Goal: Task Accomplishment & Management: Manage account settings

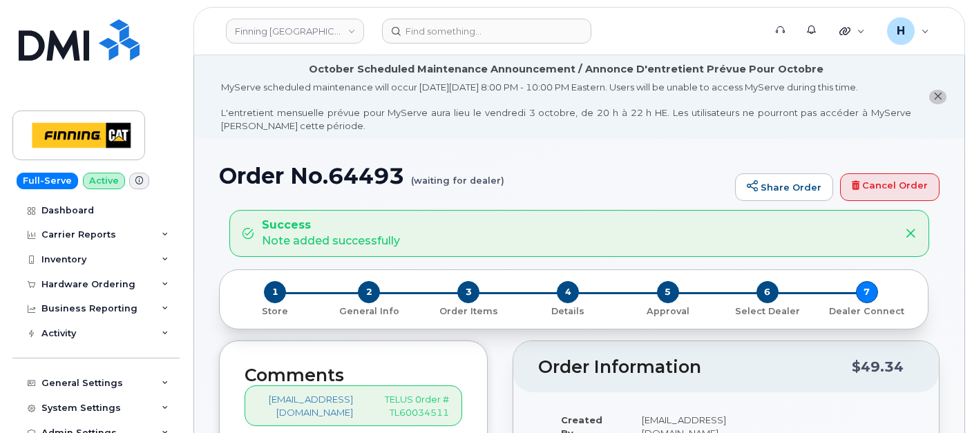
scroll to position [1841, 0]
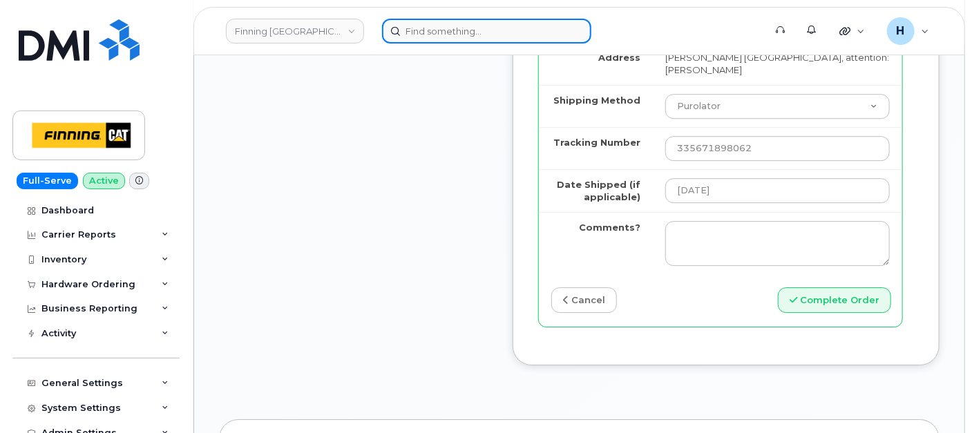
click at [447, 21] on input at bounding box center [486, 31] width 209 height 25
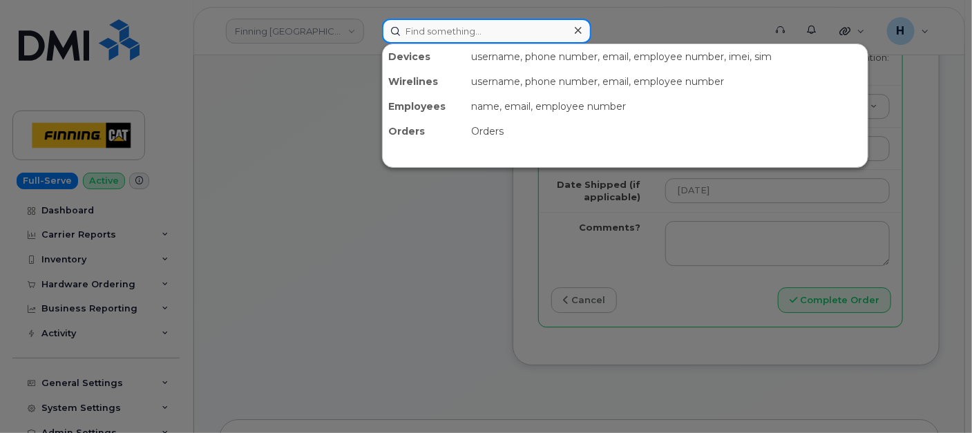
paste input "Jonathan Watson"
type input "[PERSON_NAME]"
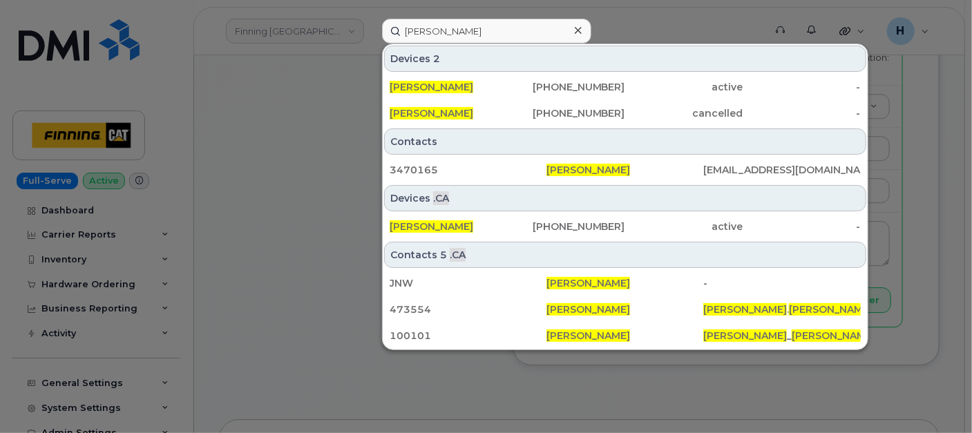
drag, startPoint x: 411, startPoint y: 83, endPoint x: 336, endPoint y: 144, distance: 96.7
click at [412, 83] on span "[PERSON_NAME]" at bounding box center [431, 87] width 84 height 12
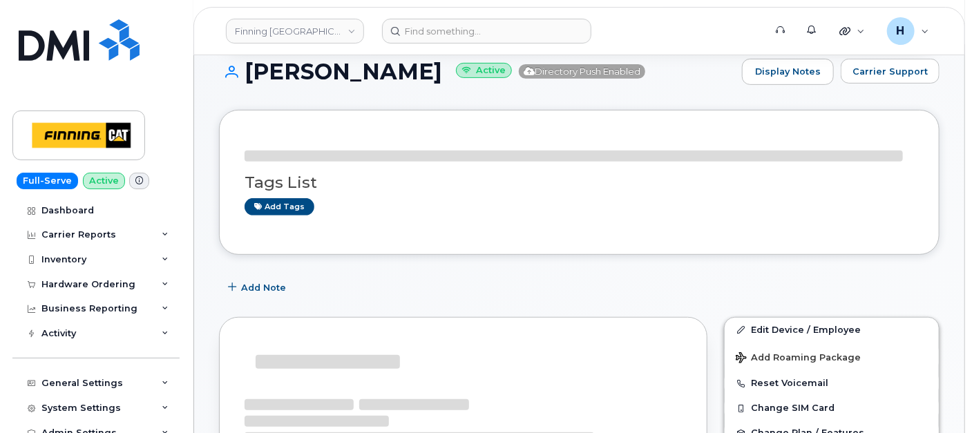
scroll to position [354, 0]
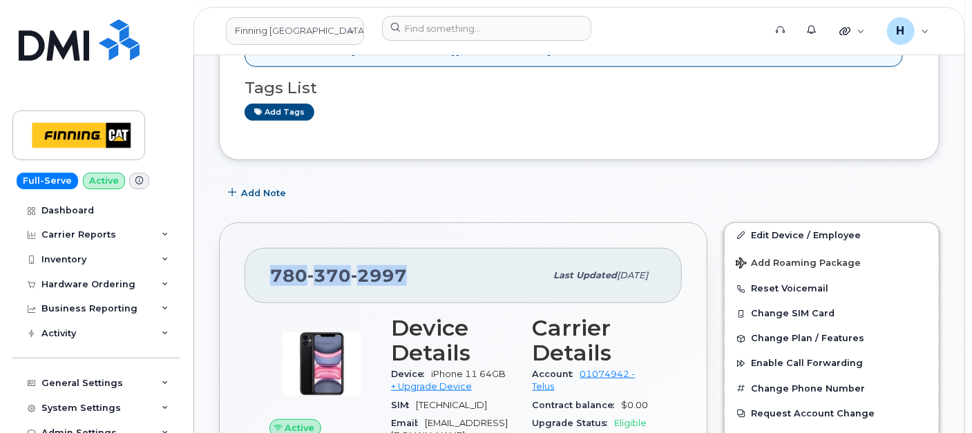
drag, startPoint x: 409, startPoint y: 272, endPoint x: 246, endPoint y: 264, distance: 163.2
click at [246, 264] on div "780 370 2997 Last updated Sep 25, 2025" at bounding box center [462, 275] width 437 height 55
copy span "780 370 2997"
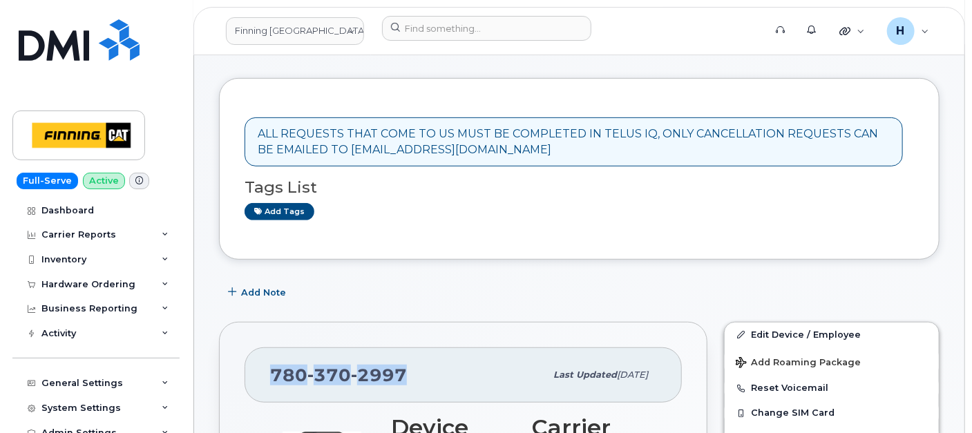
scroll to position [277, 0]
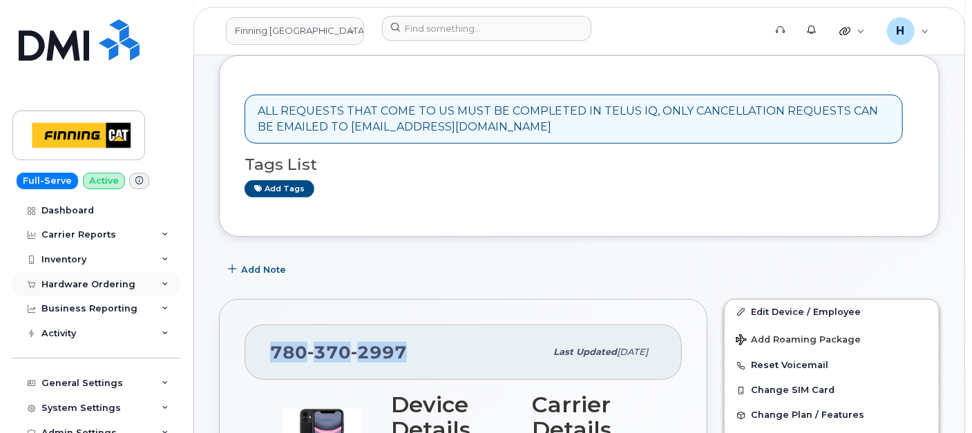
copy span "780 370 2997"
click at [112, 281] on div "Hardware Ordering" at bounding box center [88, 284] width 94 height 11
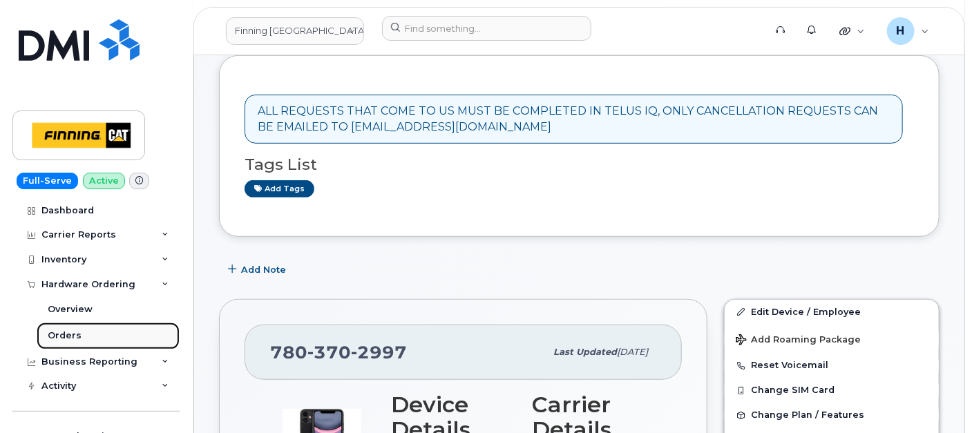
click at [104, 329] on link "Orders" at bounding box center [108, 335] width 143 height 26
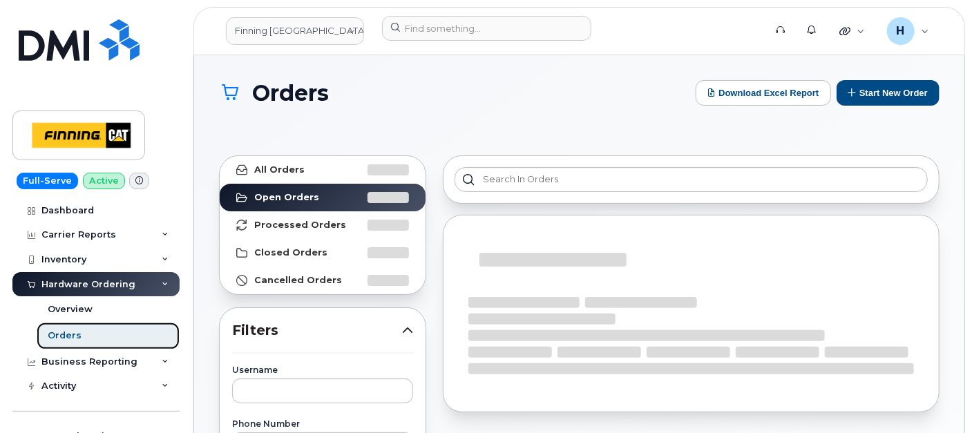
click at [103, 329] on link "Orders" at bounding box center [108, 335] width 143 height 26
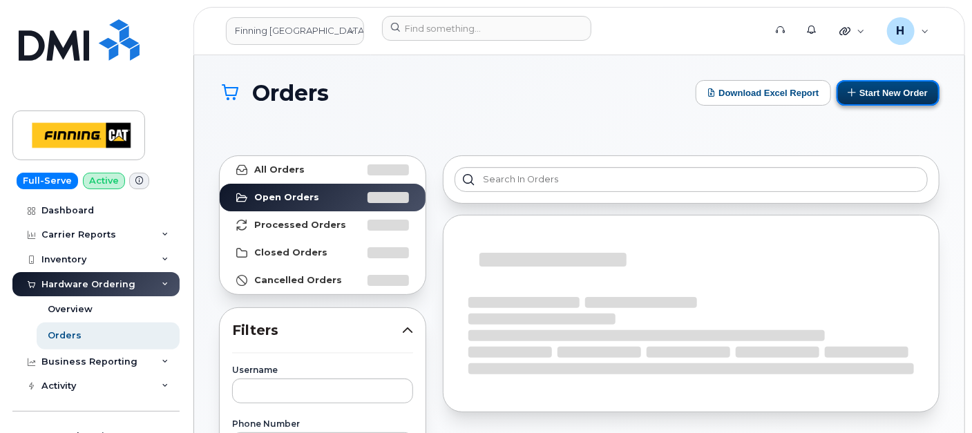
click at [880, 98] on button "Start New Order" at bounding box center [887, 93] width 103 height 26
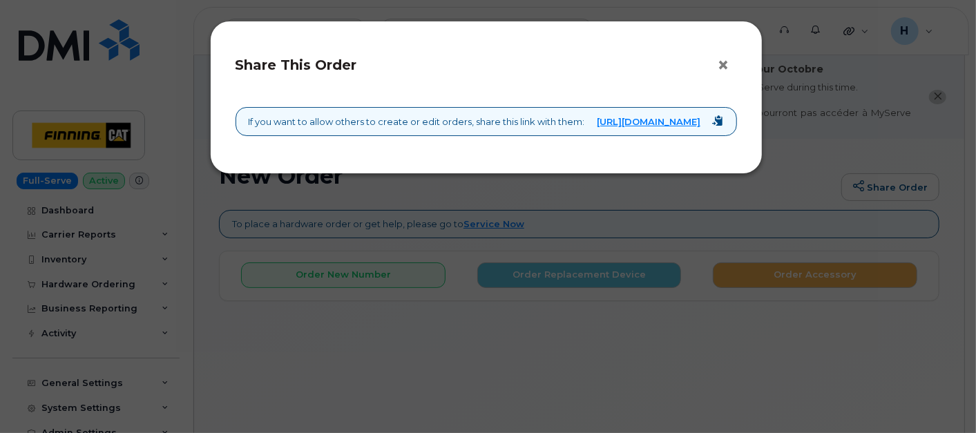
click at [728, 61] on button "×" at bounding box center [726, 65] width 19 height 21
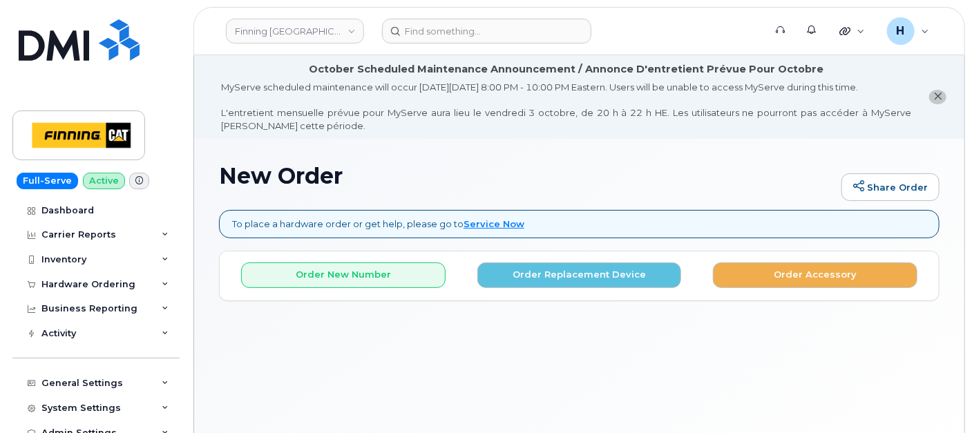
click at [525, 258] on div "Order New Number Order Replacement Device Order Accessory" at bounding box center [579, 269] width 719 height 37
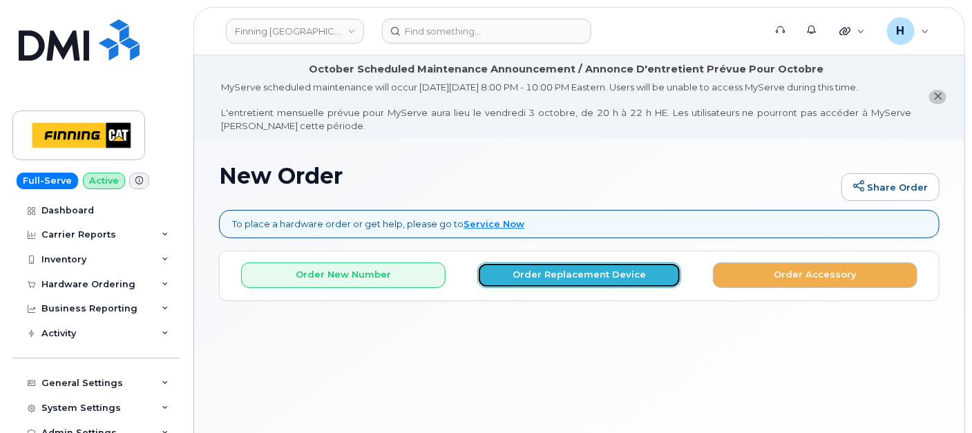
click at [531, 269] on button "Order Replacement Device" at bounding box center [579, 275] width 204 height 26
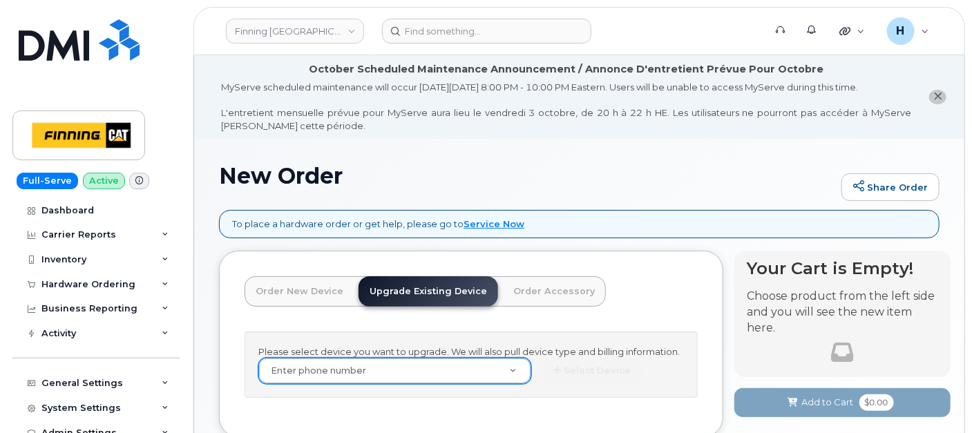
scroll to position [92, 0]
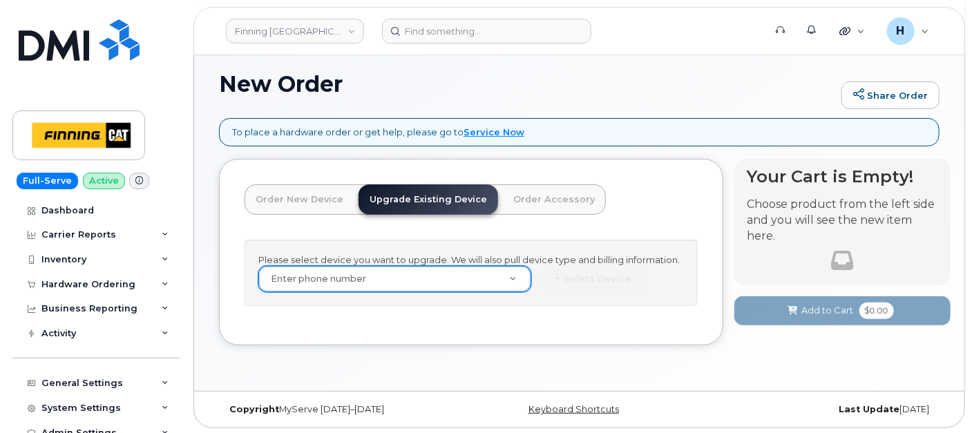
click at [352, 266] on div "Please select device you want to upgrade. We will also pull device type and bil…" at bounding box center [470, 273] width 453 height 67
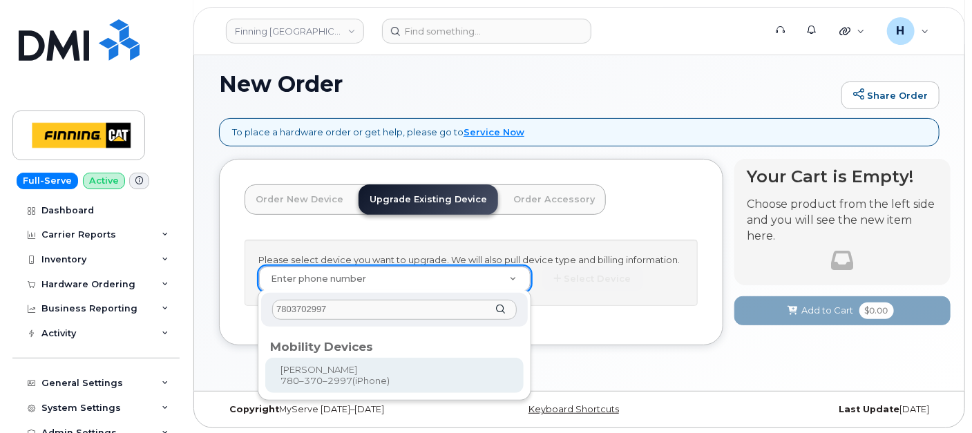
type input "7803702997"
type input "229732"
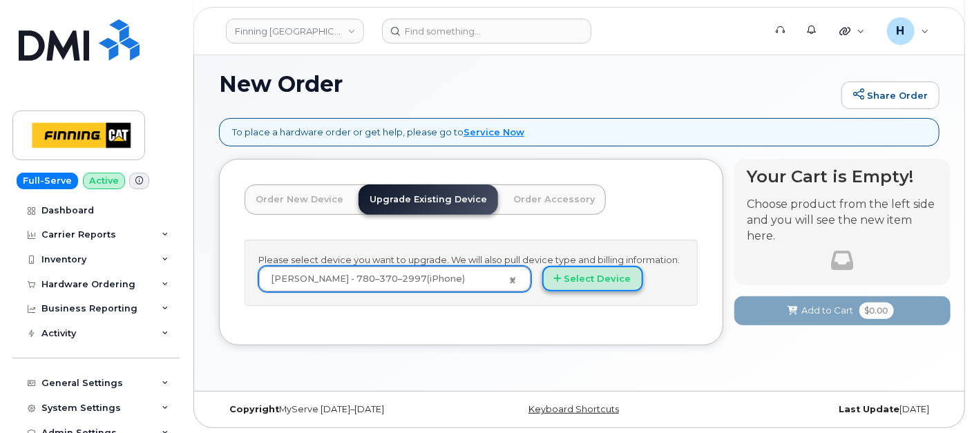
click at [568, 269] on button "Select Device" at bounding box center [592, 279] width 101 height 26
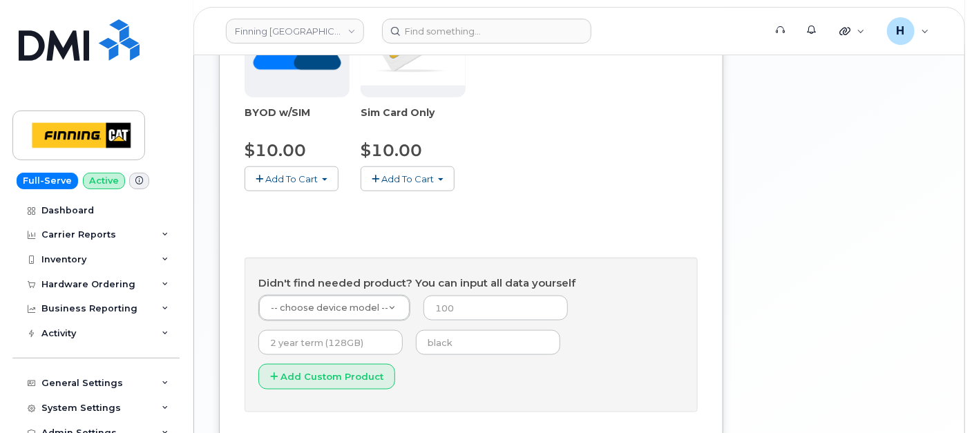
scroll to position [691, 0]
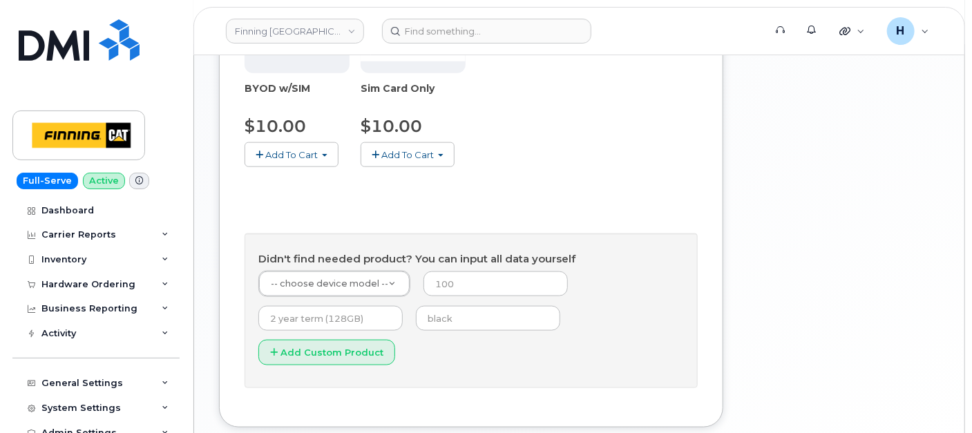
click at [452, 297] on form "-- choose device model -- -- choose device model -- Aircard E5836S Aircard Veri…" at bounding box center [470, 323] width 425 height 104
click at [445, 312] on input "text" at bounding box center [488, 318] width 144 height 25
type input "black"
click at [462, 288] on input "number" at bounding box center [495, 283] width 144 height 25
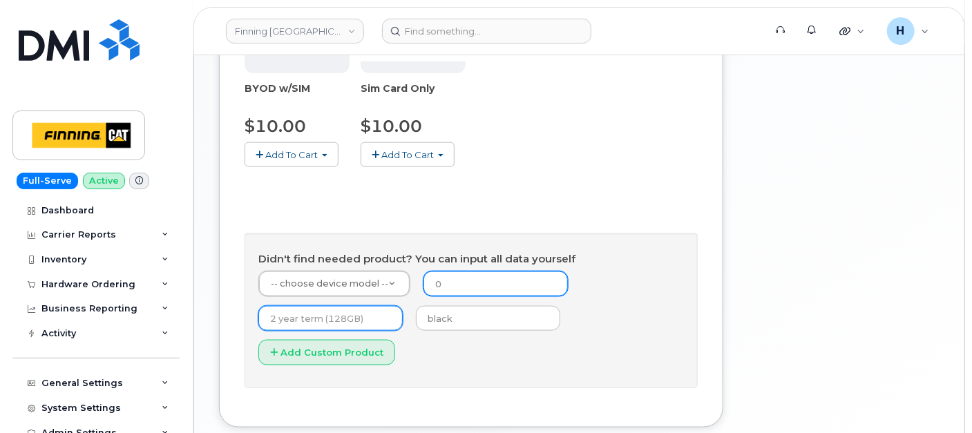
type input "0"
click at [345, 325] on input "text" at bounding box center [330, 318] width 144 height 25
type input "3 year term (128GB)"
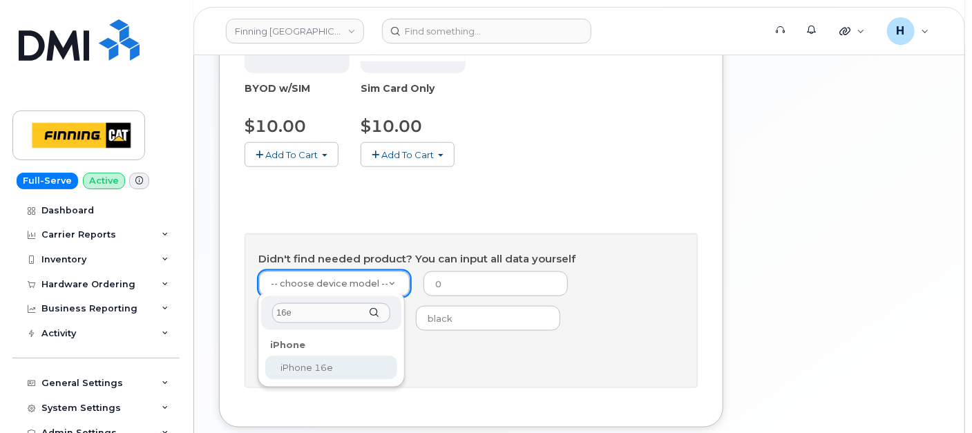
type input "16e"
select select "2883"
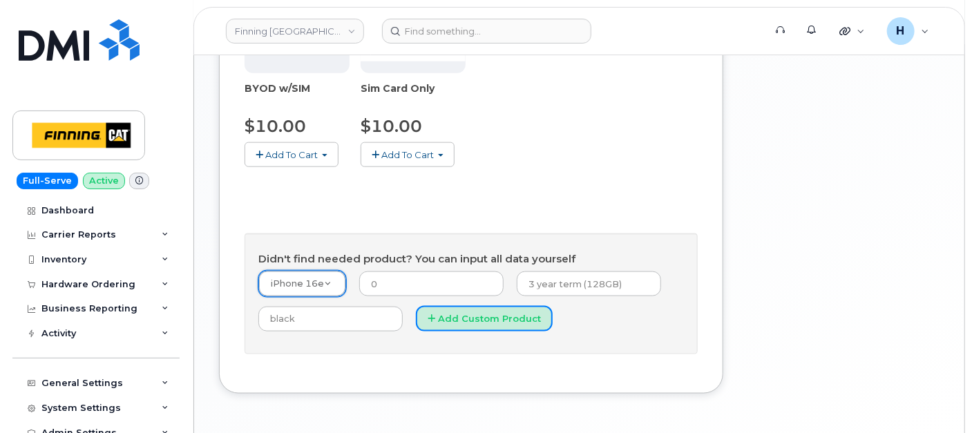
click at [461, 307] on button "Add Custom Product" at bounding box center [484, 319] width 137 height 26
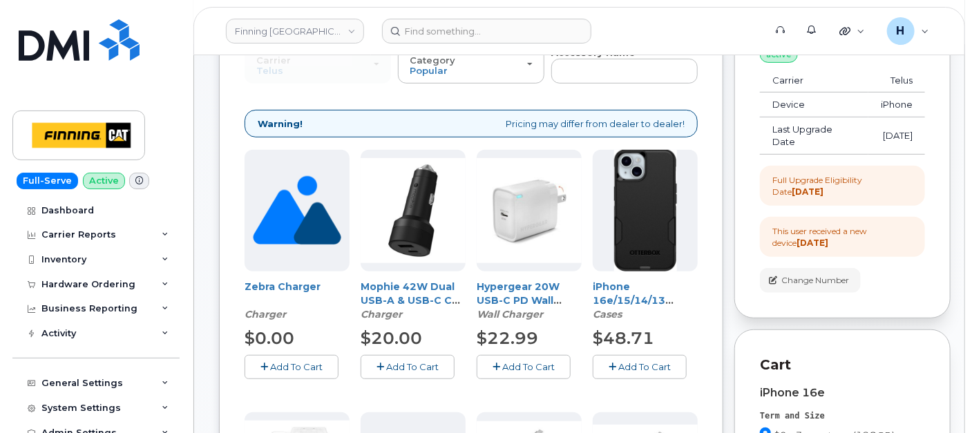
scroll to position [132, 0]
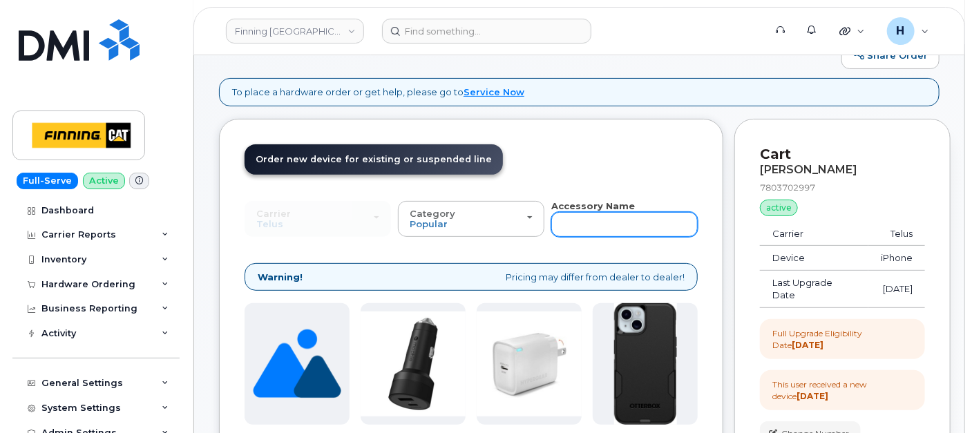
click at [558, 219] on input "text" at bounding box center [624, 224] width 146 height 25
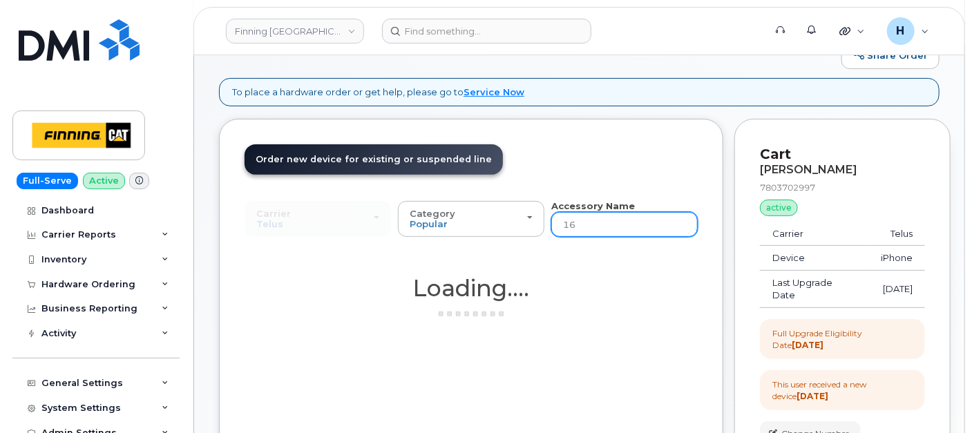
type input "16e"
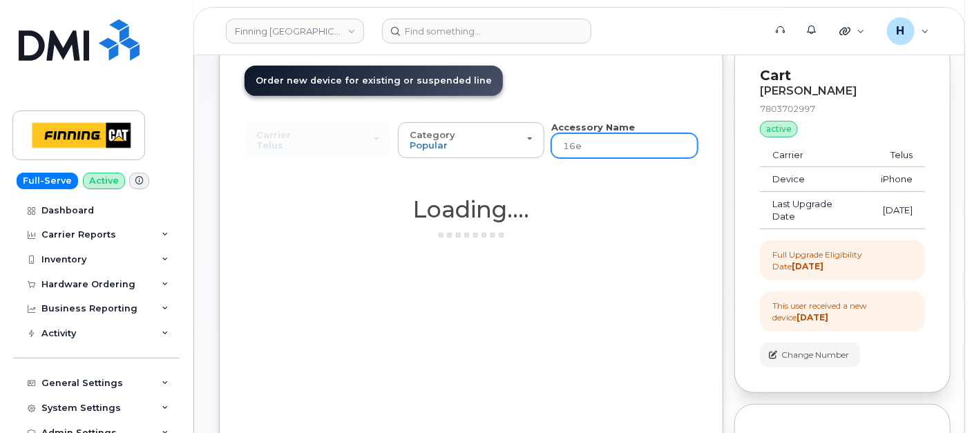
scroll to position [362, 0]
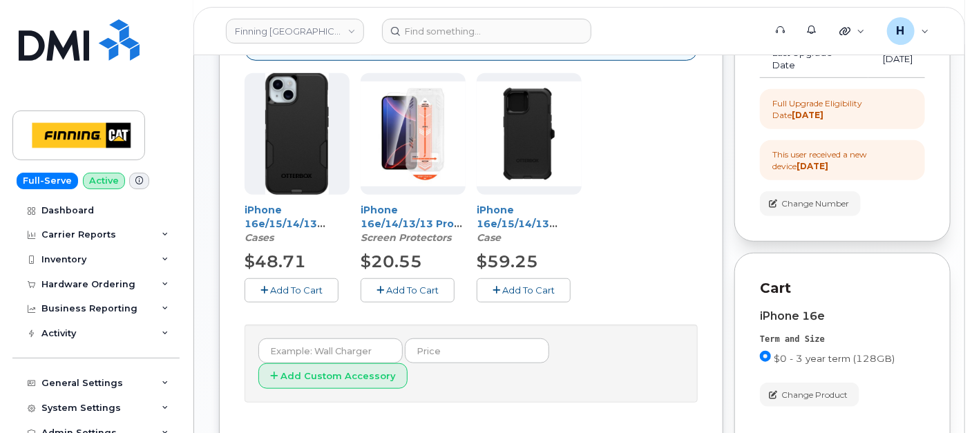
click at [420, 282] on button "Add To Cart" at bounding box center [407, 290] width 94 height 24
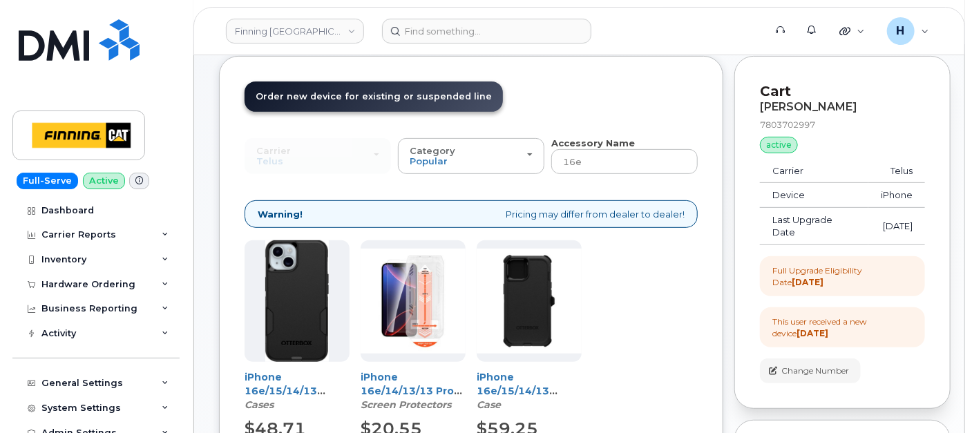
scroll to position [132, 0]
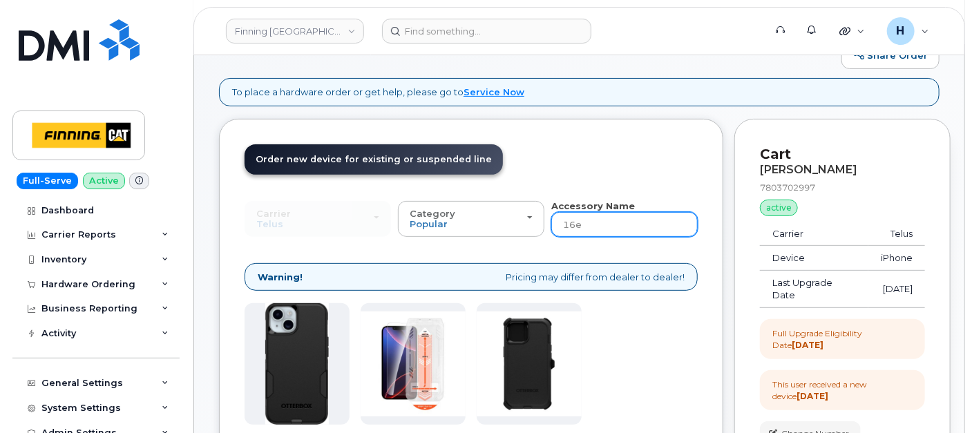
click at [557, 218] on input "16e" at bounding box center [624, 224] width 146 height 25
type input "wall"
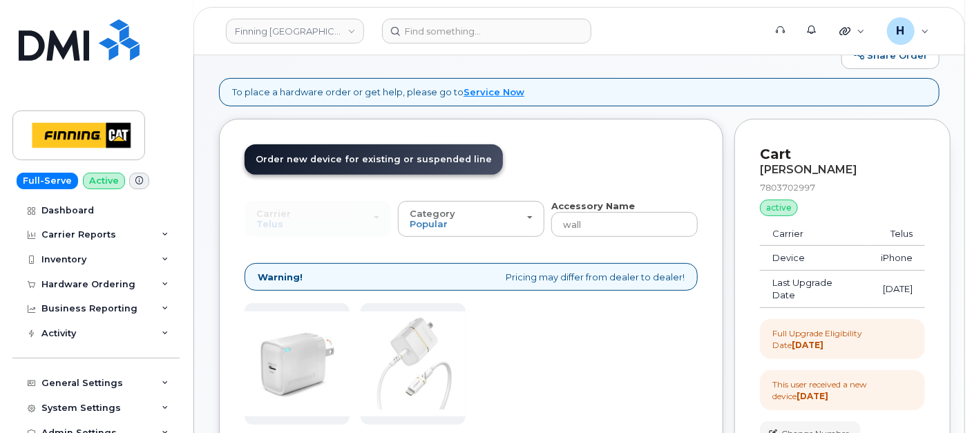
scroll to position [362, 0]
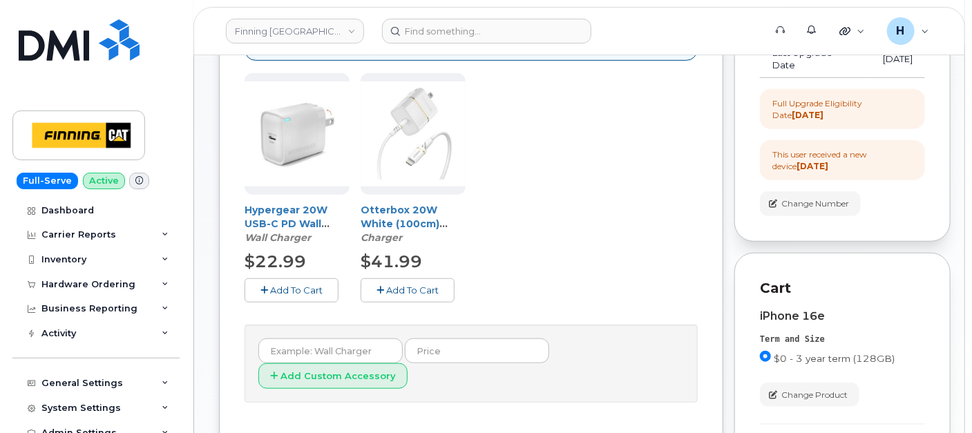
click at [300, 282] on button "Add To Cart" at bounding box center [291, 290] width 94 height 24
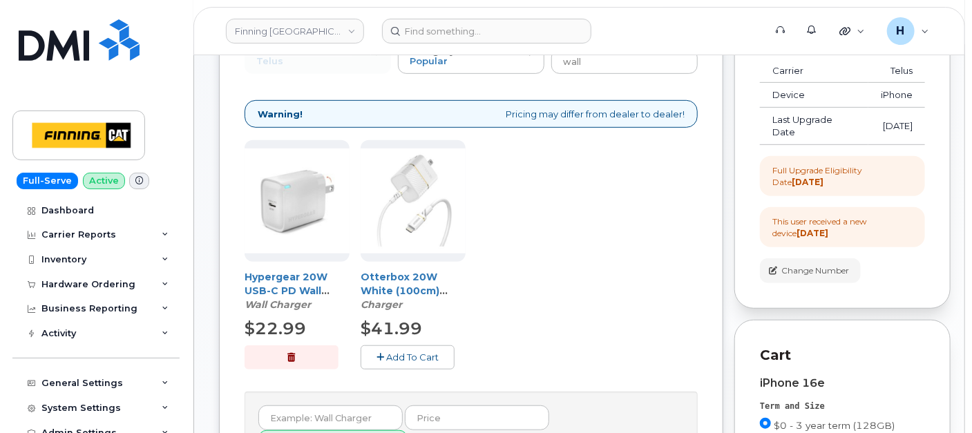
scroll to position [55, 0]
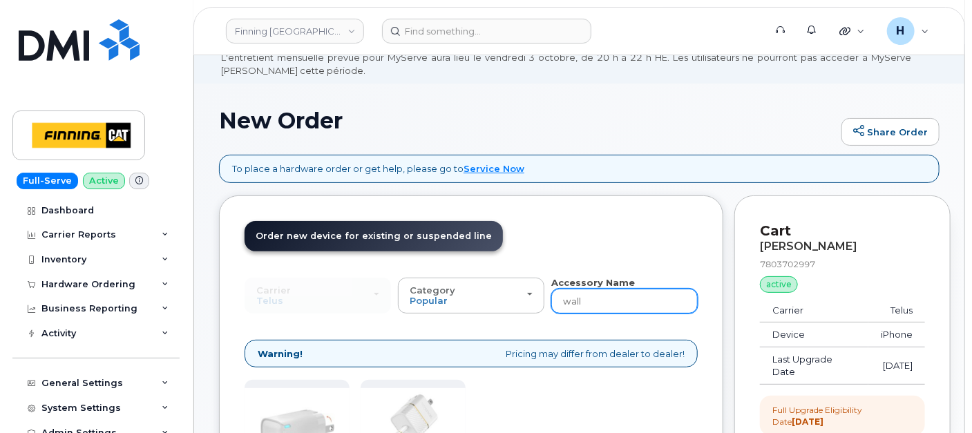
click at [592, 295] on input "wall" at bounding box center [624, 301] width 146 height 25
type input "defe"
click at [592, 295] on input "defe" at bounding box center [624, 301] width 146 height 25
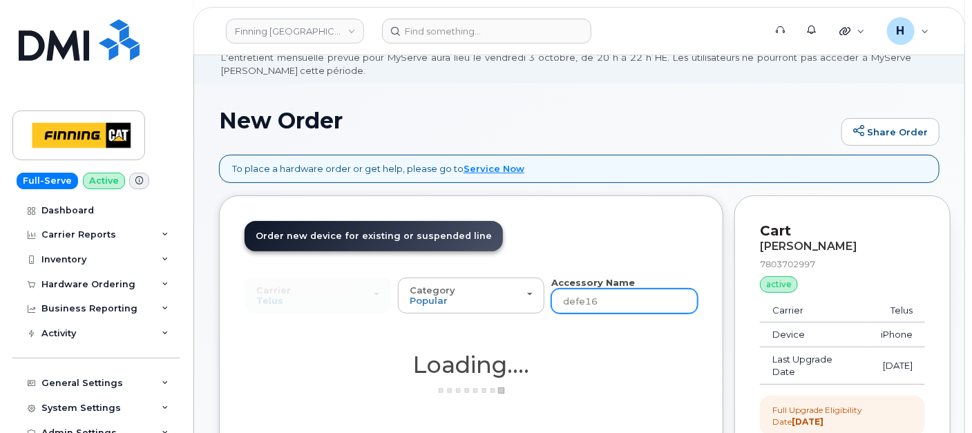
type input "defe16e"
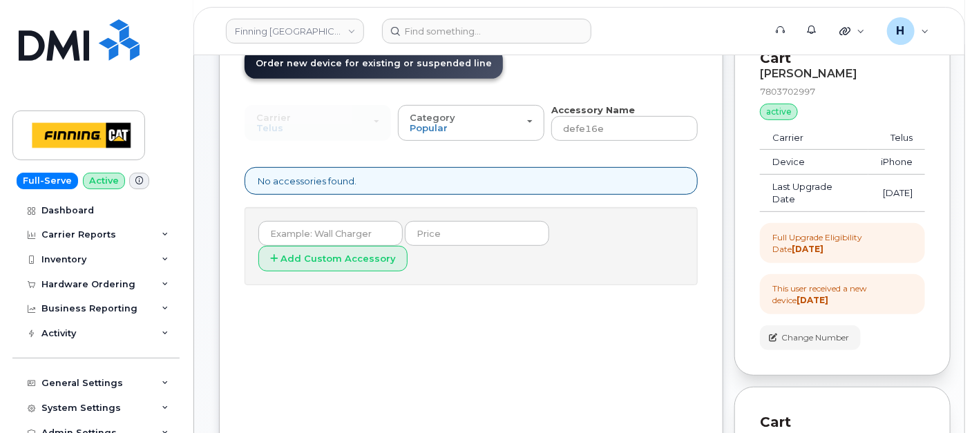
scroll to position [209, 0]
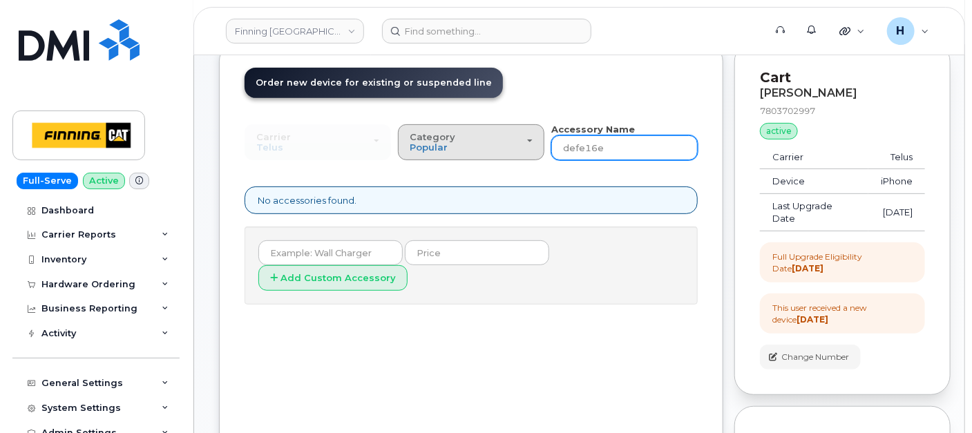
drag, startPoint x: 601, startPoint y: 155, endPoint x: 521, endPoint y: 148, distance: 79.7
click at [521, 148] on div "Carrier SaskTel Telus SaskTel Telus Category Popular All Charger Case Wall Char…" at bounding box center [470, 142] width 453 height 38
type input "1"
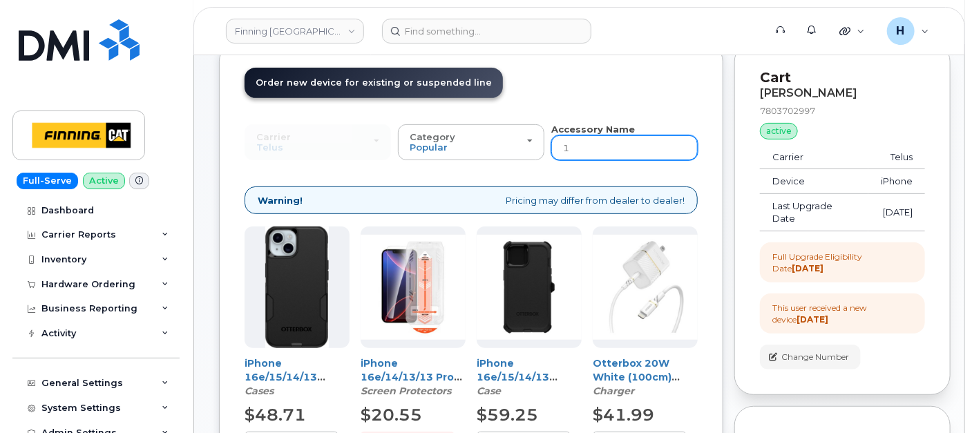
click at [590, 155] on input "1" at bounding box center [624, 147] width 146 height 25
type input "16"
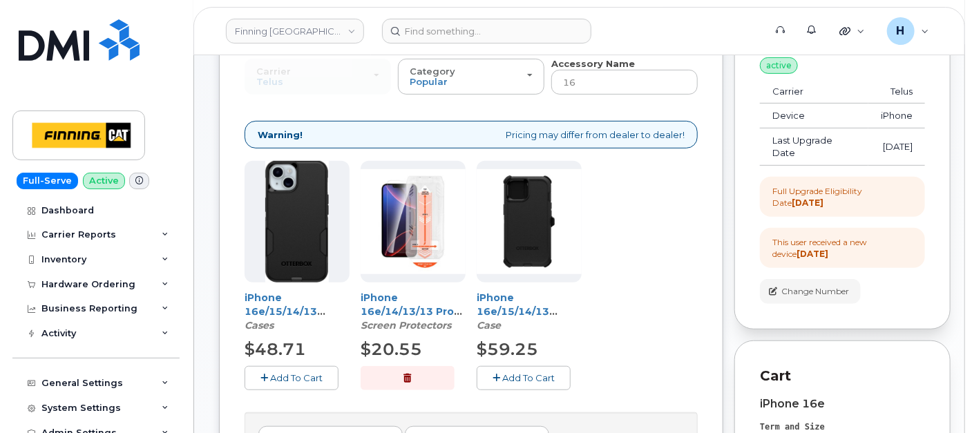
scroll to position [362, 0]
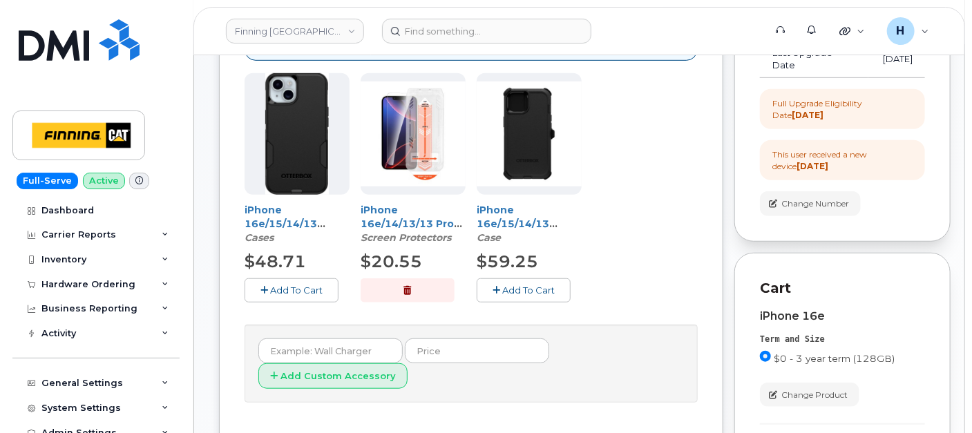
click at [532, 286] on span "Add To Cart" at bounding box center [528, 289] width 52 height 11
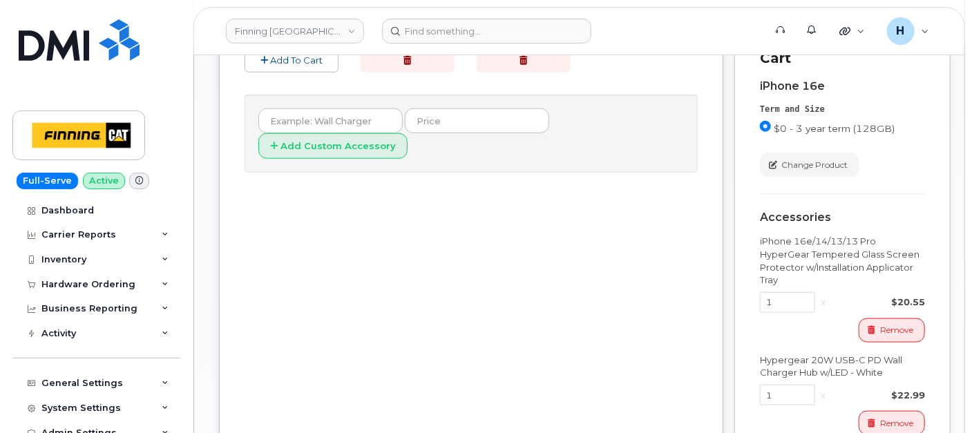
scroll to position [865, 0]
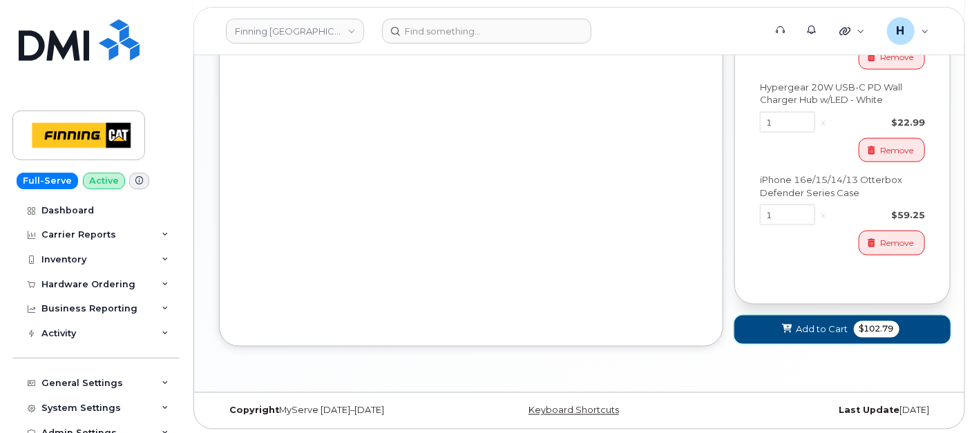
drag, startPoint x: 787, startPoint y: 325, endPoint x: 560, endPoint y: 300, distance: 228.5
click at [784, 325] on icon at bounding box center [787, 329] width 10 height 9
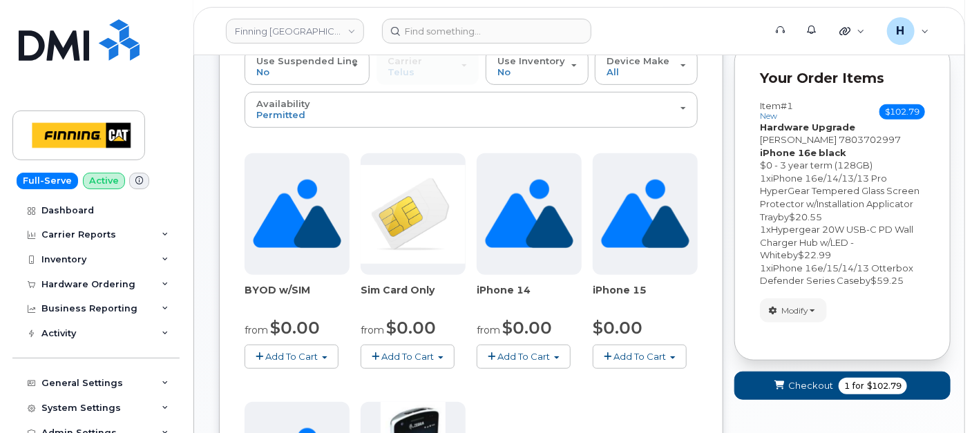
scroll to position [311, 0]
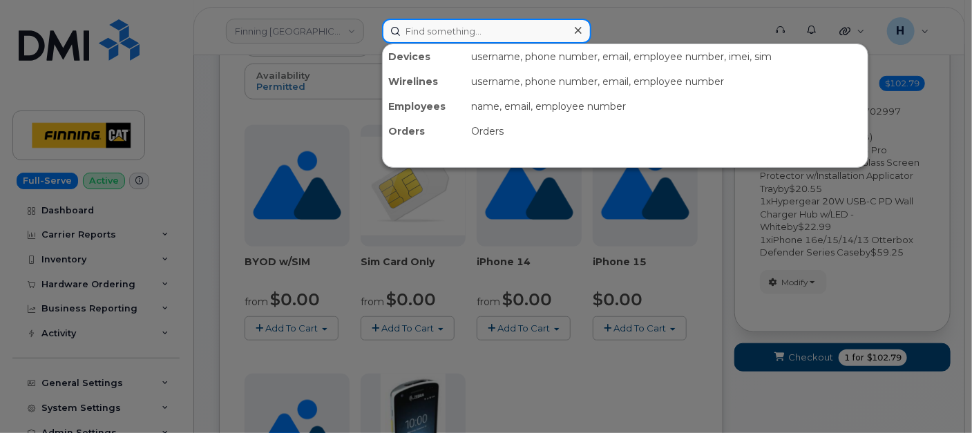
click at [436, 23] on input at bounding box center [486, 31] width 209 height 25
paste input "[PERSON_NAME]"
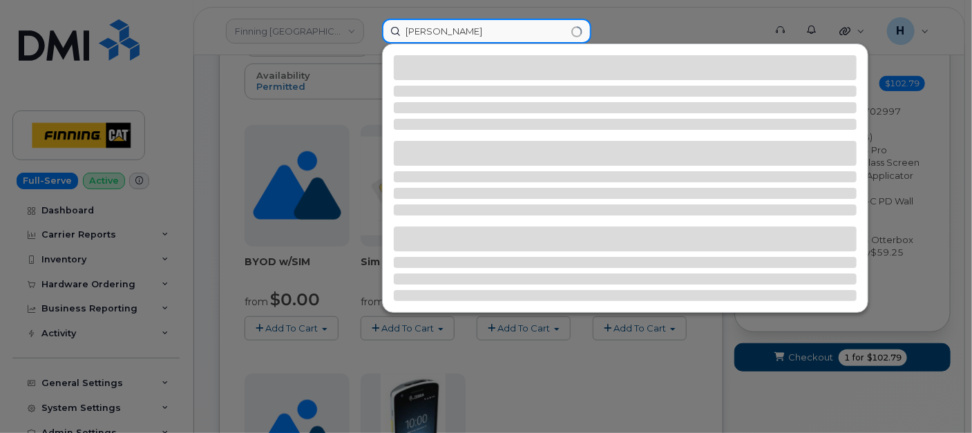
type input "[PERSON_NAME]"
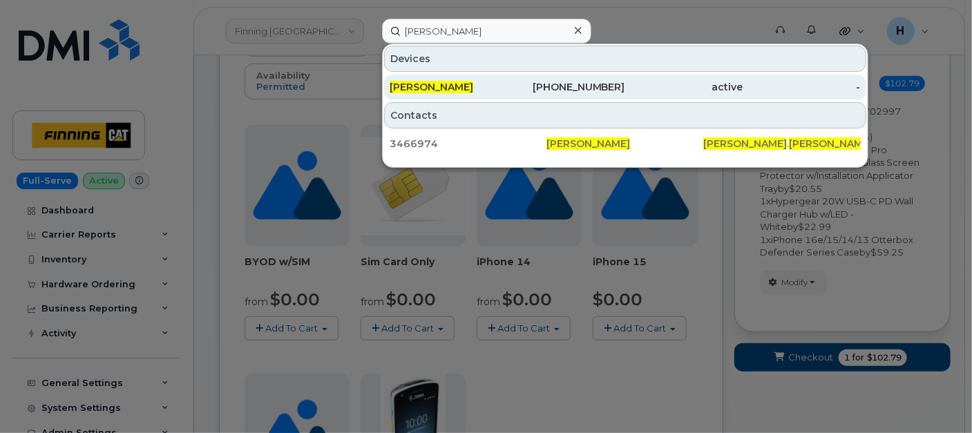
click at [402, 86] on span "[PERSON_NAME]" at bounding box center [431, 87] width 84 height 12
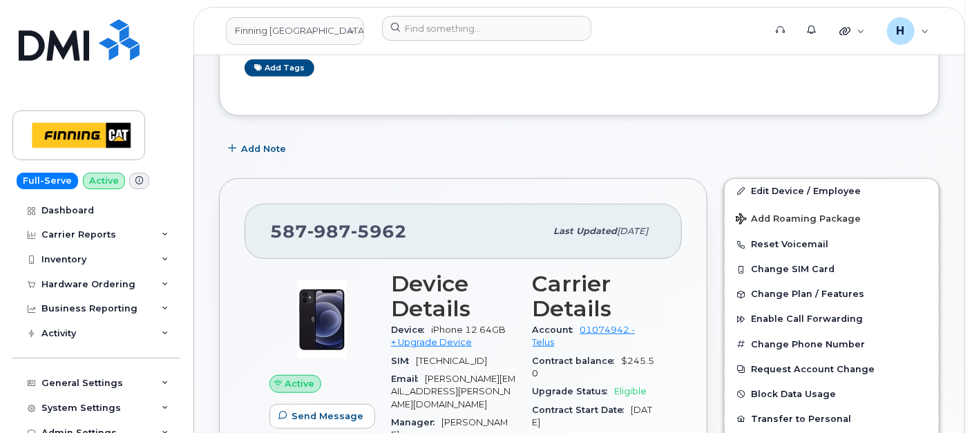
scroll to position [266, 0]
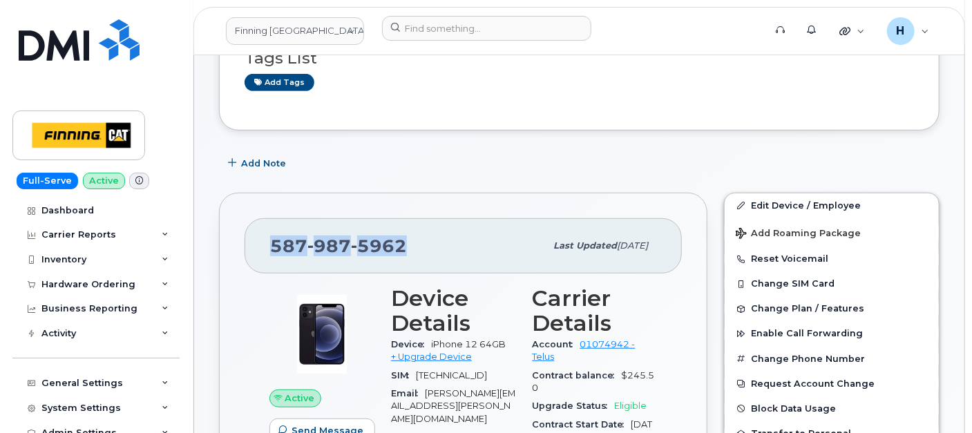
drag, startPoint x: 438, startPoint y: 252, endPoint x: 262, endPoint y: 244, distance: 176.3
click at [262, 244] on div "587 987 5962 Last updated Sep 25, 2025" at bounding box center [462, 245] width 437 height 55
copy span "587 987 5962"
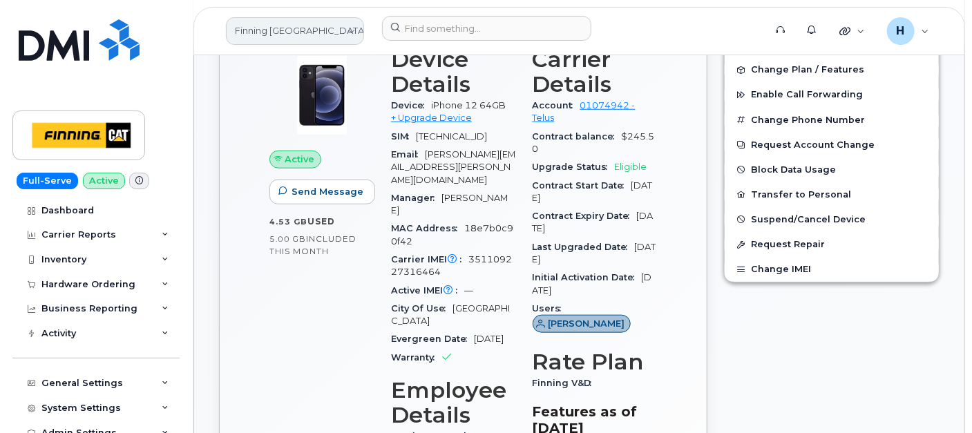
scroll to position [573, 0]
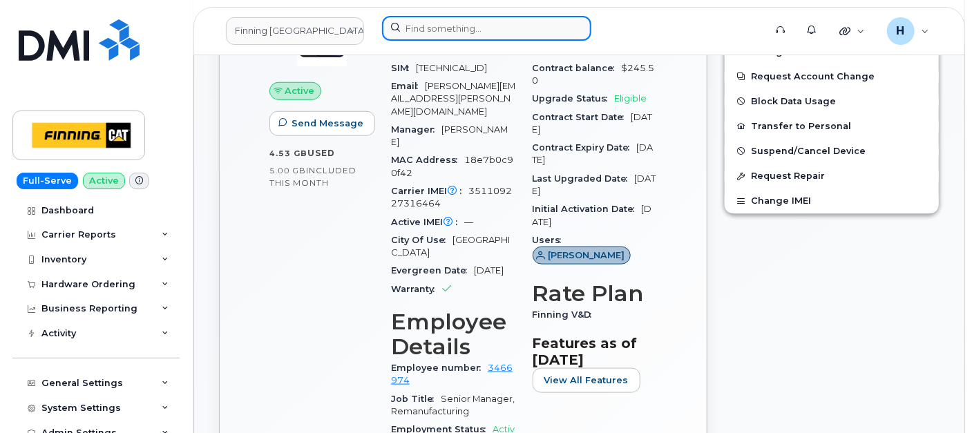
click at [478, 25] on input at bounding box center [486, 28] width 209 height 25
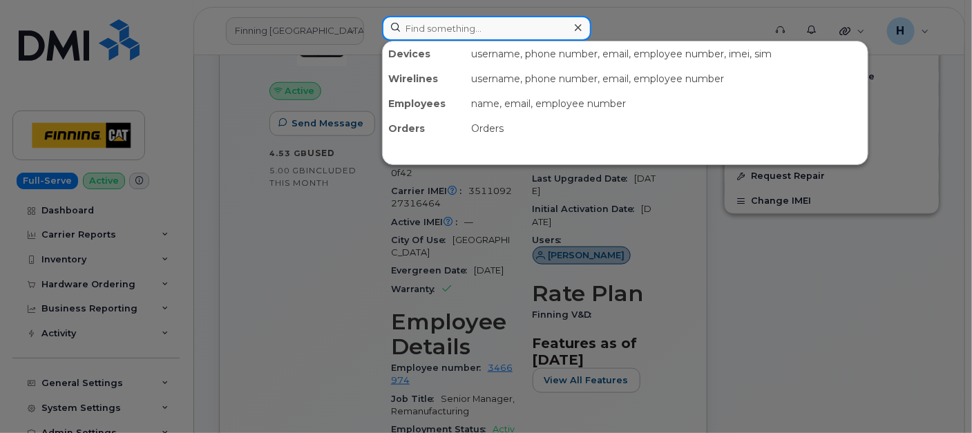
paste input "Caleb Odeleye"
type input "Caleb Odeleye"
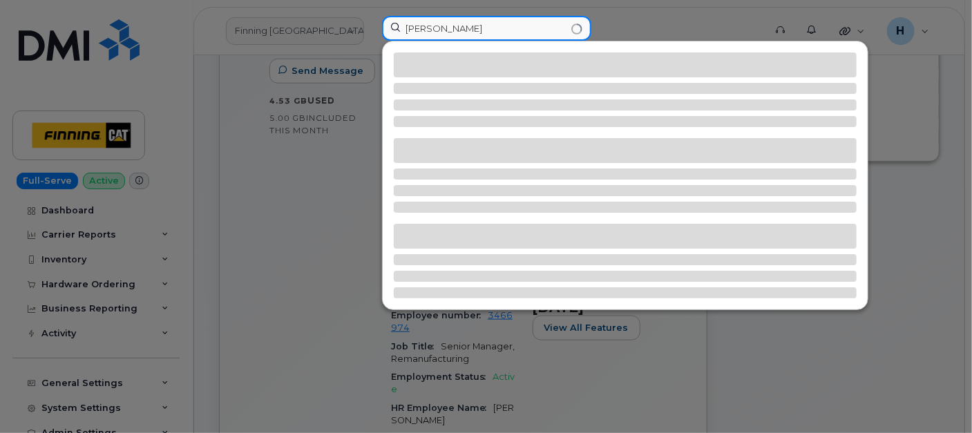
scroll to position [650, 0]
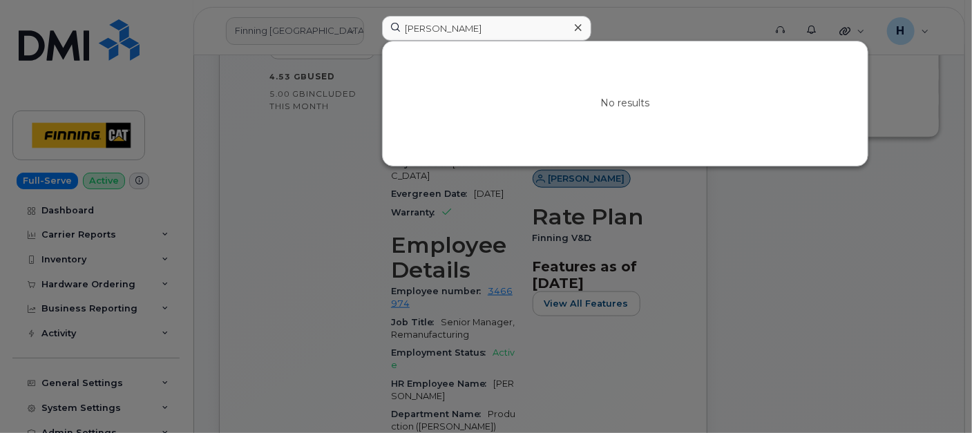
click at [583, 29] on div at bounding box center [578, 28] width 20 height 20
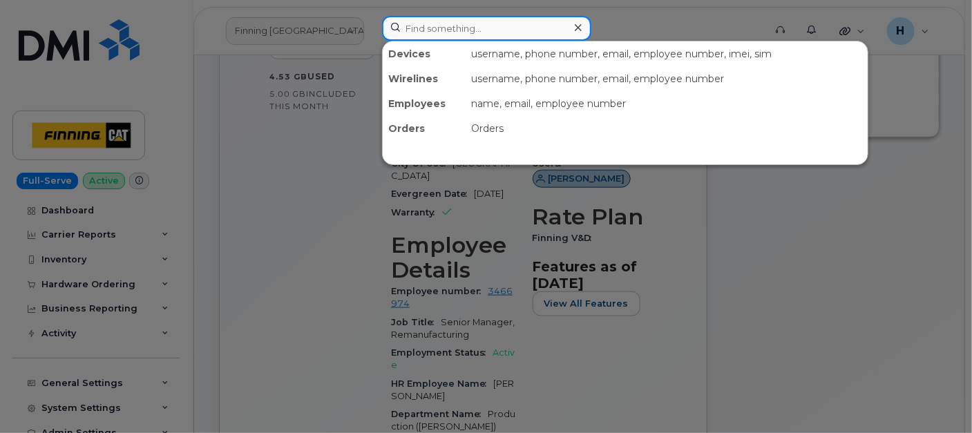
click at [474, 33] on input at bounding box center [486, 28] width 209 height 25
paste input "Kyle Penner"
type input "Kyle Penner"
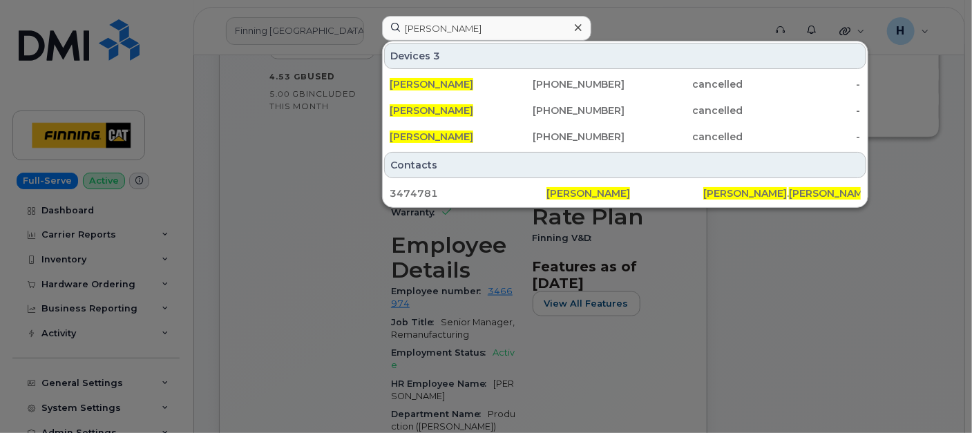
click at [577, 26] on icon at bounding box center [578, 27] width 7 height 11
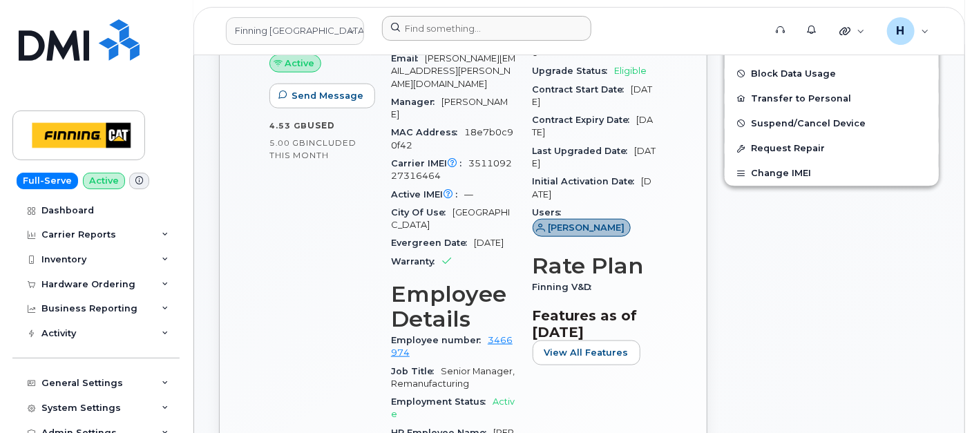
scroll to position [266, 0]
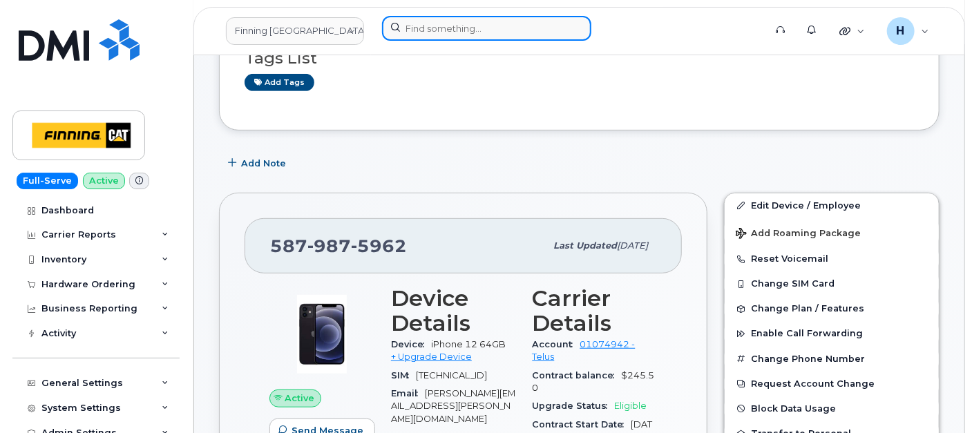
click at [459, 19] on input at bounding box center [486, 28] width 209 height 25
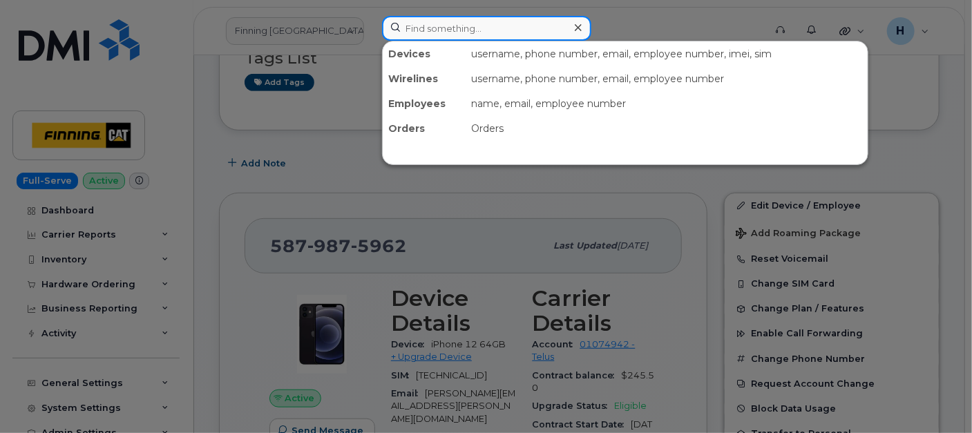
paste input "Brent Szerze"
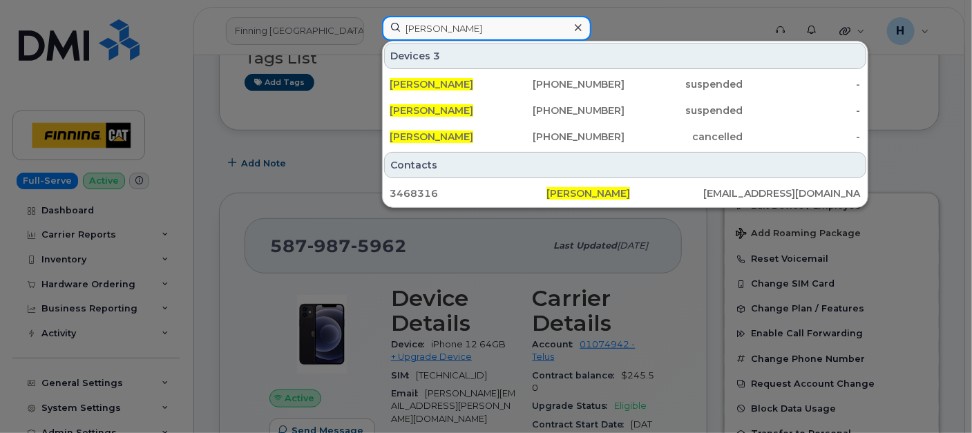
click at [503, 30] on input "Brent Szerze" at bounding box center [486, 28] width 209 height 25
paste input "Kaylee Bobinec"
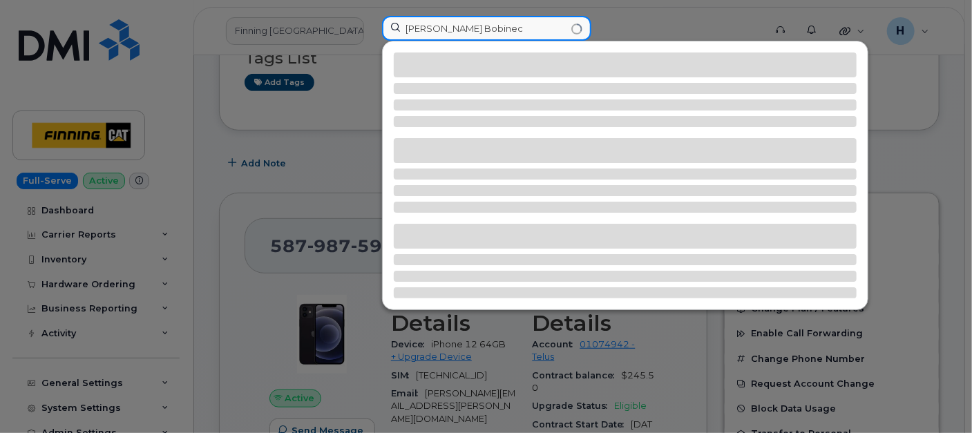
click at [503, 30] on input "Brent SzerzeKaylee Bobinec" at bounding box center [486, 28] width 209 height 25
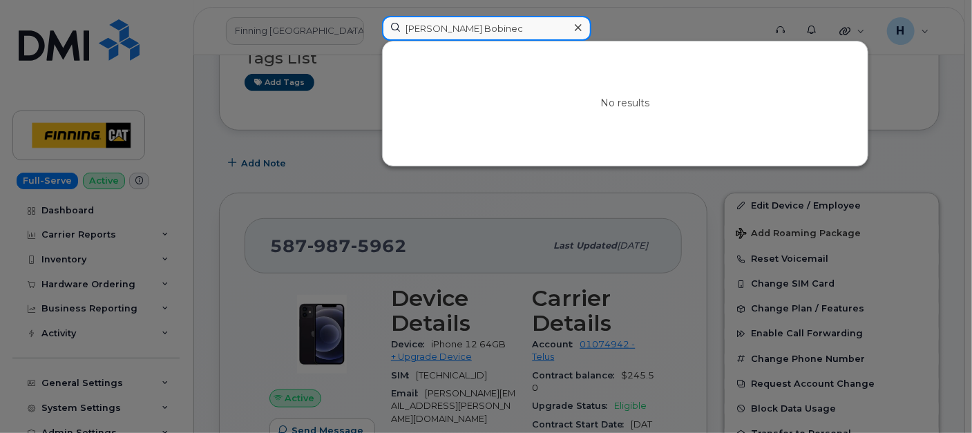
click at [503, 30] on input "Brent SzerzeKaylee Bobinec" at bounding box center [486, 28] width 209 height 25
paste input
type input "Kaylee Bobinec"
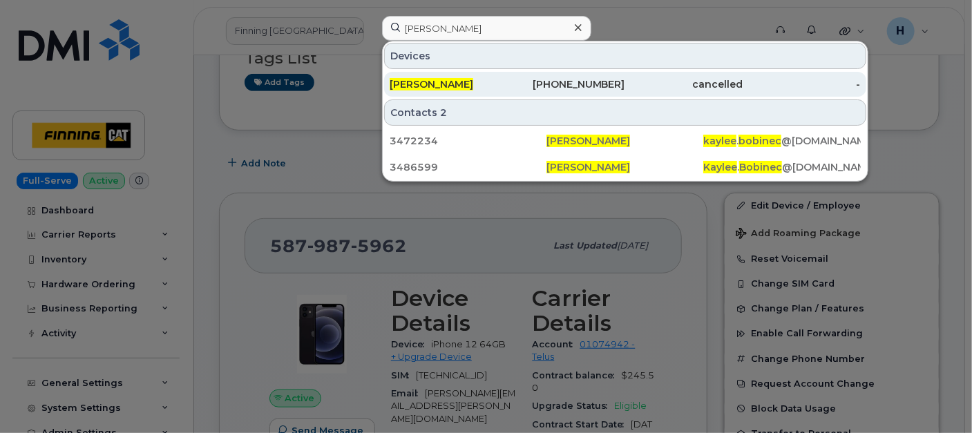
click at [438, 79] on span "Kaylee Bobinec" at bounding box center [431, 84] width 84 height 12
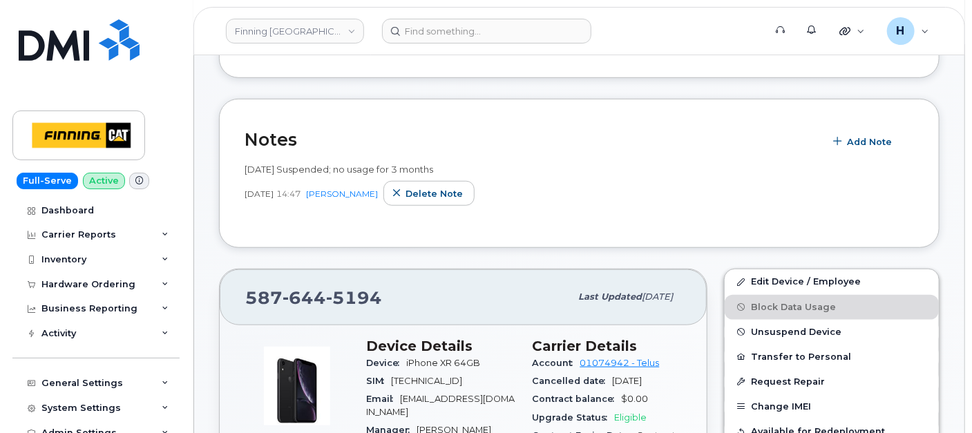
scroll to position [460, 0]
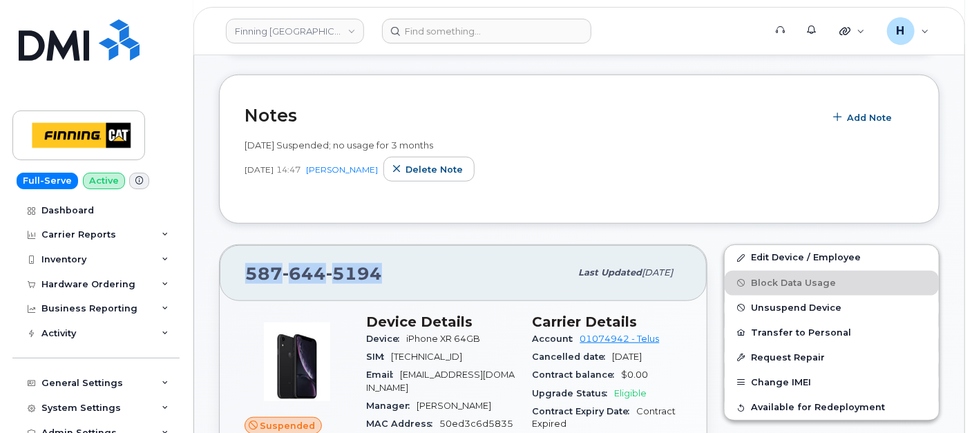
drag, startPoint x: 396, startPoint y: 271, endPoint x: 237, endPoint y: 271, distance: 158.8
click at [237, 271] on div "[PHONE_NUMBER] Last updated [DATE]" at bounding box center [463, 272] width 487 height 55
copy span "[PHONE_NUMBER]"
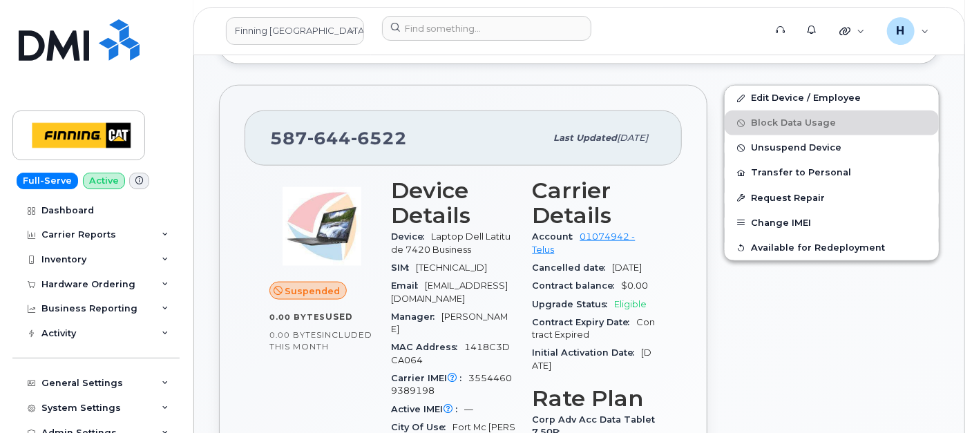
scroll to position [691, 0]
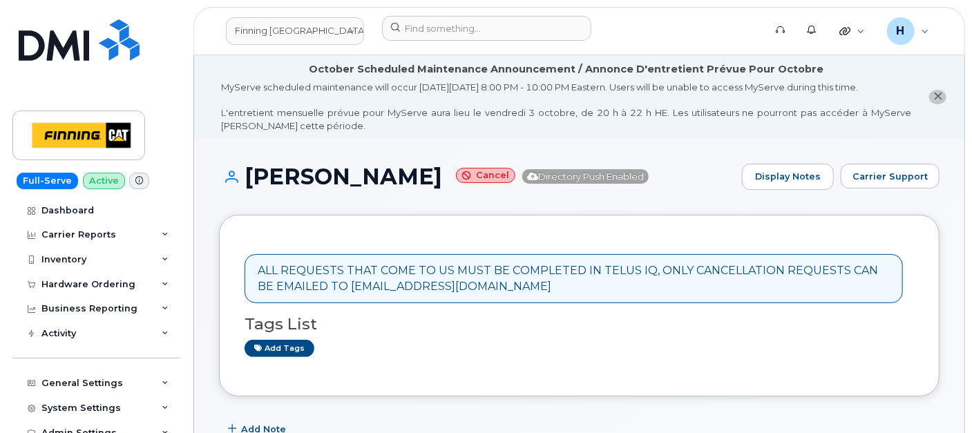
click at [476, 14] on header "Finning Canada Support Alerts Quicklinks Suspend / Cancel Device Change SIM Car…" at bounding box center [578, 31] width 771 height 48
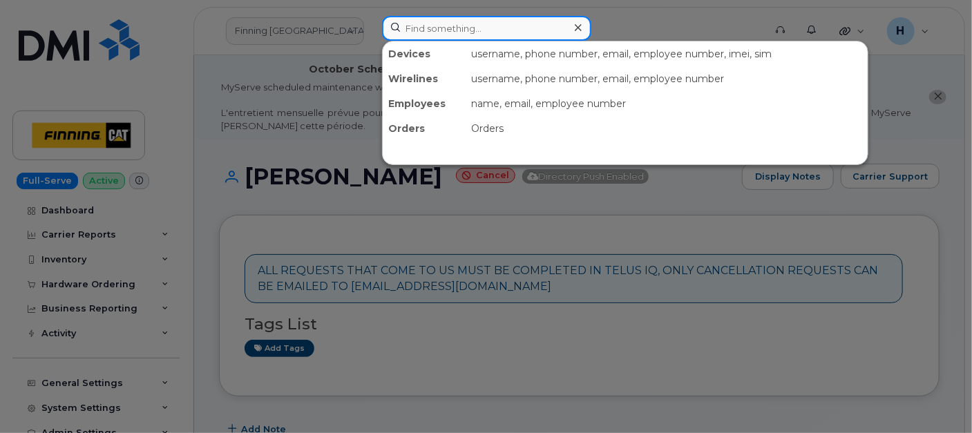
click at [474, 19] on input at bounding box center [486, 28] width 209 height 25
paste input "Scott Deschambault"
type input "Scott Deschambault"
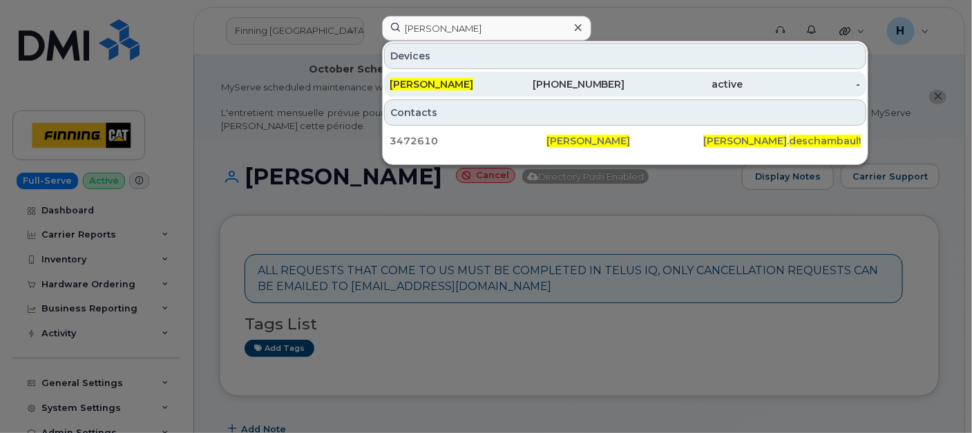
click at [429, 93] on div "Scott Deschambault" at bounding box center [447, 84] width 117 height 25
click at [432, 83] on span "Scott Deschambault" at bounding box center [431, 84] width 84 height 12
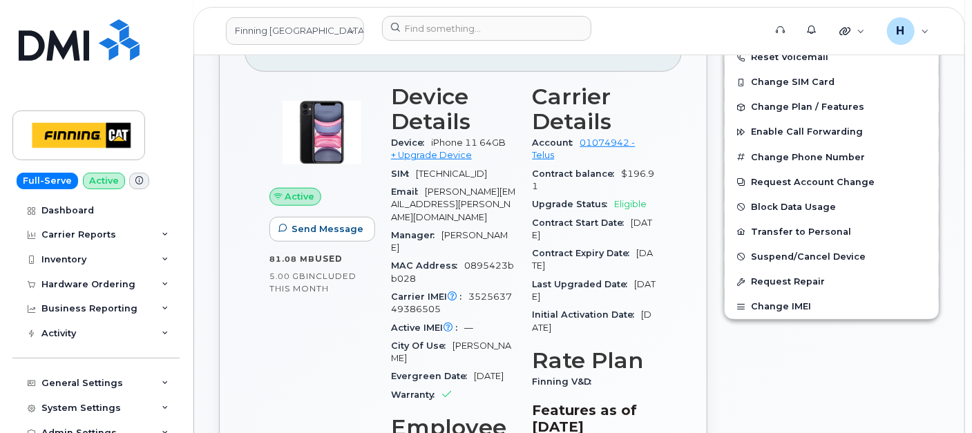
scroll to position [314, 0]
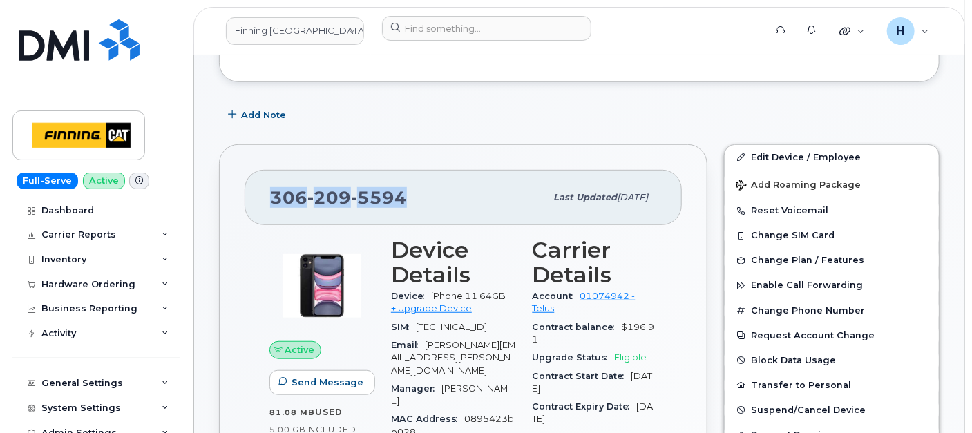
drag, startPoint x: 416, startPoint y: 193, endPoint x: 265, endPoint y: 202, distance: 150.8
click at [265, 202] on div "306 209 5594 Last updated Sep 25, 2025" at bounding box center [462, 197] width 437 height 55
copy span "306 209 5594"
drag, startPoint x: 81, startPoint y: 293, endPoint x: 83, endPoint y: 328, distance: 34.6
click at [81, 293] on div "Hardware Ordering" at bounding box center [95, 284] width 167 height 25
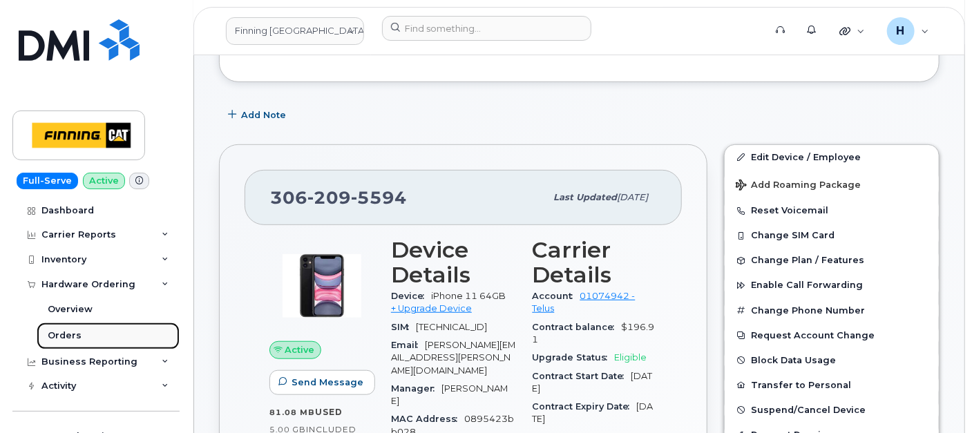
click at [83, 331] on link "Orders" at bounding box center [108, 335] width 143 height 26
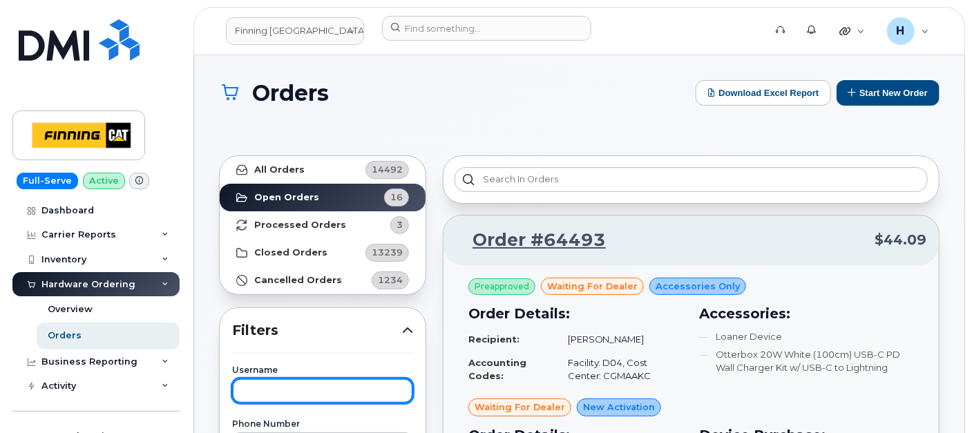
click at [300, 387] on input "text" at bounding box center [322, 390] width 181 height 25
paste input "jeff bush"
type input "jeff bush"
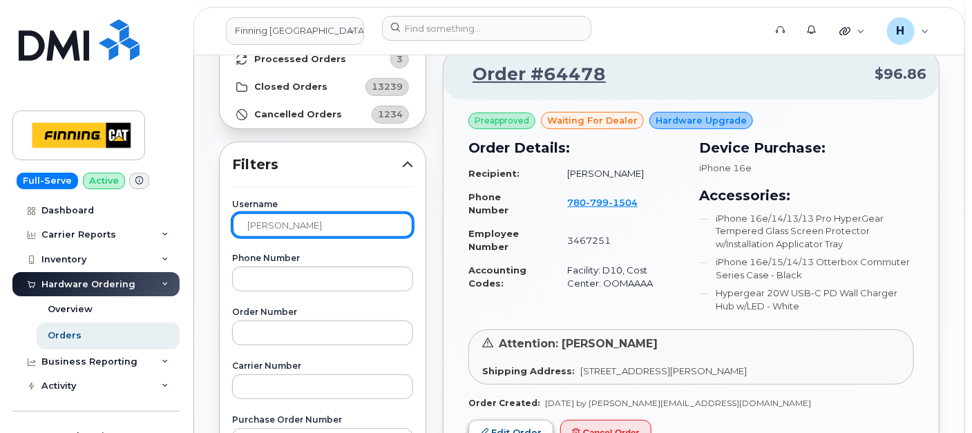
scroll to position [230, 0]
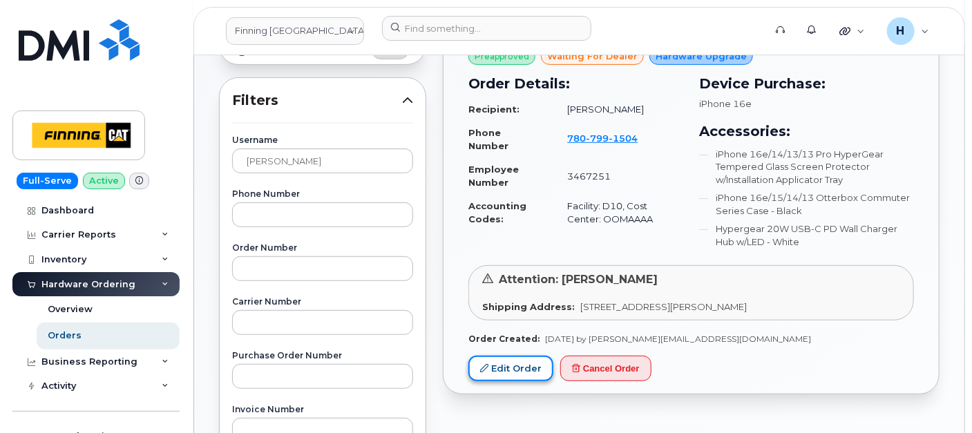
click at [511, 362] on link "Edit Order" at bounding box center [510, 369] width 85 height 26
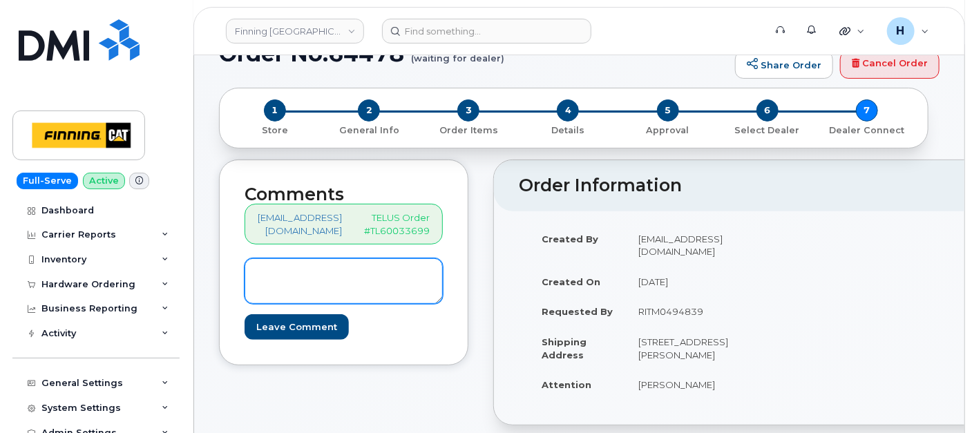
scroll to position [153, 0]
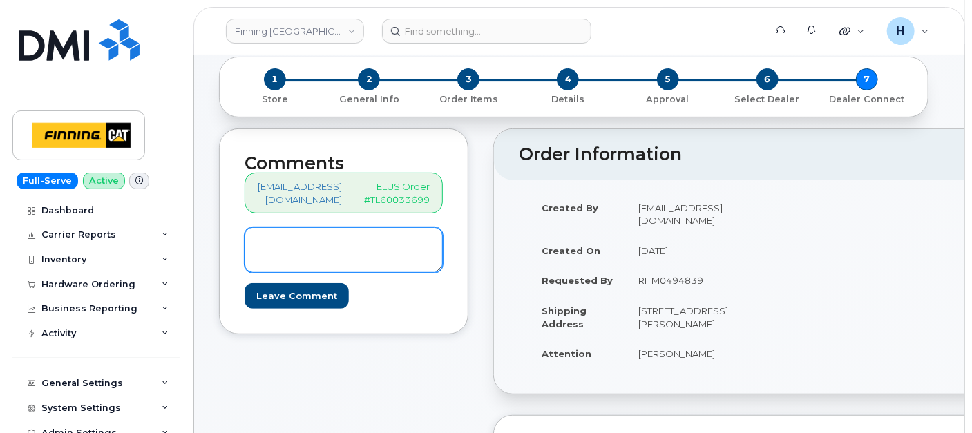
click at [337, 251] on textarea at bounding box center [343, 250] width 198 height 46
paste textarea "S/N: MV41C6WPD2 [iPhone 16e (@2143)] IMEI: [TECHNICAL_ID]"
drag, startPoint x: 410, startPoint y: 248, endPoint x: 315, endPoint y: 285, distance: 102.3
click at [410, 248] on textarea "S/N: MV41C6WPD2 [iPhone 16e (@2143)] IMEI: [TECHNICAL_ID]" at bounding box center [343, 250] width 198 height 46
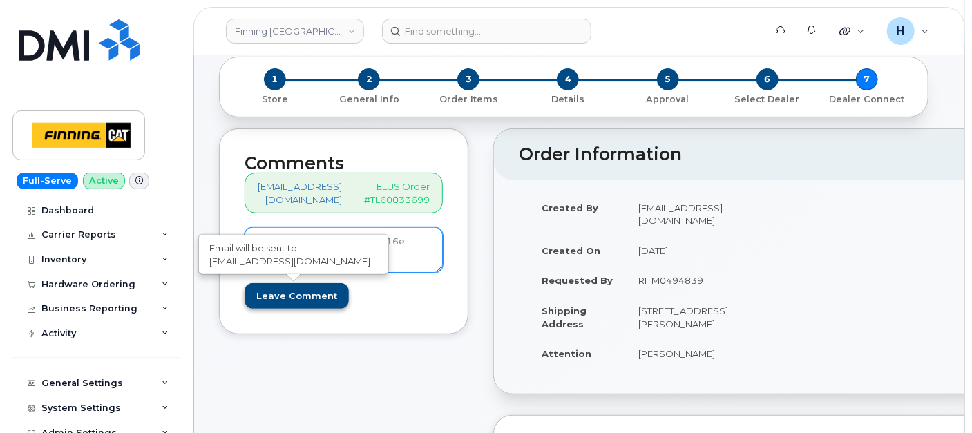
type textarea "S/N: MV41C6WPD2 [iPhone 16e (@2143)] IMEI: [TECHNICAL_ID]"
click at [274, 291] on input "Leave Comment" at bounding box center [296, 296] width 104 height 26
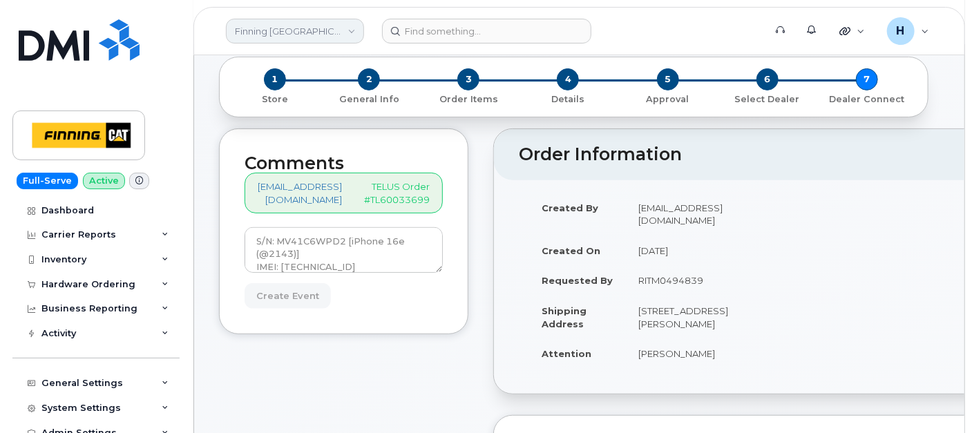
type input "Create Event"
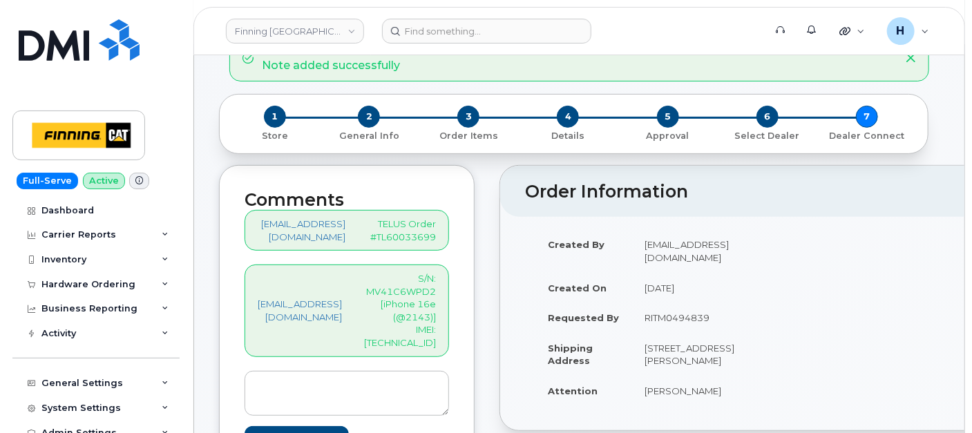
scroll to position [153, 0]
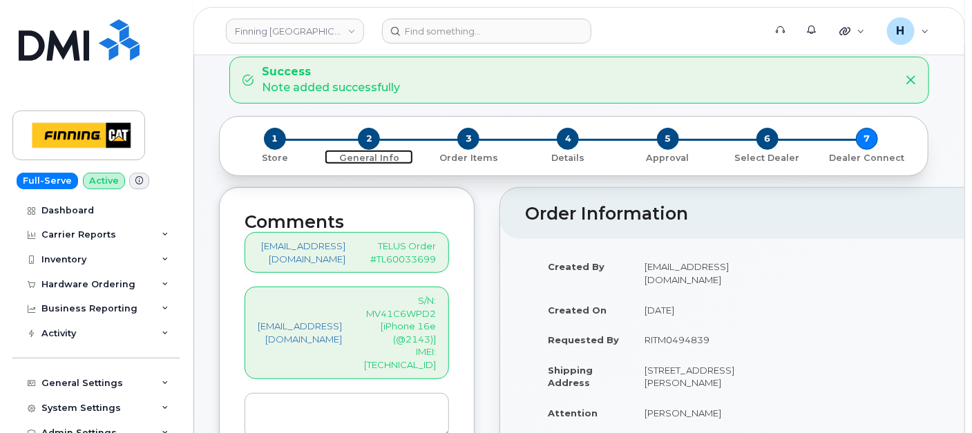
click at [373, 141] on span "2" at bounding box center [369, 139] width 22 height 22
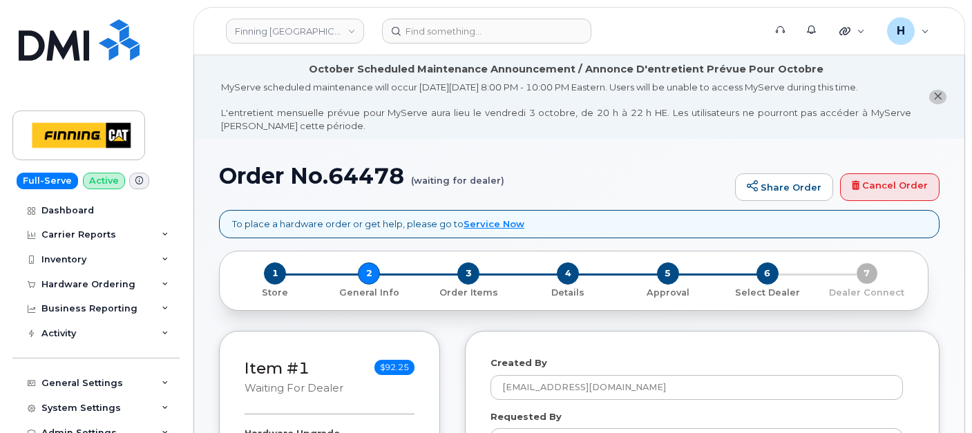
select select
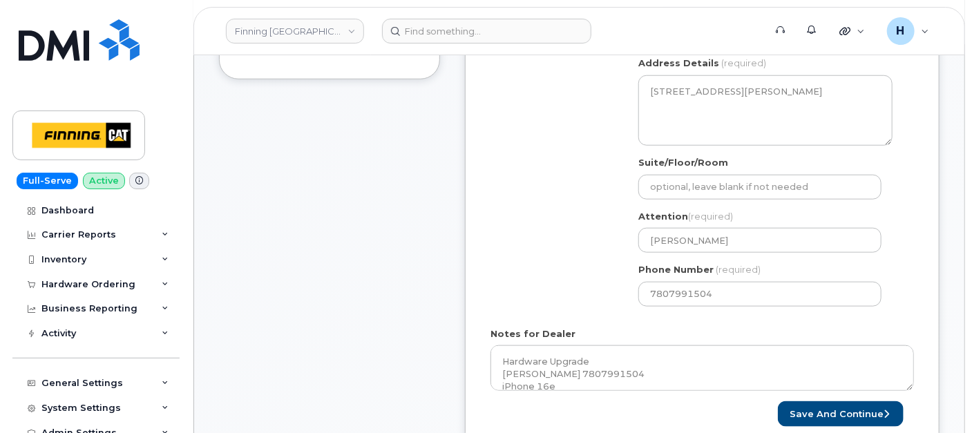
scroll to position [613, 0]
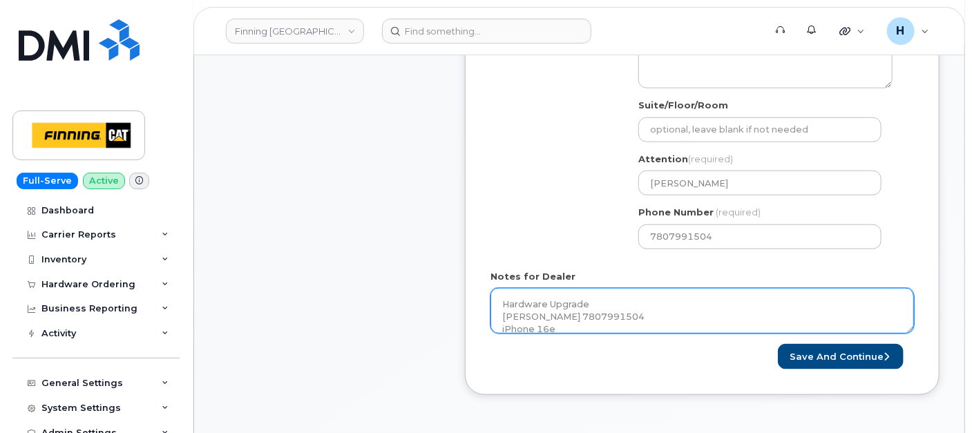
click at [636, 303] on textarea "Hardware Upgrade [PERSON_NAME] 7807991504 iPhone 16e $0.00 - 3 year term (128GB…" at bounding box center [701, 311] width 423 height 46
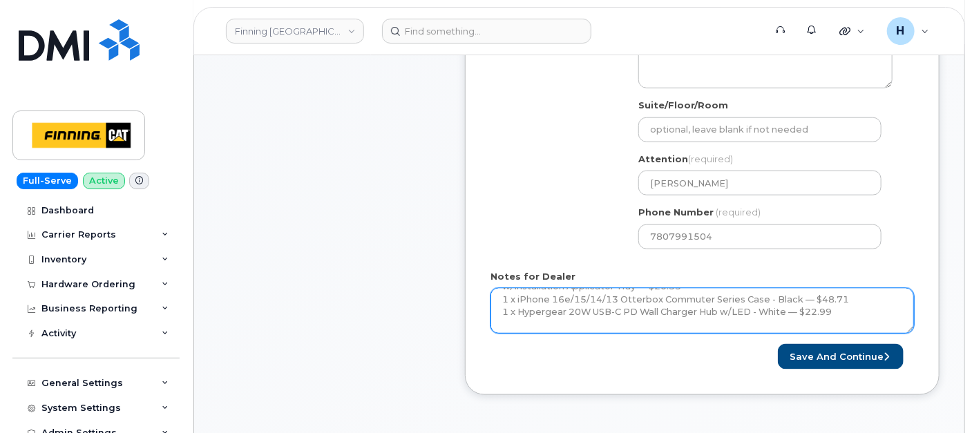
scroll to position [126, 0]
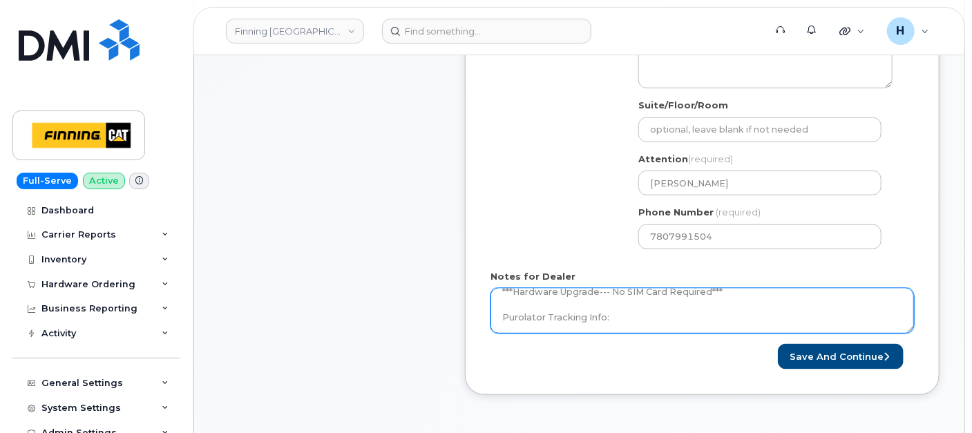
click at [637, 314] on textarea "Hardware Upgrade [PERSON_NAME] 7807991504 iPhone 16e $0.00 - 3 year term (128GB…" at bounding box center [701, 311] width 423 height 46
paste textarea "335669479362"
click at [609, 316] on textarea "Hardware Upgrade [PERSON_NAME] 7807991504 iPhone 16e $0.00 - 3 year term (128GB…" at bounding box center [701, 311] width 423 height 46
type textarea "Hardware Upgrade [PERSON_NAME] 7807991504 iPhone 16e $0.00 - 3 year term (128GB…"
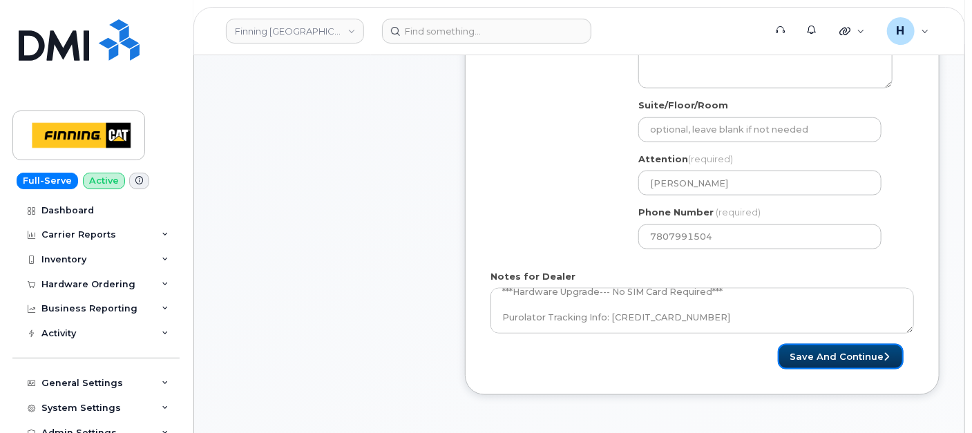
drag, startPoint x: 793, startPoint y: 357, endPoint x: 457, endPoint y: 12, distance: 481.0
click at [791, 357] on button "Save and Continue" at bounding box center [841, 357] width 126 height 26
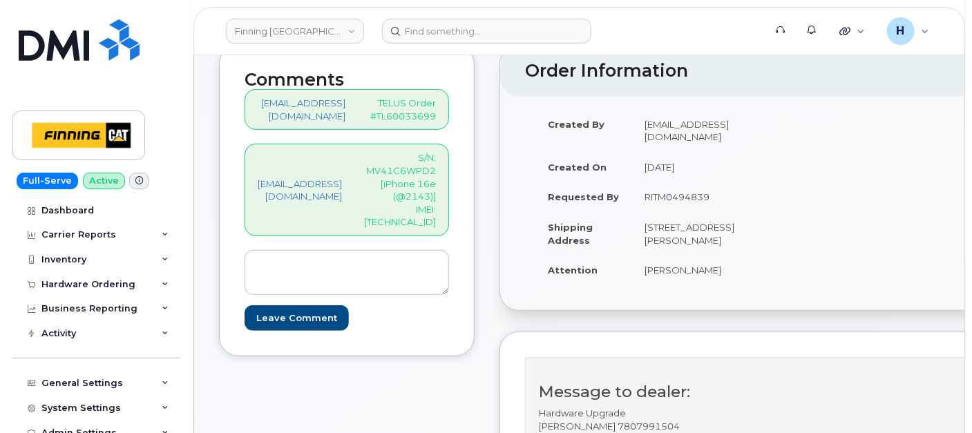
scroll to position [307, 0]
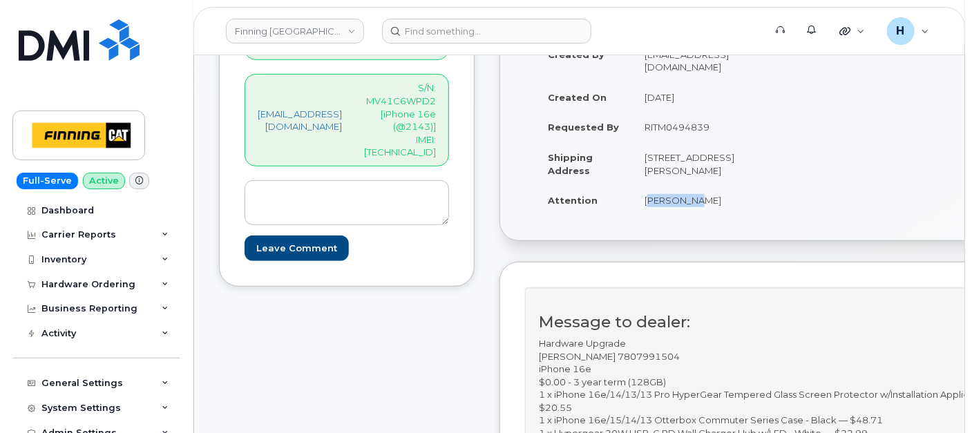
drag, startPoint x: 664, startPoint y: 214, endPoint x: 745, endPoint y: 202, distance: 82.3
click at [745, 202] on td "Jeff Bush" at bounding box center [705, 200] width 146 height 30
copy td "Jeff Bush"
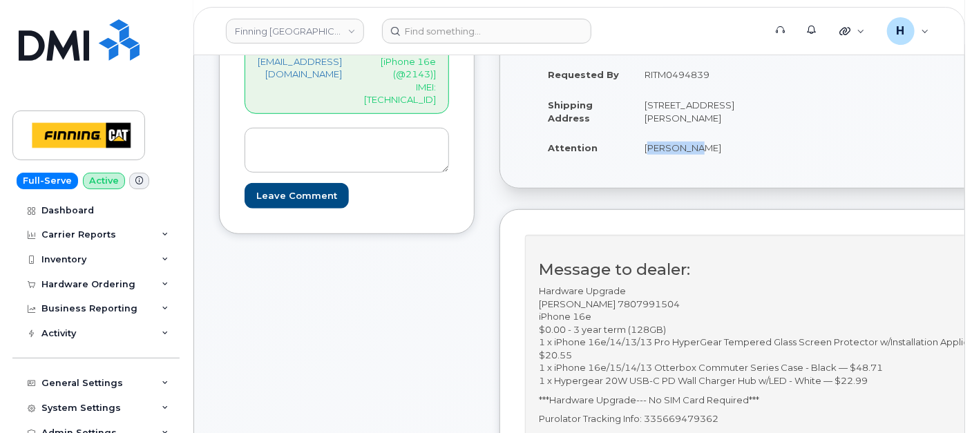
scroll to position [383, 0]
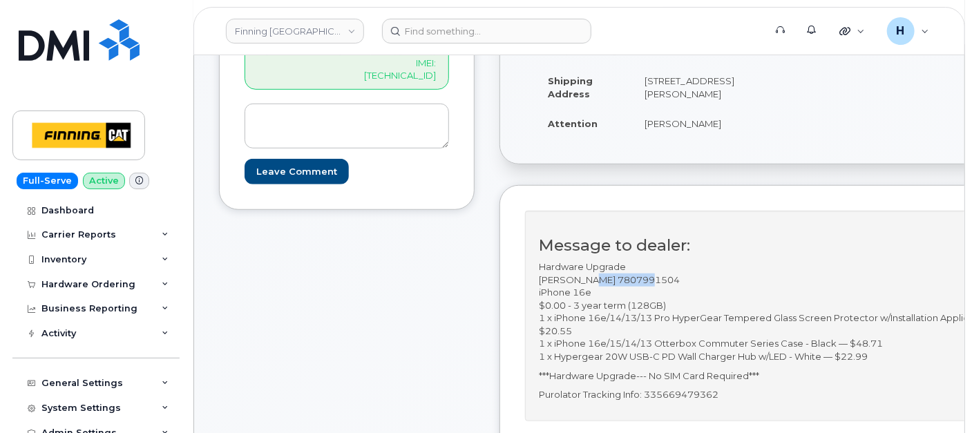
drag, startPoint x: 633, startPoint y: 284, endPoint x: 688, endPoint y: 284, distance: 55.9
click at [688, 284] on p "Hardware Upgrade Jeff Bush 7807991504 iPhone 16e $0.00 - 3 year term (128GB) 1 …" at bounding box center [783, 311] width 488 height 103
copy p "7807991504"
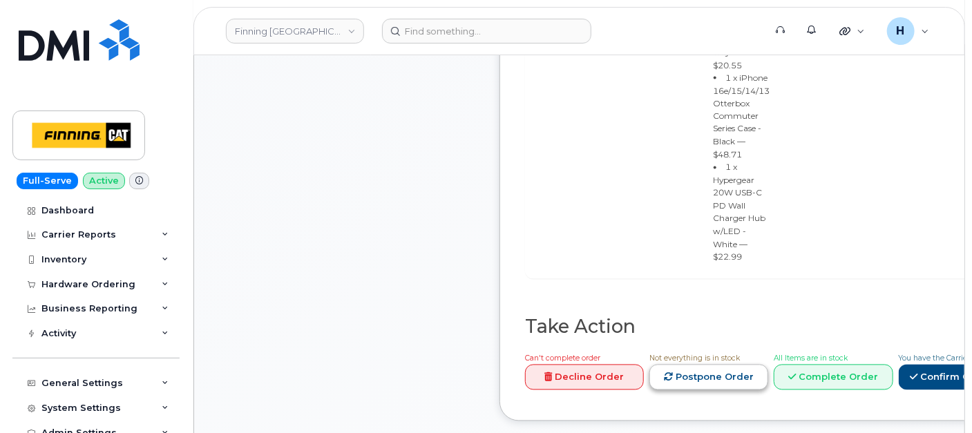
scroll to position [1227, 0]
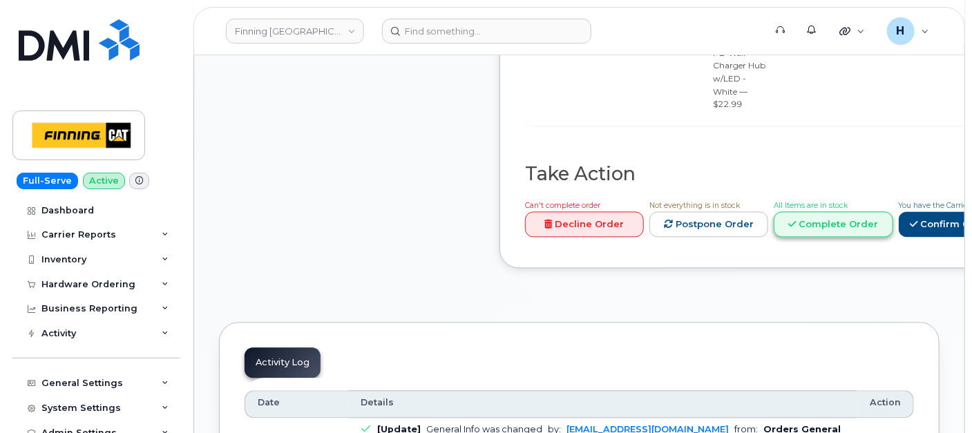
click at [890, 211] on link "Complete Order" at bounding box center [832, 224] width 119 height 26
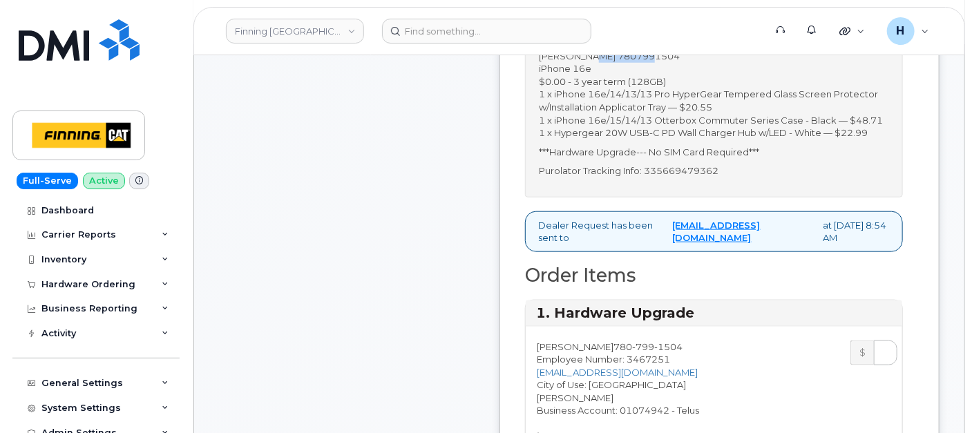
scroll to position [460, 0]
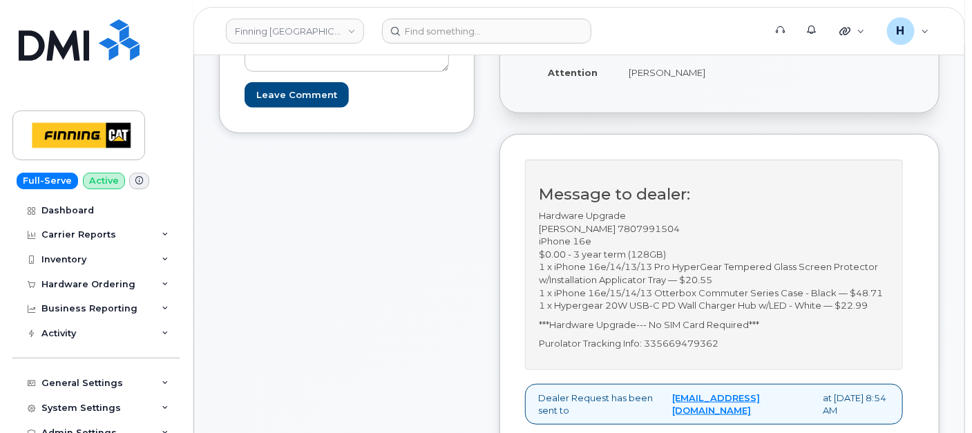
click at [711, 350] on p "Purolator Tracking Info: 335669479362" at bounding box center [714, 343] width 350 height 13
copy p "335669479362"
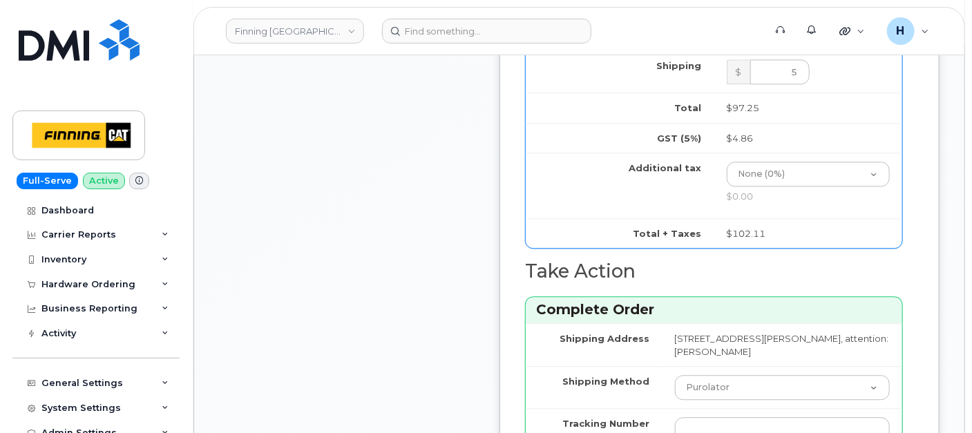
scroll to position [1150, 0]
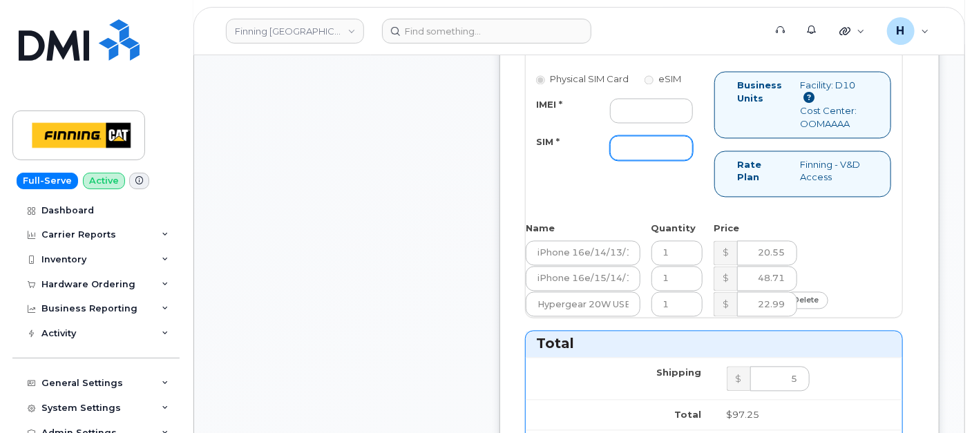
click at [673, 161] on input "SIM *" at bounding box center [651, 148] width 83 height 25
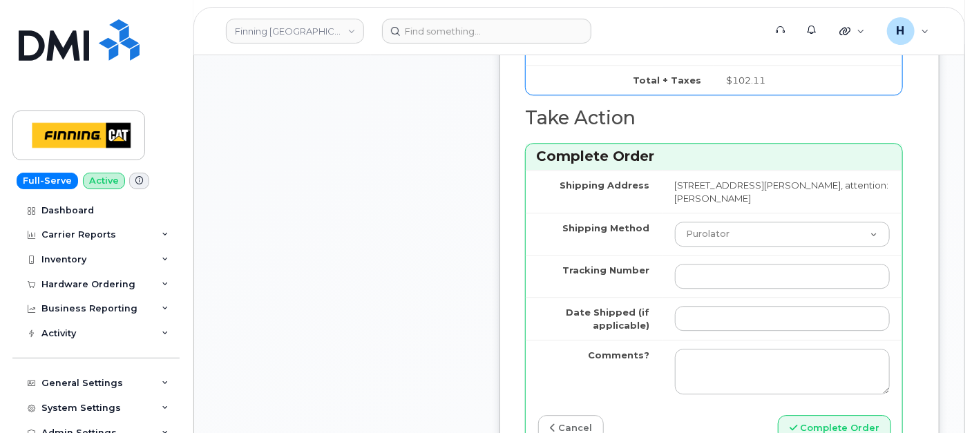
scroll to position [1764, 0]
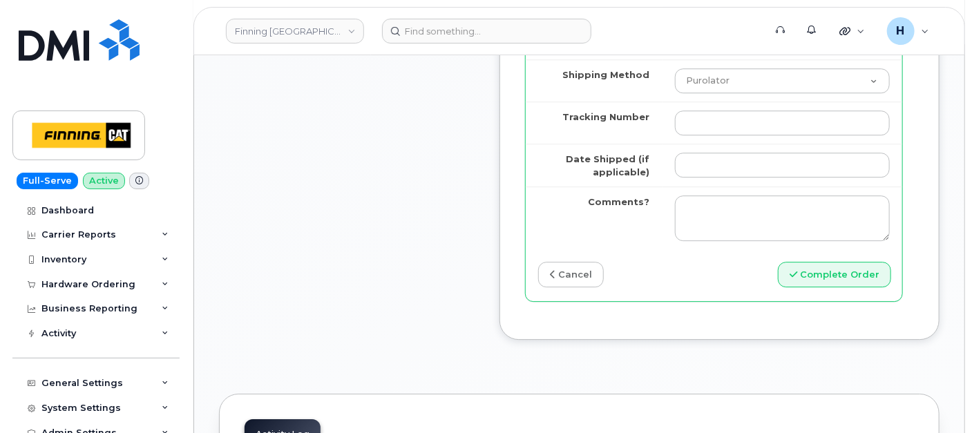
type input "x"
click at [755, 144] on td at bounding box center [782, 123] width 240 height 42
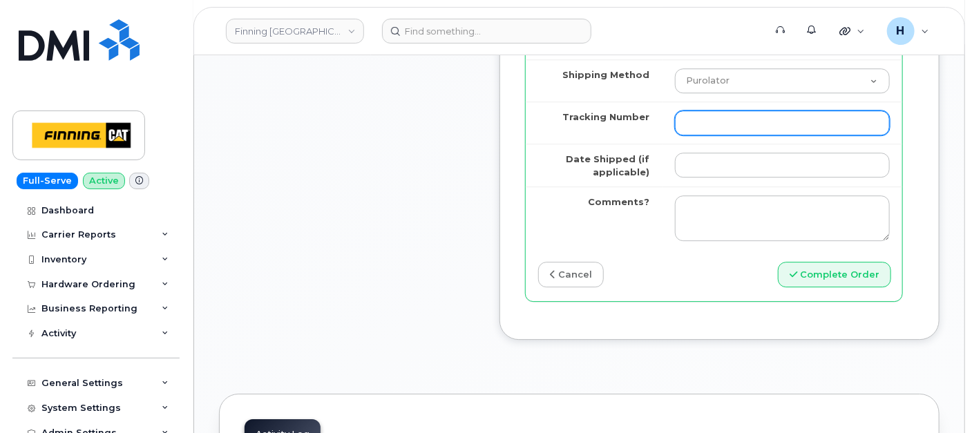
click at [746, 135] on input "Tracking Number" at bounding box center [782, 122] width 215 height 25
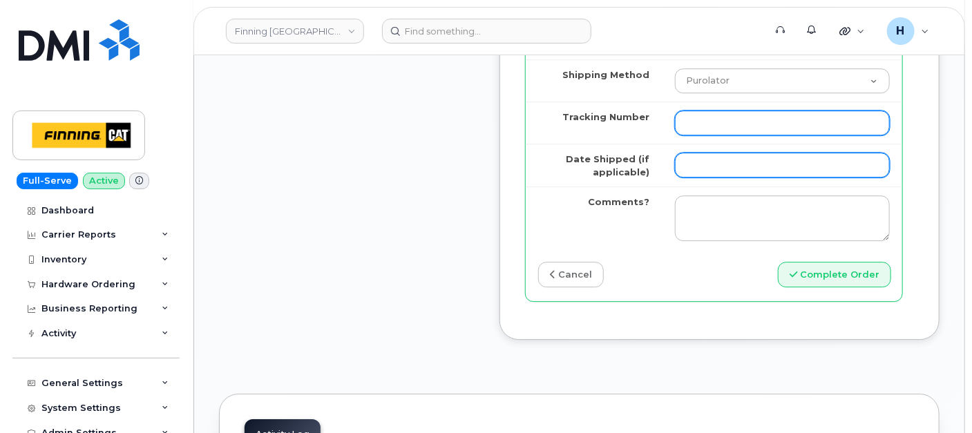
paste input "335669479362"
type input "335669479362"
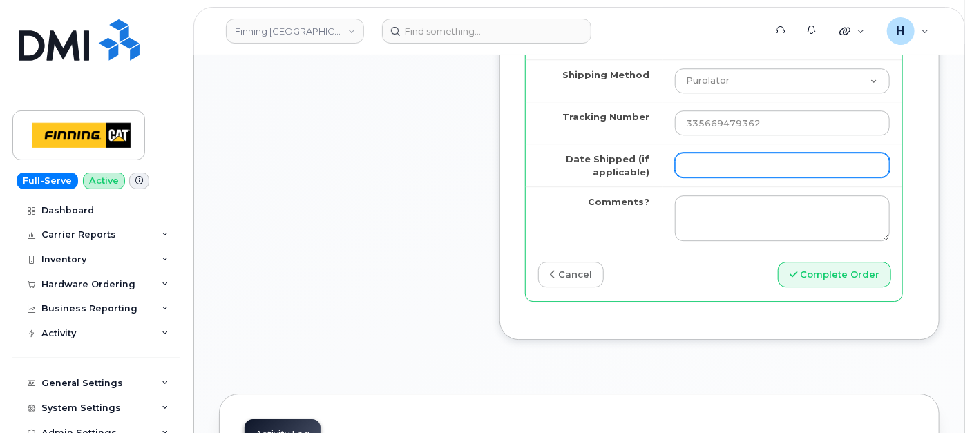
drag, startPoint x: 718, startPoint y: 213, endPoint x: 724, endPoint y: 222, distance: 10.5
click at [718, 177] on input "Date Shipped (if applicable)" at bounding box center [782, 165] width 215 height 25
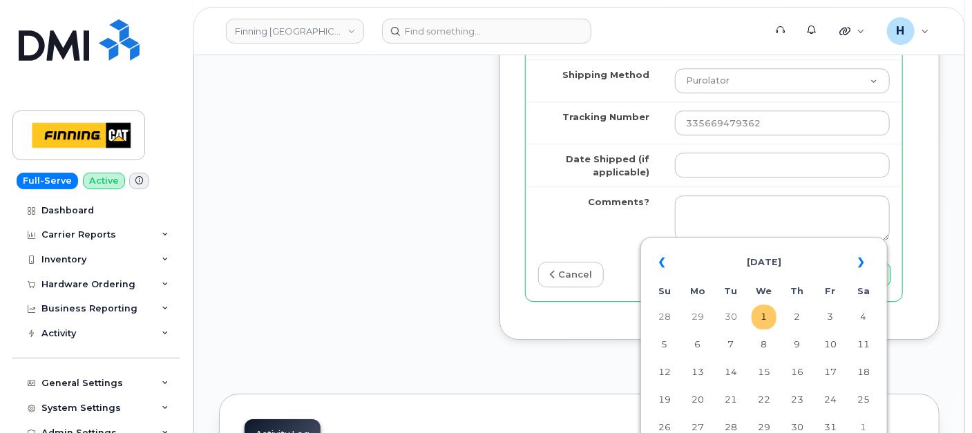
click at [760, 321] on td "1" at bounding box center [763, 317] width 25 height 25
type input "2025-10-01"
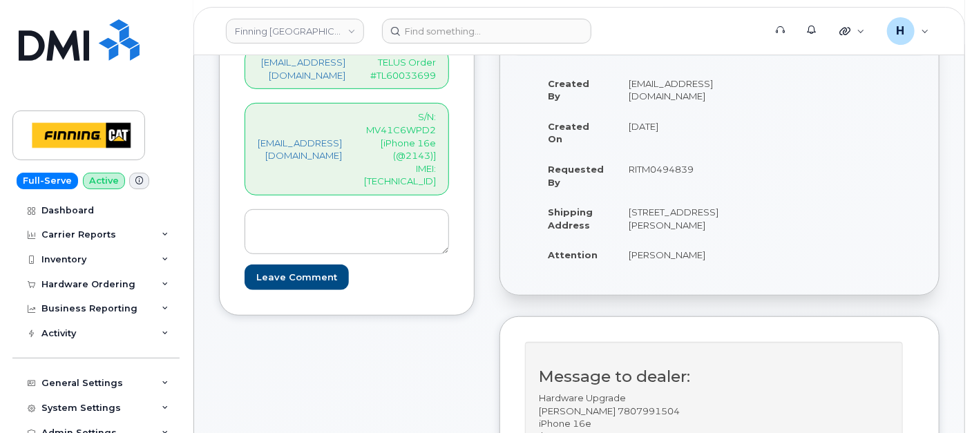
scroll to position [77, 0]
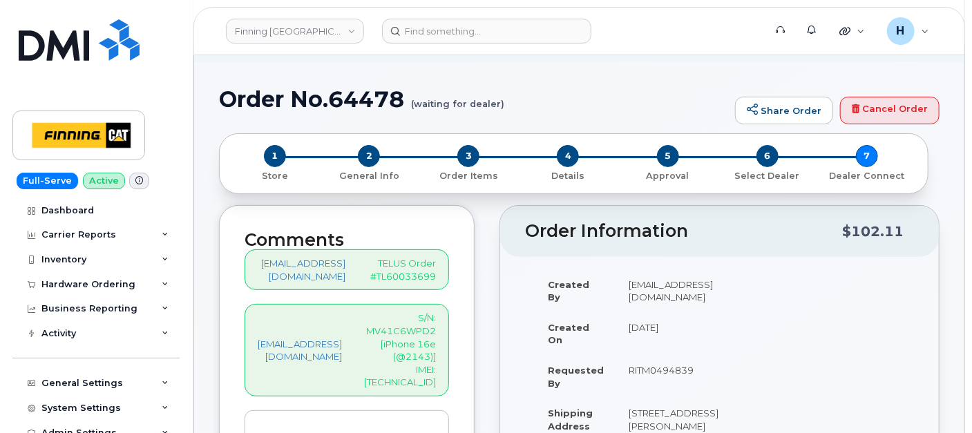
click at [411, 371] on p "S/N: MV41C6WPD2 [iPhone 16e (@2143)] IMEI: 354216330102330" at bounding box center [400, 349] width 72 height 77
copy p "354216330102330"
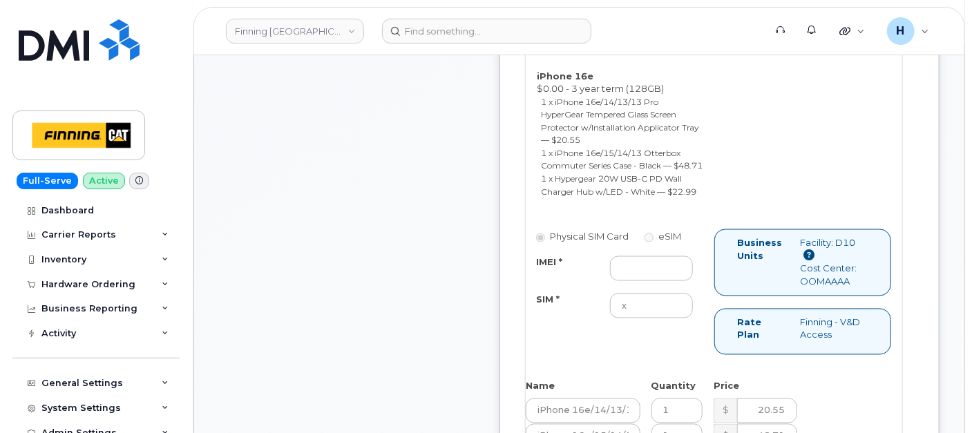
scroll to position [1074, 0]
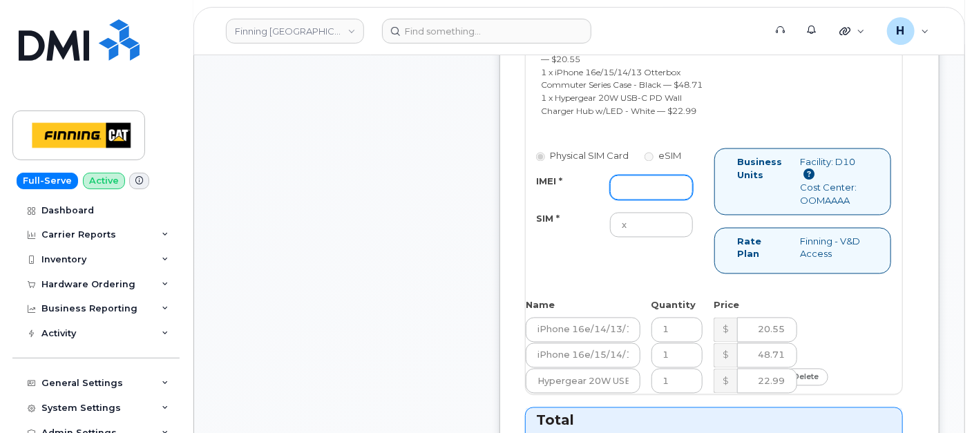
click at [661, 200] on input "IMEI *" at bounding box center [651, 187] width 83 height 25
paste input "354216330102330"
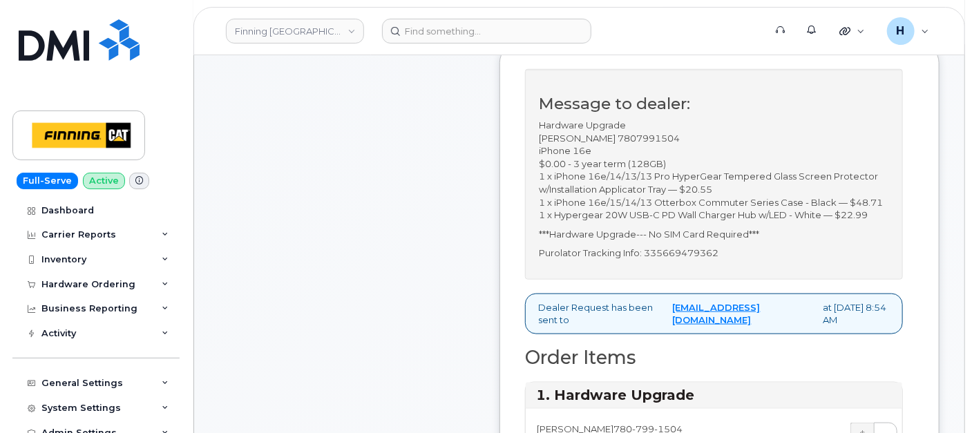
scroll to position [537, 0]
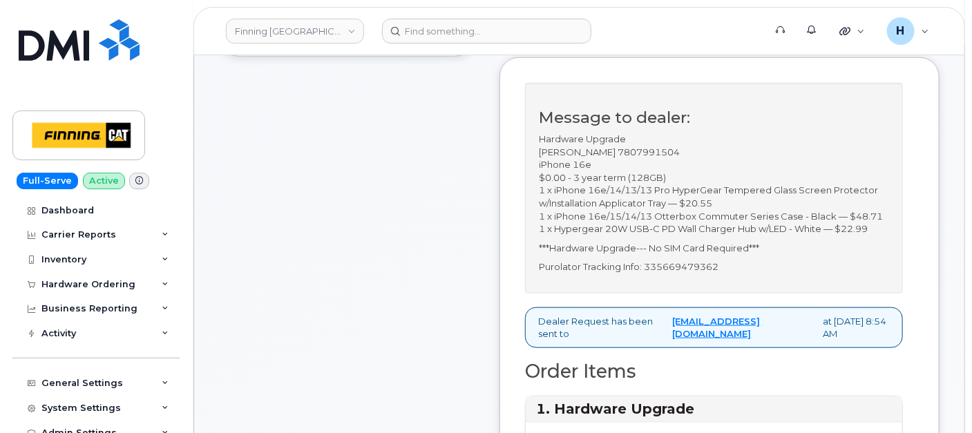
type input "354216330102330"
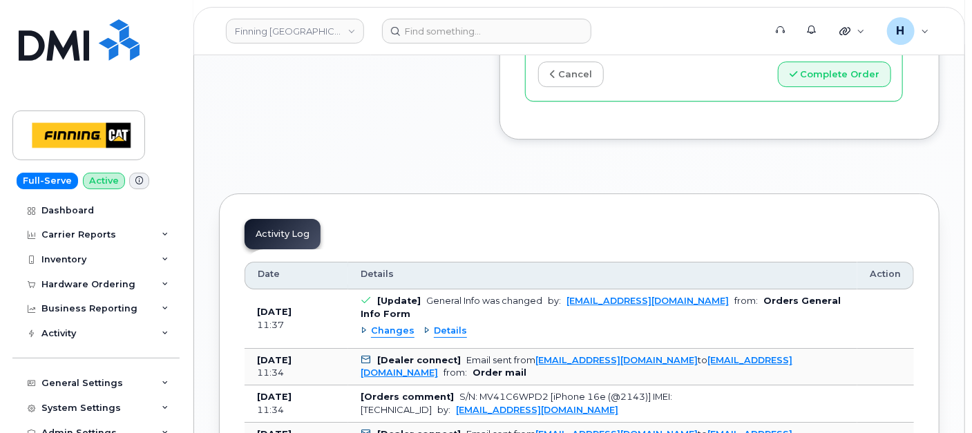
scroll to position [1841, 0]
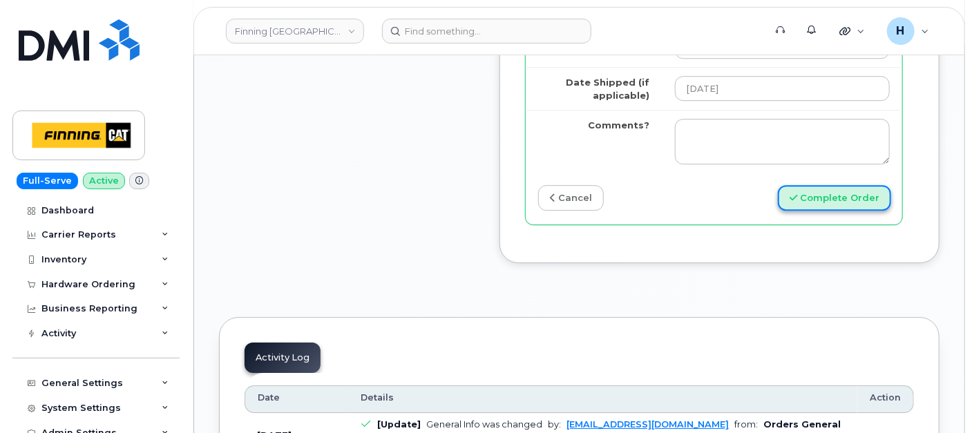
click at [836, 211] on button "Complete Order" at bounding box center [834, 198] width 113 height 26
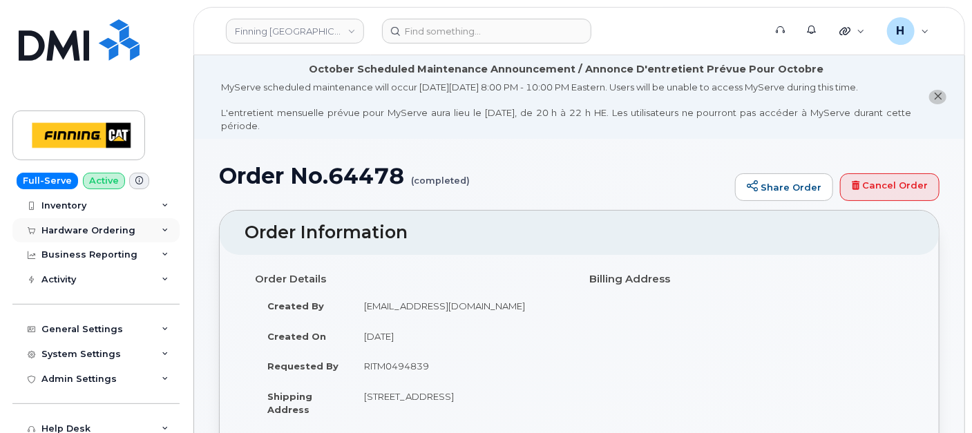
scroll to position [77, 0]
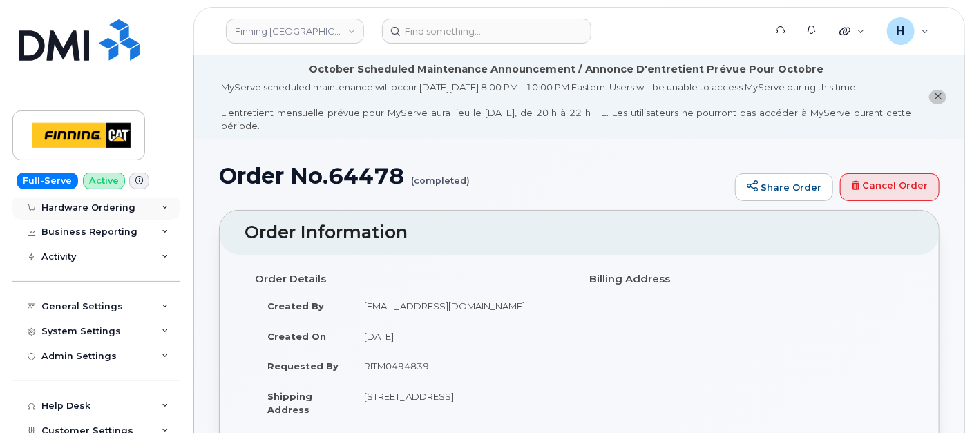
click at [81, 207] on div "Hardware Ordering" at bounding box center [88, 207] width 94 height 11
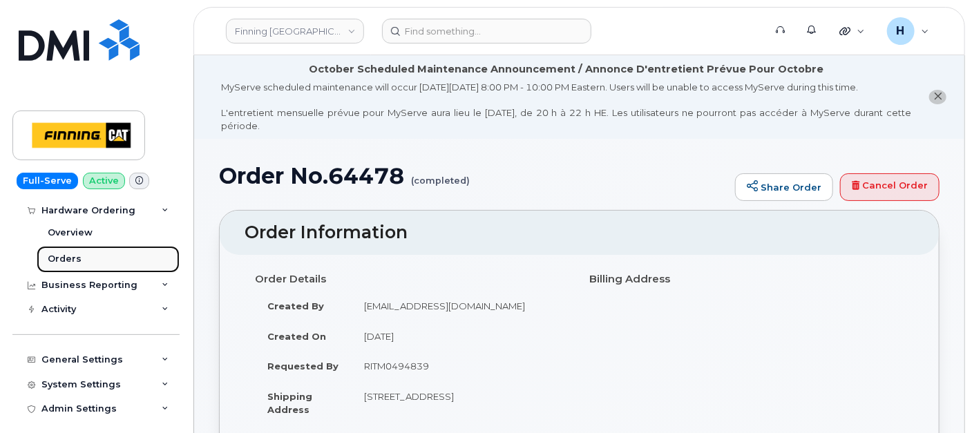
click at [90, 262] on link "Orders" at bounding box center [108, 259] width 143 height 26
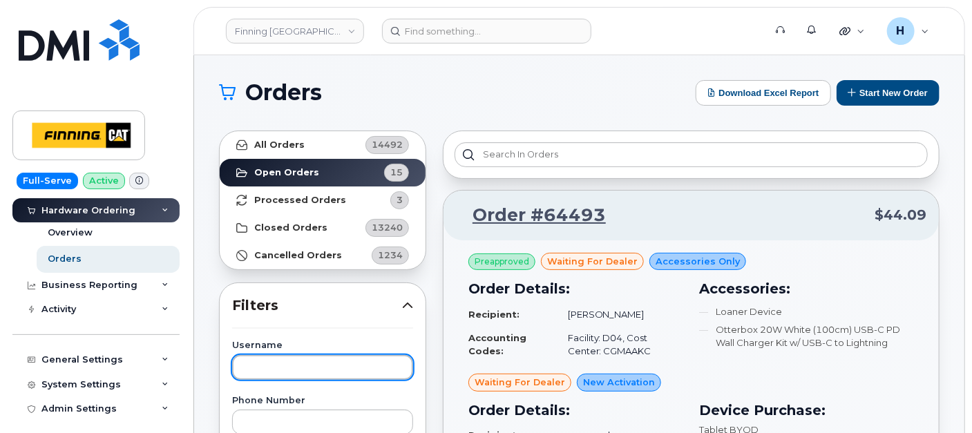
click at [260, 367] on input "text" at bounding box center [322, 367] width 181 height 25
paste input "karl mikkola"
type input "karl mikkola"
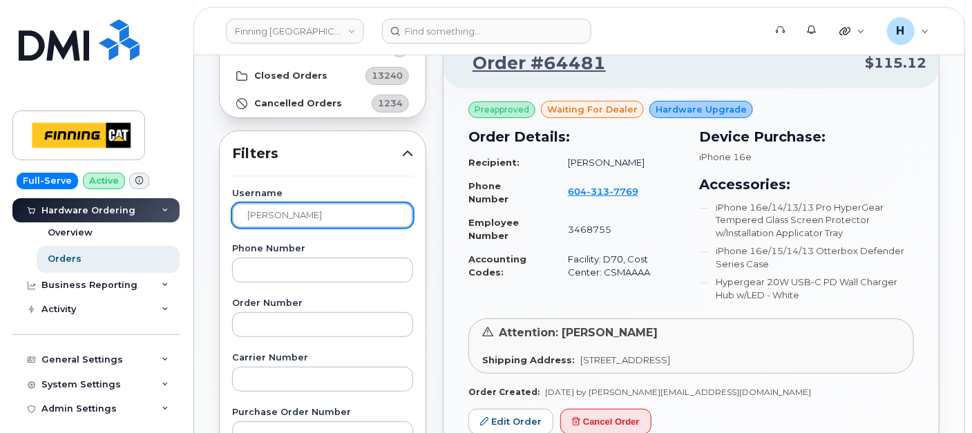
scroll to position [153, 0]
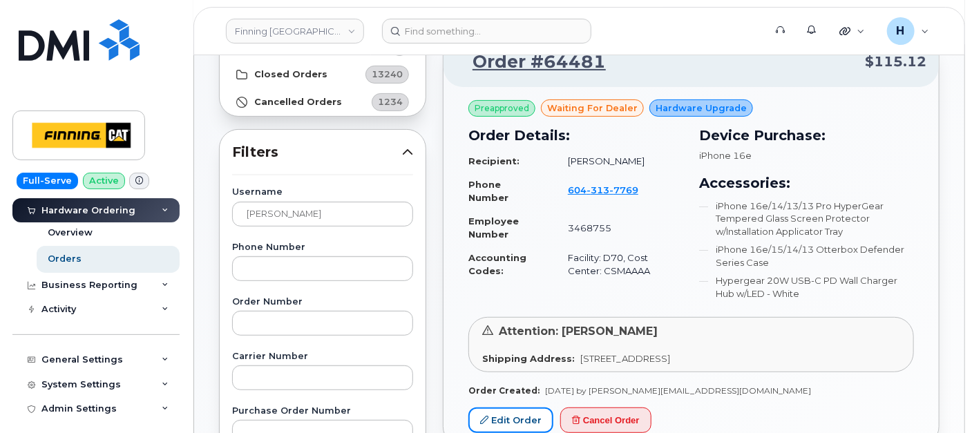
click at [514, 418] on link "Edit Order" at bounding box center [510, 420] width 85 height 26
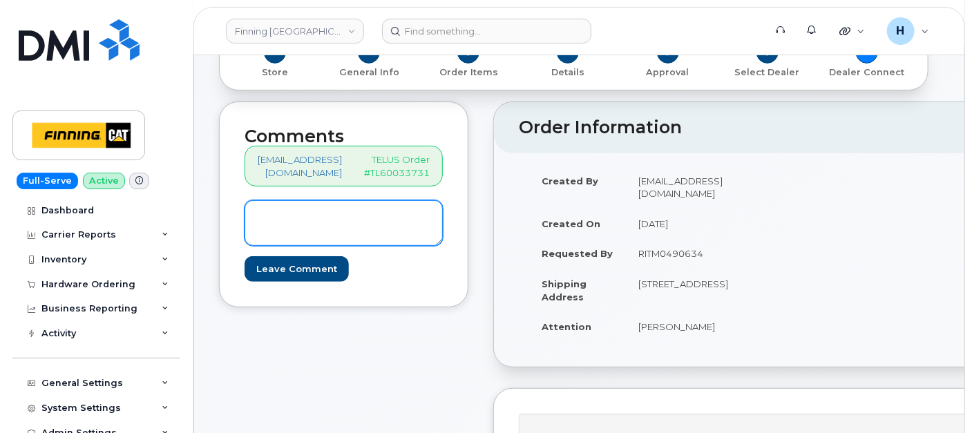
scroll to position [230, 0]
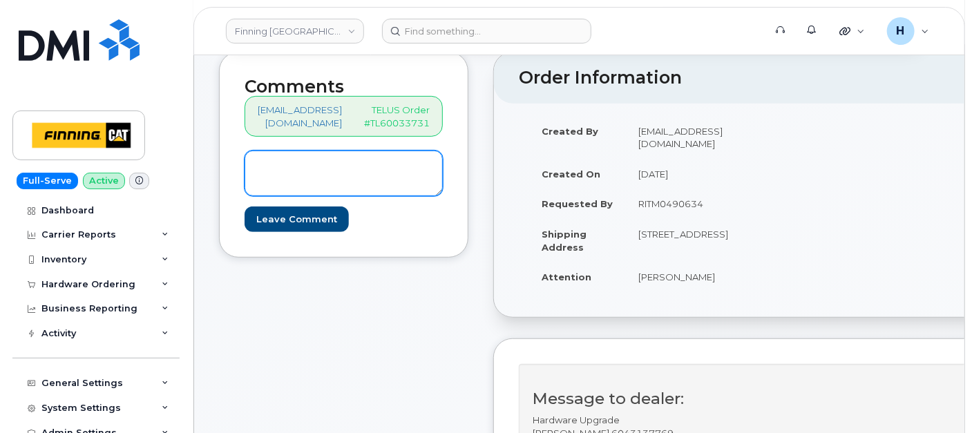
drag, startPoint x: 318, startPoint y: 157, endPoint x: 357, endPoint y: 177, distance: 44.2
click at [318, 159] on textarea at bounding box center [343, 174] width 198 height 46
paste textarea "S/N: LWVQTJCQVR [iPhone 16e (#2142)] IMEI: [TECHNICAL_ID]"
click at [402, 172] on textarea "S/N: LWVQTJCQVR [iPhone 16e (#2142)] IMEI: [TECHNICAL_ID]" at bounding box center [343, 174] width 198 height 46
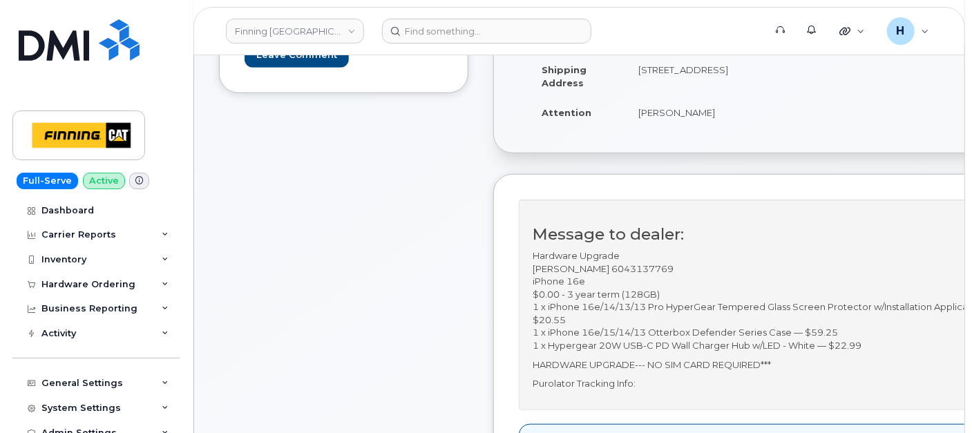
scroll to position [307, 0]
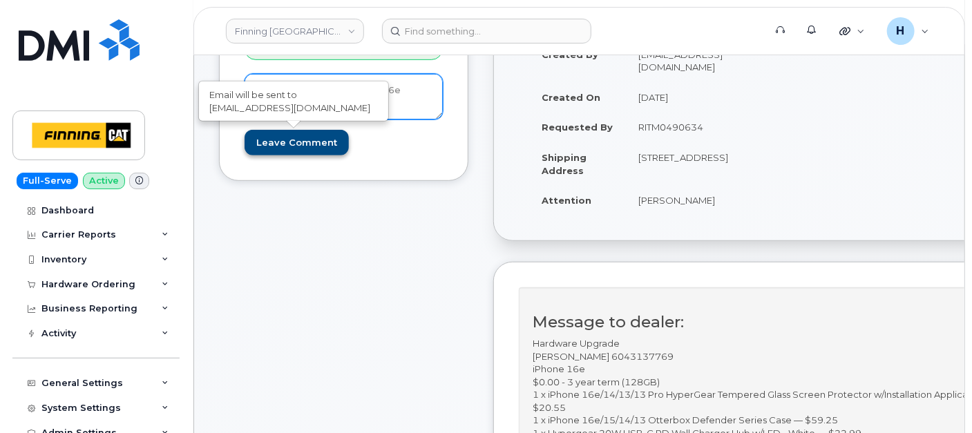
type textarea "S/N: LWVQTJCQVR [iPhone 16e (#2142)] IMEI: [TECHNICAL_ID]"
click at [296, 137] on input "Leave Comment" at bounding box center [296, 143] width 104 height 26
type input "Create Event"
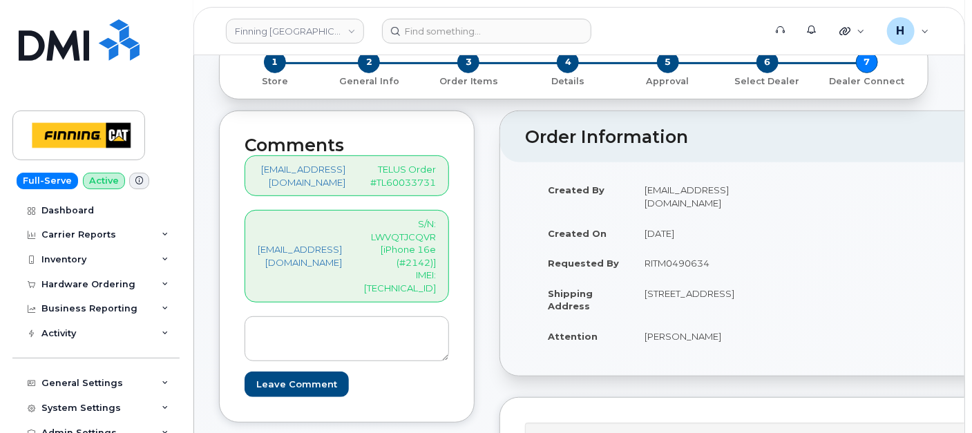
scroll to position [307, 0]
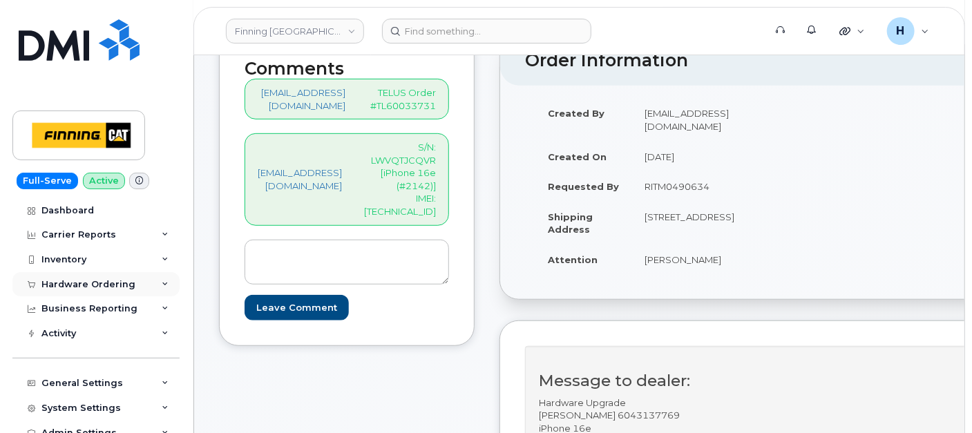
click at [89, 284] on div "Hardware Ordering" at bounding box center [88, 284] width 94 height 11
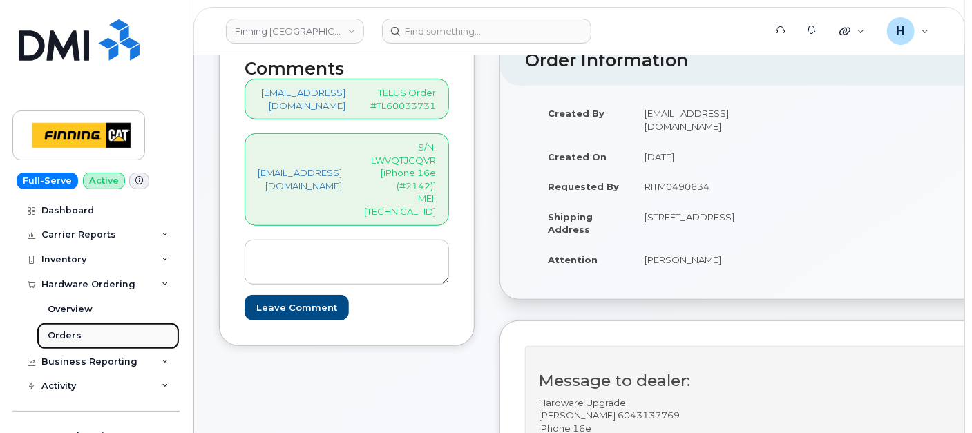
click at [77, 338] on div "Orders" at bounding box center [65, 335] width 34 height 12
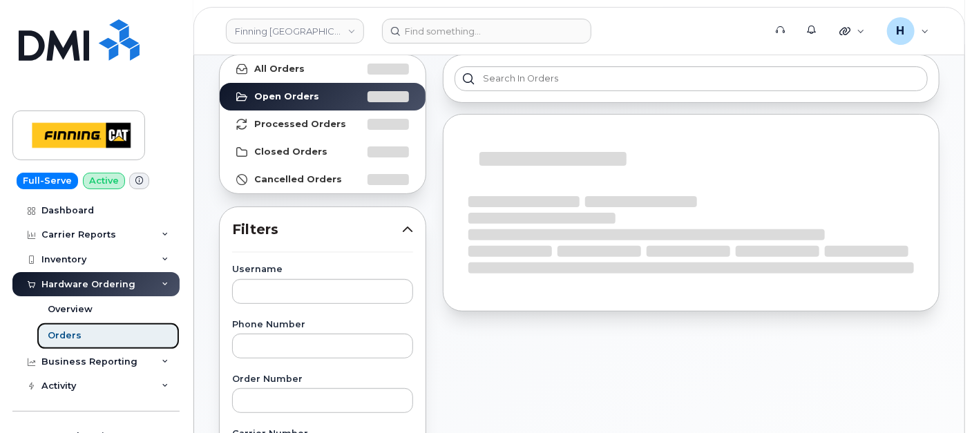
scroll to position [153, 0]
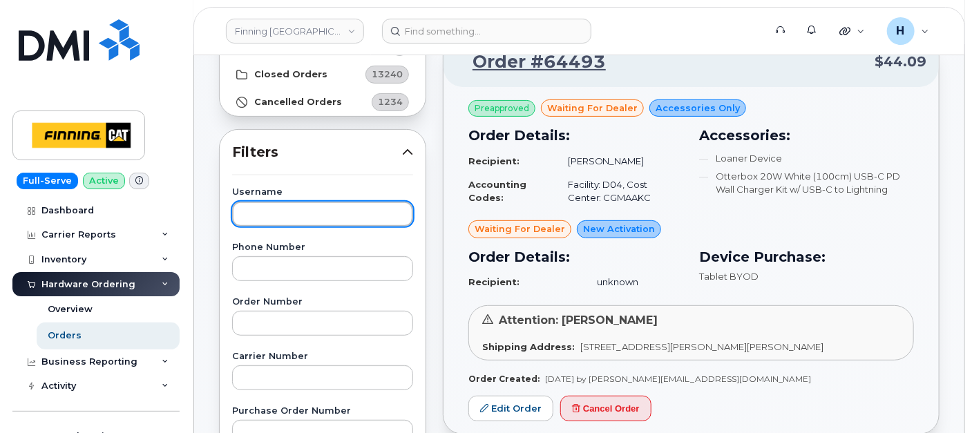
click at [320, 214] on input "text" at bounding box center [322, 214] width 181 height 25
type input "val nash"
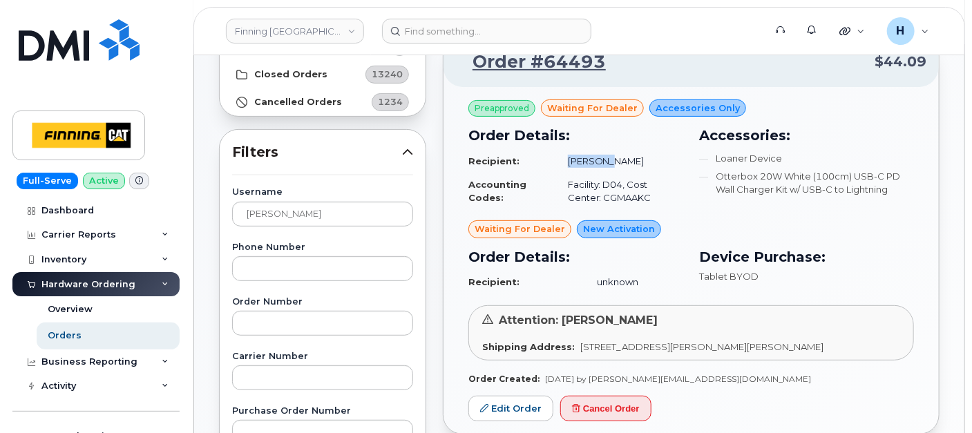
drag, startPoint x: 562, startPoint y: 162, endPoint x: 611, endPoint y: 157, distance: 49.2
click at [611, 157] on td "[PERSON_NAME]" at bounding box center [619, 161] width 128 height 24
copy td "[PERSON_NAME]"
click at [485, 412] on link "Edit Order" at bounding box center [510, 409] width 85 height 26
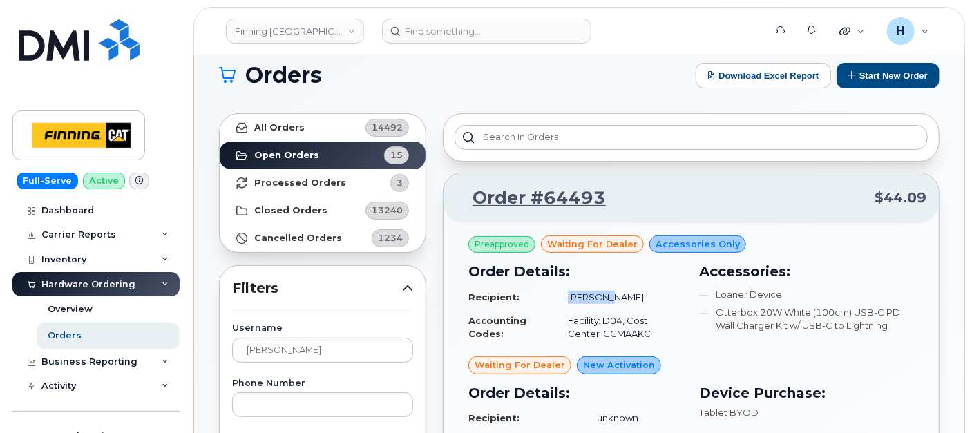
scroll to position [0, 0]
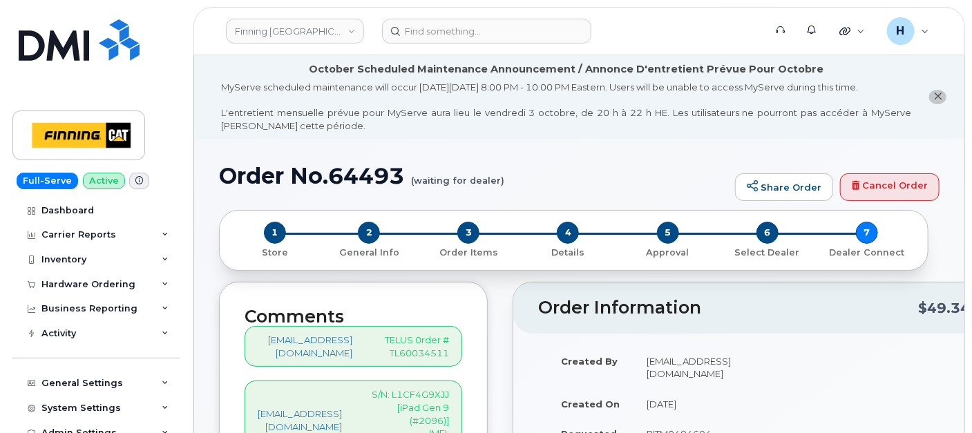
click at [472, 226] on span "3" at bounding box center [468, 233] width 22 height 22
click at [470, 231] on span "3" at bounding box center [468, 233] width 22 height 22
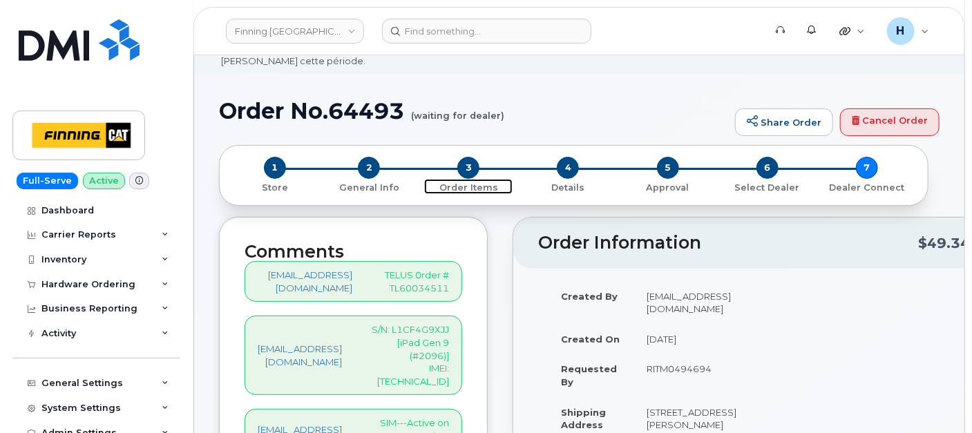
scroll to position [153, 0]
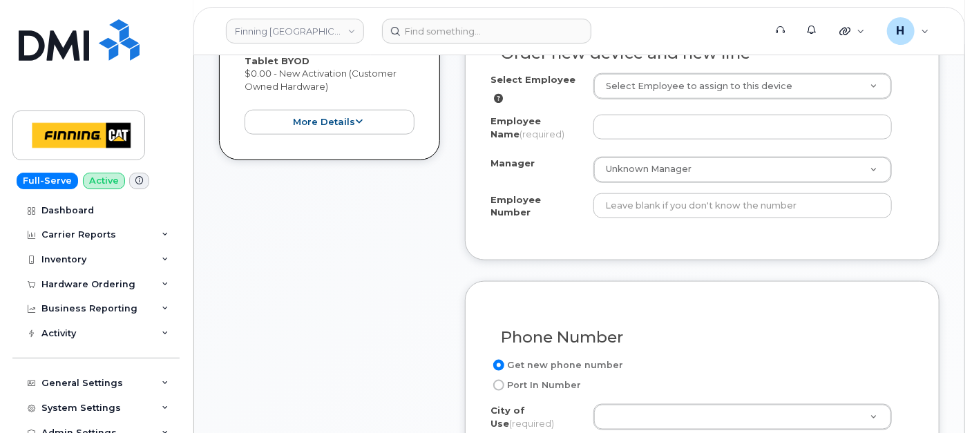
scroll to position [543, 0]
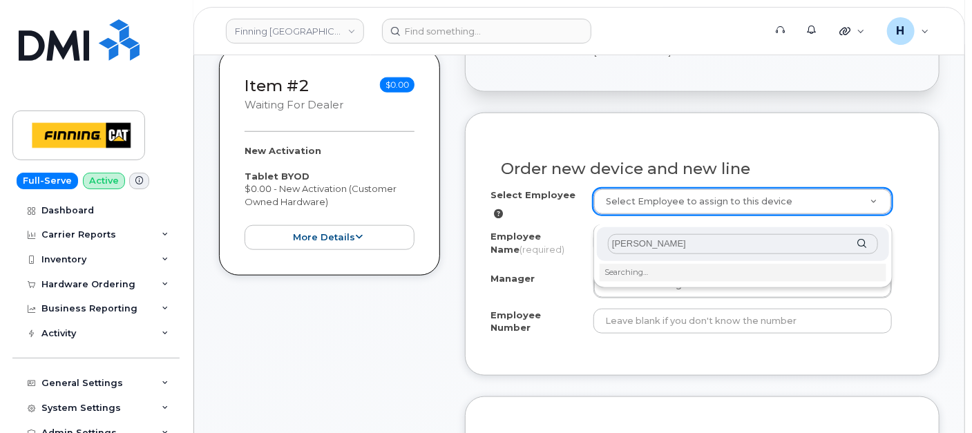
type input "[PERSON_NAME]"
type input "819260"
type input "[PERSON_NAME]"
type input "3499716"
select select "D04"
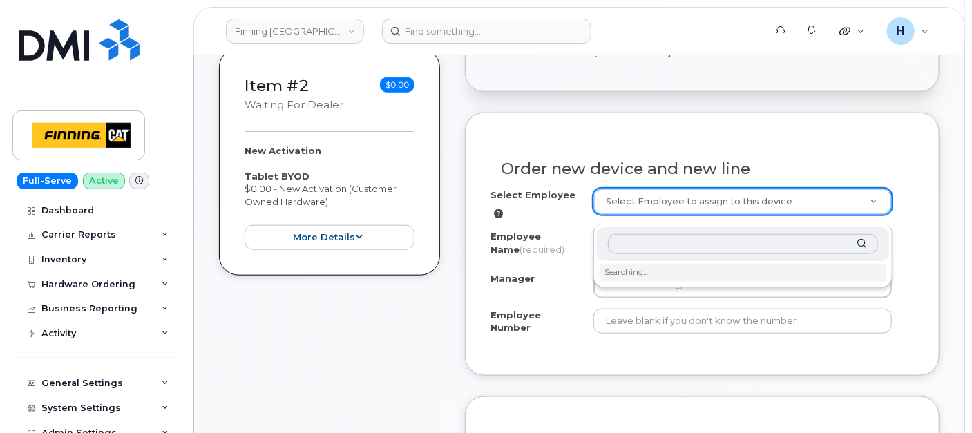
select select "CGMAAKC"
select select "15605"
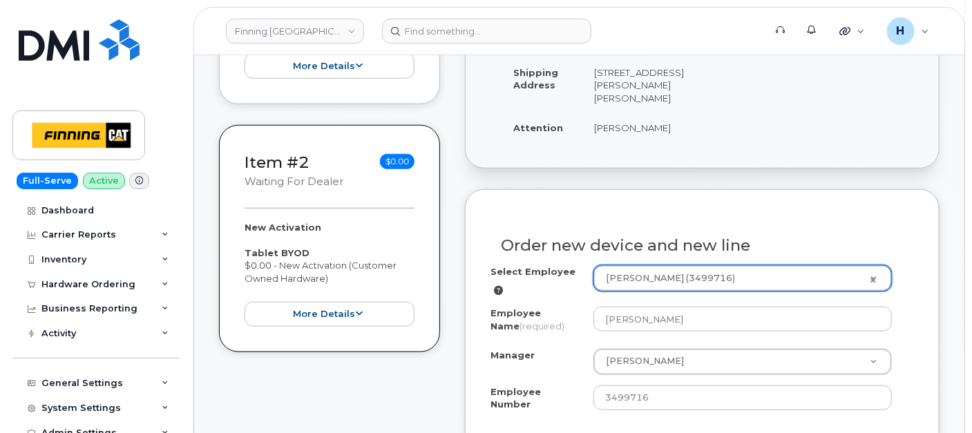
scroll to position [773, 0]
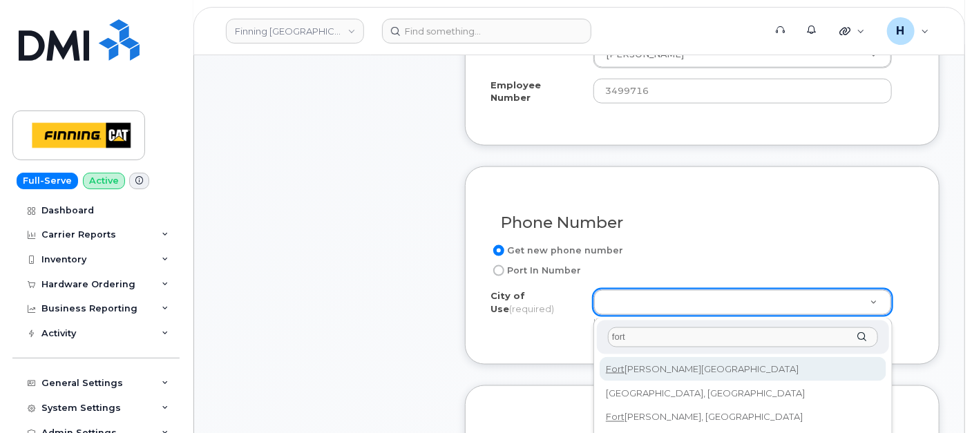
type input "fort"
type input "214"
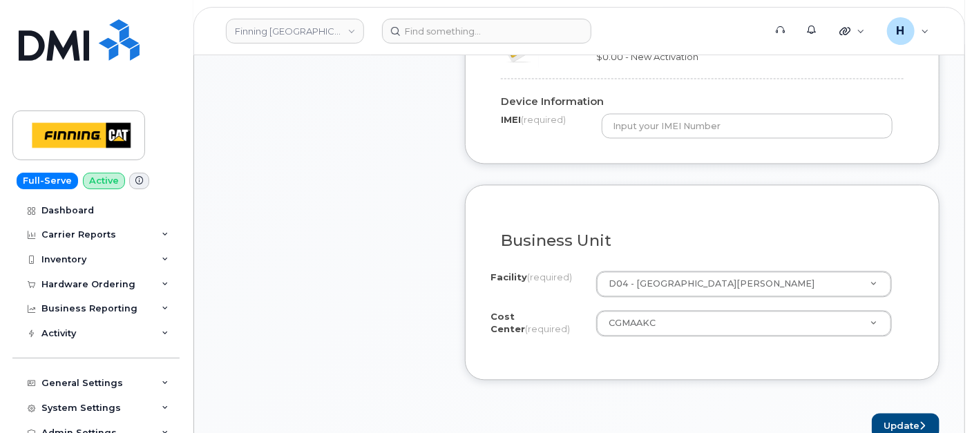
scroll to position [1234, 0]
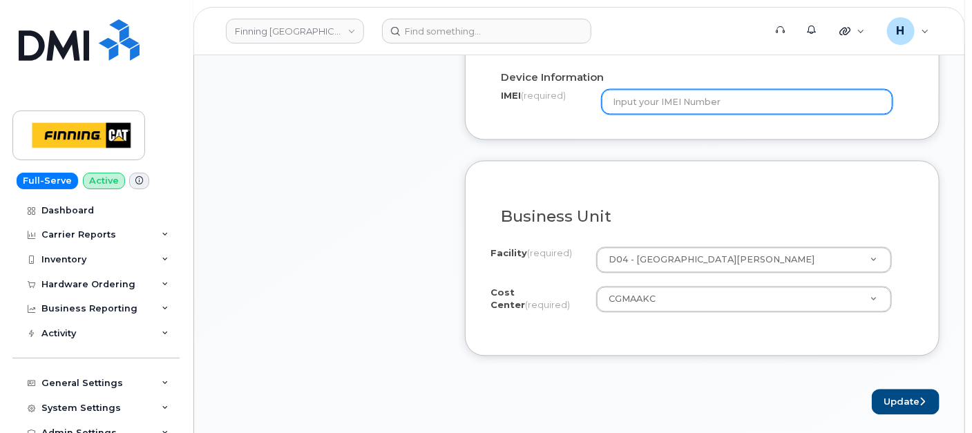
click at [644, 106] on input "text" at bounding box center [746, 101] width 291 height 25
type input "x"
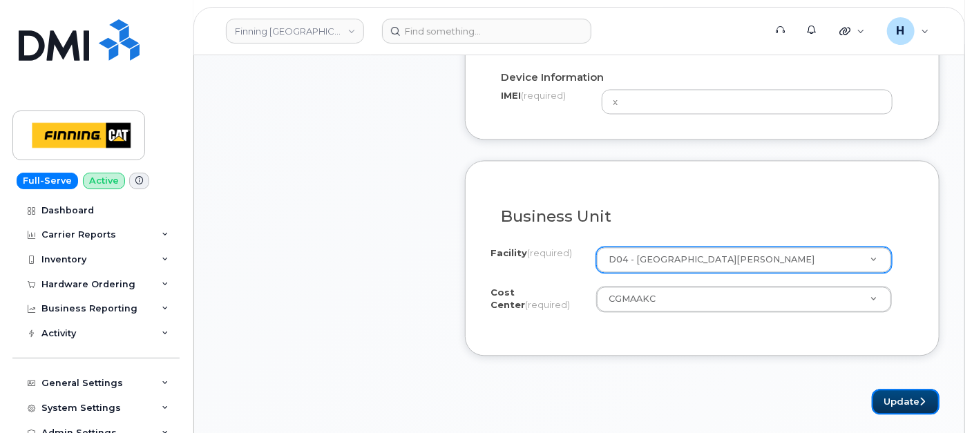
drag, startPoint x: 896, startPoint y: 391, endPoint x: 673, endPoint y: 260, distance: 257.8
click at [896, 394] on button "Update" at bounding box center [905, 402] width 68 height 26
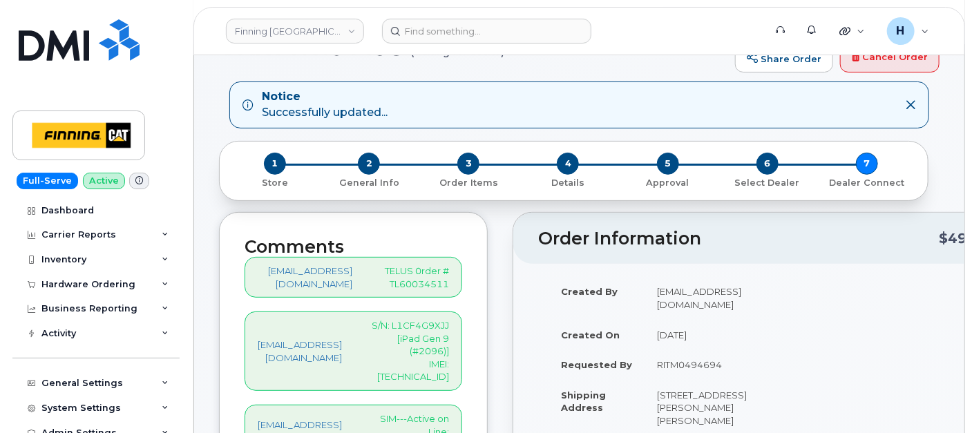
scroll to position [230, 0]
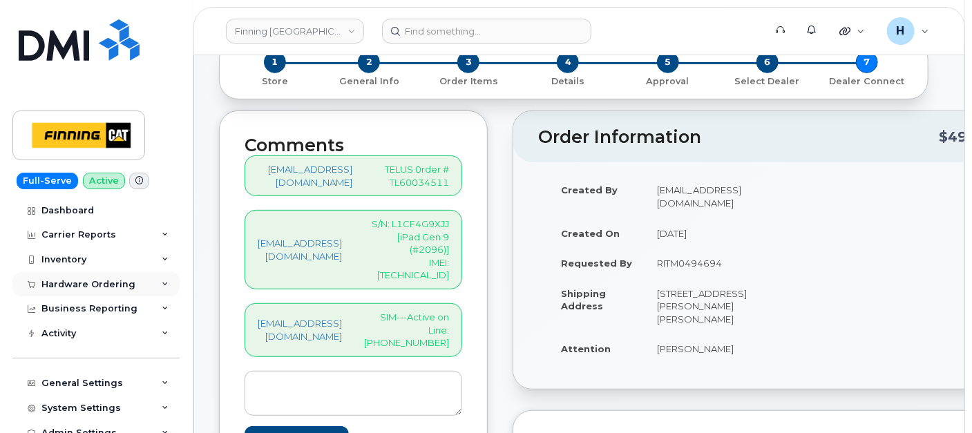
click at [128, 288] on div "Hardware Ordering" at bounding box center [88, 284] width 94 height 11
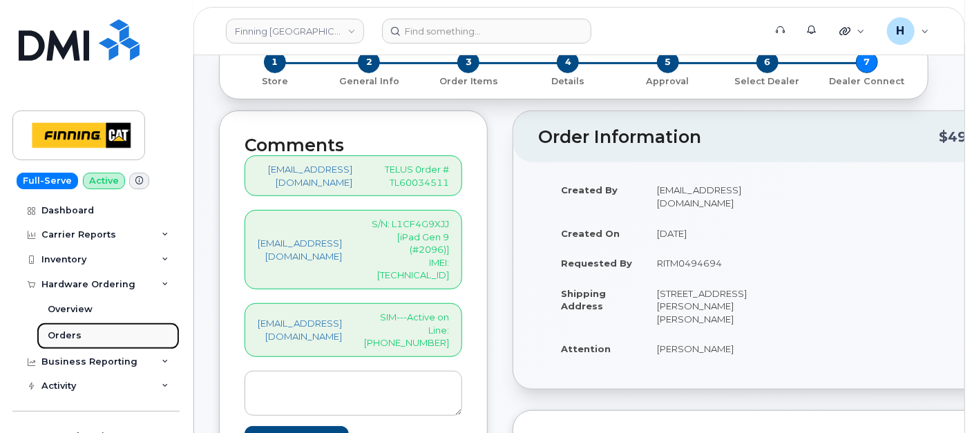
click at [90, 323] on link "Orders" at bounding box center [108, 335] width 143 height 26
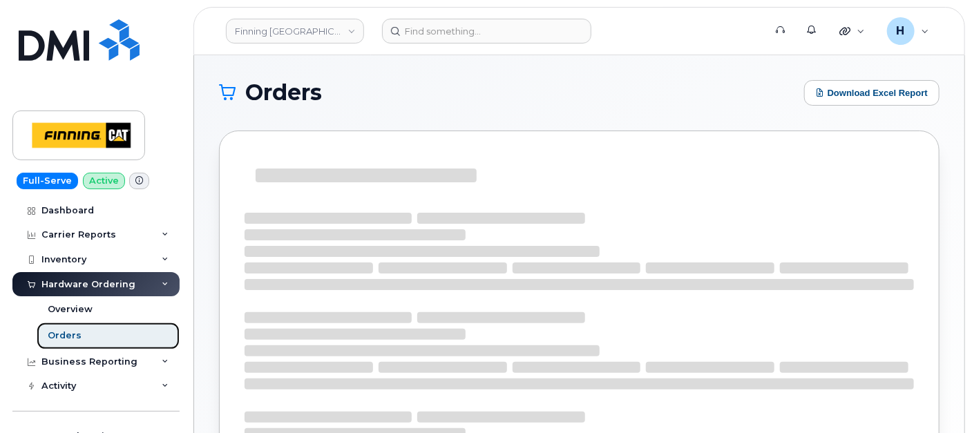
click at [88, 329] on link "Orders" at bounding box center [108, 335] width 143 height 26
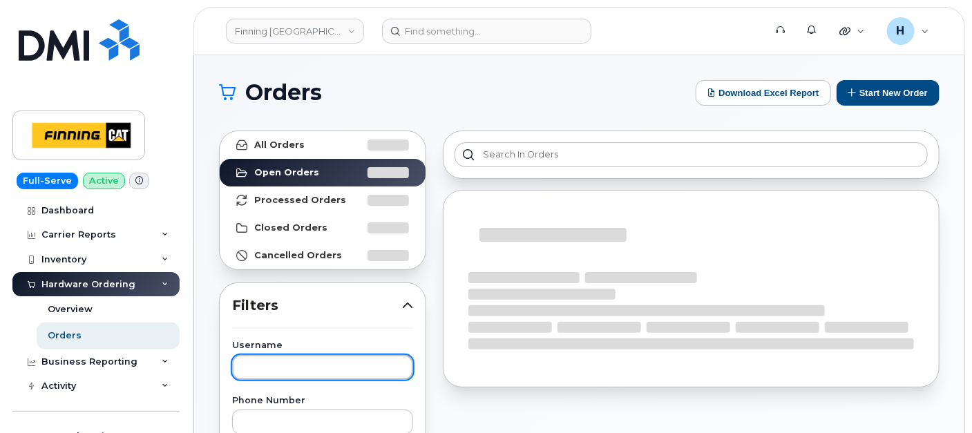
click at [268, 371] on input "text" at bounding box center [322, 367] width 181 height 25
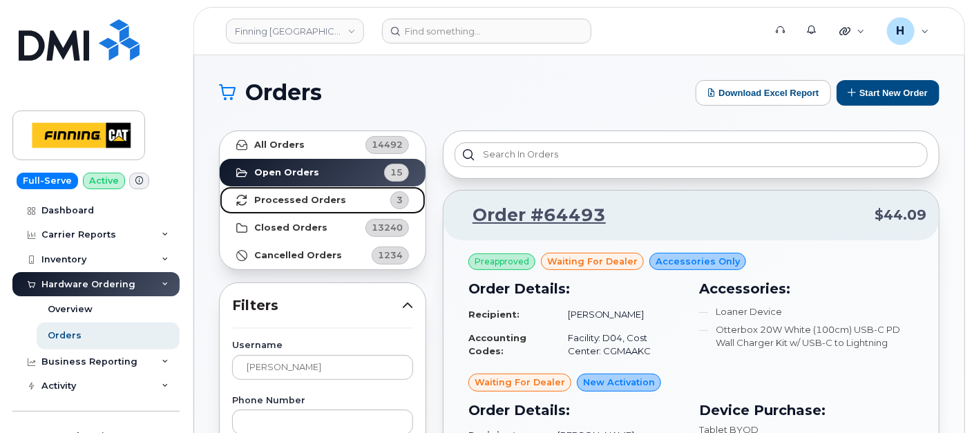
click at [311, 201] on strong "Processed Orders" at bounding box center [300, 200] width 92 height 11
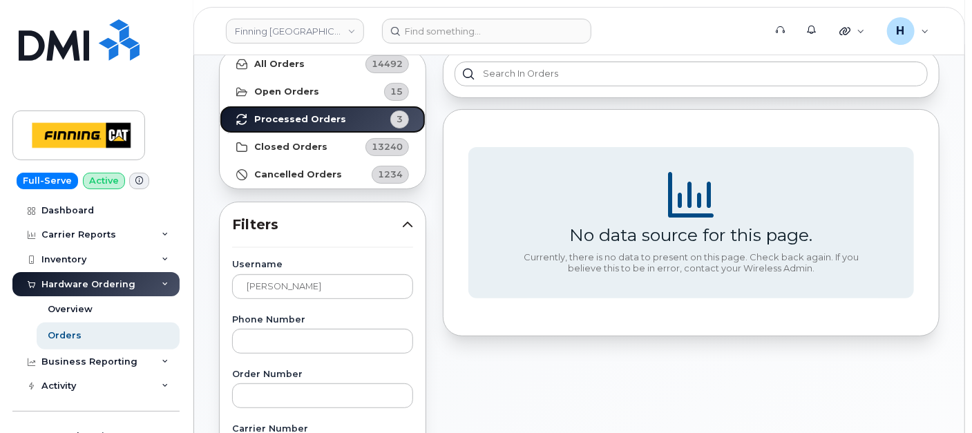
scroll to position [77, 0]
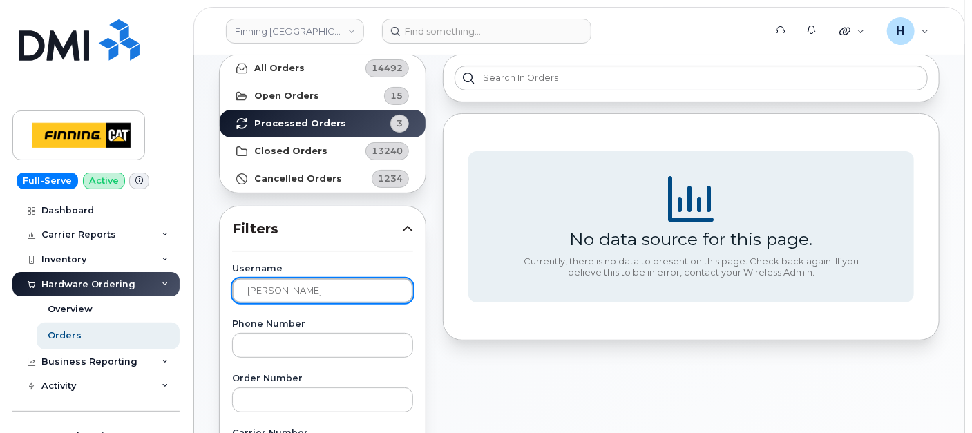
drag, startPoint x: 295, startPoint y: 289, endPoint x: 220, endPoint y: 280, distance: 75.1
type input "karl"
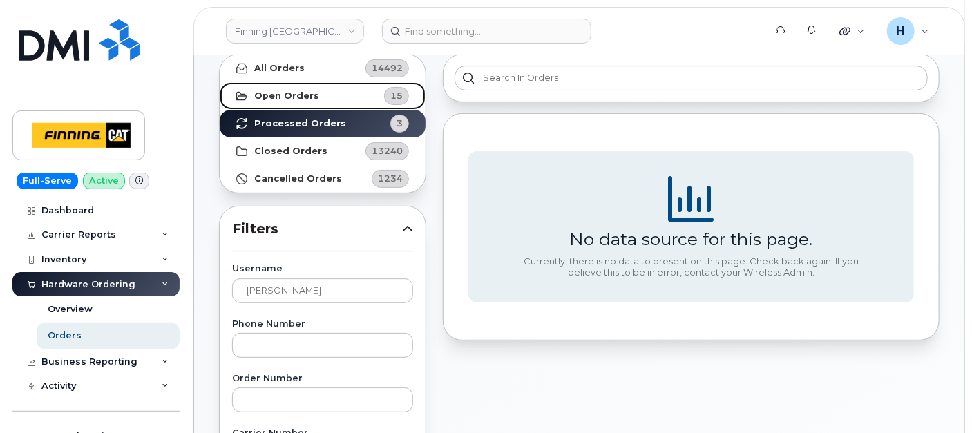
click at [365, 93] on link "Open Orders 15" at bounding box center [323, 96] width 206 height 28
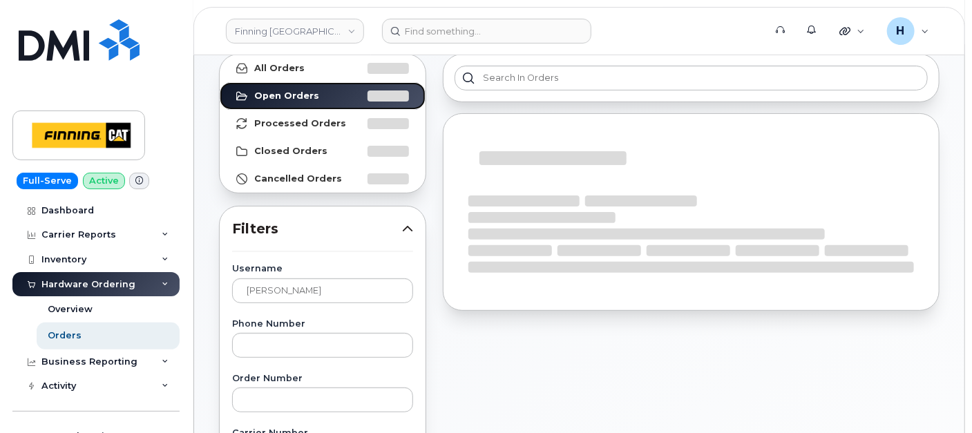
click at [220, 82] on link "Open Orders" at bounding box center [323, 96] width 206 height 28
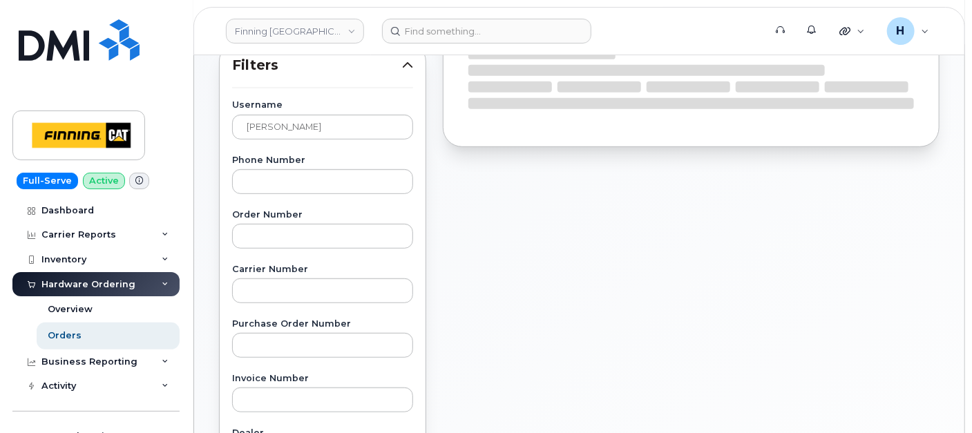
scroll to position [307, 0]
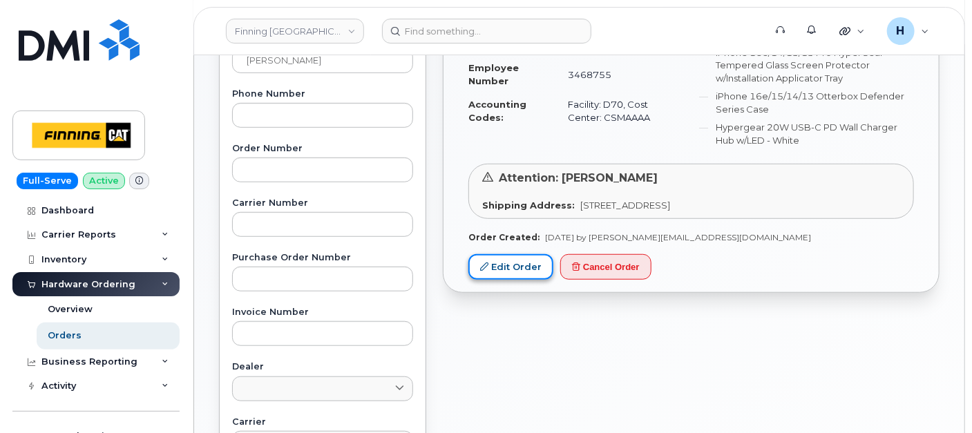
click at [530, 267] on link "Edit Order" at bounding box center [510, 267] width 85 height 26
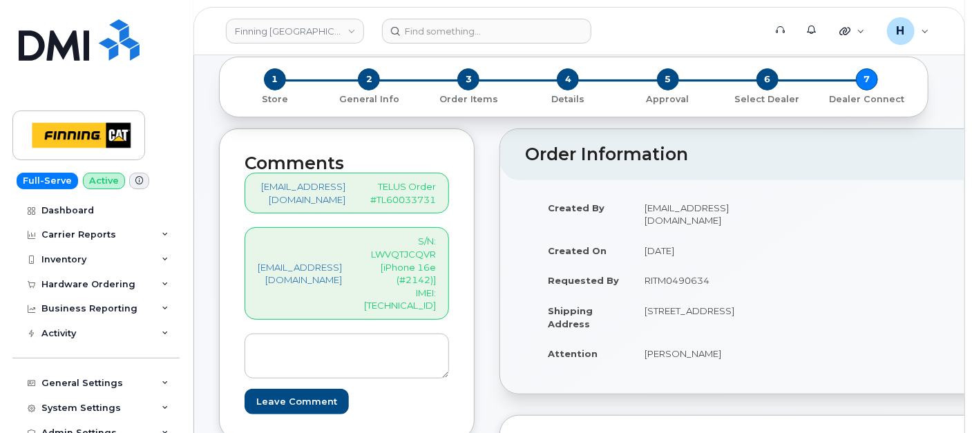
scroll to position [230, 0]
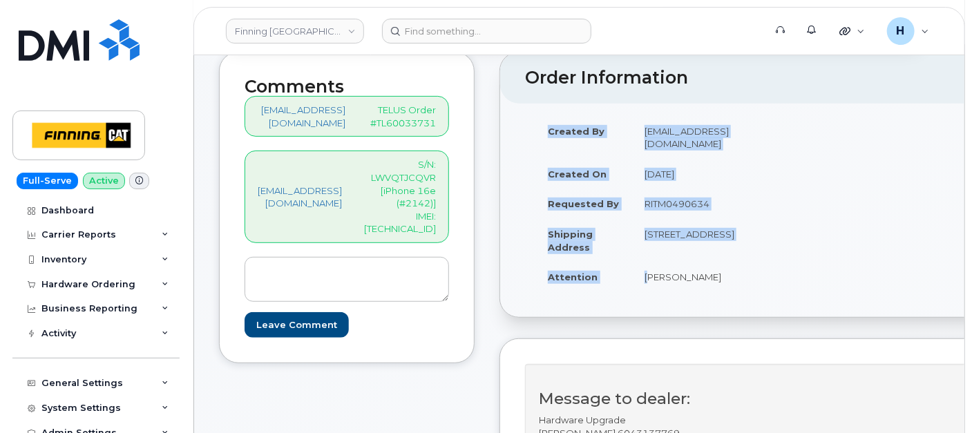
drag, startPoint x: 663, startPoint y: 279, endPoint x: 740, endPoint y: 213, distance: 101.3
click at [798, 272] on div "Created By [EMAIL_ADDRESS][DOMAIN_NAME] Created On [DATE] Requested By RITM0490…" at bounding box center [786, 210] width 523 height 189
copy table "Created By [PERSON_NAME][EMAIL_ADDRESS][DOMAIN_NAME] Created On [DATE] Requeste…"
drag, startPoint x: 692, startPoint y: 244, endPoint x: 728, endPoint y: 231, distance: 39.1
click at [728, 231] on td "[STREET_ADDRESS]" at bounding box center [704, 240] width 144 height 43
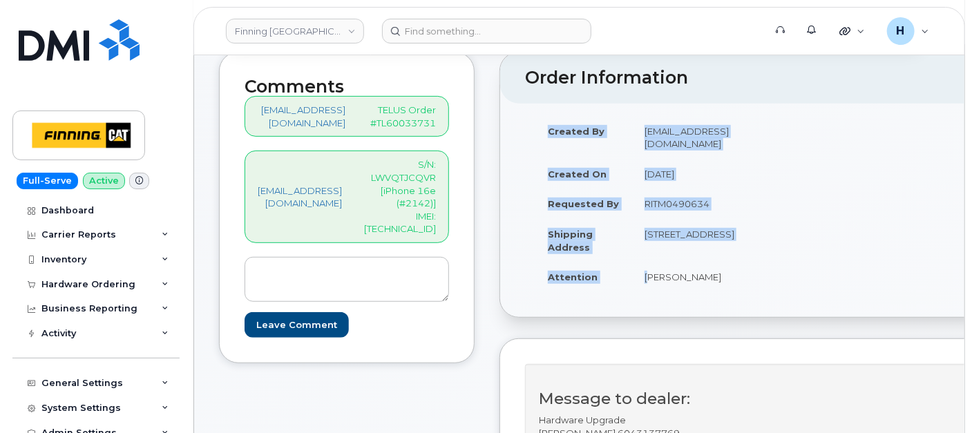
copy td "V4N 5C3"
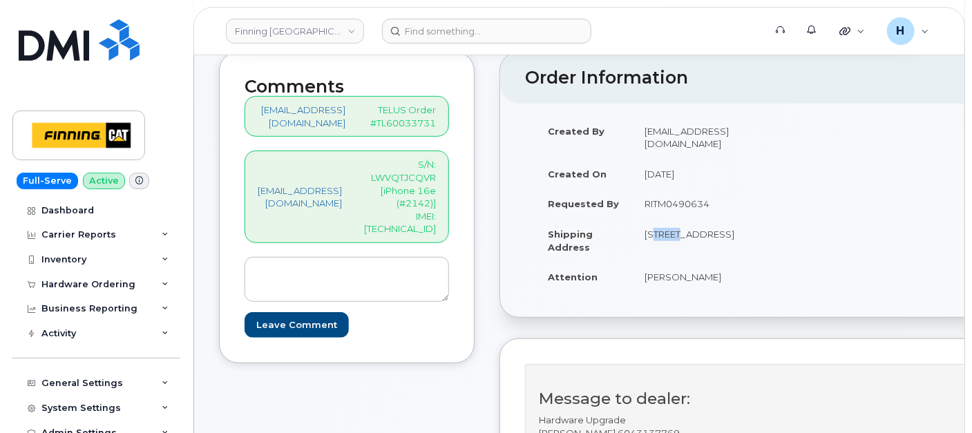
drag, startPoint x: 672, startPoint y: 221, endPoint x: 703, endPoint y: 219, distance: 31.1
click at [703, 219] on td "[STREET_ADDRESS]" at bounding box center [704, 240] width 144 height 43
copy td "19100"
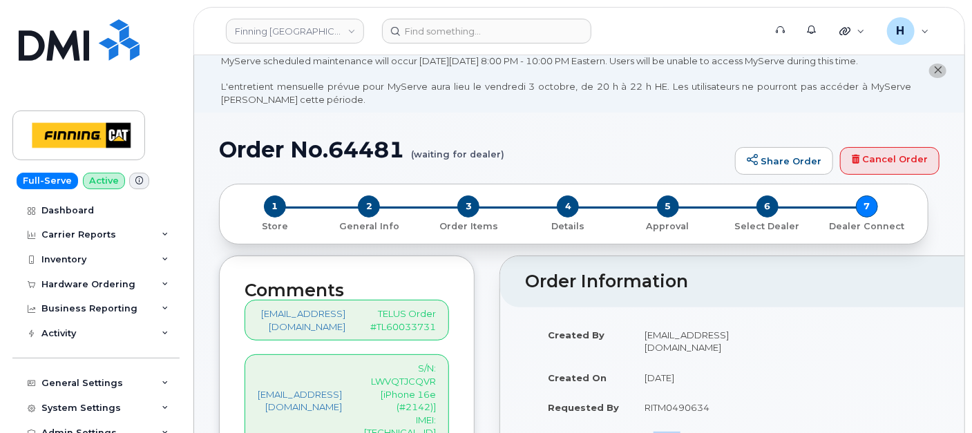
scroll to position [0, 0]
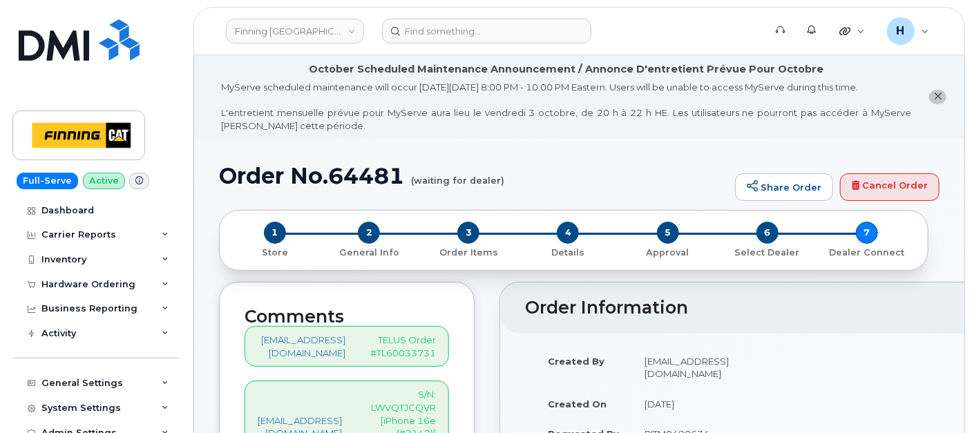
click at [375, 177] on h1 "Order No.64481 (waiting for dealer)" at bounding box center [473, 176] width 509 height 24
copy h1 "64481"
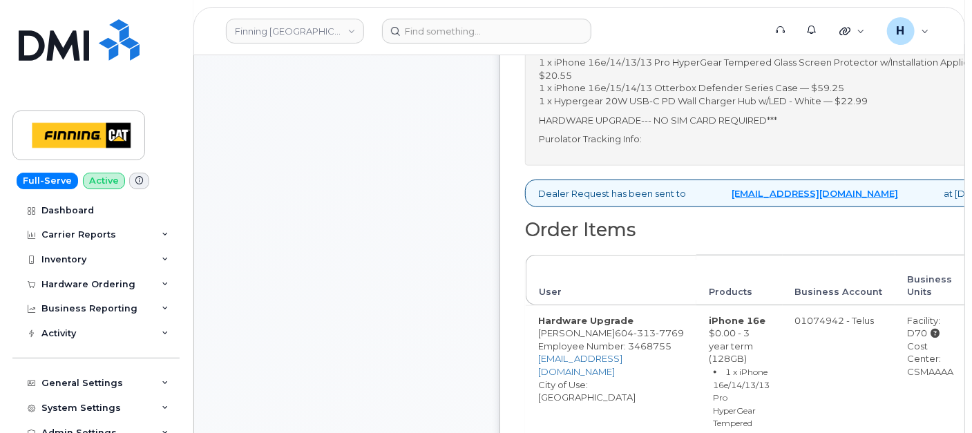
scroll to position [691, 0]
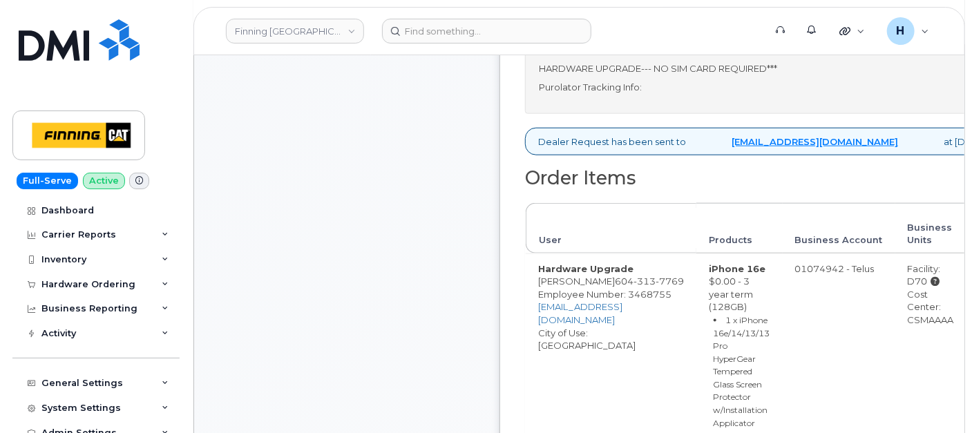
drag, startPoint x: 885, startPoint y: 320, endPoint x: 939, endPoint y: 316, distance: 54.0
copy div "CSMAAAA"
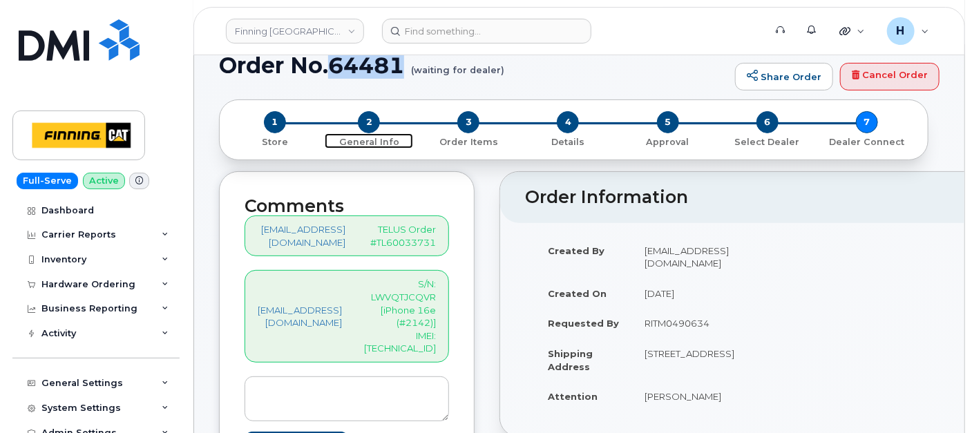
scroll to position [77, 0]
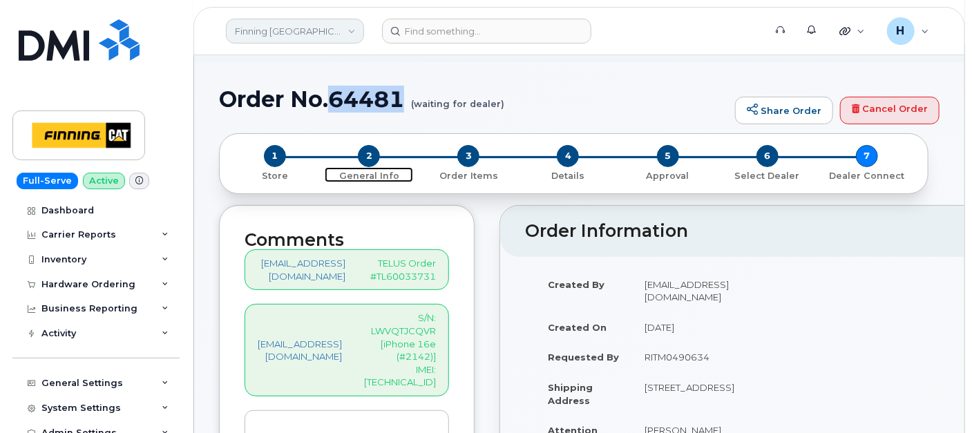
drag, startPoint x: 373, startPoint y: 154, endPoint x: 320, endPoint y: 19, distance: 144.5
click at [373, 154] on span "2" at bounding box center [369, 156] width 22 height 22
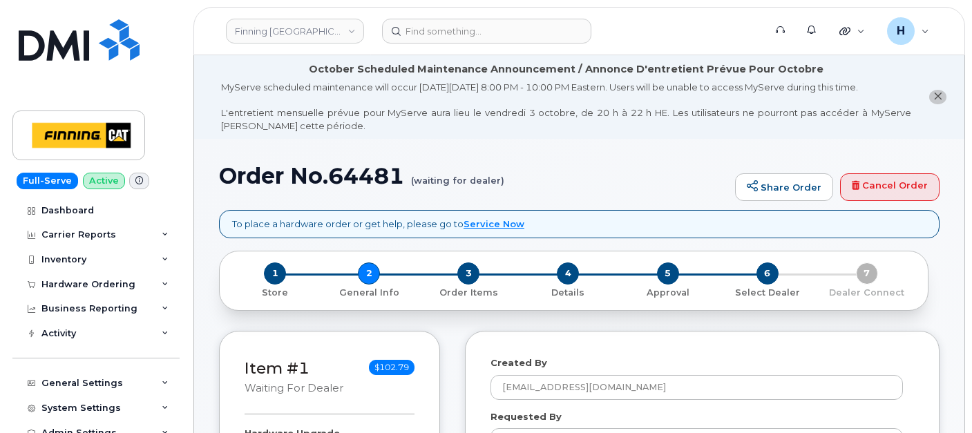
select select
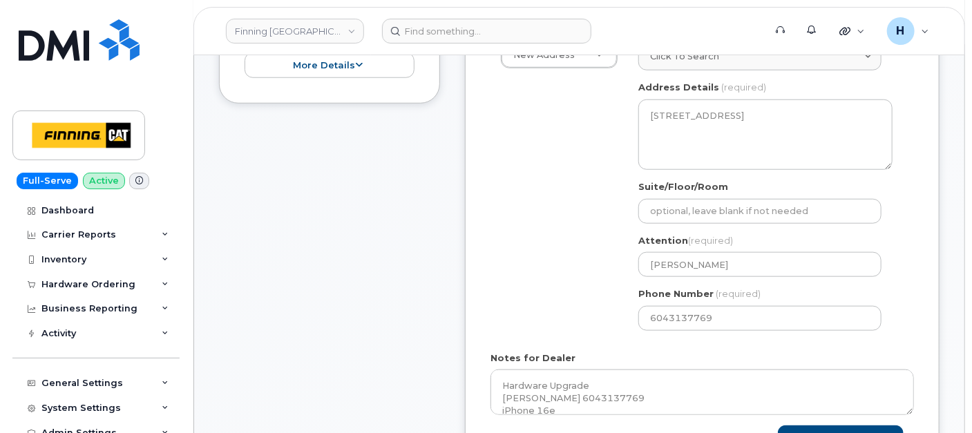
scroll to position [613, 0]
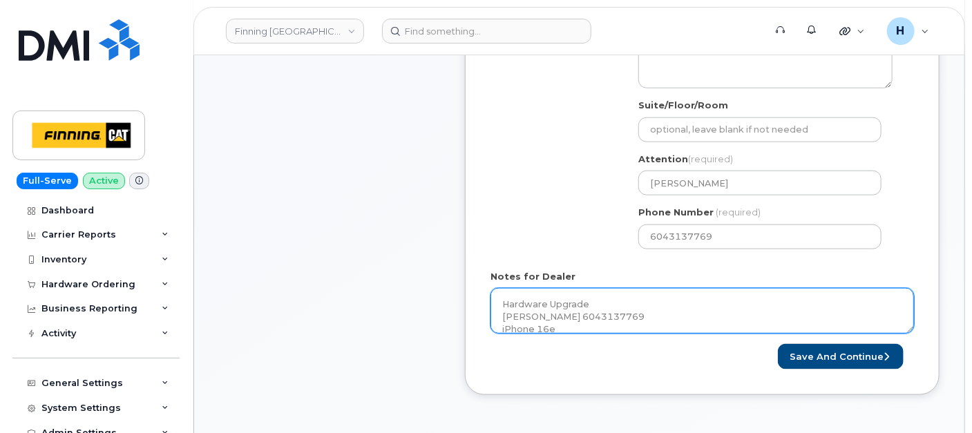
click at [588, 311] on textarea "Hardware Upgrade [PERSON_NAME] 6043137769 iPhone 16e $0.00 - 3 year term (128GB…" at bounding box center [701, 311] width 423 height 46
click at [667, 313] on textarea "Hardware Upgrade [PERSON_NAME] 6043137769 iPhone 16e $0.00 - 3 year term (128GB…" at bounding box center [701, 311] width 423 height 46
paste textarea "335672271418"
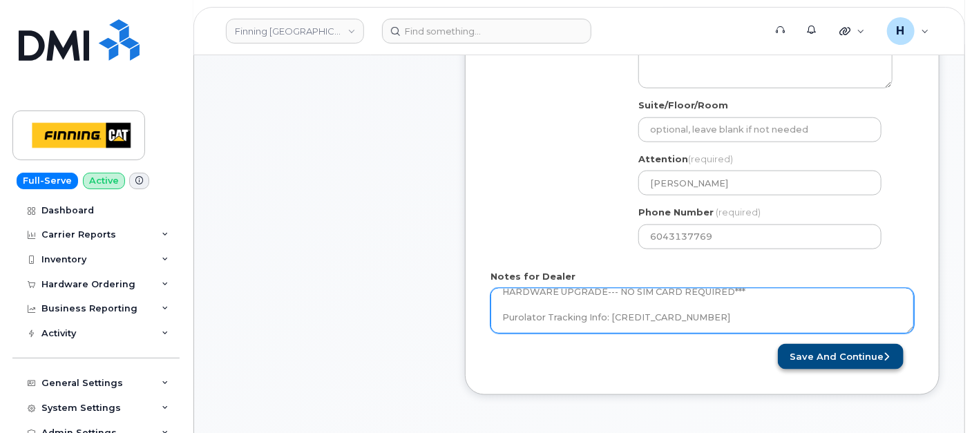
type textarea "Hardware Upgrade [PERSON_NAME] 6043137769 iPhone 16e $0.00 - 3 year term (128GB…"
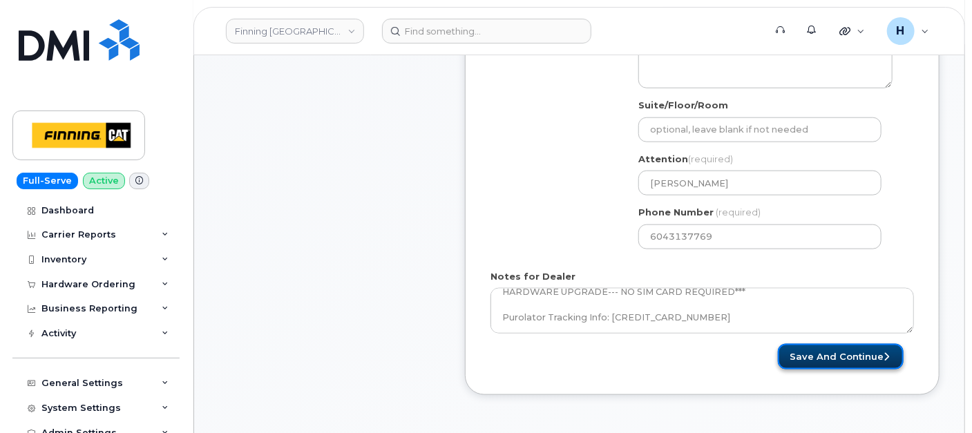
click at [789, 348] on button "Save and Continue" at bounding box center [841, 357] width 126 height 26
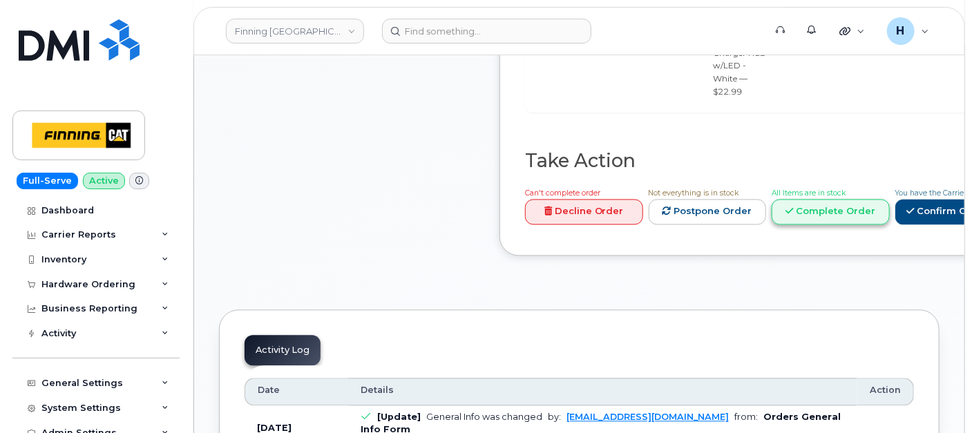
click at [889, 199] on link "Complete Order" at bounding box center [830, 212] width 118 height 26
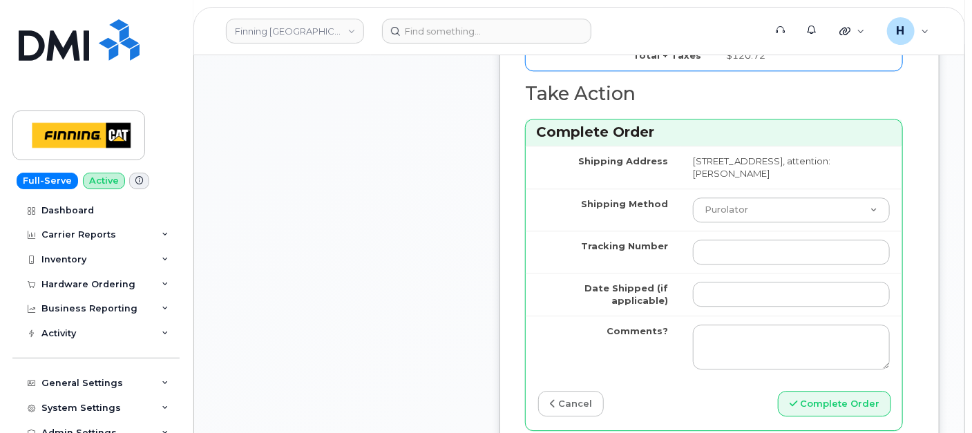
scroll to position [1688, 0]
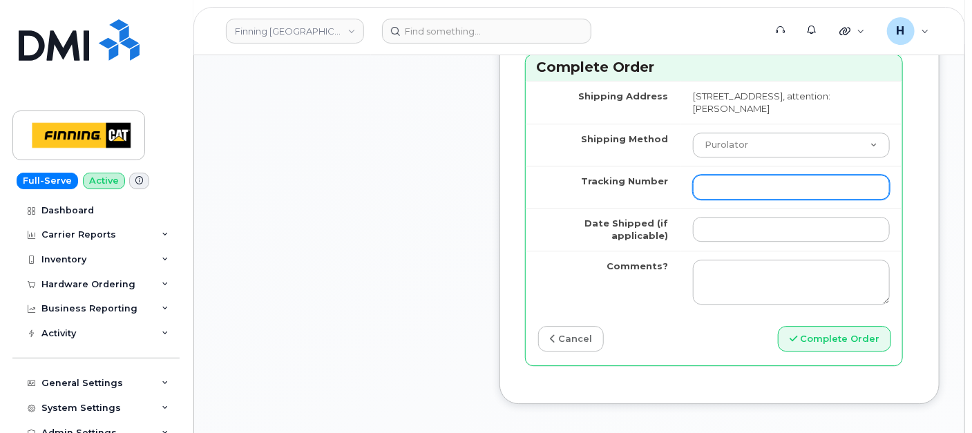
click at [717, 200] on input "Tracking Number" at bounding box center [791, 187] width 197 height 25
paste input "335672271418"
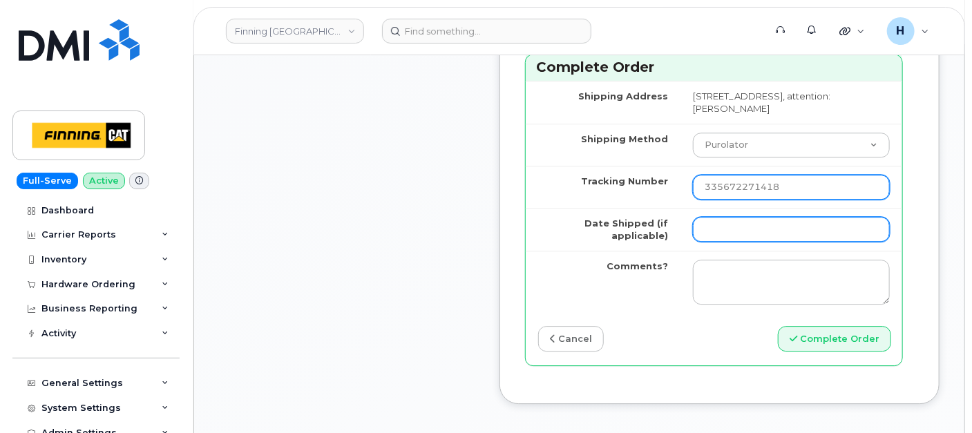
type input "335672271418"
click at [728, 242] on input "Date Shipped (if applicable)" at bounding box center [791, 229] width 197 height 25
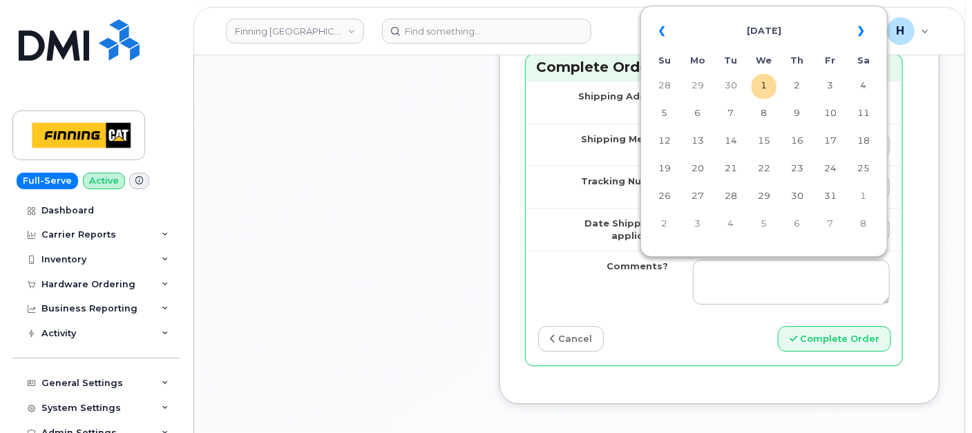
drag, startPoint x: 762, startPoint y: 80, endPoint x: 580, endPoint y: 192, distance: 213.9
click at [762, 79] on td "1" at bounding box center [763, 86] width 25 height 25
type input "[DATE]"
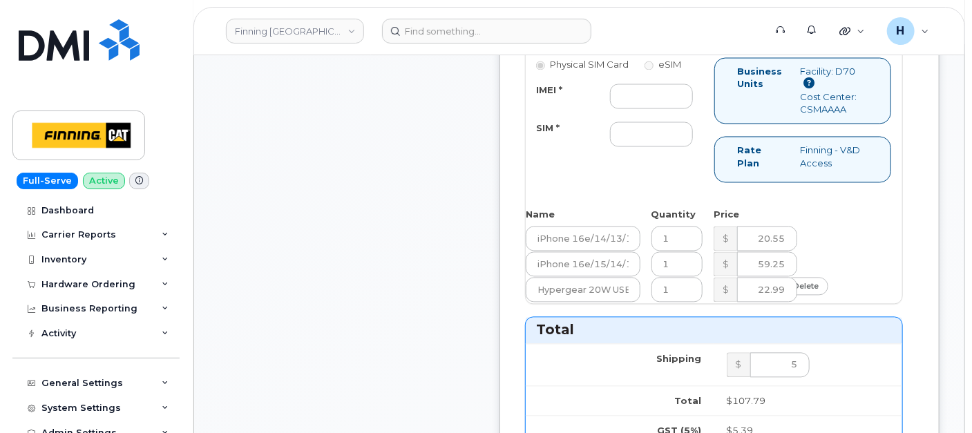
scroll to position [997, 0]
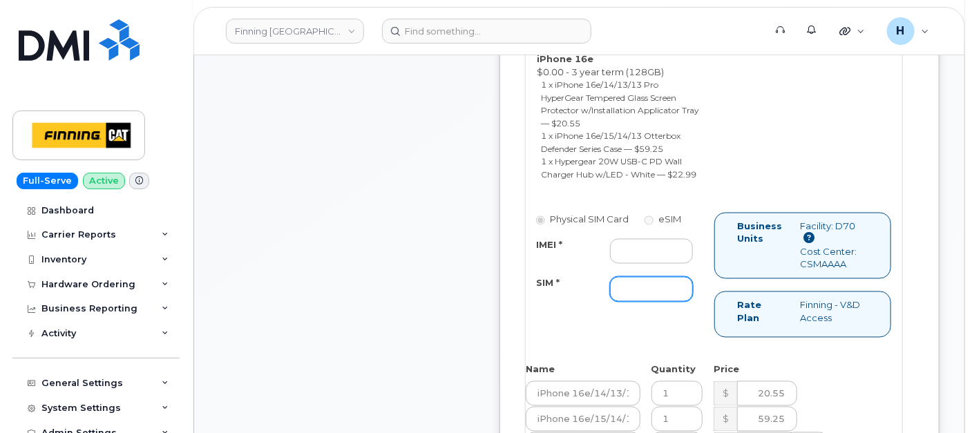
click at [665, 302] on input "SIM *" at bounding box center [651, 289] width 83 height 25
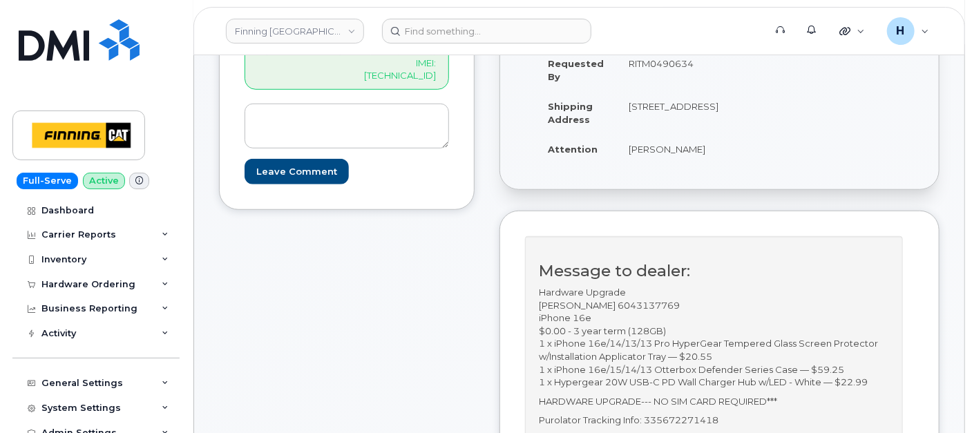
scroll to position [230, 0]
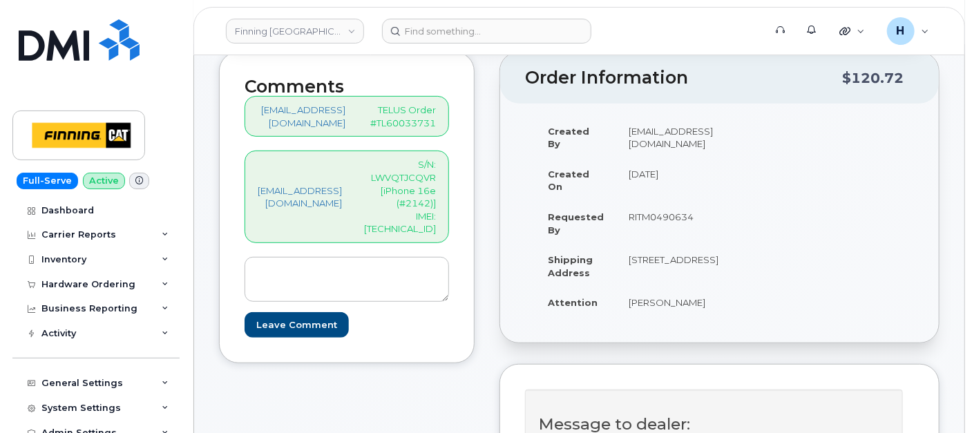
type input "X"
click at [408, 215] on p "S/N: LWVQTJCQVR [iPhone 16e (#2142)] IMEI: 354216330431267" at bounding box center [400, 196] width 72 height 77
copy p "354216330431267"
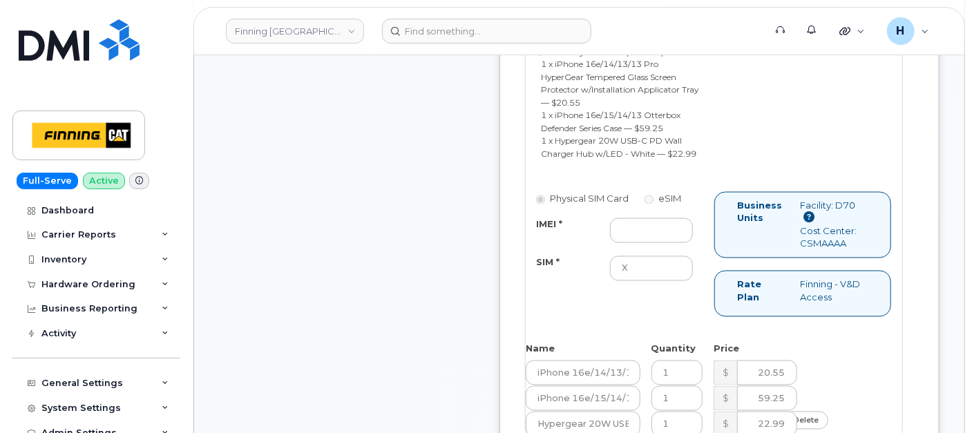
scroll to position [1074, 0]
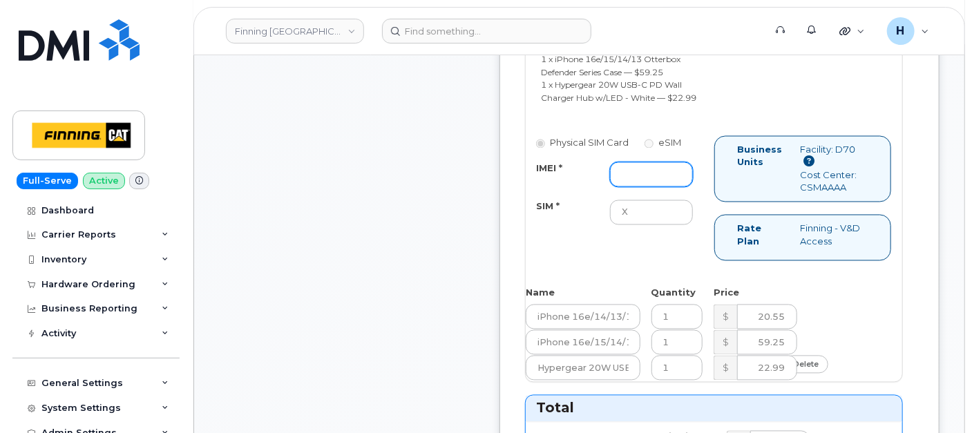
click at [656, 187] on input "IMEI *" at bounding box center [651, 174] width 83 height 25
paste input "354216330431267"
type input "354216330431267"
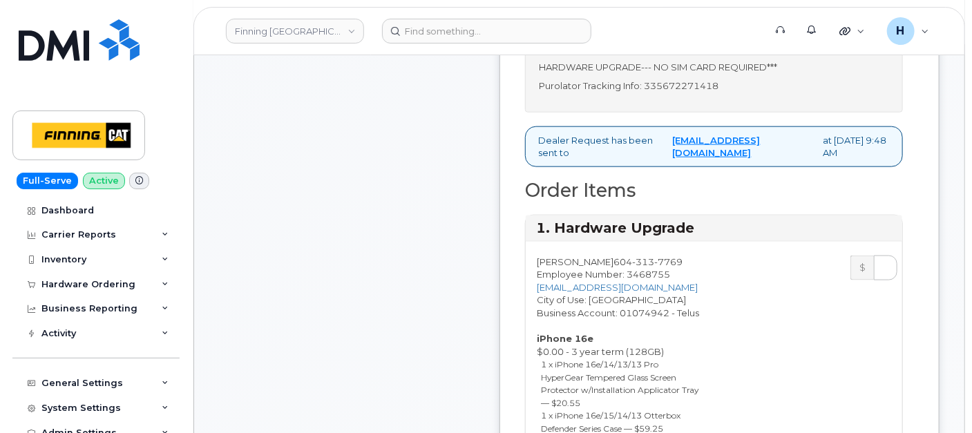
scroll to position [460, 0]
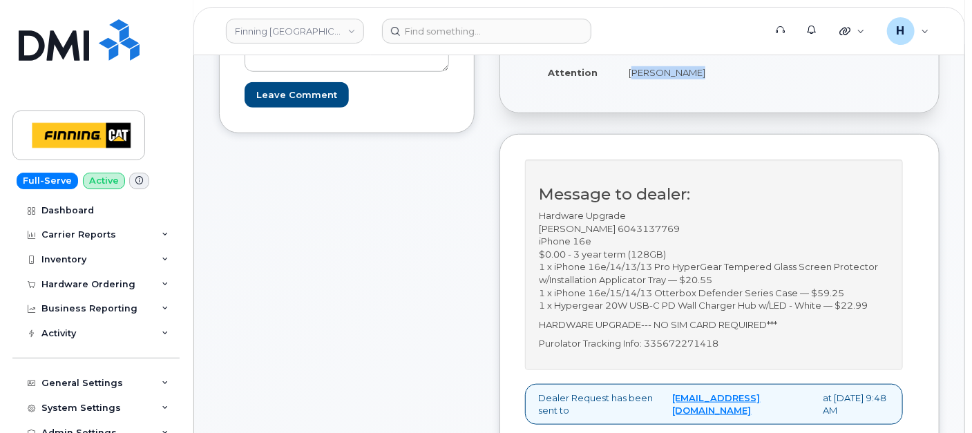
drag, startPoint x: 642, startPoint y: 88, endPoint x: 710, endPoint y: 83, distance: 67.8
click at [710, 83] on td "Karl Mikkola" at bounding box center [673, 72] width 115 height 30
copy td "Karl Mikkola"
drag, startPoint x: 625, startPoint y: 238, endPoint x: 716, endPoint y: 238, distance: 91.1
click at [716, 238] on p "Hardware Upgrade Karl Mikkola 6043137769 iPhone 16e $0.00 - 3 year term (128GB)…" at bounding box center [714, 260] width 350 height 103
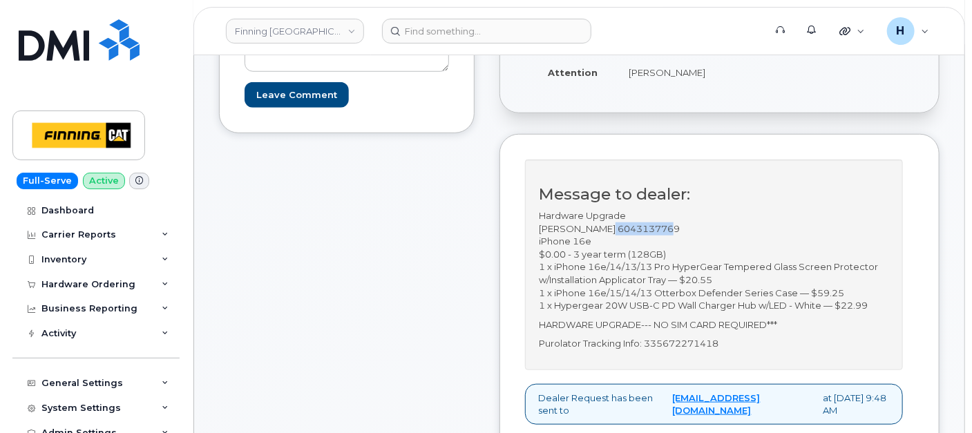
copy p "6043137769"
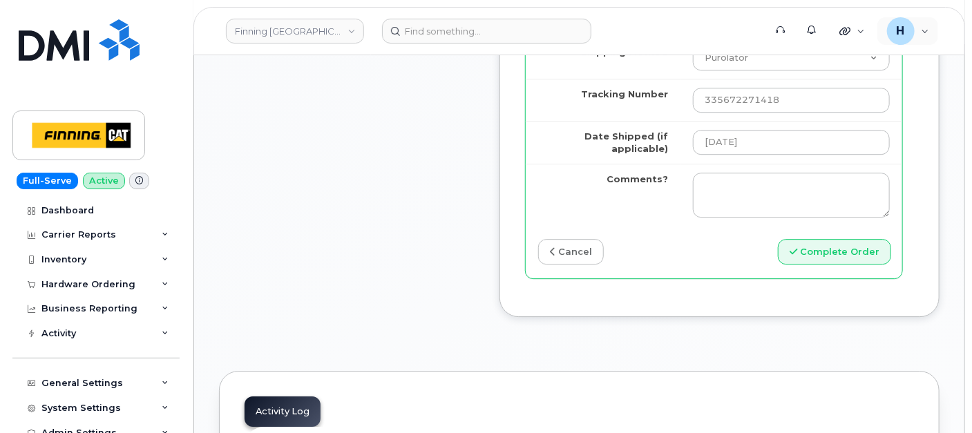
scroll to position [1841, 0]
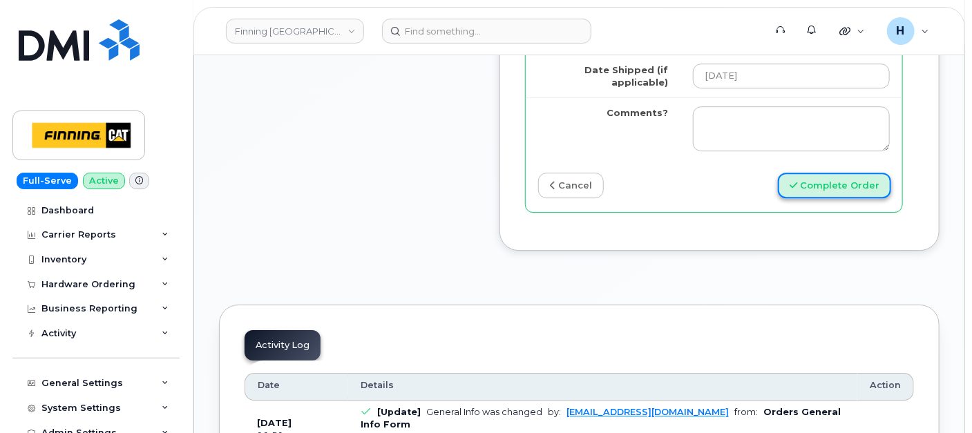
click at [818, 198] on button "Complete Order" at bounding box center [834, 186] width 113 height 26
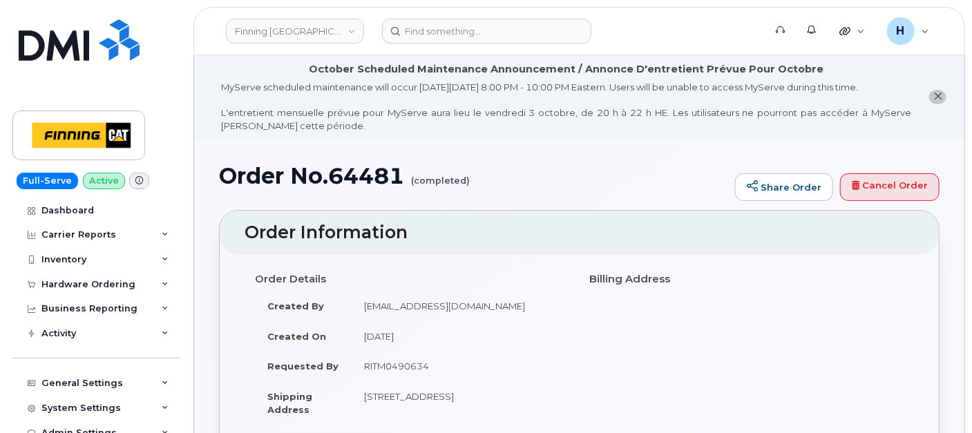
drag, startPoint x: 86, startPoint y: 293, endPoint x: 79, endPoint y: 329, distance: 36.7
click at [86, 293] on div "Hardware Ordering" at bounding box center [95, 284] width 167 height 25
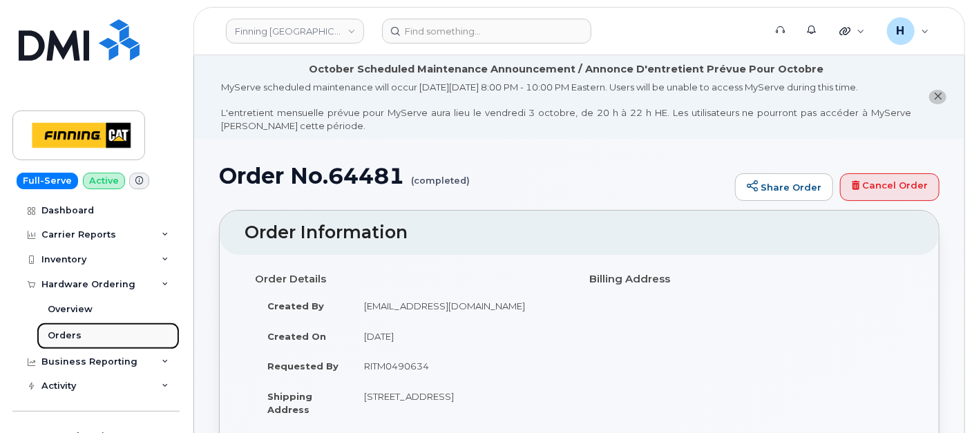
click at [79, 330] on link "Orders" at bounding box center [108, 335] width 143 height 26
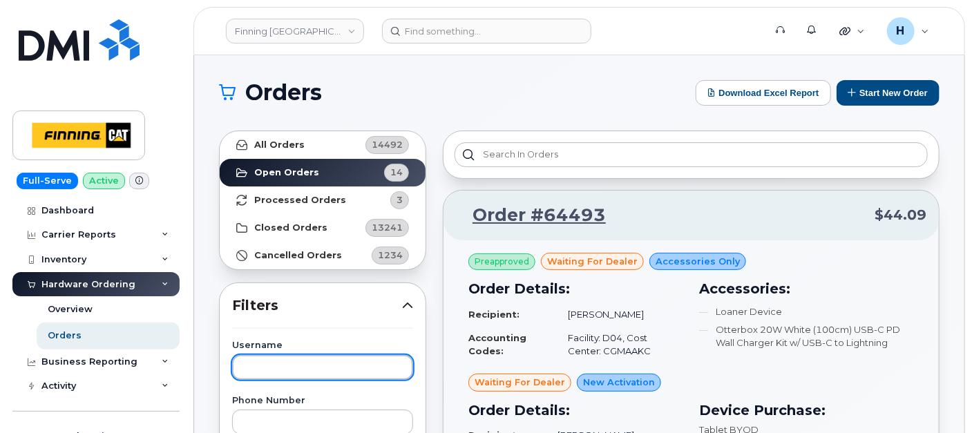
click at [272, 369] on input "text" at bounding box center [322, 367] width 181 height 25
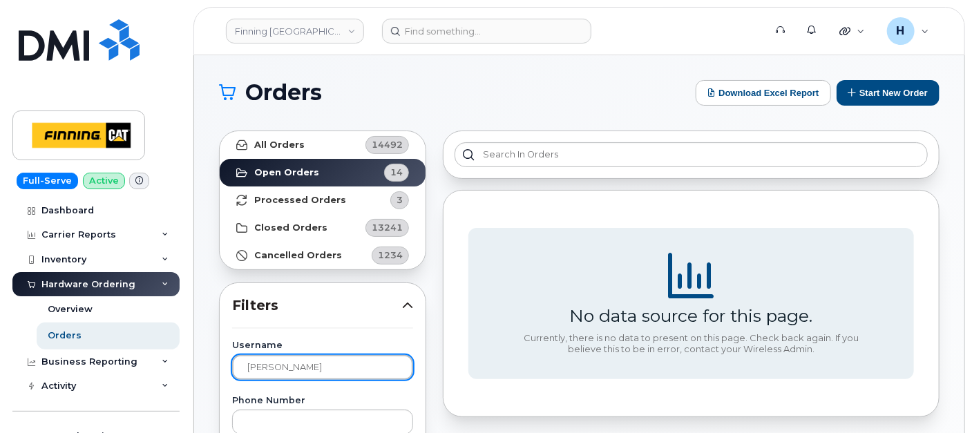
type input "[PERSON_NAME]"
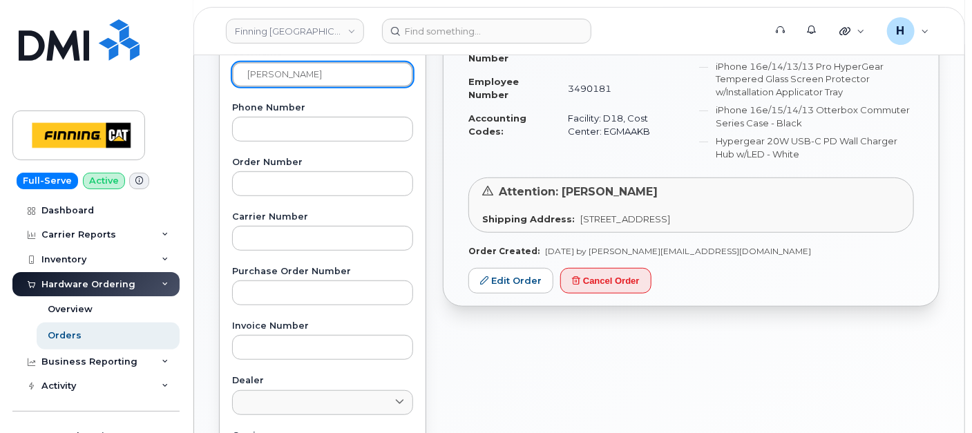
scroll to position [307, 0]
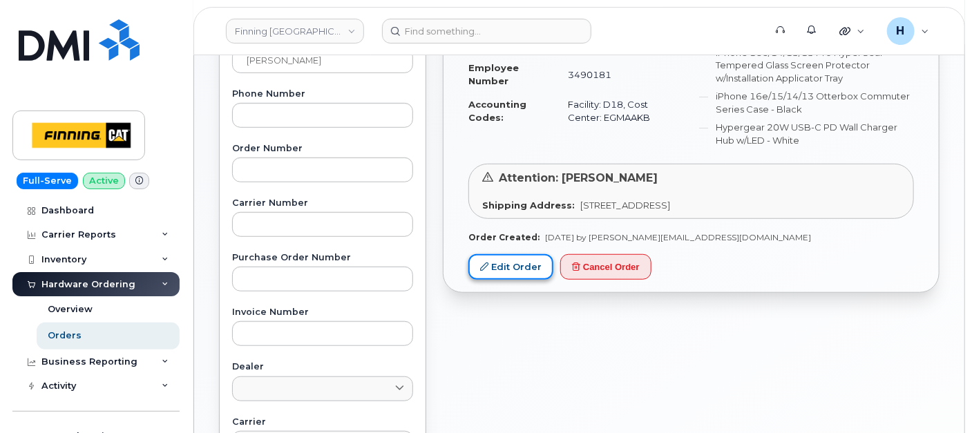
click at [526, 269] on link "Edit Order" at bounding box center [510, 267] width 85 height 26
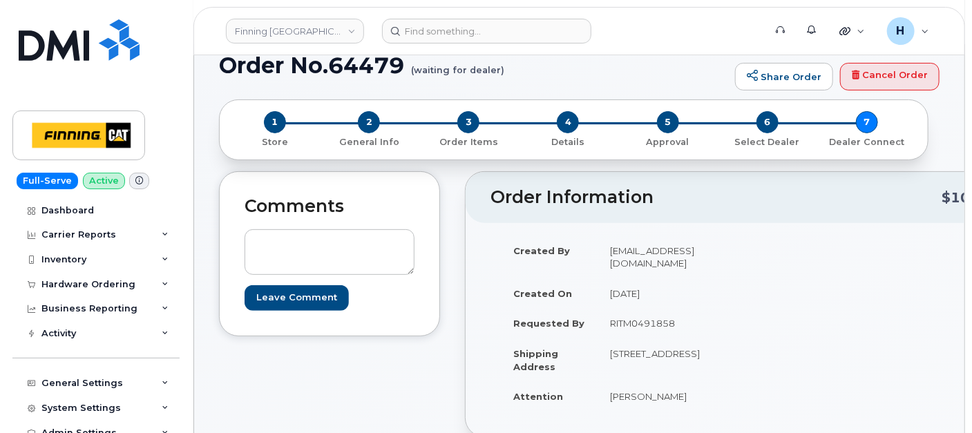
scroll to position [153, 0]
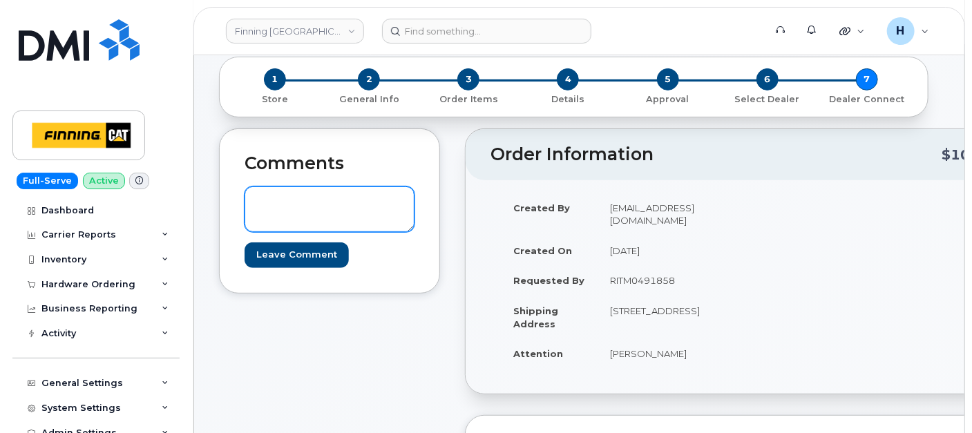
drag, startPoint x: 338, startPoint y: 204, endPoint x: 334, endPoint y: 216, distance: 12.4
click at [338, 204] on textarea at bounding box center [329, 209] width 170 height 46
paste textarea "S/N: H5PW1CY7DN [iPhone 16e (#2141)] IMEI: [TECHNICAL_ID]"
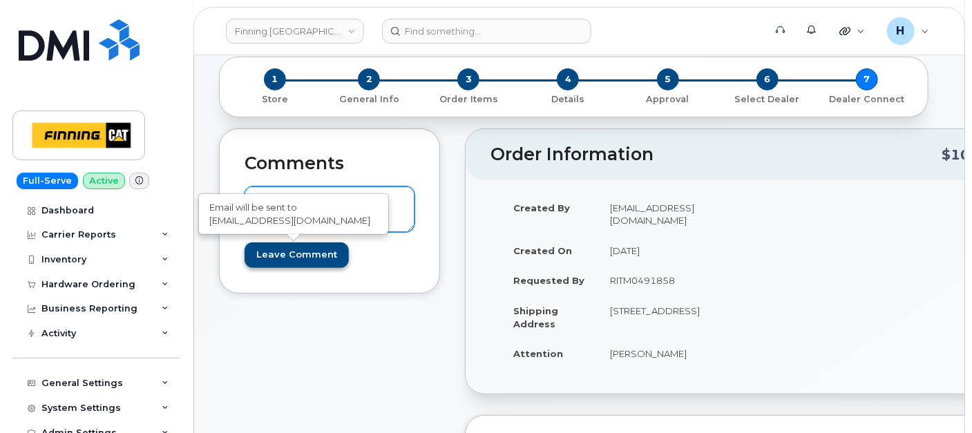
scroll to position [2, 0]
type textarea "S/N: H5PW1CY7DN [iPhone 16e (#2141)] IMEI: [TECHNICAL_ID]"
click at [302, 254] on input "Leave Comment" at bounding box center [296, 255] width 104 height 26
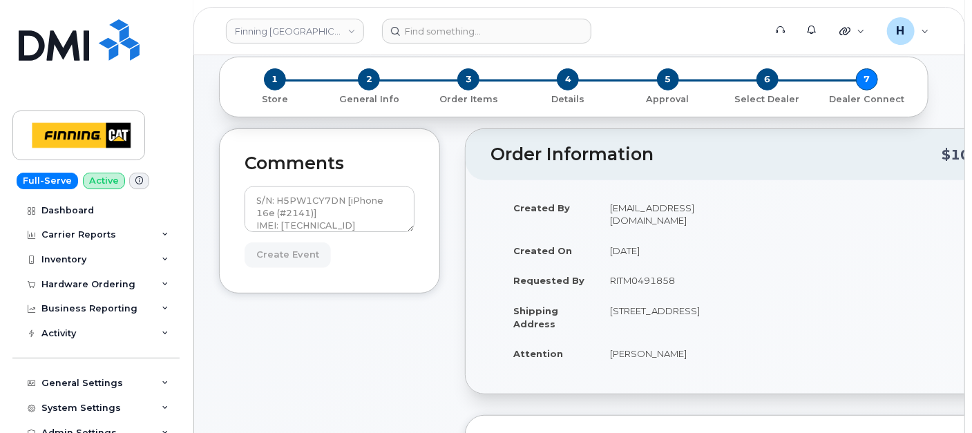
type input "Create Event"
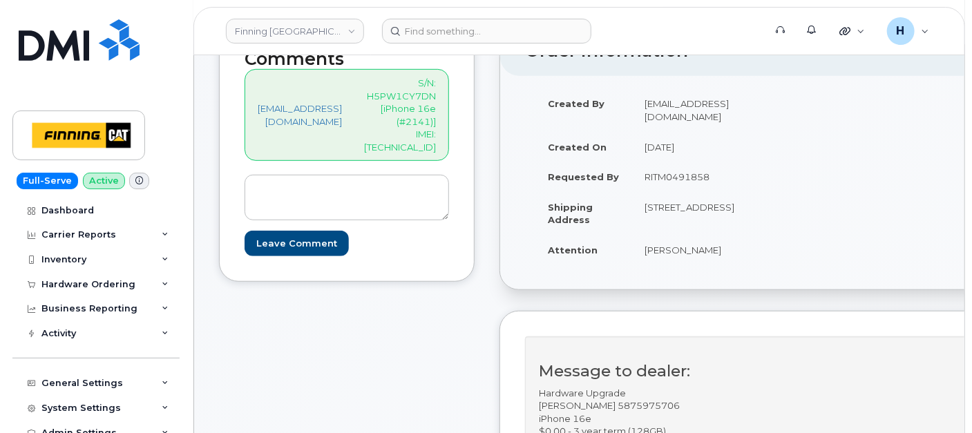
scroll to position [230, 0]
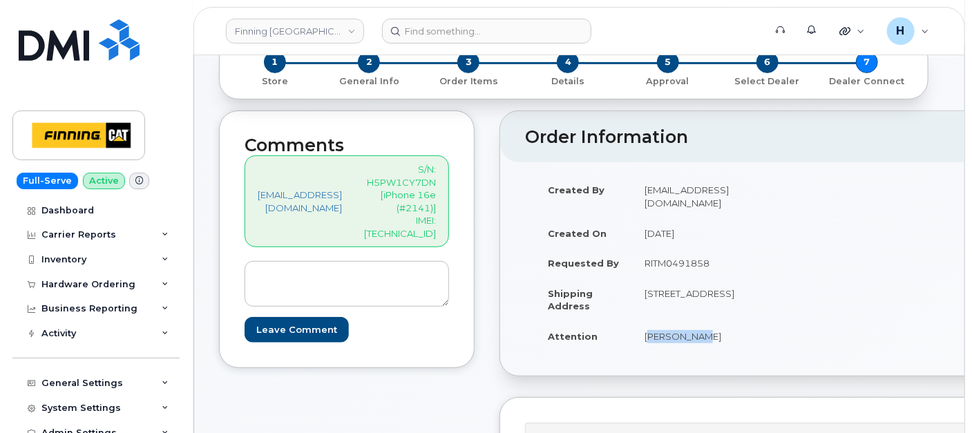
drag, startPoint x: 665, startPoint y: 338, endPoint x: 741, endPoint y: 319, distance: 78.2
click at [751, 335] on td "[PERSON_NAME]" at bounding box center [704, 336] width 144 height 30
copy td "[PERSON_NAME]"
drag, startPoint x: 749, startPoint y: 291, endPoint x: 690, endPoint y: 304, distance: 60.0
click at [690, 304] on td "[STREET_ADDRESS]" at bounding box center [704, 299] width 144 height 43
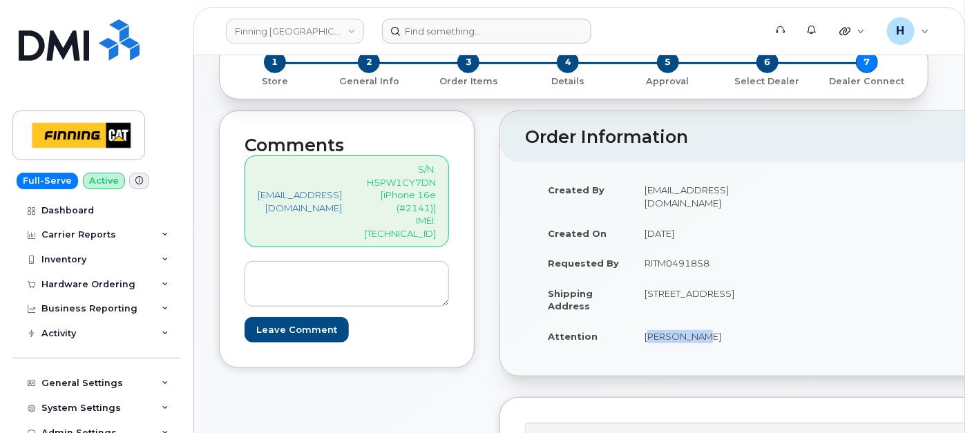
copy td "T5S 1J2"
drag, startPoint x: 670, startPoint y: 276, endPoint x: 704, endPoint y: 276, distance: 33.8
click at [704, 278] on td "[STREET_ADDRESS]" at bounding box center [704, 299] width 144 height 43
copy td "10430"
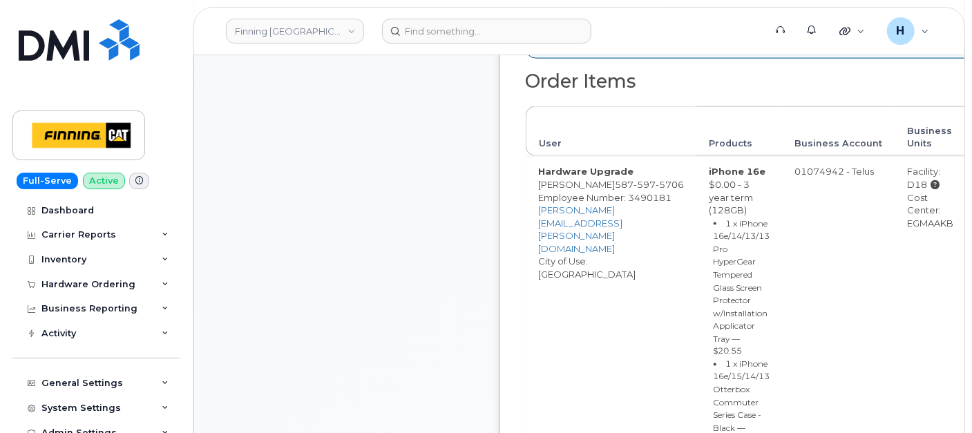
scroll to position [920, 0]
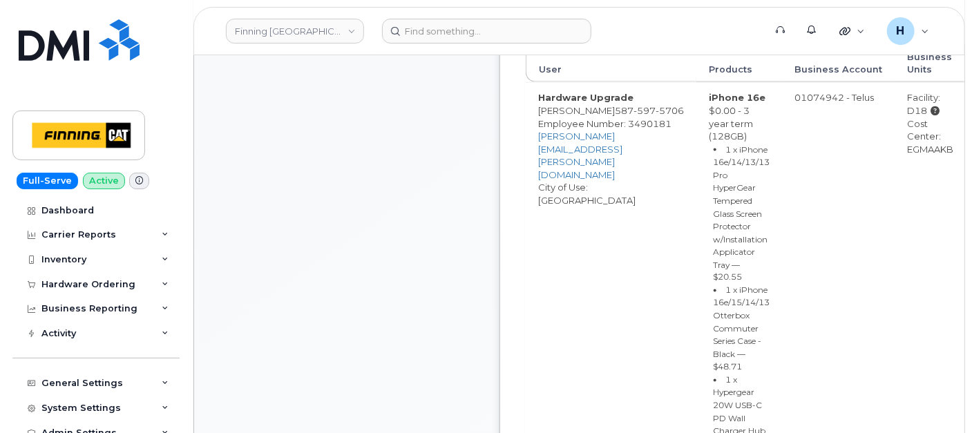
drag, startPoint x: 898, startPoint y: 150, endPoint x: 956, endPoint y: 150, distance: 58.7
click at [956, 150] on td "Facility: D18 Cost Center: EGMAAKB" at bounding box center [930, 286] width 71 height 408
copy div "EGMAAKB"
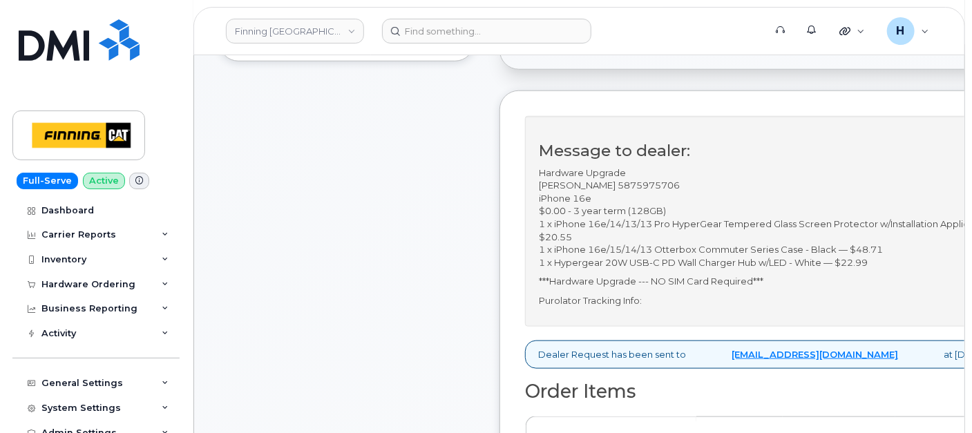
scroll to position [0, 0]
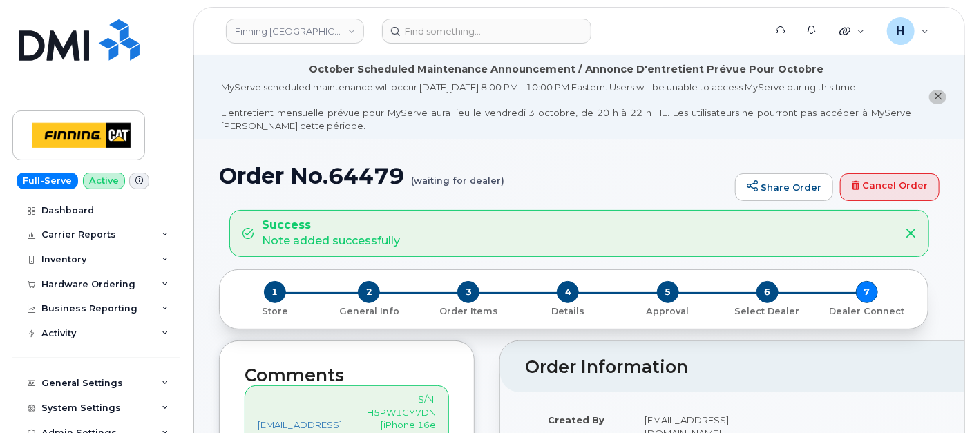
click at [389, 177] on h1 "Order No.64479 (waiting for dealer)" at bounding box center [473, 176] width 509 height 24
copy h1 "64479"
click at [374, 291] on span "2" at bounding box center [369, 292] width 22 height 22
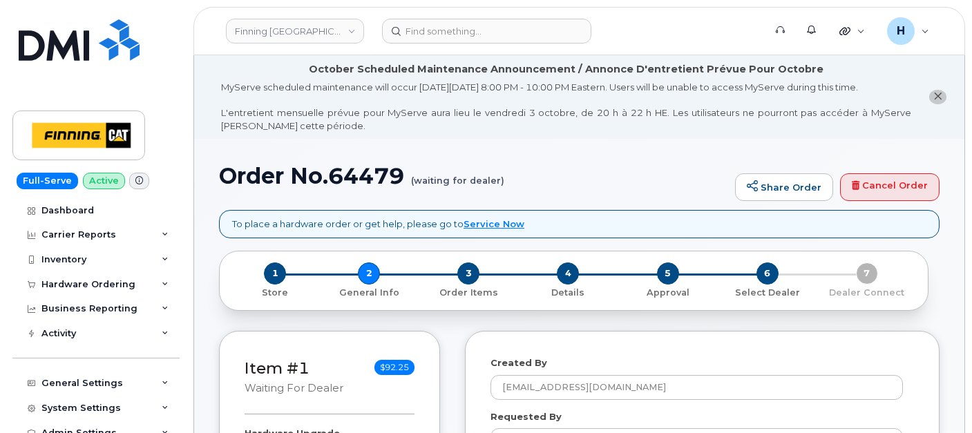
select select
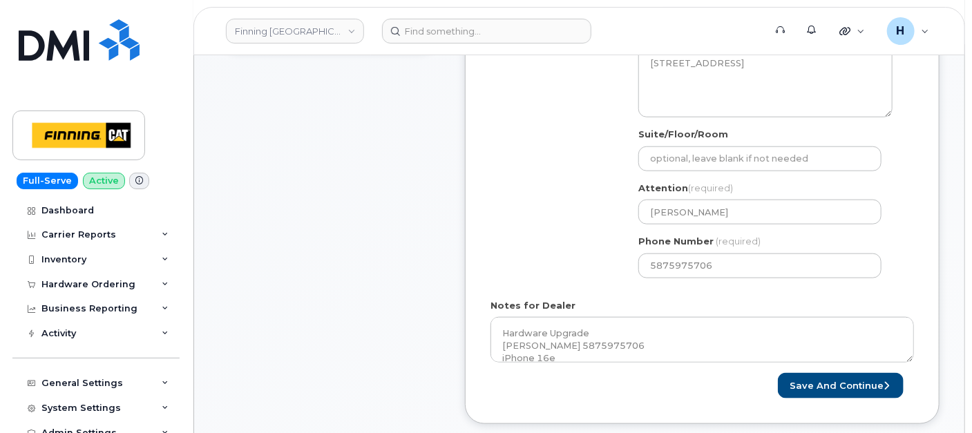
scroll to position [691, 0]
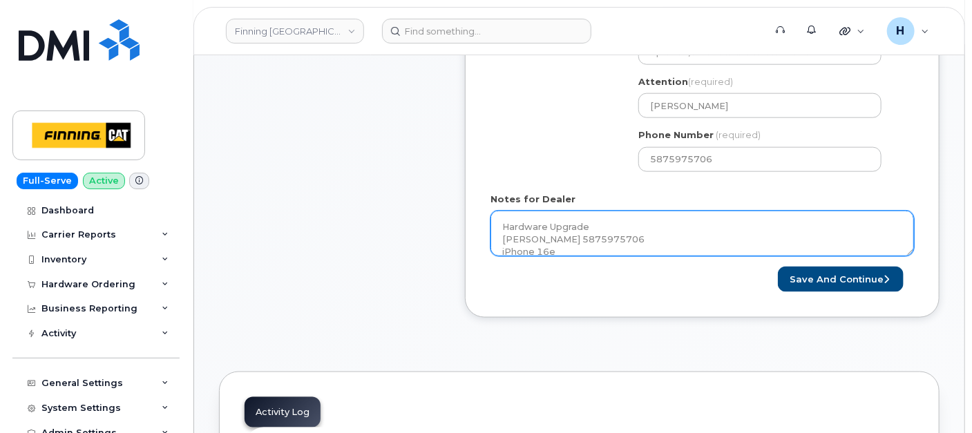
click at [606, 222] on textarea "Hardware Upgrade [PERSON_NAME] 5875975706 iPhone 16e $0.00 - 3 year term (128GB…" at bounding box center [701, 234] width 423 height 46
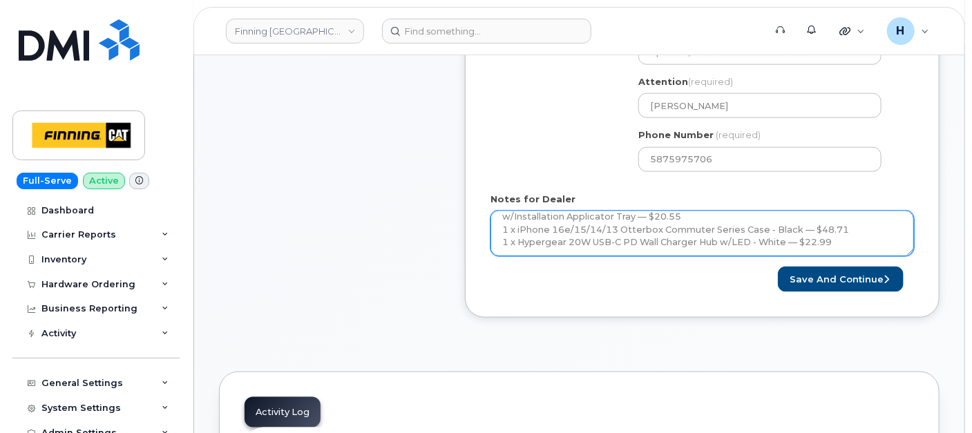
scroll to position [126, 0]
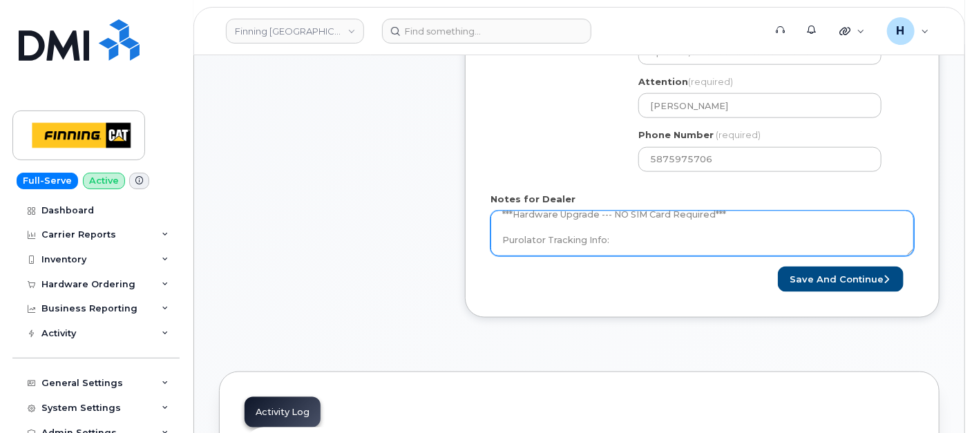
click at [608, 231] on textarea "Hardware Upgrade [PERSON_NAME] 5875975706 iPhone 16e $0.00 - 3 year term (128GB…" at bounding box center [701, 234] width 423 height 46
click at [665, 244] on textarea "Hardware Upgrade [PERSON_NAME] 5875975706 iPhone 16e $0.00 - 3 year term (128GB…" at bounding box center [701, 234] width 423 height 46
paste textarea "335672306586"
type textarea "Hardware Upgrade [PERSON_NAME] 5875975706 iPhone 16e $0.00 - 3 year term (128GB…"
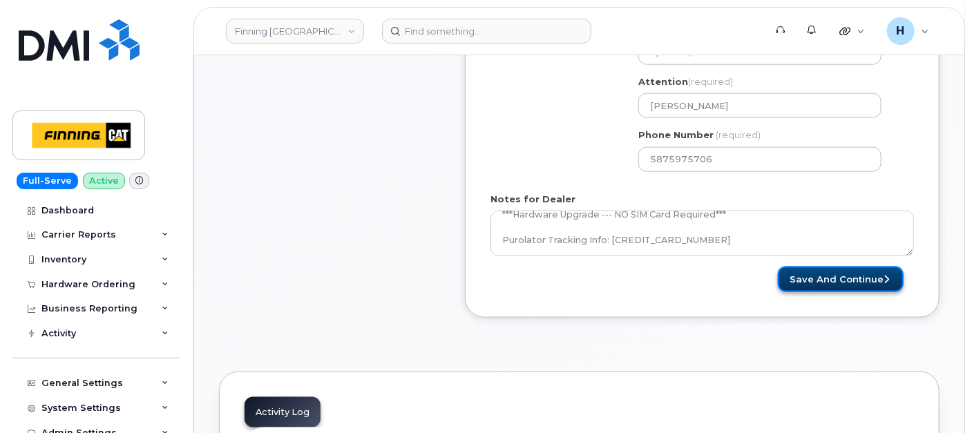
click at [801, 270] on button "Save and Continue" at bounding box center [841, 280] width 126 height 26
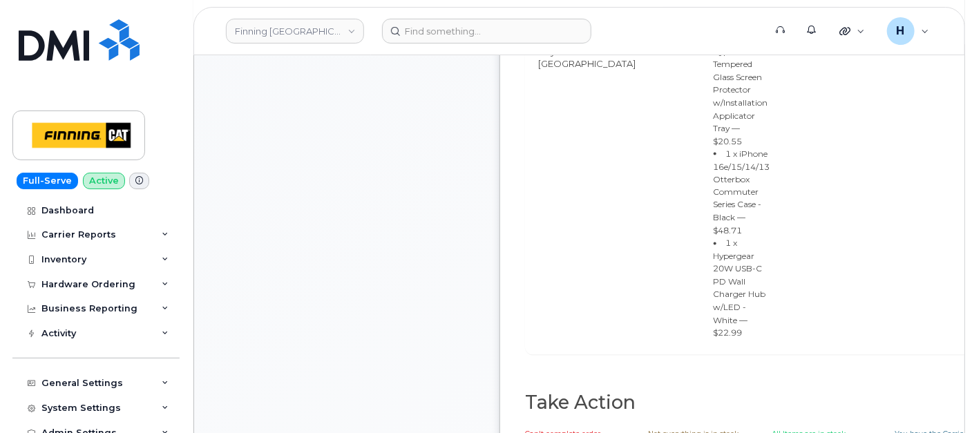
scroll to position [1150, 0]
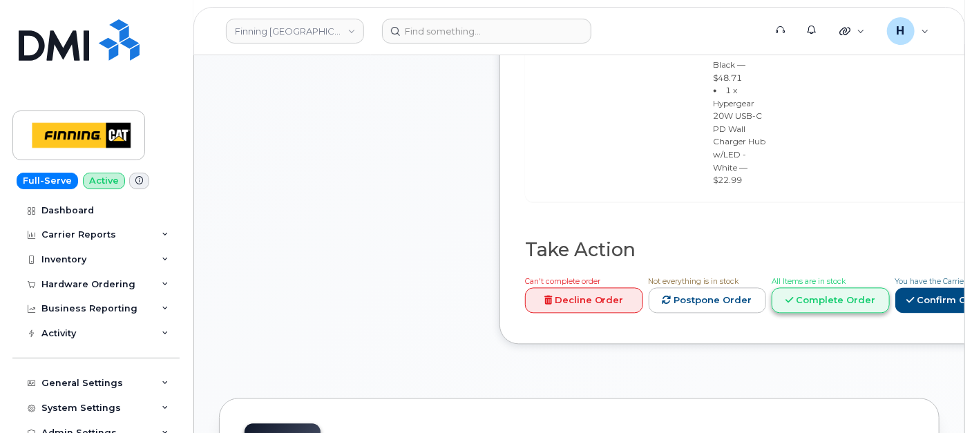
click at [833, 288] on link "Complete Order" at bounding box center [830, 301] width 118 height 26
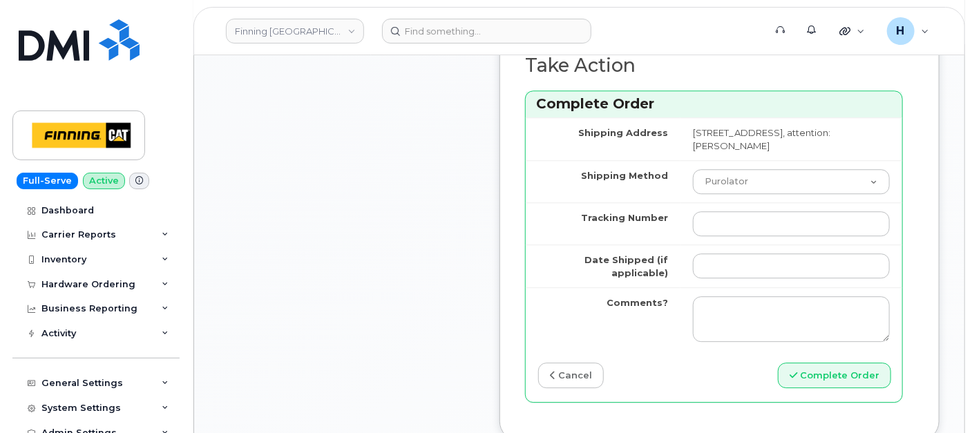
scroll to position [1764, 0]
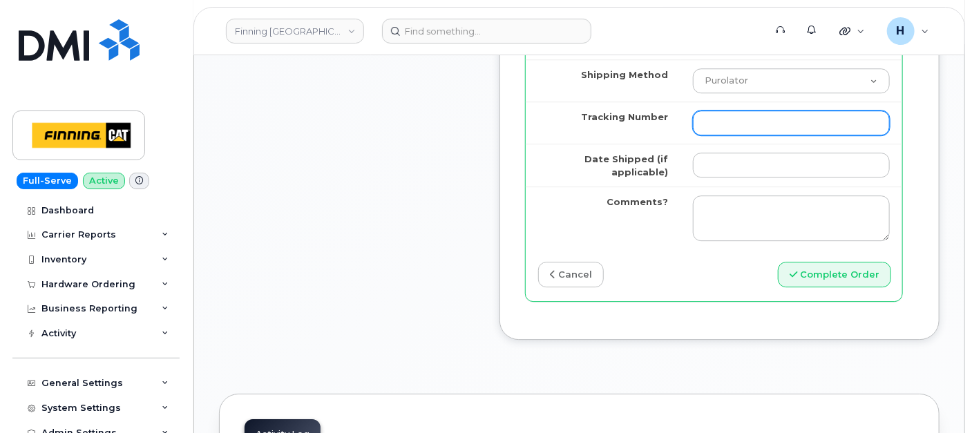
click at [716, 135] on input "Tracking Number" at bounding box center [791, 122] width 197 height 25
paste input "335672306586"
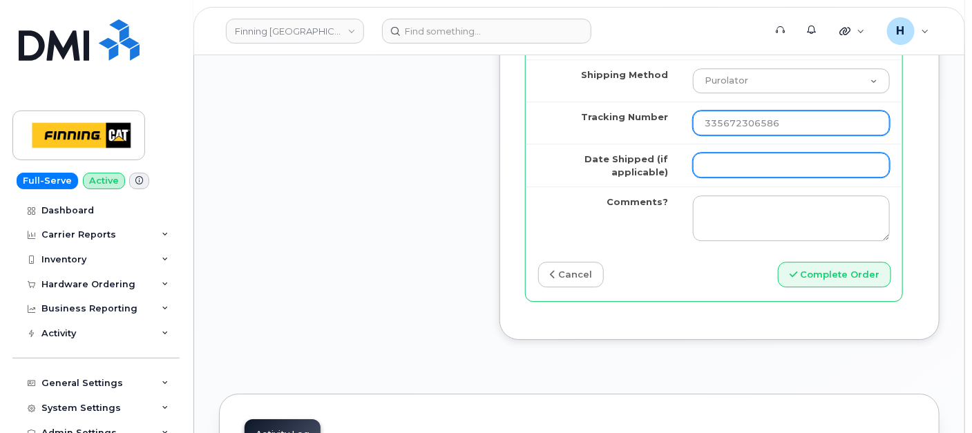
type input "335672306586"
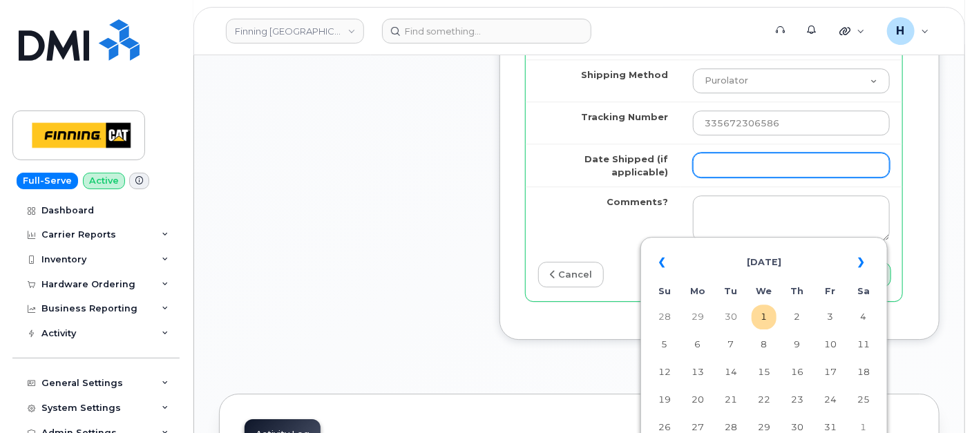
click at [715, 177] on input "Date Shipped (if applicable)" at bounding box center [791, 165] width 197 height 25
type input "2025-10-01"
type input "354216330431267"
type input "X"
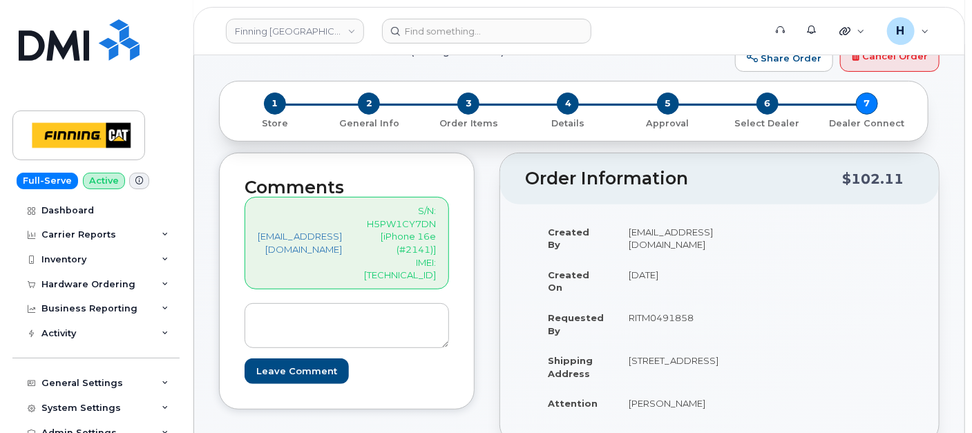
scroll to position [0, 0]
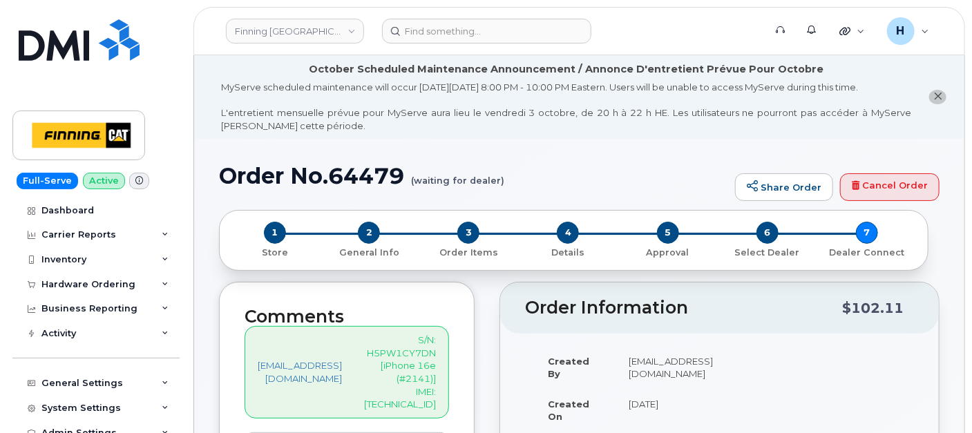
click at [398, 395] on p "S/N: H5PW1CY7DN [iPhone 16e (#2141)] IMEI: 354216330342225" at bounding box center [400, 372] width 72 height 77
copy p "354216330342225"
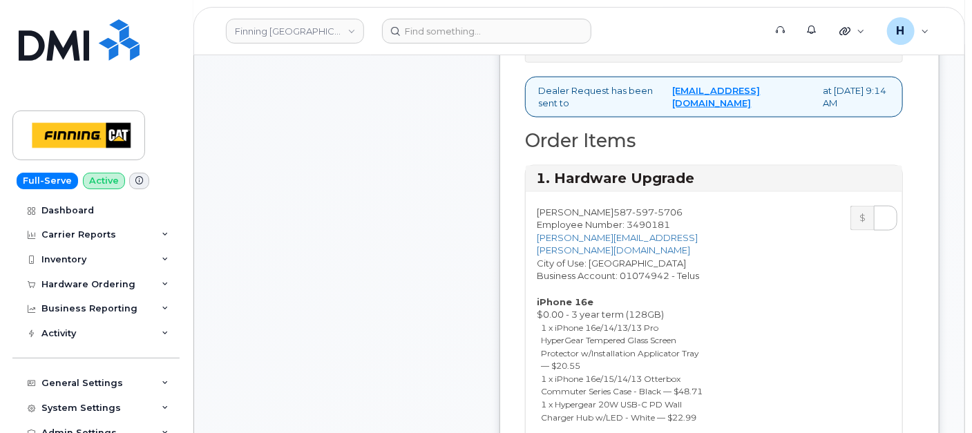
scroll to position [1074, 0]
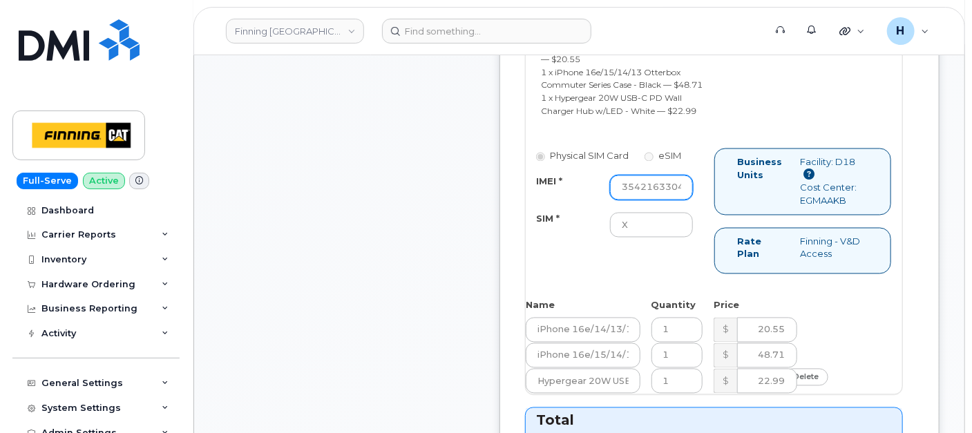
click at [670, 200] on input "354216330431267" at bounding box center [651, 187] width 83 height 25
paste input "354216330342225"
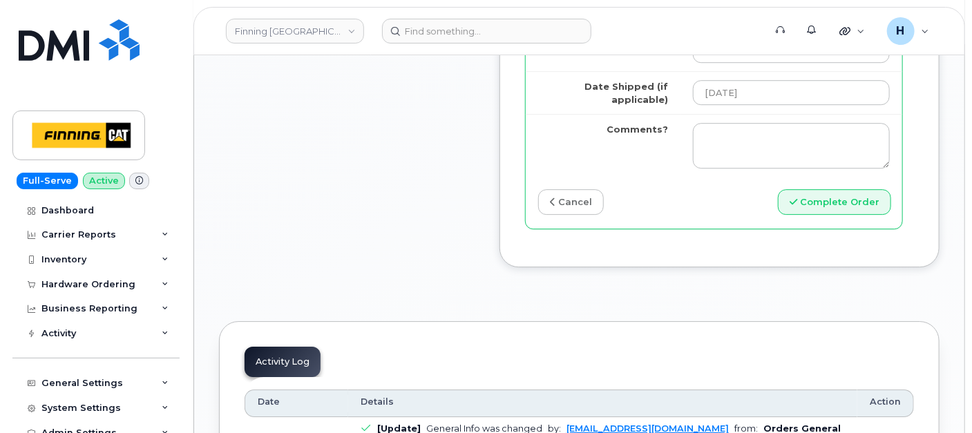
scroll to position [1841, 0]
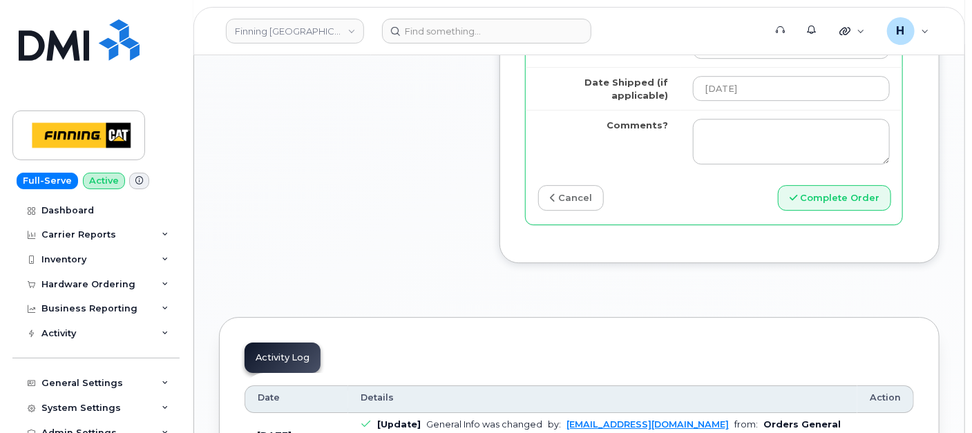
type input "354216330342225"
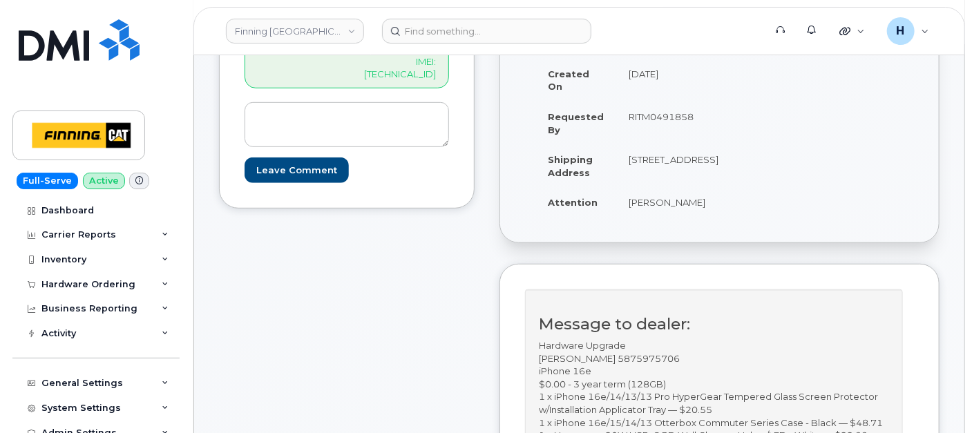
scroll to position [153, 0]
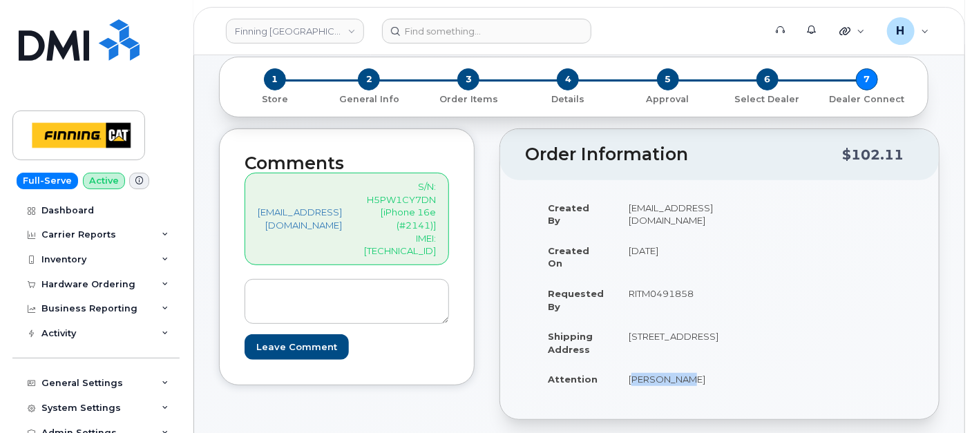
drag, startPoint x: 641, startPoint y: 390, endPoint x: 710, endPoint y: 387, distance: 68.4
click at [710, 387] on td "Jamie Reid" at bounding box center [673, 379] width 115 height 30
copy td "Jamie Reid"
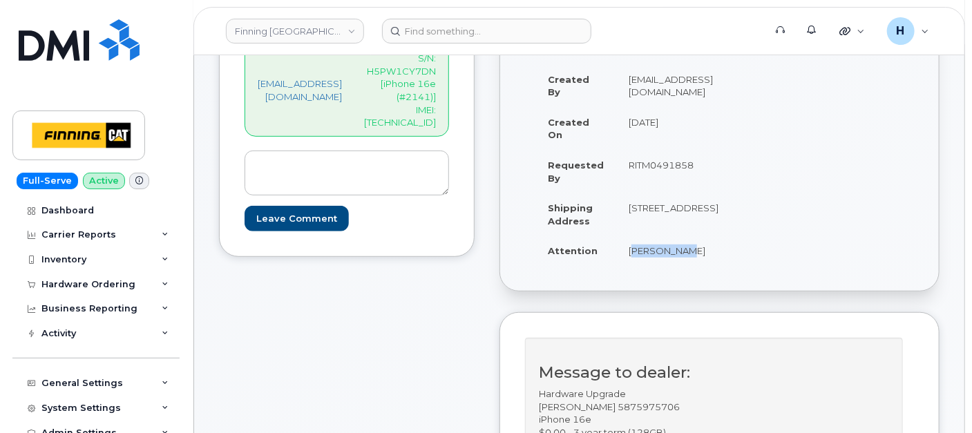
scroll to position [383, 0]
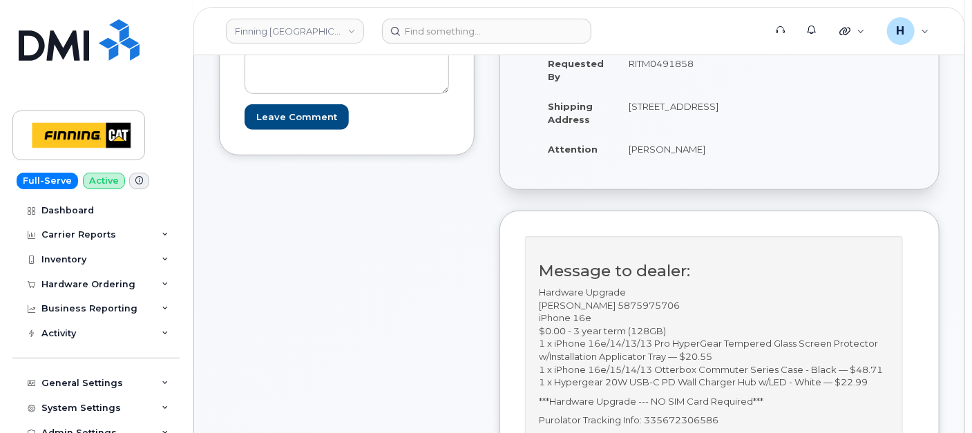
click at [643, 316] on p "Hardware Upgrade James Reid 5875975706 iPhone 16e $0.00 - 3 year term (128GB) 1…" at bounding box center [714, 337] width 350 height 103
copy p "5875975706"
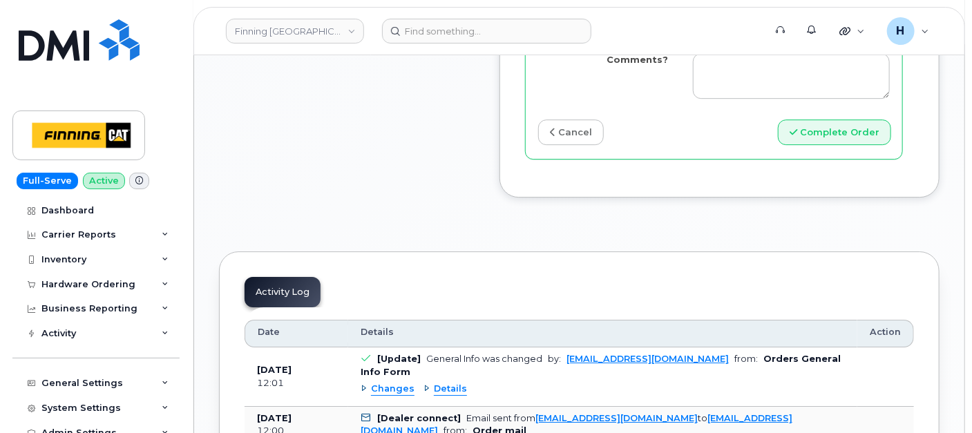
scroll to position [1918, 0]
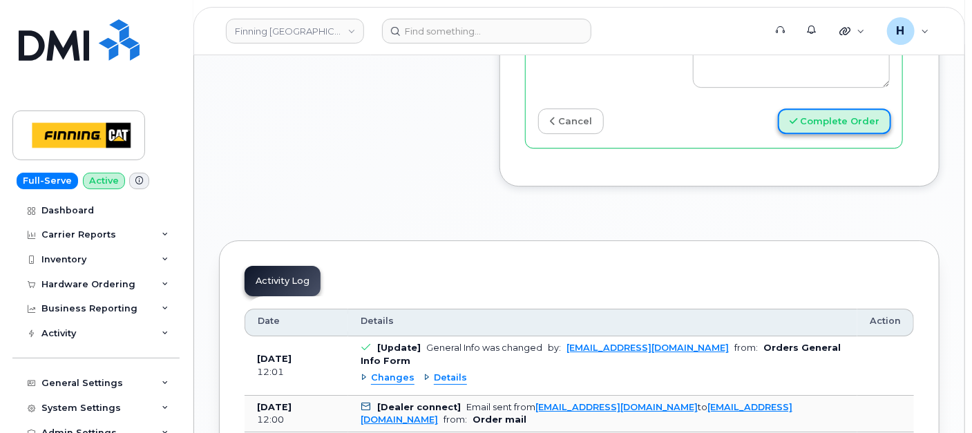
click at [847, 134] on button "Complete Order" at bounding box center [834, 121] width 113 height 26
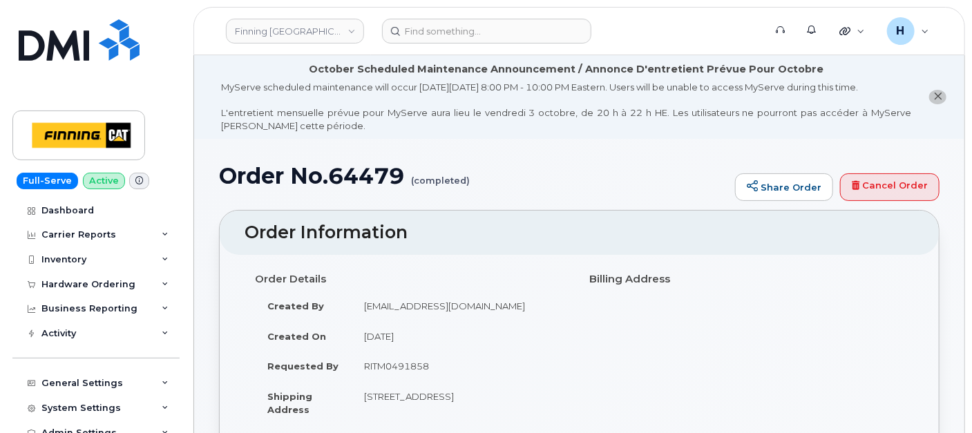
drag, startPoint x: 110, startPoint y: 288, endPoint x: 99, endPoint y: 333, distance: 46.2
click at [110, 288] on div "Hardware Ordering" at bounding box center [88, 284] width 94 height 11
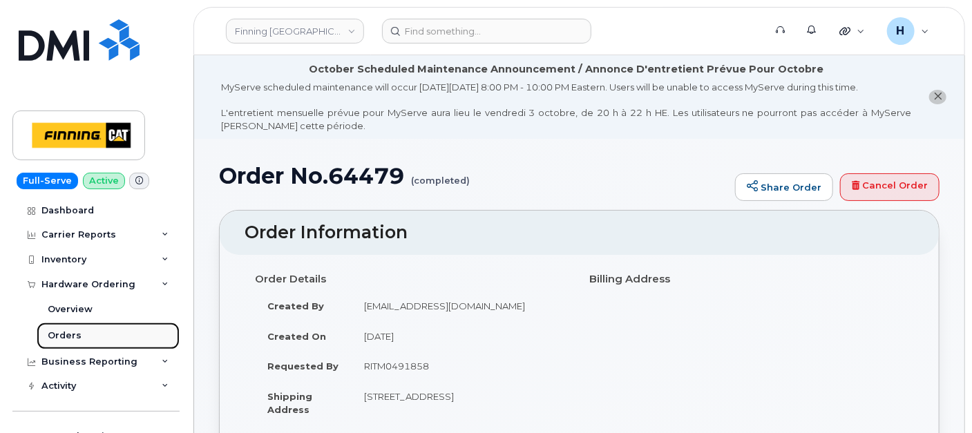
click at [95, 340] on link "Orders" at bounding box center [108, 335] width 143 height 26
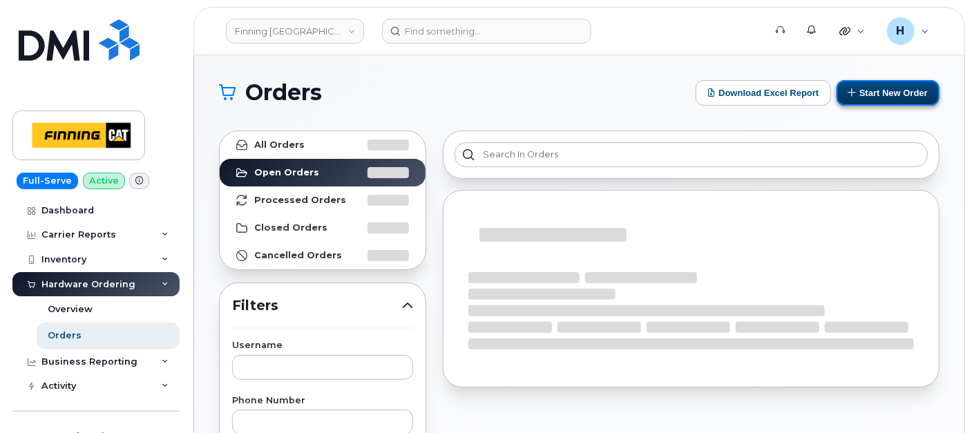
click at [885, 92] on button "Start New Order" at bounding box center [887, 93] width 103 height 26
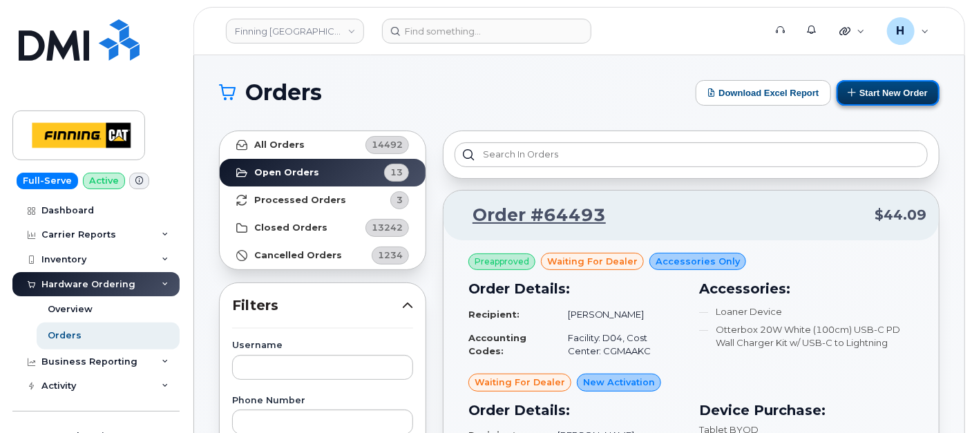
click at [884, 86] on button "Start New Order" at bounding box center [887, 93] width 103 height 26
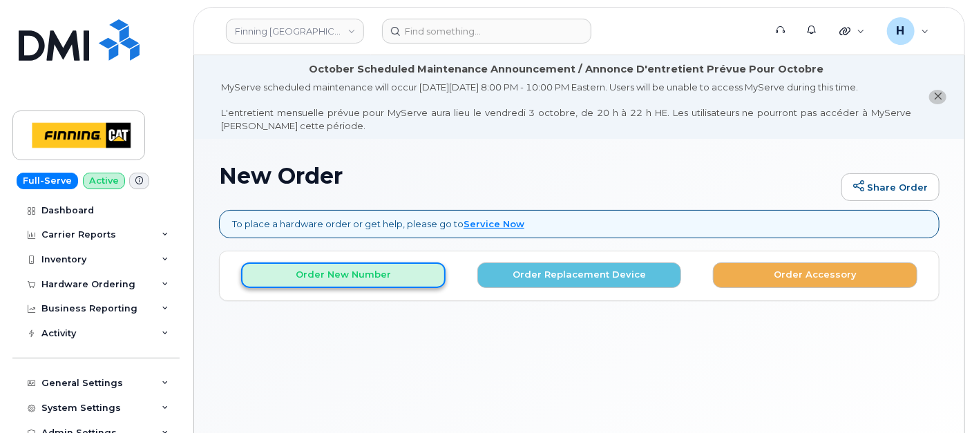
click at [371, 272] on button "Order New Number" at bounding box center [343, 275] width 204 height 26
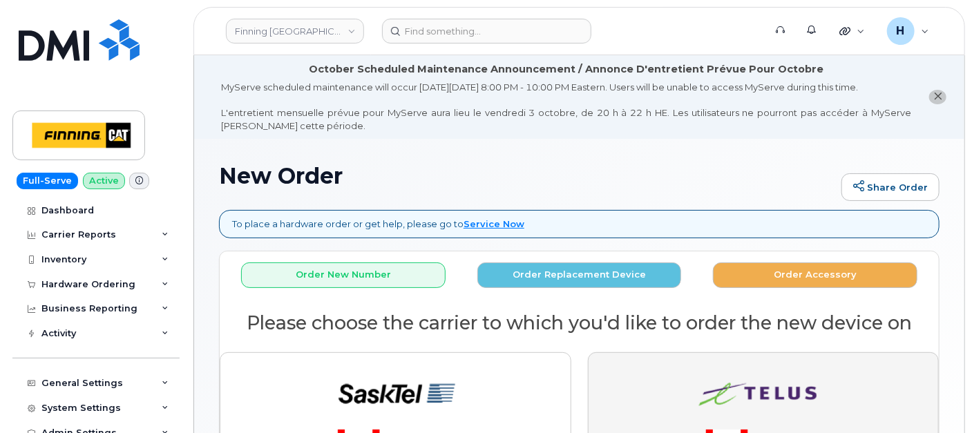
click at [679, 359] on button "button" at bounding box center [763, 421] width 351 height 139
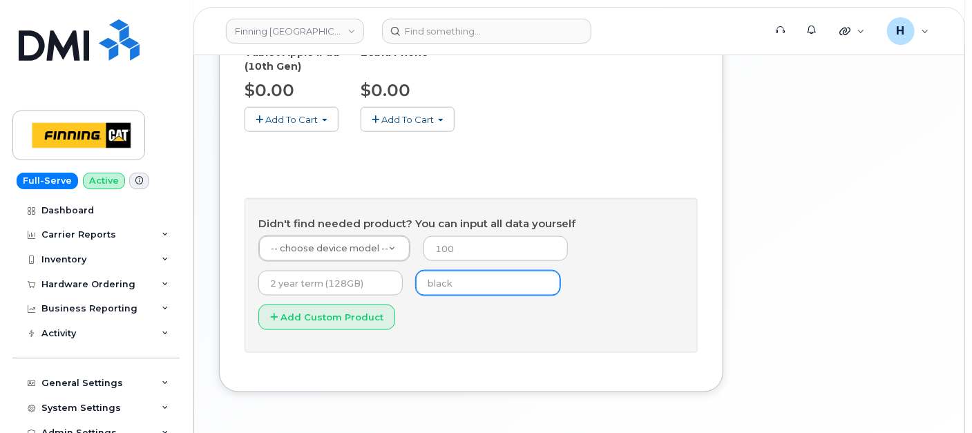
scroll to position [771, 0]
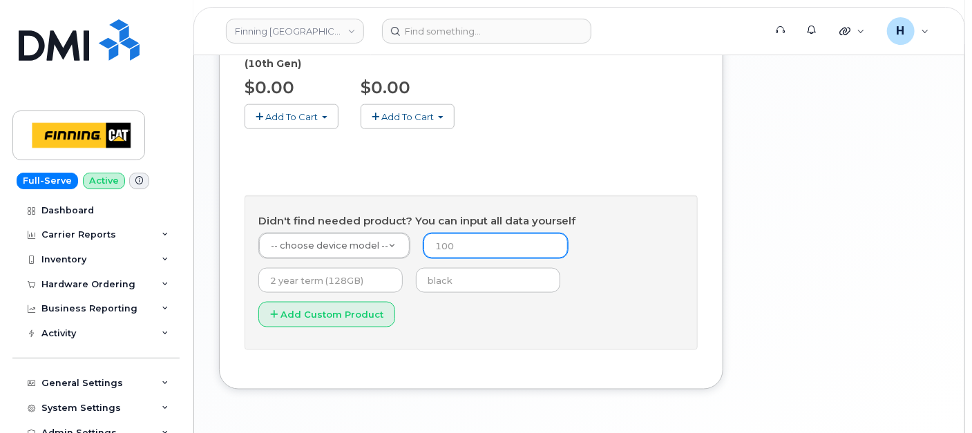
click at [447, 233] on input "number" at bounding box center [495, 245] width 144 height 25
click at [459, 249] on form "-- choose device model -- -- choose device model -- Aircard E5836S Aircard Veri…" at bounding box center [470, 285] width 425 height 104
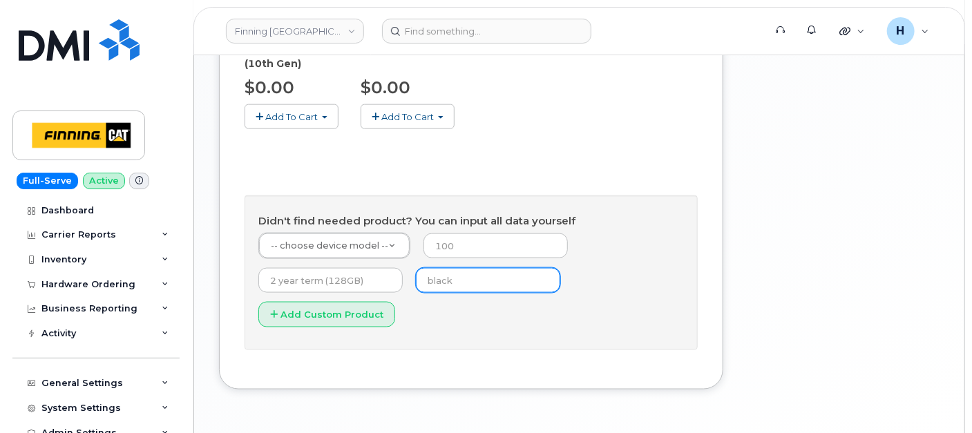
click at [459, 268] on input "text" at bounding box center [488, 280] width 144 height 25
type input "black"
type input "0"
type input "3 year term (128GB)"
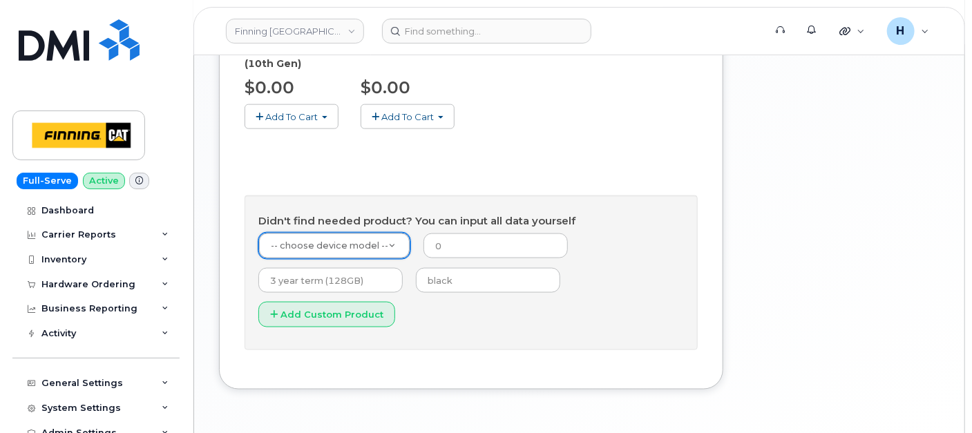
type input "1"
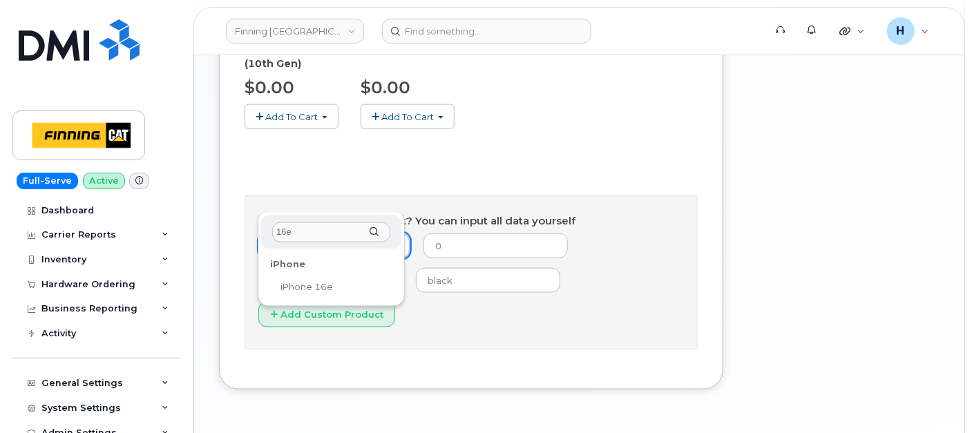
type input "16e"
click at [302, 298] on li "iPhone iPhone 16e" at bounding box center [331, 276] width 135 height 48
select select "2883"
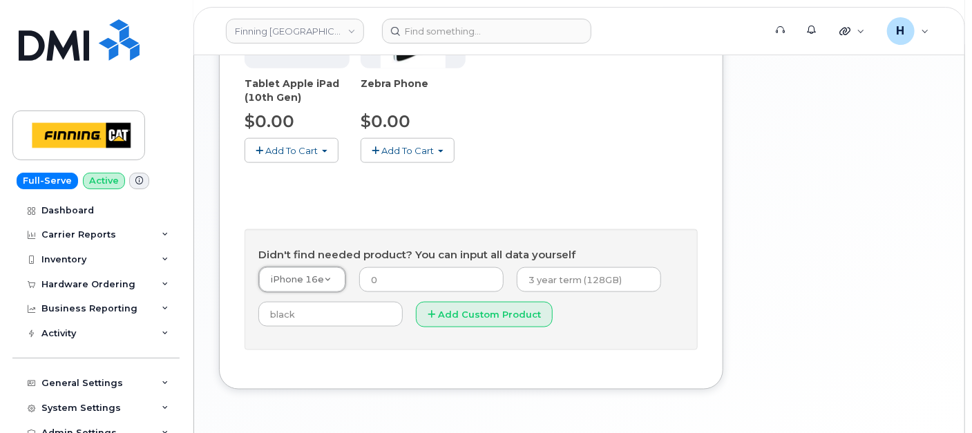
click at [464, 289] on form "iPhone 16e -- choose device model -- Aircard E5836S Aircard Verizon Wireless US…" at bounding box center [470, 302] width 425 height 70
click at [470, 302] on button "Add Custom Product" at bounding box center [484, 315] width 137 height 26
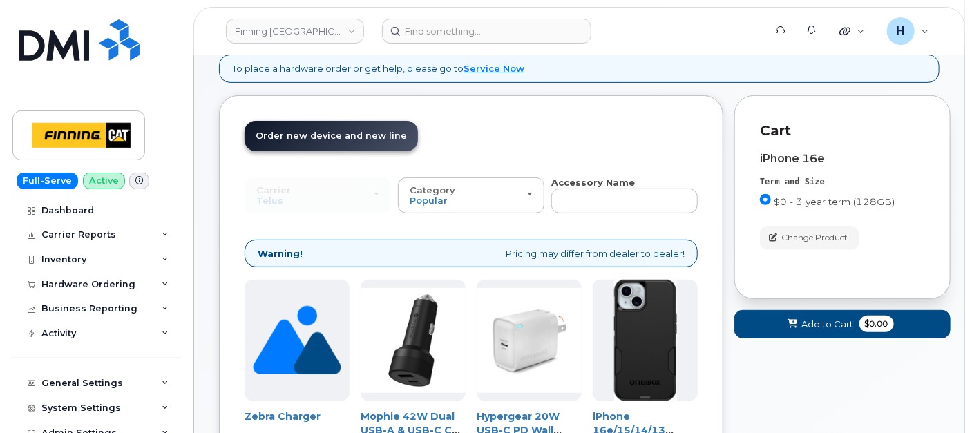
scroll to position [47, 0]
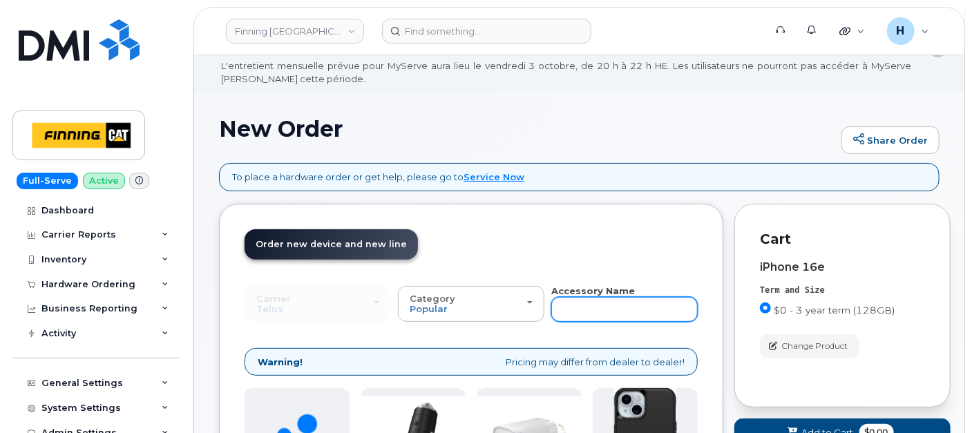
click at [572, 316] on input "text" at bounding box center [624, 309] width 146 height 25
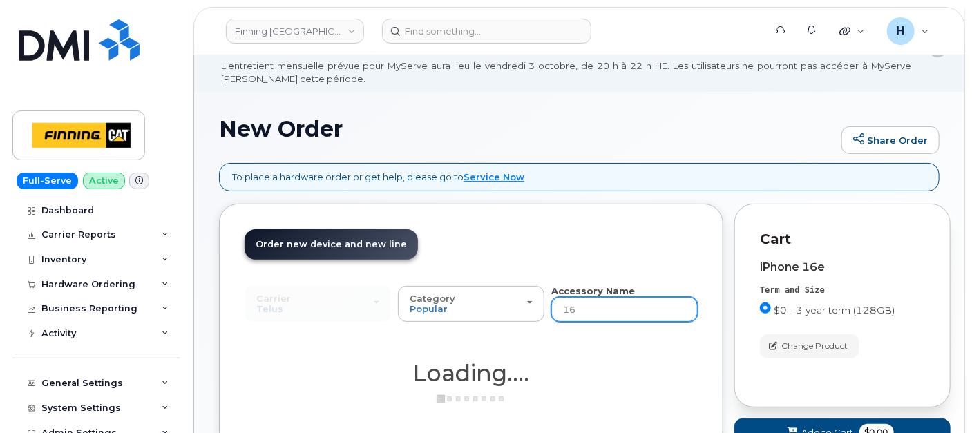
type input "16e"
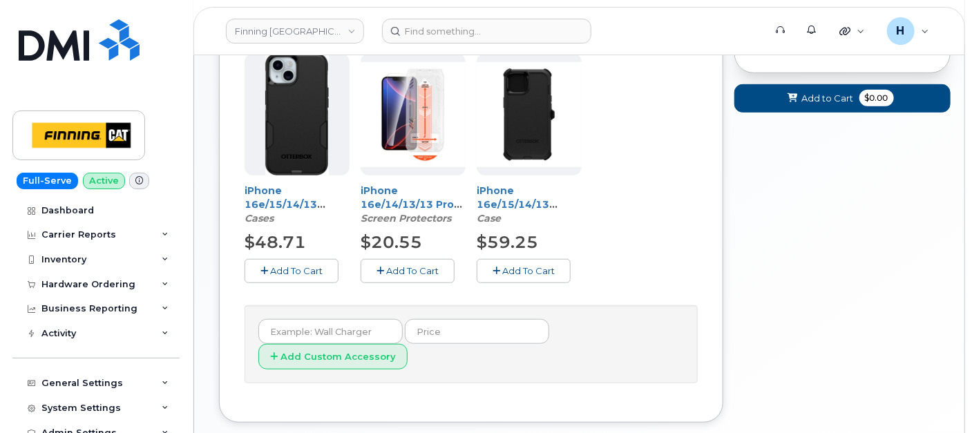
scroll to position [383, 0]
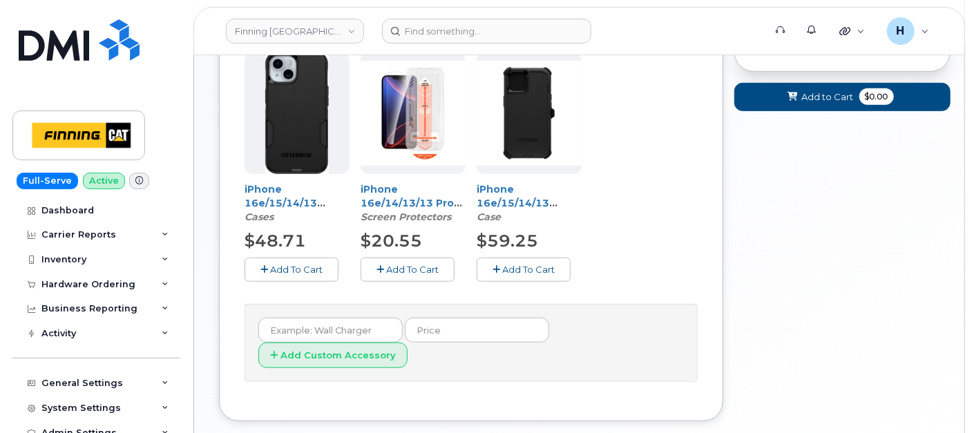
drag, startPoint x: 426, startPoint y: 262, endPoint x: 512, endPoint y: 265, distance: 86.4
click at [427, 264] on span "Add To Cart" at bounding box center [412, 269] width 52 height 11
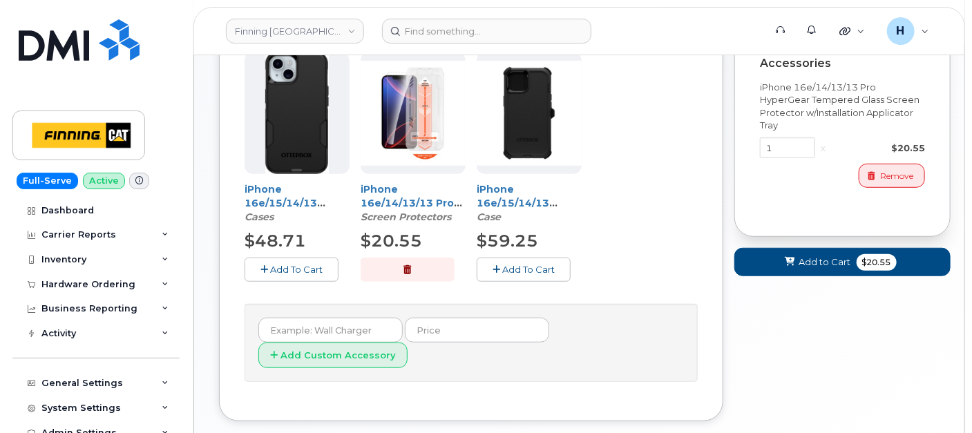
click at [512, 265] on span "Add To Cart" at bounding box center [528, 269] width 52 height 11
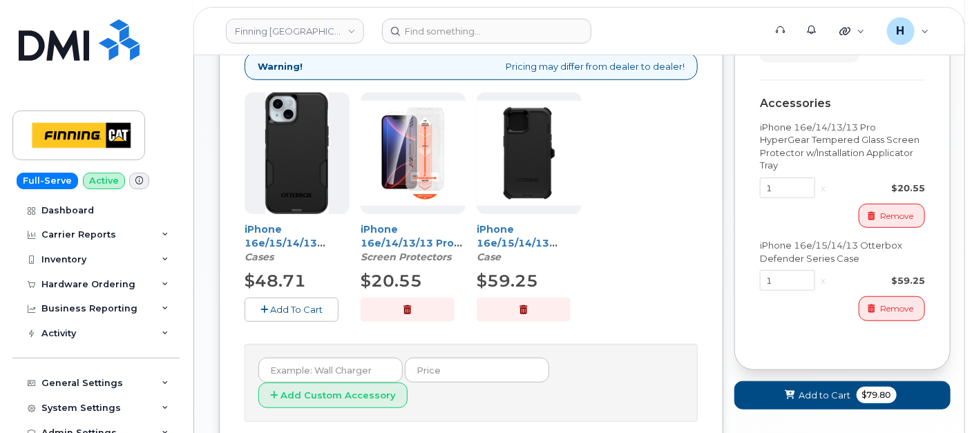
scroll to position [76, 0]
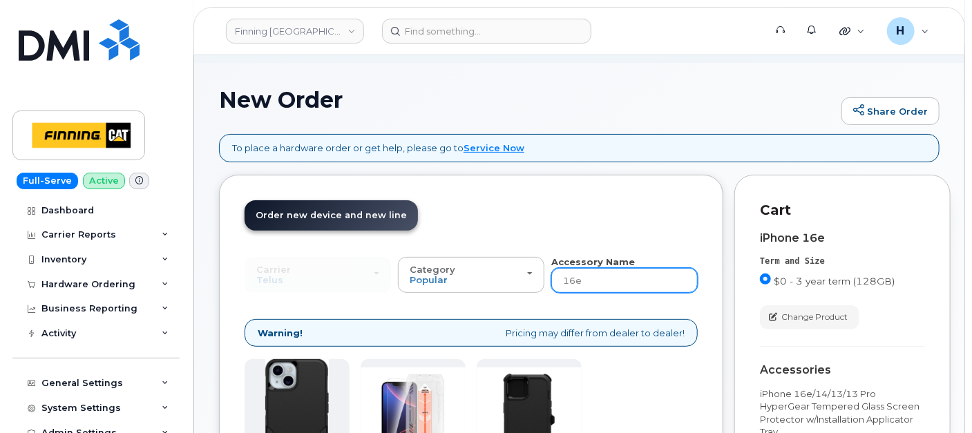
click at [570, 282] on input "16e" at bounding box center [624, 280] width 146 height 25
type input "wall"
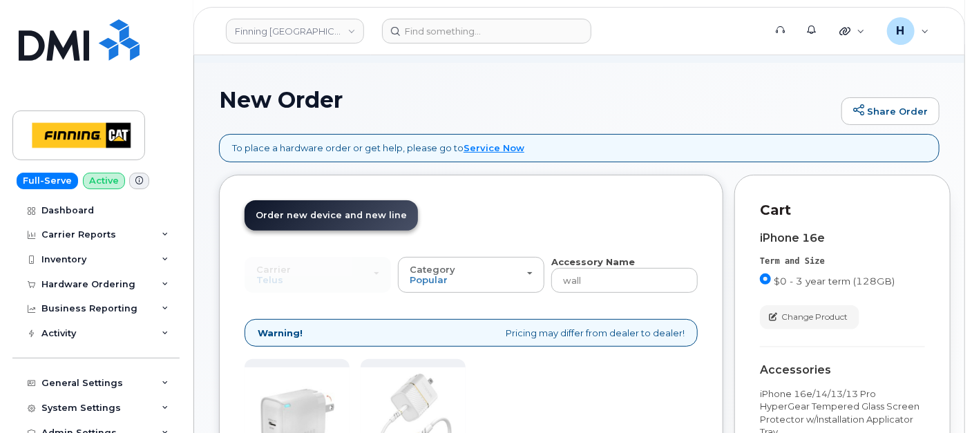
scroll to position [383, 0]
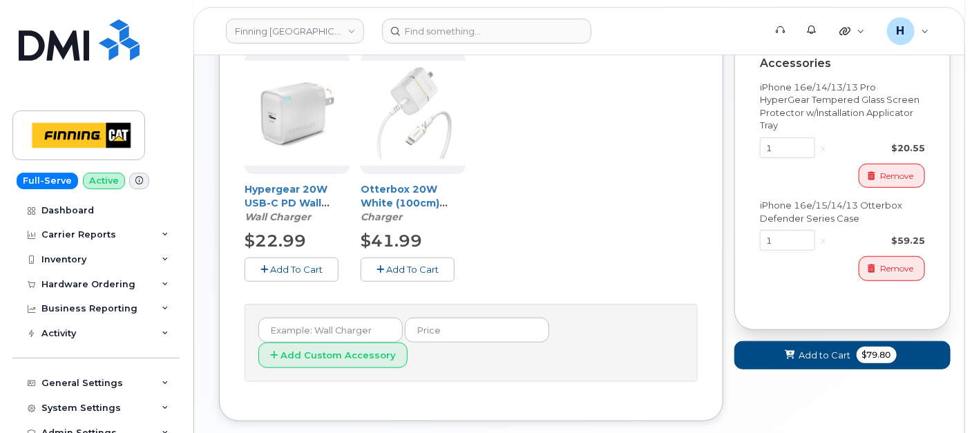
click at [271, 266] on span "Add To Cart" at bounding box center [296, 269] width 52 height 11
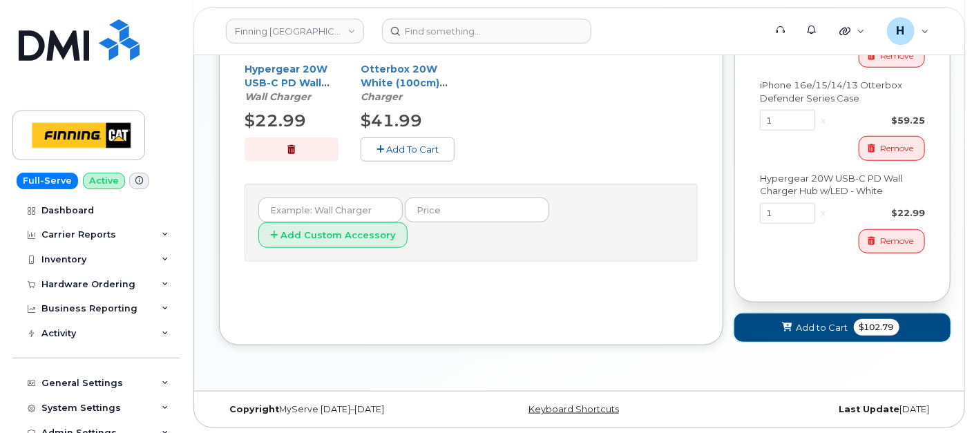
click at [807, 328] on span "Add to Cart" at bounding box center [822, 327] width 52 height 13
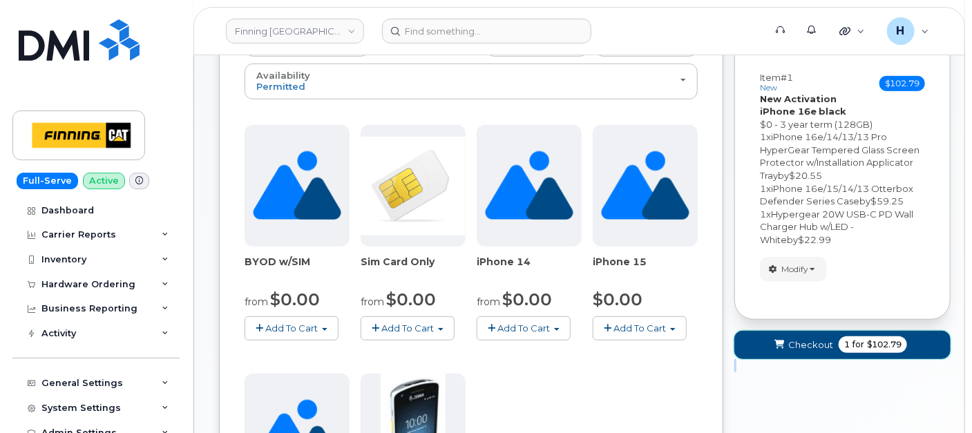
click at [799, 338] on span "Checkout" at bounding box center [810, 344] width 45 height 13
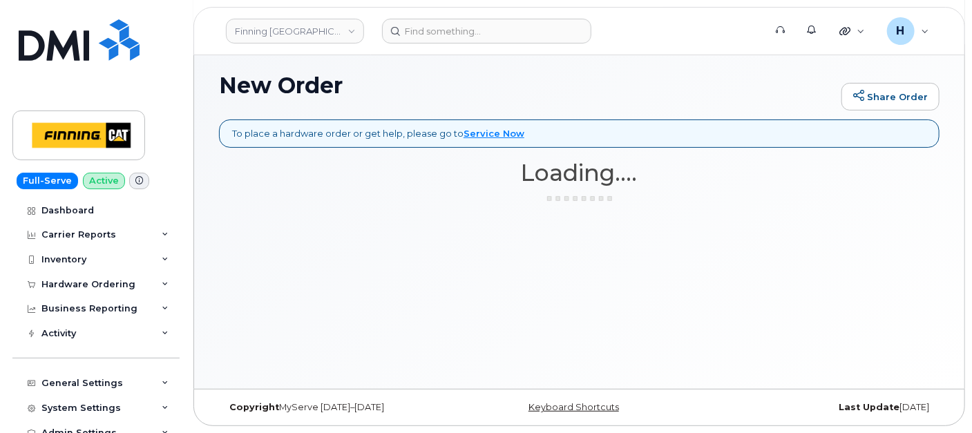
scroll to position [90, 0]
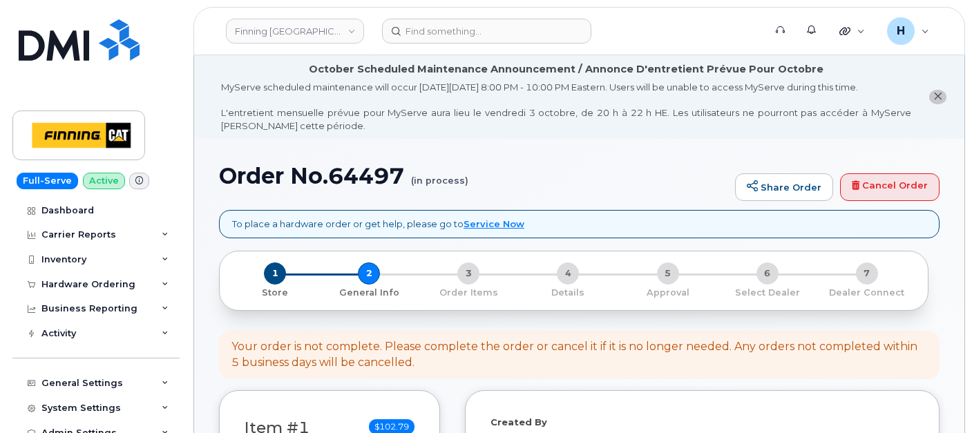
select select
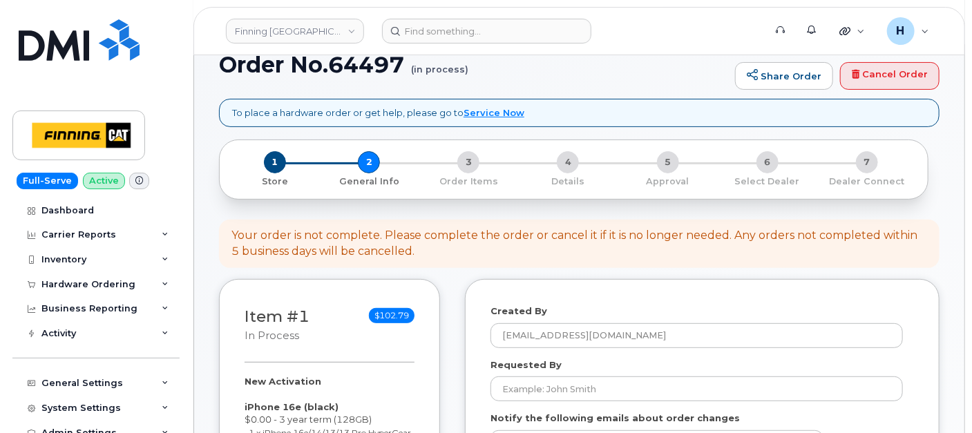
scroll to position [383, 0]
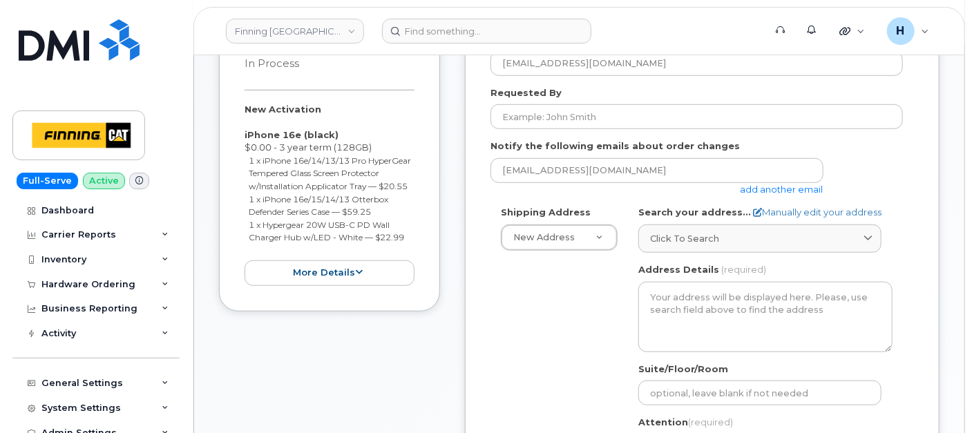
drag, startPoint x: 231, startPoint y: 109, endPoint x: 412, endPoint y: 248, distance: 227.5
click at [412, 248] on div "Item #1 in process $102.79 New Activation iPhone 16e (black) $0.00 - 3 year ter…" at bounding box center [329, 159] width 221 height 305
copy div "New Activation iPhone 16e (black) $0.00 - 3 year term (128GB) 1 x iPhone 16e/14…"
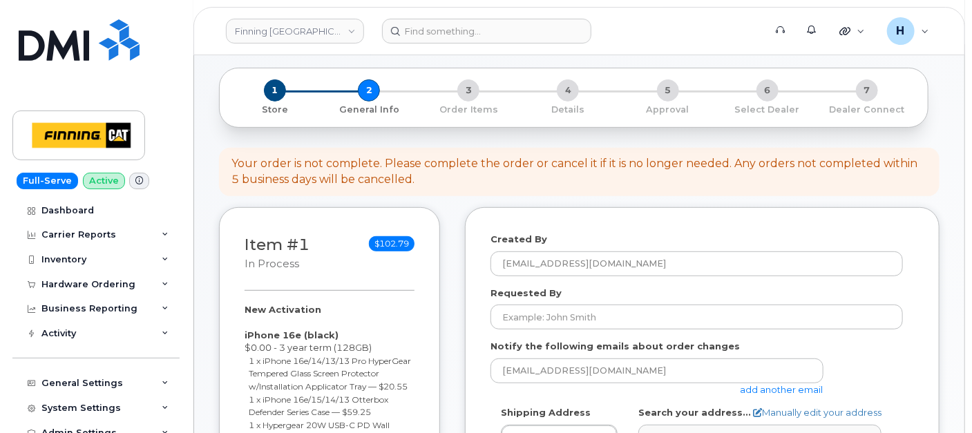
scroll to position [0, 0]
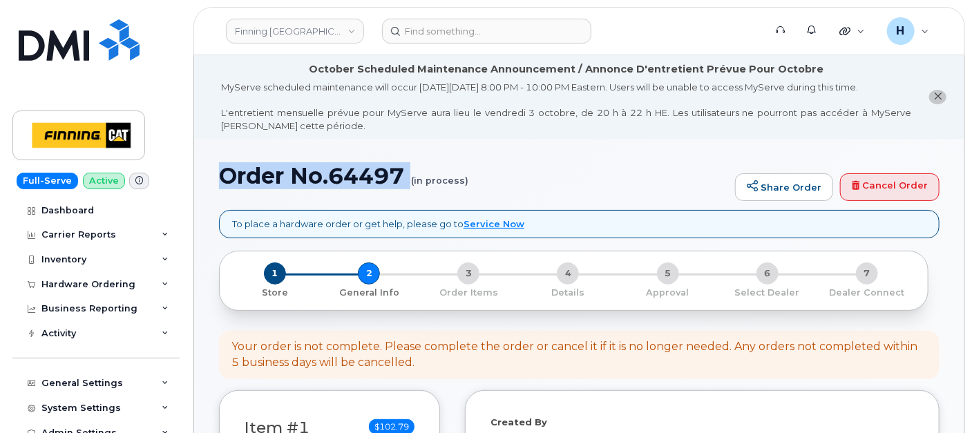
drag, startPoint x: 214, startPoint y: 177, endPoint x: 403, endPoint y: 205, distance: 190.5
copy h1 "Order No.64497"
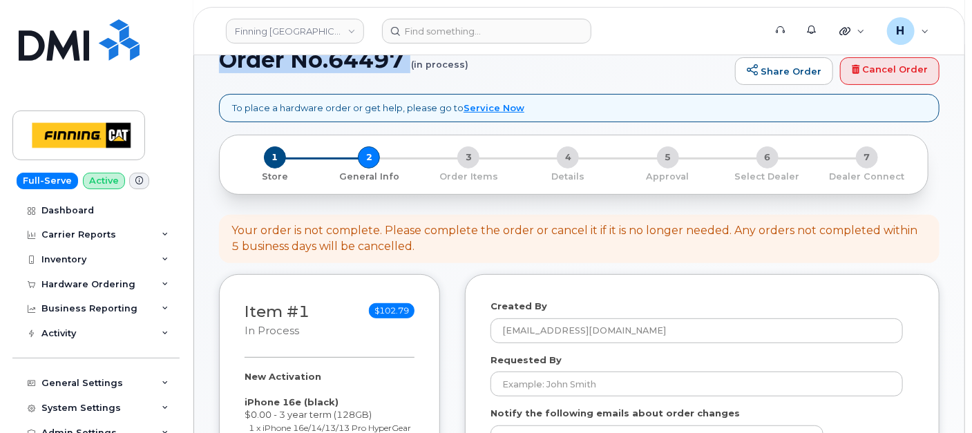
scroll to position [230, 0]
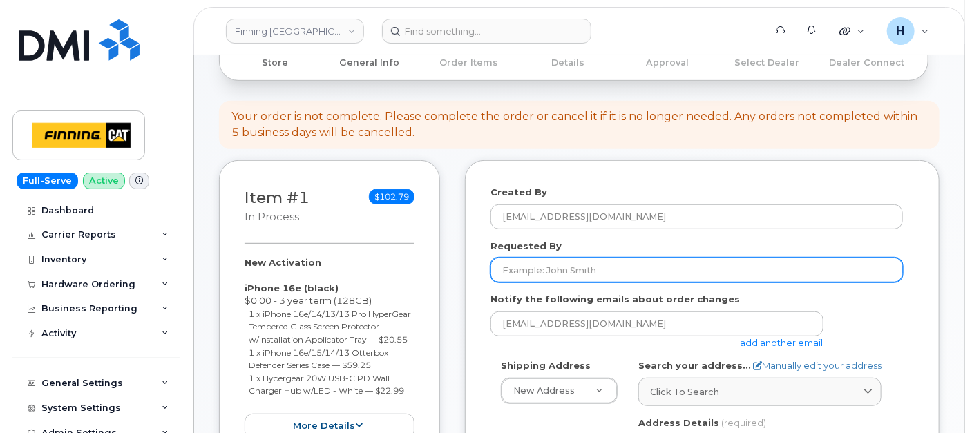
click at [583, 280] on input "Requested By" at bounding box center [696, 270] width 412 height 25
paste input "RITM0496468"
type input "RITM0496468"
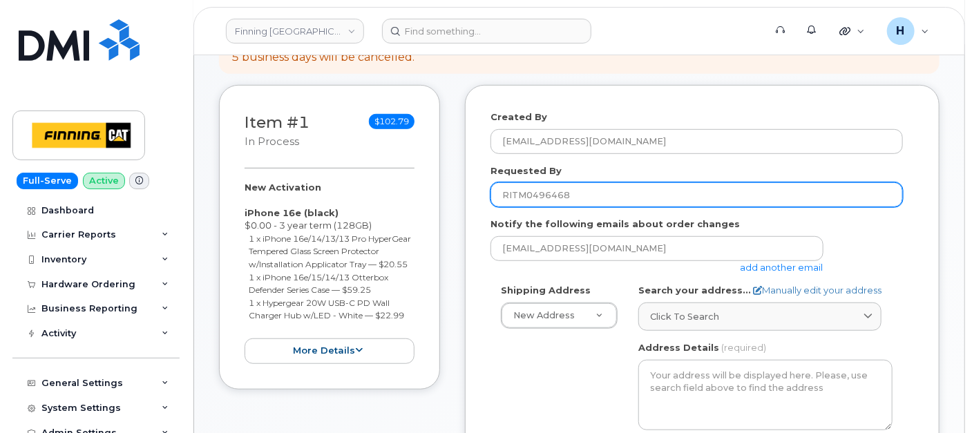
scroll to position [383, 0]
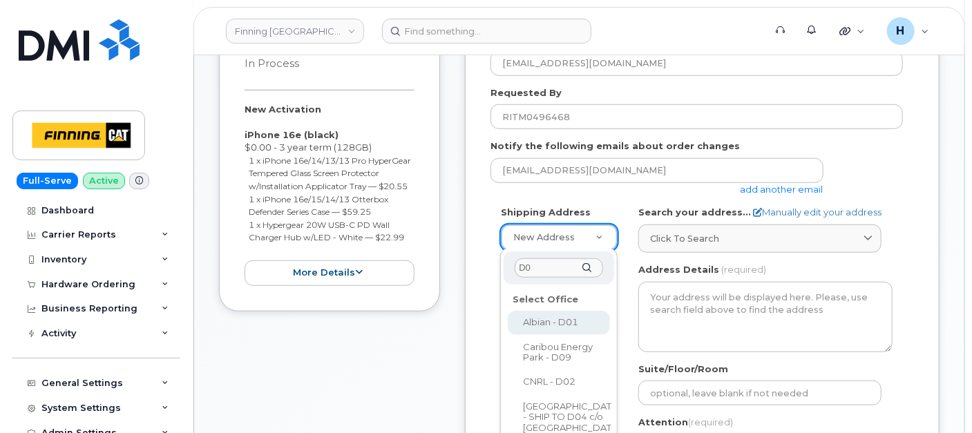
type input "D03"
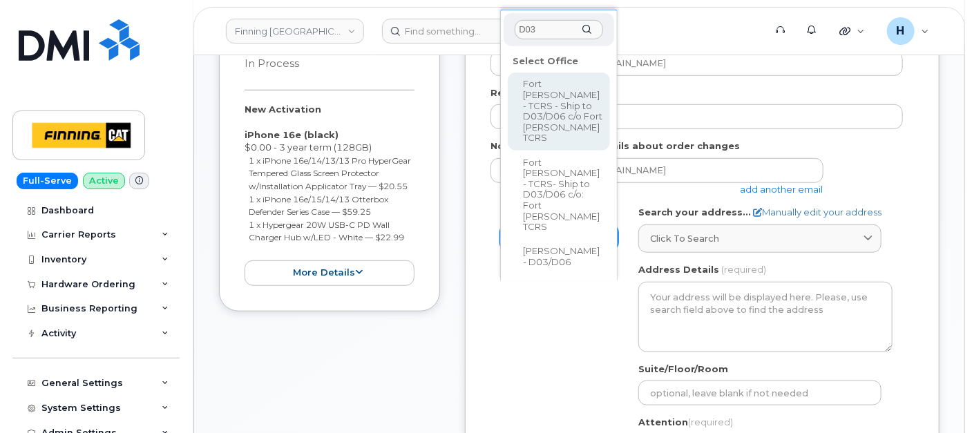
select select
type textarea "Caribou Energy Park C/O Box 5632 Fort McMurray Alberta T9H 3G6"
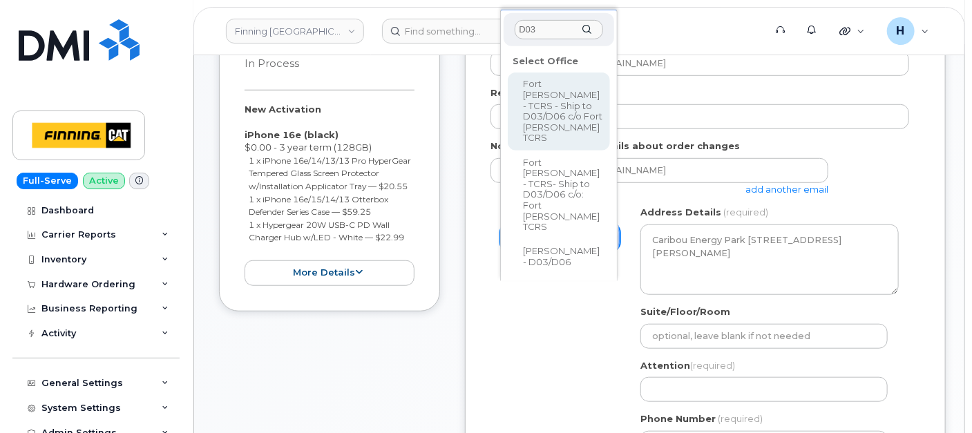
type input "D03"
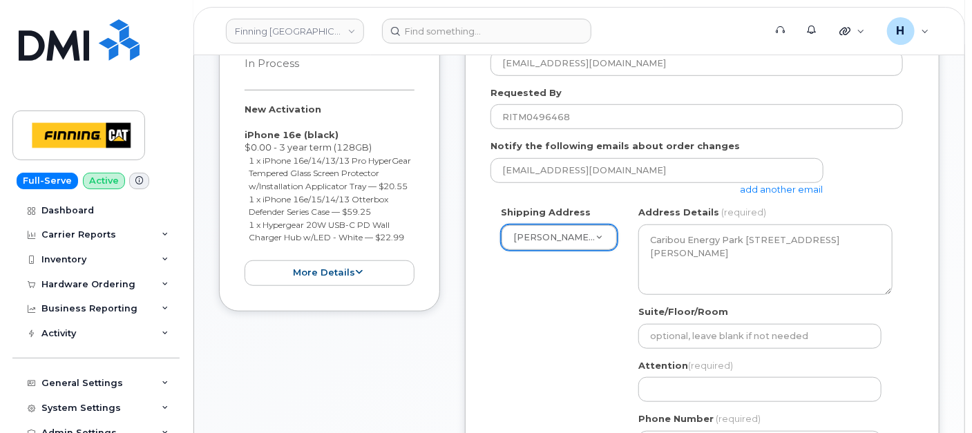
select select
type textarea "Highway 63, Mildred Lake Industrial Park Mildred Lake Alberta T0P 1C0"
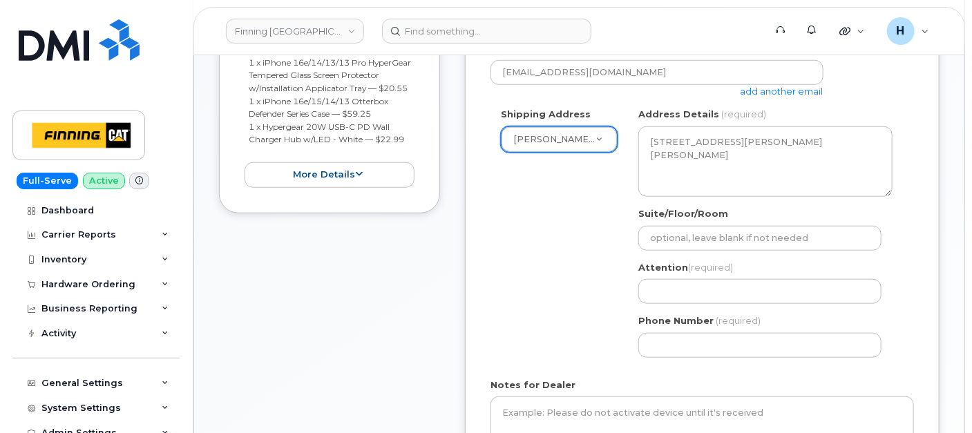
scroll to position [537, 0]
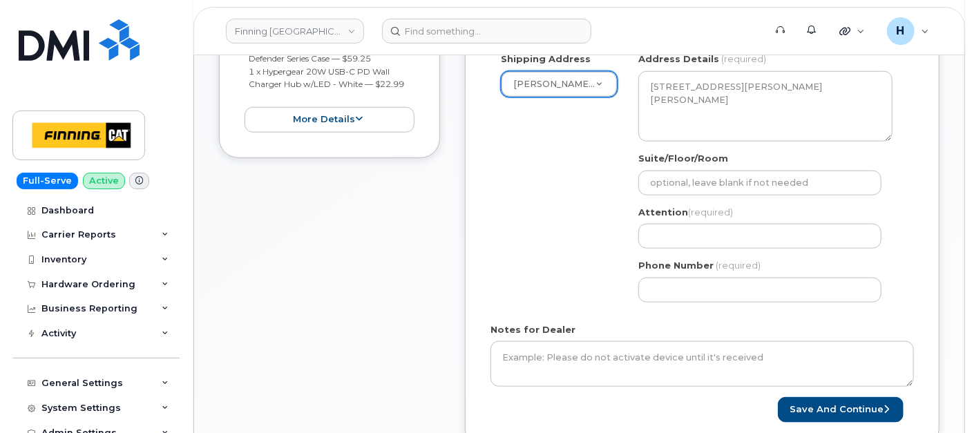
click at [703, 247] on div "AB Mildred Lake Search your address... Manually edit your address Click to sear…" at bounding box center [765, 182] width 275 height 260
click at [699, 240] on input "Attention (required)" at bounding box center [759, 236] width 243 height 25
paste input "[PERSON_NAME]"
select select
type input "[PERSON_NAME]"
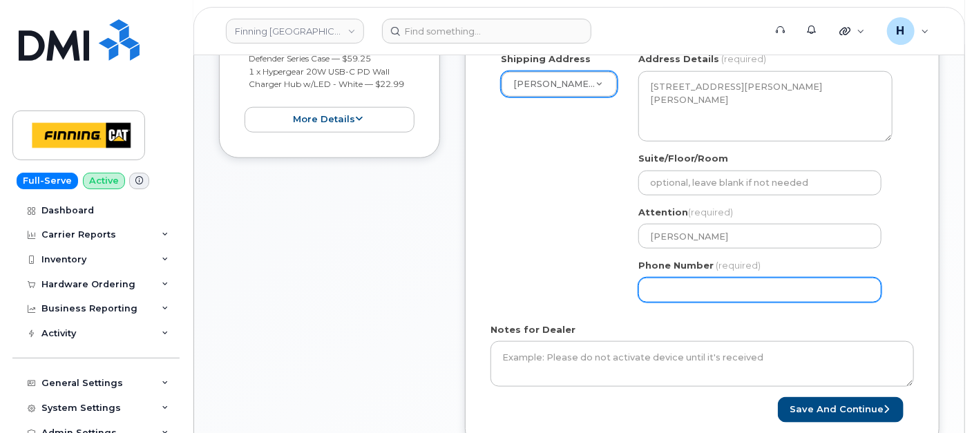
drag, startPoint x: 675, startPoint y: 273, endPoint x: 675, endPoint y: 282, distance: 9.0
click at [675, 273] on div "Phone Number (required)" at bounding box center [765, 281] width 254 height 44
click at [675, 282] on input "Phone Number" at bounding box center [759, 290] width 243 height 25
select select
type input "780790201"
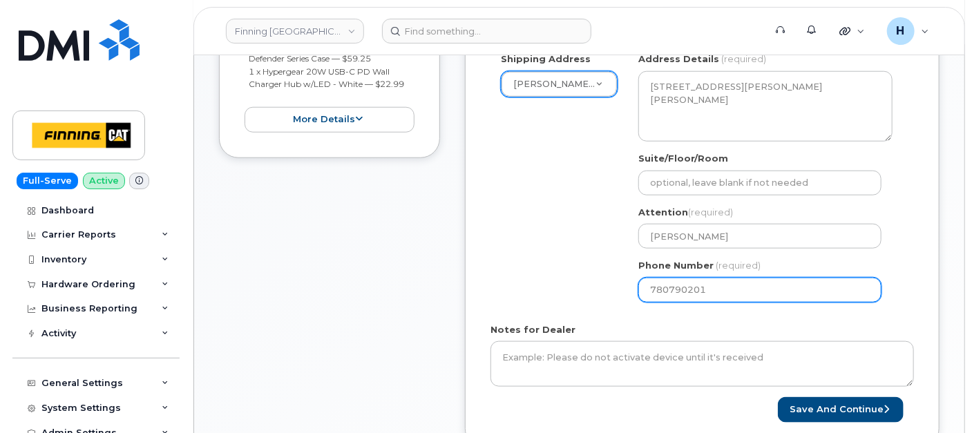
select select
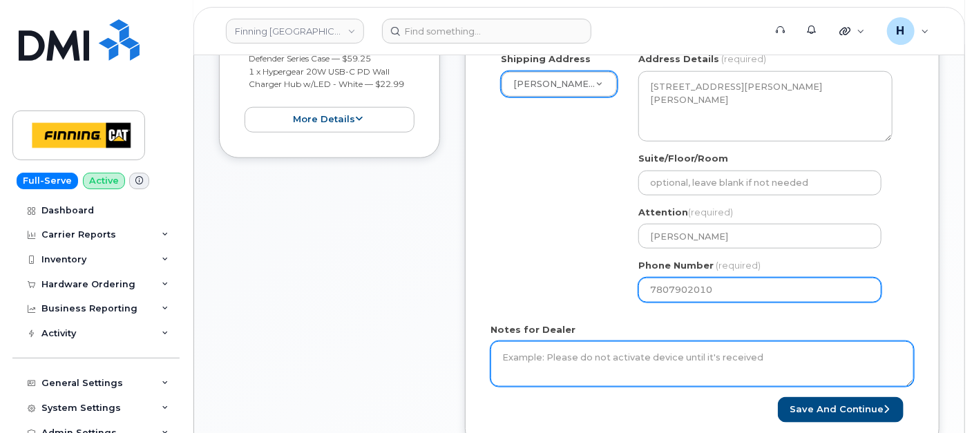
type input "7807902010"
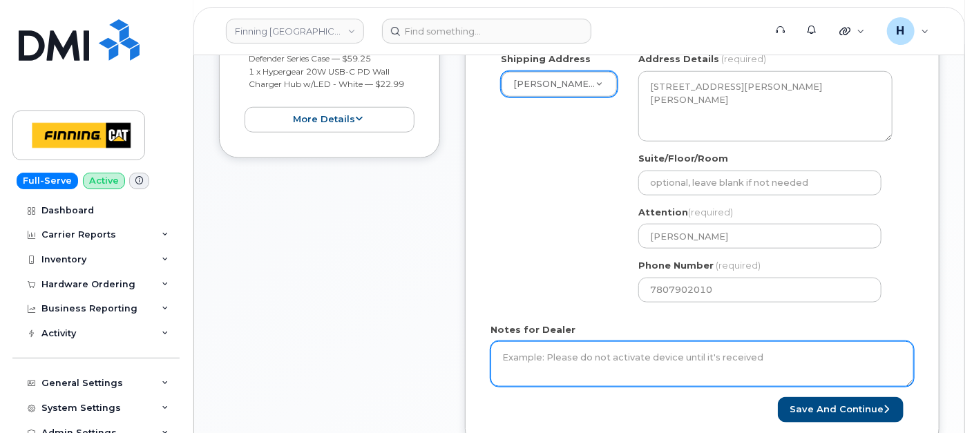
drag, startPoint x: 744, startPoint y: 367, endPoint x: 427, endPoint y: 150, distance: 384.0
click at [744, 367] on textarea "Notes for Dealer" at bounding box center [701, 364] width 423 height 46
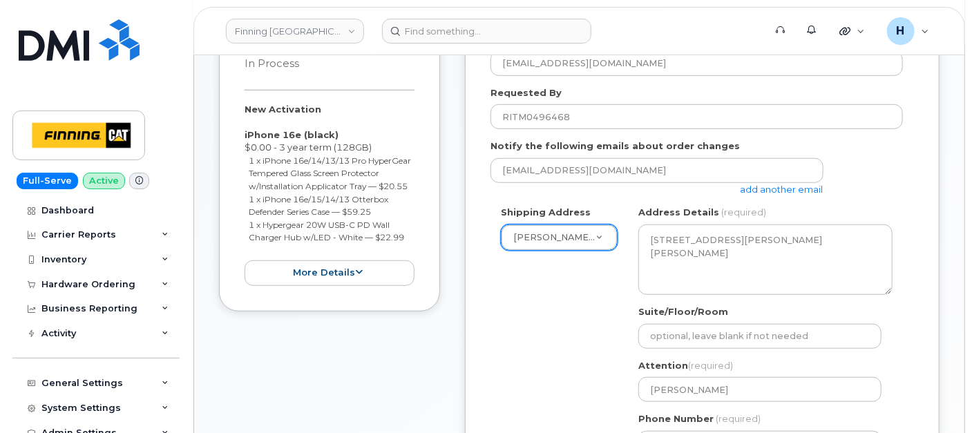
drag, startPoint x: 240, startPoint y: 106, endPoint x: 417, endPoint y: 250, distance: 228.3
click at [417, 250] on div "Item #1 in process $102.79 New Activation iPhone 16e (black) $0.00 - 3 year ter…" at bounding box center [329, 159] width 221 height 305
copy div "New Activation iPhone 16e (black) $0.00 - 3 year term (128GB) 1 x iPhone 16e/14…"
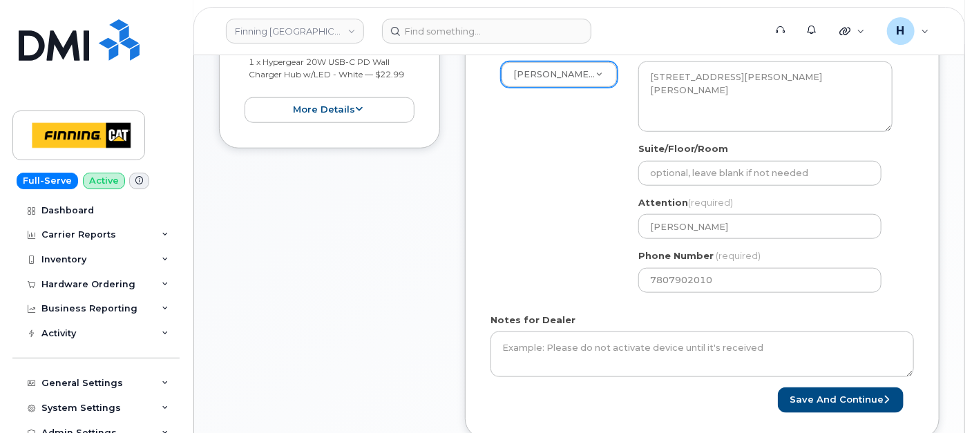
scroll to position [613, 0]
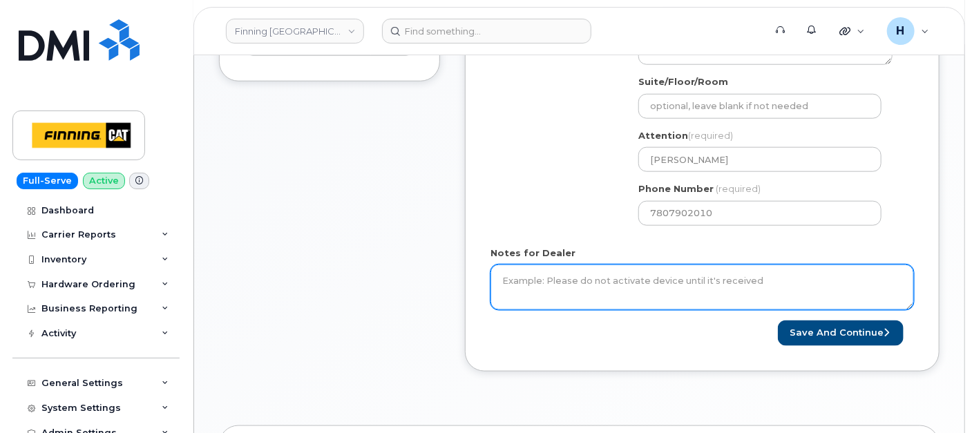
click at [548, 300] on textarea "Notes for Dealer" at bounding box center [701, 287] width 423 height 46
paste textarea "New Activation iPhone 16e (black) $0.00 - 3 year term (128GB) 1 x iPhone 16e/14…"
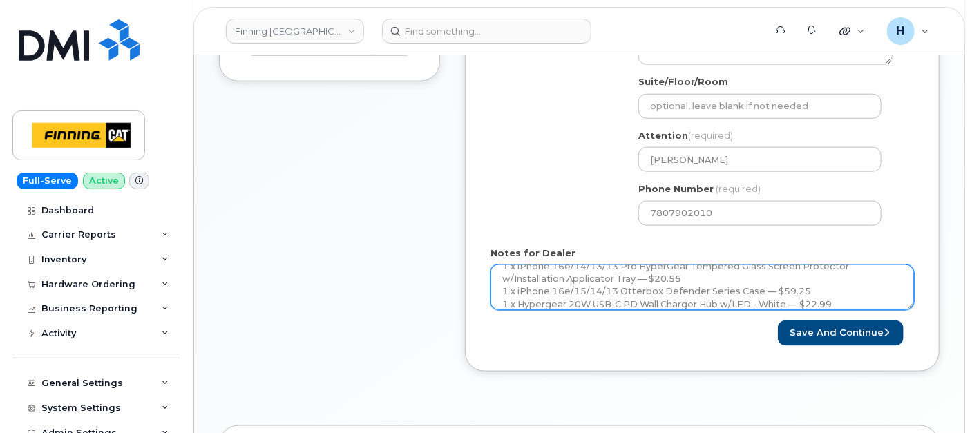
click at [511, 298] on textarea "New Activation iPhone 16e (black) $0.00 - 3 year term (128GB) 1 x iPhone 16e/14…" at bounding box center [701, 287] width 423 height 46
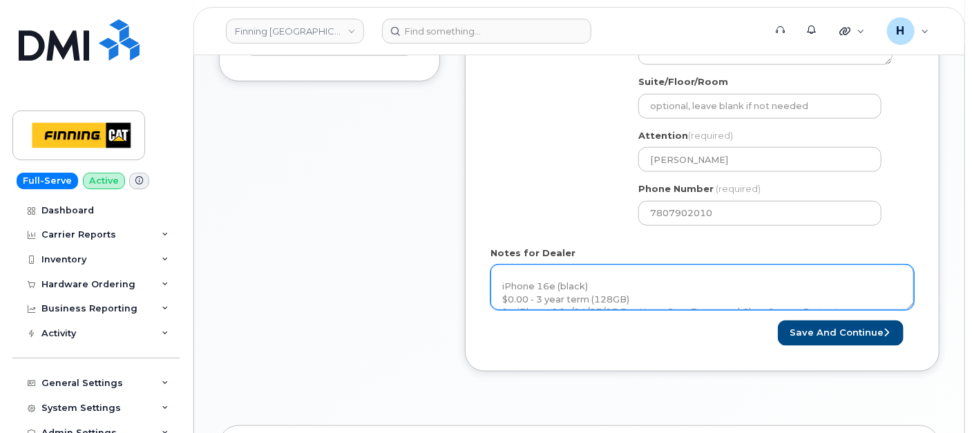
scroll to position [0, 0]
click at [499, 266] on textarea "New Activation iPhone 16e (black) $0.00 - 3 year term (128GB) 1 x iPhone 16e/14…" at bounding box center [701, 287] width 423 height 46
click at [503, 270] on textarea "----------------------- New Activation iPhone 16e (black) $0.00 - 3 year term (…" at bounding box center [701, 287] width 423 height 46
paste textarea "Per FINCA Mobility, order new device for the user"
click at [508, 278] on textarea "-Per FINCA Mobility, order new device for the user---------------------- New Ac…" at bounding box center [701, 287] width 423 height 46
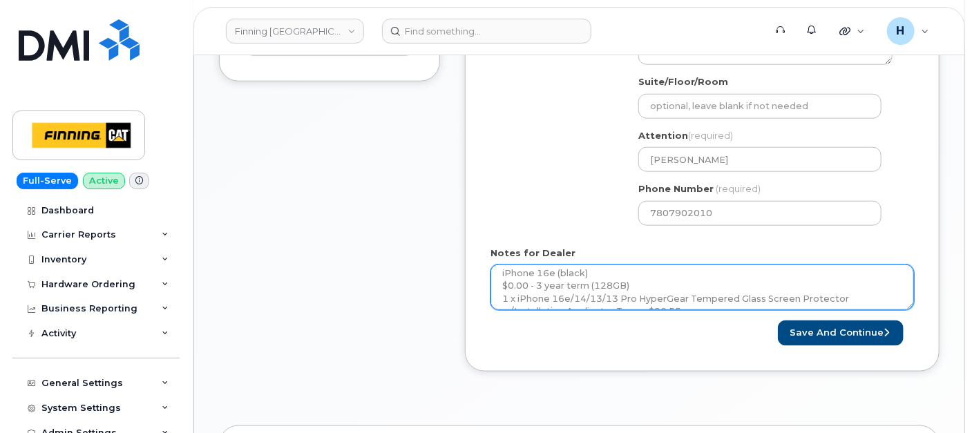
scroll to position [113, 0]
click at [842, 293] on textarea "Per FINCA Mobility, order new device for the user ---------------------- New Ac…" at bounding box center [701, 287] width 423 height 46
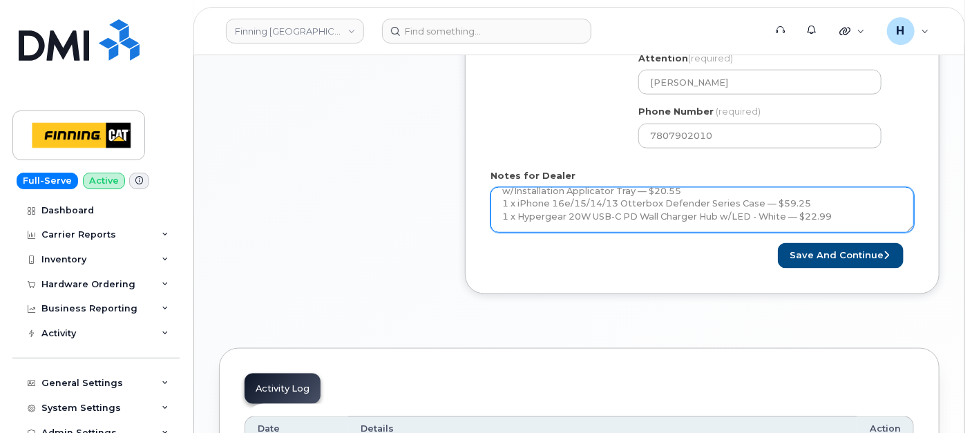
scroll to position [128, 0]
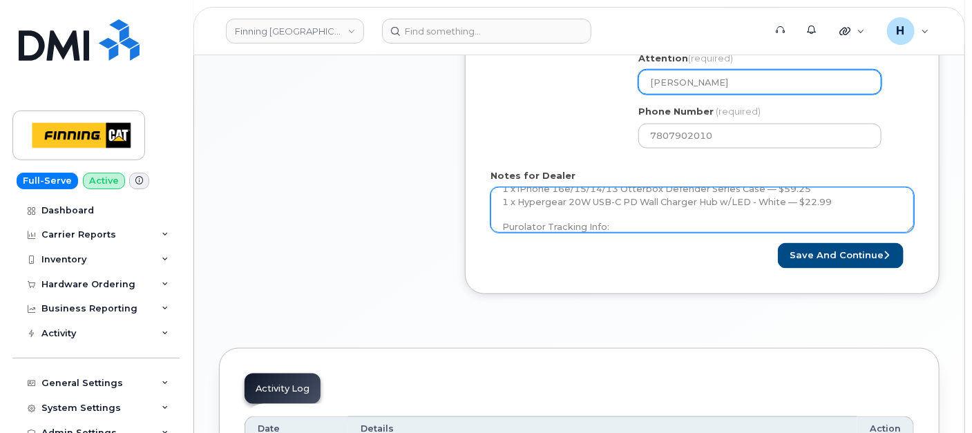
type textarea "Per FINCA Mobility, order new device for the user ---------------------- New Ac…"
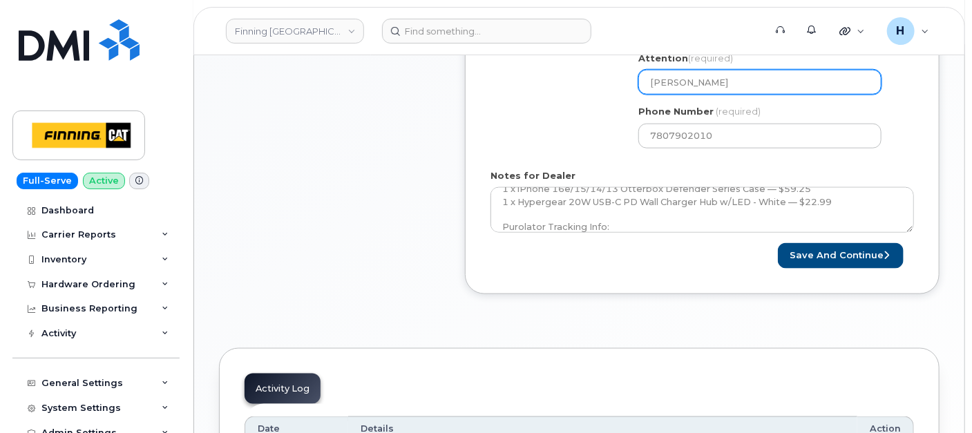
drag, startPoint x: 731, startPoint y: 83, endPoint x: 548, endPoint y: 86, distance: 182.3
click at [548, 86] on div "Shipping Address Mildred Lake - D03/D06 New Address 7550 Edgar Industrial Dr 19…" at bounding box center [696, 28] width 412 height 260
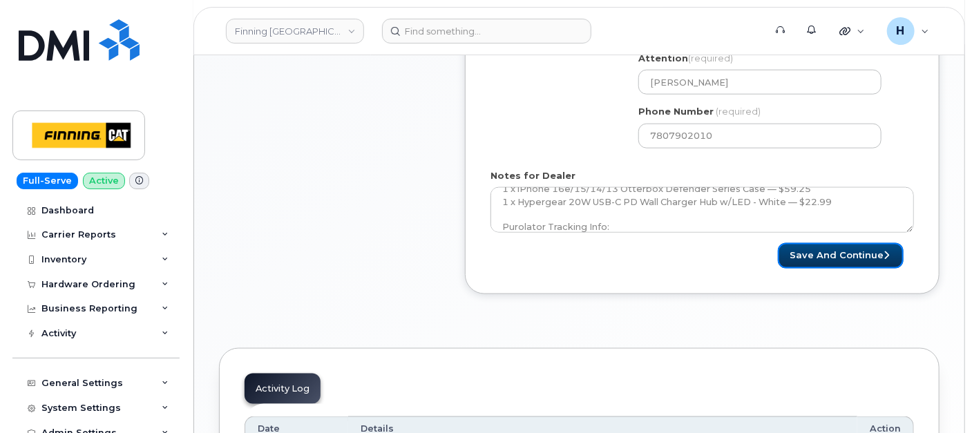
click at [815, 249] on button "Save and Continue" at bounding box center [841, 256] width 126 height 26
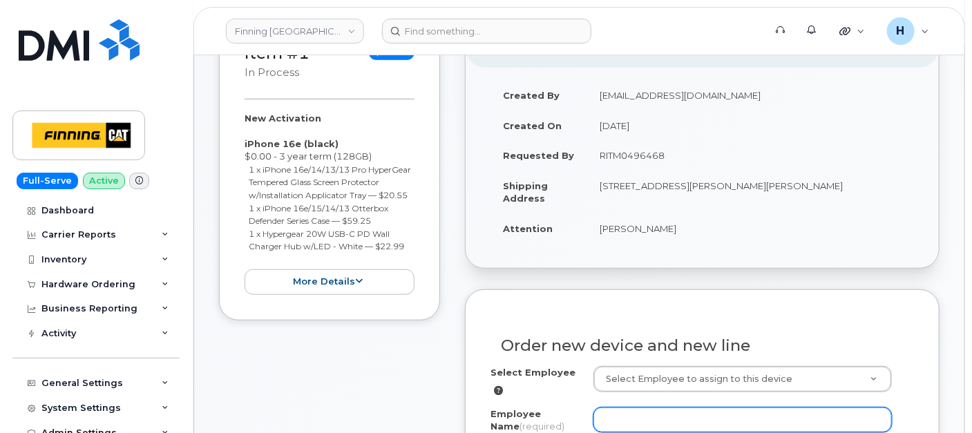
scroll to position [537, 0]
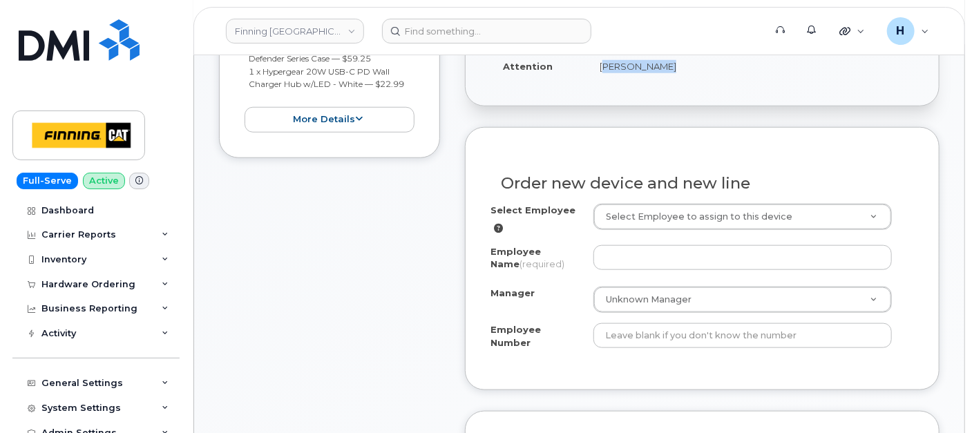
drag, startPoint x: 601, startPoint y: 71, endPoint x: 684, endPoint y: 66, distance: 83.0
click at [684, 66] on td "[PERSON_NAME]" at bounding box center [750, 66] width 327 height 30
copy td "[PERSON_NAME]"
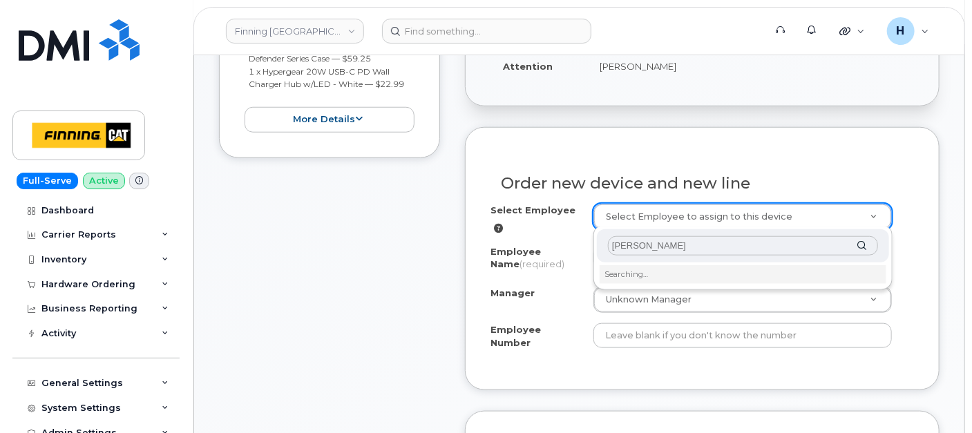
type input "[PERSON_NAME]"
click at [619, 276] on li "Searching…" at bounding box center [742, 274] width 287 height 18
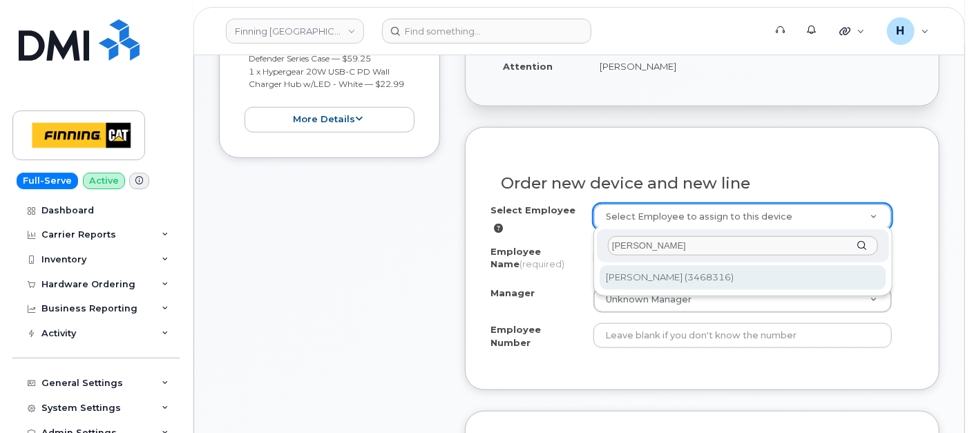
type input "56558"
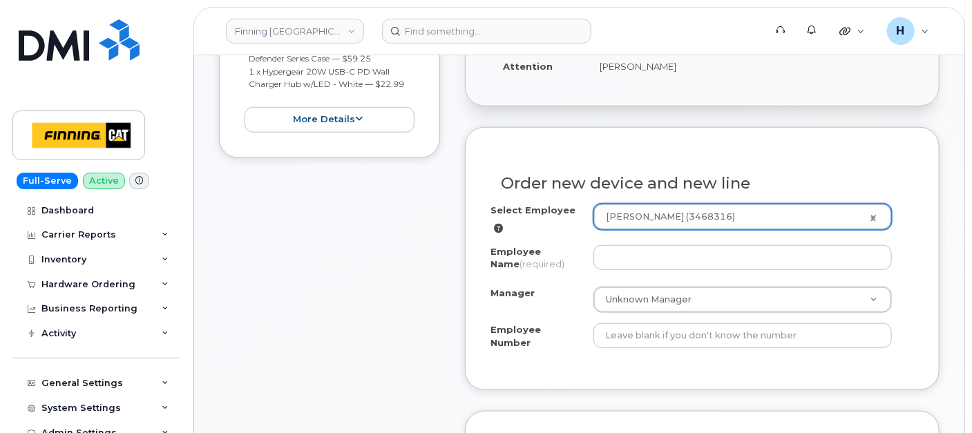
type input "[PERSON_NAME]"
select select "? number:59428 ?"
type input "3468316"
select select "D06"
select select "CSMAAAA"
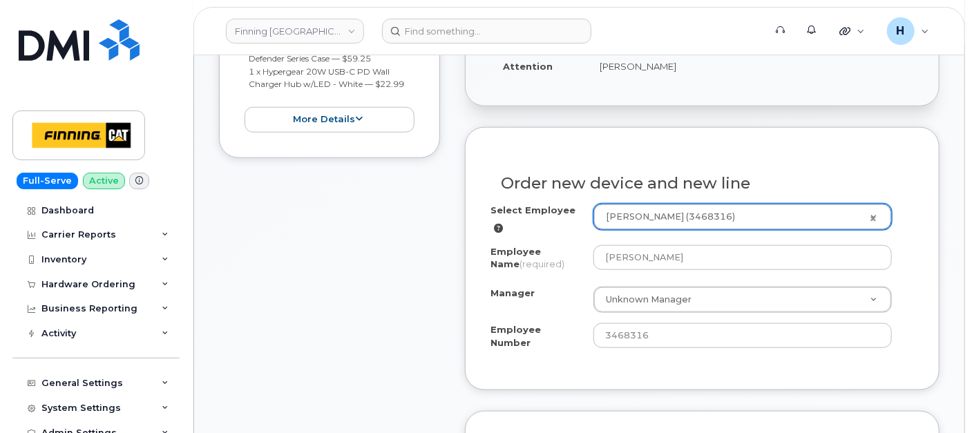
select select "59428"
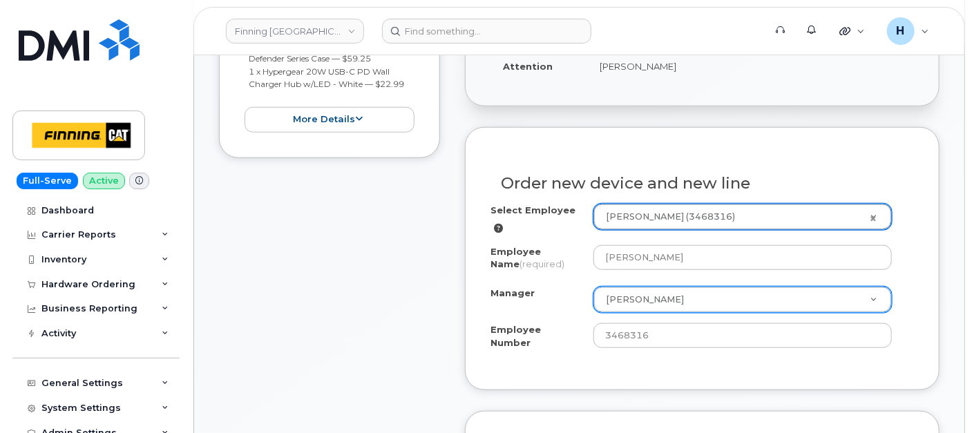
scroll to position [844, 0]
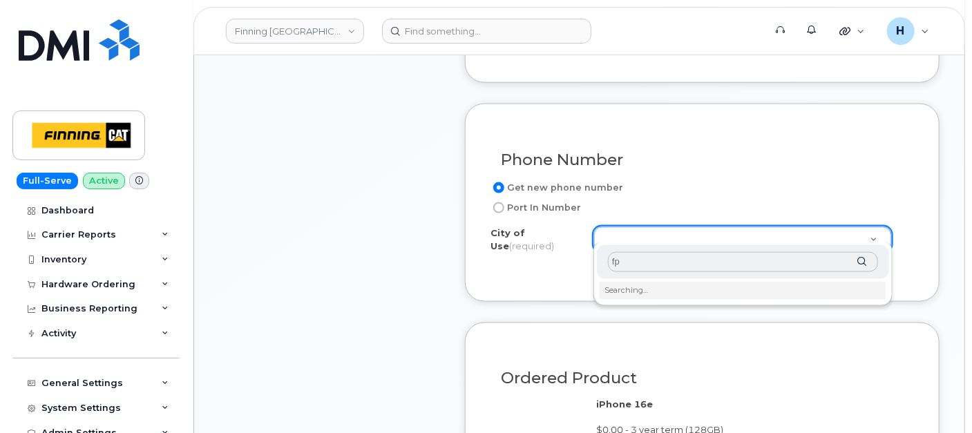
type input "f"
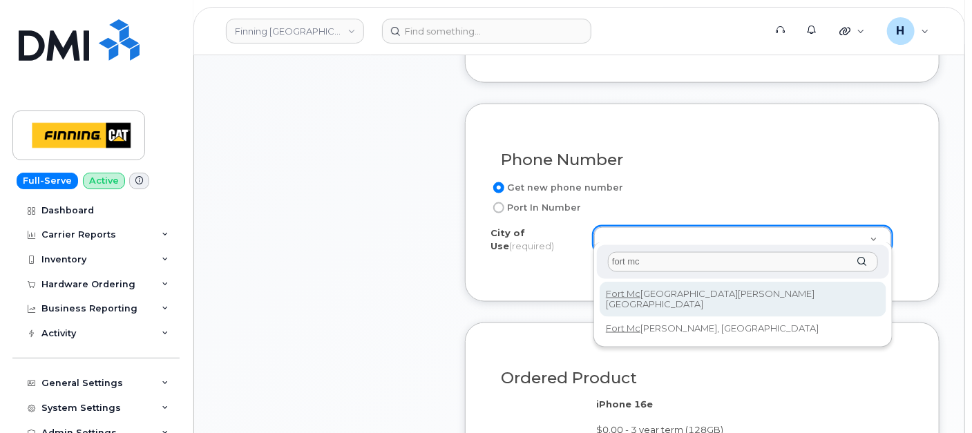
type input "fort mc"
type input "214"
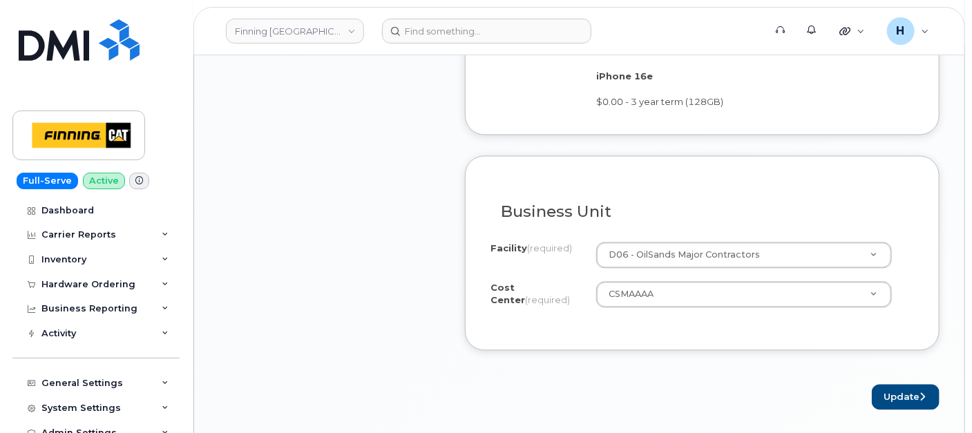
scroll to position [1227, 0]
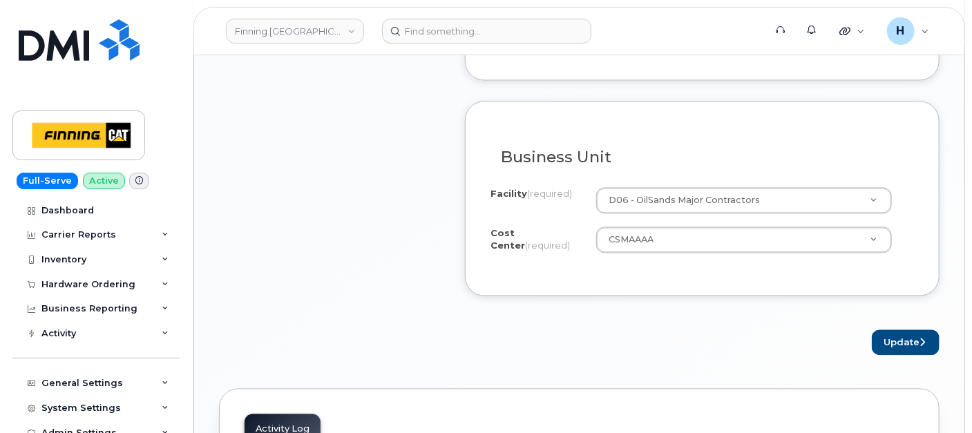
click at [924, 338] on icon "submit" at bounding box center [922, 342] width 6 height 9
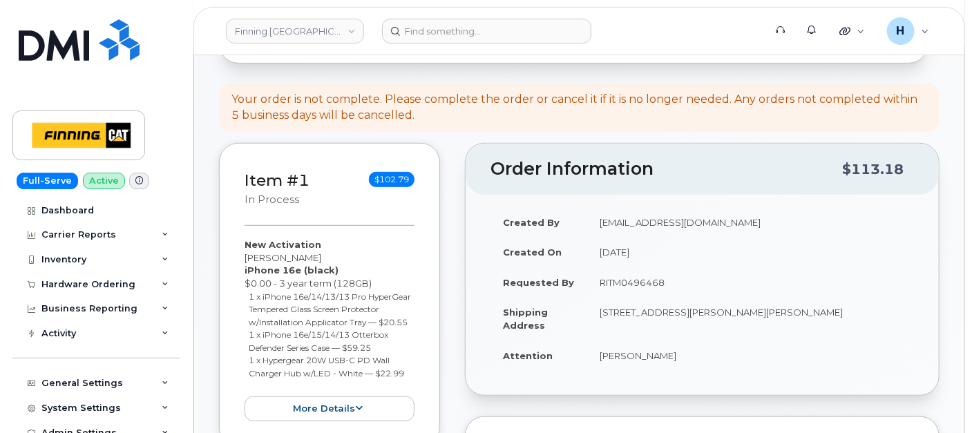
scroll to position [460, 0]
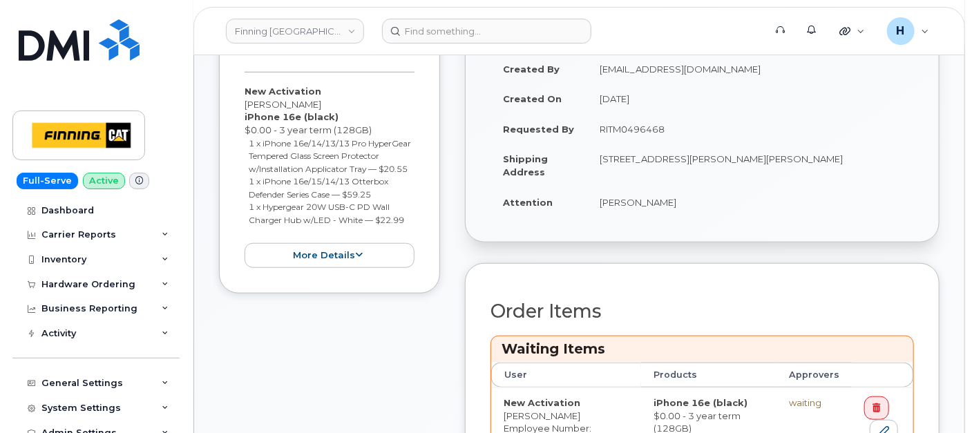
drag, startPoint x: 623, startPoint y: 171, endPoint x: 885, endPoint y: 154, distance: 262.2
click at [885, 154] on td "[STREET_ADDRESS][PERSON_NAME][PERSON_NAME]" at bounding box center [750, 165] width 327 height 43
copy td "0P 1C0"
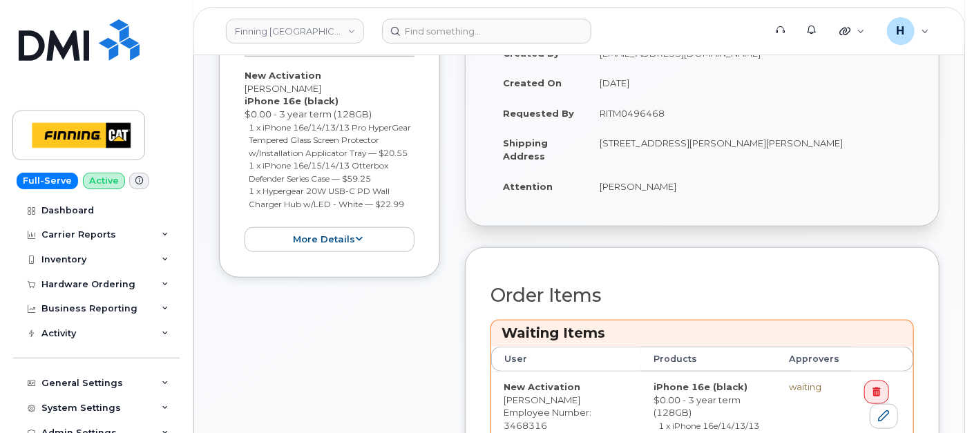
scroll to position [383, 0]
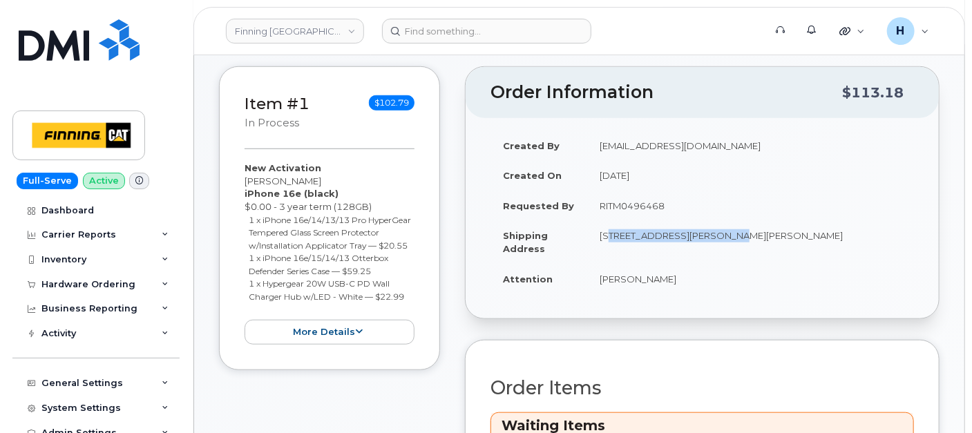
drag, startPoint x: 592, startPoint y: 231, endPoint x: 715, endPoint y: 234, distance: 122.9
click at [715, 234] on td "[STREET_ADDRESS][PERSON_NAME][PERSON_NAME]" at bounding box center [750, 241] width 327 height 43
copy td "Highway 63, [PERSON_NAME]"
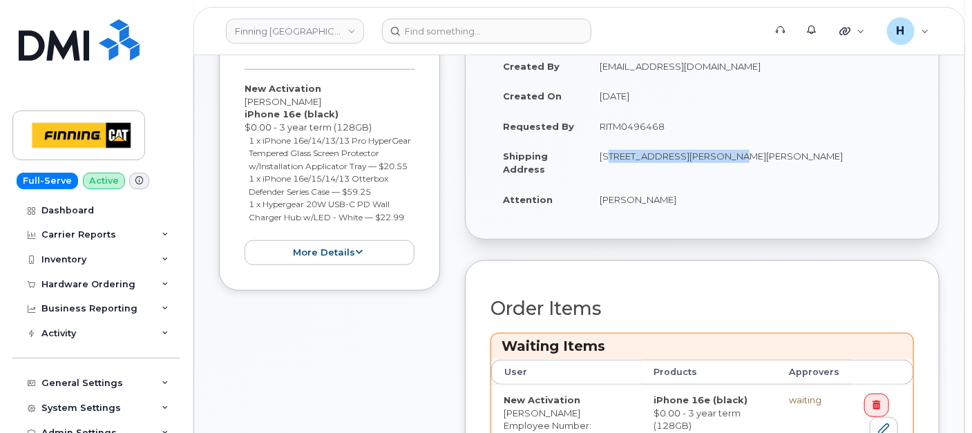
scroll to position [691, 0]
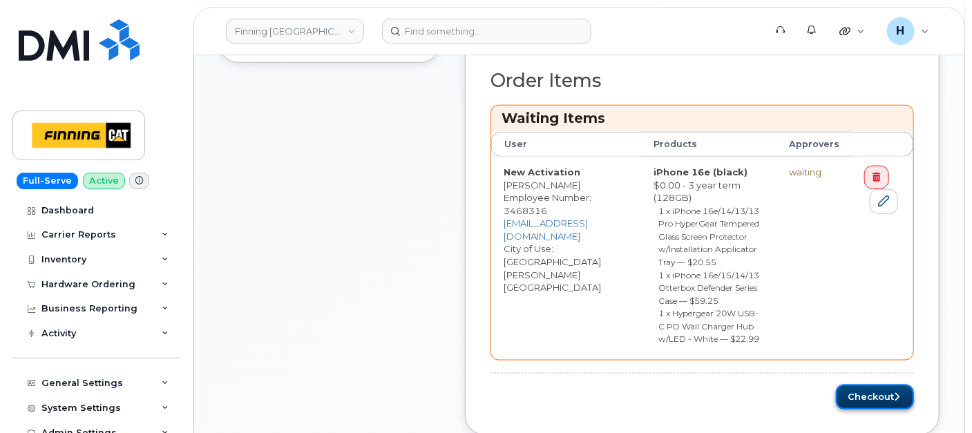
click at [854, 385] on button "Checkout" at bounding box center [875, 398] width 78 height 26
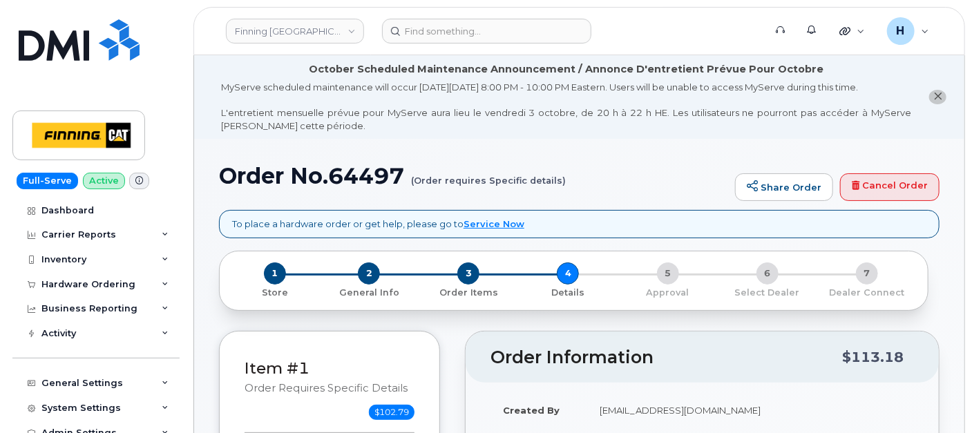
click at [380, 180] on h1 "Order No.64497 (Order requires Specific details)" at bounding box center [473, 176] width 509 height 24
drag, startPoint x: 380, startPoint y: 180, endPoint x: 380, endPoint y: 171, distance: 8.3
click at [380, 177] on h1 "Order No.64497 (Order requires Specific details)" at bounding box center [473, 176] width 509 height 24
copy h1 "64497"
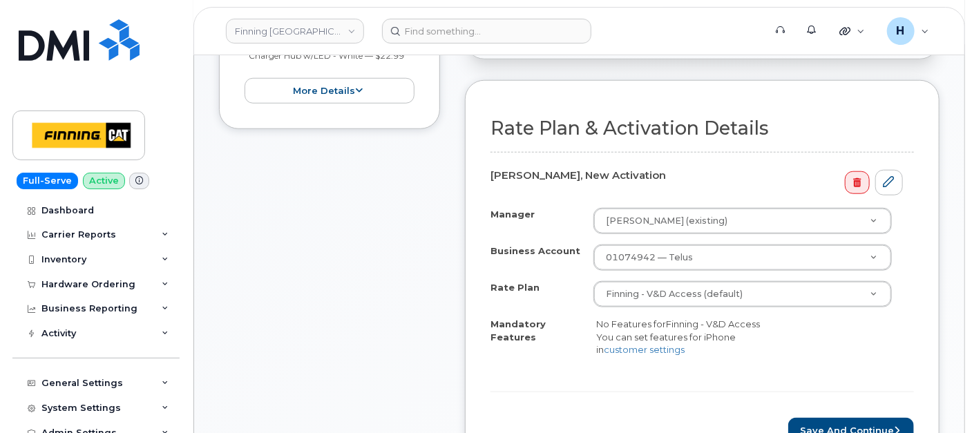
scroll to position [691, 0]
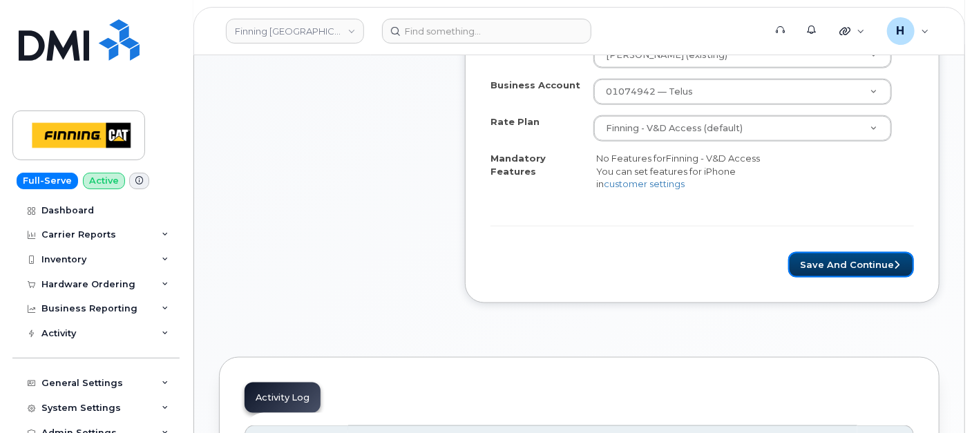
drag, startPoint x: 844, startPoint y: 276, endPoint x: 331, endPoint y: 409, distance: 529.4
click at [840, 278] on button "Save and Continue" at bounding box center [851, 265] width 126 height 26
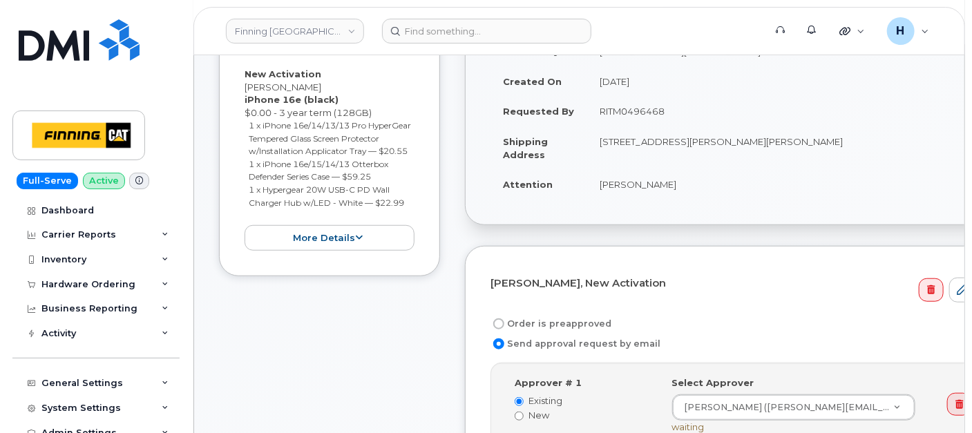
scroll to position [383, 0]
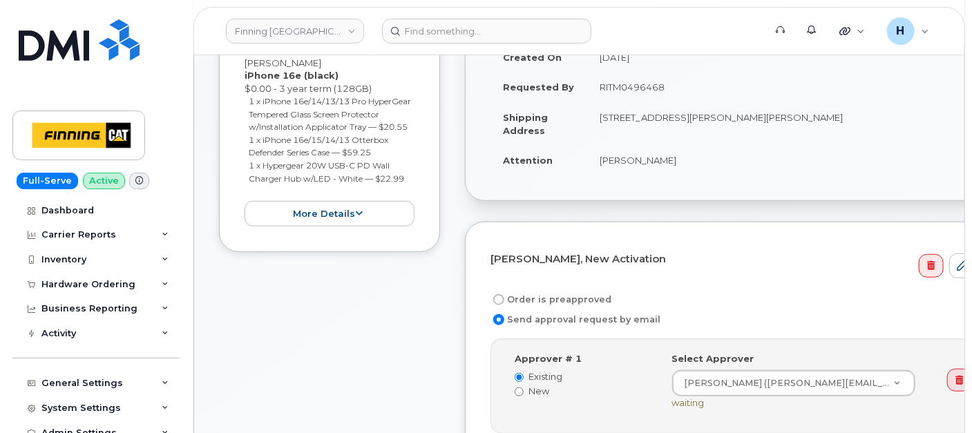
drag, startPoint x: 548, startPoint y: 296, endPoint x: 570, endPoint y: 213, distance: 85.6
click at [548, 296] on label "Order is preapproved" at bounding box center [550, 299] width 121 height 17
click at [504, 296] on input "Order is preapproved" at bounding box center [498, 299] width 11 height 11
radio input "true"
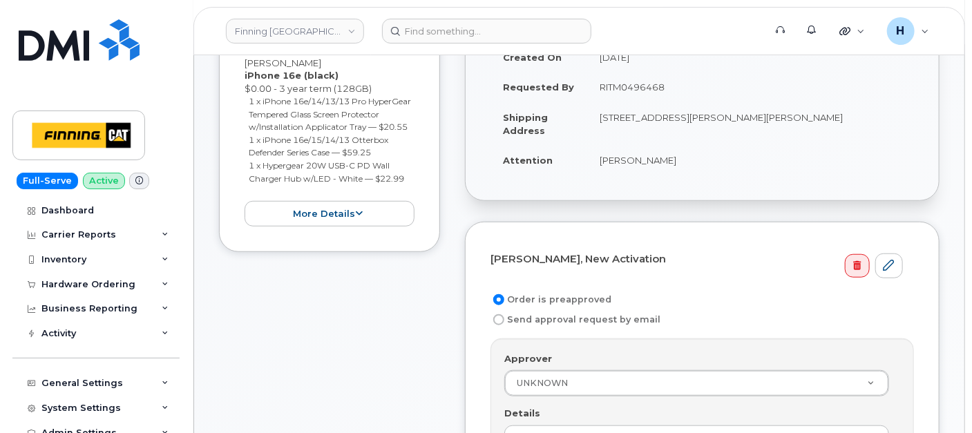
drag, startPoint x: 700, startPoint y: 93, endPoint x: 761, endPoint y: 89, distance: 60.9
click at [761, 89] on td "RITM0496468" at bounding box center [750, 87] width 327 height 30
copy td "RITM0496468"
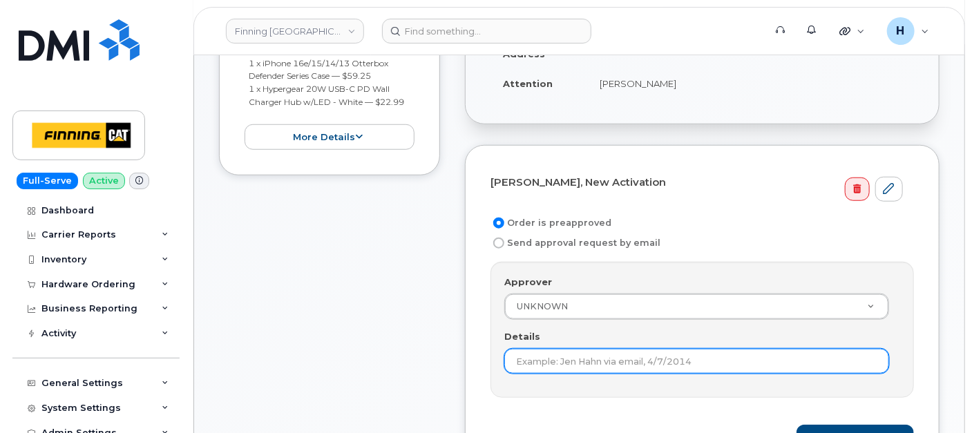
click at [536, 363] on input "Details" at bounding box center [696, 361] width 385 height 25
paste input "RITM0496468"
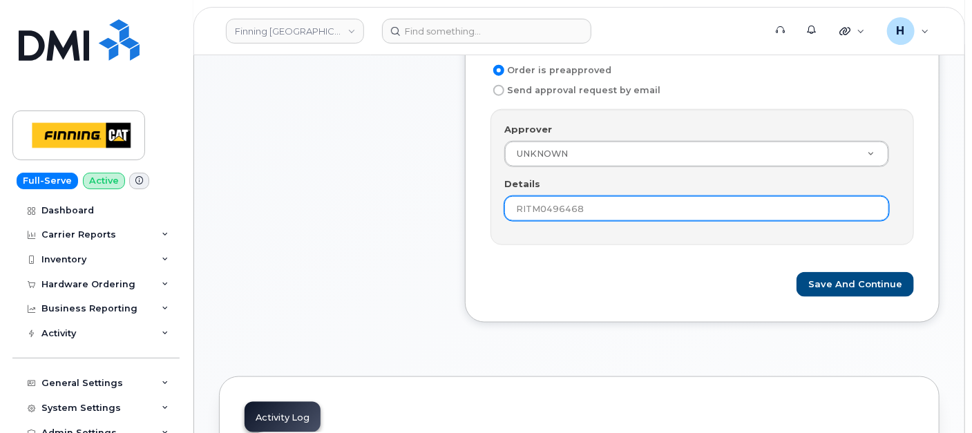
scroll to position [613, 0]
type input "RITM0496468"
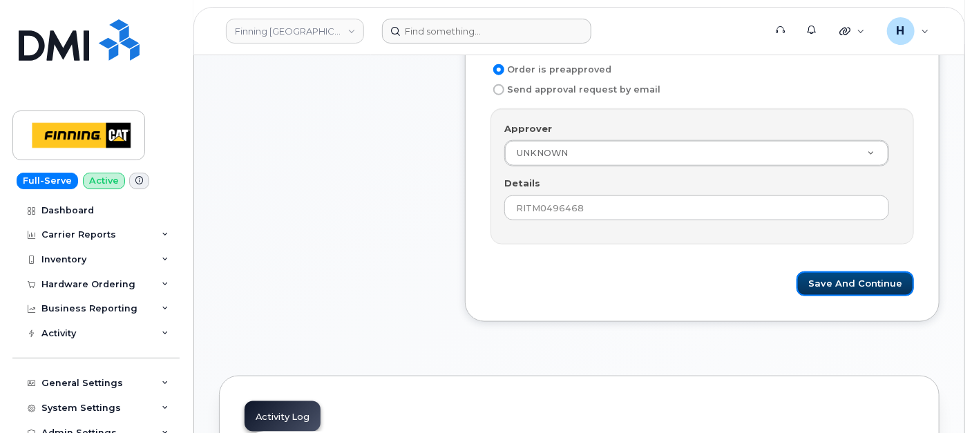
drag, startPoint x: 816, startPoint y: 271, endPoint x: 586, endPoint y: 30, distance: 333.1
click at [815, 265] on form "[PERSON_NAME], New Activation Order is preapproved Send approval request by ema…" at bounding box center [701, 157] width 423 height 280
click at [846, 280] on button "Save and Continue" at bounding box center [854, 284] width 117 height 26
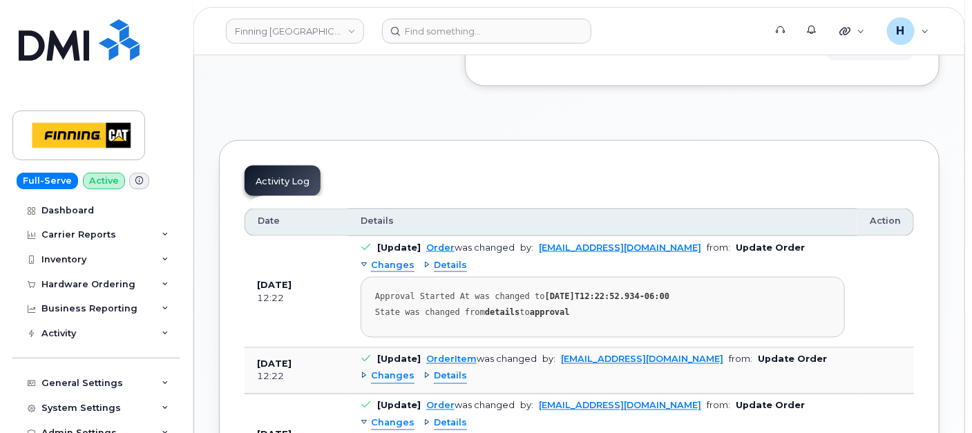
scroll to position [997, 0]
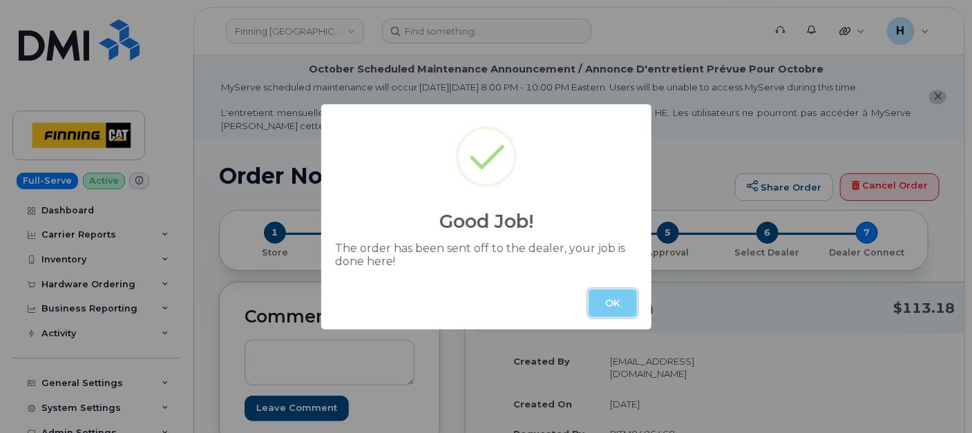
click at [609, 313] on button "OK" at bounding box center [612, 303] width 48 height 28
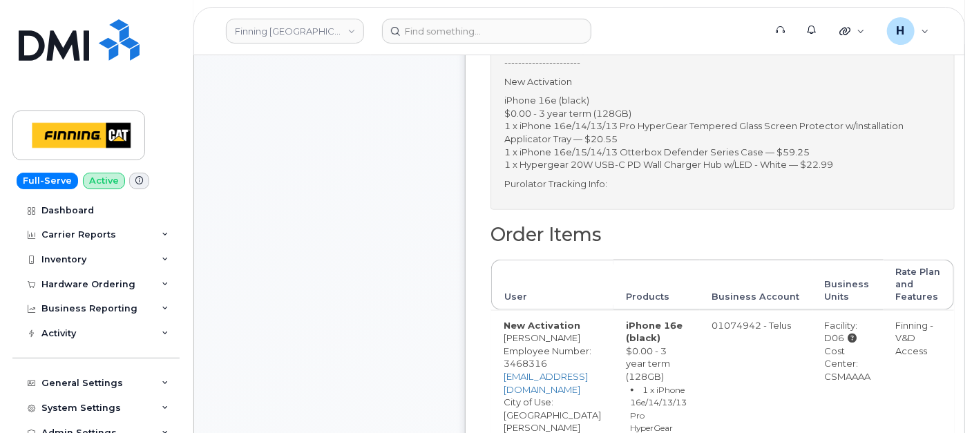
scroll to position [844, 0]
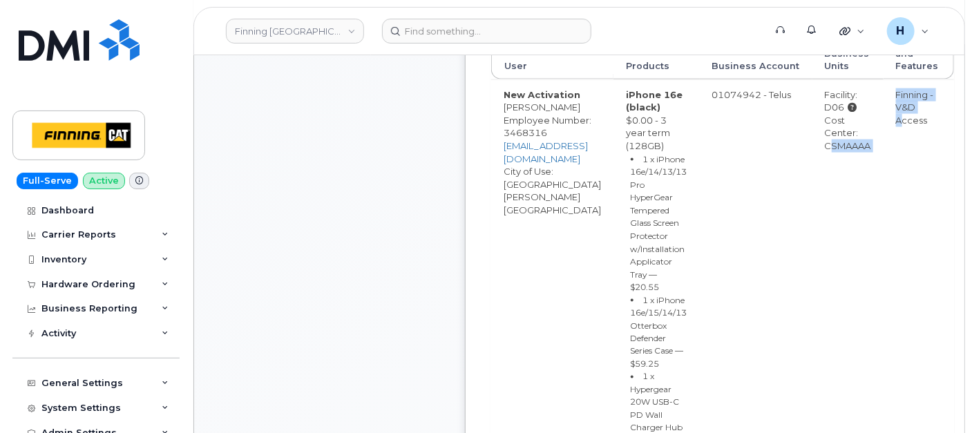
drag, startPoint x: 817, startPoint y: 153, endPoint x: 883, endPoint y: 158, distance: 66.5
click at [883, 158] on tr "New Activation Brent Szerze Employee Number: 3468316 bszerze@finning.com City o…" at bounding box center [722, 283] width 463 height 408
copy tr "CSMAAAA Finning - V&D"
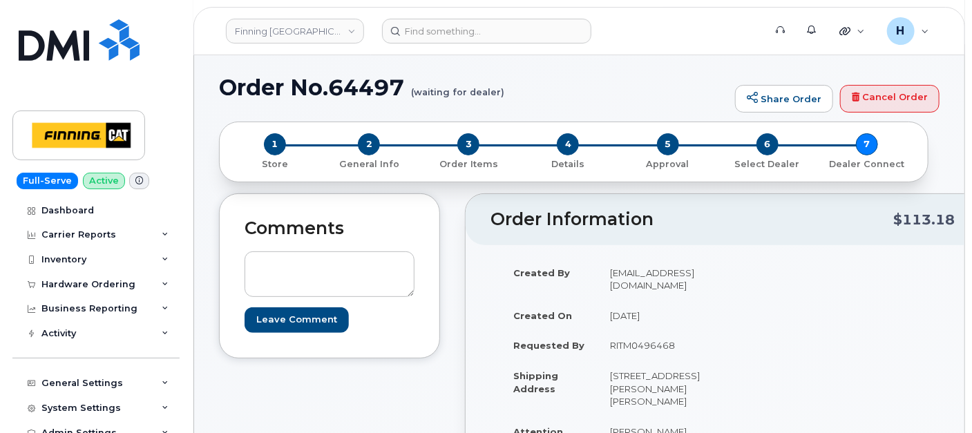
scroll to position [0, 0]
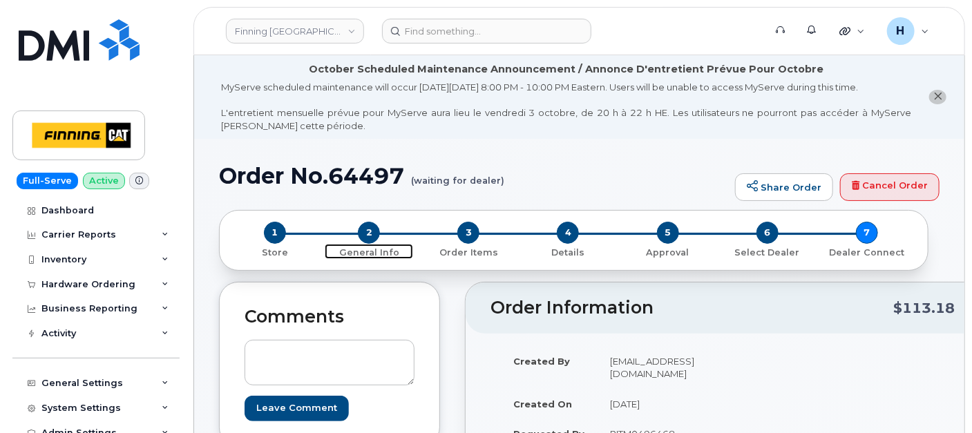
click at [366, 225] on span "2" at bounding box center [369, 233] width 22 height 22
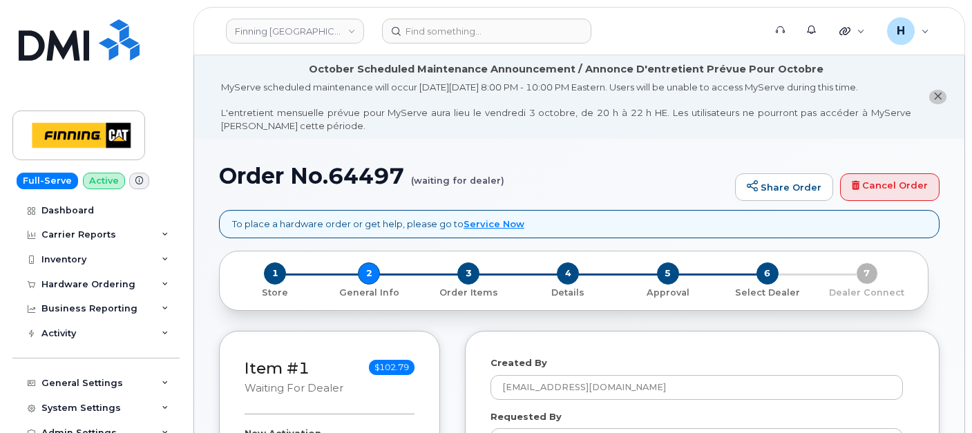
select select
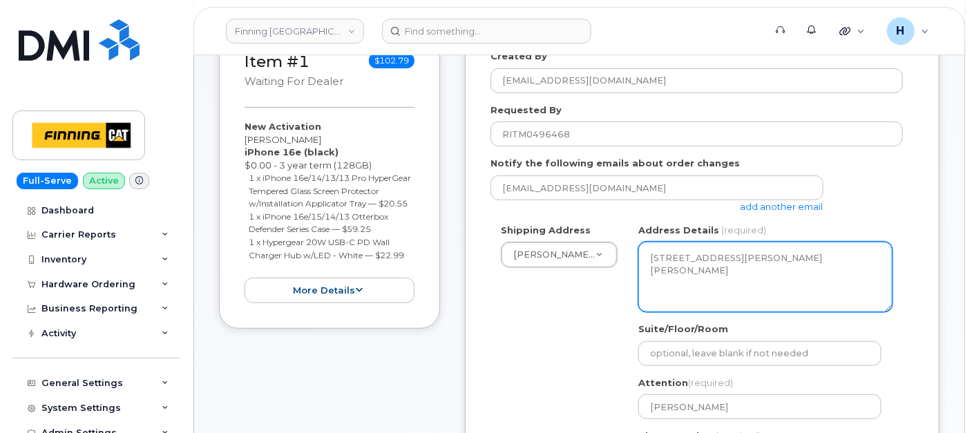
scroll to position [383, 0]
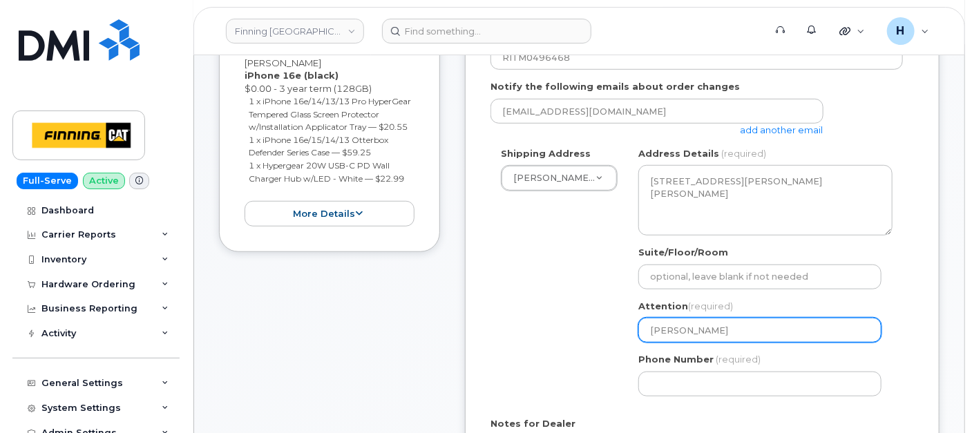
drag, startPoint x: 720, startPoint y: 327, endPoint x: 624, endPoint y: 327, distance: 96.7
click at [624, 327] on div "Shipping Address Mildred Lake - D03/D06 New Address 7550 Edgar Industrial Dr 19…" at bounding box center [696, 277] width 412 height 260
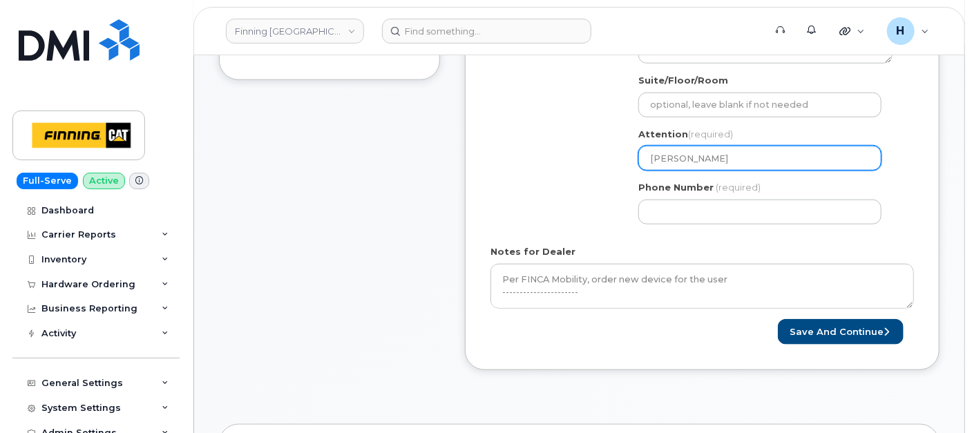
scroll to position [613, 0]
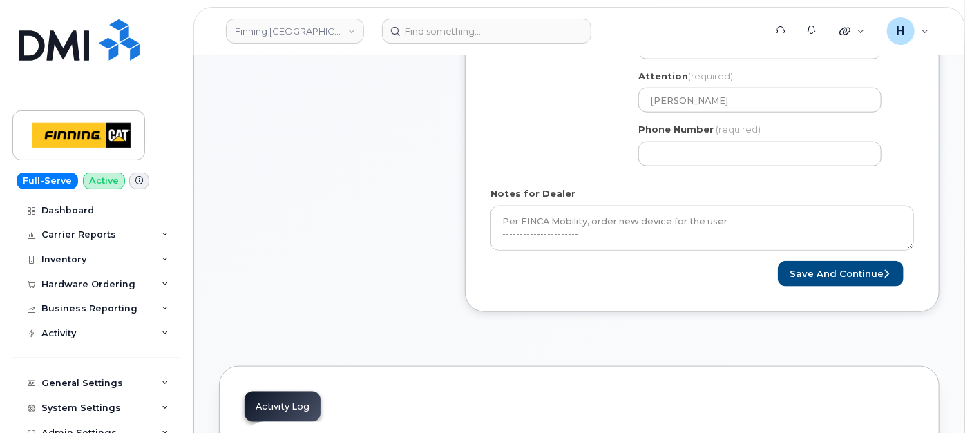
click at [691, 137] on div "Phone Number (required)" at bounding box center [765, 145] width 254 height 44
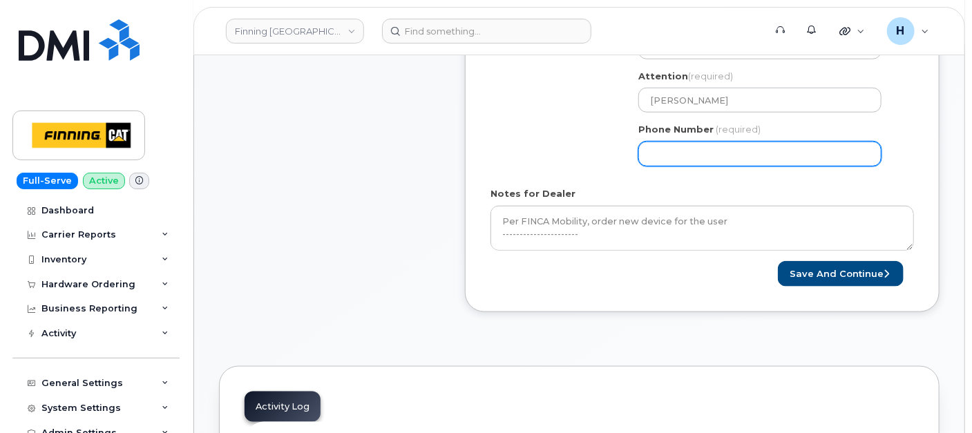
click at [691, 148] on input "Phone Number" at bounding box center [759, 154] width 243 height 25
type input "7807902010"
select select
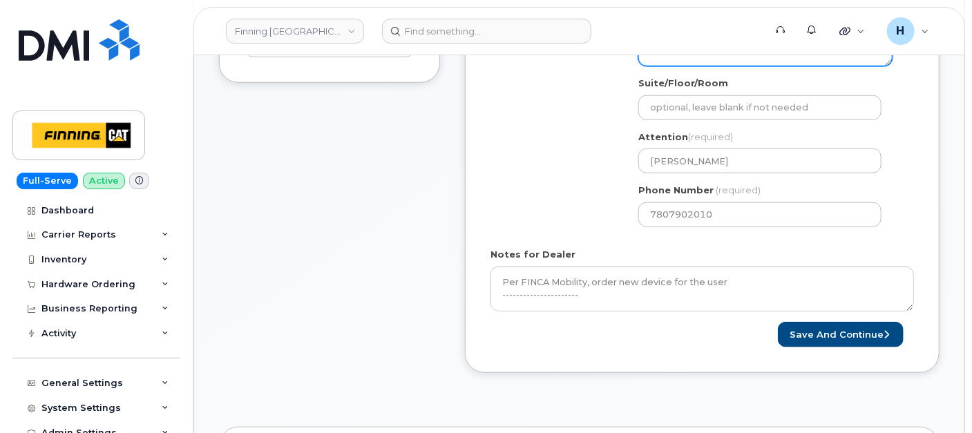
scroll to position [639, 0]
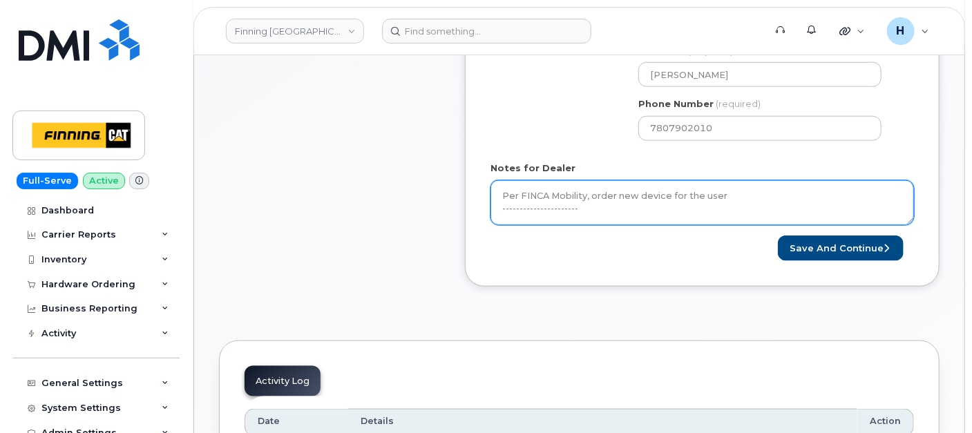
click at [670, 193] on textarea "Per FINCA Mobility, order new device for the user ---------------------- New Ac…" at bounding box center [701, 203] width 423 height 46
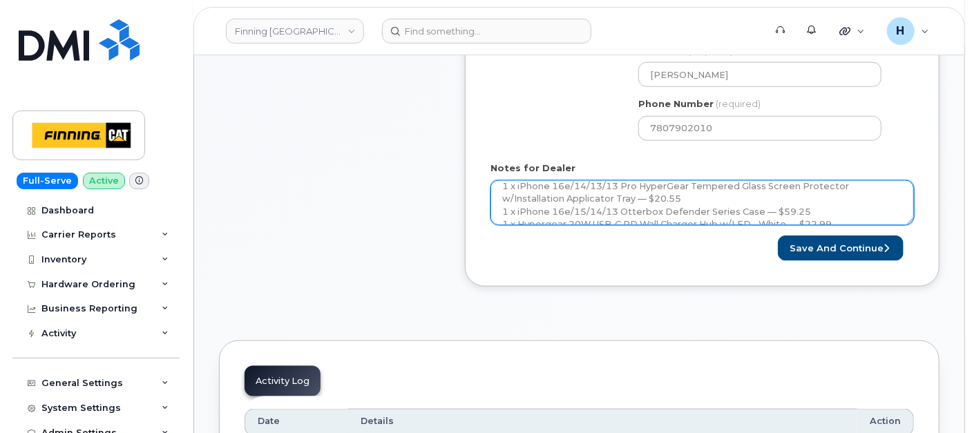
scroll to position [138, 0]
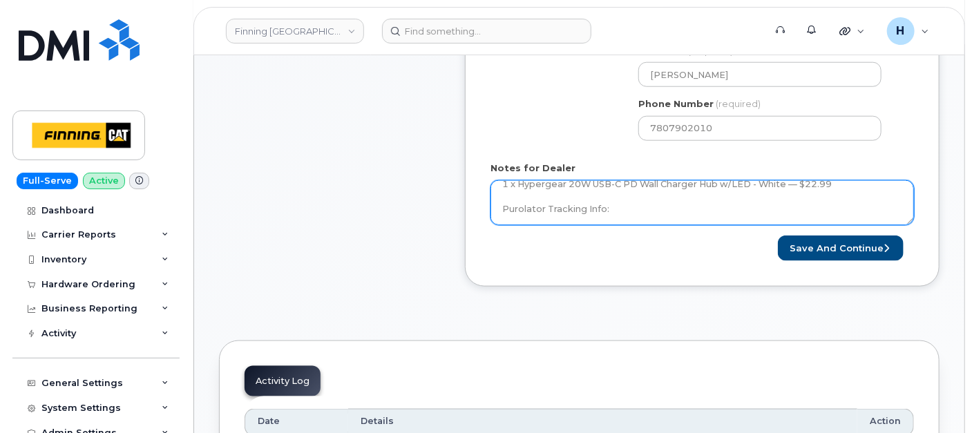
click at [664, 209] on textarea "Per FINCA Mobility, order new device for the user ---------------------- New Ac…" at bounding box center [701, 203] width 423 height 46
paste textarea "Brent Szerze"
click at [630, 205] on textarea "Per FINCA Mobility, order new device for the user ---------------------- New Ac…" at bounding box center [701, 203] width 423 height 46
click at [629, 205] on textarea "Per FINCA Mobility, order new device for the user ---------------------- New Ac…" at bounding box center [701, 203] width 423 height 46
click at [659, 207] on textarea "Per FINCA Mobility, order new device for the user ---------------------- New Ac…" at bounding box center [701, 203] width 423 height 46
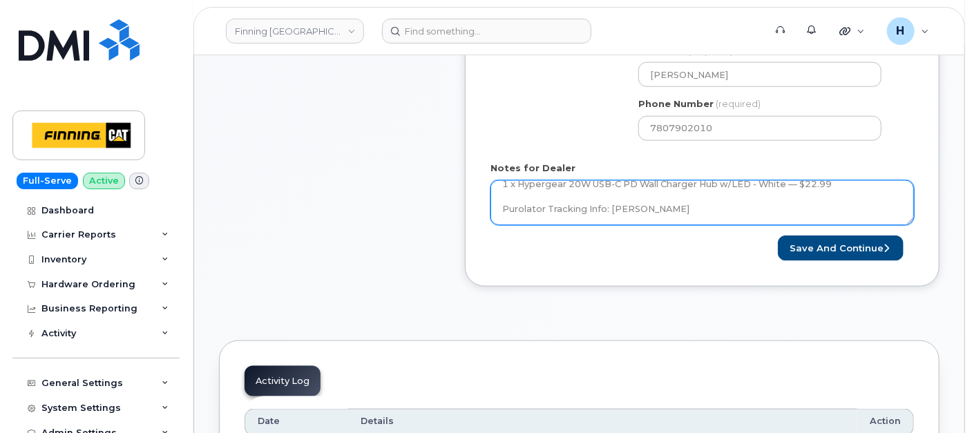
drag, startPoint x: 669, startPoint y: 209, endPoint x: 610, endPoint y: 203, distance: 59.0
click at [610, 203] on textarea "Per FINCA Mobility, order new device for the user ---------------------- New Ac…" at bounding box center [701, 203] width 423 height 46
paste textarea "335672382629"
type textarea "Per FINCA Mobility, order new device for the user ---------------------- New Ac…"
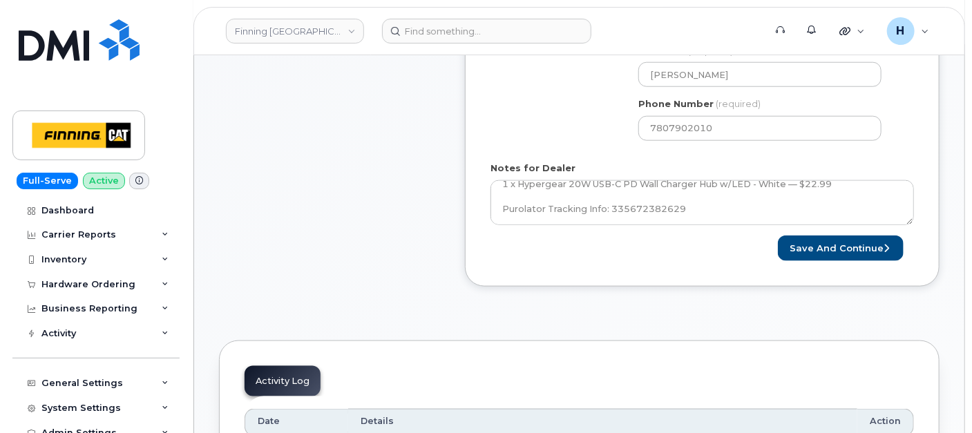
click at [775, 250] on div "Save and Continue" at bounding box center [808, 248] width 212 height 26
click at [847, 244] on button "Save and Continue" at bounding box center [841, 248] width 126 height 26
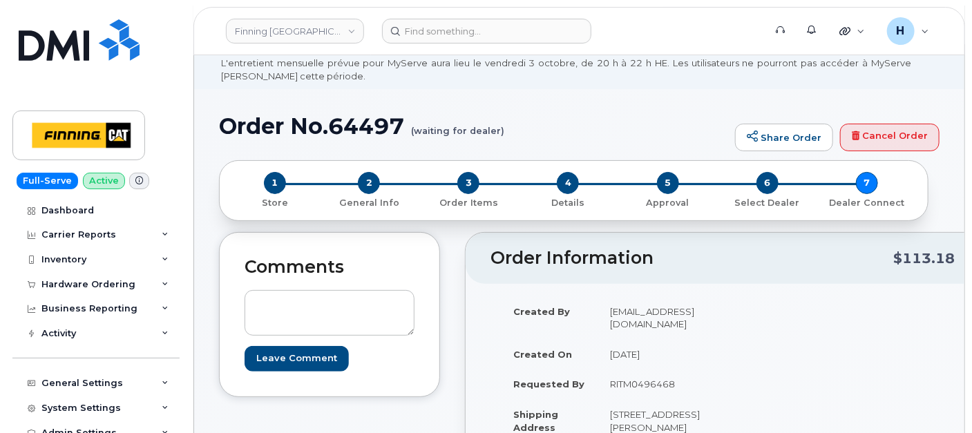
scroll to position [153, 0]
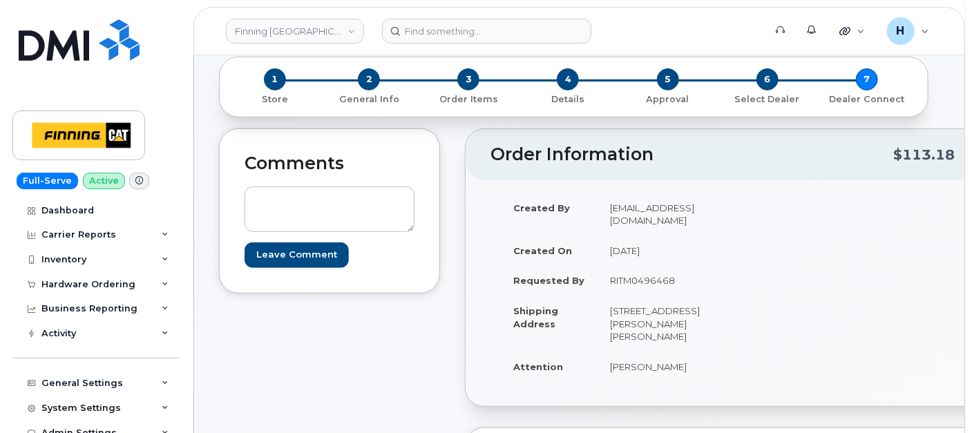
drag, startPoint x: 611, startPoint y: 267, endPoint x: 710, endPoint y: 262, distance: 98.9
click at [710, 265] on td "RITM0496468" at bounding box center [657, 280] width 120 height 30
copy td "RITM0496468"
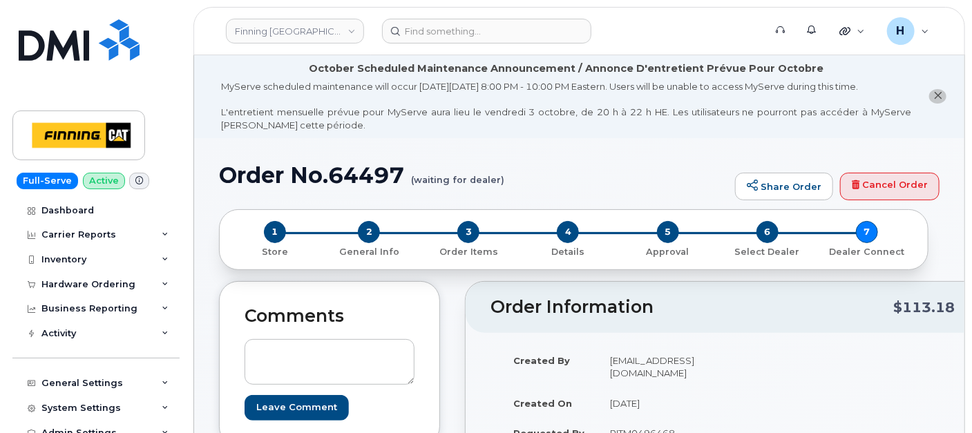
scroll to position [0, 0]
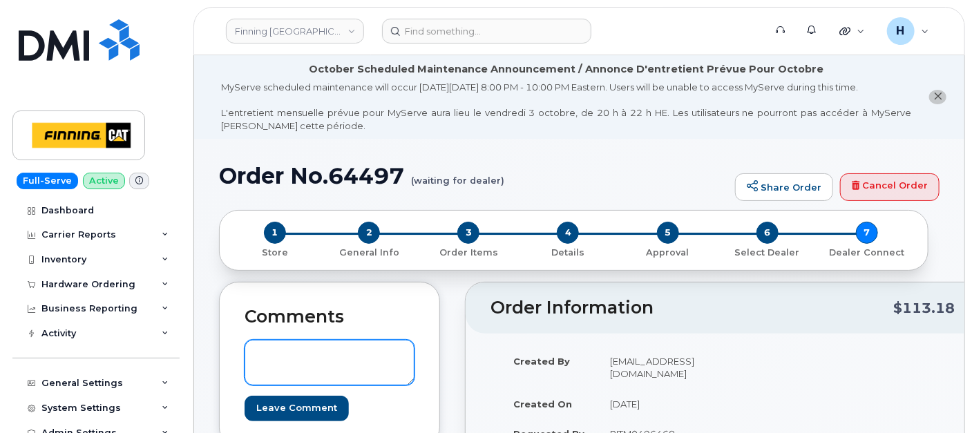
click at [308, 352] on textarea at bounding box center [329, 363] width 170 height 46
paste textarea "TELUS Order # TL60034664"
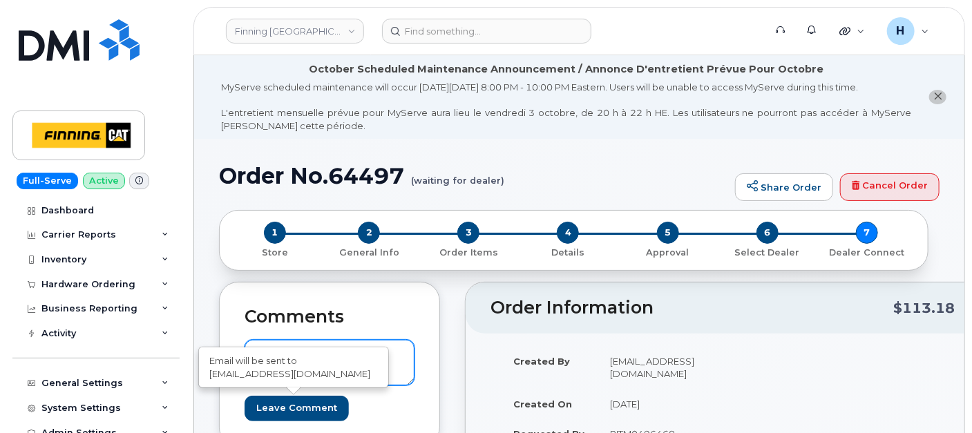
type textarea "TELUS Order # TL60034664"
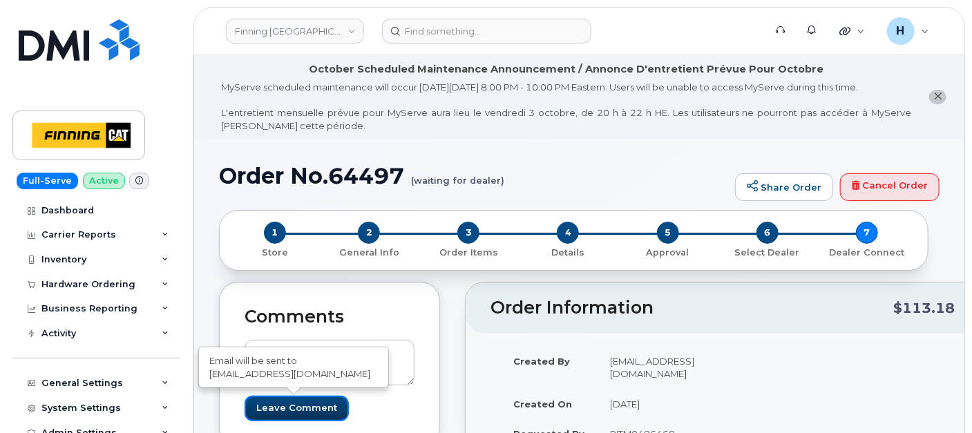
click at [232, 428] on div "Comments TELUS Order # TL60034664 Leave Comment Email will be sent to procureme…" at bounding box center [329, 364] width 221 height 165
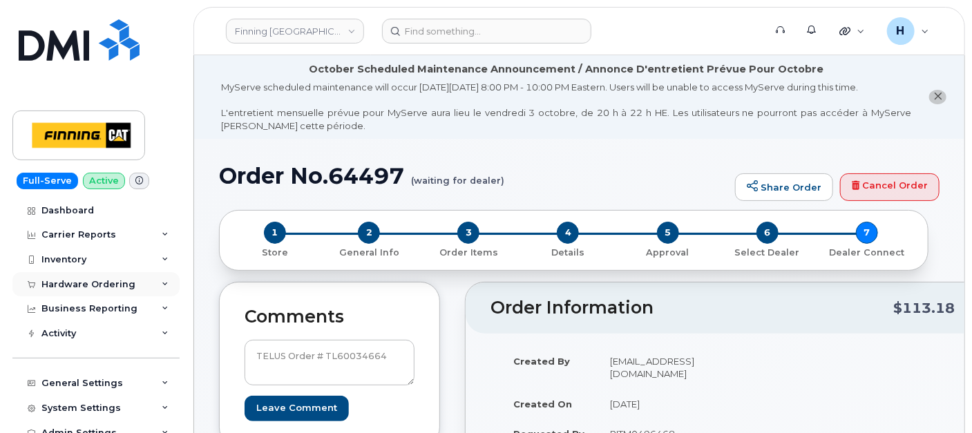
drag, startPoint x: 37, startPoint y: 279, endPoint x: 37, endPoint y: 289, distance: 10.4
click at [37, 280] on div at bounding box center [30, 284] width 15 height 11
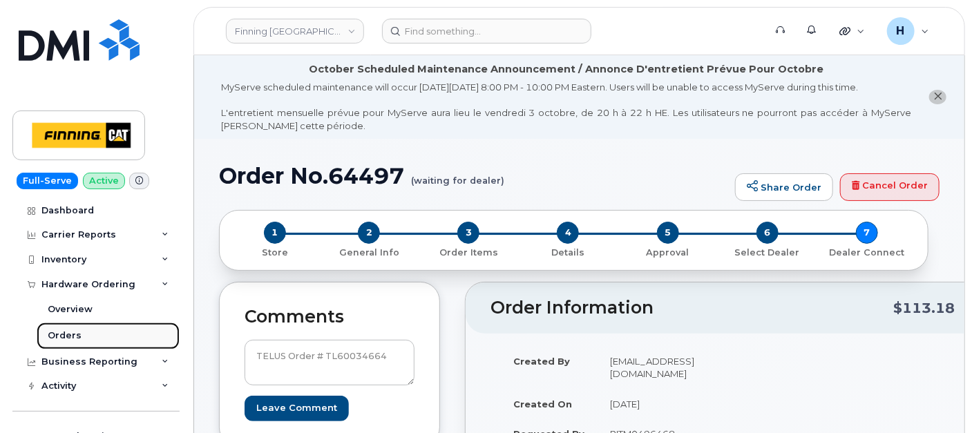
click at [37, 328] on link "Orders" at bounding box center [108, 335] width 143 height 26
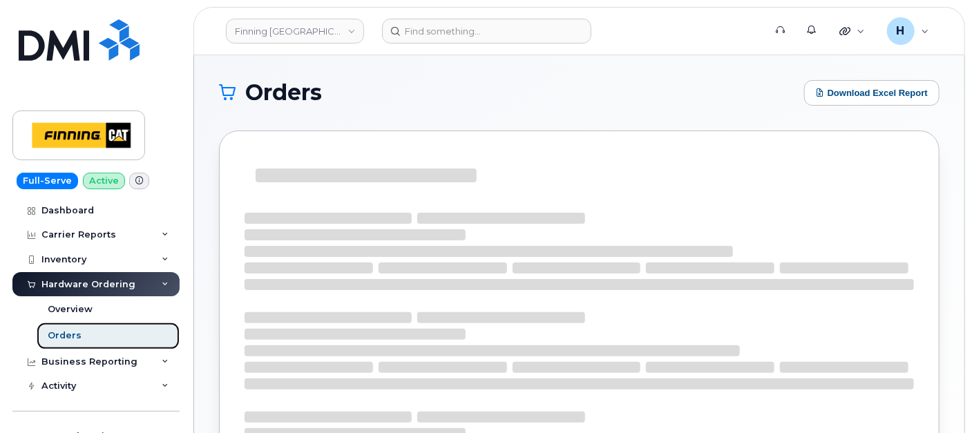
click at [124, 340] on link "Orders" at bounding box center [108, 335] width 143 height 26
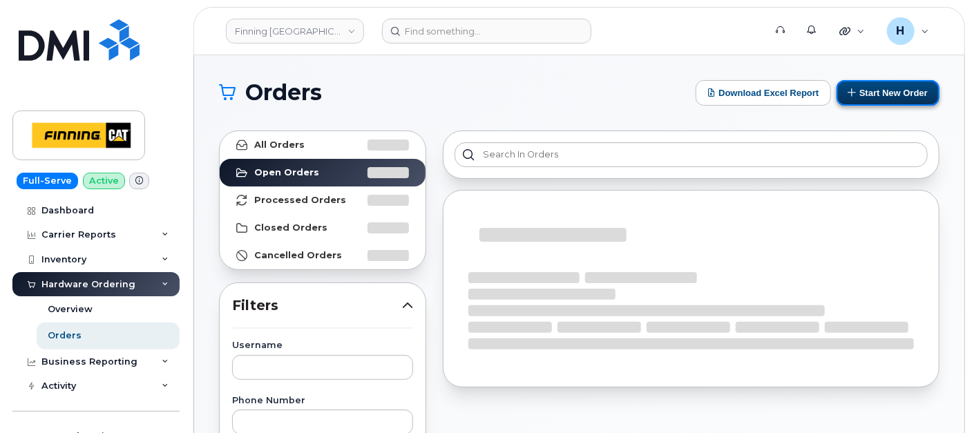
click at [886, 86] on button "Start New Order" at bounding box center [887, 93] width 103 height 26
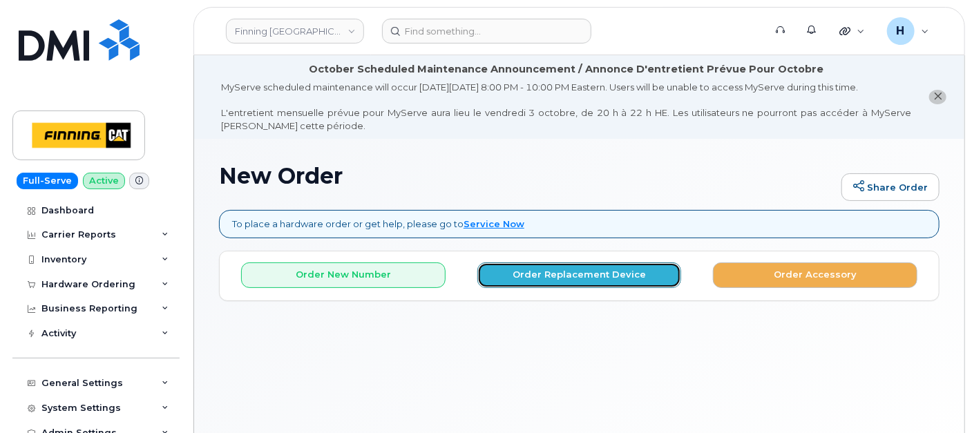
drag, startPoint x: 650, startPoint y: 278, endPoint x: 477, endPoint y: 162, distance: 208.4
click at [648, 276] on button "Order Replacement Device" at bounding box center [579, 275] width 204 height 26
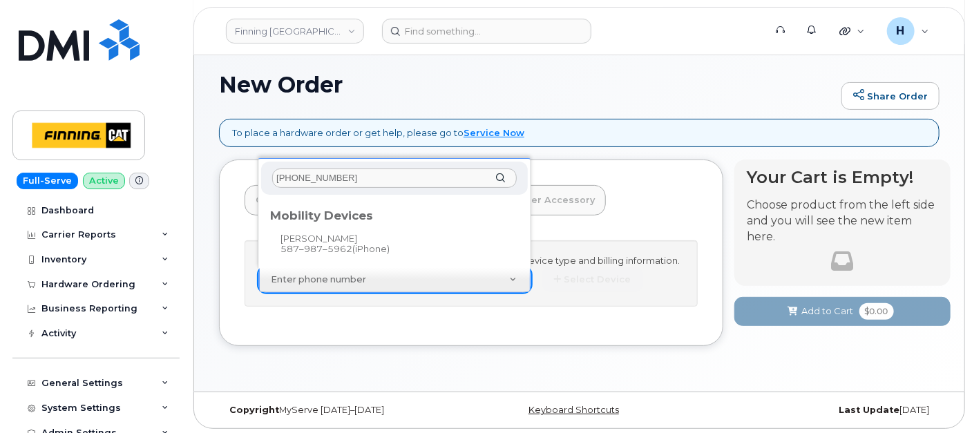
scroll to position [92, 0]
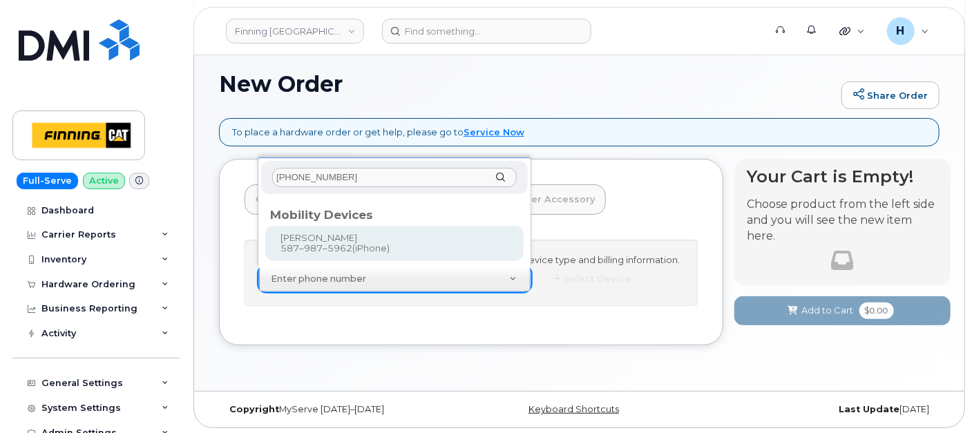
type input "[PHONE_NUMBER]"
type input "252574"
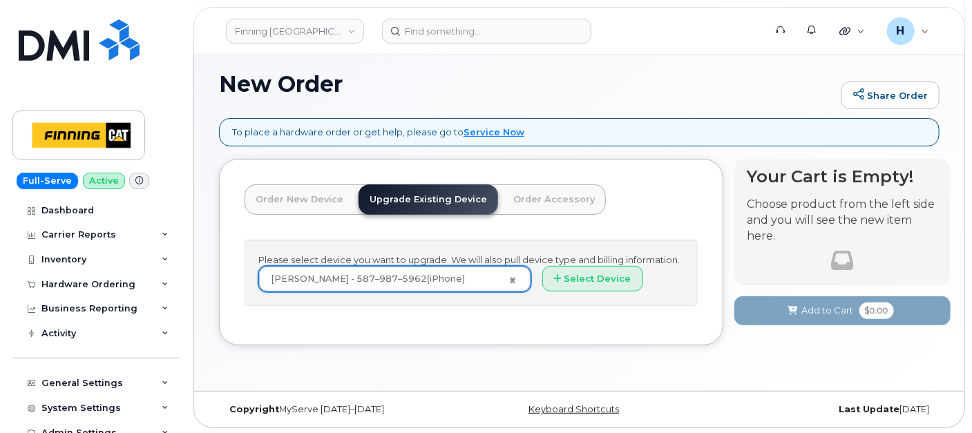
click at [644, 284] on div "Select Device *" at bounding box center [613, 279] width 142 height 26
click at [621, 280] on button "Select Device" at bounding box center [592, 279] width 101 height 26
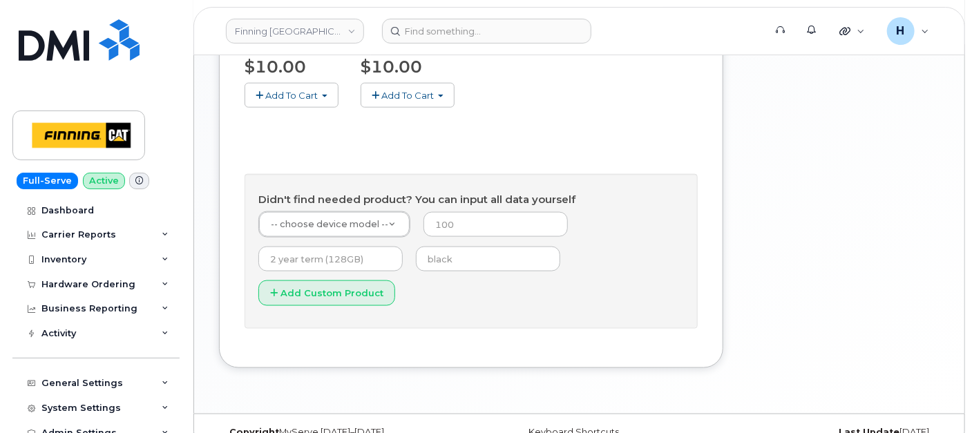
scroll to position [771, 0]
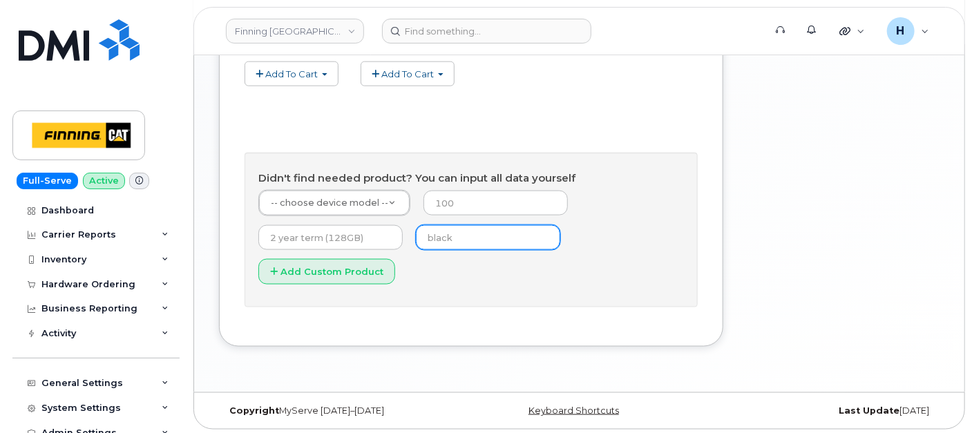
click at [418, 233] on input "text" at bounding box center [488, 237] width 144 height 25
type input "black"
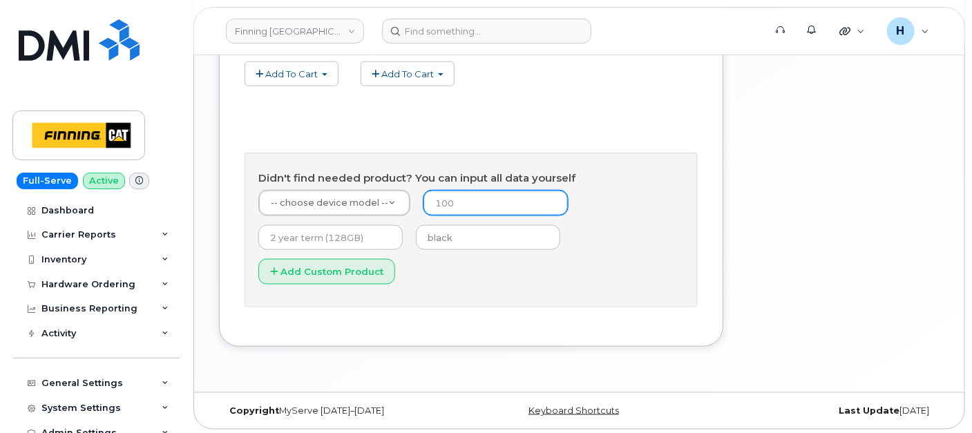
type input "0"
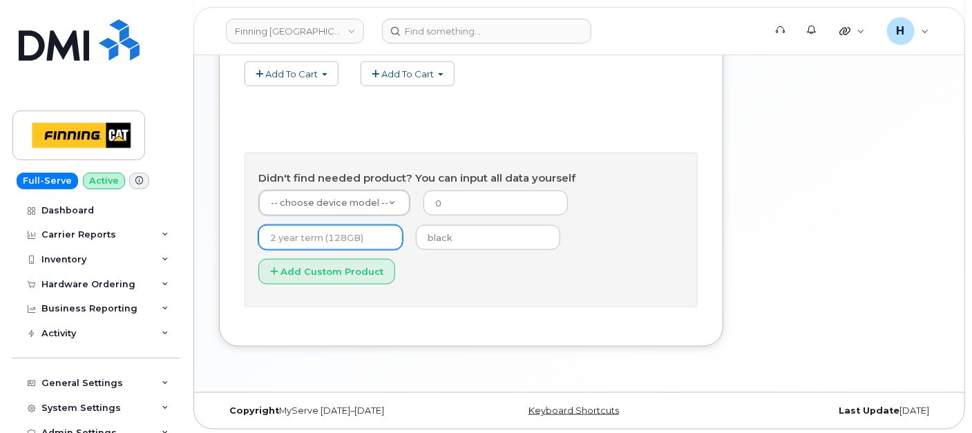
type input "3 year term (128GB)"
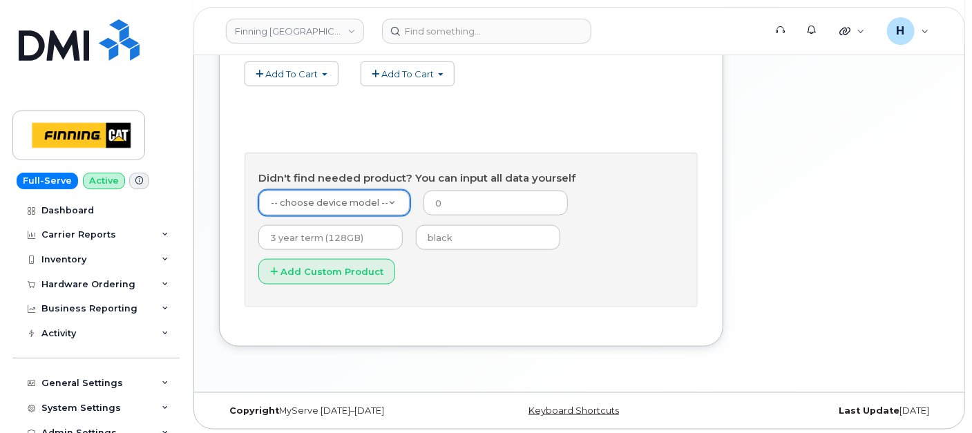
type input "1"
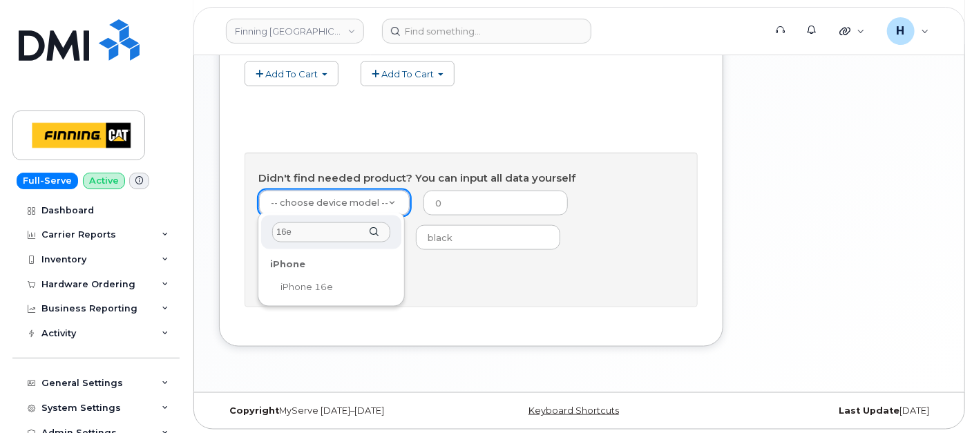
type input "16e"
select select "2883"
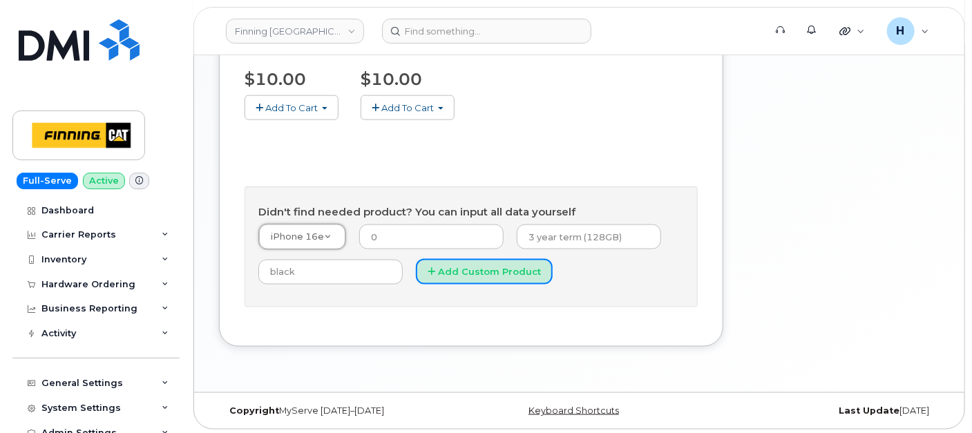
drag, startPoint x: 432, startPoint y: 272, endPoint x: 162, endPoint y: 19, distance: 369.8
click at [429, 271] on button "Add Custom Product" at bounding box center [484, 272] width 137 height 26
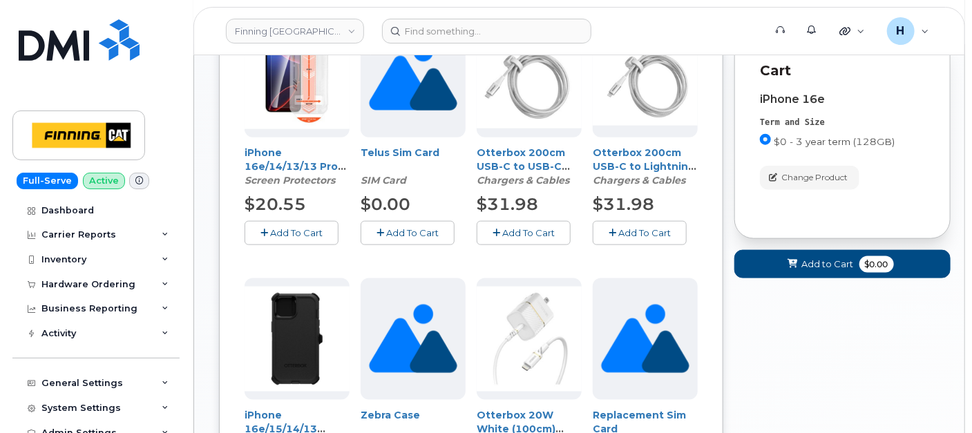
scroll to position [583, 0]
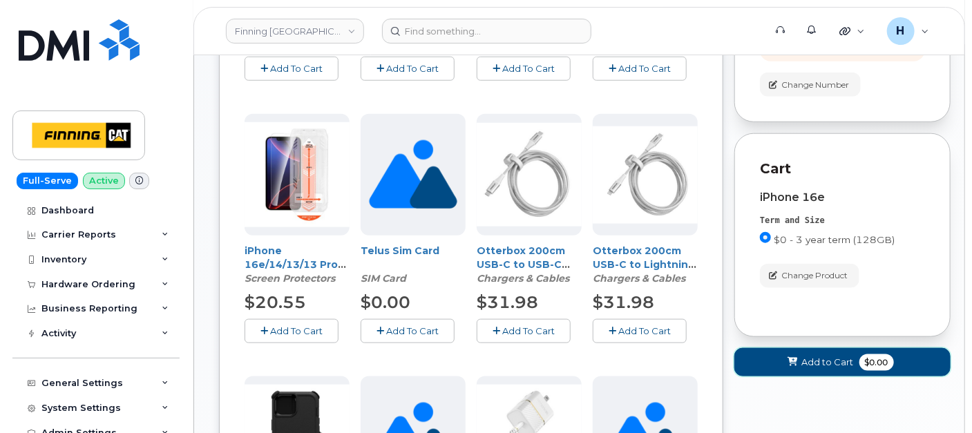
click at [795, 365] on span at bounding box center [792, 362] width 13 height 13
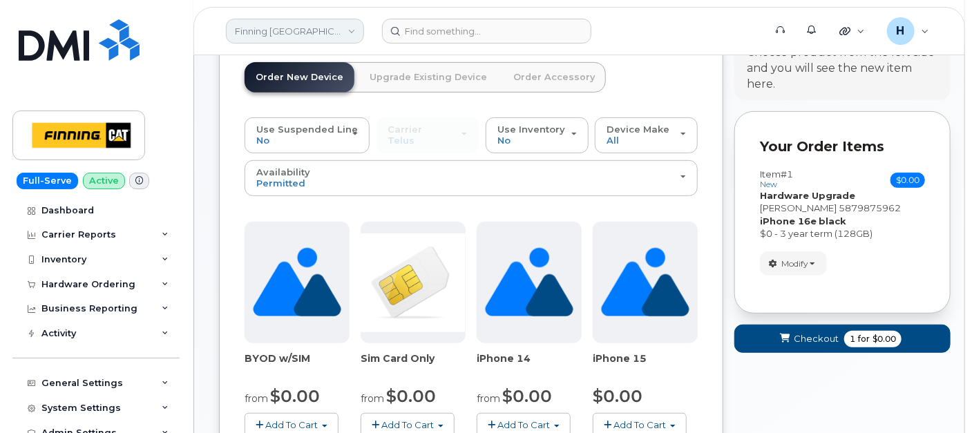
scroll to position [771, 0]
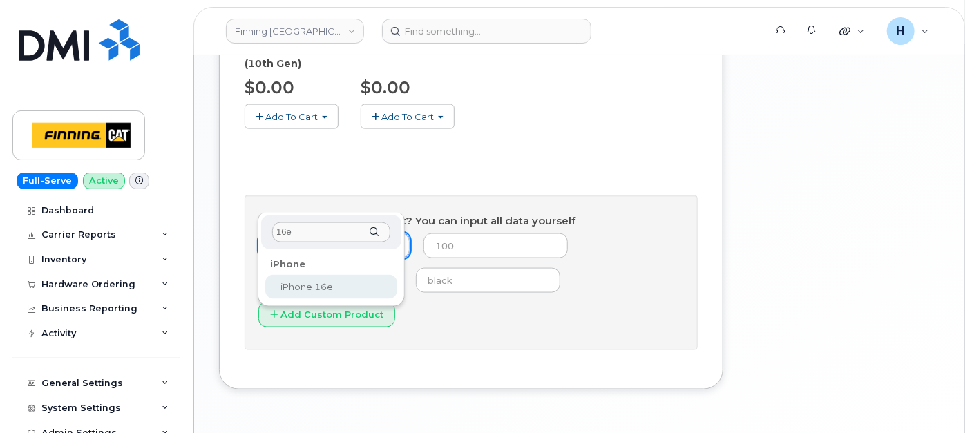
type input "16e"
select select "2883"
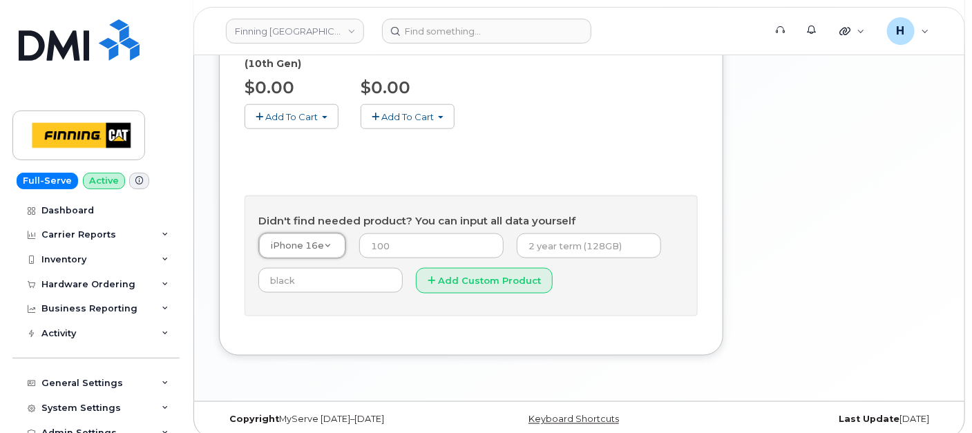
scroll to position [737, 0]
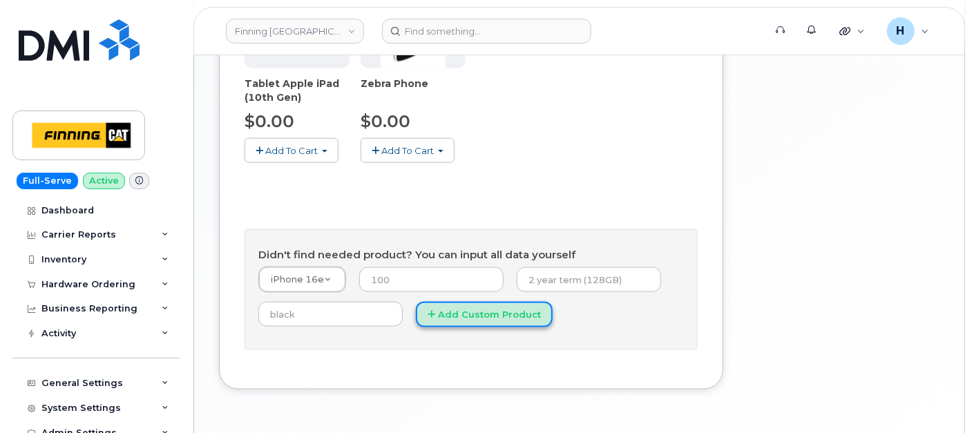
click at [485, 302] on button "Add Custom Product" at bounding box center [484, 315] width 137 height 26
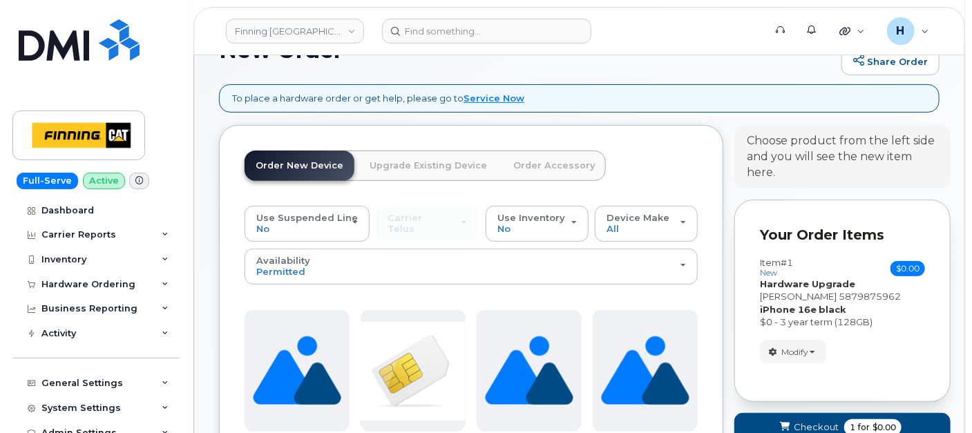
scroll to position [124, 0]
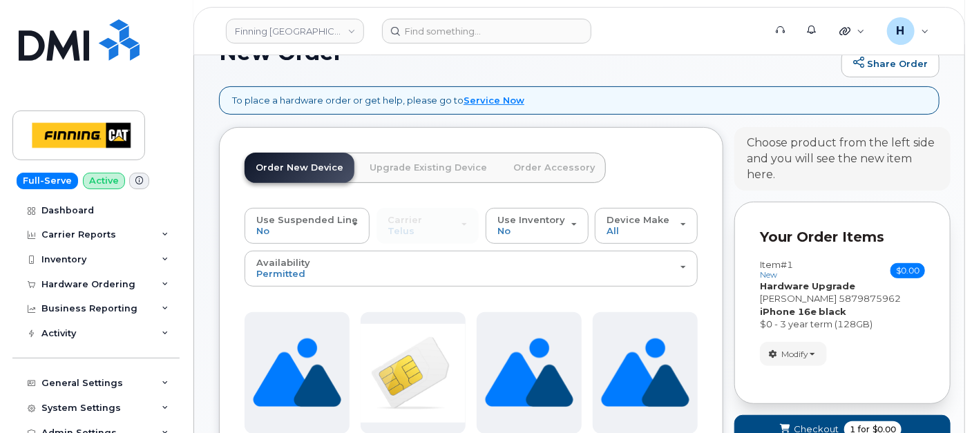
click at [572, 180] on link "Order Accessory" at bounding box center [554, 168] width 104 height 30
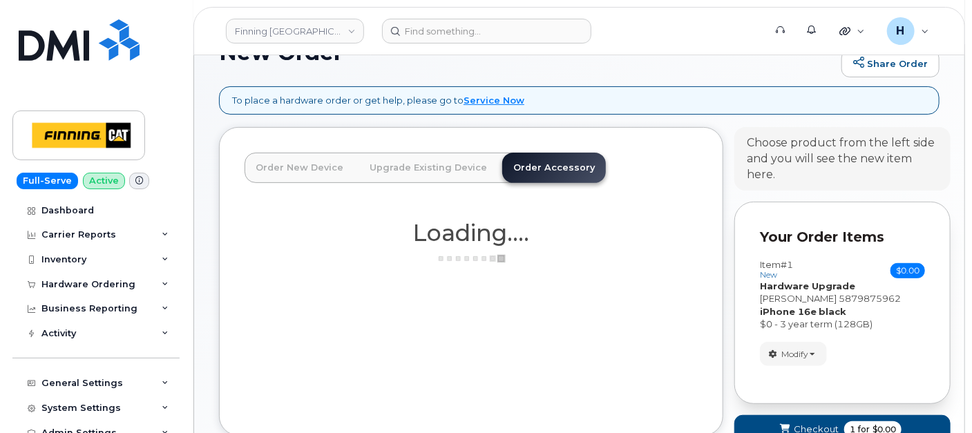
click at [572, 171] on link "Order Accessory" at bounding box center [554, 168] width 104 height 30
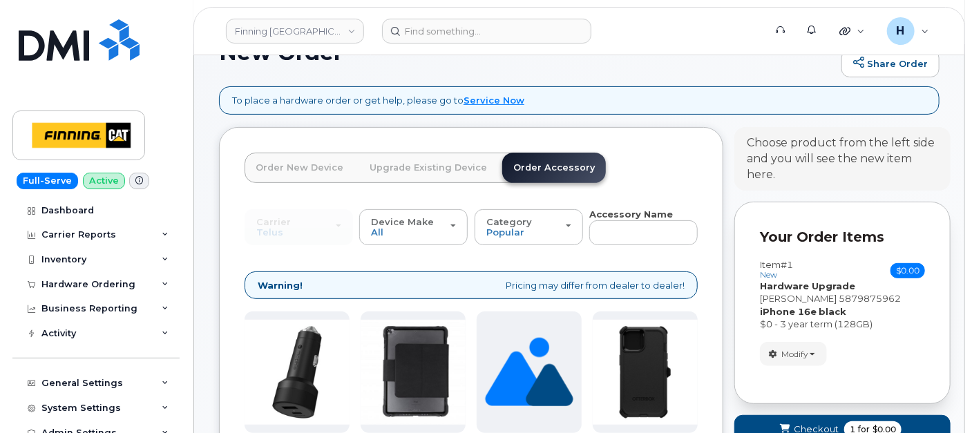
click at [625, 217] on strong "Accessory Name" at bounding box center [631, 214] width 84 height 11
click at [621, 233] on input "text" at bounding box center [643, 232] width 108 height 25
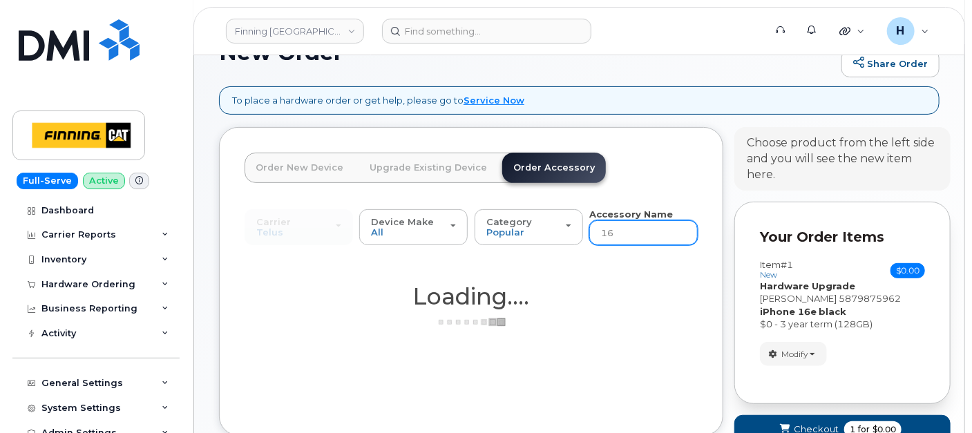
type input "16e"
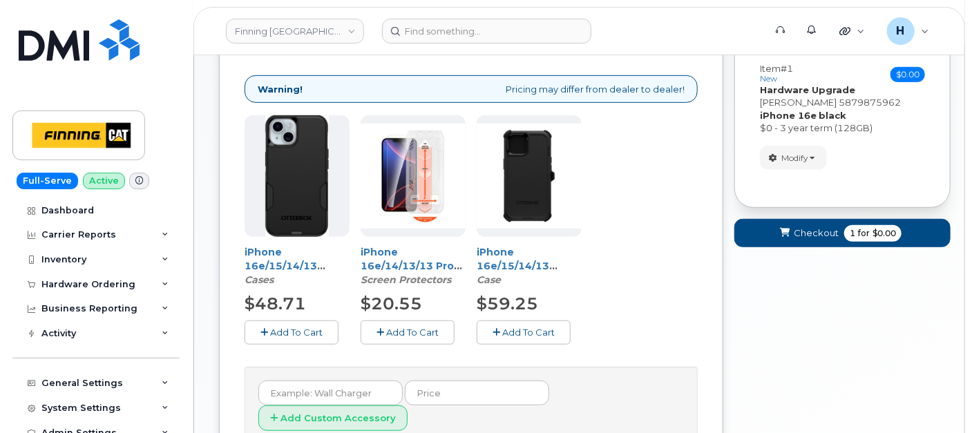
scroll to position [367, 0]
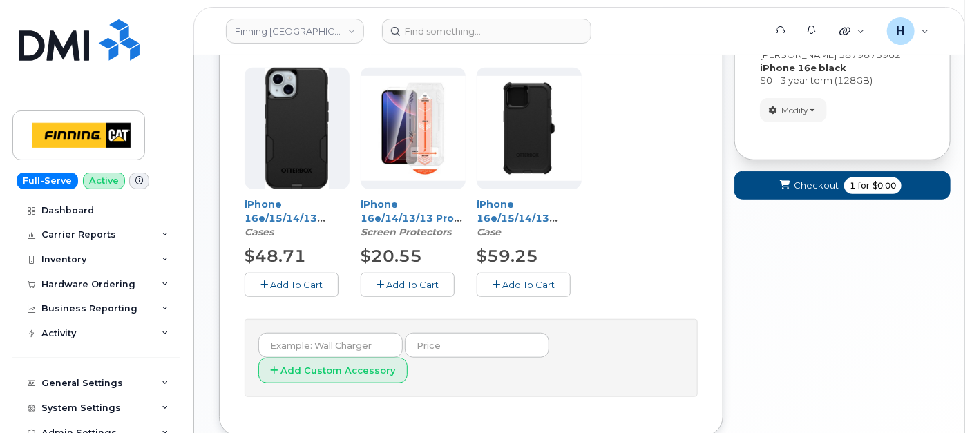
click at [438, 282] on span "Add To Cart" at bounding box center [412, 284] width 52 height 11
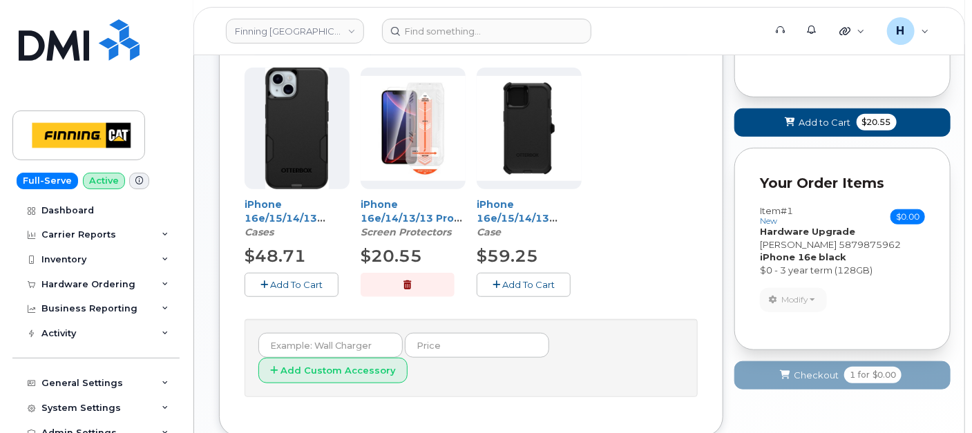
click at [342, 282] on div "Add To Cart" at bounding box center [296, 285] width 105 height 24
click at [331, 279] on button "Add To Cart" at bounding box center [291, 285] width 94 height 24
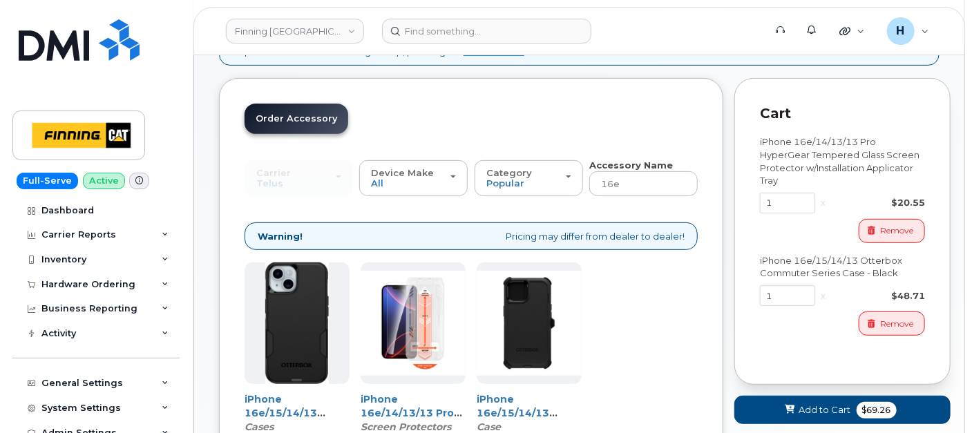
scroll to position [61, 0]
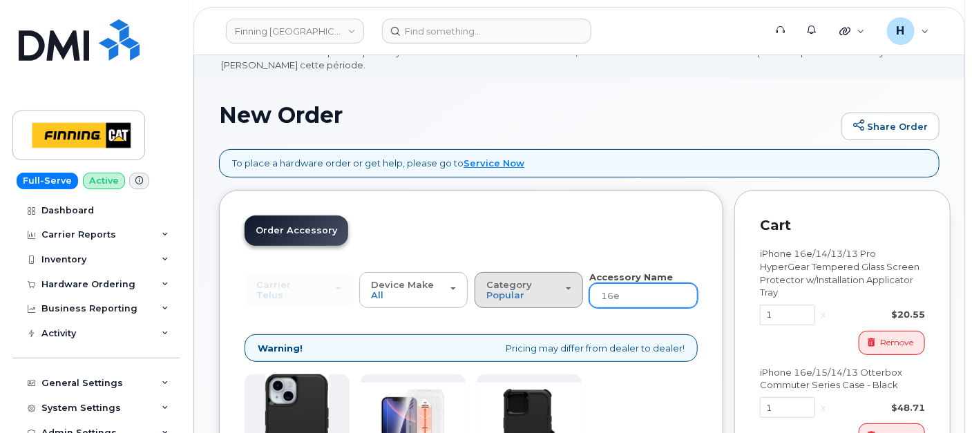
drag, startPoint x: 626, startPoint y: 295, endPoint x: 570, endPoint y: 290, distance: 56.1
click at [570, 290] on div "Carrier [GEOGRAPHIC_DATA] Telus [GEOGRAPHIC_DATA] Telus Device Make All iPhone …" at bounding box center [470, 290] width 453 height 38
type input "wall"
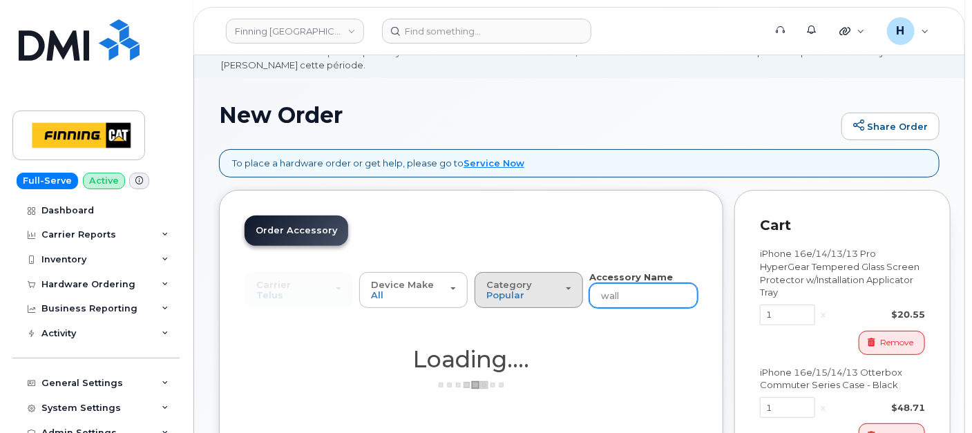
scroll to position [291, 0]
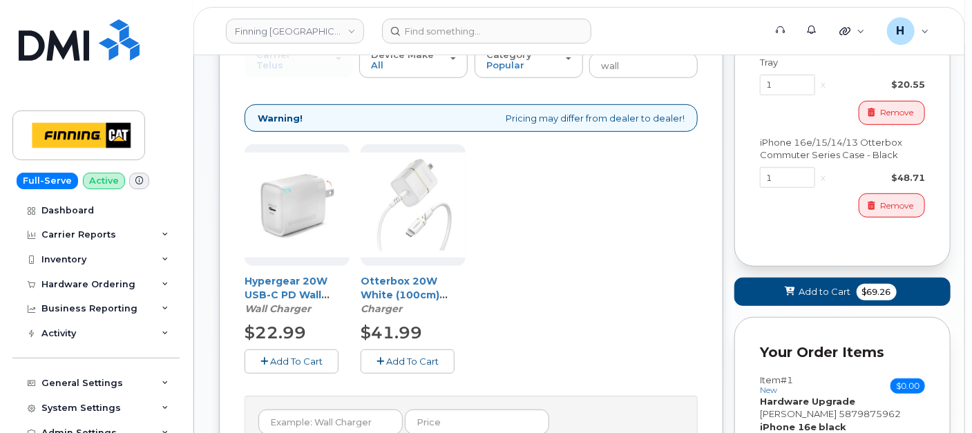
click at [306, 356] on span "Add To Cart" at bounding box center [296, 361] width 52 height 11
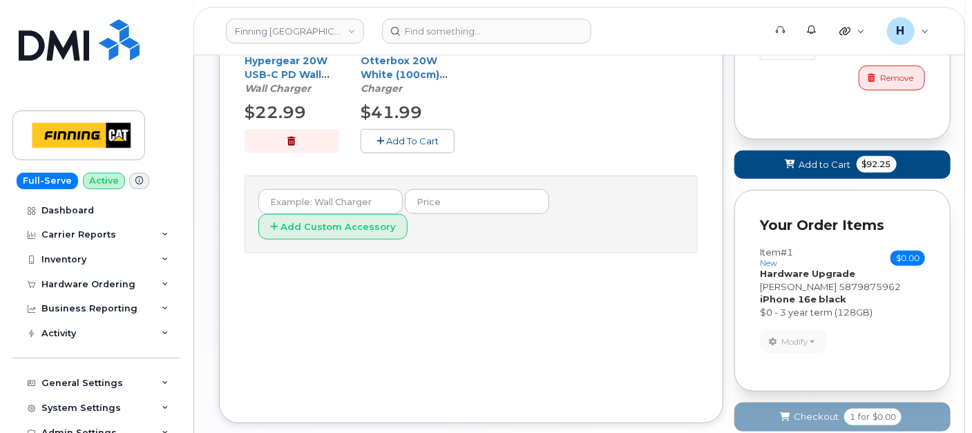
scroll to position [588, 0]
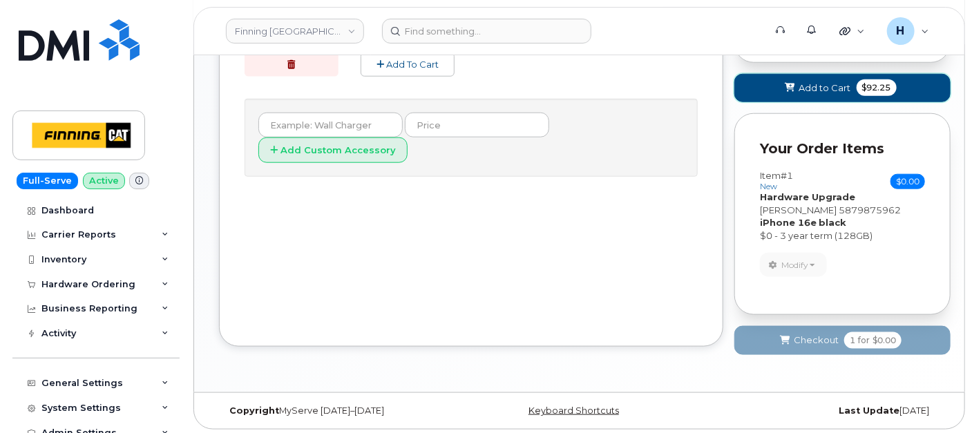
click at [777, 74] on button "Add to Cart $92.25" at bounding box center [842, 88] width 216 height 28
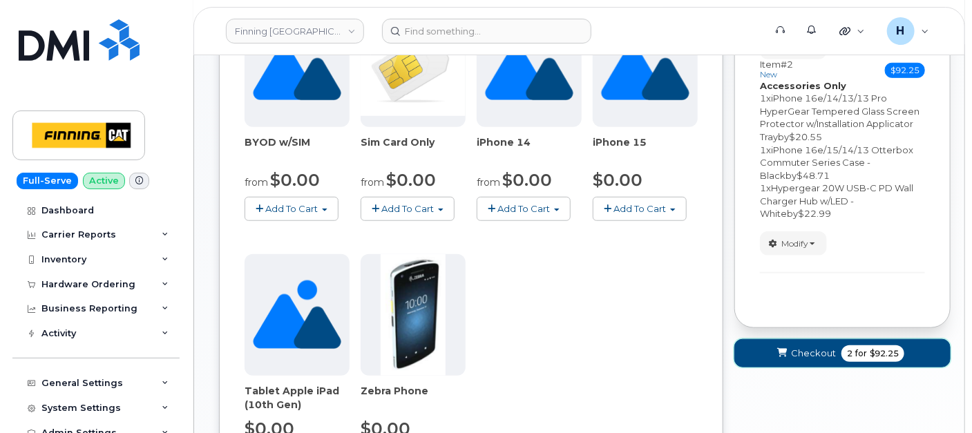
click at [760, 350] on button "Checkout 2 for $92.25" at bounding box center [842, 353] width 216 height 28
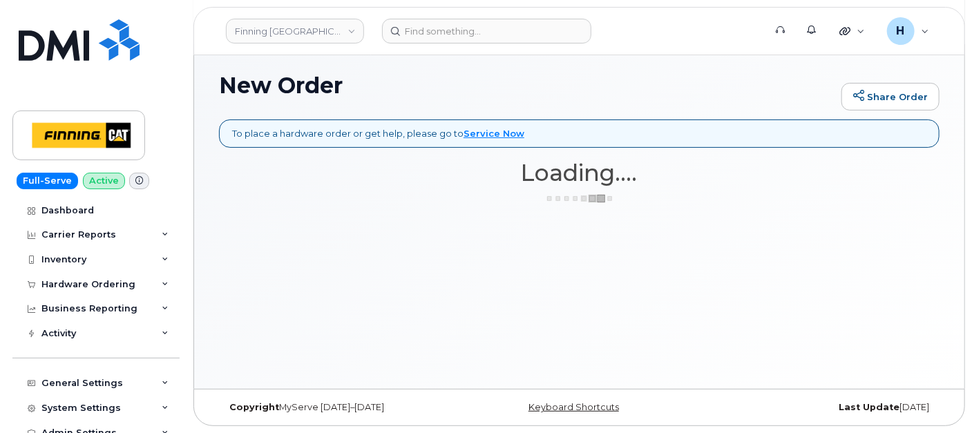
scroll to position [90, 0]
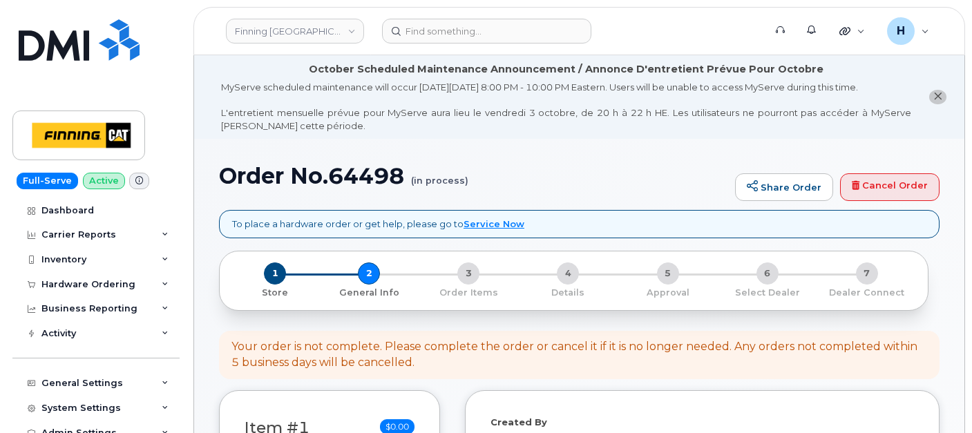
select select
drag, startPoint x: 217, startPoint y: 171, endPoint x: 412, endPoint y: 182, distance: 195.0
copy h1 "Order No.64498"
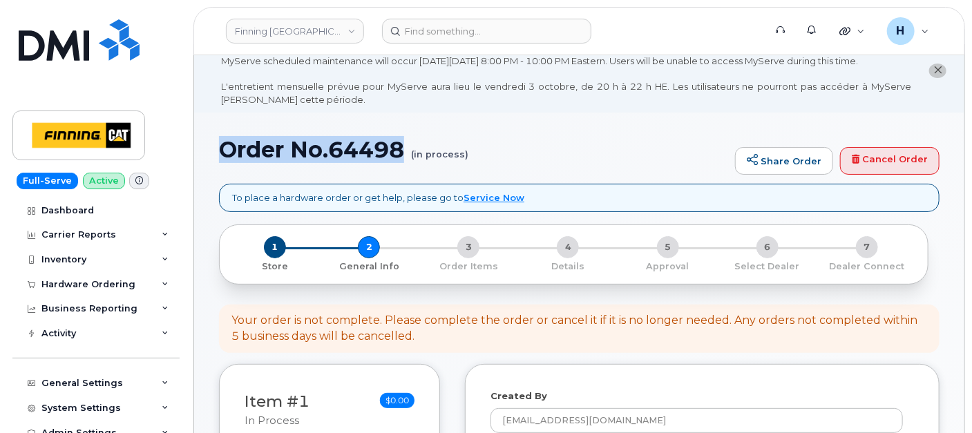
scroll to position [307, 0]
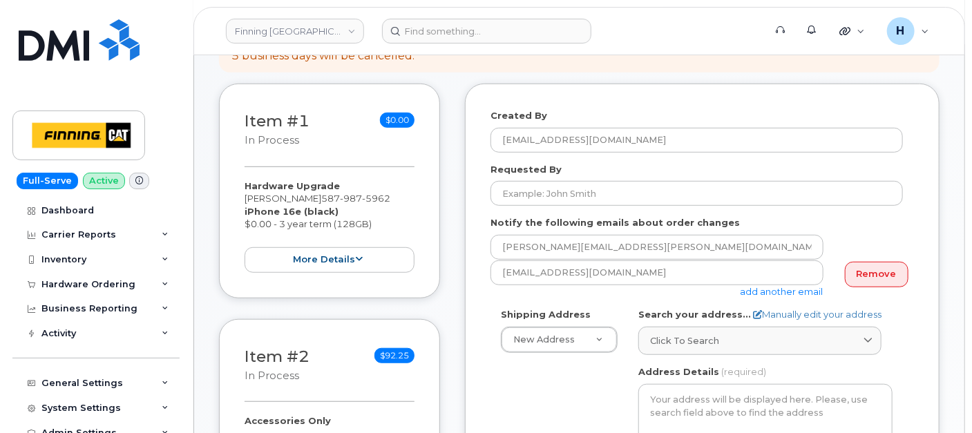
drag, startPoint x: 231, startPoint y: 181, endPoint x: 377, endPoint y: 224, distance: 152.5
click at [377, 224] on div "Item #1 in process $0.00 Hardware Upgrade Elvira Avalos 587 987 5962 iPhone 16e…" at bounding box center [329, 191] width 221 height 215
copy div "Hardware Upgrade Elvira Avalos 587 987 5962 iPhone 16e (black) $0.00 - 3 year t…"
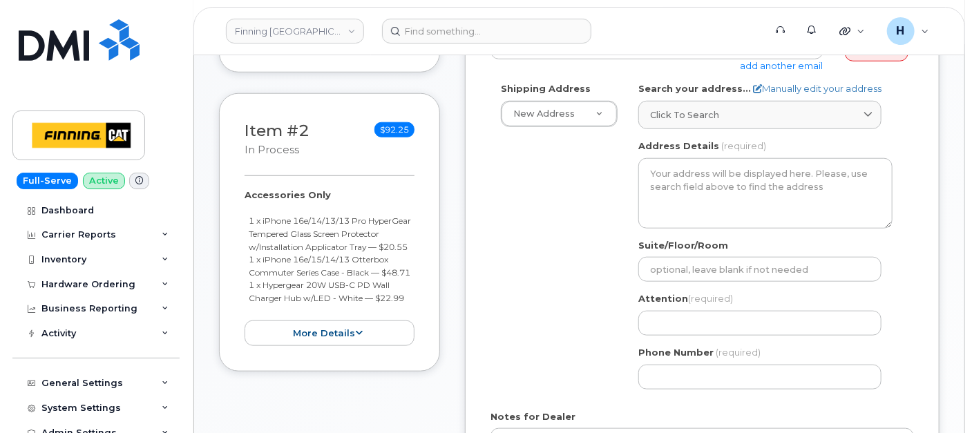
scroll to position [537, 0]
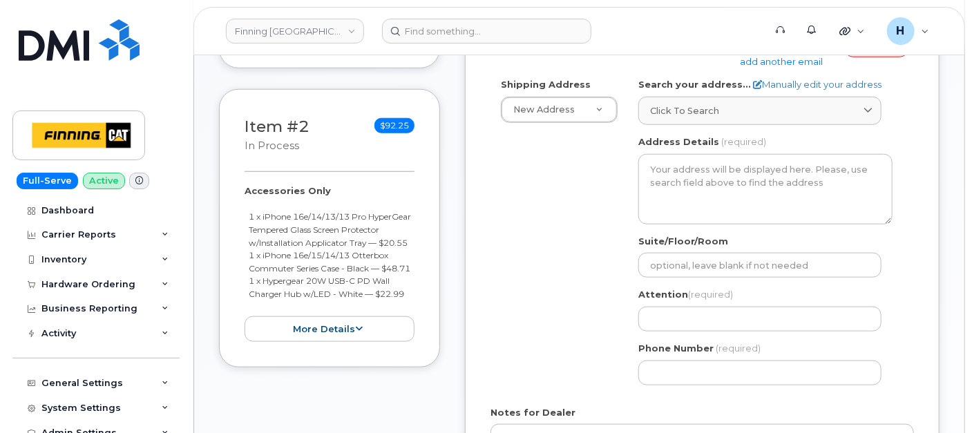
drag, startPoint x: 238, startPoint y: 188, endPoint x: 414, endPoint y: 321, distance: 220.8
click at [414, 321] on div "Item #2 in process $92.25 Accessories Only 1 x iPhone 16e/14/13/13 Pro HyperGea…" at bounding box center [329, 228] width 221 height 278
copy div "Accessories Only 1 x iPhone 16e/14/13/13 Pro HyperGear Tempered Glass Screen Pr…"
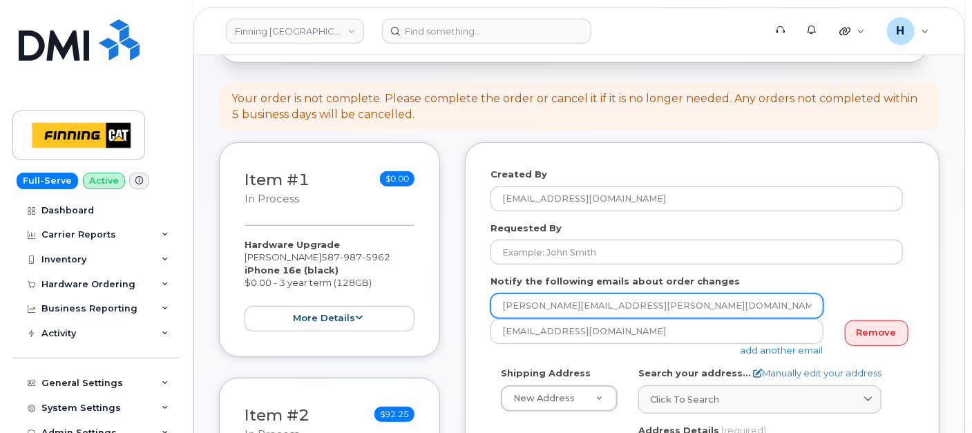
scroll to position [307, 0]
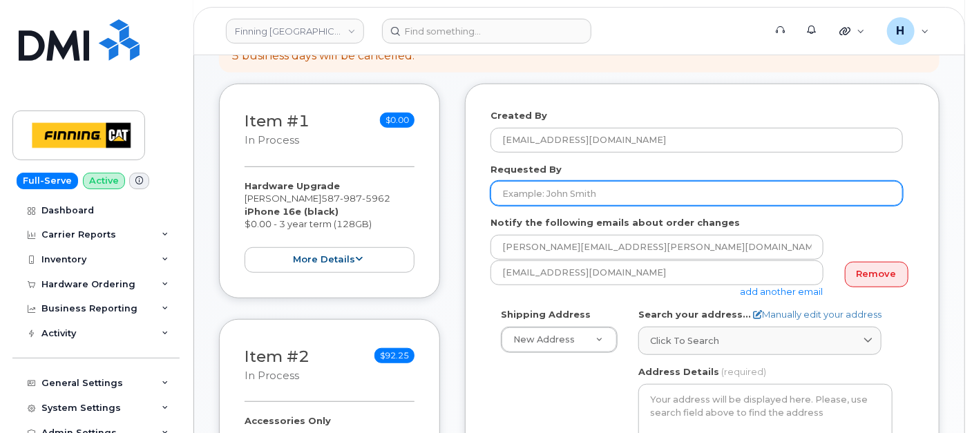
click at [543, 185] on input "Requested By" at bounding box center [696, 193] width 412 height 25
paste input "RITM0497010"
type input "RITM0497010"
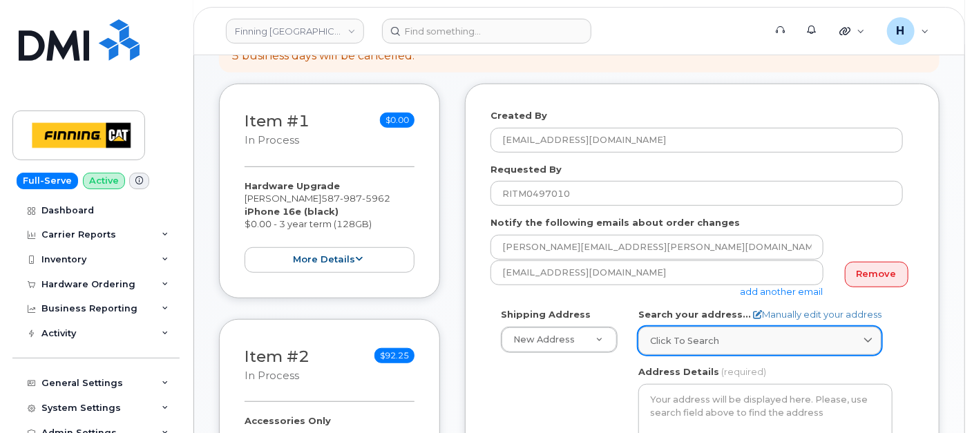
click at [701, 342] on span "Click to search" at bounding box center [684, 340] width 69 height 13
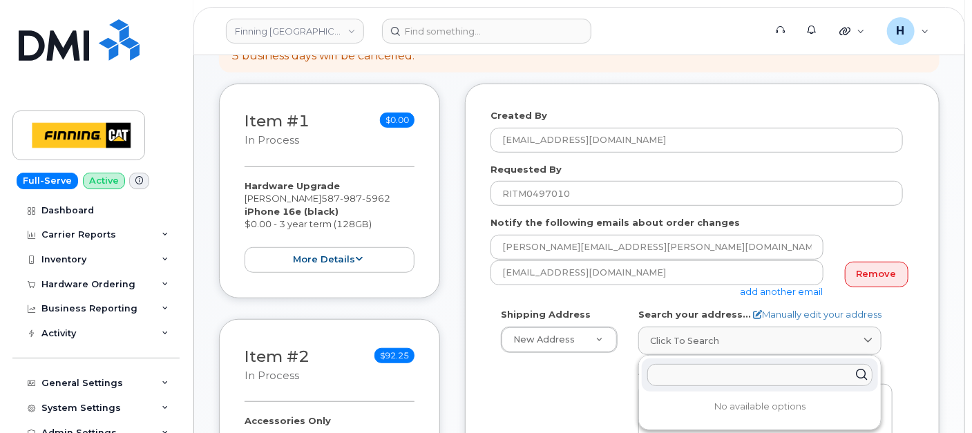
paste input "13315 156 St."
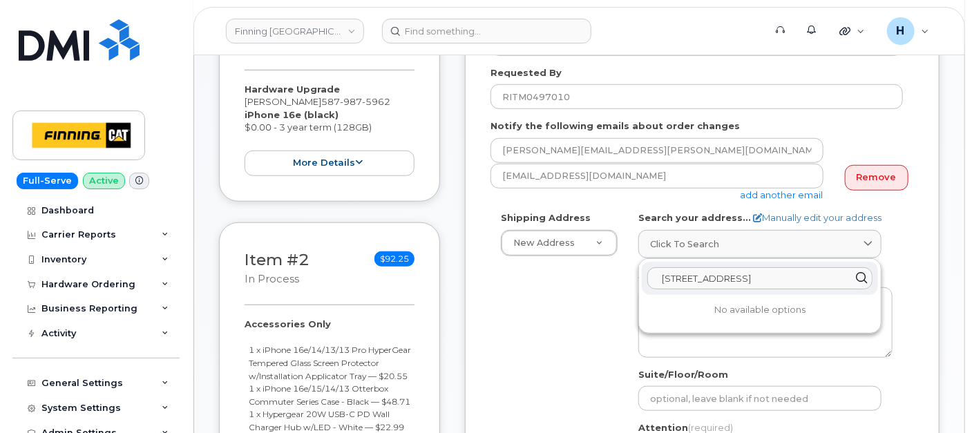
scroll to position [537, 0]
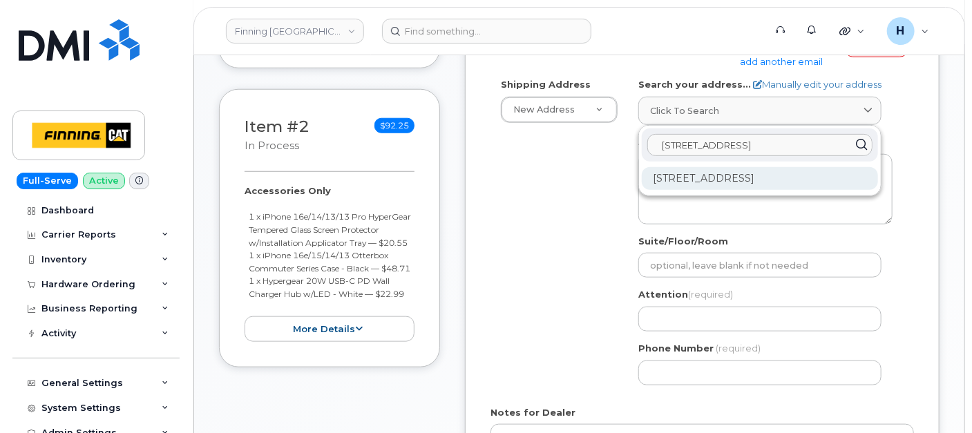
type input "13315 156 St."
click at [743, 184] on div "13315 156 St NW Edmonton AB T5V 1V2" at bounding box center [759, 178] width 236 height 23
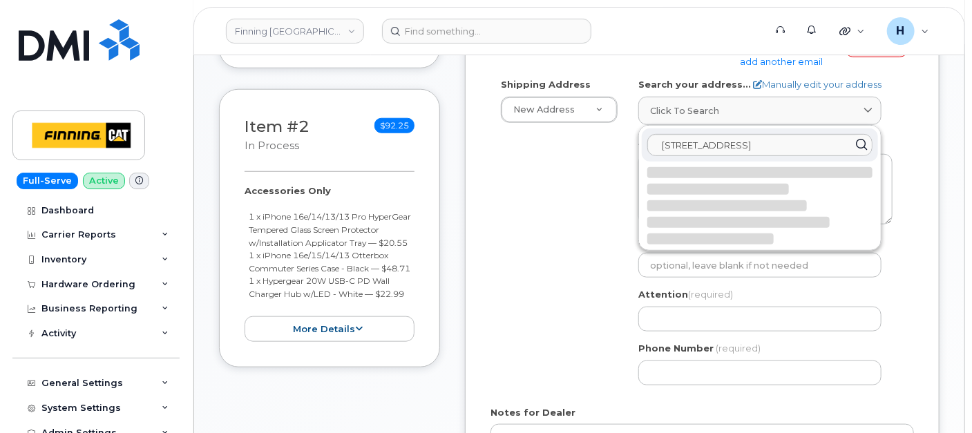
select select
type textarea "13315 156 St NW EDMONTON AB T5V 1V2 CANADA"
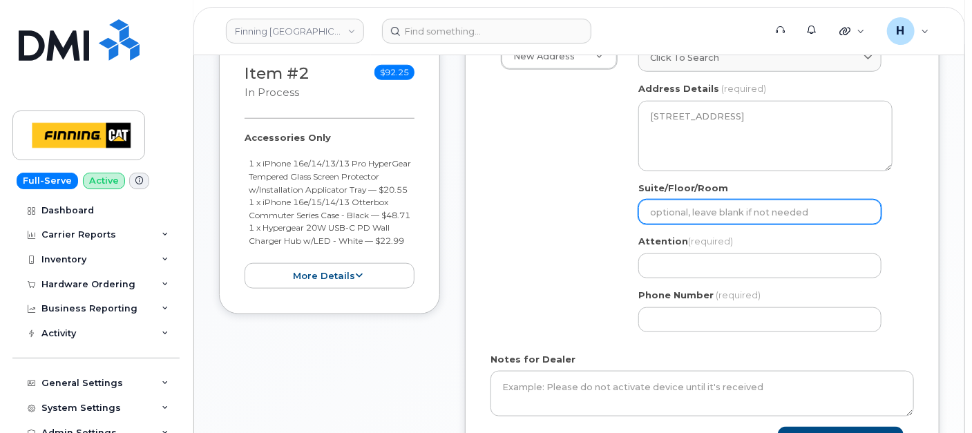
scroll to position [613, 0]
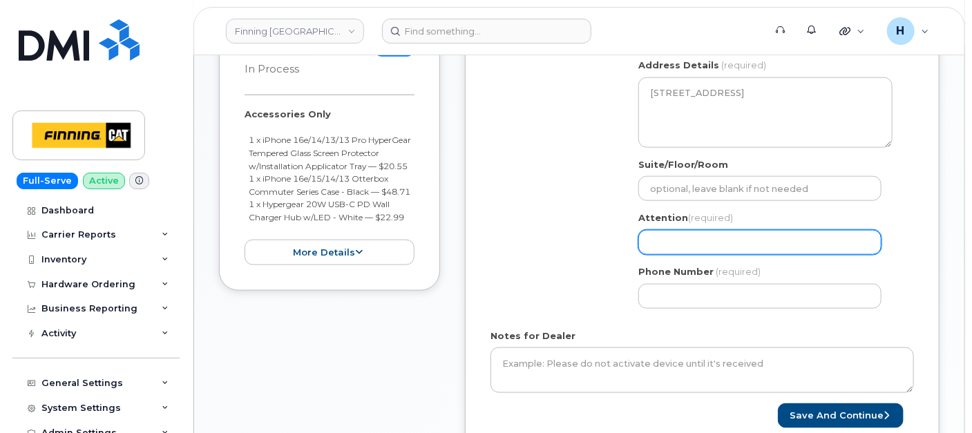
click at [690, 244] on input "Attention (required)" at bounding box center [759, 242] width 243 height 25
paste input "[PERSON_NAME]"
select select
type input "[PERSON_NAME]"
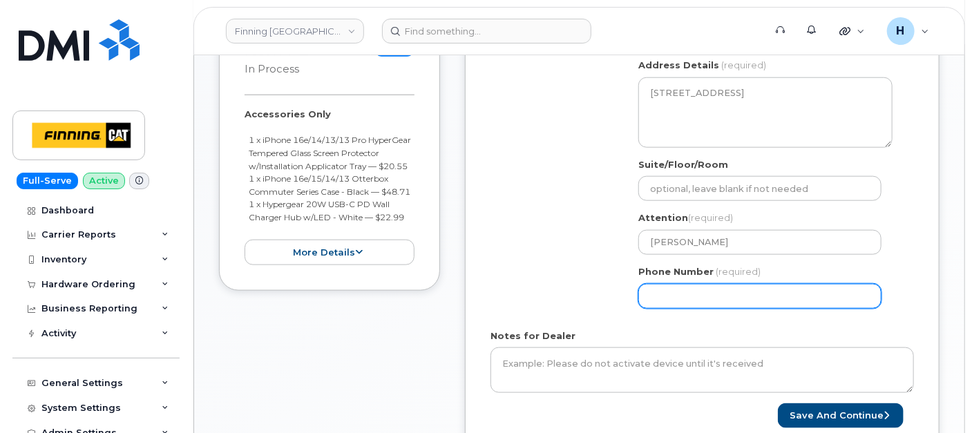
drag, startPoint x: 704, startPoint y: 296, endPoint x: 597, endPoint y: 270, distance: 110.7
click at [704, 296] on input "Phone Number" at bounding box center [759, 296] width 243 height 25
paste input "7804686220"
select select
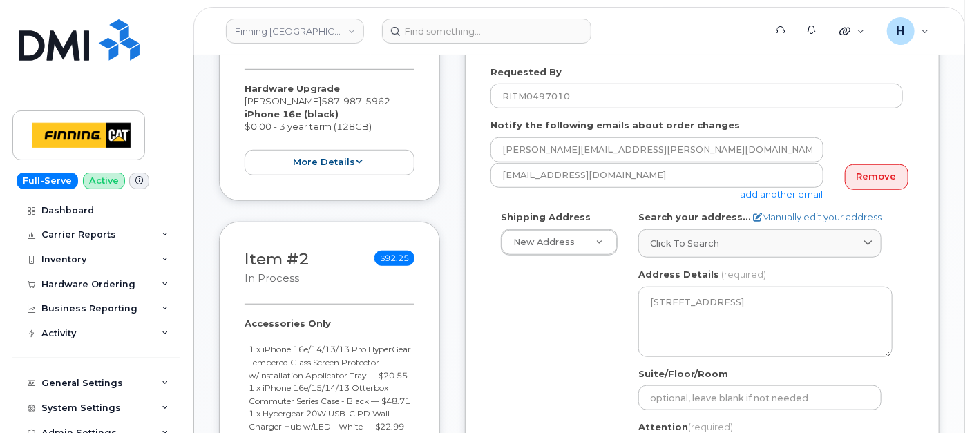
scroll to position [307, 0]
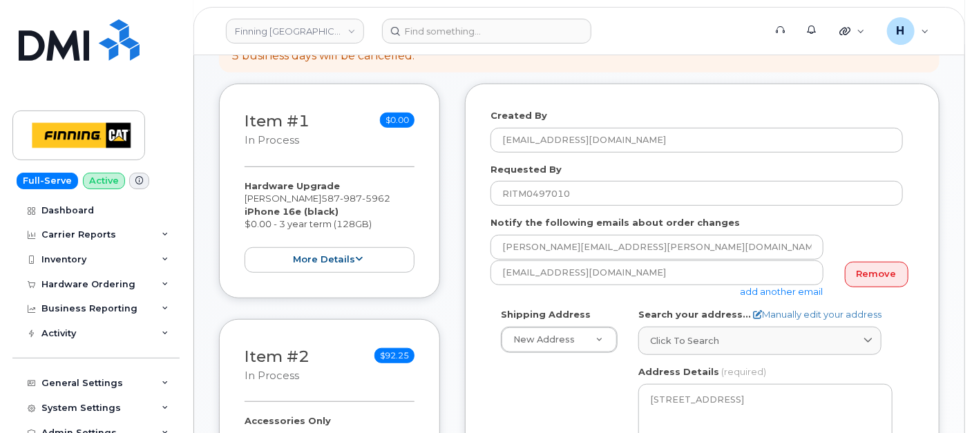
type input "7804686220"
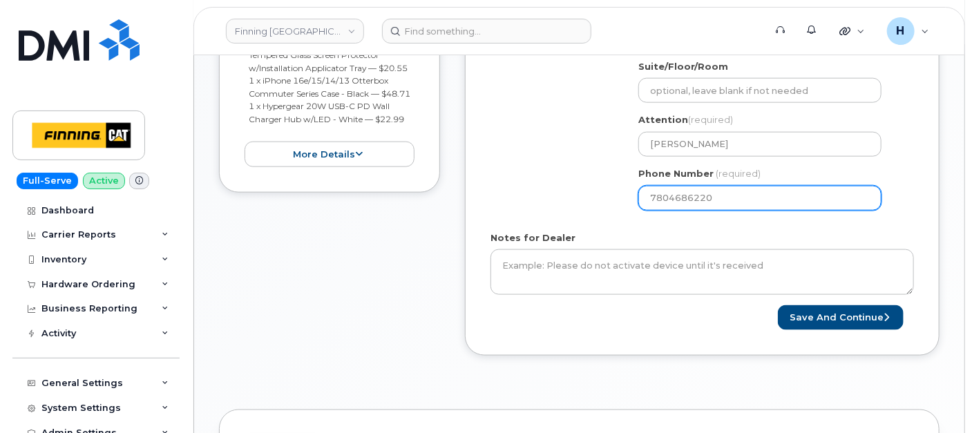
scroll to position [767, 0]
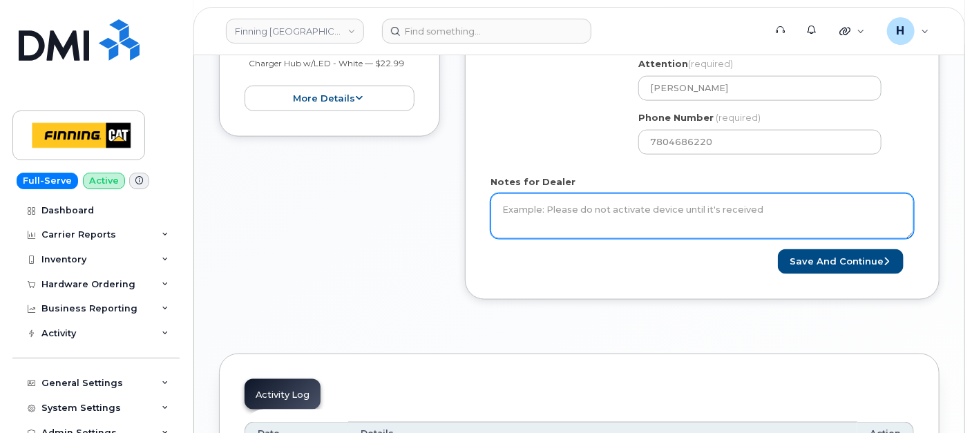
click at [558, 205] on textarea "Notes for Dealer" at bounding box center [701, 216] width 423 height 46
paste textarea "Hardware Upgrade Elvira Avalos 5879875962 iPhone 16e (black) $0.00 - 3 year ter…"
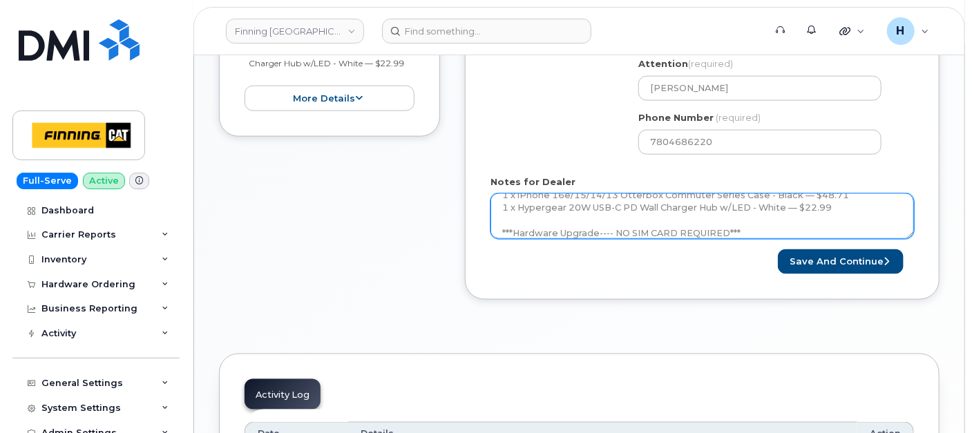
scroll to position [153, 0]
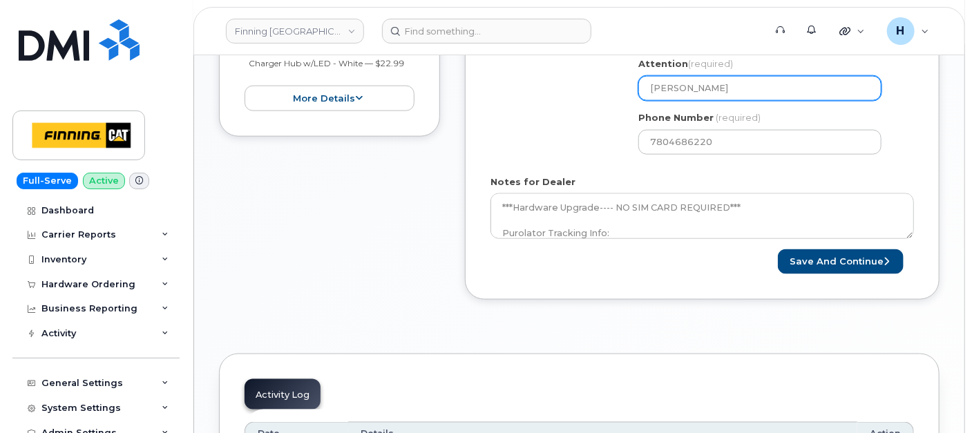
drag, startPoint x: 714, startPoint y: 92, endPoint x: 649, endPoint y: 97, distance: 65.1
click at [649, 97] on input "[PERSON_NAME]" at bounding box center [759, 88] width 243 height 25
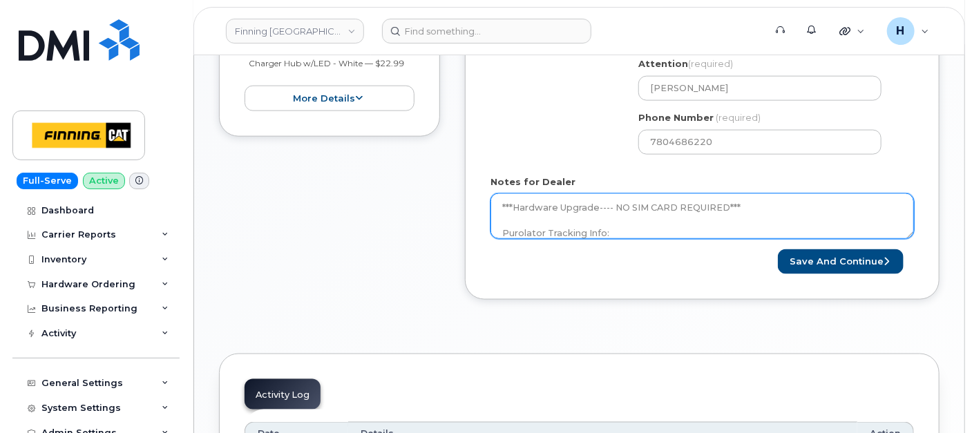
click at [649, 204] on textarea "Hardware Upgrade Elvira Avalos 5879875962 iPhone 16e (black) $0.00 - 3 year ter…" at bounding box center [701, 216] width 423 height 46
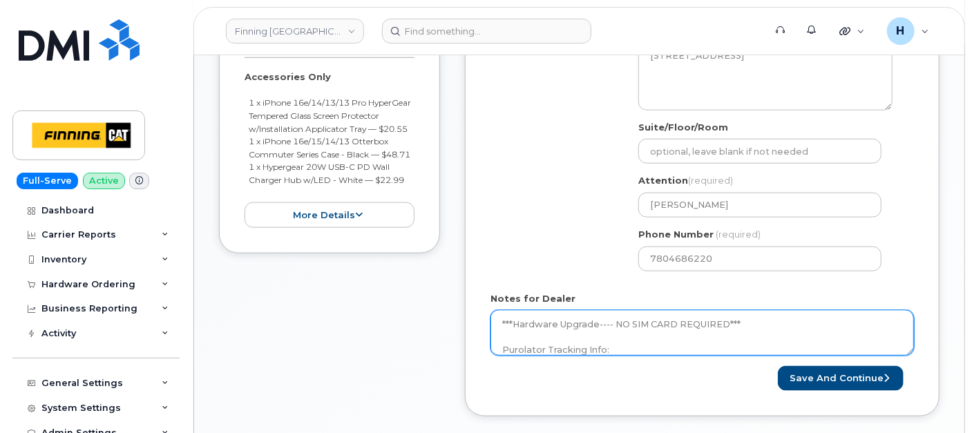
scroll to position [691, 0]
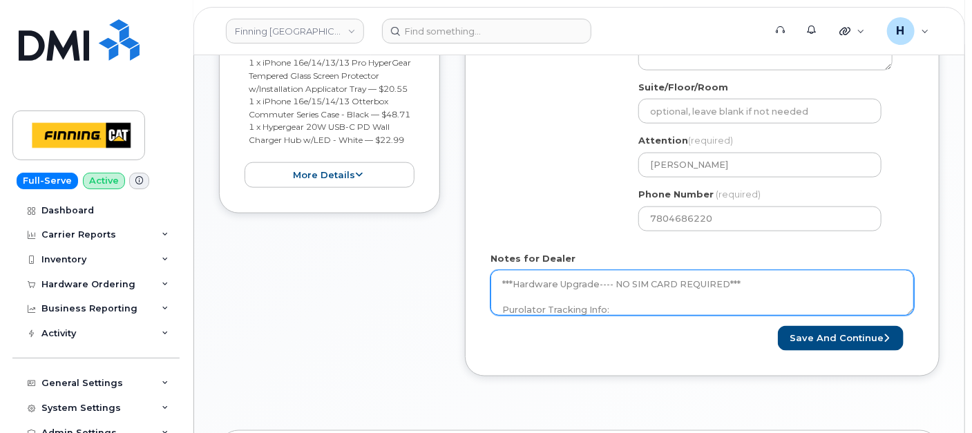
click at [523, 278] on textarea "Hardware Upgrade Elvira Avalos 5879875962 iPhone 16e (black) $0.00 - 3 year ter…" at bounding box center [701, 293] width 423 height 46
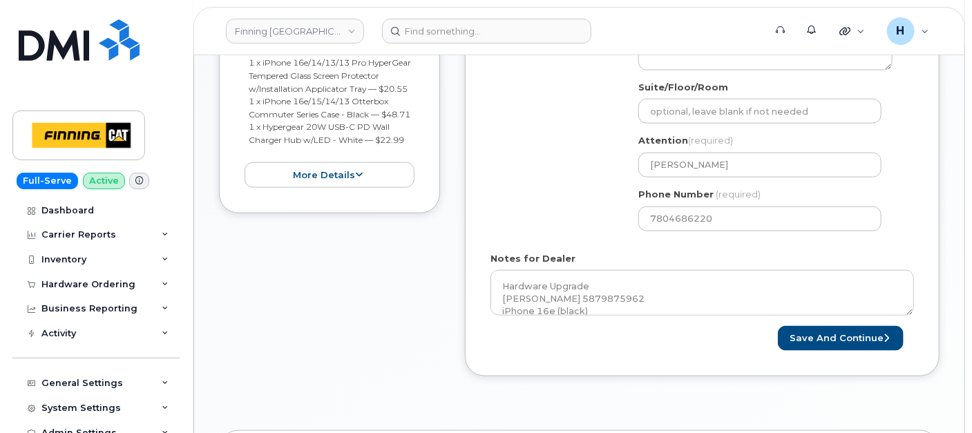
drag, startPoint x: 485, startPoint y: 282, endPoint x: 506, endPoint y: 262, distance: 28.3
click at [488, 276] on div "Created By hakaur@dminc.com Requested By RITM0497010 Notify the following email…" at bounding box center [702, 38] width 474 height 677
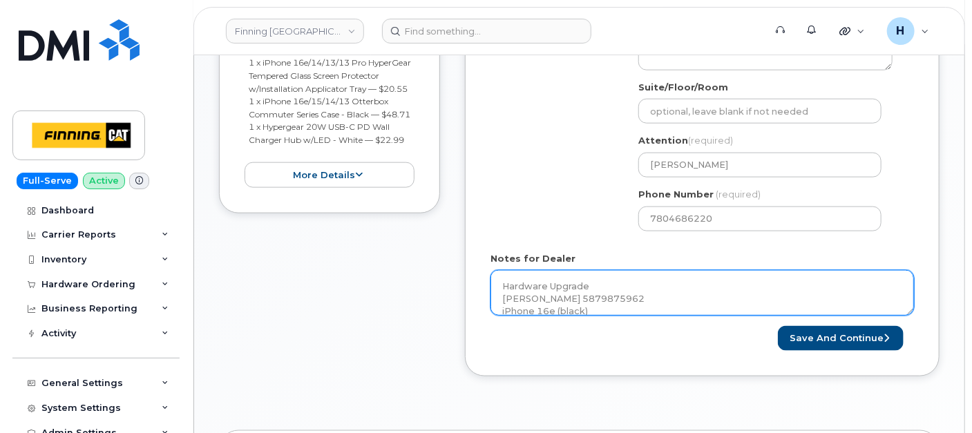
click at [499, 282] on textarea "Hardware Upgrade Elvira Avalos 5879875962 iPhone 16e (black) $0.00 - 3 year ter…" at bounding box center [701, 293] width 423 height 46
click at [581, 276] on textarea "------------------------- Hardware Upgrade Elvira Avalos 5879875962 iPhone 16e …" at bounding box center [701, 293] width 423 height 46
paste textarea "Early Upgrade Fee $145.50---APPROVED"
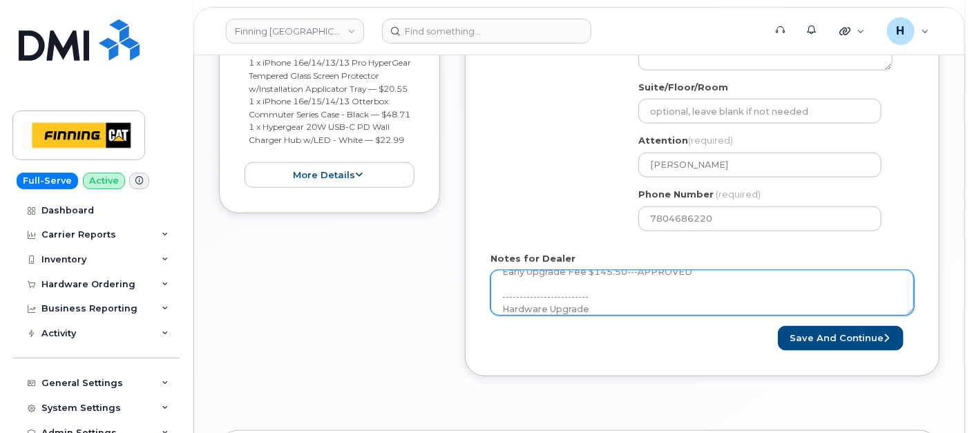
type textarea "Early Upgrade Fee $145.50---APPROVED ------------------------- Hardware Upgrade…"
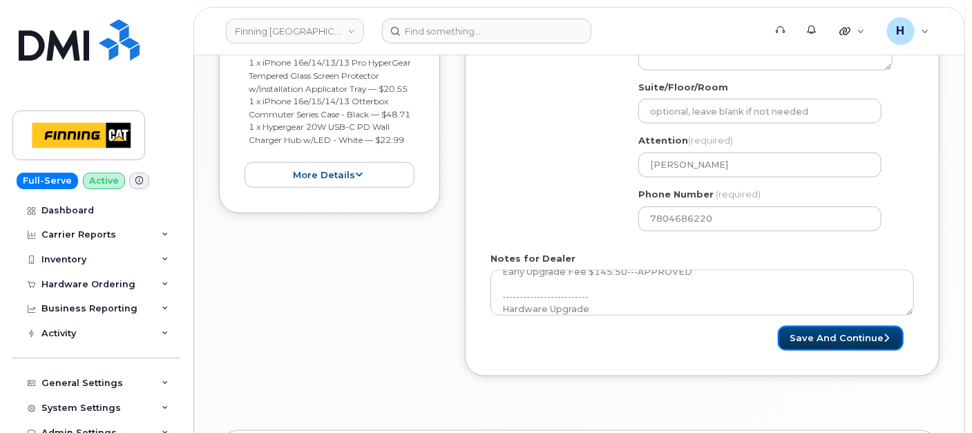
click at [831, 341] on button "Save and Continue" at bounding box center [841, 339] width 126 height 26
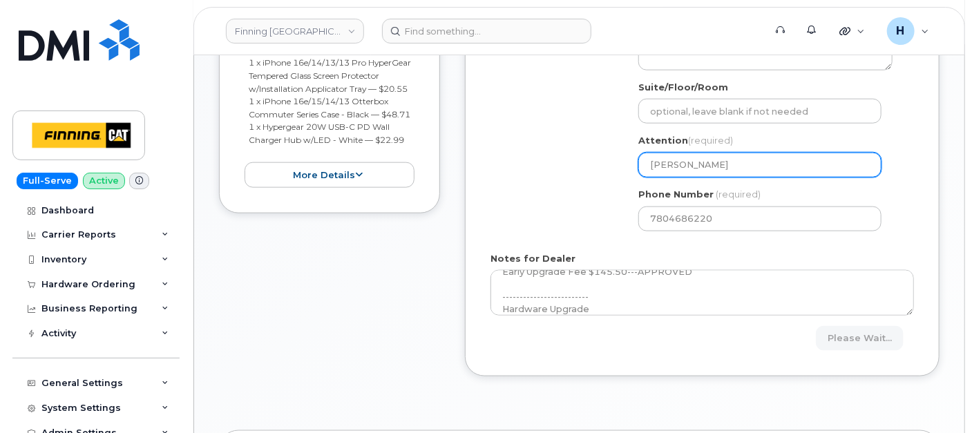
drag, startPoint x: 742, startPoint y: 167, endPoint x: 613, endPoint y: 164, distance: 129.2
click at [613, 164] on div "Shipping Address New Address New Address 7550 Edgar Industrial Dr 19050 94 Ave …" at bounding box center [696, 82] width 412 height 317
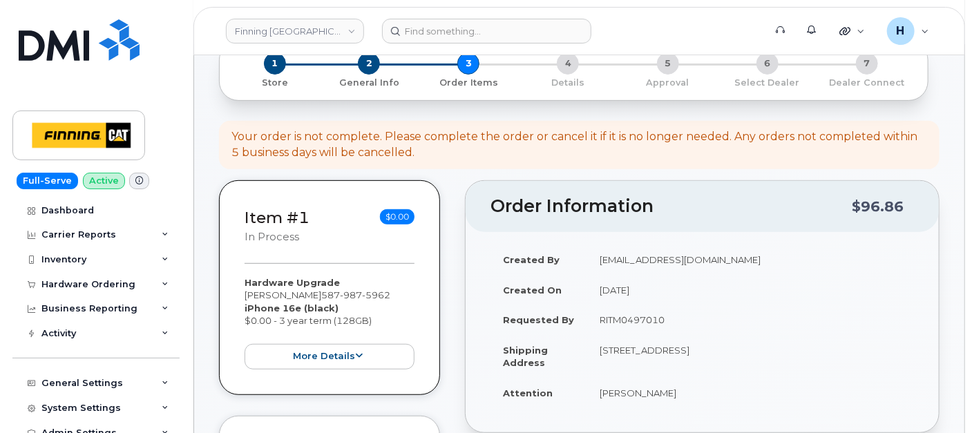
scroll to position [307, 0]
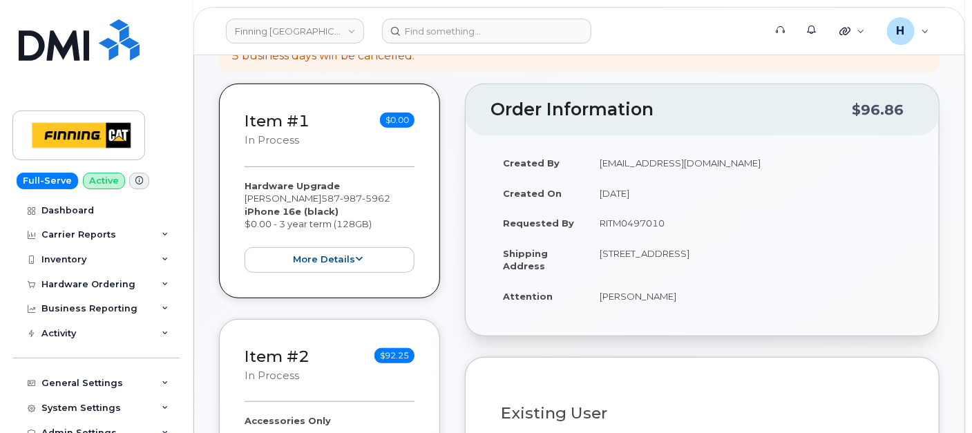
drag, startPoint x: 760, startPoint y: 251, endPoint x: 797, endPoint y: 252, distance: 36.6
click at [797, 252] on td "[STREET_ADDRESS]" at bounding box center [750, 259] width 327 height 43
copy td "T5V 1V2"
drag, startPoint x: 592, startPoint y: 250, endPoint x: 630, endPoint y: 247, distance: 38.1
click at [630, 247] on td "[STREET_ADDRESS]" at bounding box center [750, 259] width 327 height 43
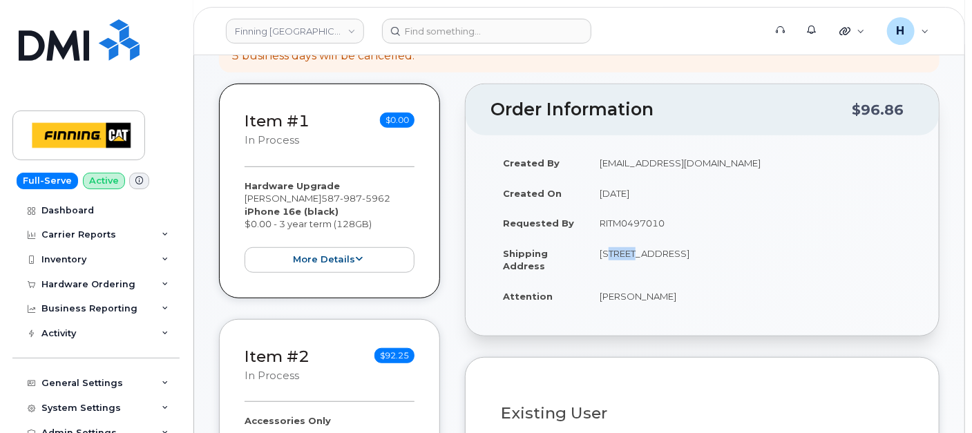
copy td "13315"
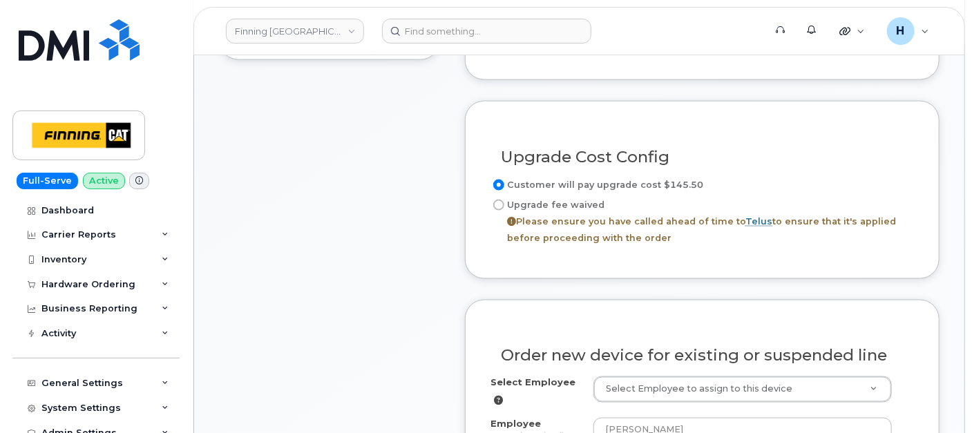
click at [579, 201] on label "Upgrade fee waived Please ensure you have called ahead of time to Telus to ensu…" at bounding box center [701, 222] width 423 height 50
click at [504, 201] on input "Upgrade fee waived Please ensure you have called ahead of time to Telus to ensu…" at bounding box center [498, 205] width 11 height 11
radio input "true"
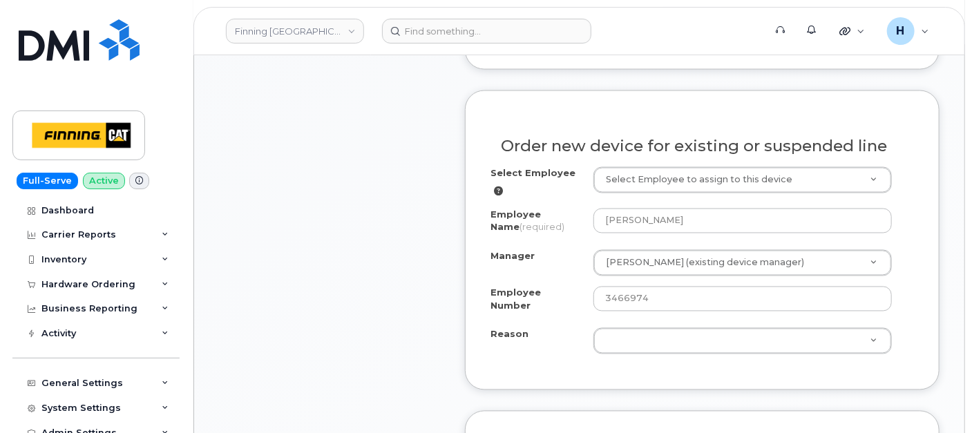
scroll to position [1074, 0]
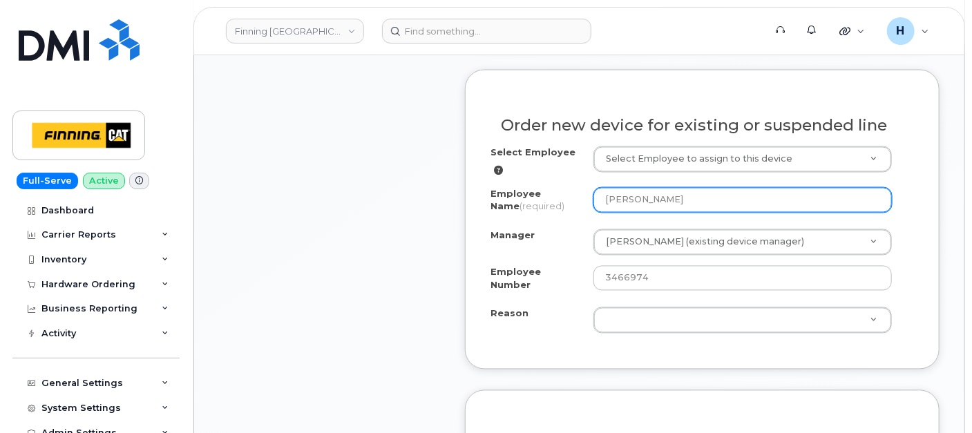
drag, startPoint x: 686, startPoint y: 202, endPoint x: 585, endPoint y: 203, distance: 101.5
click at [585, 203] on div "Employee Name (required) [PERSON_NAME]" at bounding box center [701, 203] width 423 height 31
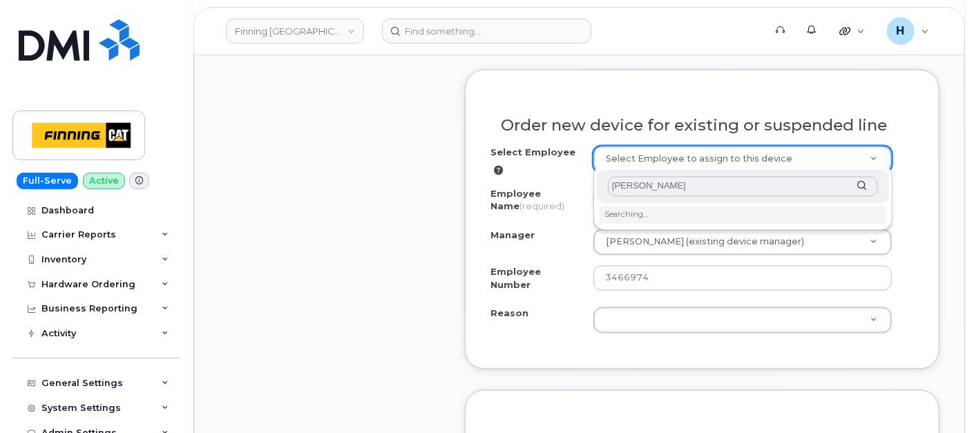
type input "[PERSON_NAME]"
type input "15037"
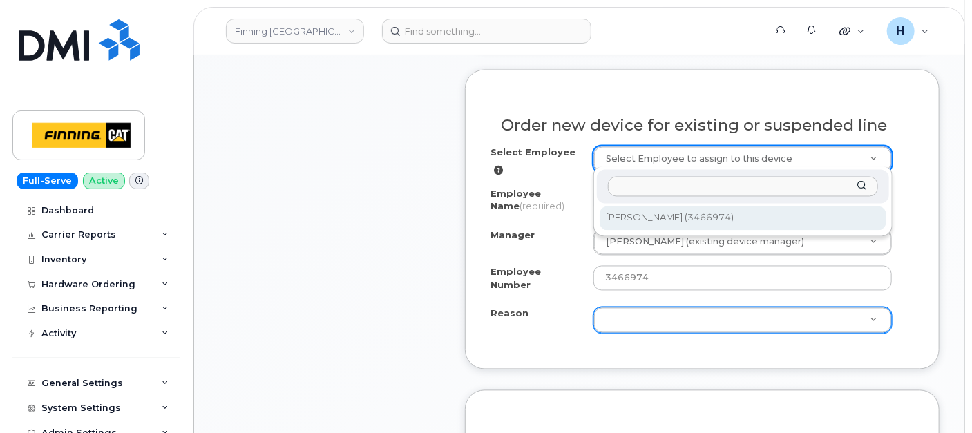
select select "15024"
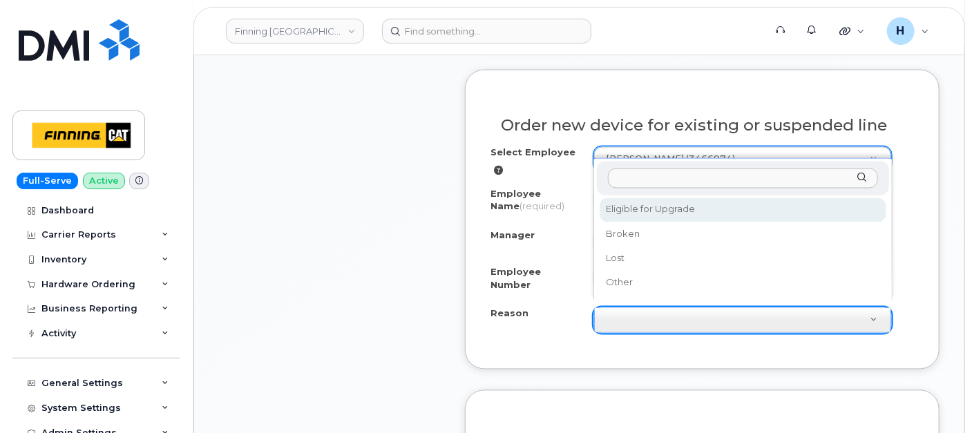
drag, startPoint x: 641, startPoint y: 316, endPoint x: 651, endPoint y: 293, distance: 25.0
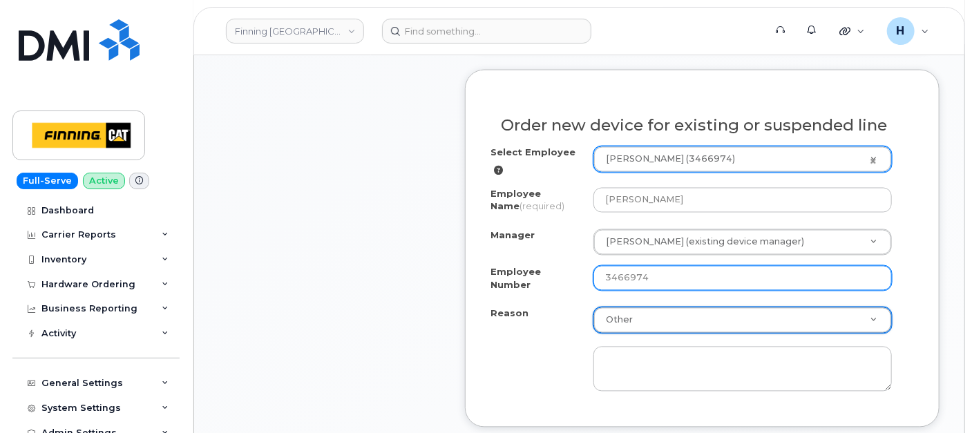
select select "other"
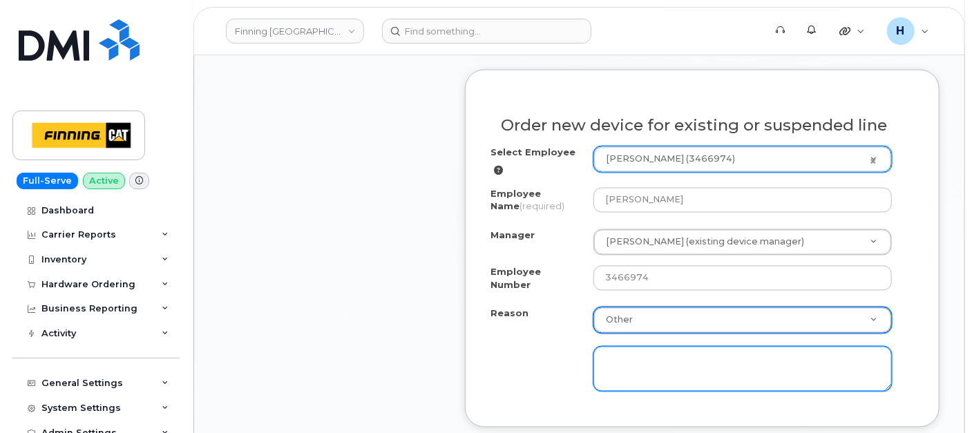
paste input "Early Upgrade Fee $145.50---APPROVED"
type input "Early Upgrade Fee $145.50---APPROVED"
click at [593, 347] on textarea at bounding box center [742, 370] width 298 height 46
click at [597, 347] on textarea at bounding box center [742, 370] width 298 height 46
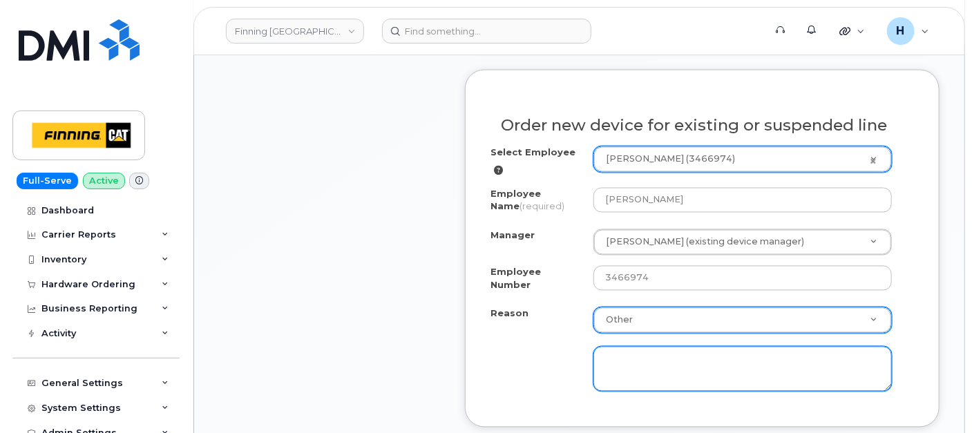
paste textarea "Early Upgrade Fee $145.50---APPROVED"
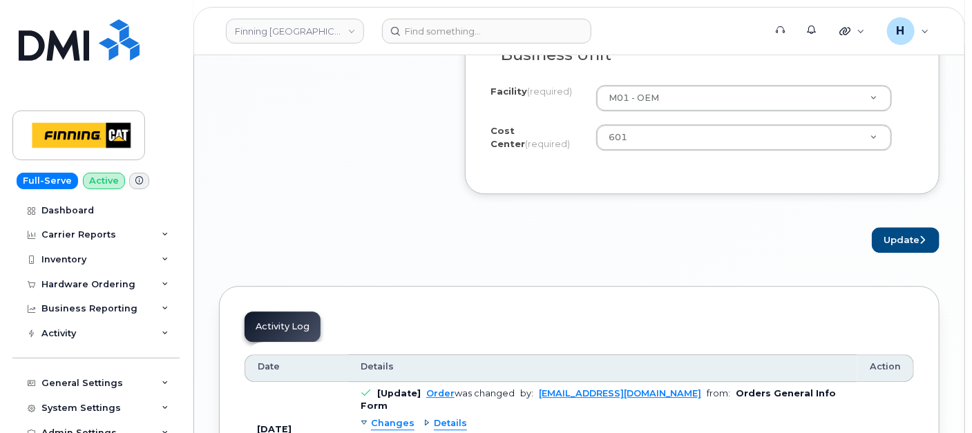
scroll to position [1688, 0]
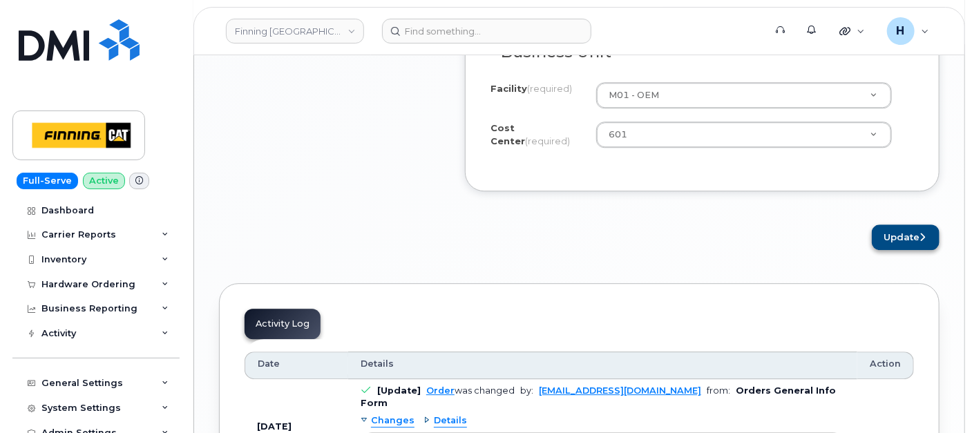
type textarea "Early Upgrade Fee $145.50---APPROVED"
drag, startPoint x: 894, startPoint y: 220, endPoint x: 525, endPoint y: 6, distance: 426.7
click at [892, 224] on button "Update" at bounding box center [905, 237] width 68 height 26
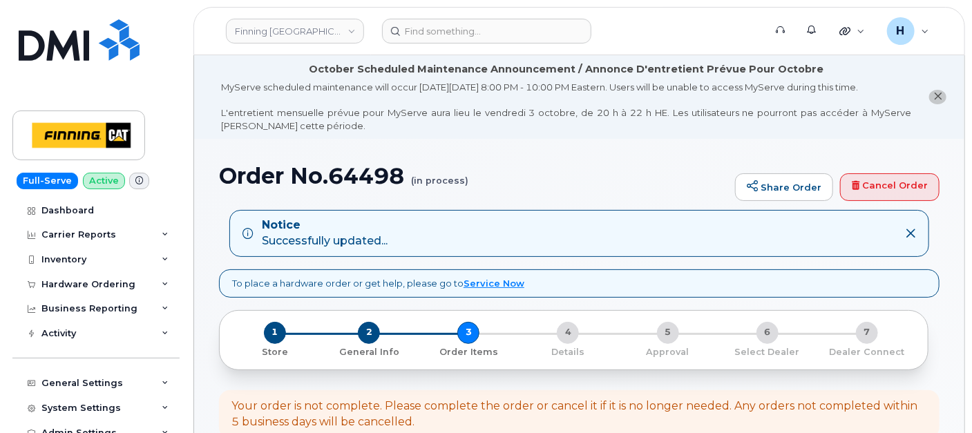
click at [373, 182] on h1 "Order No.64498 (in process)" at bounding box center [473, 176] width 509 height 24
copy h1 "64498"
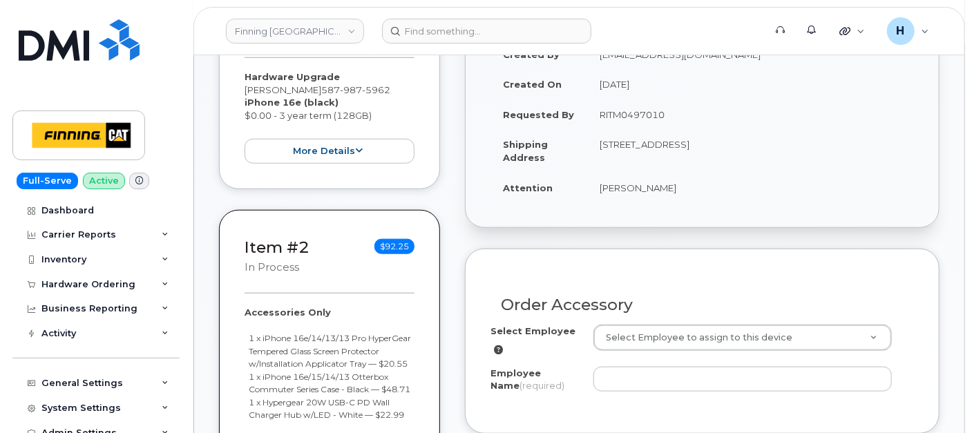
scroll to position [537, 0]
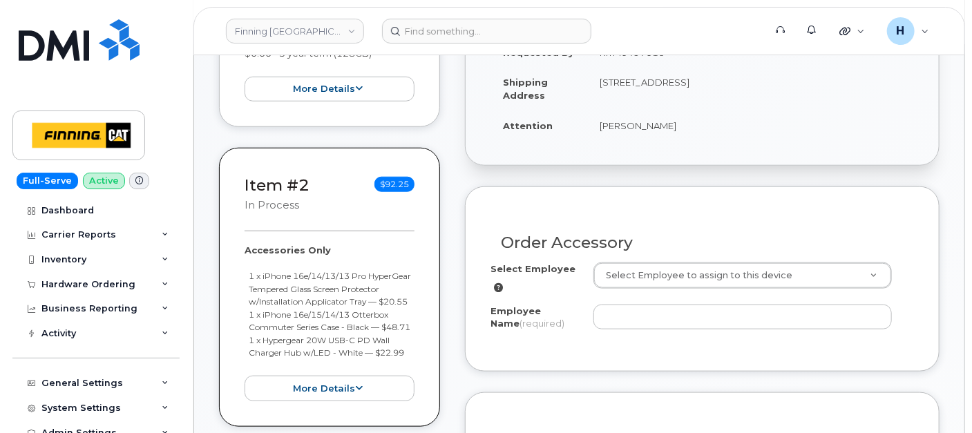
drag, startPoint x: 581, startPoint y: 139, endPoint x: 675, endPoint y: 146, distance: 93.5
click at [675, 146] on div "Created By [EMAIL_ADDRESS][DOMAIN_NAME] Created On [DATE] Requested By RITM0497…" at bounding box center [701, 65] width 473 height 200
drag, startPoint x: 670, startPoint y: 127, endPoint x: 590, endPoint y: 128, distance: 79.4
click at [590, 128] on td "[PERSON_NAME]" at bounding box center [750, 125] width 327 height 30
copy td "[PERSON_NAME]"
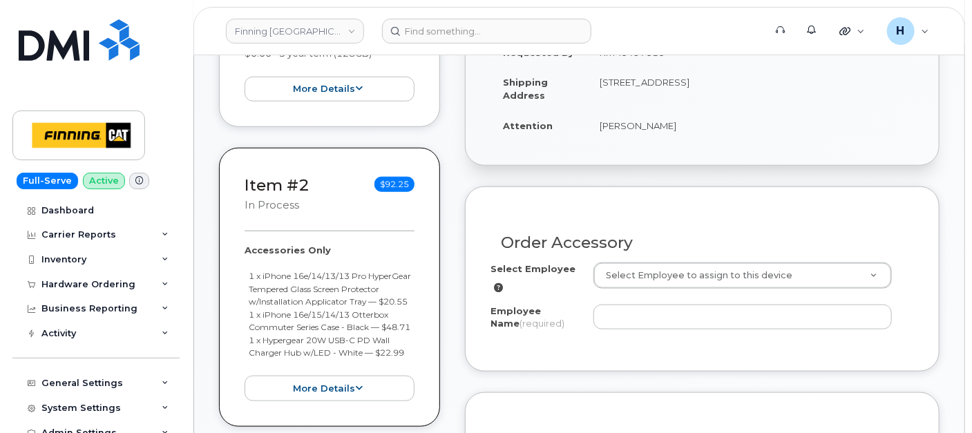
click at [622, 258] on div "Order Accessory" at bounding box center [701, 237] width 423 height 50
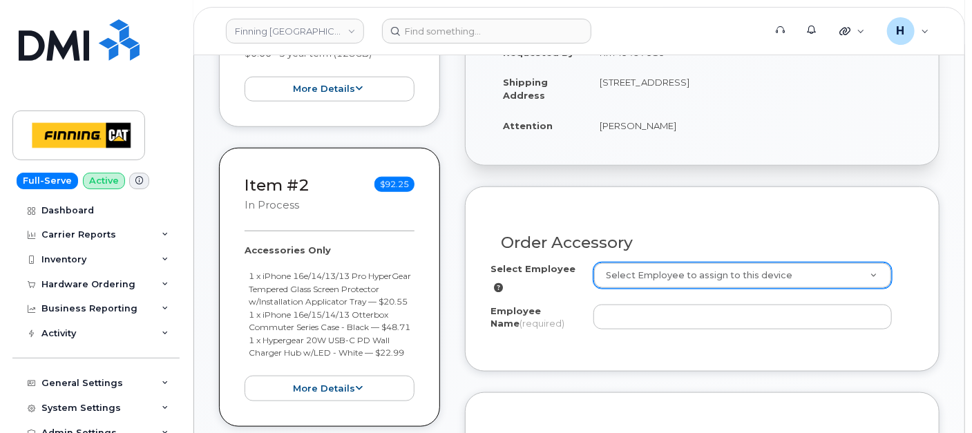
paste input "[PERSON_NAME]"
type input "[PERSON_NAME]"
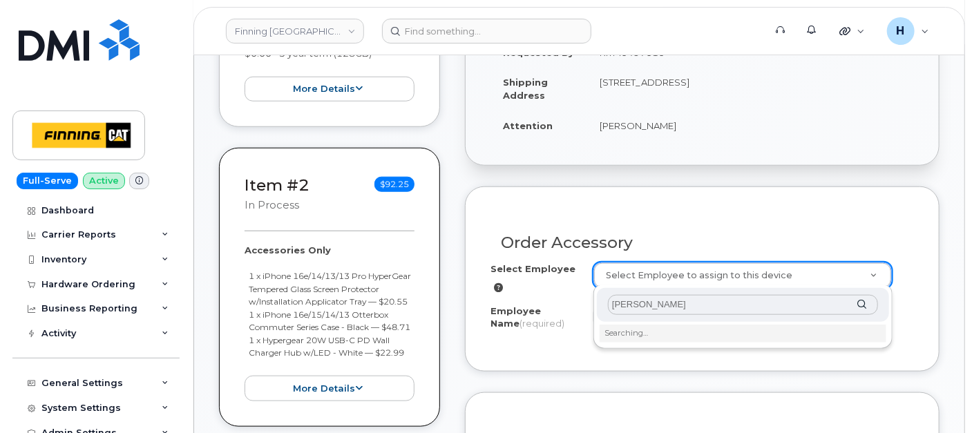
type input "[PERSON_NAME]"
type input "15037"
type input "[PERSON_NAME]"
select select "M01"
select select "601"
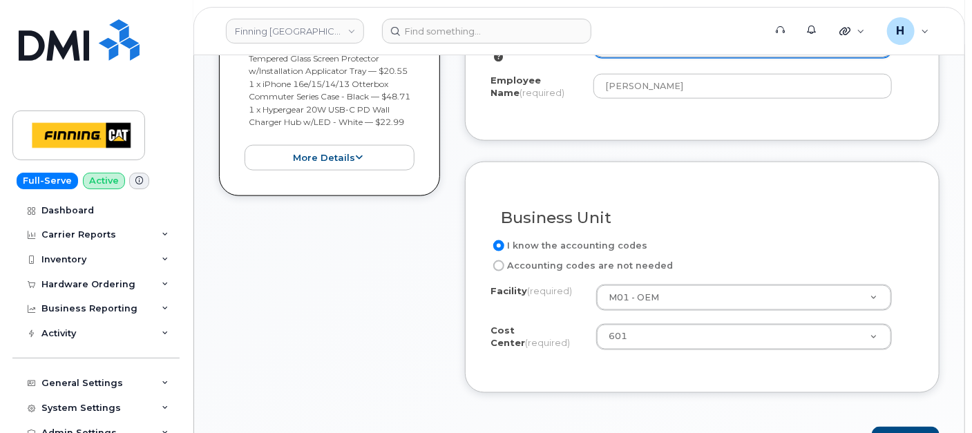
scroll to position [844, 0]
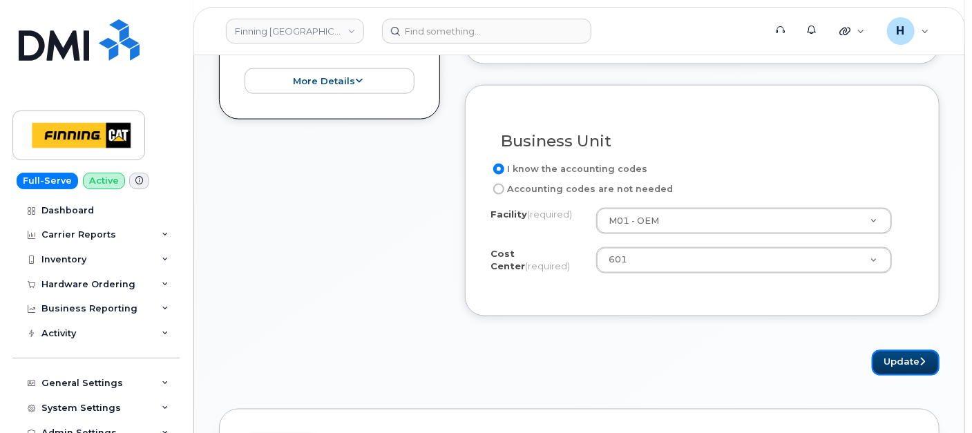
drag, startPoint x: 906, startPoint y: 351, endPoint x: 469, endPoint y: 3, distance: 558.3
click at [903, 350] on button "Update" at bounding box center [905, 363] width 68 height 26
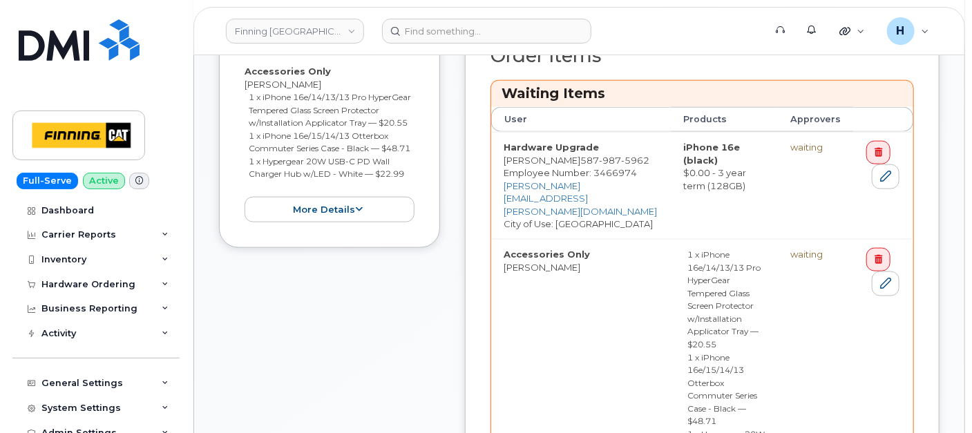
scroll to position [767, 0]
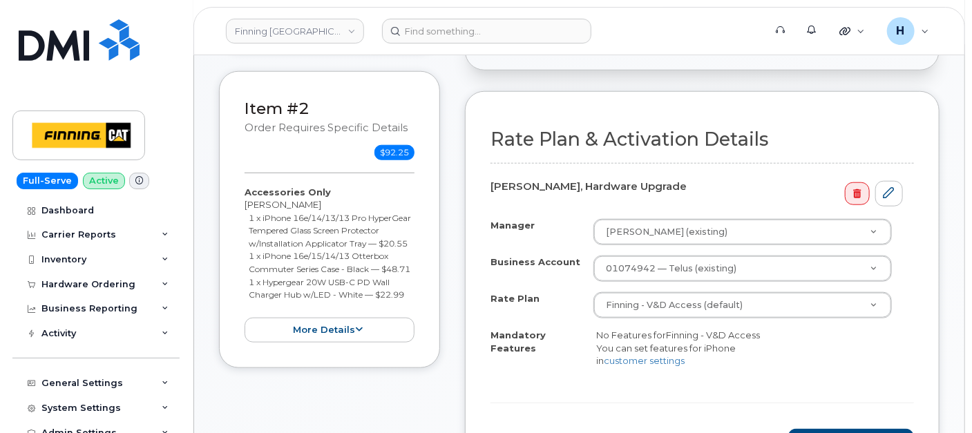
scroll to position [613, 0]
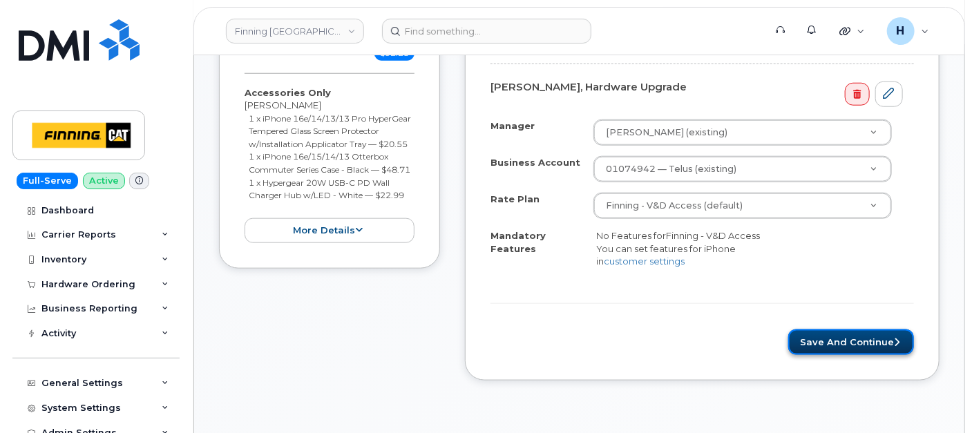
click at [827, 346] on button "Save and Continue" at bounding box center [851, 342] width 126 height 26
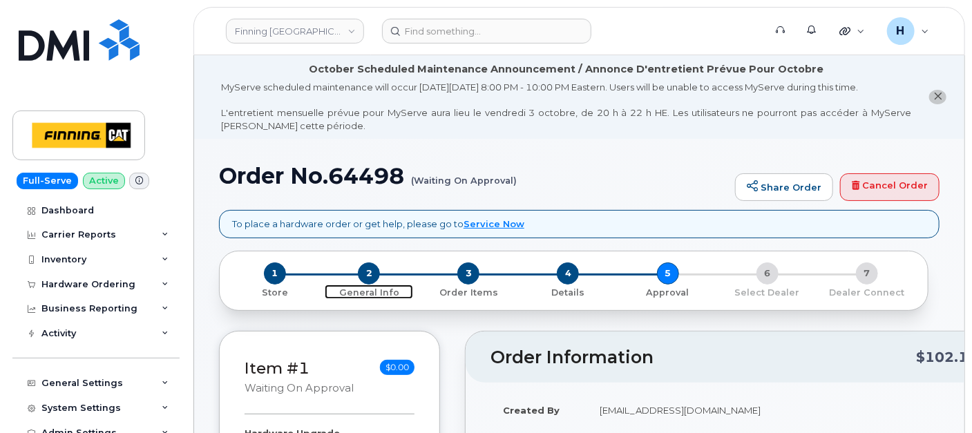
click at [369, 263] on span "2" at bounding box center [369, 273] width 22 height 22
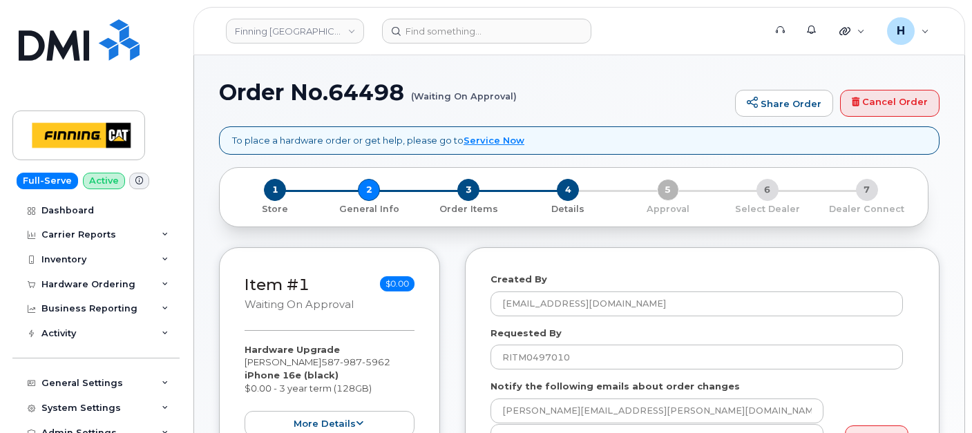
select select
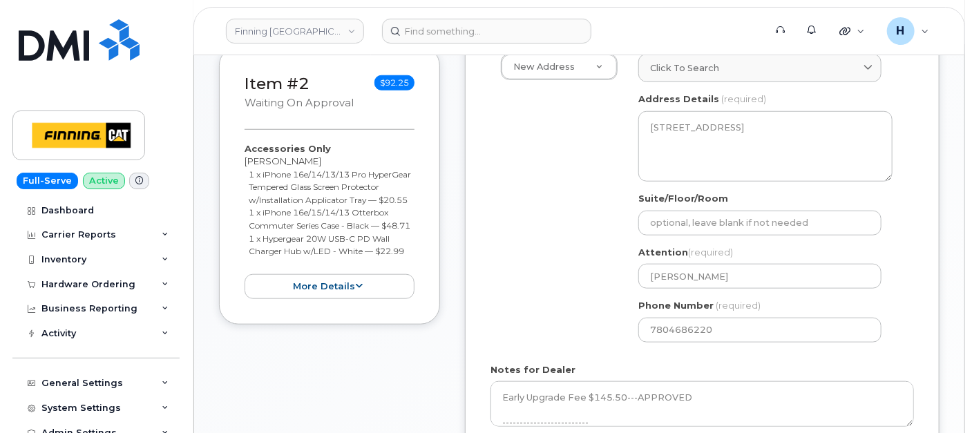
scroll to position [537, 0]
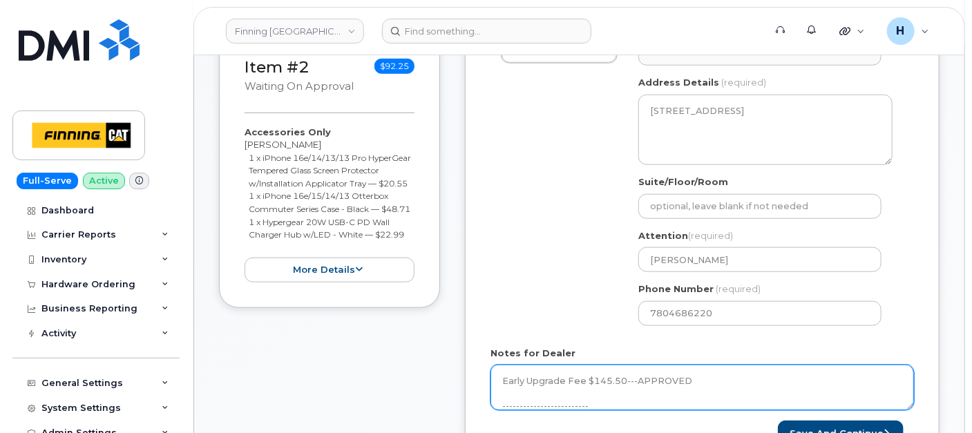
click at [577, 369] on textarea "Early Upgrade Fee $145.50---APPROVED ------------------------- Hardware Upgrade…" at bounding box center [701, 388] width 423 height 46
click at [645, 403] on textarea "Early Upgrade Fee $145.50---APPROVED ------------------------- Hardware Upgrade…" at bounding box center [701, 388] width 423 height 46
paste textarea "335672436623"
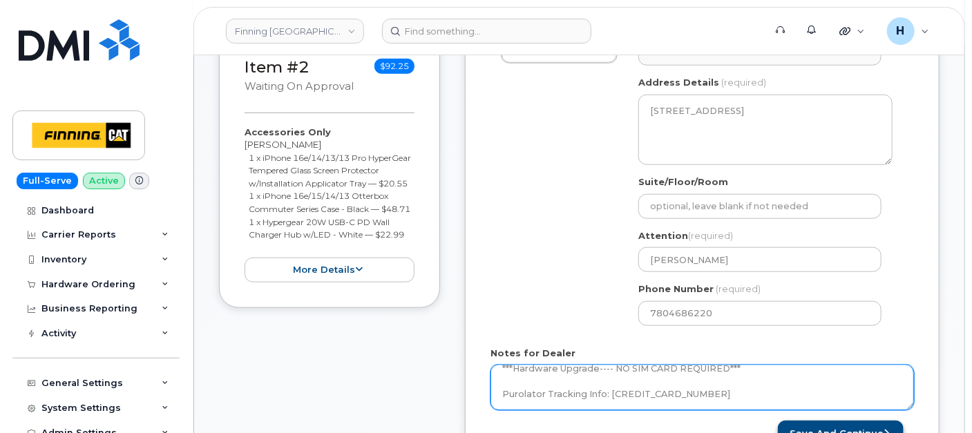
type textarea "Early Upgrade Fee $145.50---APPROVED ------------------------- Hardware Upgrade…"
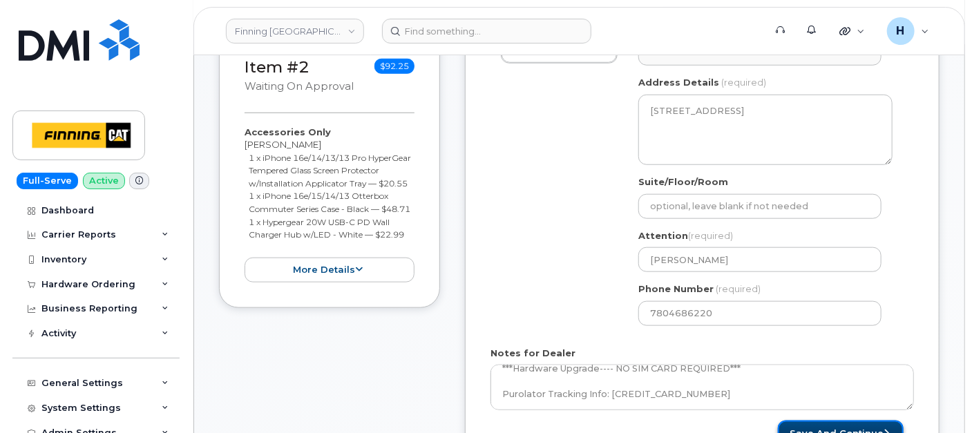
click at [799, 421] on button "Save and Continue" at bounding box center [841, 434] width 126 height 26
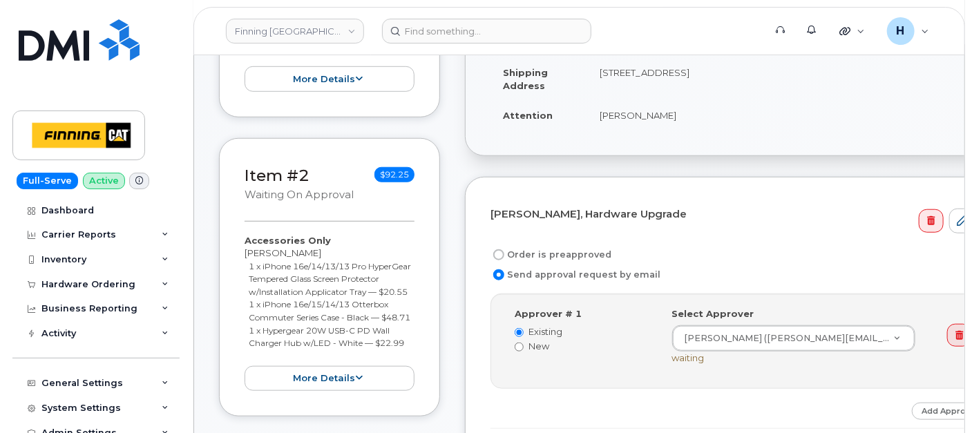
scroll to position [460, 0]
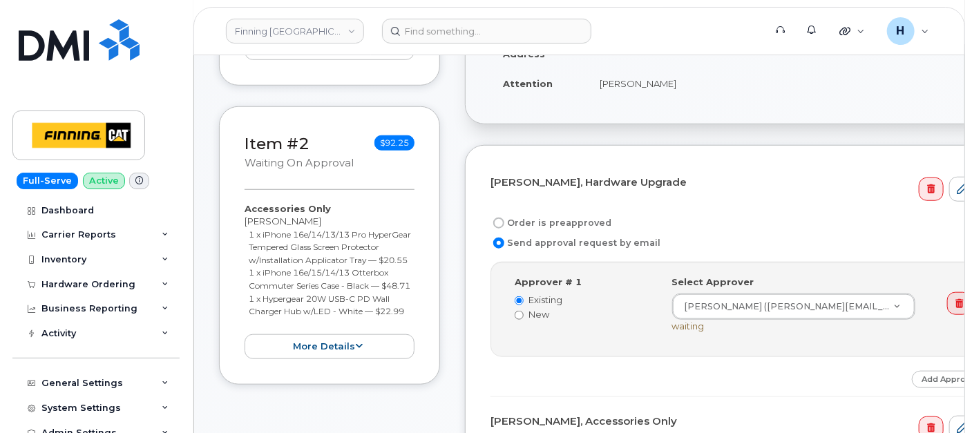
drag, startPoint x: 576, startPoint y: 218, endPoint x: 566, endPoint y: 166, distance: 53.4
click at [575, 206] on form "[PERSON_NAME], Hardware Upgrade Order is preapproved Send approval request by e…" at bounding box center [738, 374] width 497 height 407
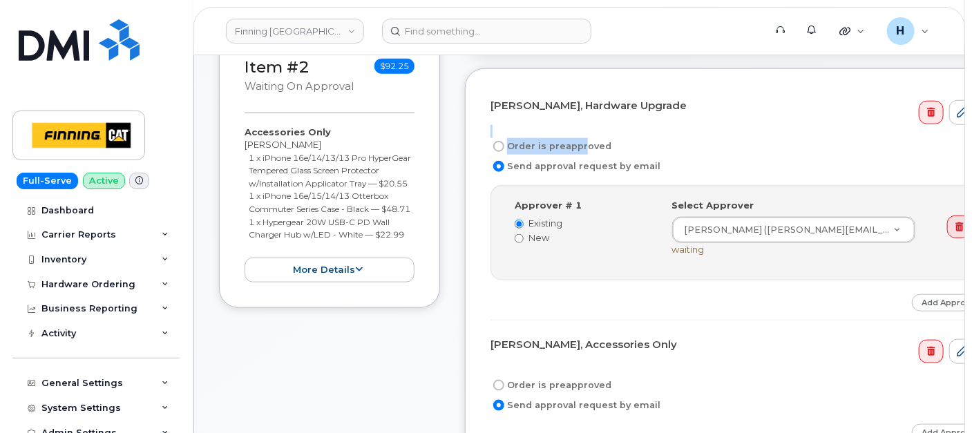
click at [553, 146] on label "Order is preapproved" at bounding box center [550, 146] width 121 height 17
click at [504, 146] on input "Order is preapproved" at bounding box center [498, 146] width 11 height 11
radio input "true"
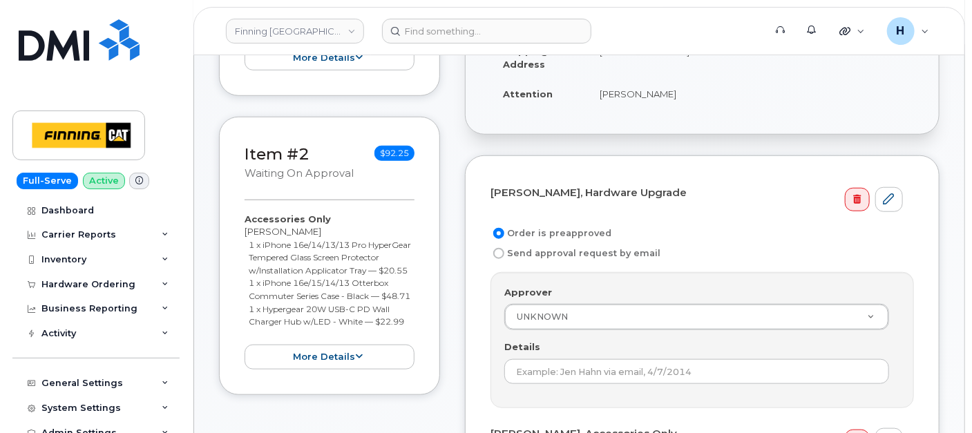
scroll to position [383, 0]
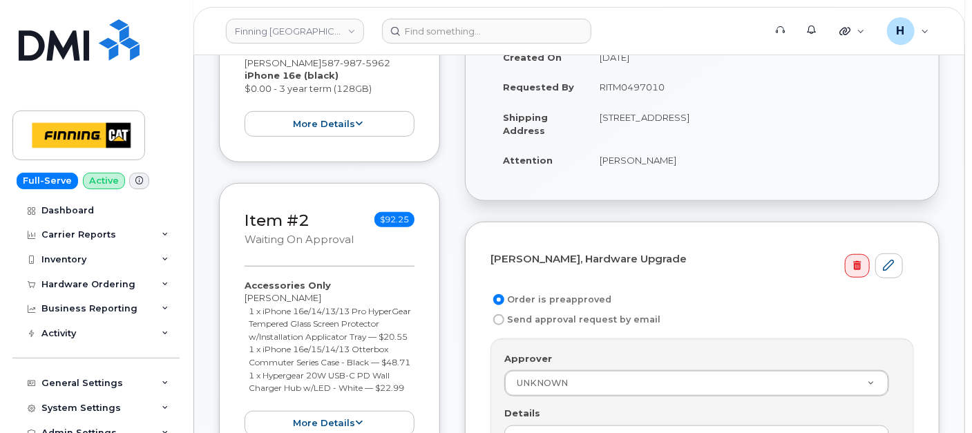
drag, startPoint x: 595, startPoint y: 84, endPoint x: 753, endPoint y: 87, distance: 158.2
click at [753, 87] on td "RITM0497010" at bounding box center [750, 87] width 327 height 30
copy td "RITM0497010"
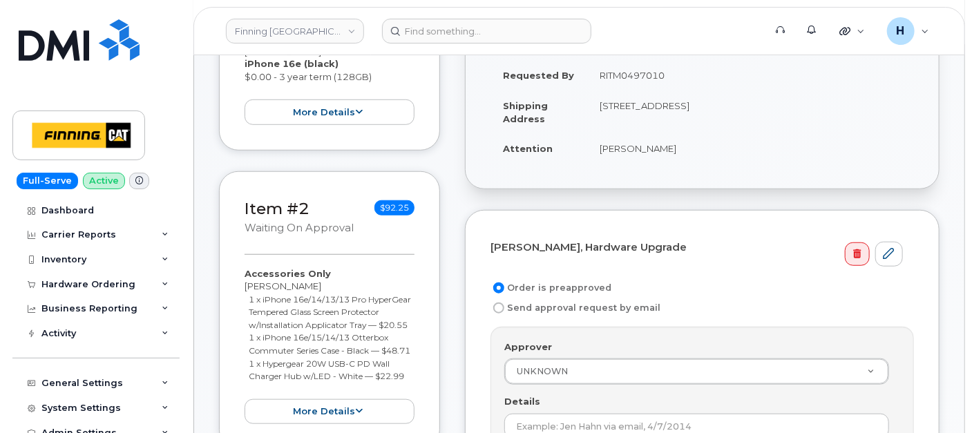
scroll to position [537, 0]
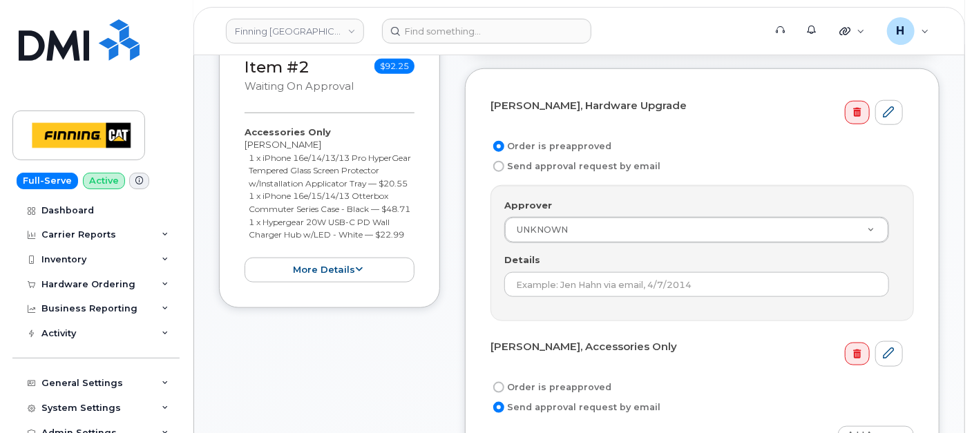
click at [521, 293] on div "Approver UNKNOWN Approver Approver UNKNOWN Aaron Andersen Aaron Edwards Aaron F…" at bounding box center [701, 253] width 423 height 136
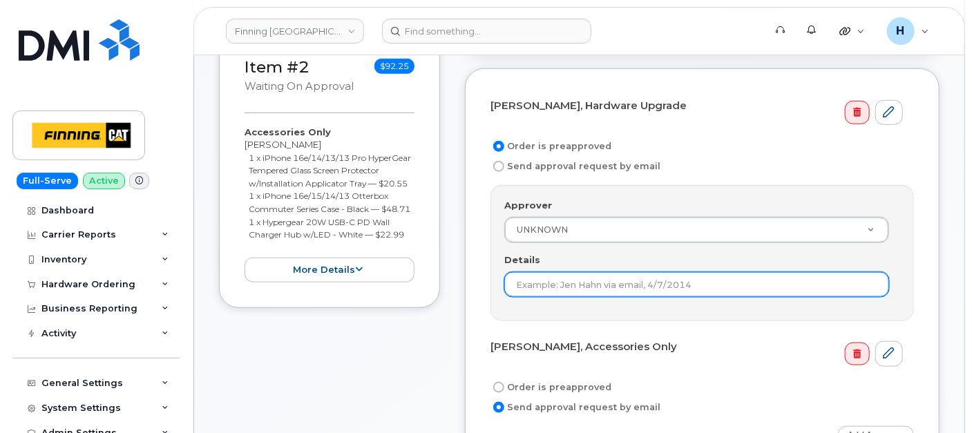
click at [523, 287] on input "Details" at bounding box center [696, 284] width 385 height 25
paste input "RITM0497010"
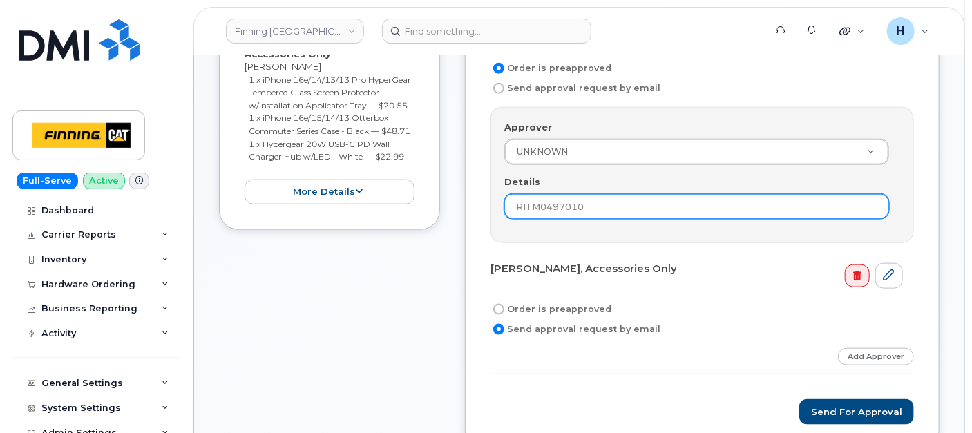
scroll to position [691, 0]
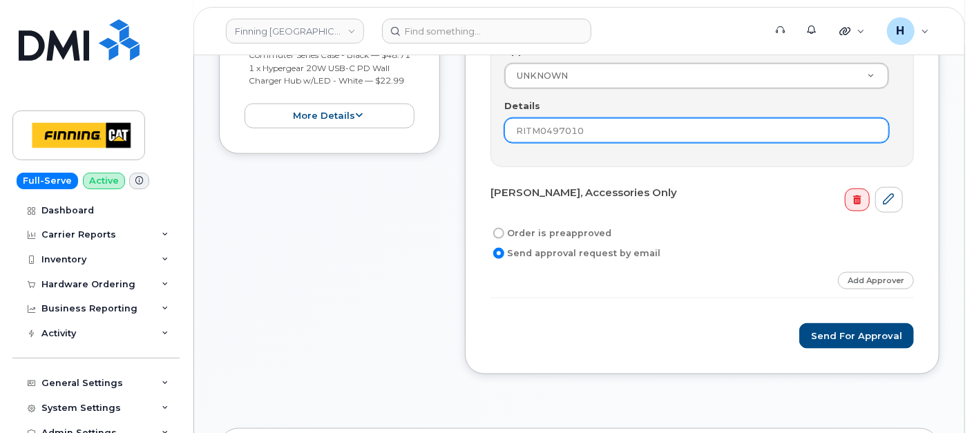
type input "RITM0497010"
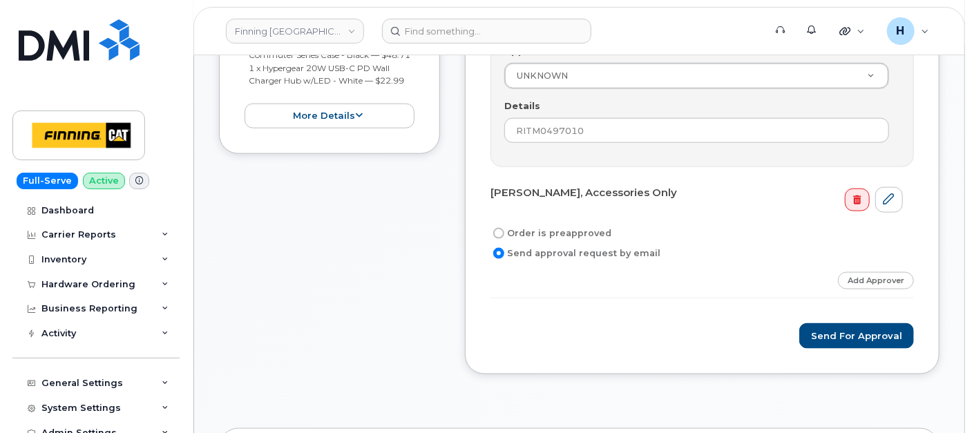
click at [539, 234] on label "Order is preapproved" at bounding box center [550, 233] width 121 height 17
click at [504, 234] on input "Order is preapproved" at bounding box center [498, 233] width 11 height 11
radio input "true"
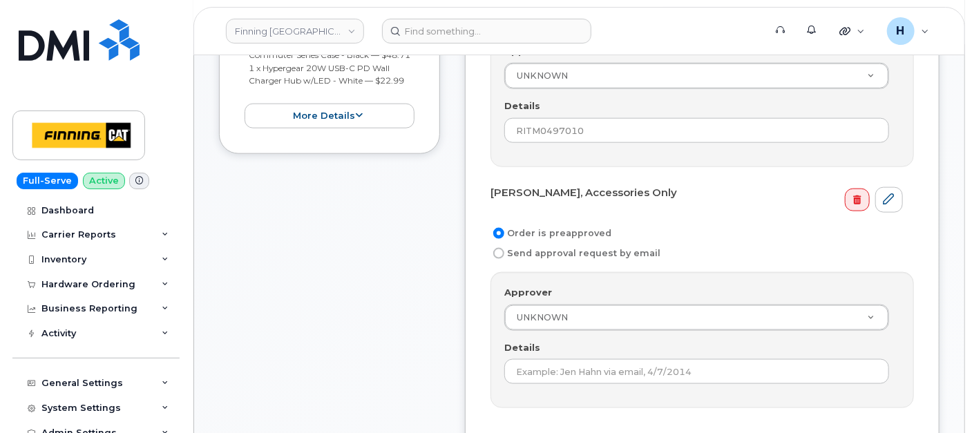
scroll to position [767, 0]
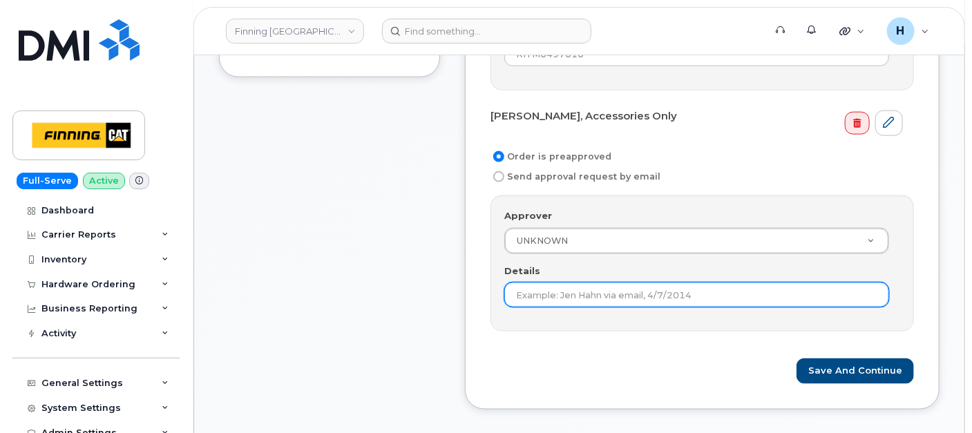
click at [524, 282] on input "Details" at bounding box center [696, 294] width 385 height 25
paste input "RITM0497010"
type input "RITM0497010"
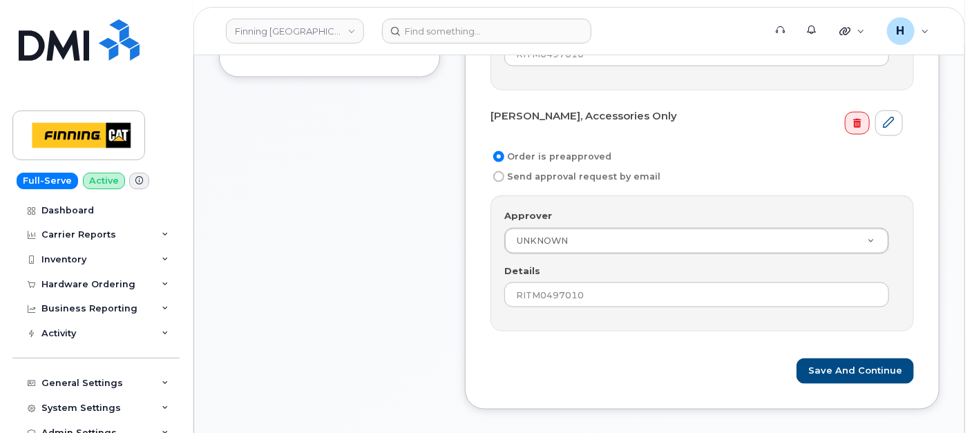
click at [842, 350] on form "Elvira Avalos, Hardware Upgrade Order is preapproved Send approval request by e…" at bounding box center [701, 123] width 423 height 521
click at [818, 367] on button "Save and Continue" at bounding box center [854, 371] width 117 height 26
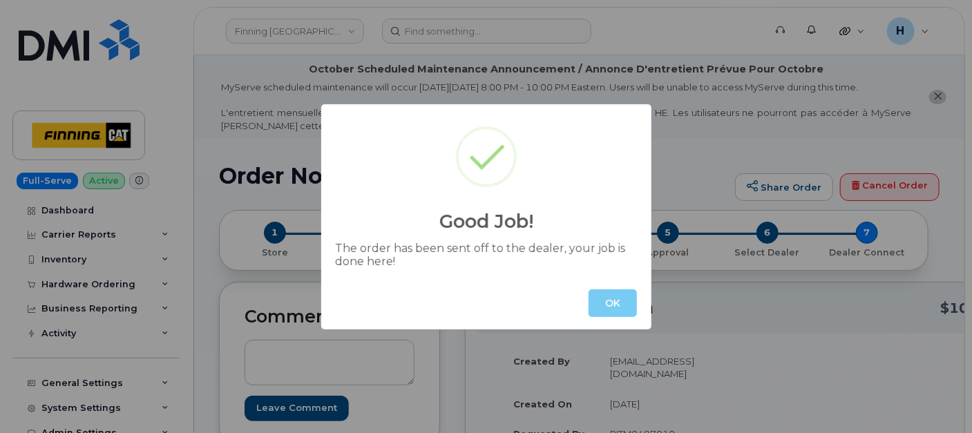
click at [618, 302] on button "OK" at bounding box center [612, 303] width 48 height 28
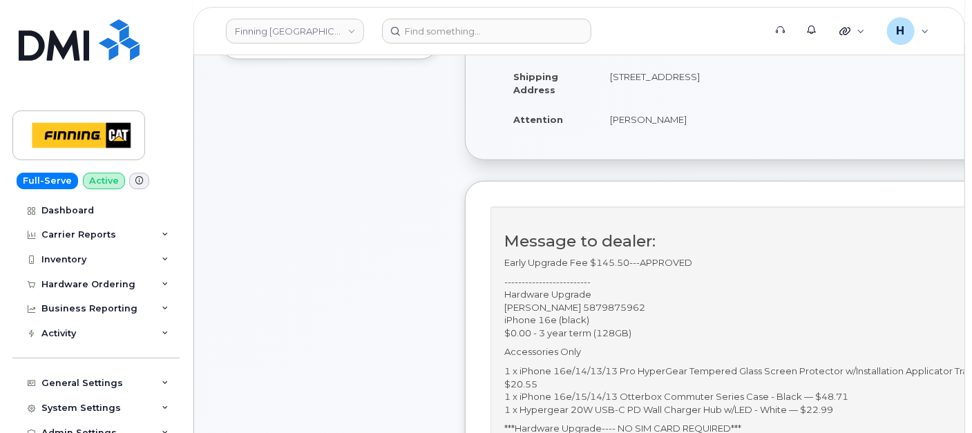
scroll to position [383, 0]
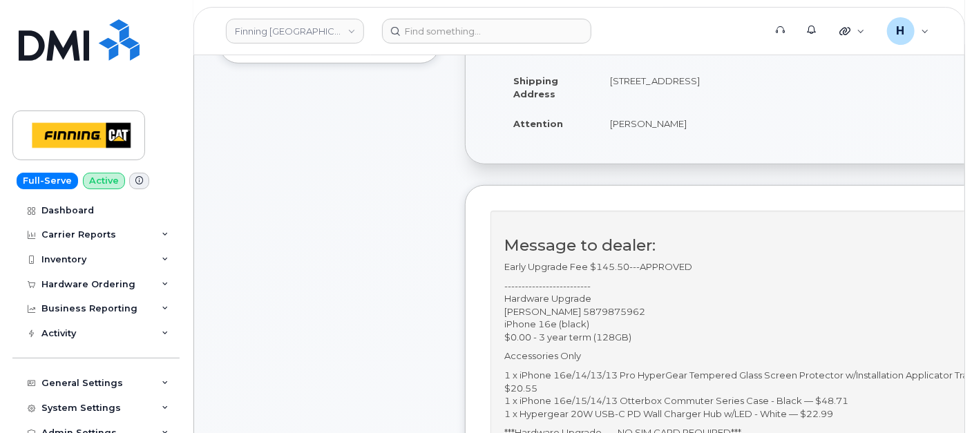
drag, startPoint x: 588, startPoint y: 119, endPoint x: 693, endPoint y: 118, distance: 105.7
click at [693, 118] on tr "Attention Elvira Avalos" at bounding box center [621, 123] width 240 height 30
copy tr "Elvira Avalos"
drag, startPoint x: 562, startPoint y: 309, endPoint x: 626, endPoint y: 307, distance: 64.3
click at [626, 307] on p "------------------------- Hardware Upgrade Elvira Avalos 5879875962 iPhone 16e …" at bounding box center [745, 312] width 483 height 64
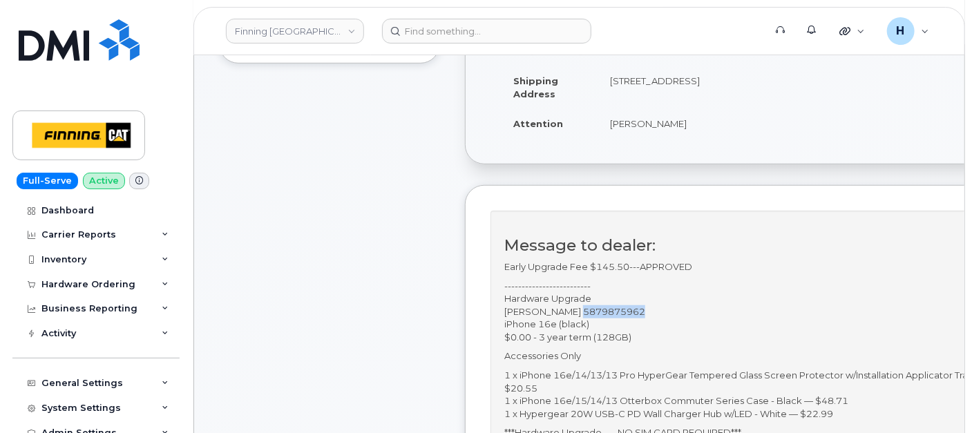
copy p "5879875962"
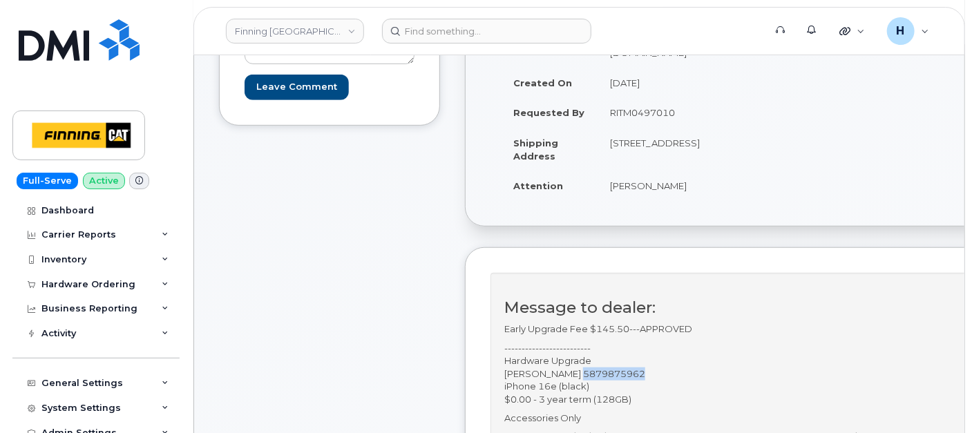
scroll to position [307, 0]
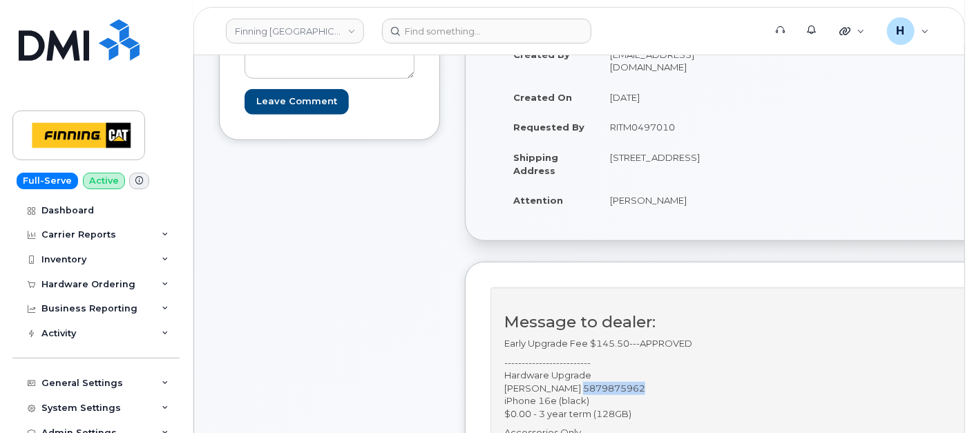
drag, startPoint x: 607, startPoint y: 199, endPoint x: 728, endPoint y: 198, distance: 121.5
click at [728, 198] on td "Elvira Avalos" at bounding box center [669, 200] width 144 height 30
copy td "Elvira Avalos"
drag, startPoint x: 561, startPoint y: 385, endPoint x: 671, endPoint y: 384, distance: 109.8
click at [671, 384] on p "------------------------- Hardware Upgrade Elvira Avalos 5879875962 iPhone 16e …" at bounding box center [745, 388] width 483 height 64
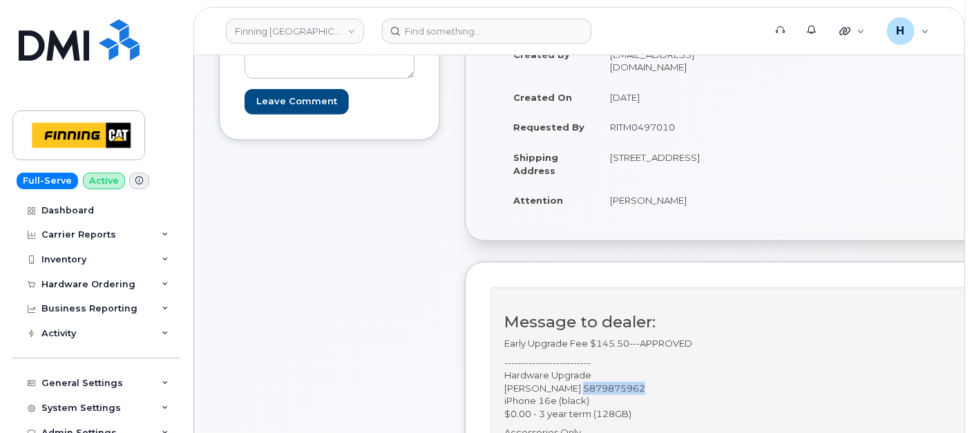
copy p "5879875962"
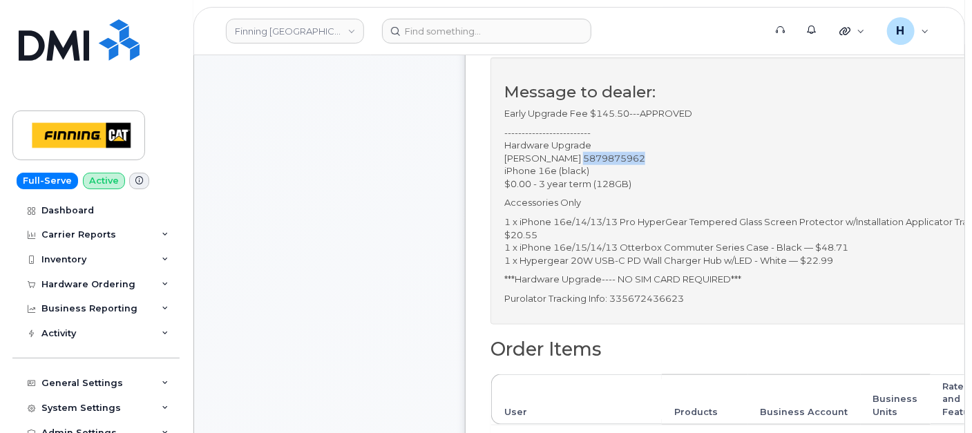
scroll to position [230, 0]
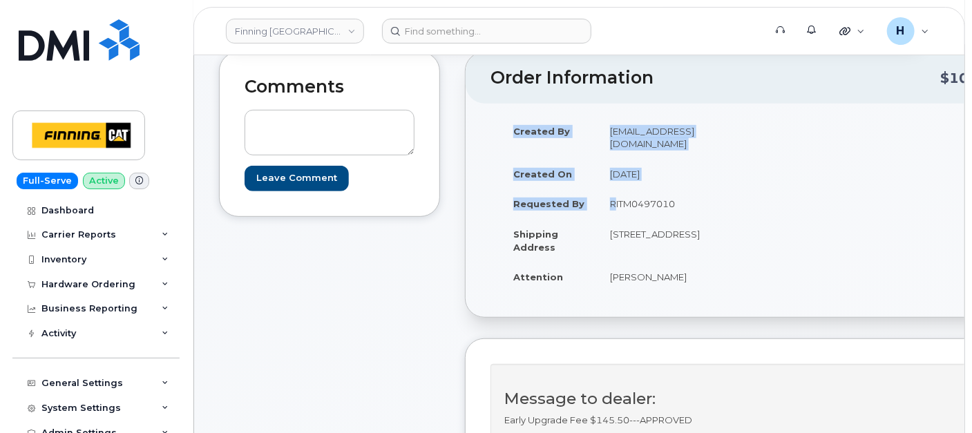
drag, startPoint x: 608, startPoint y: 186, endPoint x: 740, endPoint y: 190, distance: 131.9
click at [740, 190] on div "Created By hakaur@dminc.com Created On October 1, 2025 Requested By RITM0497010…" at bounding box center [620, 210] width 261 height 189
copy table "Created By hakaur@dminc.com Created On October 1, 2025 Requested By"
click at [652, 258] on td "13315 156 St NW EDMONTON AB T5V 1V2 CANADA" at bounding box center [669, 240] width 144 height 43
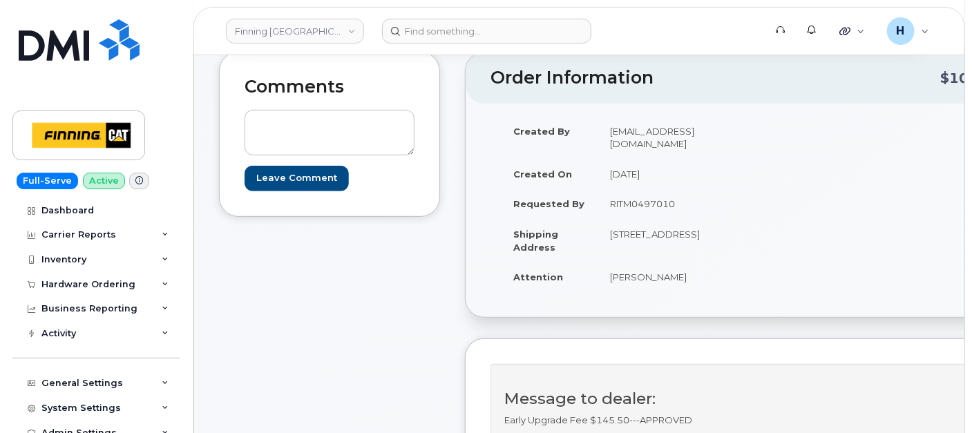
click at [646, 193] on td "RITM0497010" at bounding box center [669, 204] width 144 height 30
copy td "RITM0497010"
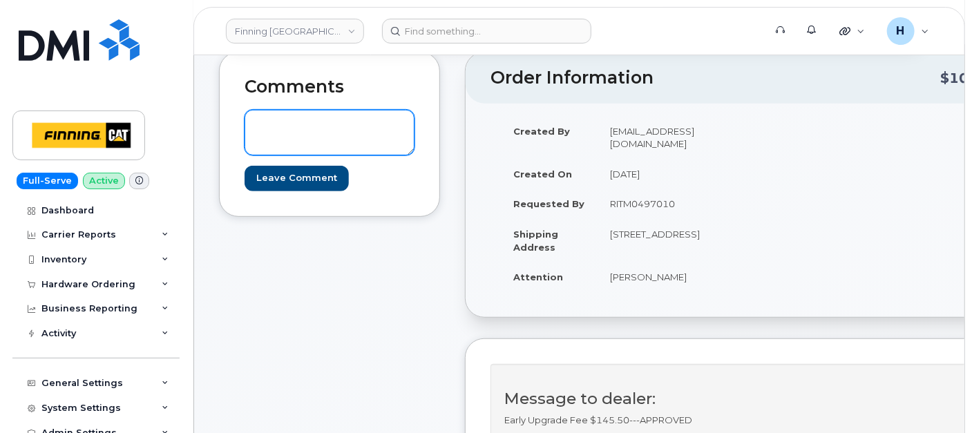
click at [376, 137] on textarea at bounding box center [329, 133] width 170 height 46
paste textarea "TL60034687"
click at [253, 126] on textarea "TL60034687" at bounding box center [329, 133] width 170 height 46
type textarea "TELUS ORDER#TL60034687"
drag, startPoint x: 421, startPoint y: 123, endPoint x: 376, endPoint y: 131, distance: 45.6
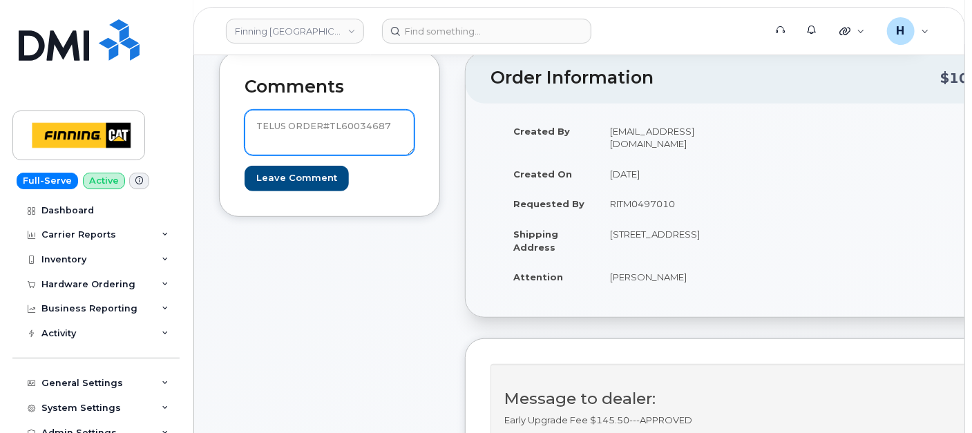
click at [376, 131] on div "Comments TELUS ORDER#TL60034687 Leave Comment" at bounding box center [329, 134] width 221 height 165
drag, startPoint x: 385, startPoint y: 127, endPoint x: 195, endPoint y: 126, distance: 189.9
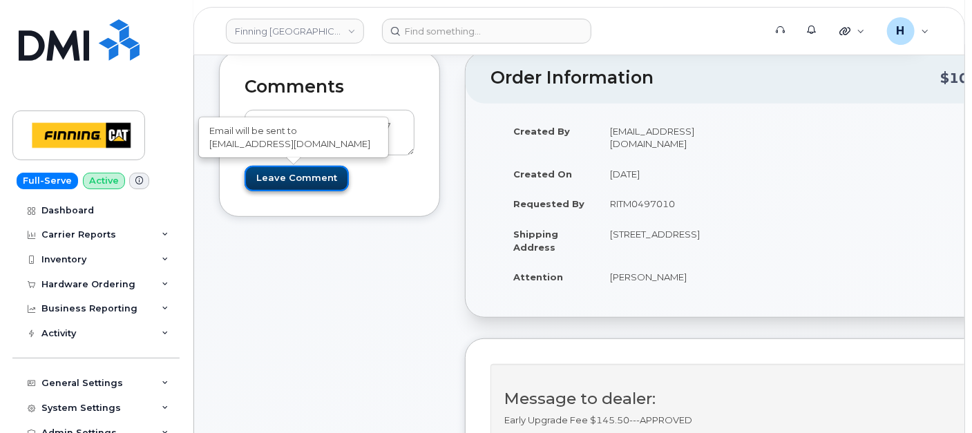
click at [256, 169] on input "Leave Comment" at bounding box center [296, 179] width 104 height 26
type input "Create Event"
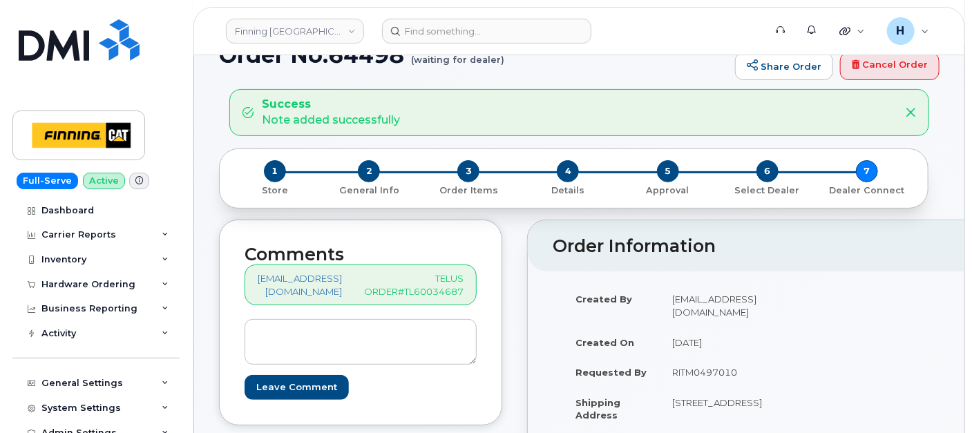
scroll to position [230, 0]
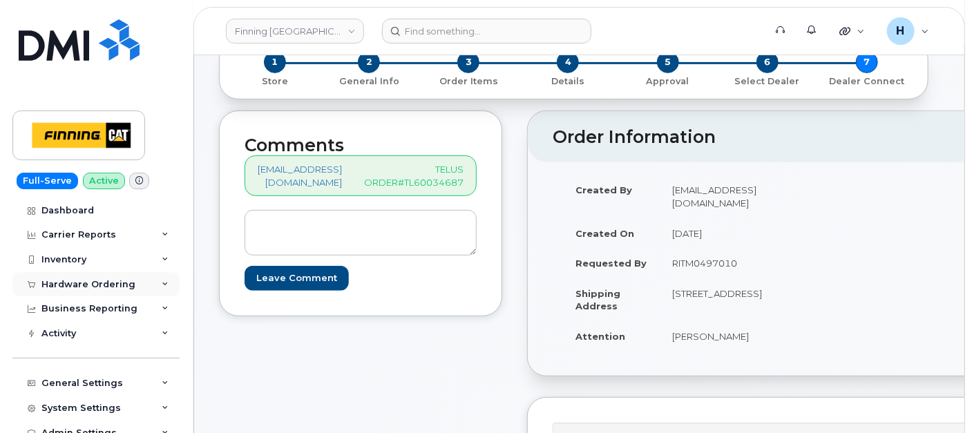
click at [110, 281] on div "Hardware Ordering" at bounding box center [88, 284] width 94 height 11
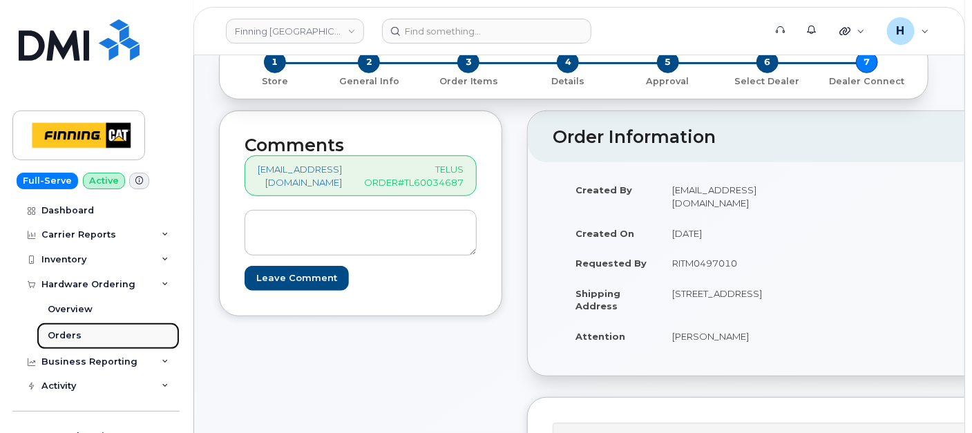
click at [77, 337] on div "Orders" at bounding box center [65, 335] width 34 height 12
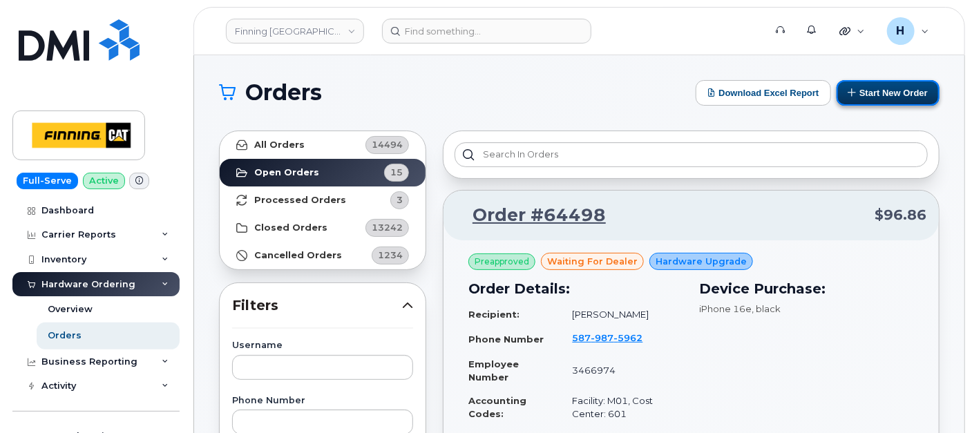
click at [868, 92] on button "Start New Order" at bounding box center [887, 93] width 103 height 26
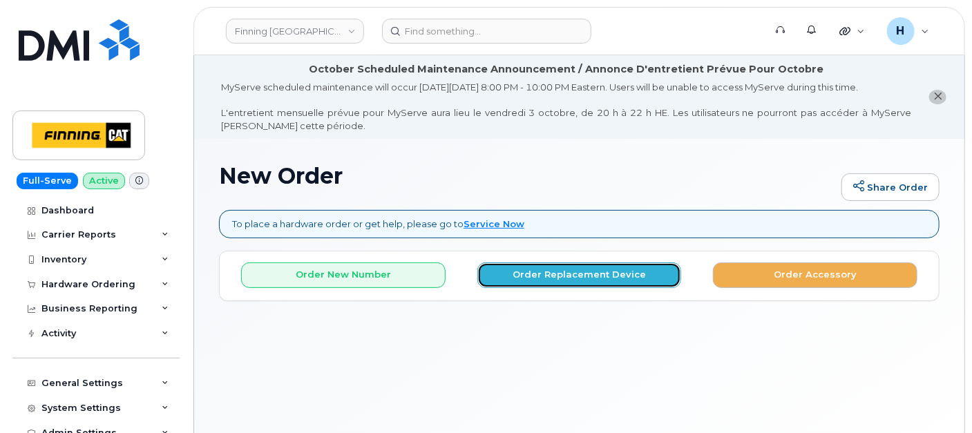
click at [532, 282] on button "Order Replacement Device" at bounding box center [579, 275] width 204 height 26
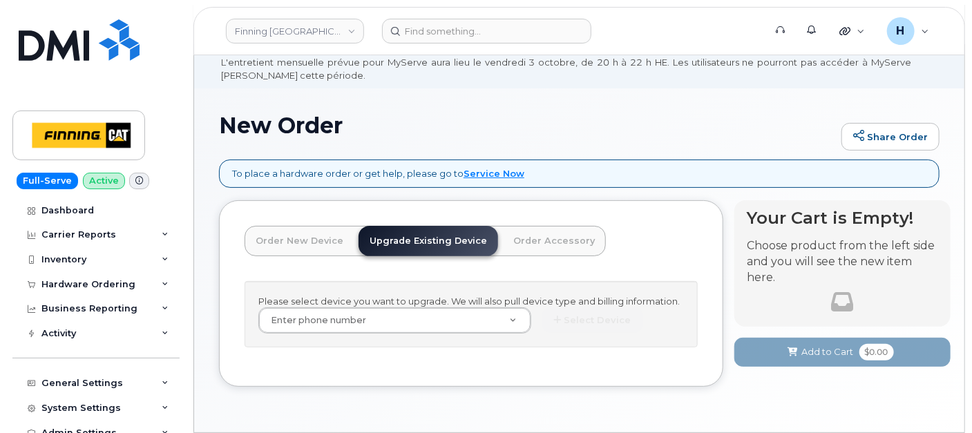
scroll to position [92, 0]
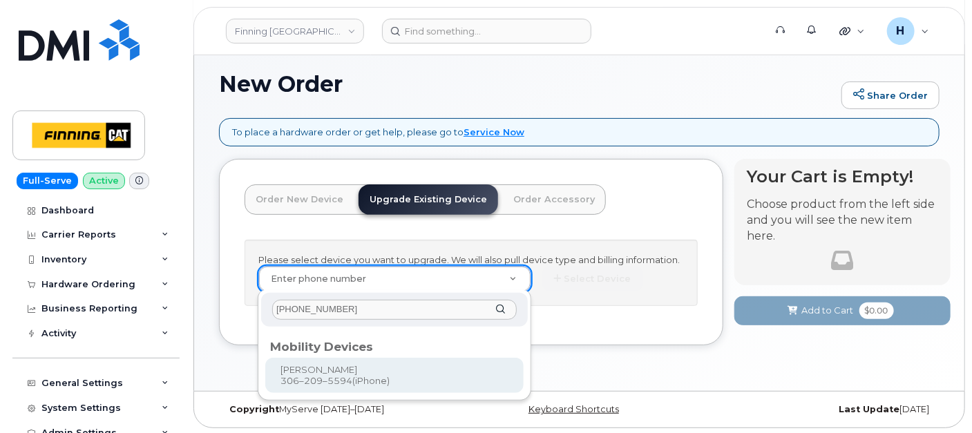
type input "[PHONE_NUMBER]"
click at [302, 353] on div "Mobility Devices" at bounding box center [394, 345] width 258 height 28
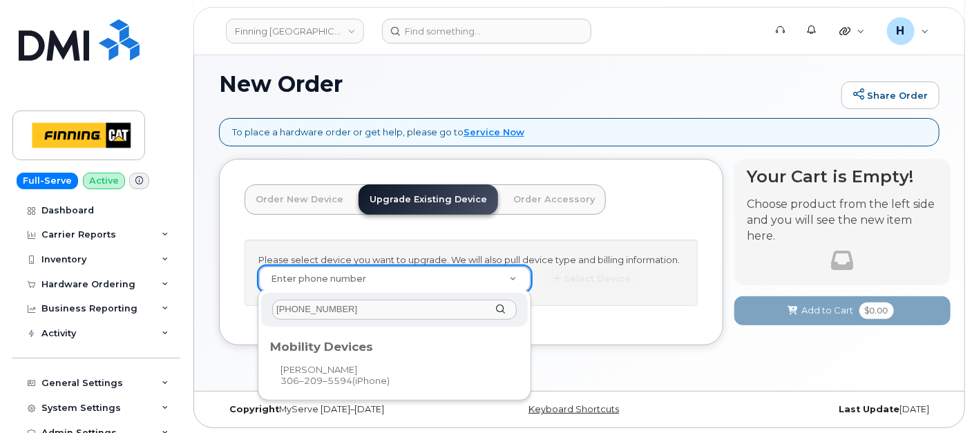
click at [392, 356] on div "Mobility Devices" at bounding box center [394, 345] width 258 height 28
type input "372538"
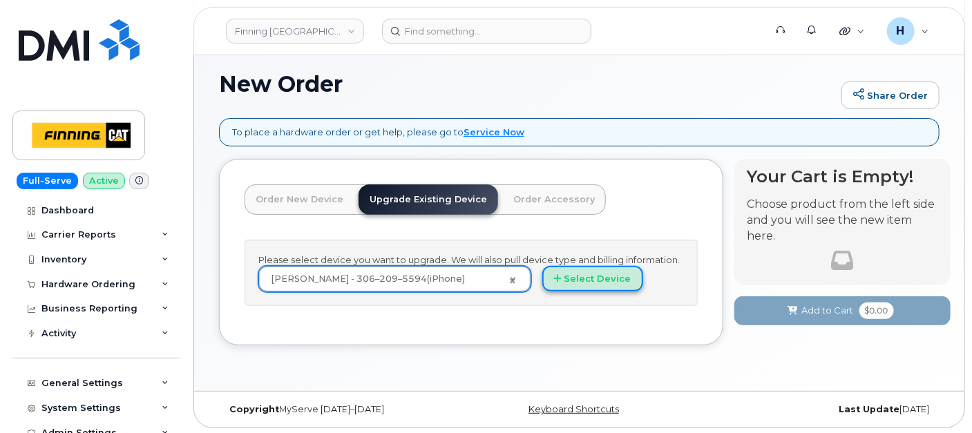
click at [577, 271] on button "Select Device" at bounding box center [592, 279] width 101 height 26
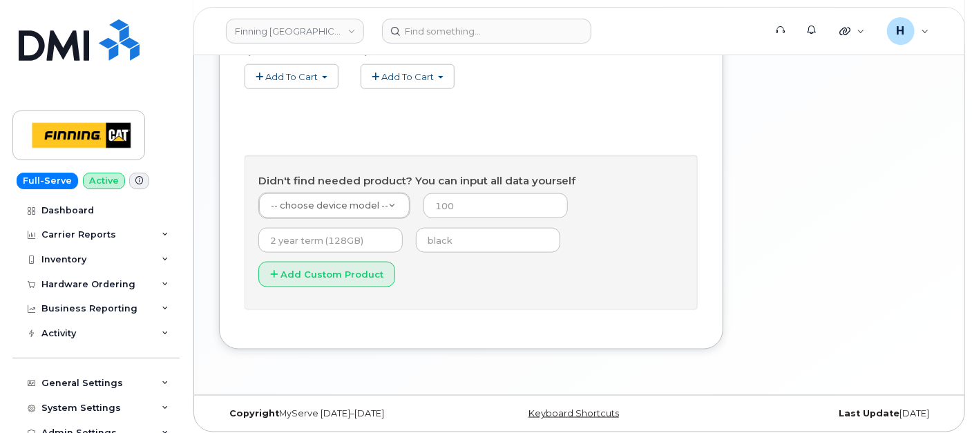
scroll to position [771, 0]
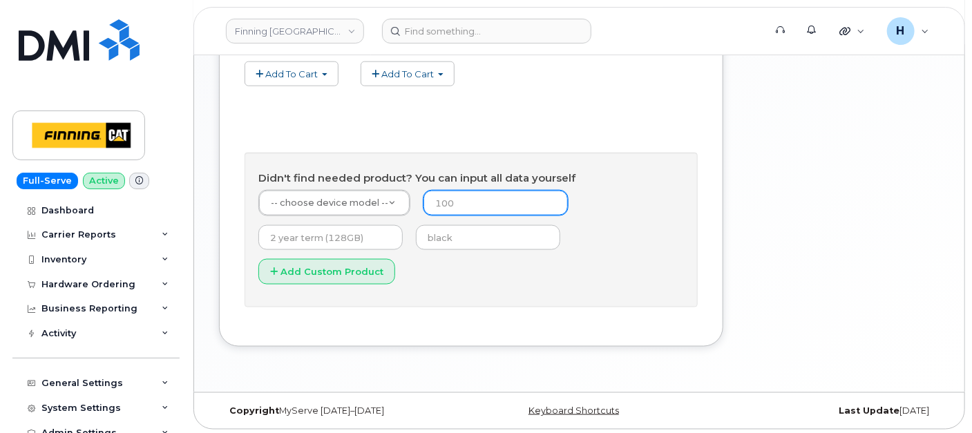
click at [463, 201] on input "number" at bounding box center [495, 203] width 144 height 25
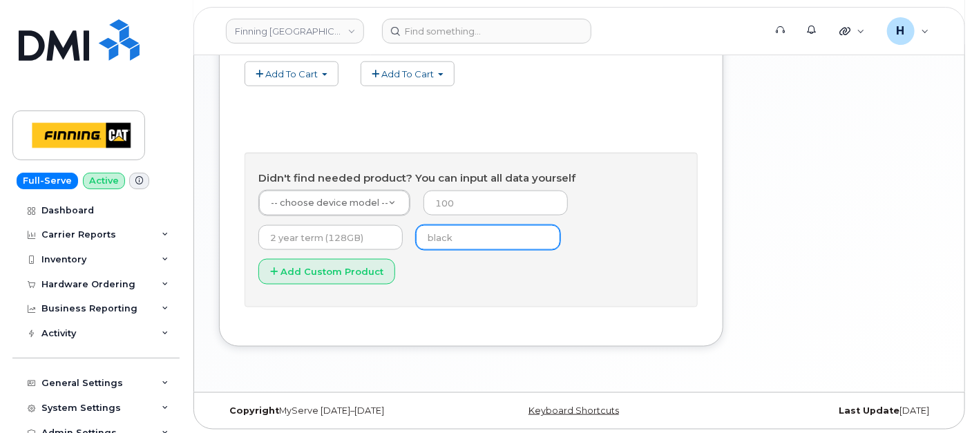
click at [465, 236] on input "text" at bounding box center [488, 237] width 144 height 25
type input "black"
type input "0"
type input "3 year term (128GB)"
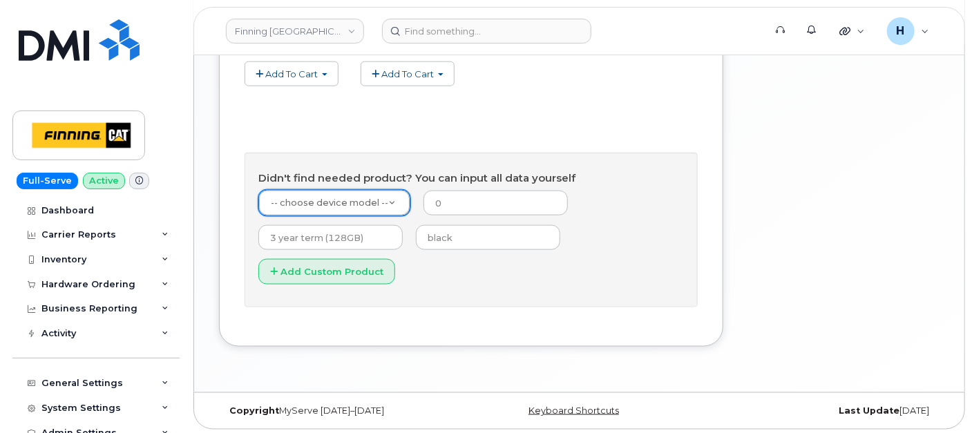
drag, startPoint x: 325, startPoint y: 197, endPoint x: 313, endPoint y: 201, distance: 12.4
type input "1"
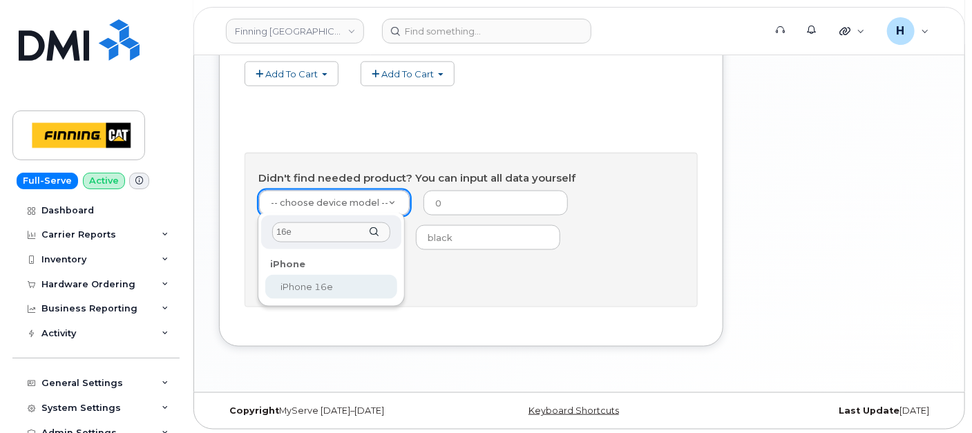
type input "16e"
drag, startPoint x: 320, startPoint y: 286, endPoint x: 340, endPoint y: 282, distance: 20.3
select select "2883"
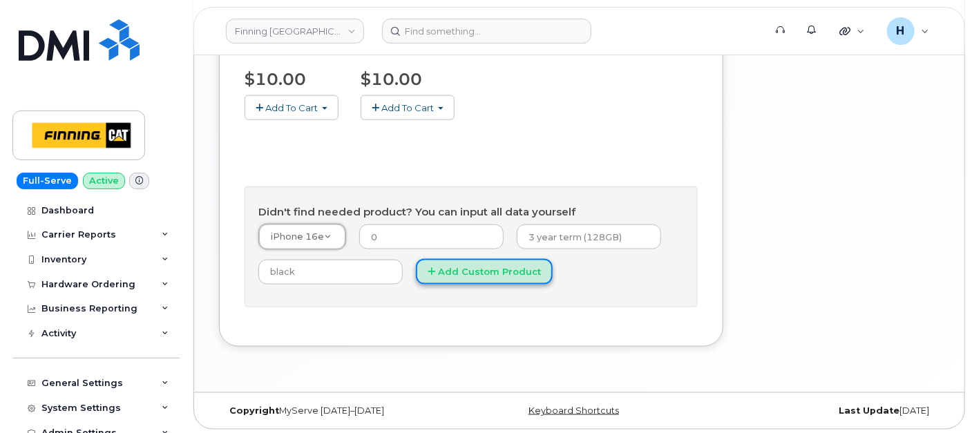
click at [501, 274] on button "Add Custom Product" at bounding box center [484, 272] width 137 height 26
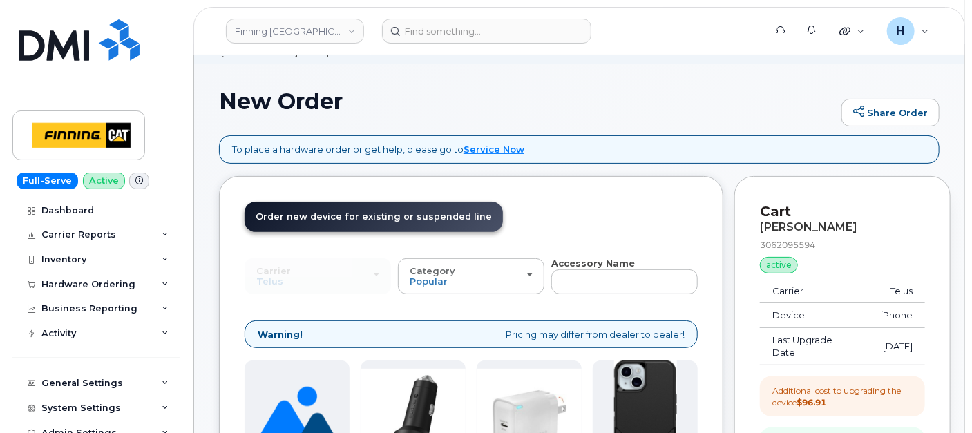
scroll to position [47, 0]
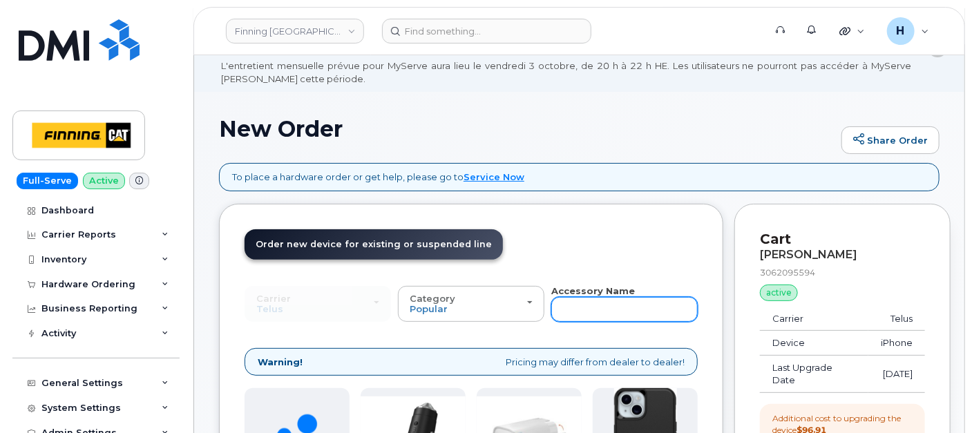
click at [563, 309] on input "text" at bounding box center [624, 309] width 146 height 25
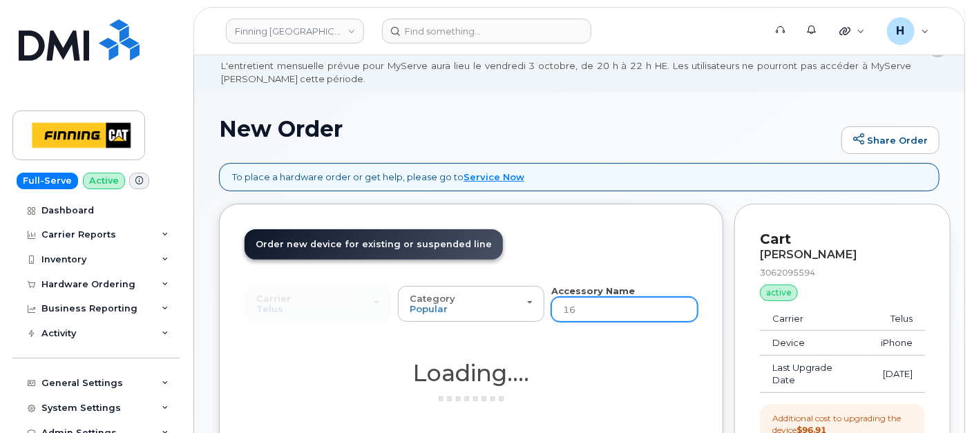
type input "16e"
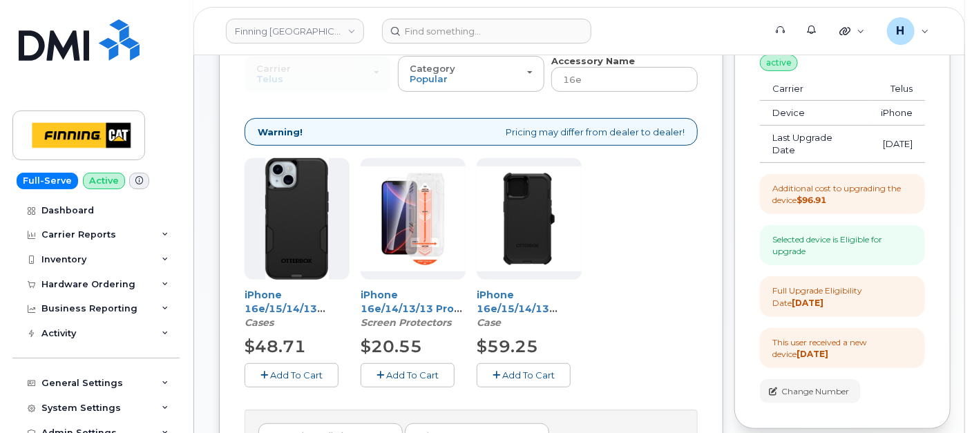
click at [392, 365] on button "Add To Cart" at bounding box center [407, 375] width 94 height 24
click at [512, 365] on button "Add To Cart" at bounding box center [523, 375] width 94 height 24
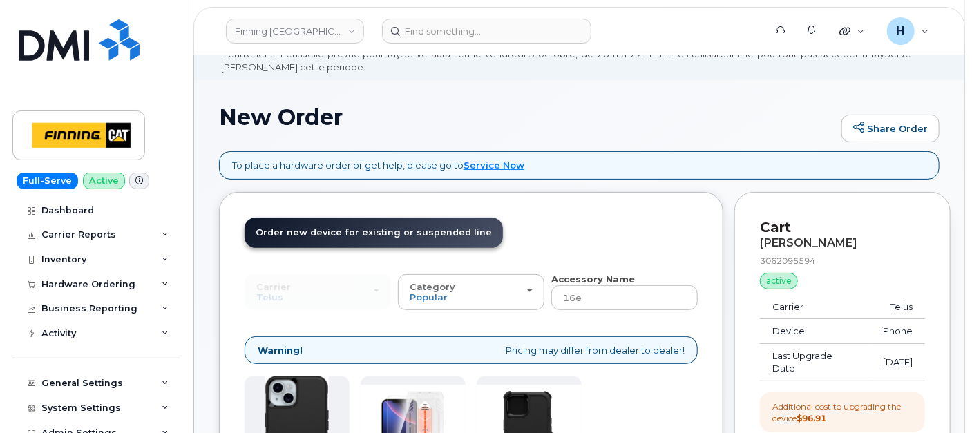
scroll to position [0, 0]
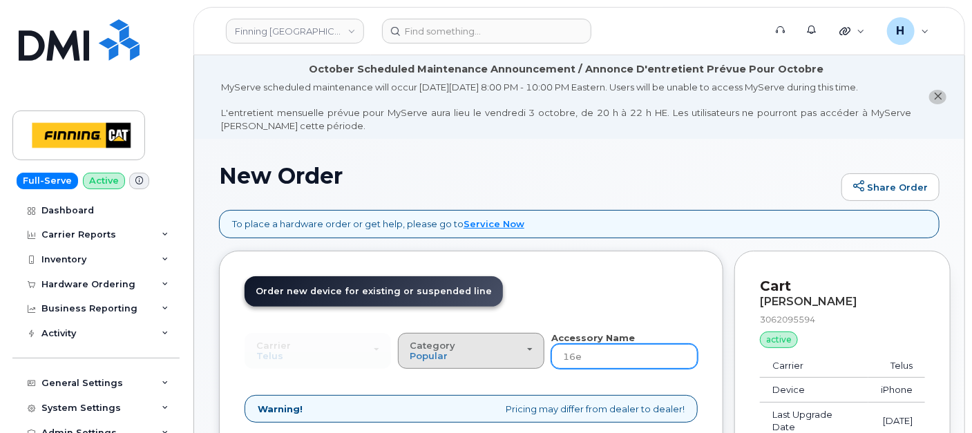
drag, startPoint x: 588, startPoint y: 359, endPoint x: 529, endPoint y: 356, distance: 58.8
click at [529, 356] on div "Carrier SaskTel Telus SaskTel Telus Category Popular All Charger Case Wall Char…" at bounding box center [470, 350] width 453 height 38
type input "wall"
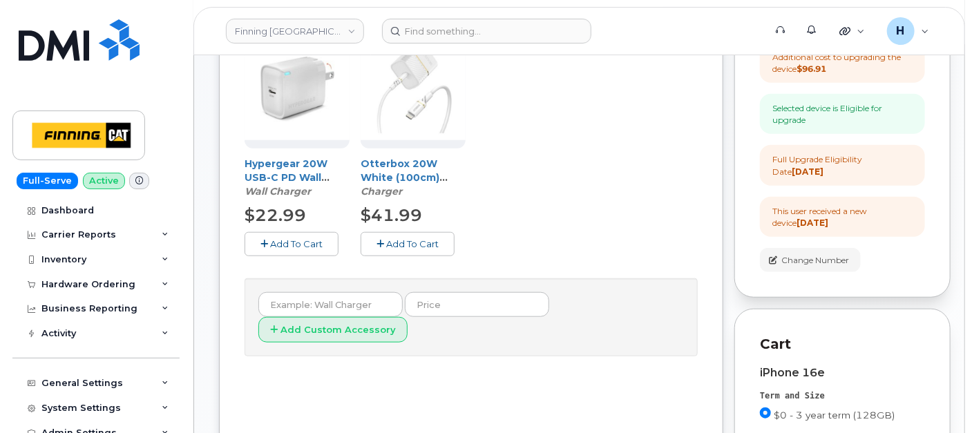
scroll to position [460, 0]
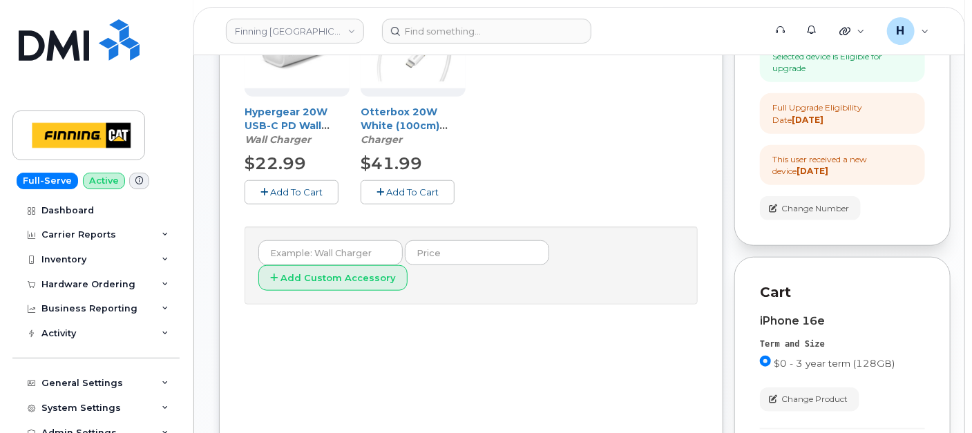
drag, startPoint x: 305, startPoint y: 172, endPoint x: 397, endPoint y: 166, distance: 92.0
click at [305, 172] on div "$22.99" at bounding box center [296, 163] width 105 height 23
click at [272, 184] on button "Add To Cart" at bounding box center [291, 192] width 94 height 24
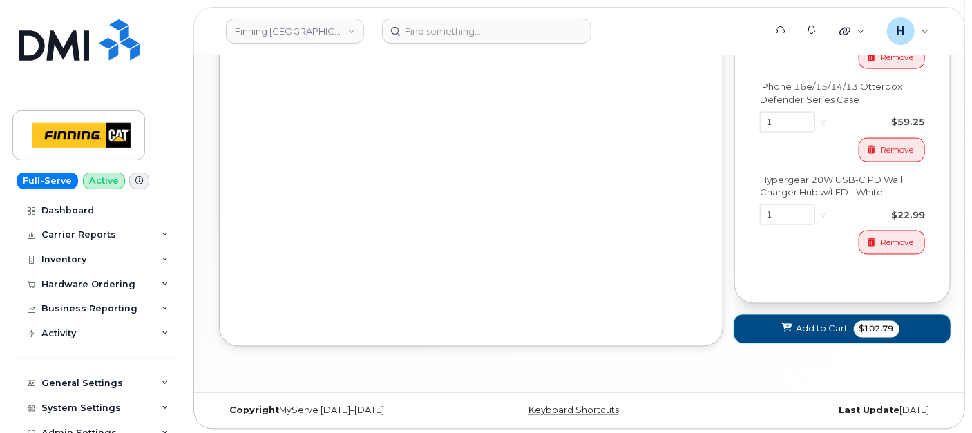
drag, startPoint x: 813, startPoint y: 322, endPoint x: 702, endPoint y: 46, distance: 297.5
click at [813, 322] on span "Add to Cart" at bounding box center [822, 328] width 52 height 13
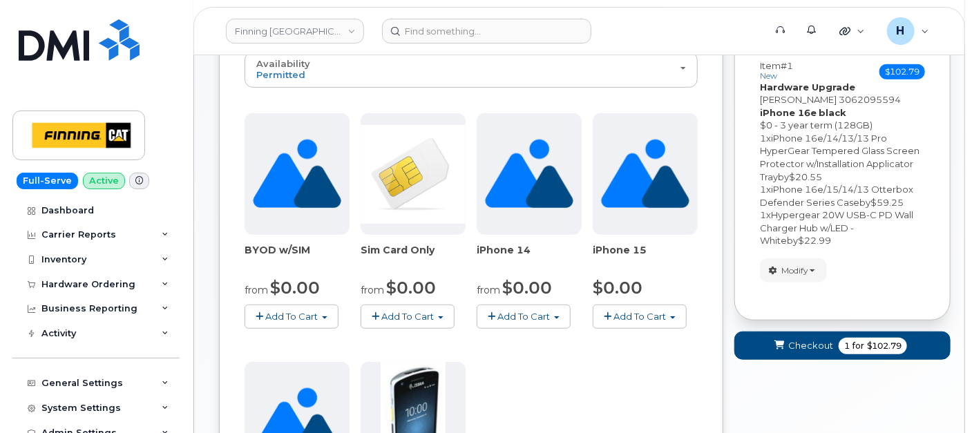
scroll to position [234, 0]
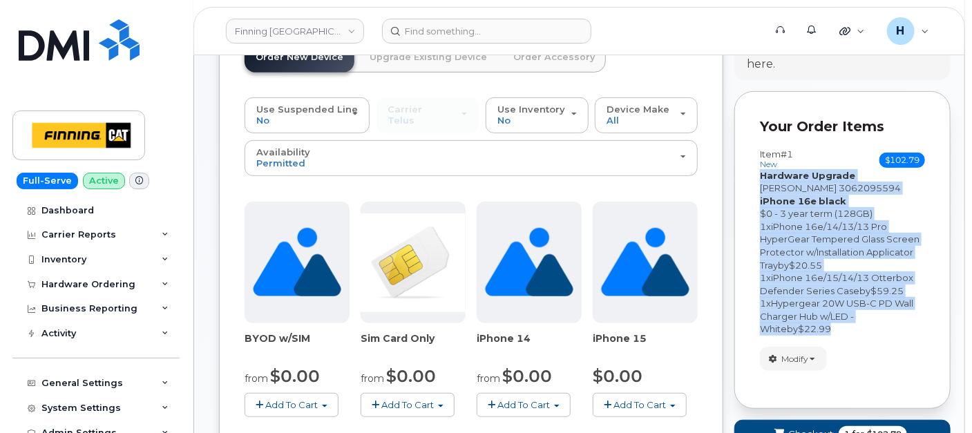
drag, startPoint x: 804, startPoint y: 329, endPoint x: 743, endPoint y: 180, distance: 161.3
click at [743, 180] on div "Your Order Items Item #1 new $102.79 Accessories Only SIM Only Activation New A…" at bounding box center [842, 250] width 216 height 318
copy div "Hardware Upgrade Scott Deschambault 3062095594 iPhone 16e black $0 - 3 year ter…"
drag, startPoint x: 775, startPoint y: 426, endPoint x: 716, endPoint y: 329, distance: 113.1
click at [775, 427] on span "submit" at bounding box center [779, 433] width 13 height 13
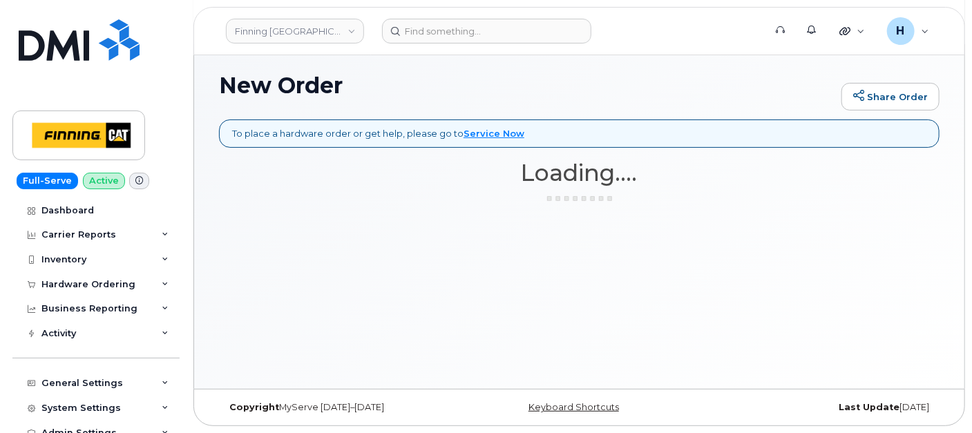
scroll to position [90, 0]
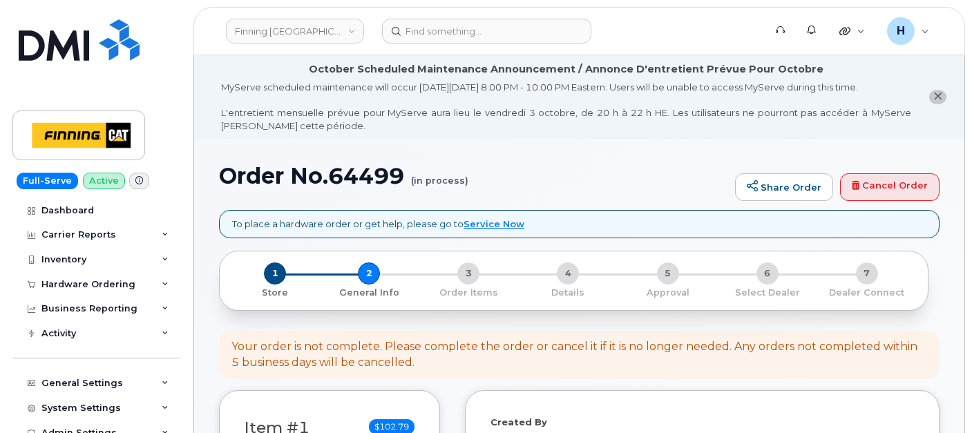
select select
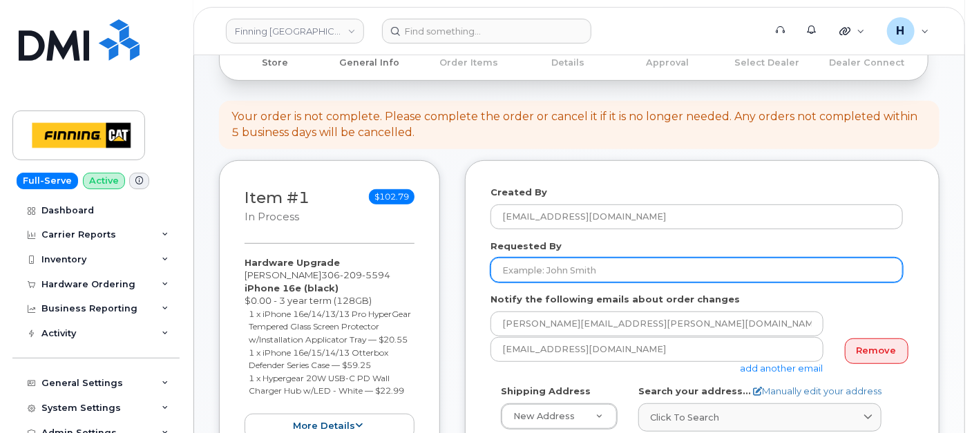
click at [573, 277] on input "Requested By" at bounding box center [696, 270] width 412 height 25
paste input "RITM0496735"
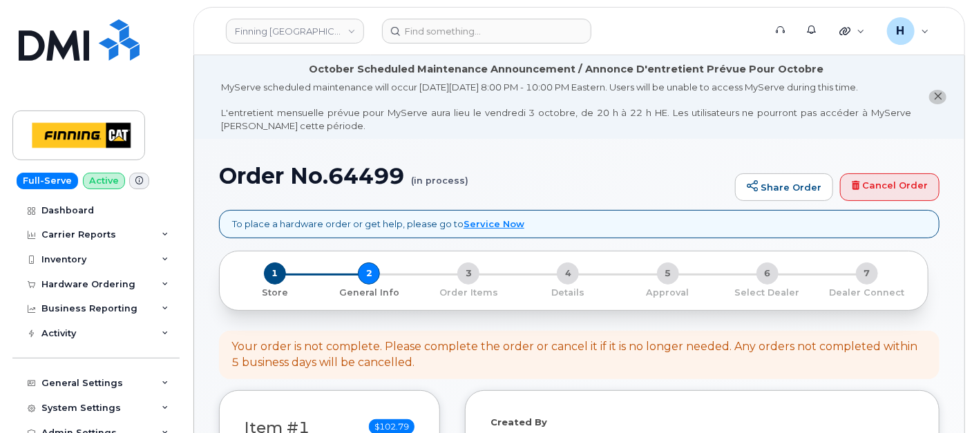
type input "RITM0496735"
drag, startPoint x: 414, startPoint y: 177, endPoint x: 224, endPoint y: 162, distance: 189.8
copy h1 "Order No.64499"
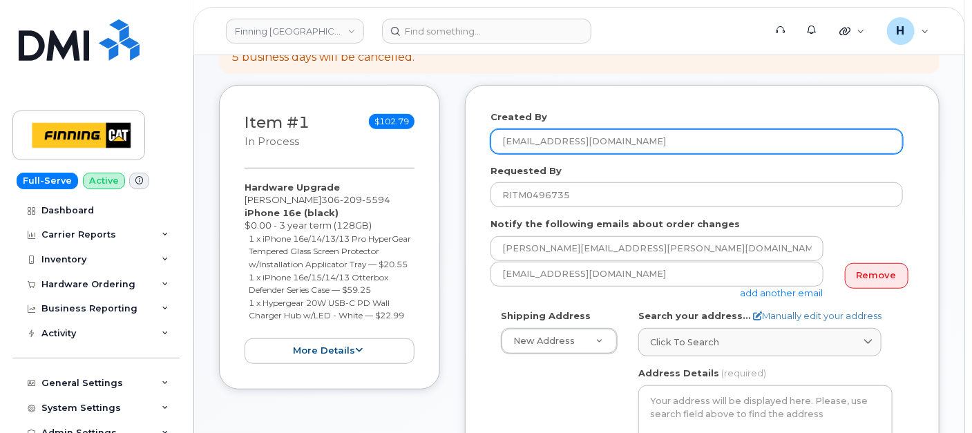
scroll to position [383, 0]
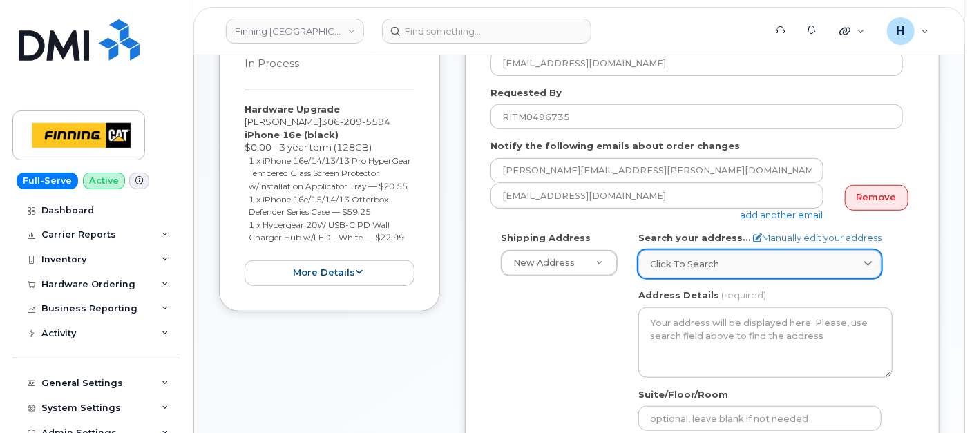
click at [724, 268] on div "Click to search" at bounding box center [760, 264] width 220 height 13
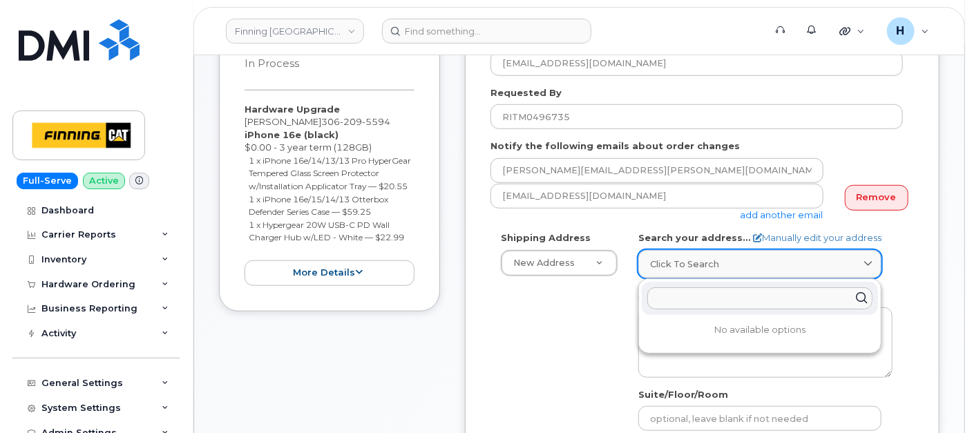
paste input "[DATE][STREET_ADDRESS][PERSON_NAME]"
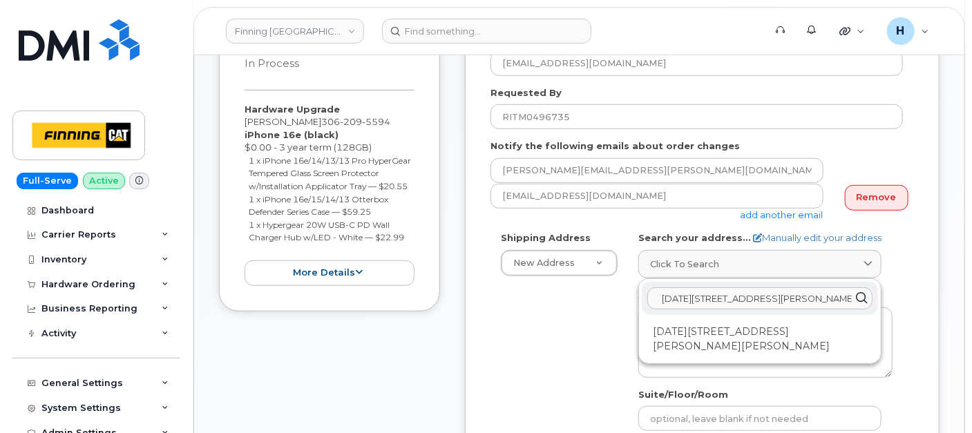
type input "[DATE][STREET_ADDRESS][PERSON_NAME]"
click at [687, 324] on div "[DATE][STREET_ADDRESS][PERSON_NAME][PERSON_NAME]" at bounding box center [759, 338] width 236 height 37
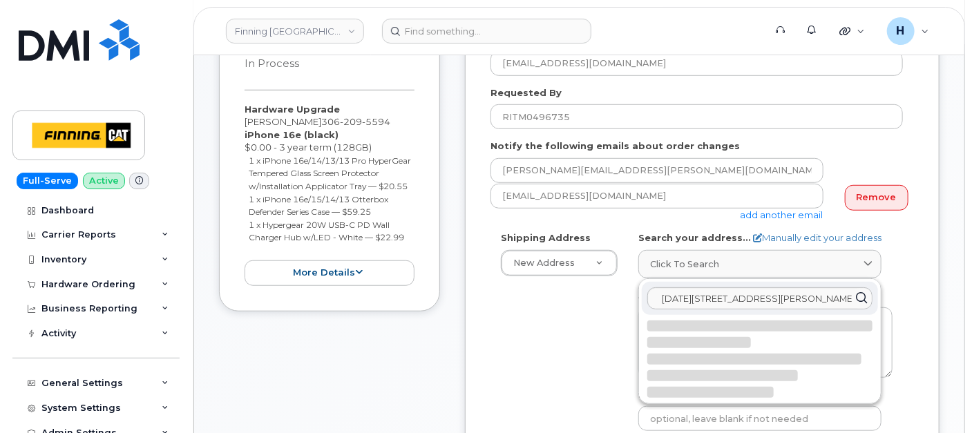
select select
type textarea "[DATE][STREET_ADDRESS][PERSON_NAME][PERSON_NAME]"
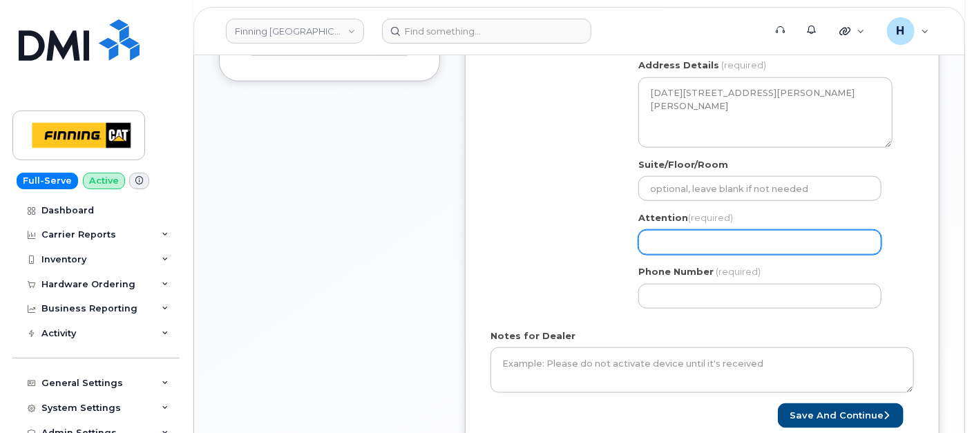
click at [668, 235] on input "Attention (required)" at bounding box center [759, 242] width 243 height 25
paste input "[PERSON_NAME]"
select select
type input "[PERSON_NAME]"
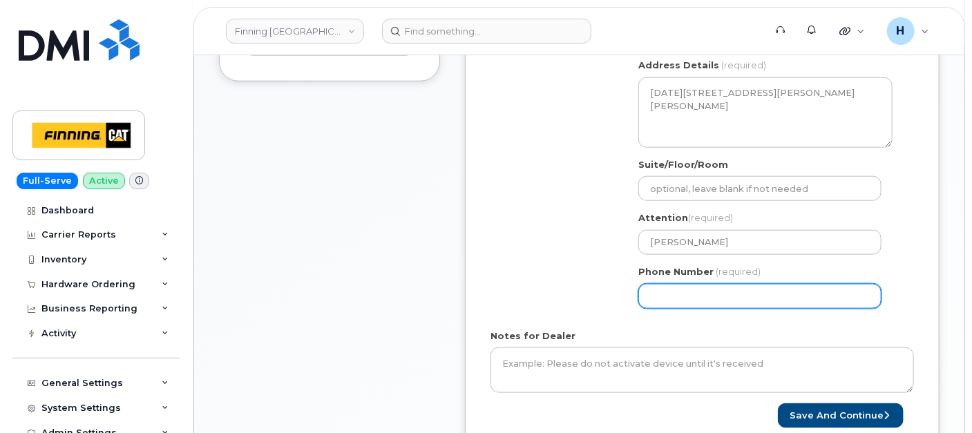
click at [668, 303] on input "Phone Number" at bounding box center [759, 296] width 243 height 25
paste input "3065453311"
select select
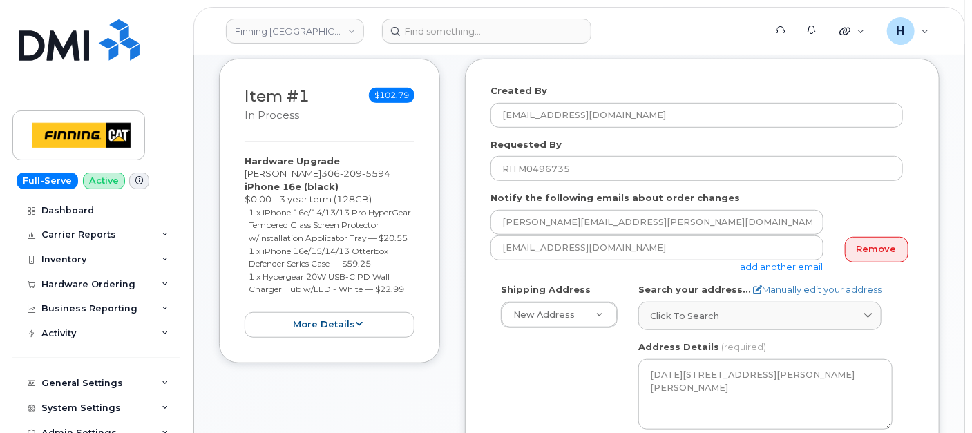
scroll to position [307, 0]
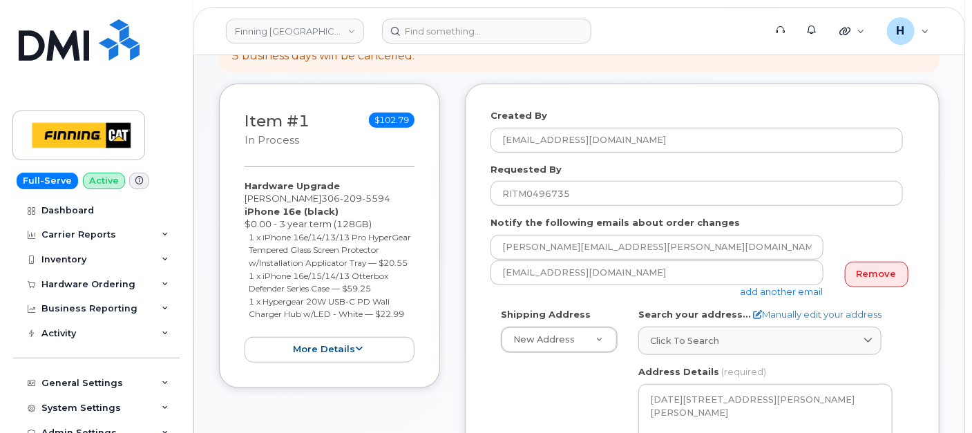
type input "3065453311"
drag, startPoint x: 235, startPoint y: 182, endPoint x: 409, endPoint y: 328, distance: 227.0
click at [409, 328] on div "Item #1 in process $102.79 Hardware Upgrade Scott Deschambault 306 209 5594 iPh…" at bounding box center [329, 236] width 221 height 305
copy div "Hardware Upgrade Scott Deschambault 306 209 5594 iPhone 16e (black) $0.00 - 3 y…"
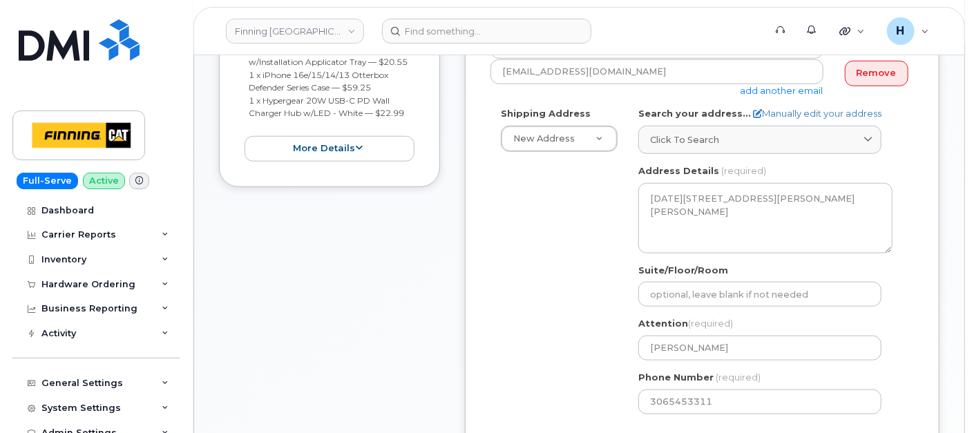
scroll to position [691, 0]
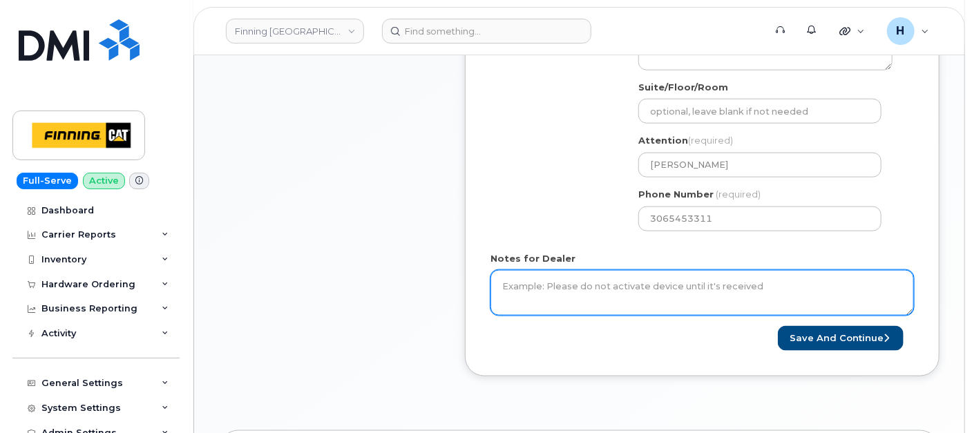
click at [550, 305] on textarea "Notes for Dealer" at bounding box center [701, 293] width 423 height 46
paste textarea "Hardware Upgrade Scott Deschambault 3062095594 iPhone 16e (black) $0.00 - 3 yea…"
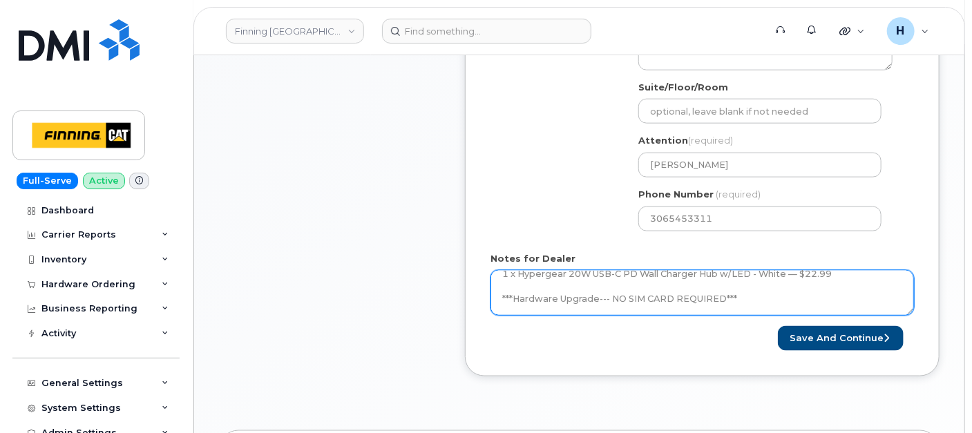
scroll to position [141, 0]
click at [588, 280] on textarea "-------------------- Hardware Upgrade Scott Deschambault 3062095594 iPhone 16e …" at bounding box center [701, 293] width 423 height 46
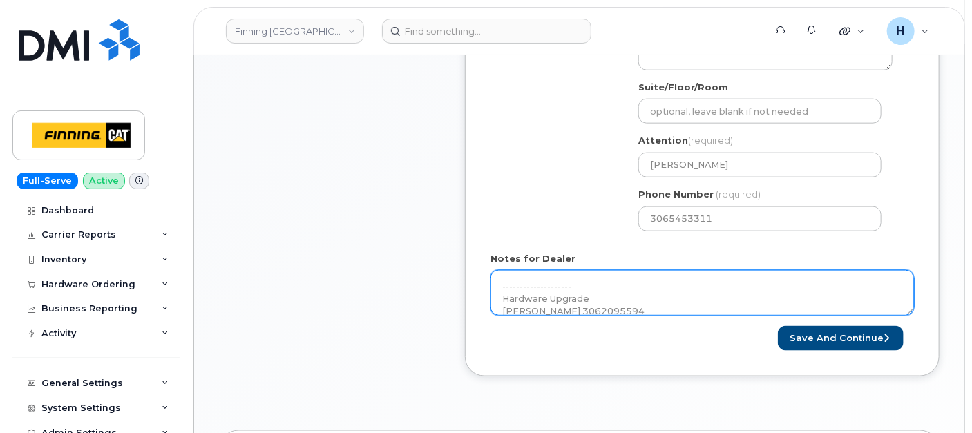
click at [526, 276] on textarea "-------------------- Hardware Upgrade Scott Deschambault 3062095594 iPhone 16e …" at bounding box center [701, 293] width 423 height 46
paste textarea "Early Upgrade Fee $77.52---APPROVED"
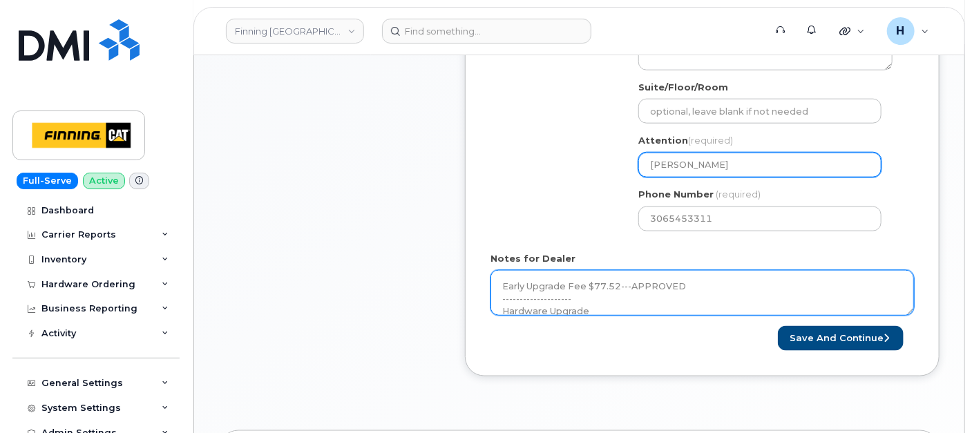
type textarea "Early Upgrade Fee $77.52---APPROVED -------------------- Hardware Upgrade Scott…"
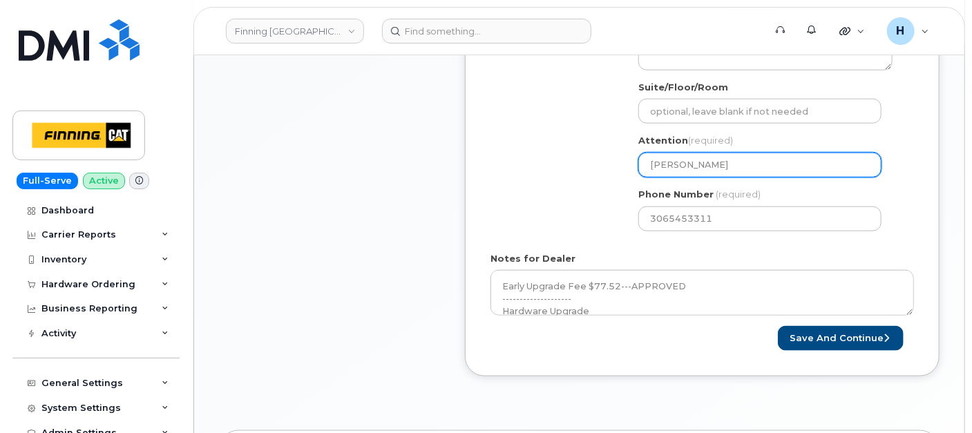
drag, startPoint x: 766, startPoint y: 156, endPoint x: 617, endPoint y: 153, distance: 149.2
click at [617, 153] on div "Shipping Address New Address New Address 7550 Edgar Industrial Dr 19050 94 Ave …" at bounding box center [696, 82] width 412 height 317
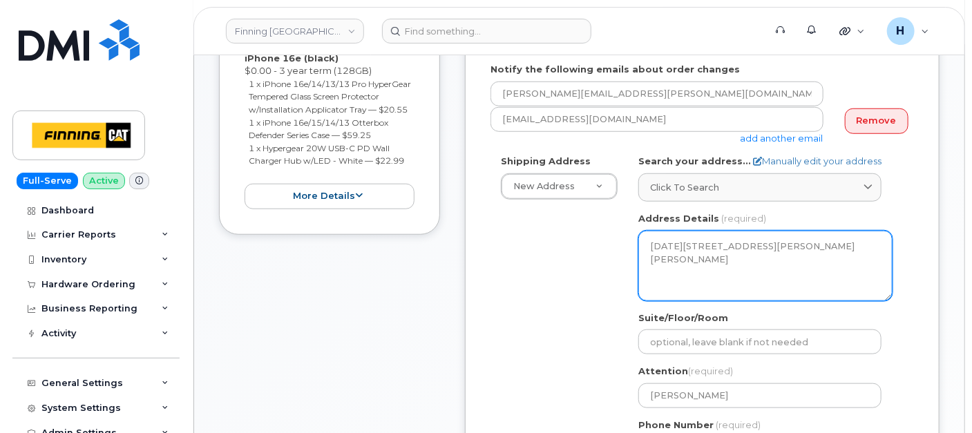
drag, startPoint x: 757, startPoint y: 255, endPoint x: 807, endPoint y: 255, distance: 49.7
click at [807, 255] on textarea "2360 Pasqua St N RM OF SHERWOOD SK S4K 0A8 CANADA" at bounding box center [765, 266] width 254 height 70
drag, startPoint x: 649, startPoint y: 241, endPoint x: 675, endPoint y: 240, distance: 25.6
click at [675, 240] on textarea "2360 Pasqua St N RM OF SHERWOOD SK S4K 0A8 CANADA" at bounding box center [765, 266] width 254 height 70
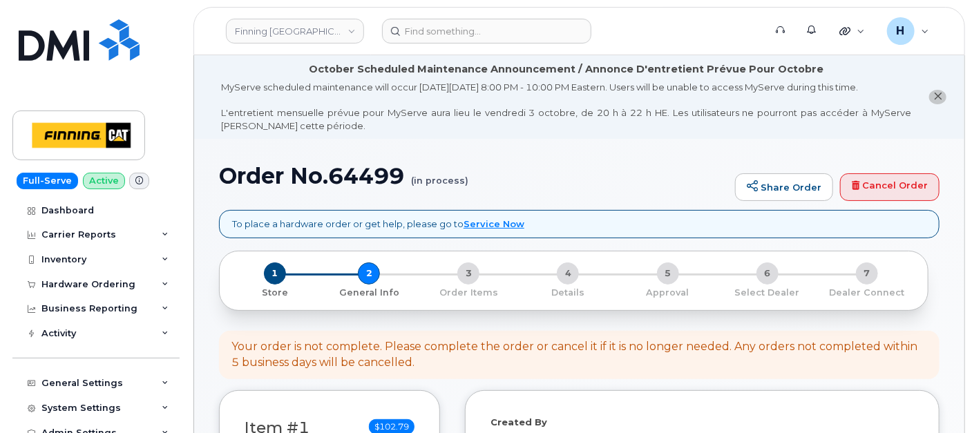
click at [351, 180] on h1 "Order No.64499 (in process)" at bounding box center [473, 176] width 509 height 24
copy h1 "64499"
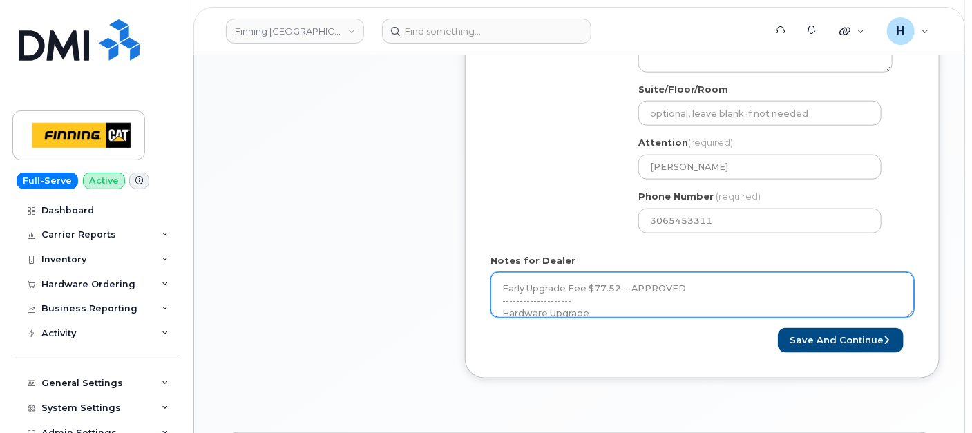
scroll to position [691, 0]
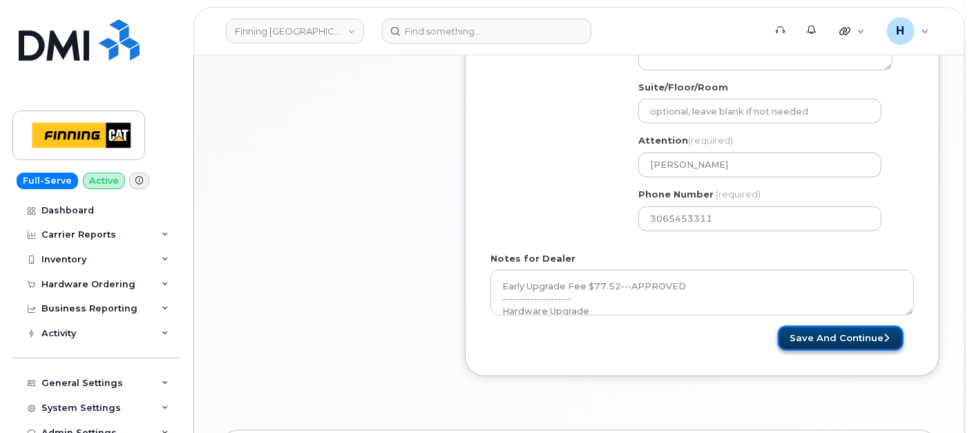
click at [833, 329] on button "Save and Continue" at bounding box center [841, 339] width 126 height 26
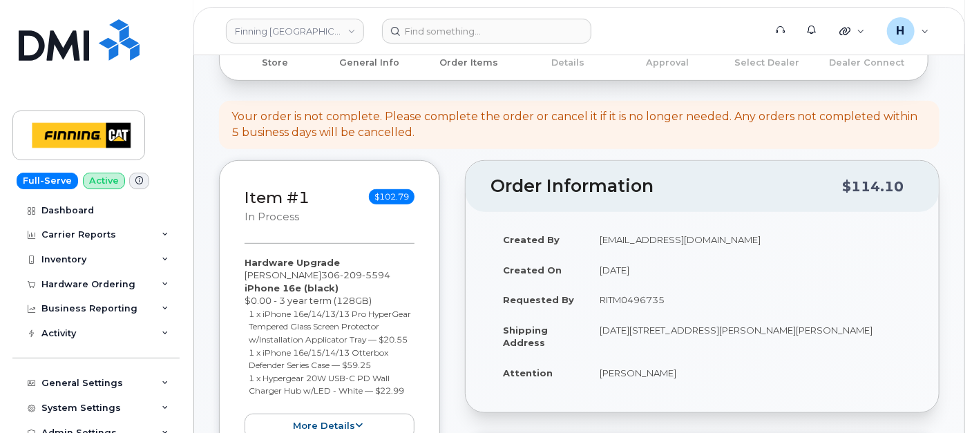
scroll to position [460, 0]
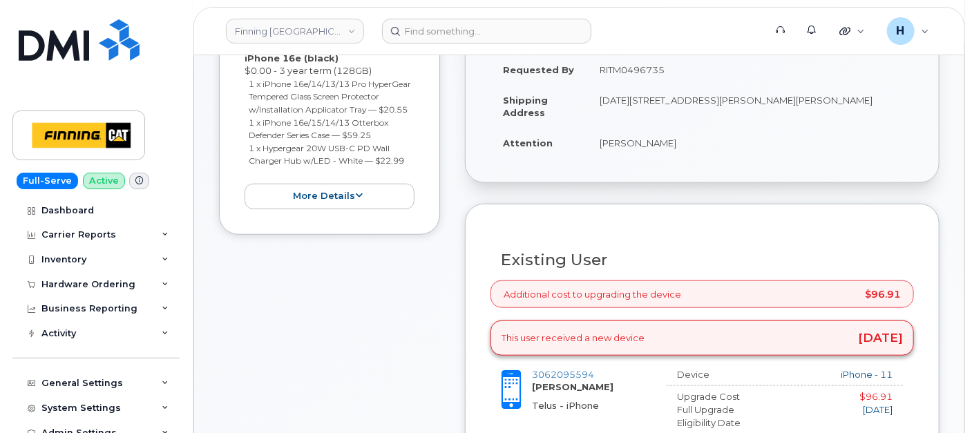
drag, startPoint x: 583, startPoint y: 149, endPoint x: 695, endPoint y: 148, distance: 111.2
click at [695, 148] on tr "Attention [PERSON_NAME]" at bounding box center [701, 143] width 423 height 30
copy tr "[PERSON_NAME]"
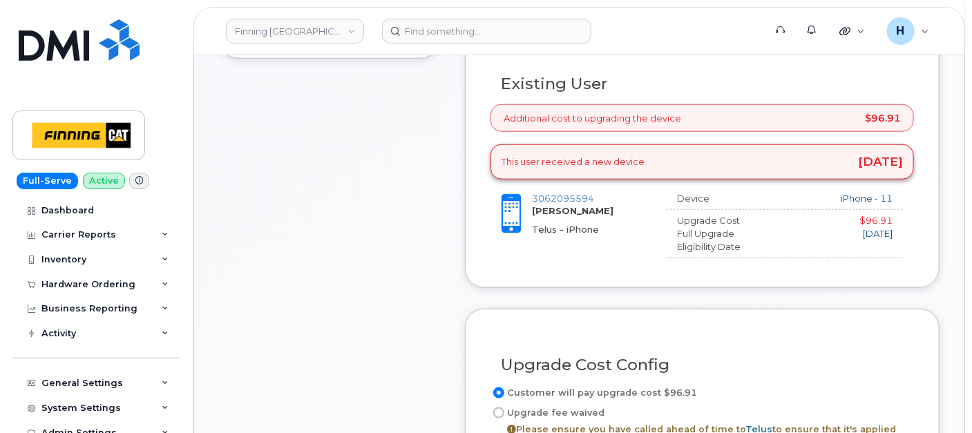
scroll to position [767, 0]
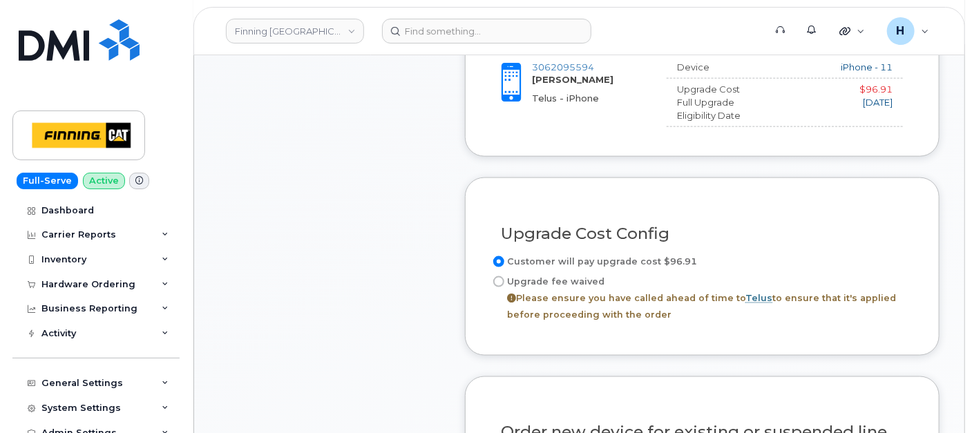
click at [548, 278] on label "Upgrade fee waived Please ensure you have called ahead of time to Telus to ensu…" at bounding box center [701, 298] width 423 height 50
click at [504, 278] on input "Upgrade fee waived Please ensure you have called ahead of time to Telus to ensu…" at bounding box center [498, 281] width 11 height 11
radio input "true"
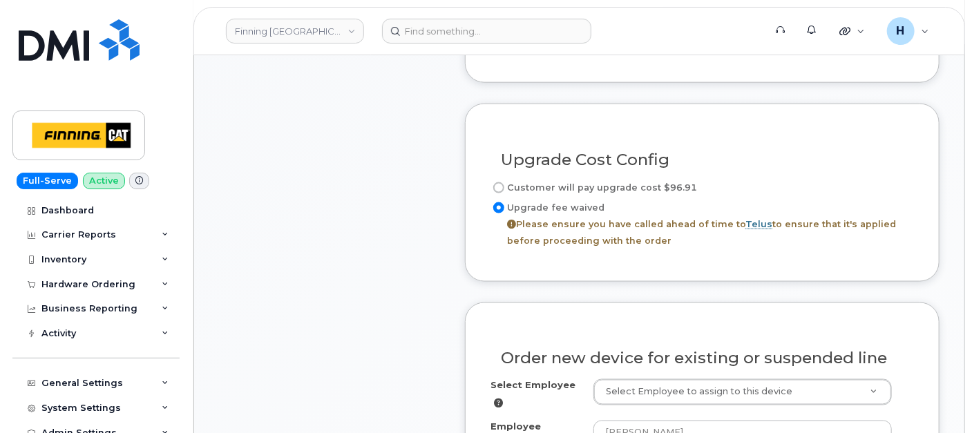
scroll to position [997, 0]
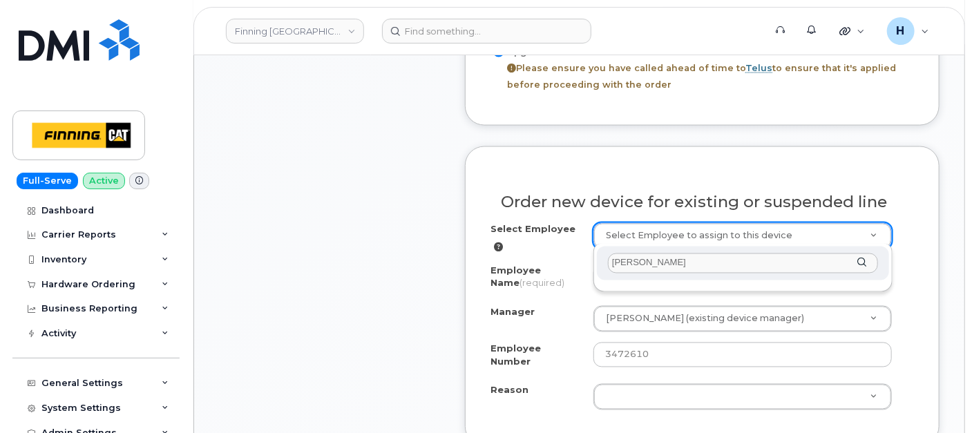
click at [632, 262] on input "[PERSON_NAME]" at bounding box center [743, 263] width 270 height 20
type input "[PERSON_NAME]"
type input "60478"
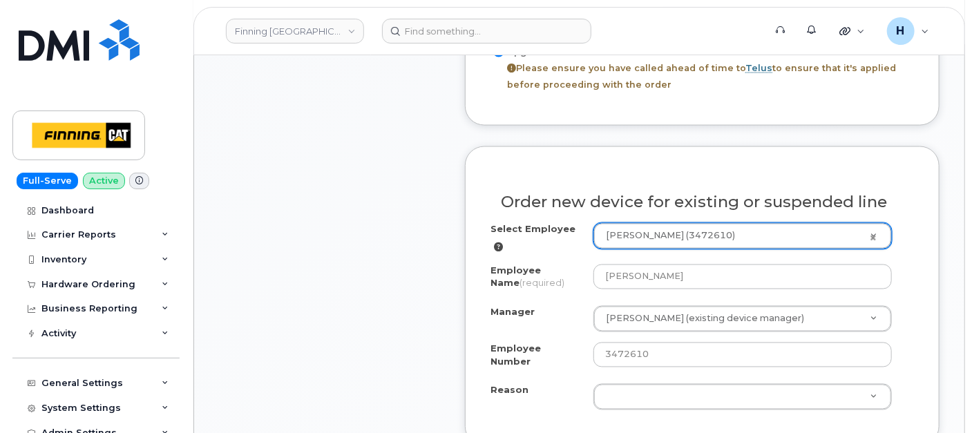
select select "575780"
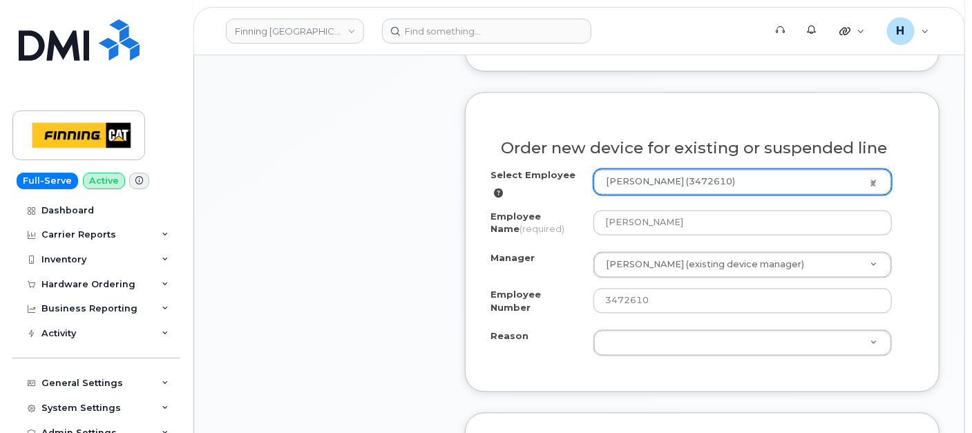
scroll to position [1074, 0]
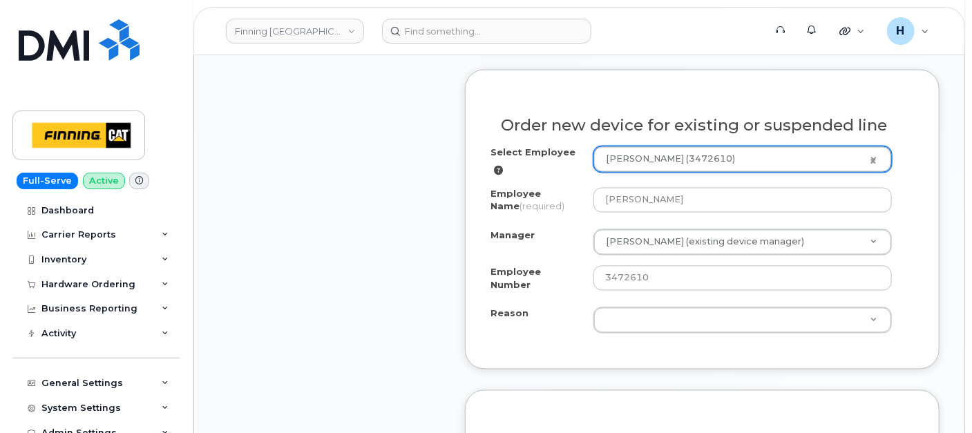
click at [619, 290] on div "Select Employee Scott Deschambault (3472610) 60478 Employee Name (required) Sco…" at bounding box center [701, 239] width 423 height 187
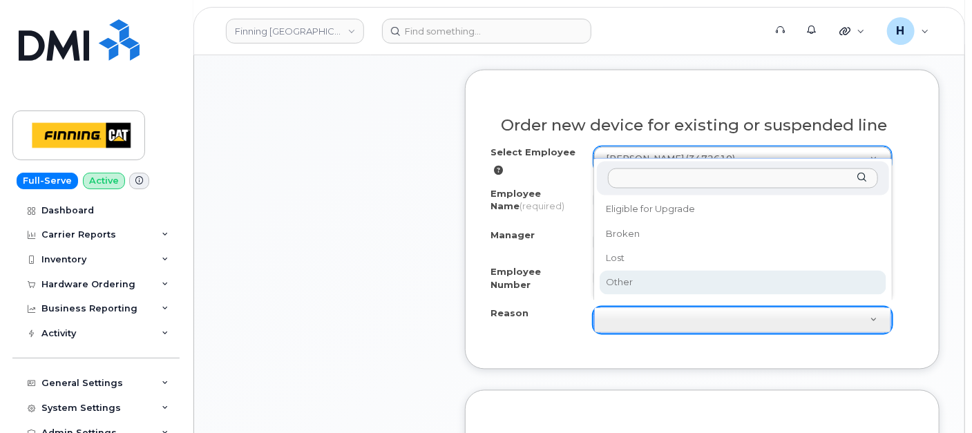
select select "other"
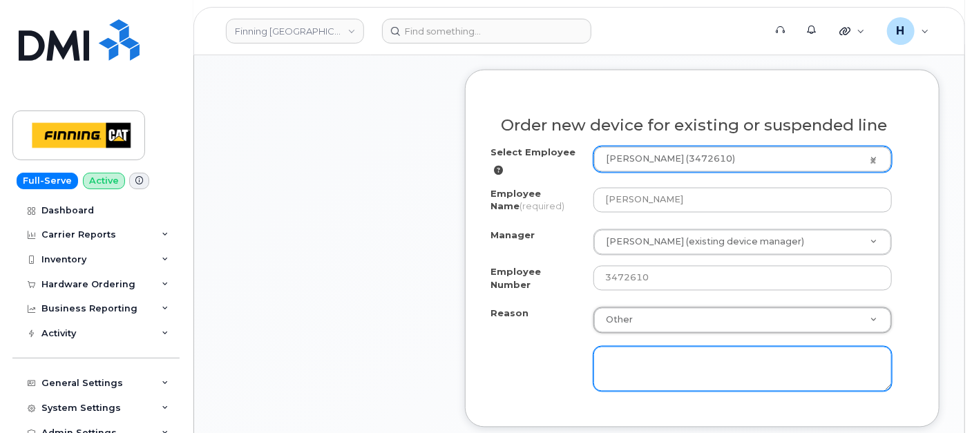
click at [646, 347] on textarea at bounding box center [742, 370] width 298 height 46
paste textarea "Early Upgrade Fee $77.52---APPROVED"
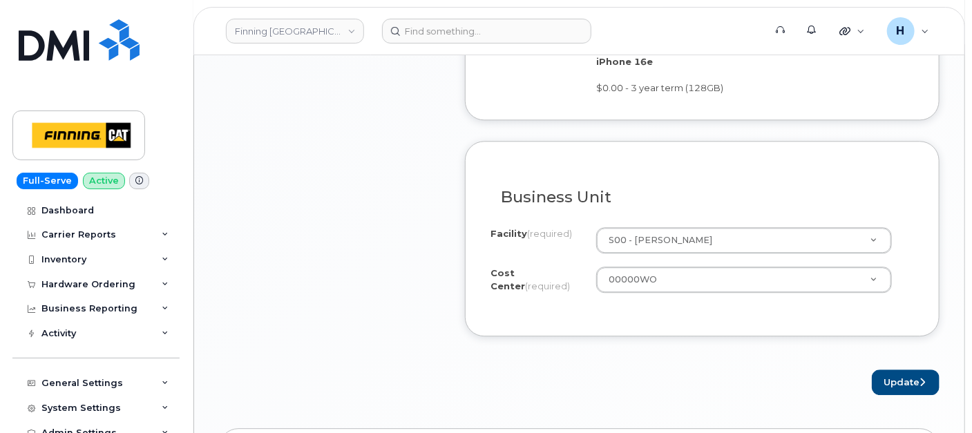
scroll to position [1611, 0]
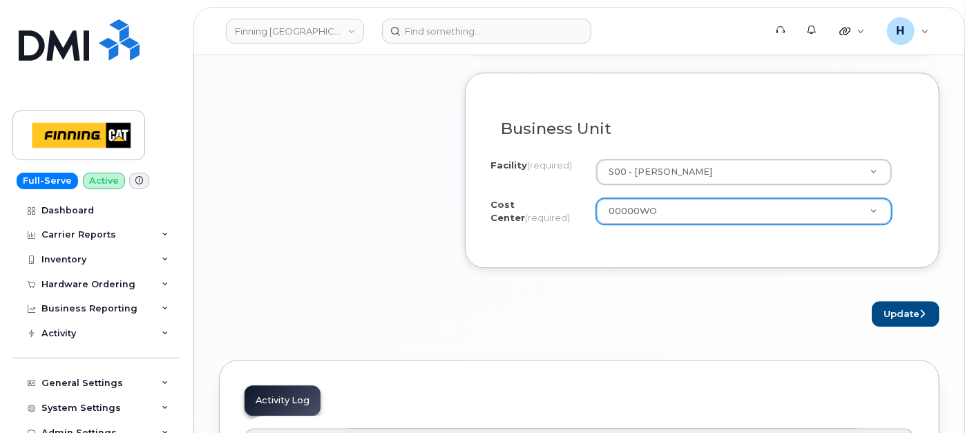
type textarea "Early Upgrade Fee $77.52---APPROVED"
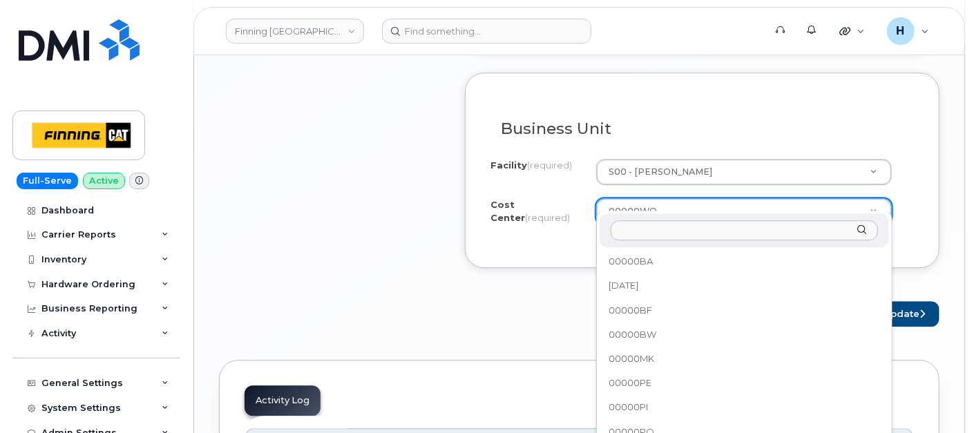
drag, startPoint x: 708, startPoint y: 206, endPoint x: 609, endPoint y: 200, distance: 98.9
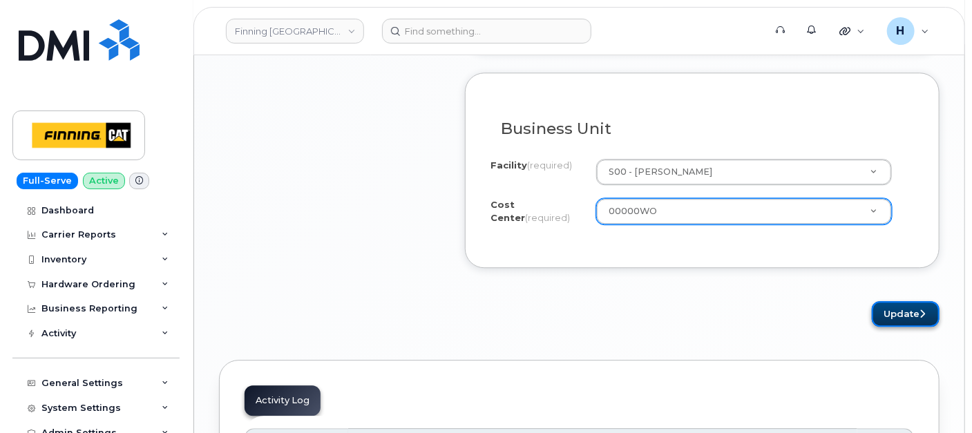
click at [918, 305] on button "Update" at bounding box center [905, 314] width 68 height 26
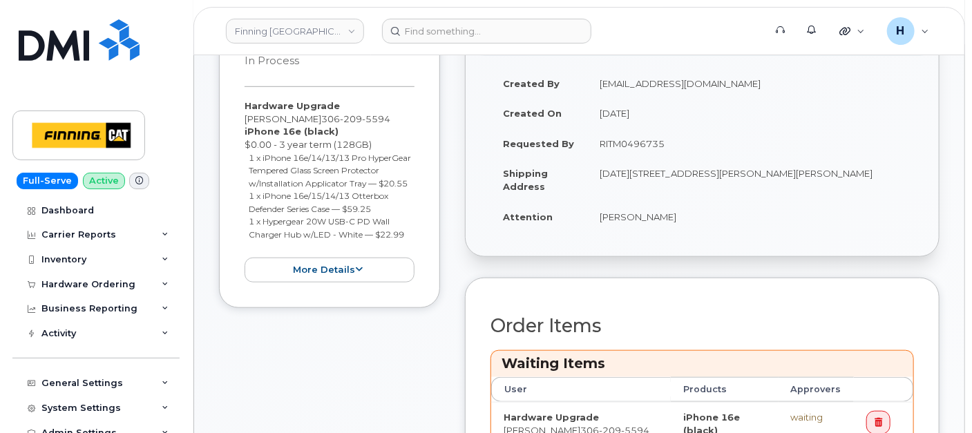
scroll to position [307, 0]
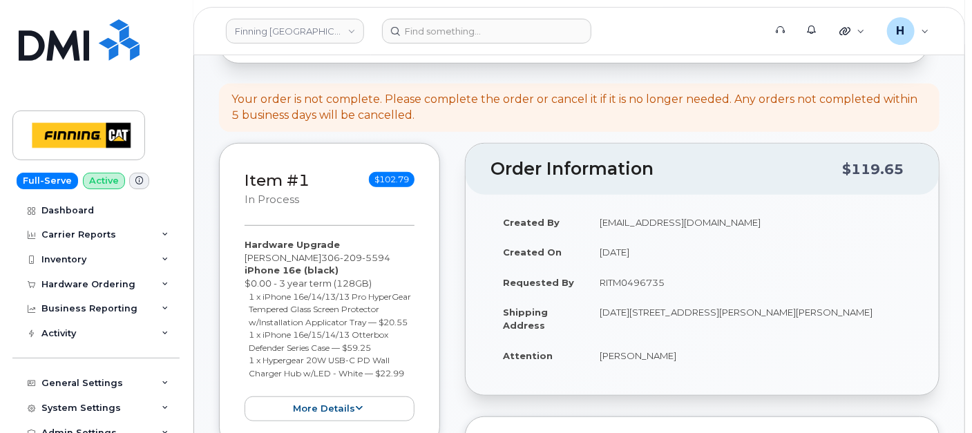
drag, startPoint x: 594, startPoint y: 273, endPoint x: 677, endPoint y: 276, distance: 82.9
click at [677, 276] on td "RITM0496735" at bounding box center [750, 282] width 327 height 30
copy td "RITM0496735"
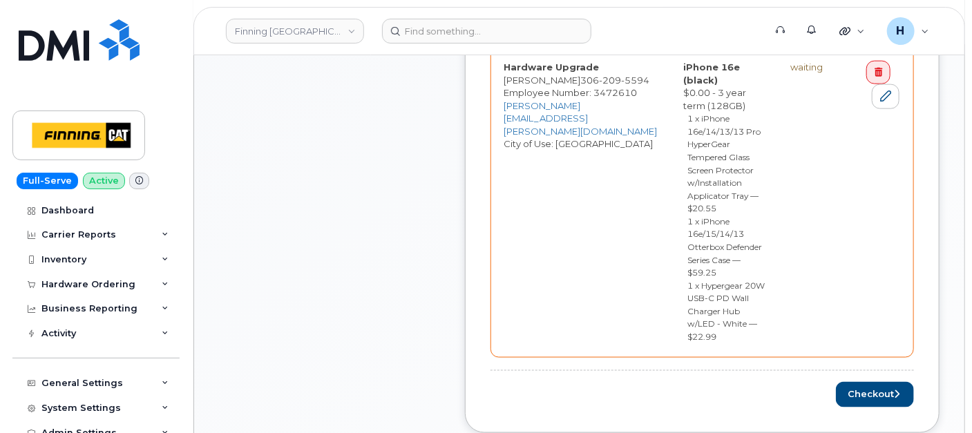
scroll to position [920, 0]
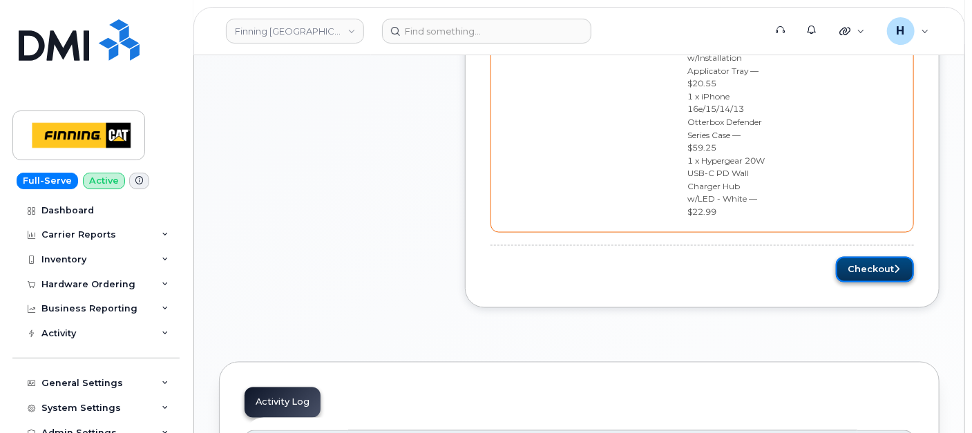
click at [869, 257] on button "Checkout" at bounding box center [875, 270] width 78 height 26
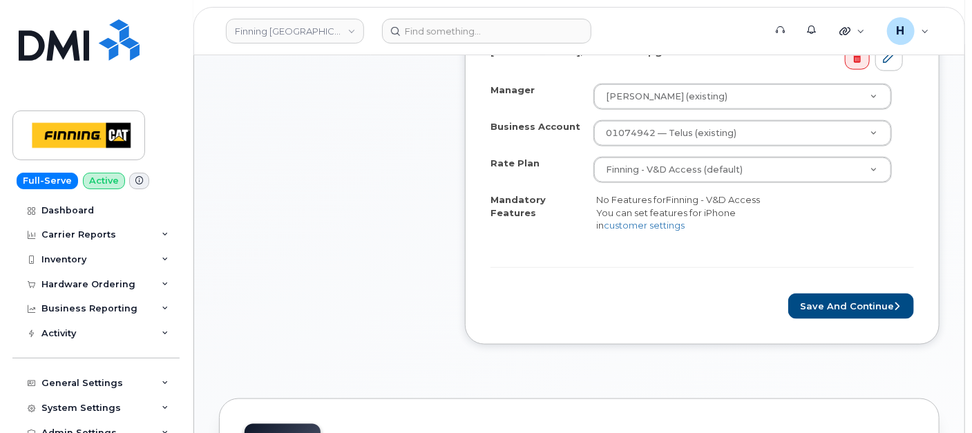
scroll to position [767, 0]
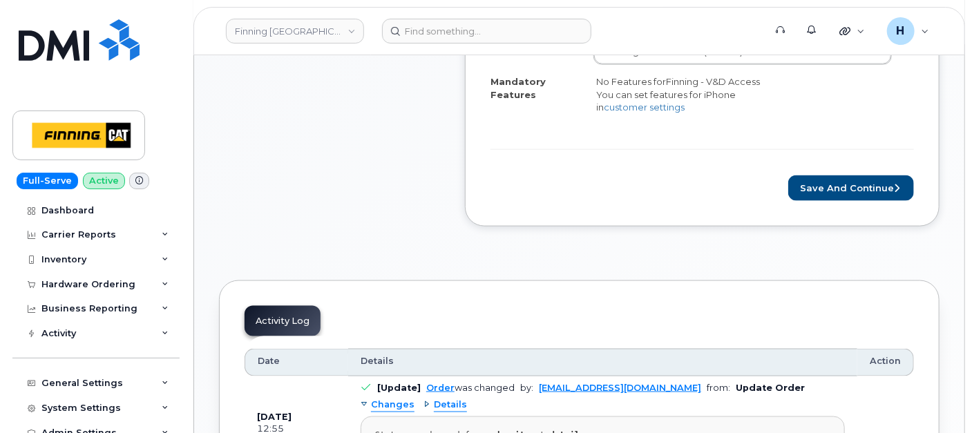
click at [846, 167] on form "Rate Plan & Activation Details Scott Deschambault, Hardware Upgrade Manager Lis…" at bounding box center [701, 38] width 423 height 325
click at [843, 186] on button "Save and Continue" at bounding box center [851, 188] width 126 height 26
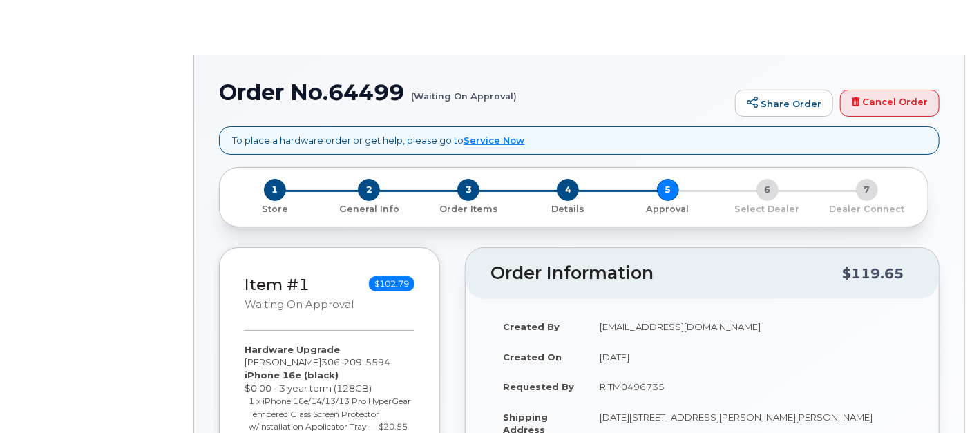
radio input "true"
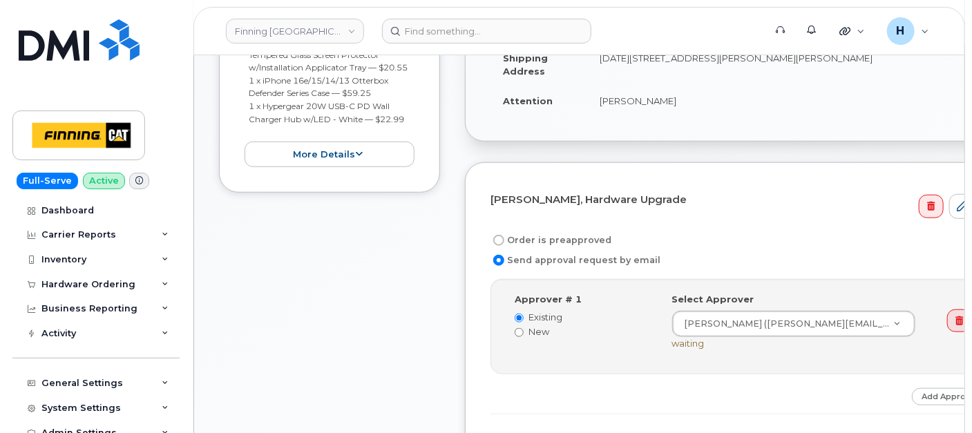
scroll to position [467, 0]
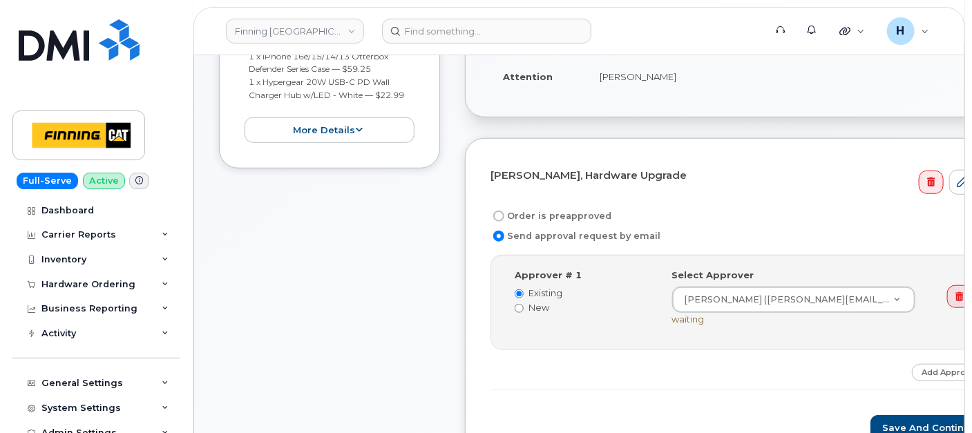
click at [564, 211] on label "Order is preapproved" at bounding box center [550, 216] width 121 height 17
click at [504, 211] on input "Order is preapproved" at bounding box center [498, 216] width 11 height 11
radio input "true"
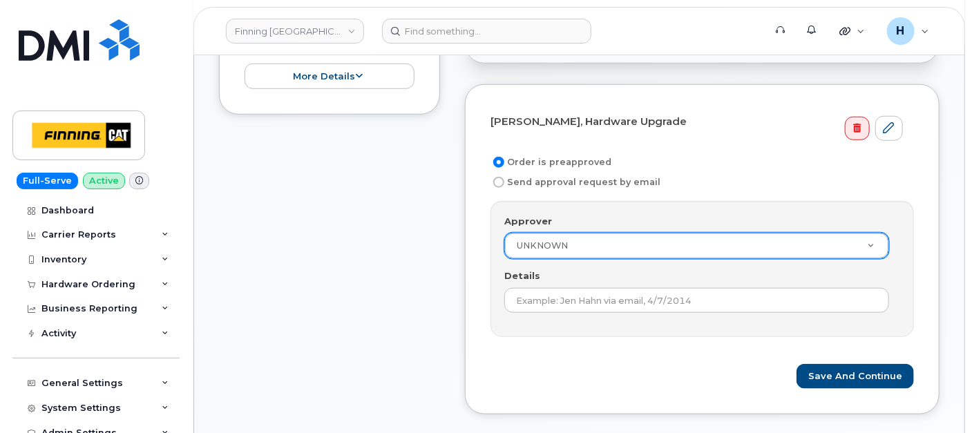
scroll to position [543, 0]
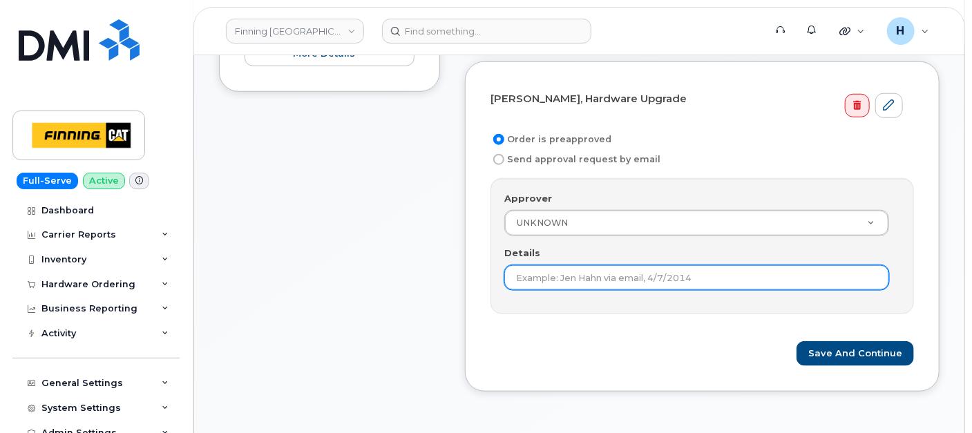
click at [535, 272] on input "Details" at bounding box center [696, 277] width 385 height 25
paste input "RITM0496735"
type input "RITM0496735"
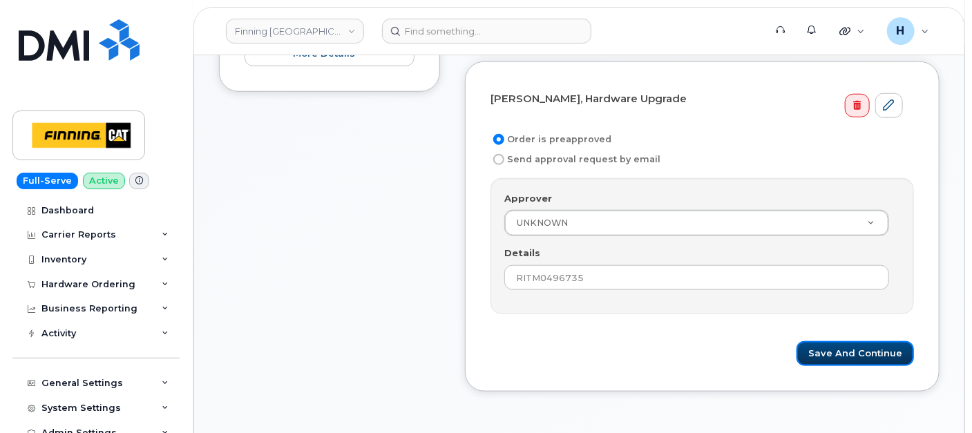
drag, startPoint x: 829, startPoint y: 342, endPoint x: 347, endPoint y: 1, distance: 590.5
click at [818, 329] on form "Scott Deschambault, Hardware Upgrade Order is preapproved Send approval request…" at bounding box center [701, 227] width 423 height 280
click at [829, 356] on button "Save and Continue" at bounding box center [854, 354] width 117 height 26
drag, startPoint x: 830, startPoint y: 355, endPoint x: 580, endPoint y: 22, distance: 416.2
click at [830, 355] on div "Please wait..." at bounding box center [701, 354] width 423 height 26
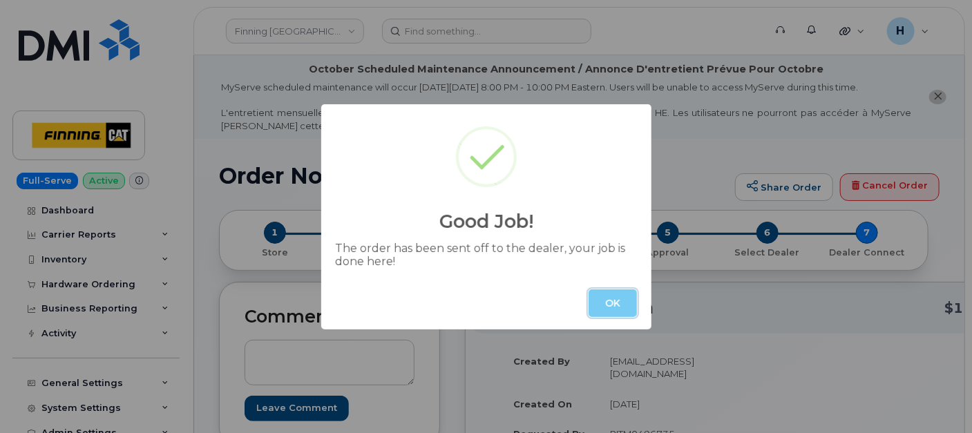
click at [604, 299] on button "OK" at bounding box center [612, 303] width 48 height 28
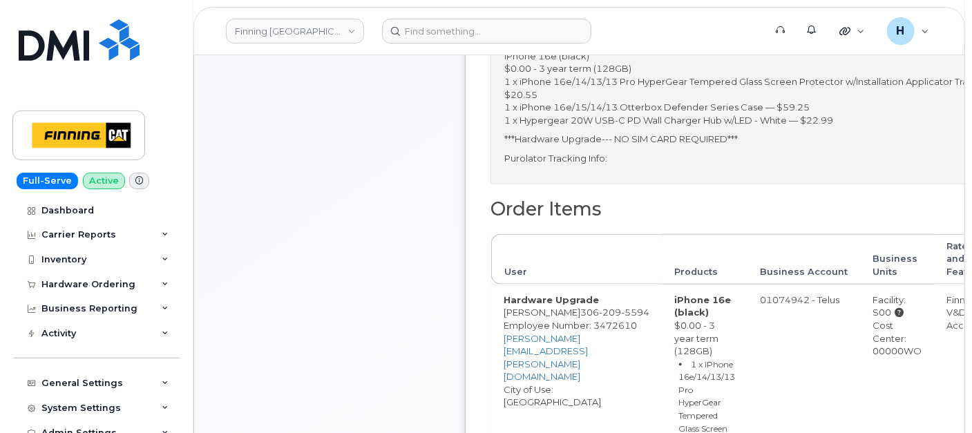
scroll to position [691, 0]
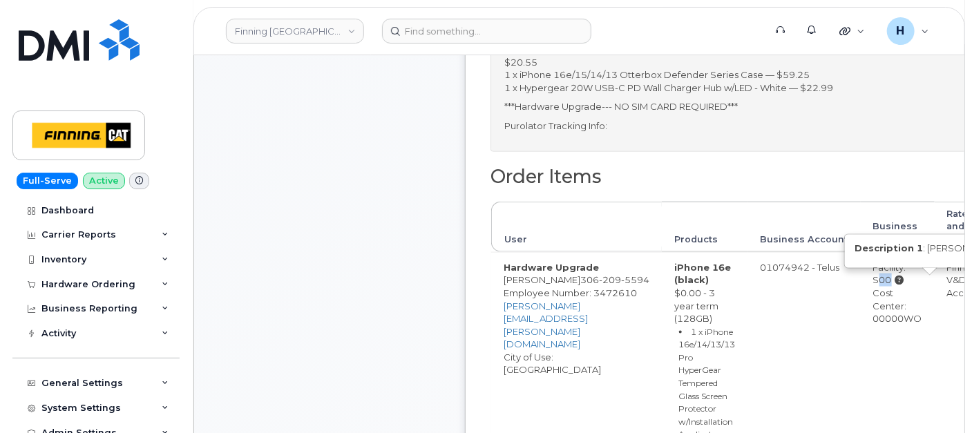
drag, startPoint x: 863, startPoint y: 264, endPoint x: 905, endPoint y: 264, distance: 42.1
copy div "S00"
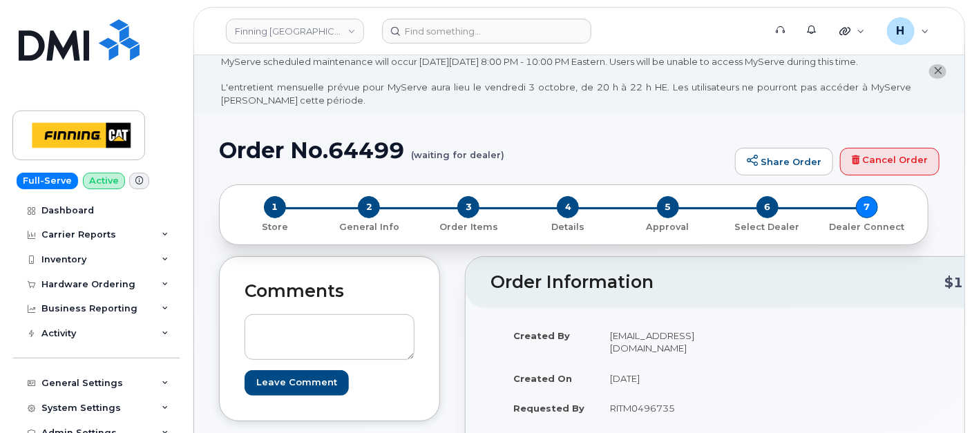
scroll to position [0, 0]
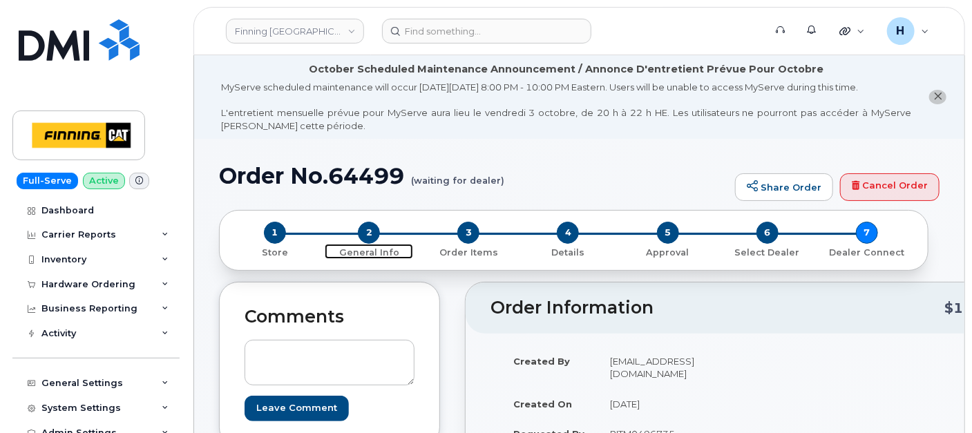
click at [375, 229] on span "2" at bounding box center [369, 233] width 22 height 22
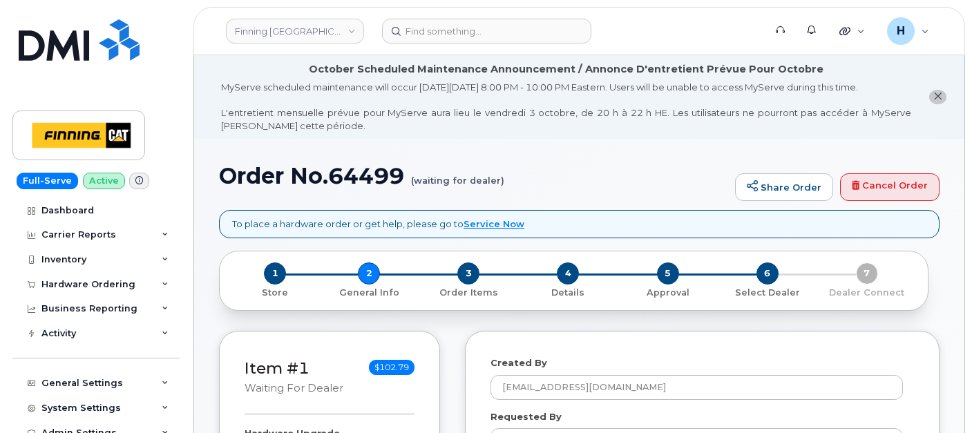
select select
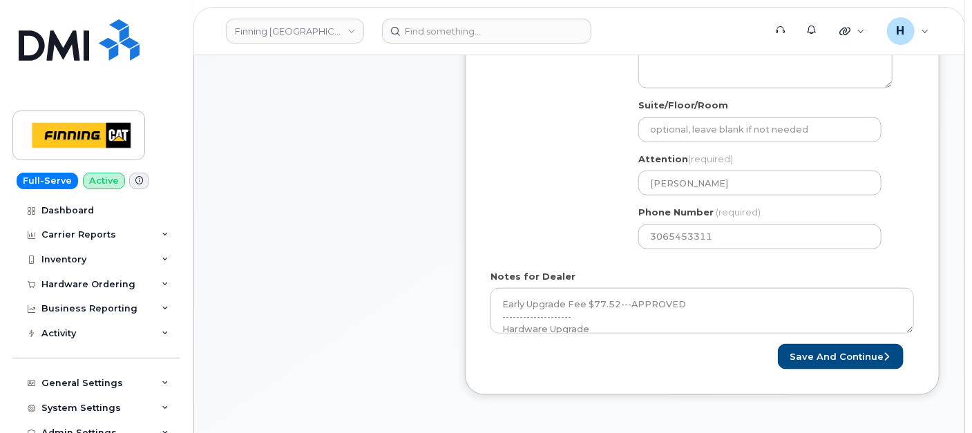
scroll to position [691, 0]
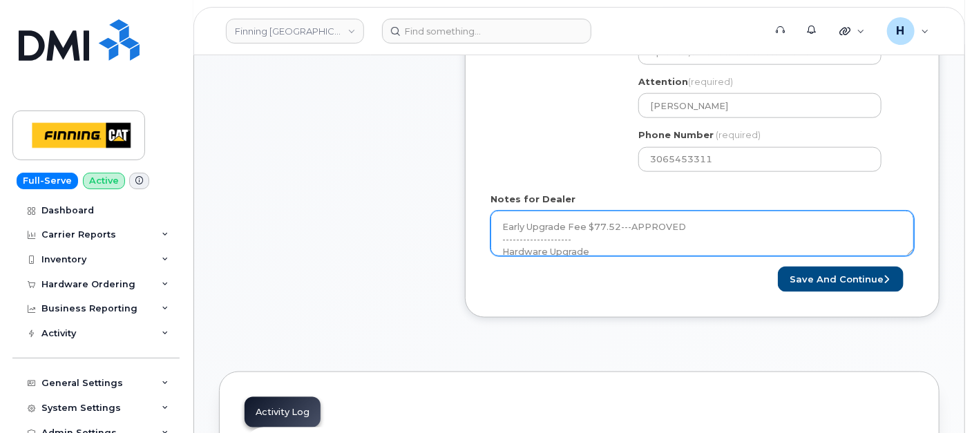
click at [581, 244] on textarea "Early Upgrade Fee $77.52---APPROVED -------------------- Hardware Upgrade Scott…" at bounding box center [701, 234] width 423 height 46
click at [664, 242] on textarea "Early Upgrade Fee $77.52---APPROVED -------------------- Hardware Upgrade Scott…" at bounding box center [701, 234] width 423 height 46
paste textarea "335672481488"
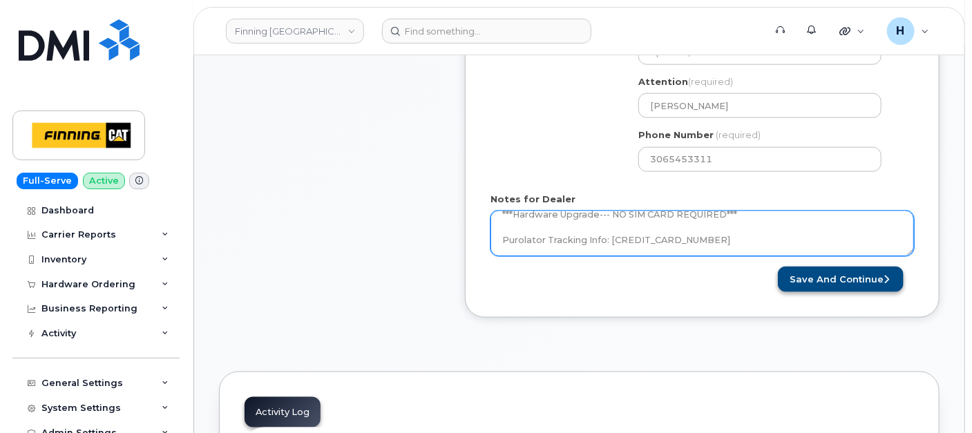
type textarea "Early Upgrade Fee $77.52---APPROVED -------------------- Hardware Upgrade Scott…"
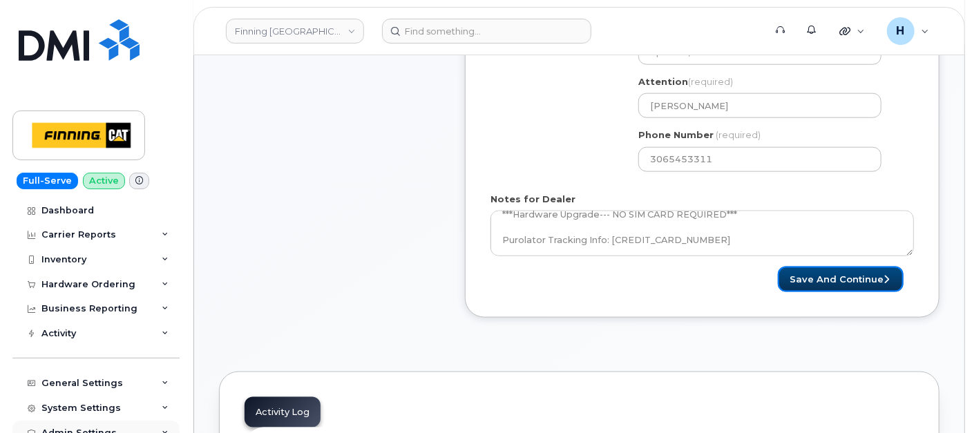
drag, startPoint x: 812, startPoint y: 278, endPoint x: 32, endPoint y: 421, distance: 792.7
click at [809, 278] on button "Save and Continue" at bounding box center [841, 280] width 126 height 26
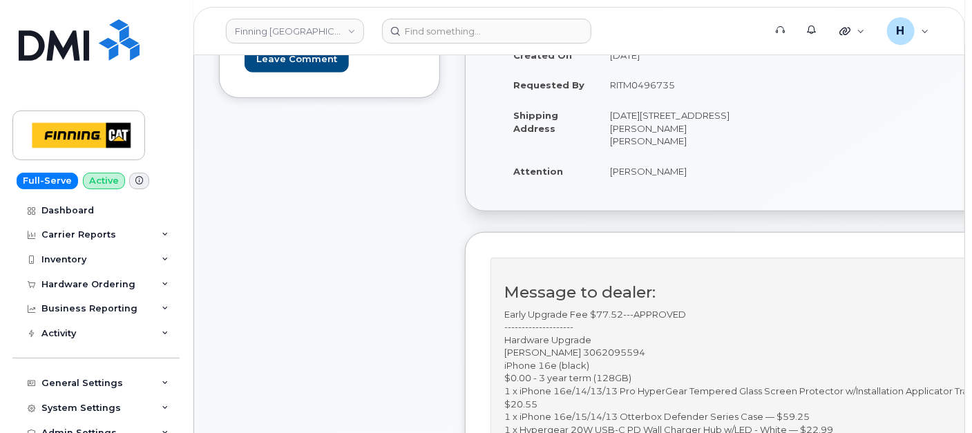
scroll to position [383, 0]
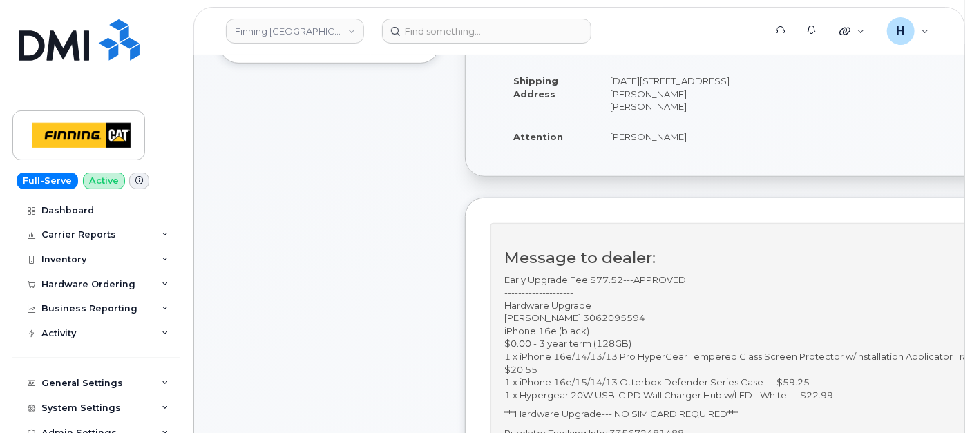
drag, startPoint x: 598, startPoint y: 302, endPoint x: 684, endPoint y: 305, distance: 86.4
click at [684, 305] on p "Early Upgrade Fee $77.52---APPROVED -------------------- Hardware Upgrade [PERS…" at bounding box center [748, 337] width 488 height 128
copy p "3062095594"
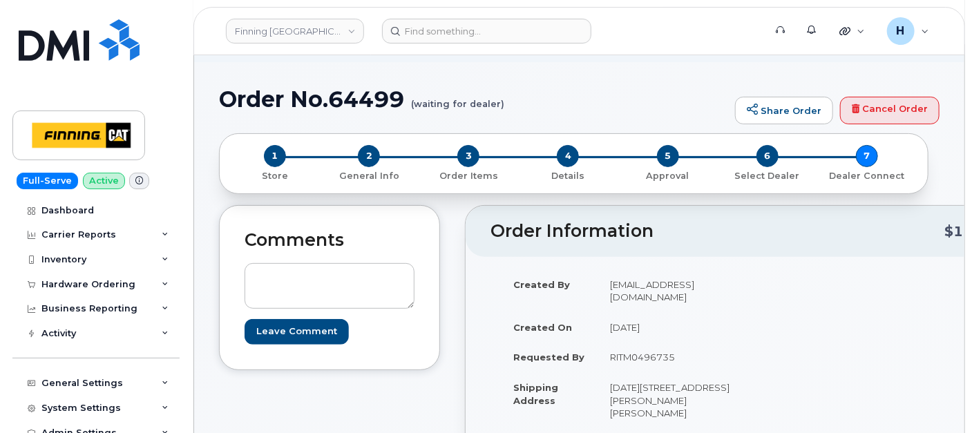
drag, startPoint x: 676, startPoint y: 347, endPoint x: 702, endPoint y: 349, distance: 26.3
click at [702, 349] on td "RITM0496735" at bounding box center [670, 357] width 146 height 30
drag, startPoint x: 702, startPoint y: 349, endPoint x: 663, endPoint y: 343, distance: 39.8
copy td "RITM0496735"
click at [311, 288] on textarea at bounding box center [329, 286] width 170 height 46
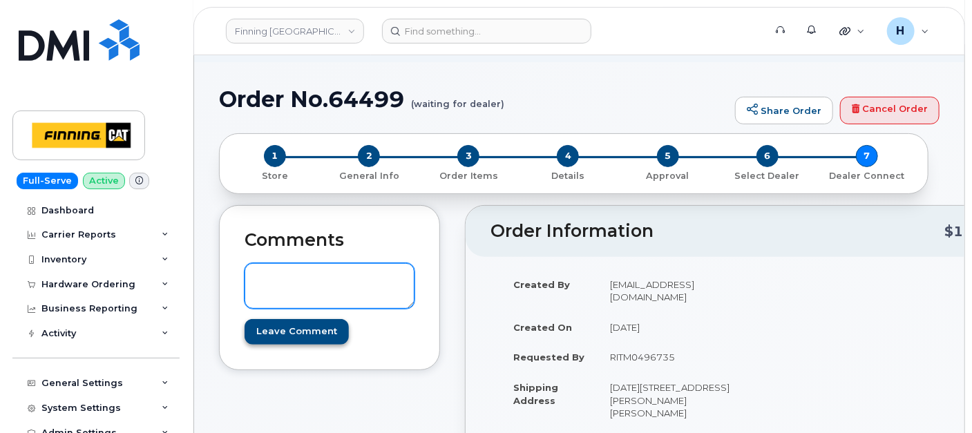
paste textarea "TELUS Order #TL60034716"
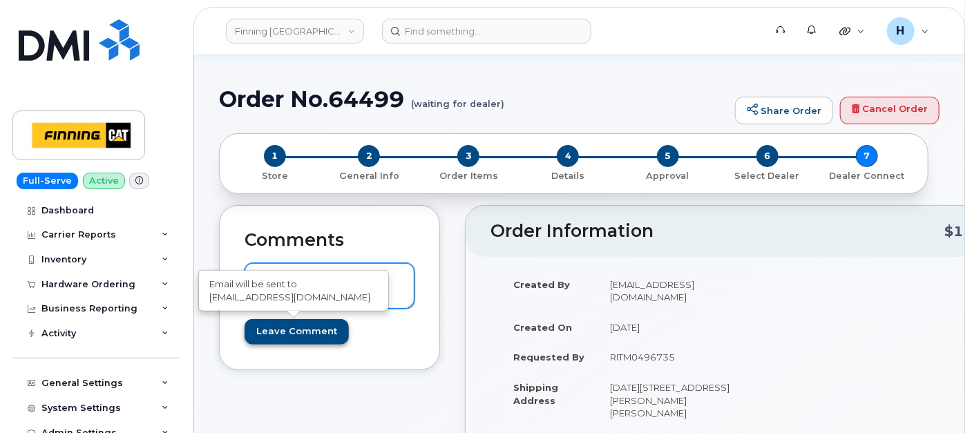
type textarea "TELUS Order #TL60034716"
click at [300, 339] on input "Leave Comment" at bounding box center [296, 332] width 104 height 26
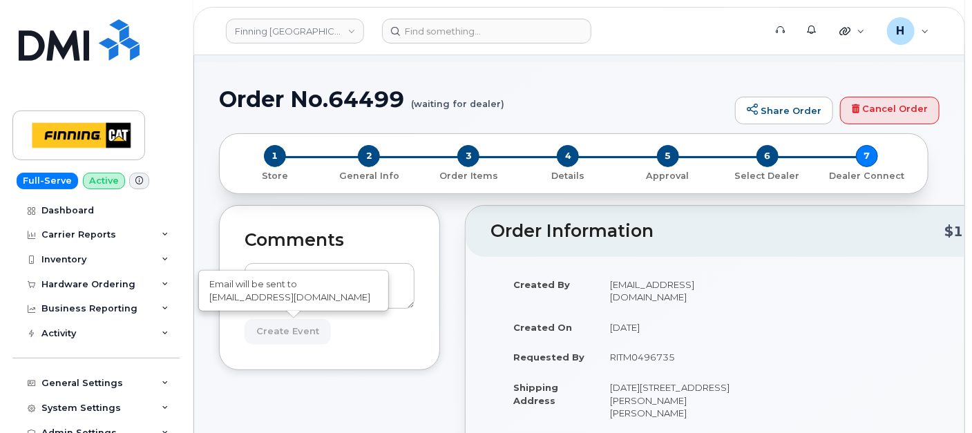
type input "Create Event"
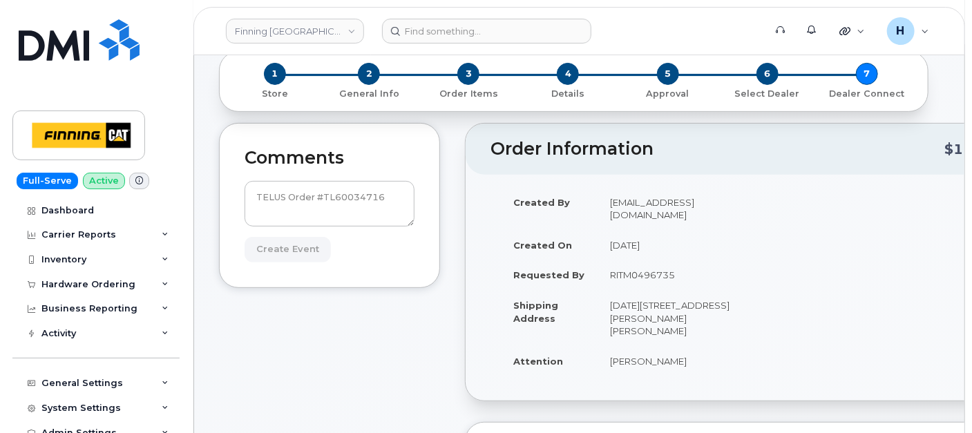
scroll to position [230, 0]
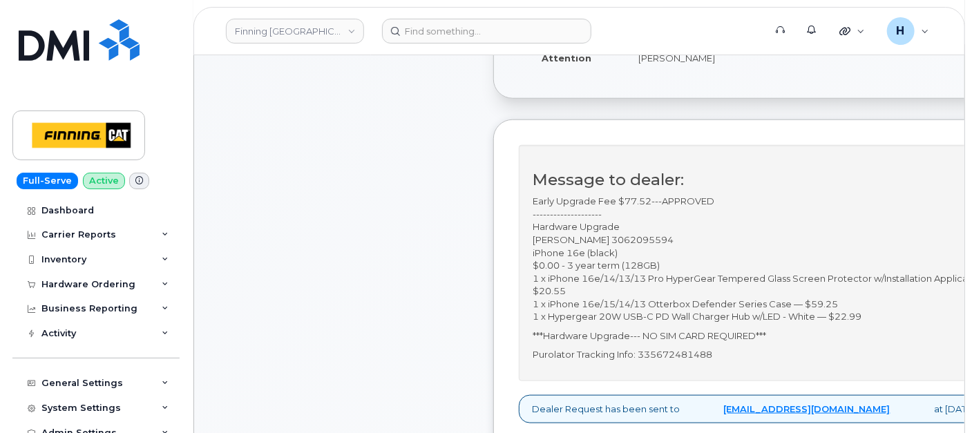
scroll to position [543, 0]
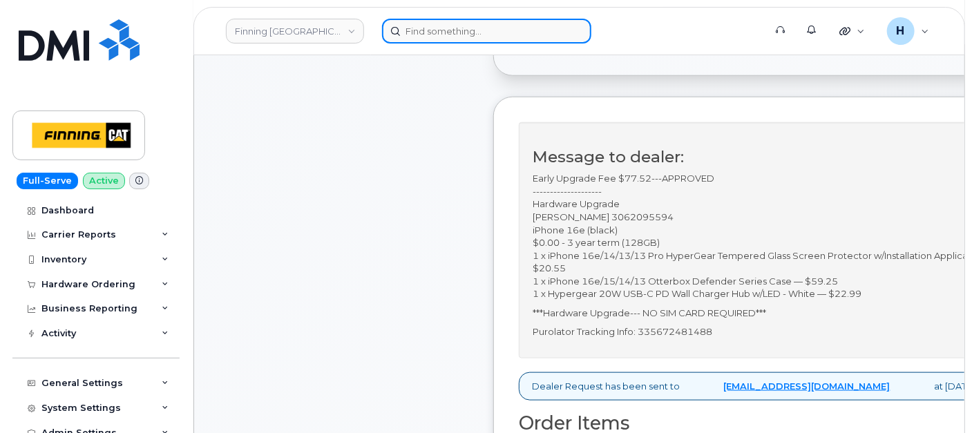
click at [469, 33] on input at bounding box center [486, 31] width 209 height 25
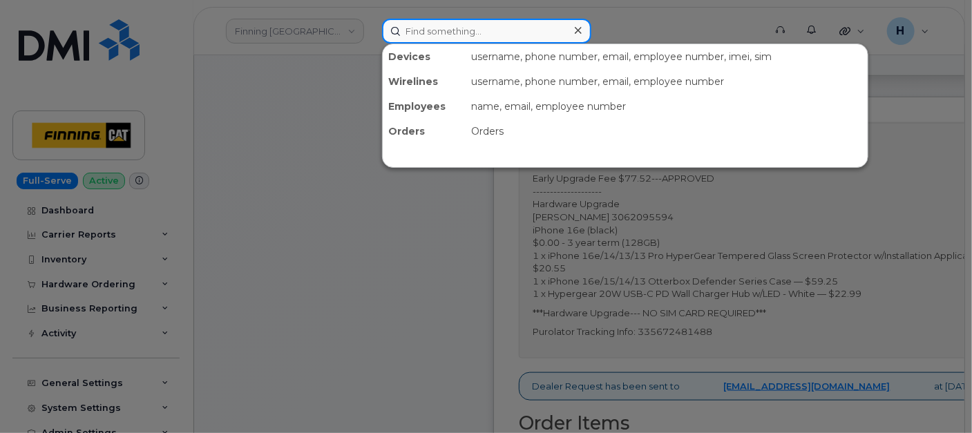
paste input "[PERSON_NAME]"
type input "[PERSON_NAME]"
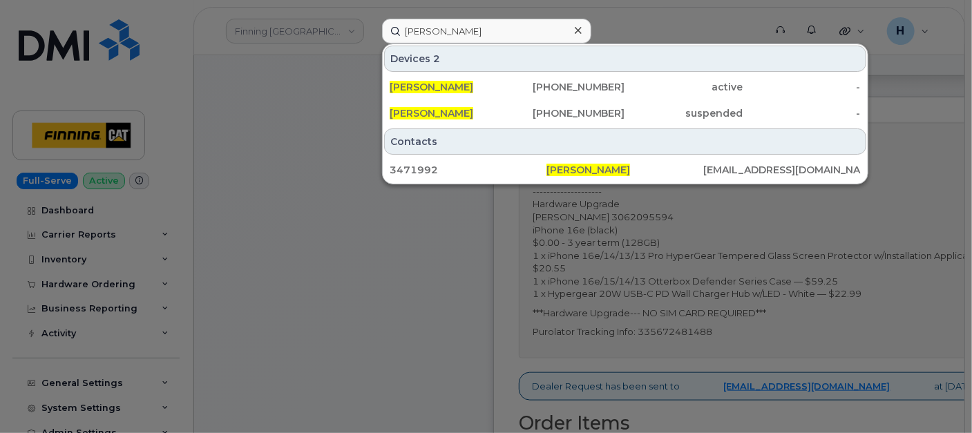
drag, startPoint x: 421, startPoint y: 86, endPoint x: 459, endPoint y: 3, distance: 91.4
click at [421, 86] on span "[PERSON_NAME]" at bounding box center [431, 87] width 84 height 12
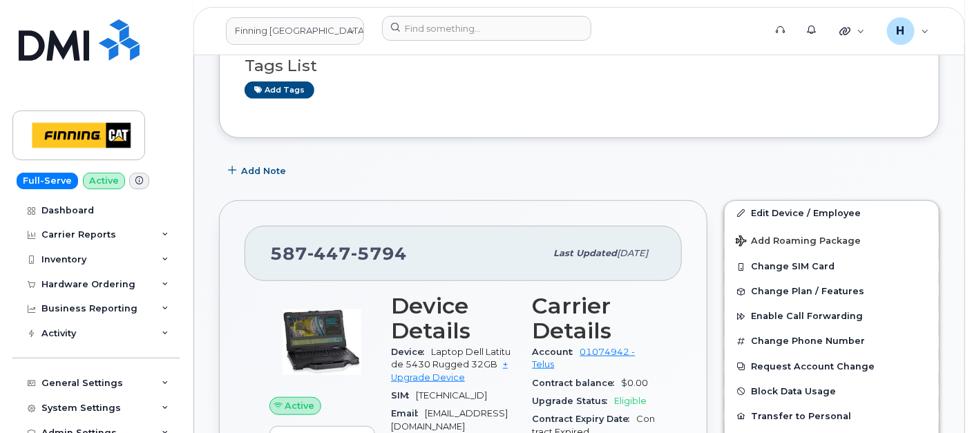
scroll to position [307, 0]
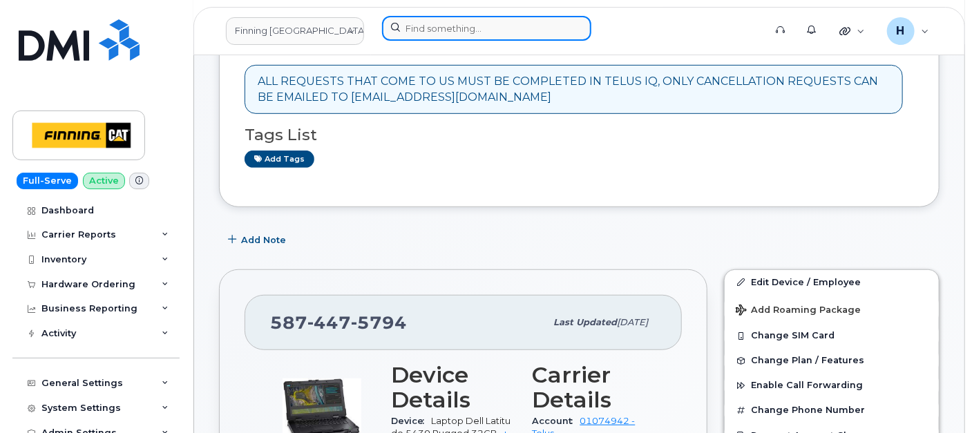
click at [452, 25] on input at bounding box center [486, 28] width 209 height 25
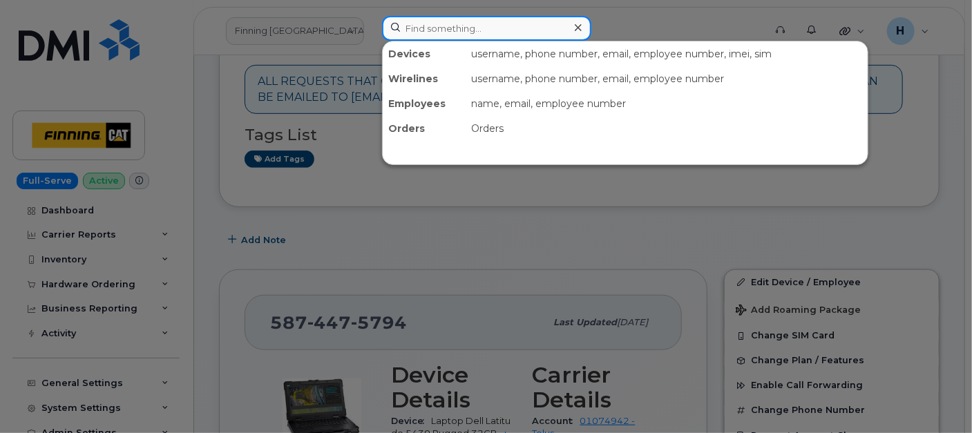
paste input "[PERSON_NAME]"
type input "[PERSON_NAME]"
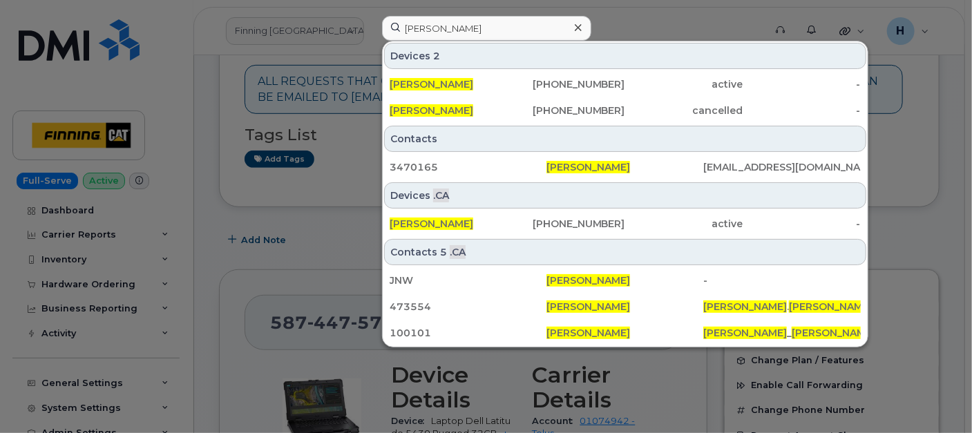
click at [72, 278] on div at bounding box center [486, 216] width 972 height 433
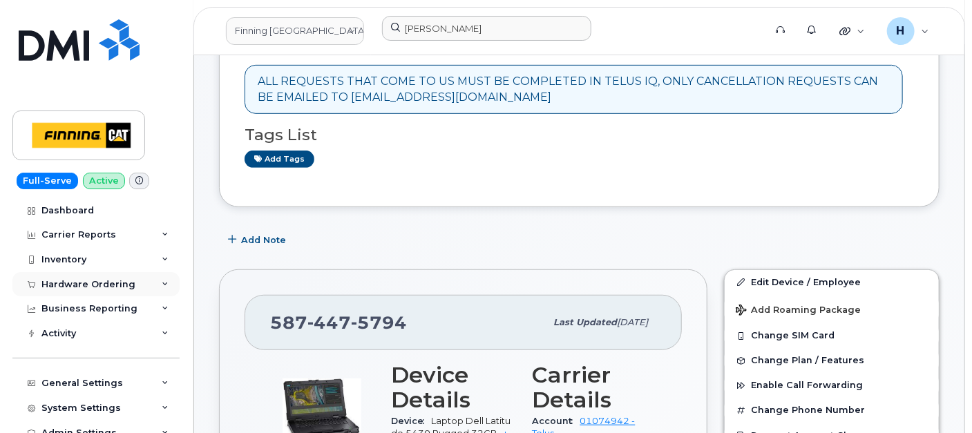
click at [73, 283] on div "Hardware Ordering" at bounding box center [88, 284] width 94 height 11
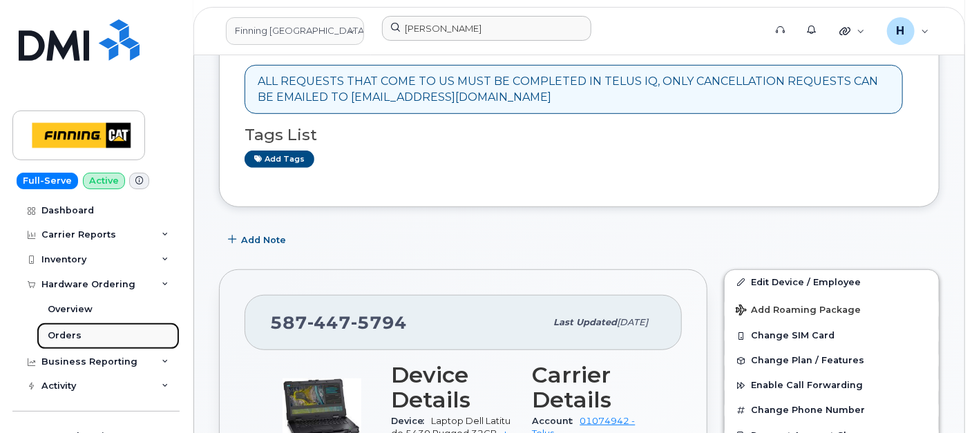
click at [75, 337] on div "Orders" at bounding box center [65, 335] width 34 height 12
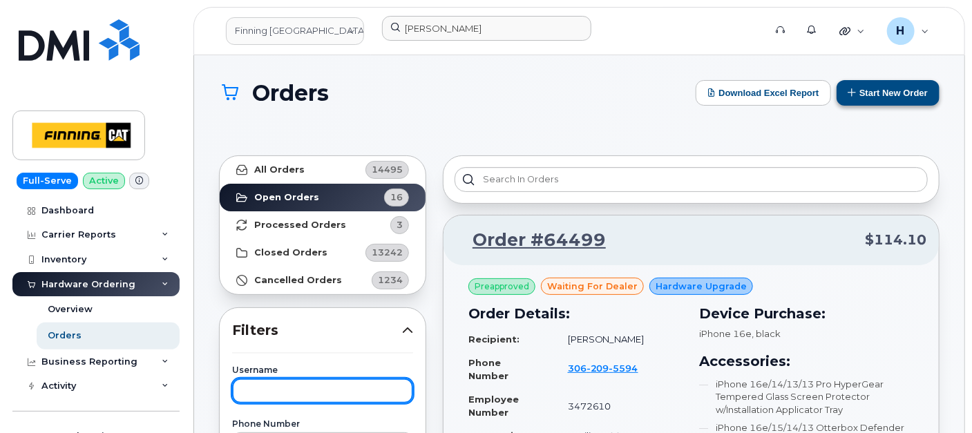
type input "https://myserve.co/customer/595/hardware_orders/new"
click at [282, 386] on input "https://myserve.co/customer/595/hardware_orders/new" at bounding box center [322, 390] width 181 height 25
click at [304, 385] on input "https://myserve.co/customer/595/hardware_orders/new" at bounding box center [322, 390] width 181 height 25
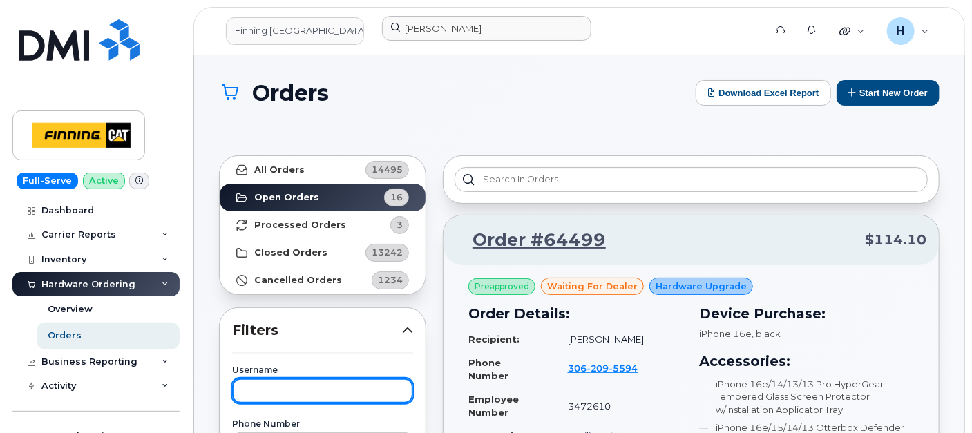
paste input "[PERSON_NAME]"
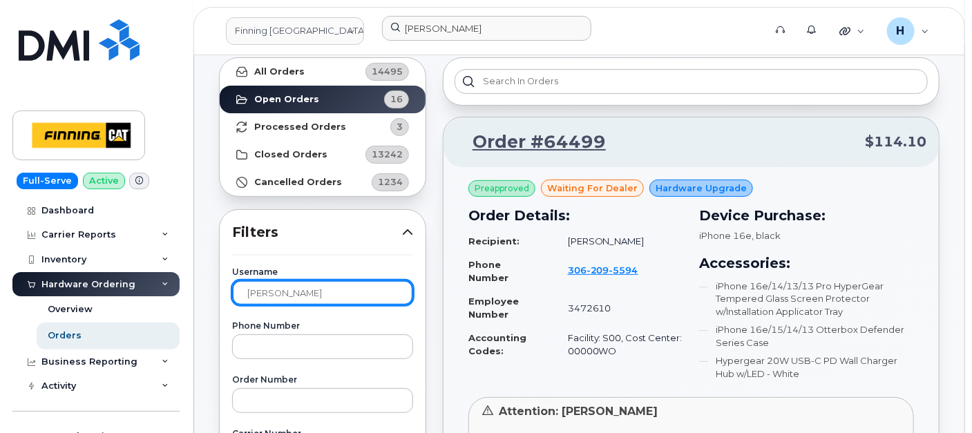
scroll to position [153, 0]
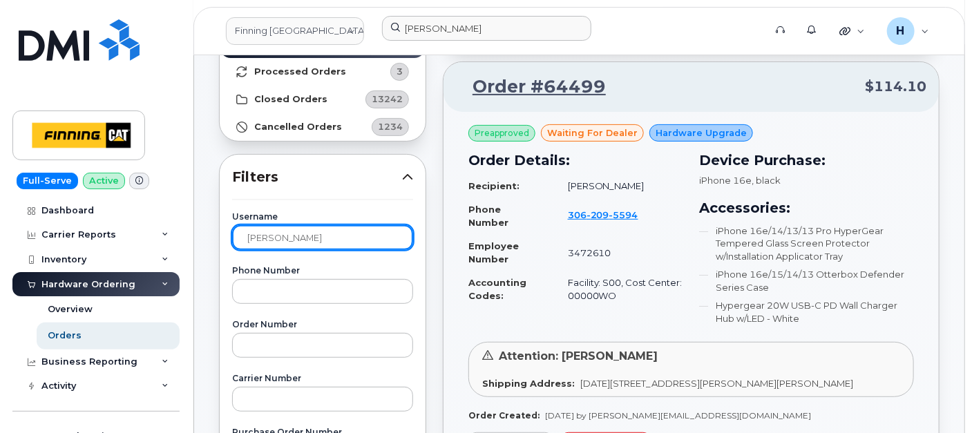
type input "[PERSON_NAME]"
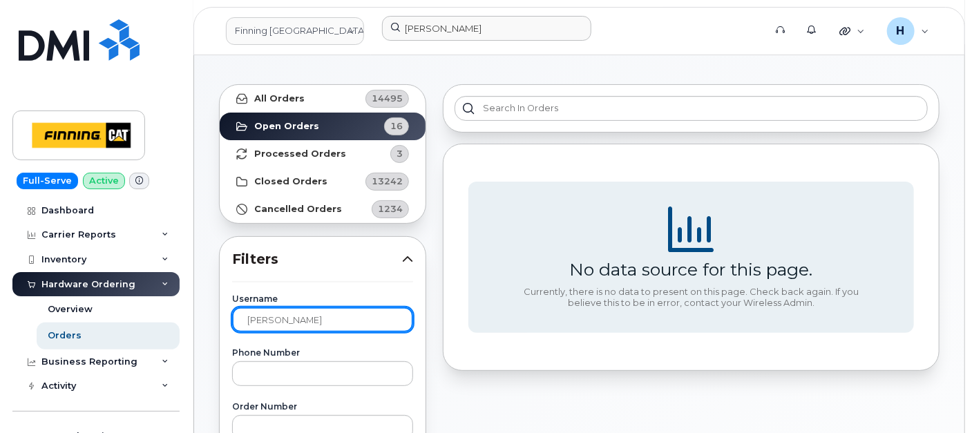
scroll to position [0, 0]
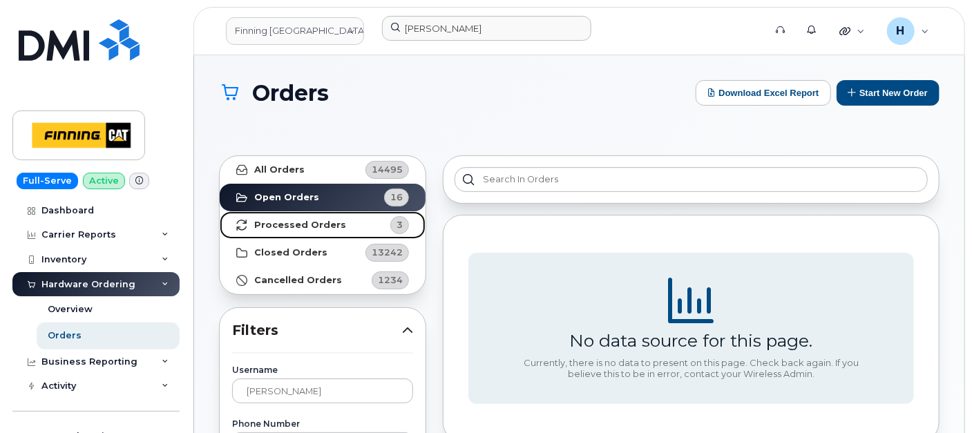
click at [325, 228] on strong "Processed Orders" at bounding box center [300, 225] width 92 height 11
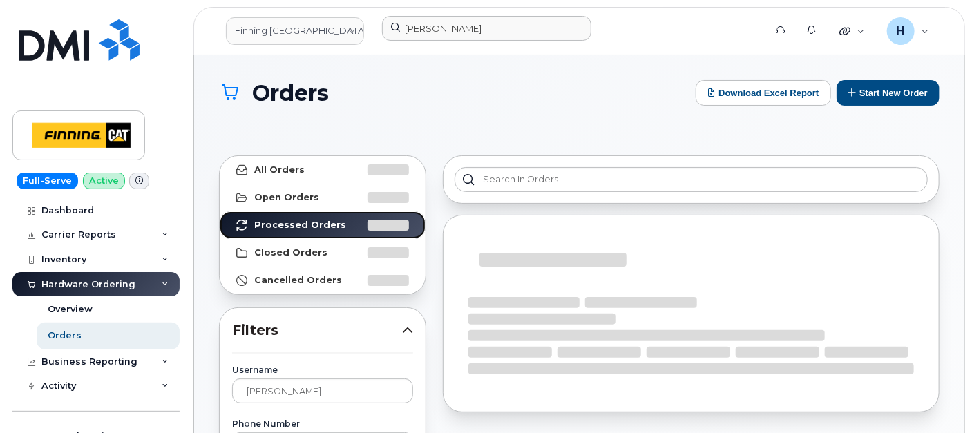
click at [220, 211] on link "Processed Orders" at bounding box center [323, 225] width 206 height 28
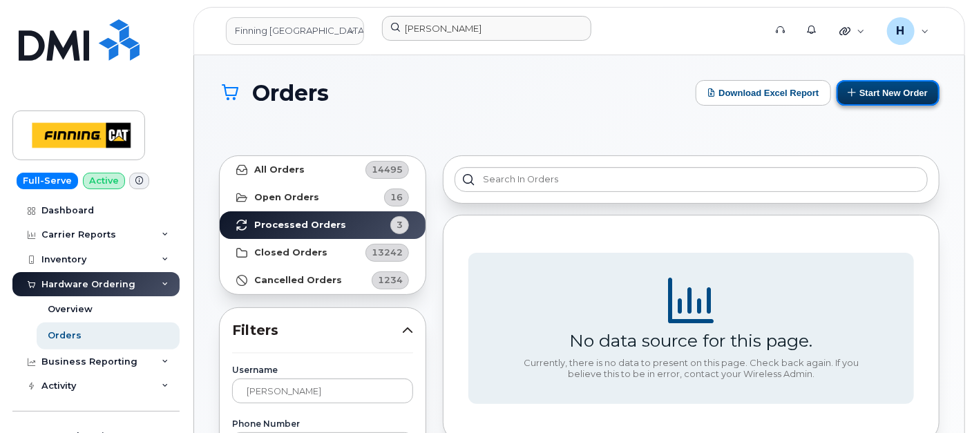
click at [854, 82] on button "Start New Order" at bounding box center [887, 93] width 103 height 26
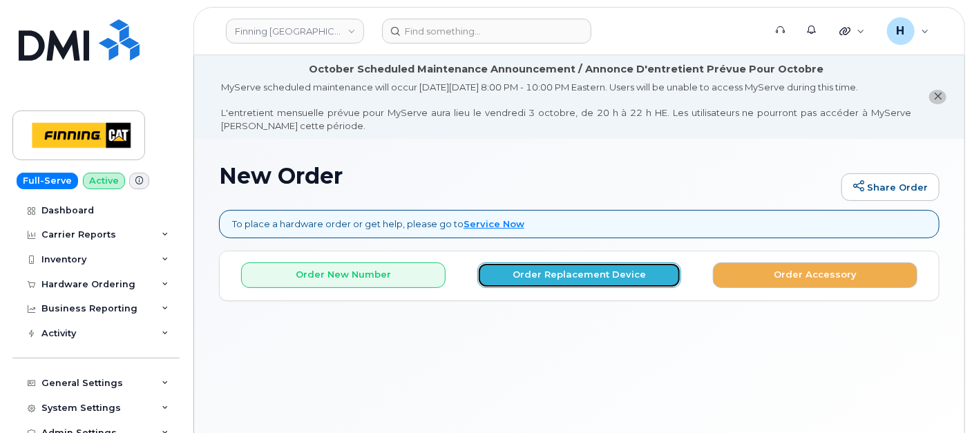
click at [560, 273] on button "Order Replacement Device" at bounding box center [579, 275] width 204 height 26
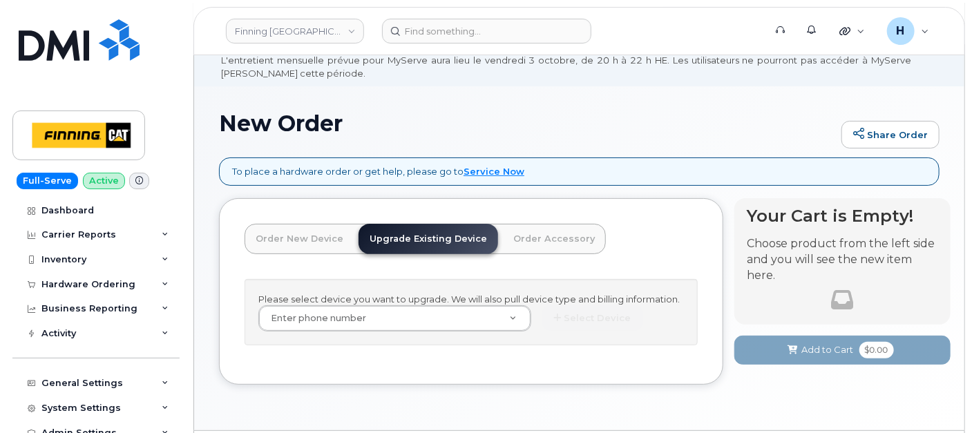
scroll to position [92, 0]
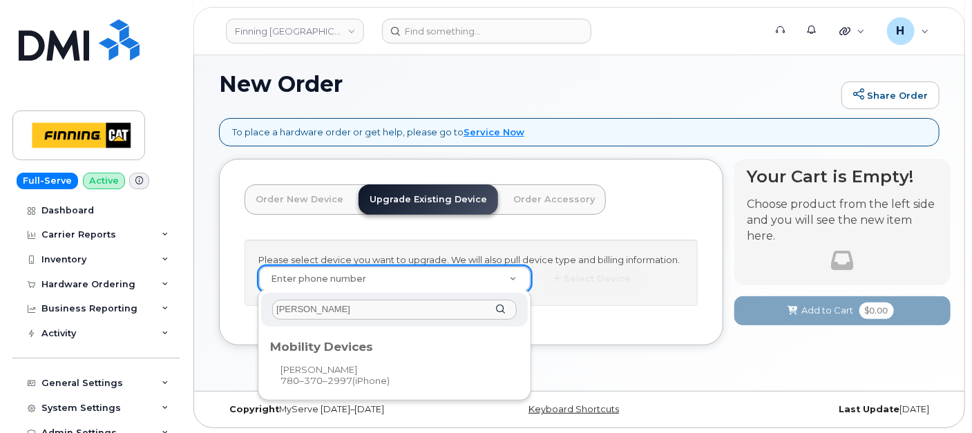
type input "[PERSON_NAME]"
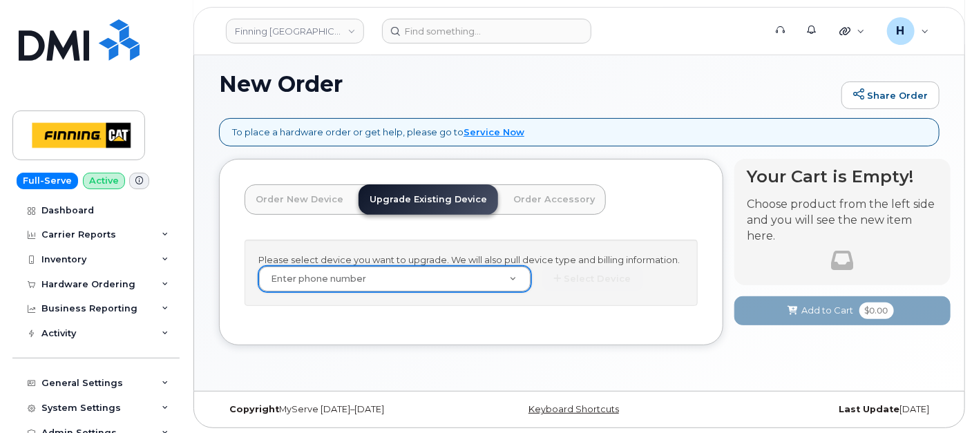
paste input "780-370-2997"
type input "780-370-2997"
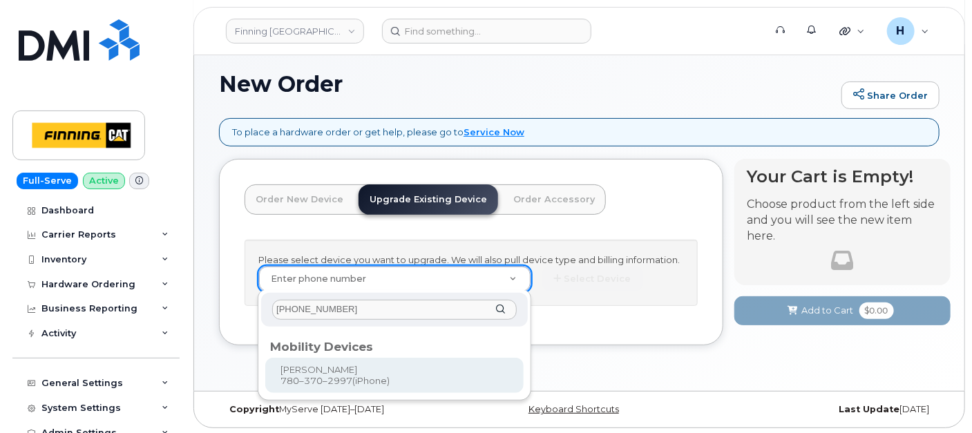
drag, startPoint x: 322, startPoint y: 380, endPoint x: 333, endPoint y: 377, distance: 11.6
type input "229732"
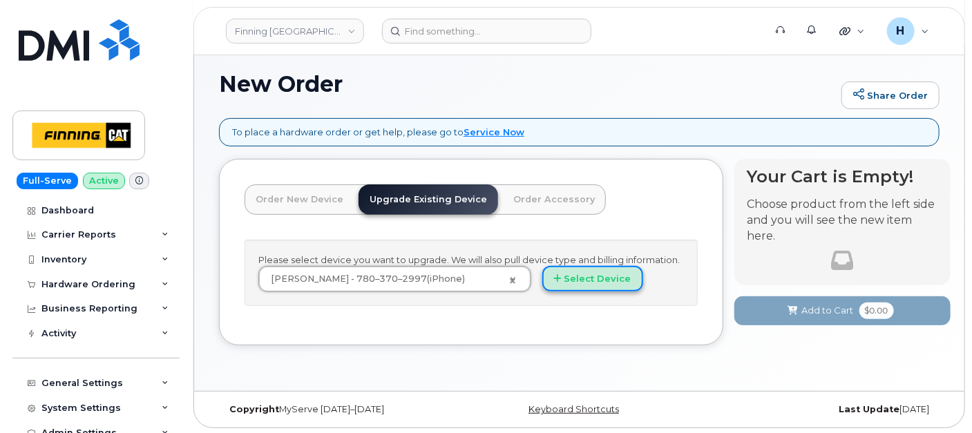
click at [577, 275] on button "Select Device" at bounding box center [592, 279] width 101 height 26
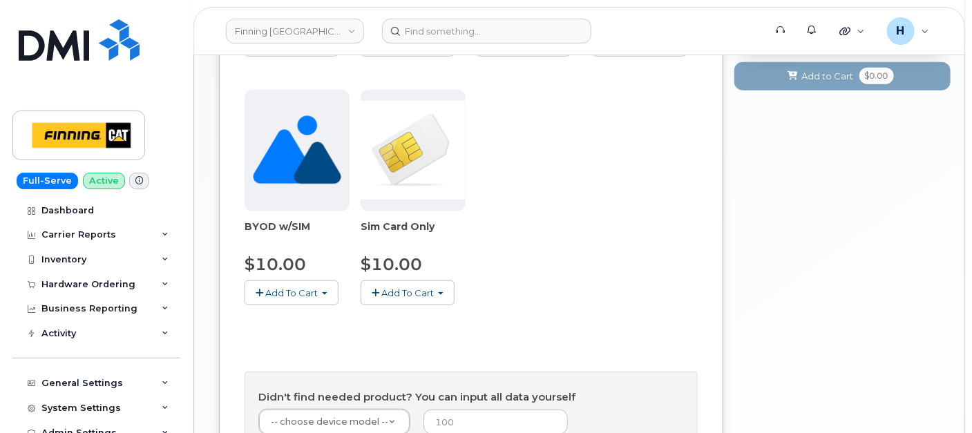
scroll to position [771, 0]
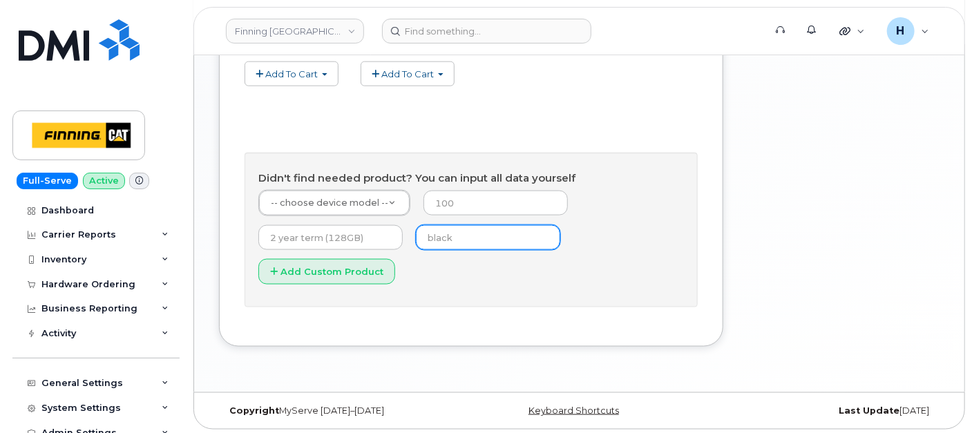
click at [439, 235] on input "text" at bounding box center [488, 237] width 144 height 25
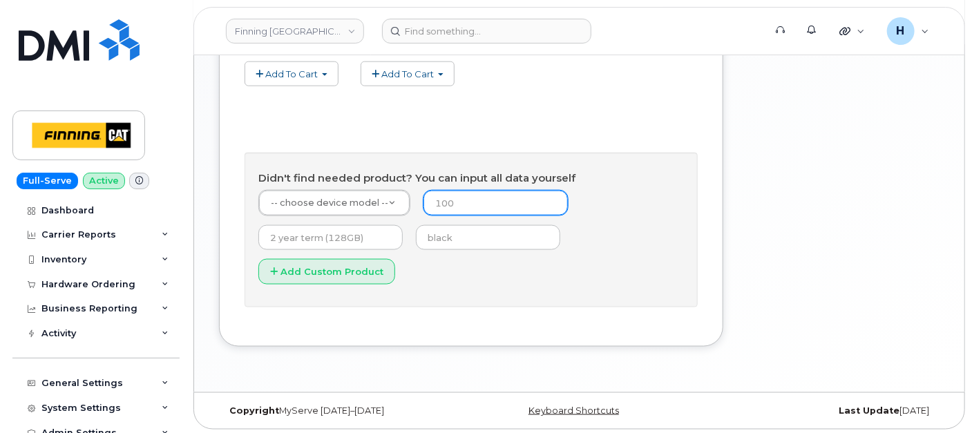
click at [477, 202] on input "number" at bounding box center [495, 203] width 144 height 25
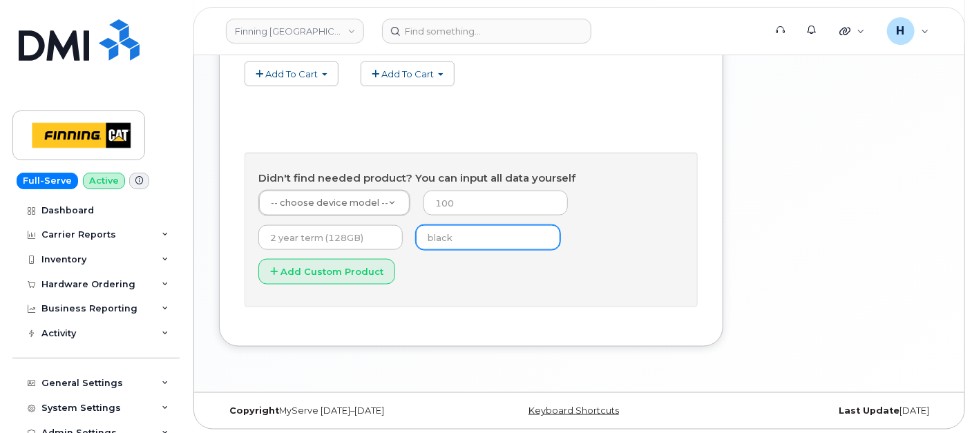
drag, startPoint x: 434, startPoint y: 235, endPoint x: 441, endPoint y: 240, distance: 8.7
click at [434, 235] on input "text" at bounding box center [488, 237] width 144 height 25
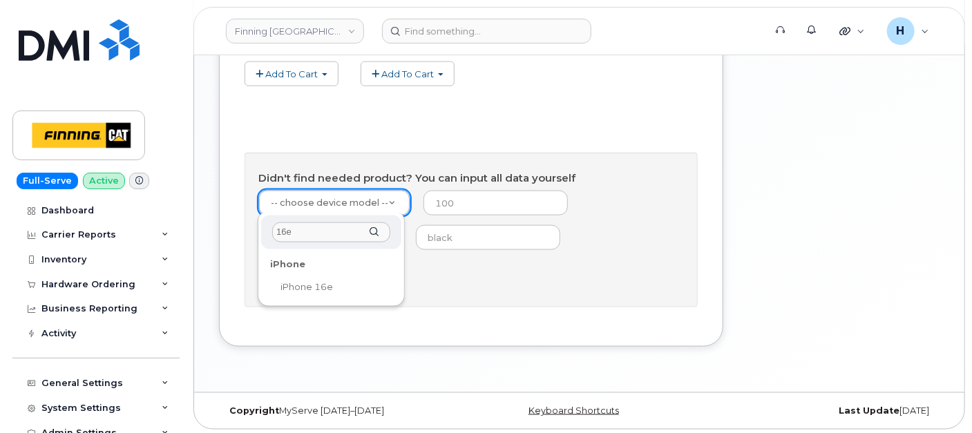
type input "16e"
select select "2883"
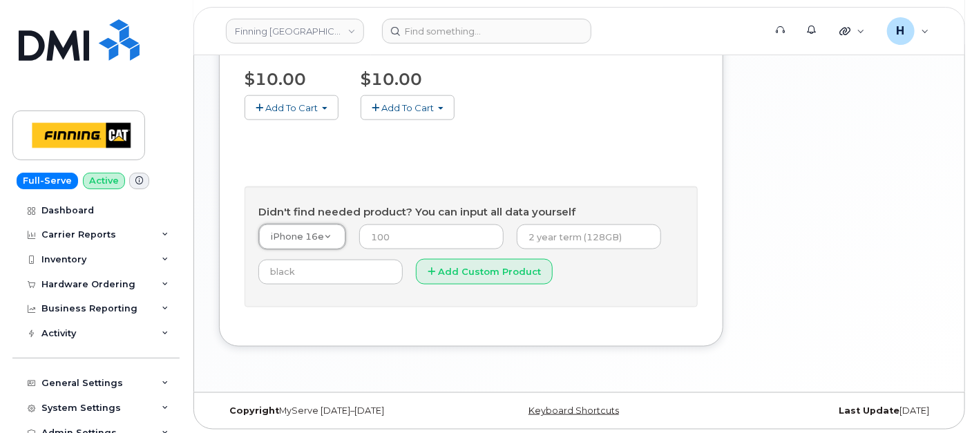
click at [485, 255] on form "iPhone 16e -- choose device model -- Aircard E5836S Aircard Verizon Wireless US…" at bounding box center [470, 259] width 425 height 70
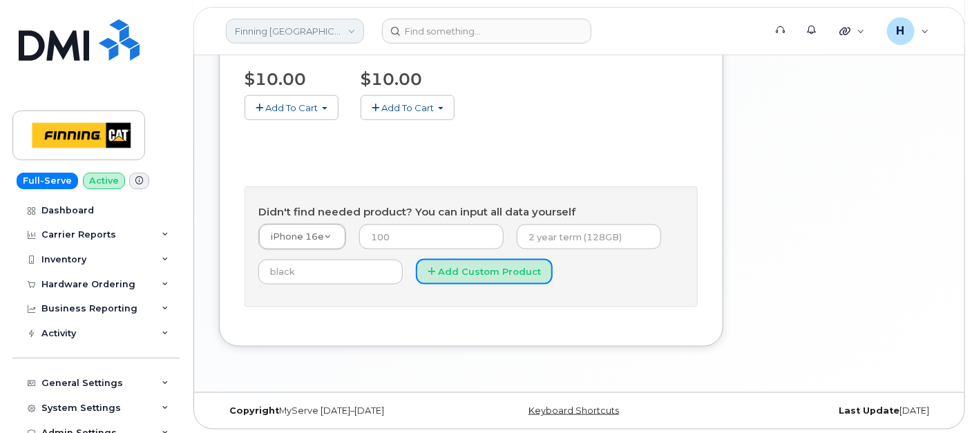
drag, startPoint x: 470, startPoint y: 258, endPoint x: 257, endPoint y: 38, distance: 305.7
click at [467, 252] on form "iPhone 16e -- choose device model -- Aircard E5836S Aircard Verizon Wireless US…" at bounding box center [470, 259] width 425 height 70
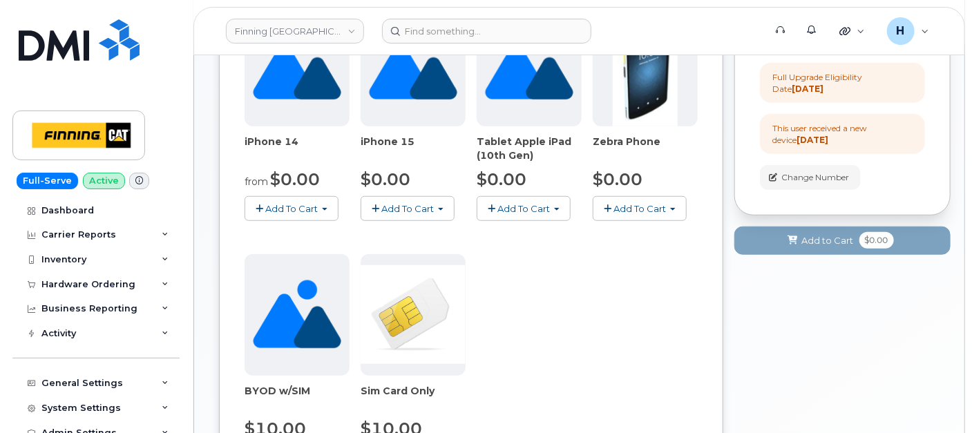
scroll to position [661, 0]
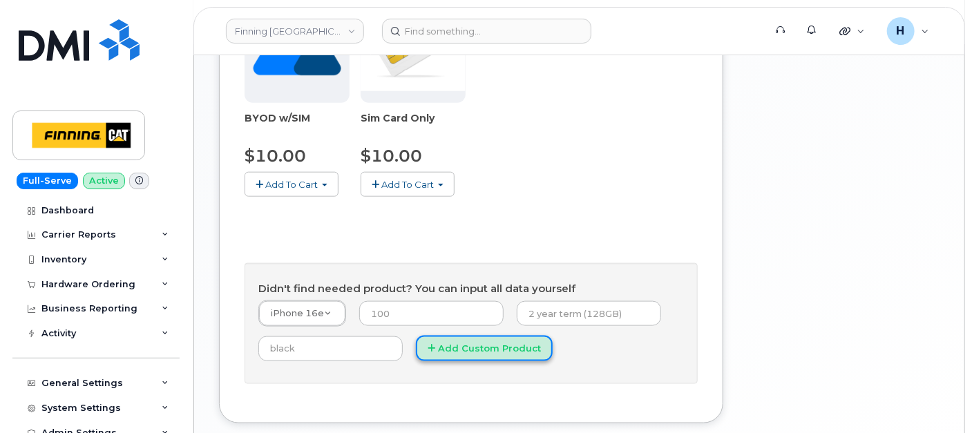
click at [447, 349] on button "Add Custom Product" at bounding box center [484, 349] width 137 height 26
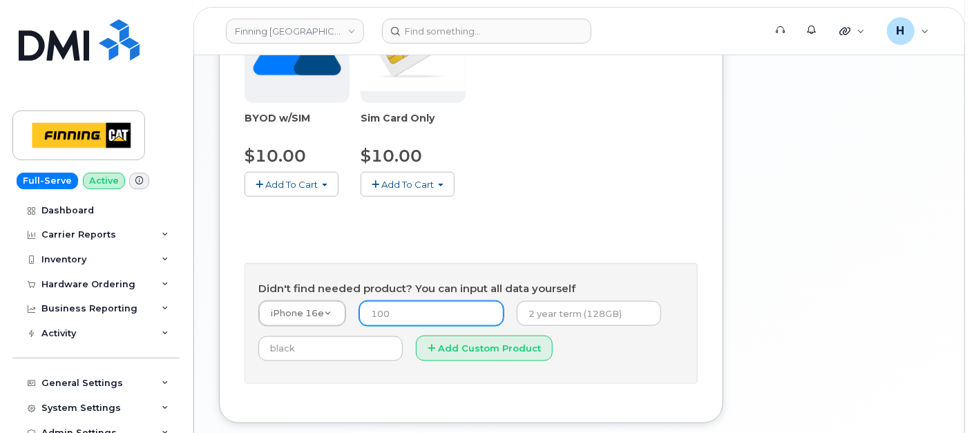
click at [405, 301] on input "number" at bounding box center [431, 313] width 144 height 25
type input "0"
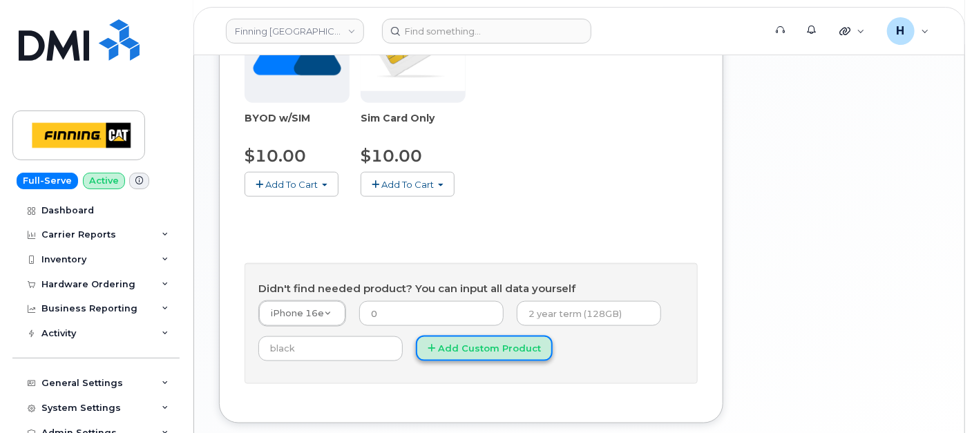
click at [470, 353] on button "Add Custom Product" at bounding box center [484, 349] width 137 height 26
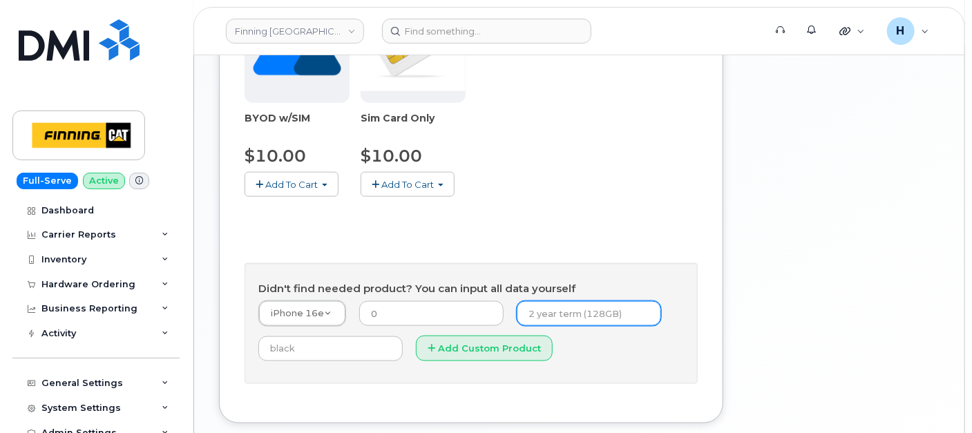
click at [559, 321] on input "text" at bounding box center [589, 313] width 144 height 25
type input "3 year term (128GB)"
type input "black"
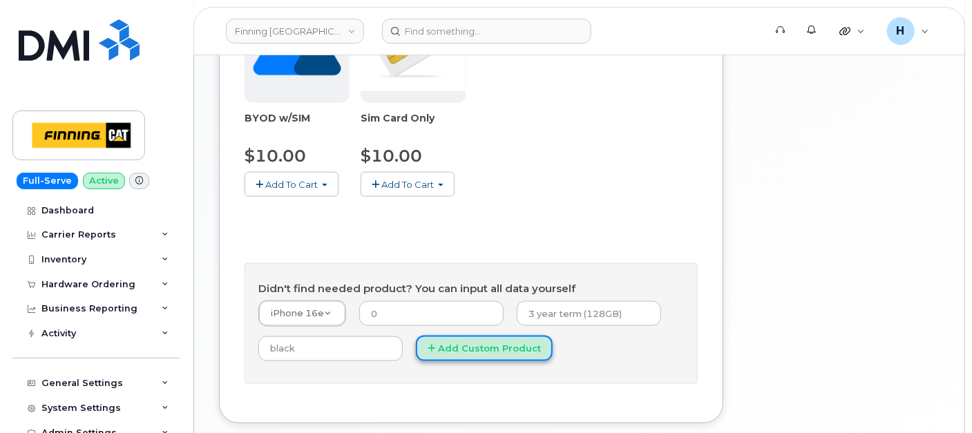
click at [533, 340] on button "Add Custom Product" at bounding box center [484, 349] width 137 height 26
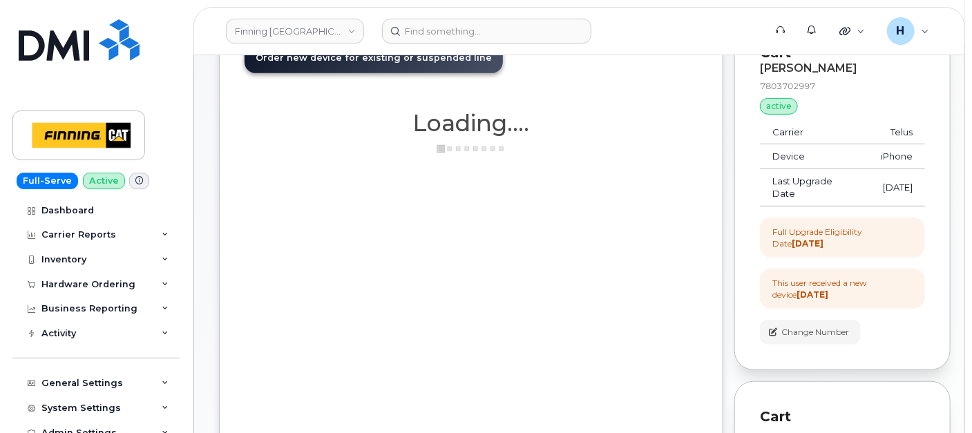
scroll to position [55, 0]
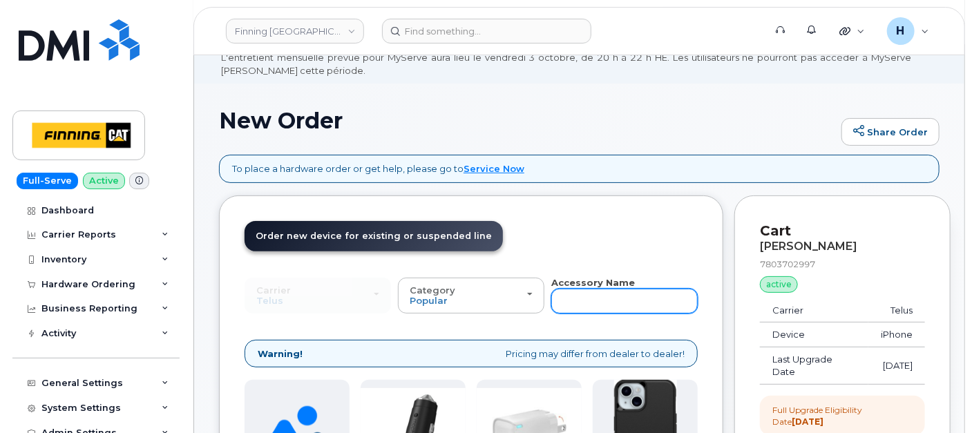
click at [581, 305] on input "text" at bounding box center [624, 301] width 146 height 25
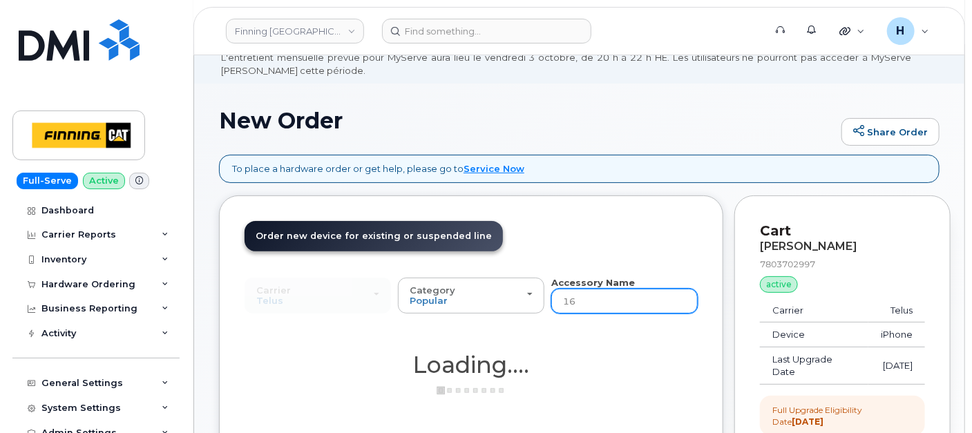
type input "16E"
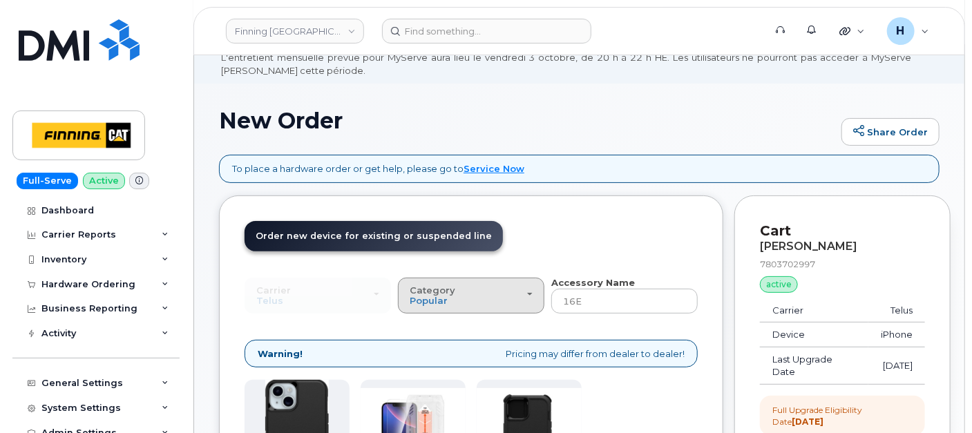
scroll to position [285, 0]
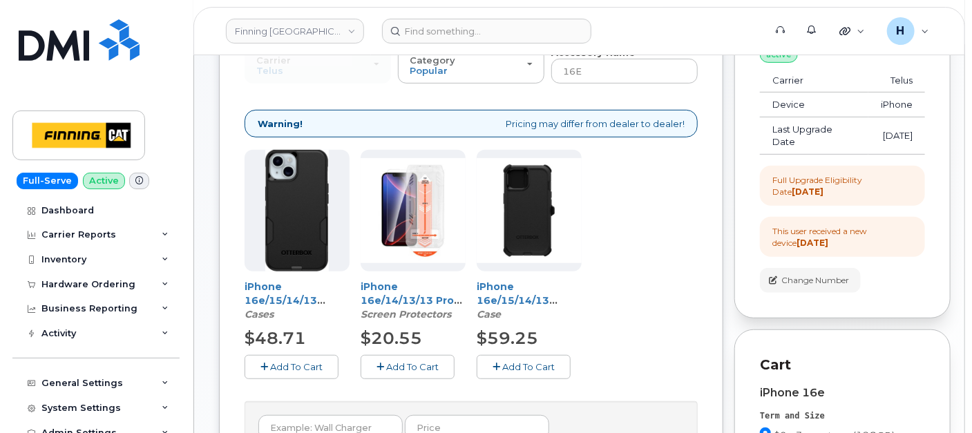
drag, startPoint x: 394, startPoint y: 362, endPoint x: 385, endPoint y: 363, distance: 9.7
click at [394, 362] on span "Add To Cart" at bounding box center [412, 366] width 52 height 11
drag, startPoint x: 300, startPoint y: 363, endPoint x: 314, endPoint y: 355, distance: 16.4
click at [300, 363] on span "Add To Cart" at bounding box center [296, 366] width 52 height 11
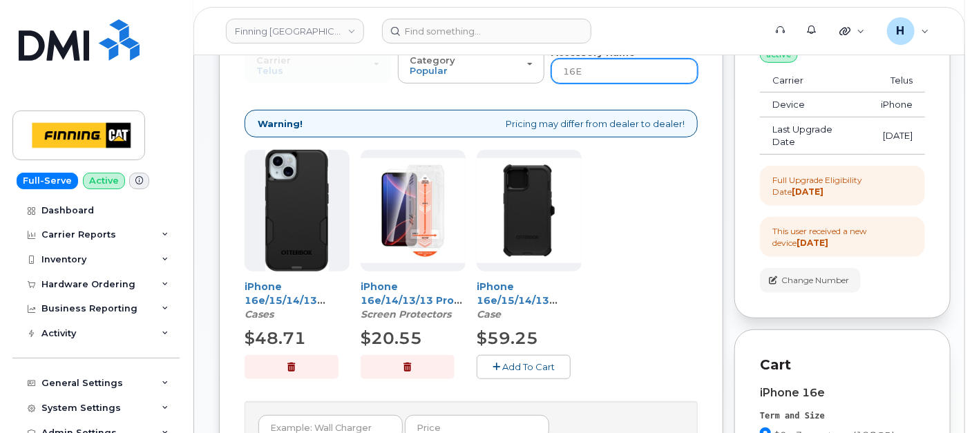
click at [600, 77] on input "16E" at bounding box center [624, 71] width 146 height 25
type input "16Ewall"
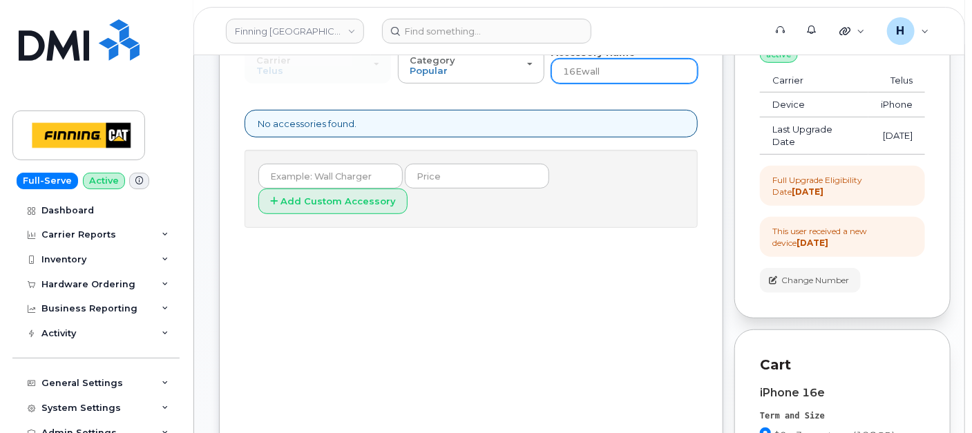
drag, startPoint x: 580, startPoint y: 73, endPoint x: 560, endPoint y: 73, distance: 20.0
click at [560, 73] on input "16Ewall" at bounding box center [624, 71] width 146 height 25
type input "wall"
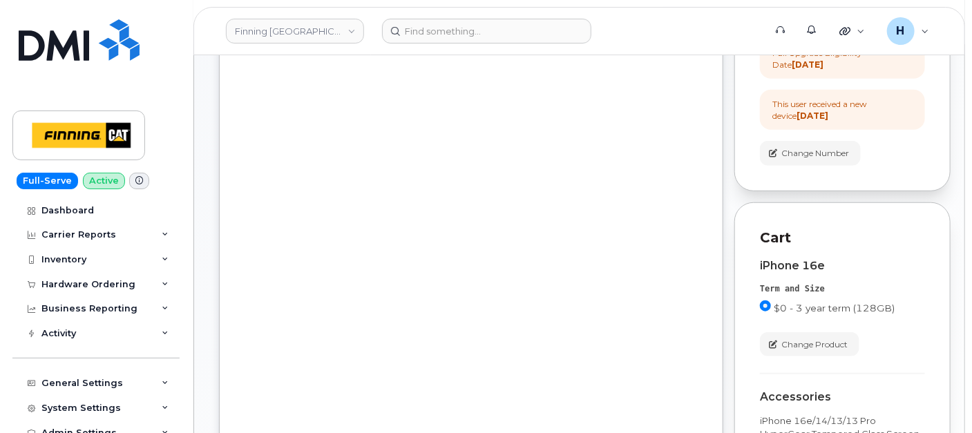
scroll to position [515, 0]
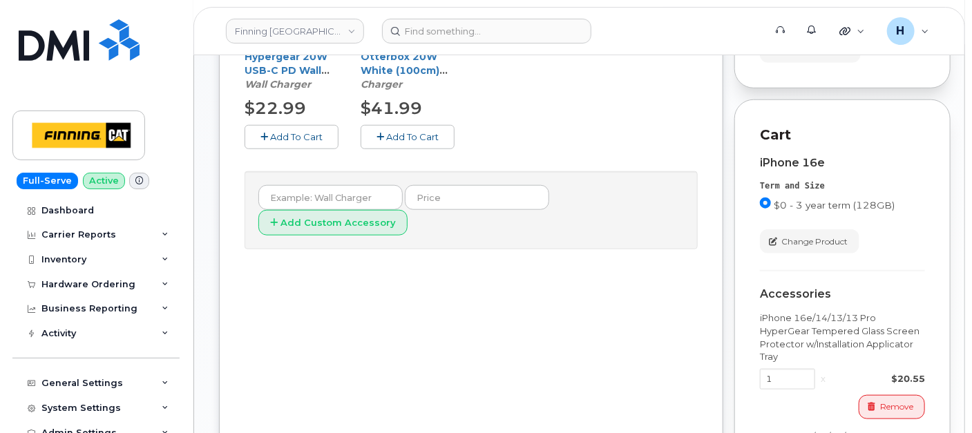
click at [318, 131] on span "Add To Cart" at bounding box center [296, 136] width 52 height 11
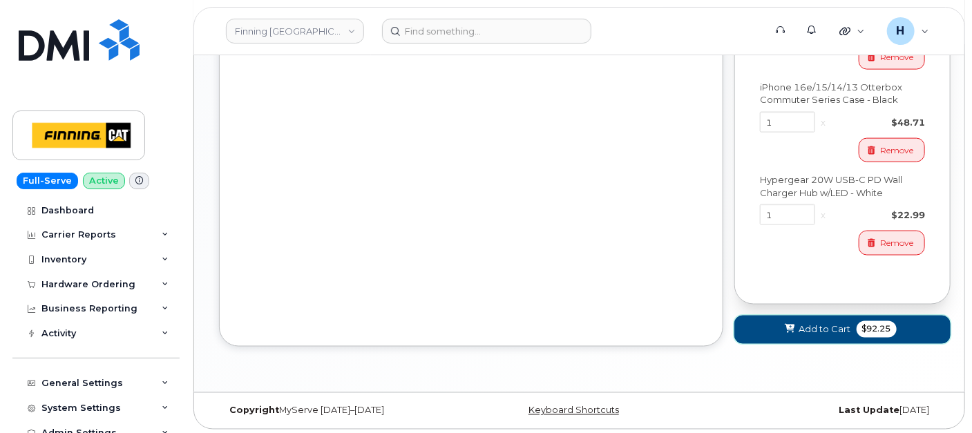
click at [775, 320] on button "Add to Cart $92.25" at bounding box center [842, 330] width 216 height 28
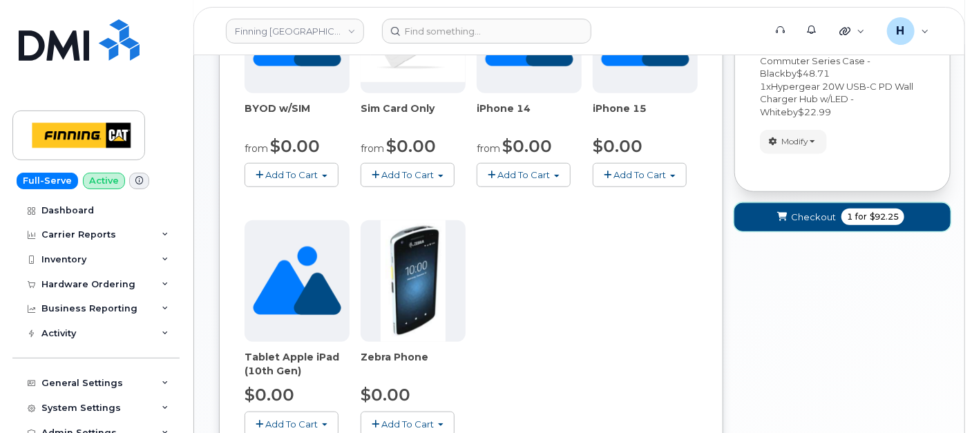
click at [836, 224] on button "Checkout 1 for $92.25" at bounding box center [842, 217] width 216 height 28
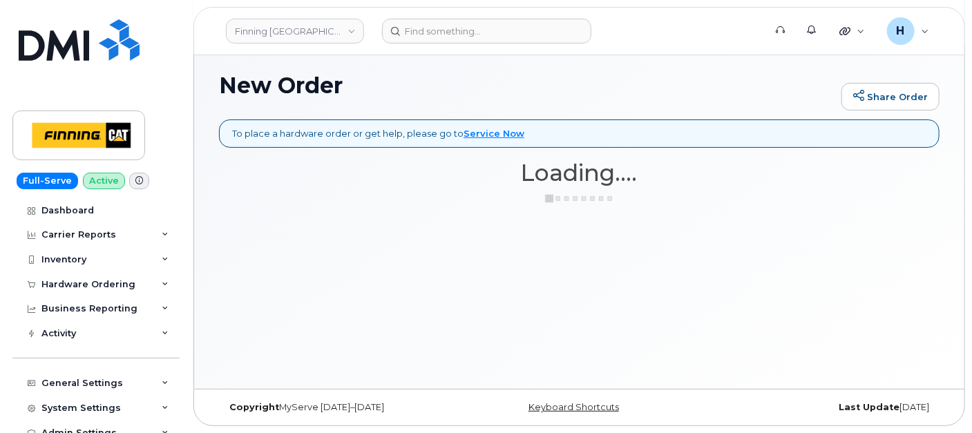
scroll to position [90, 0]
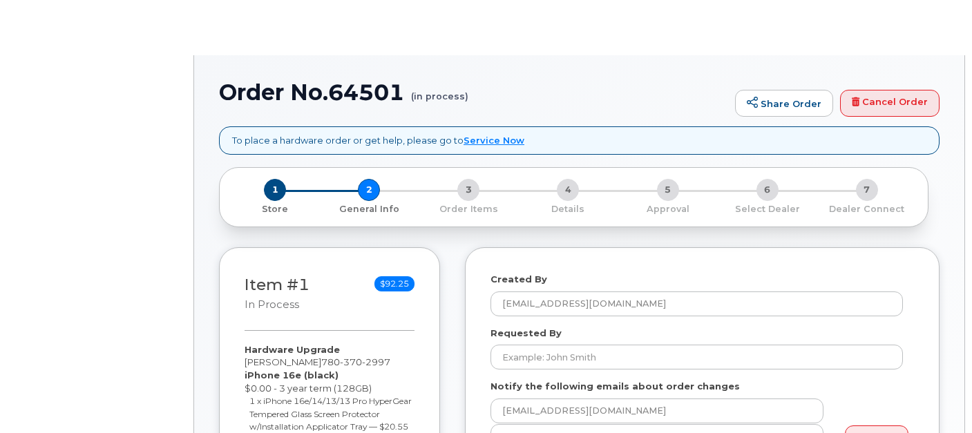
select select
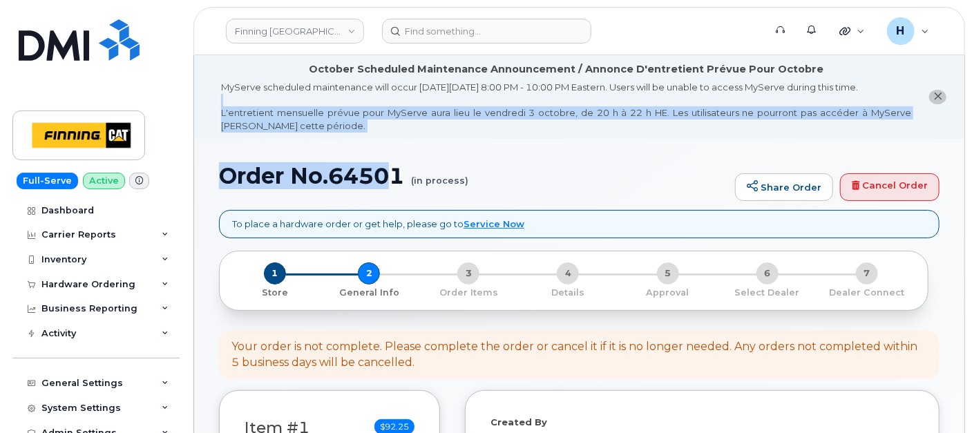
click at [391, 175] on h1 "Order No.64501 (in process)" at bounding box center [473, 176] width 509 height 24
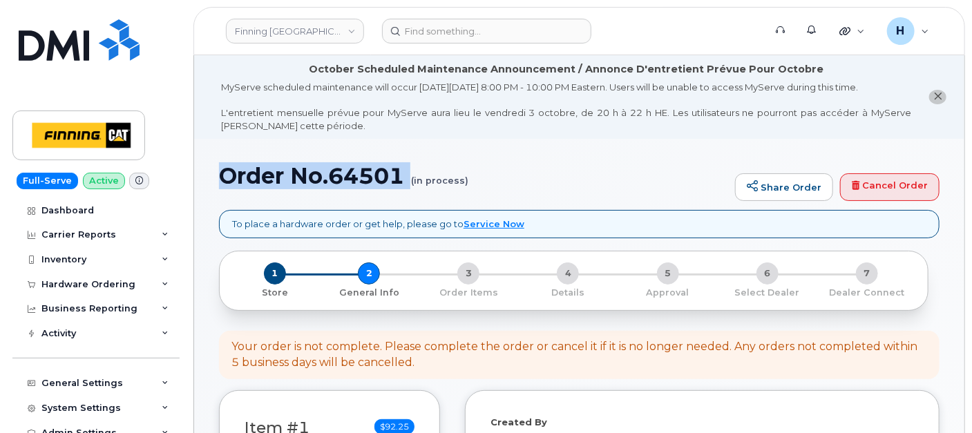
click at [391, 175] on h1 "Order No.64501 (in process)" at bounding box center [473, 176] width 509 height 24
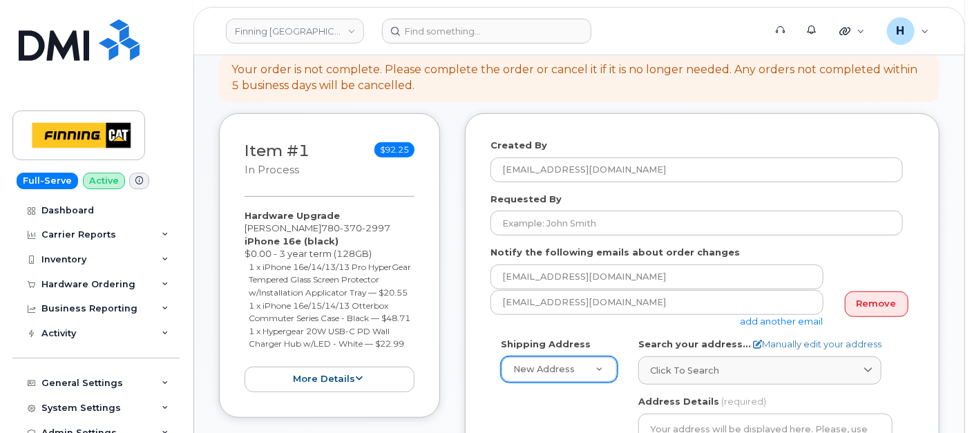
scroll to position [230, 0]
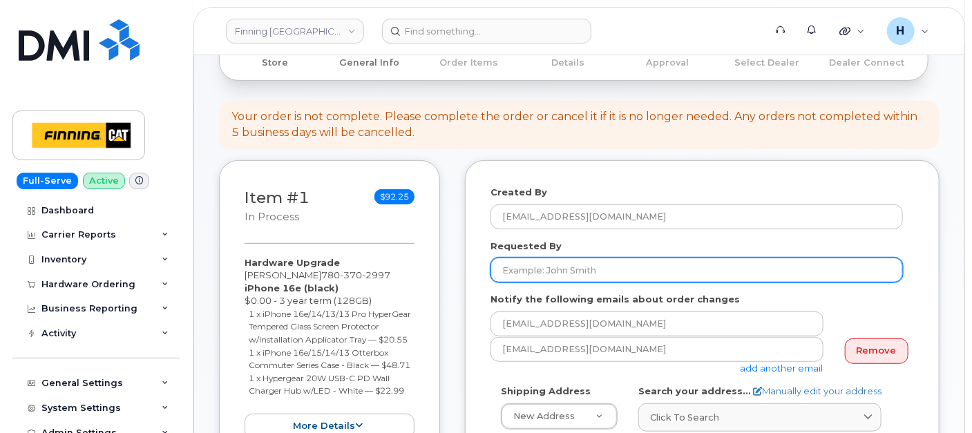
click at [546, 265] on input "Requested By" at bounding box center [696, 270] width 412 height 25
paste input "RITM0496969"
type input "RITM0496969"
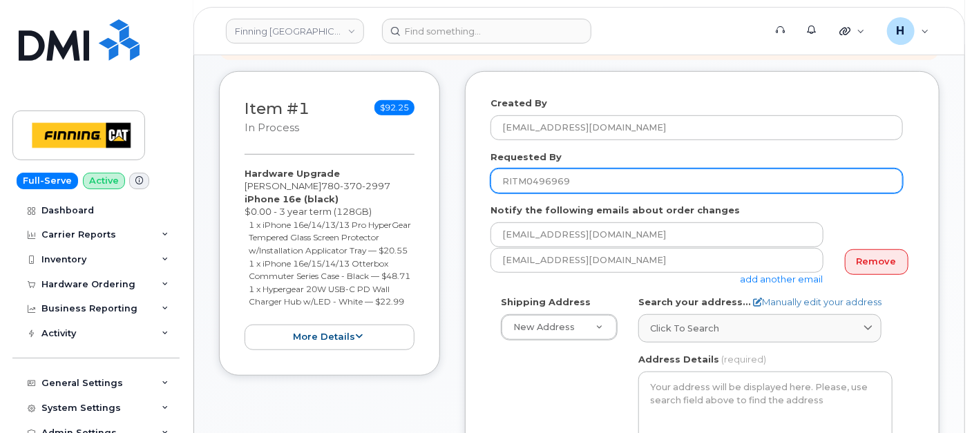
scroll to position [383, 0]
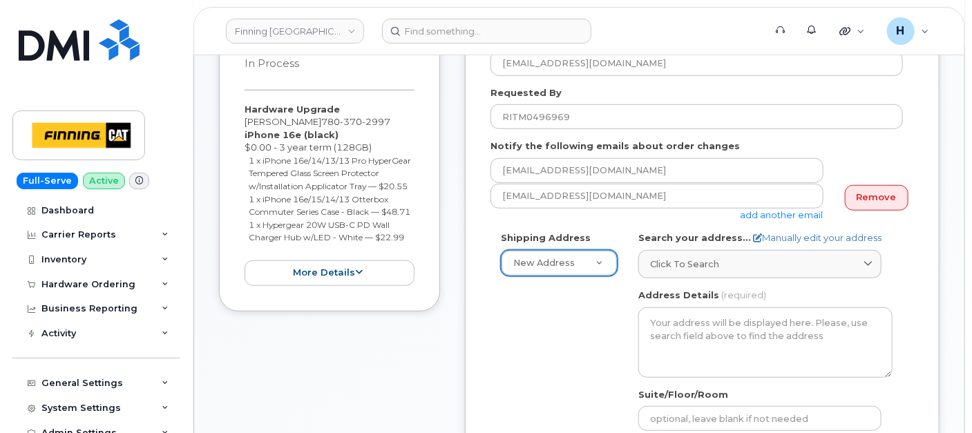
paste input "Highway 63"
type input "Highway 63"
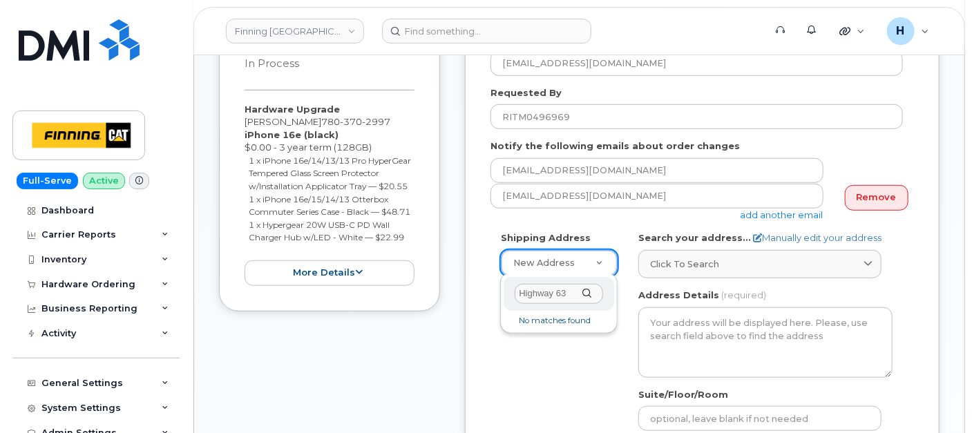
click at [576, 296] on input "Highway 63" at bounding box center [558, 294] width 88 height 20
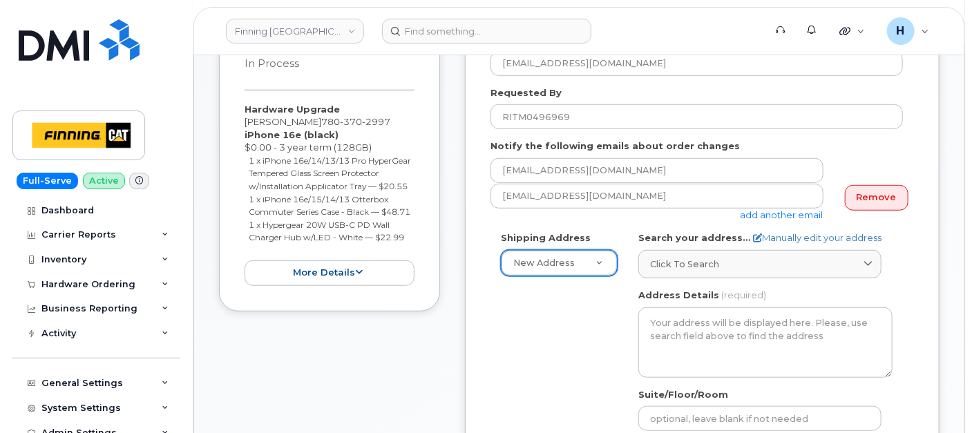
type input "F"
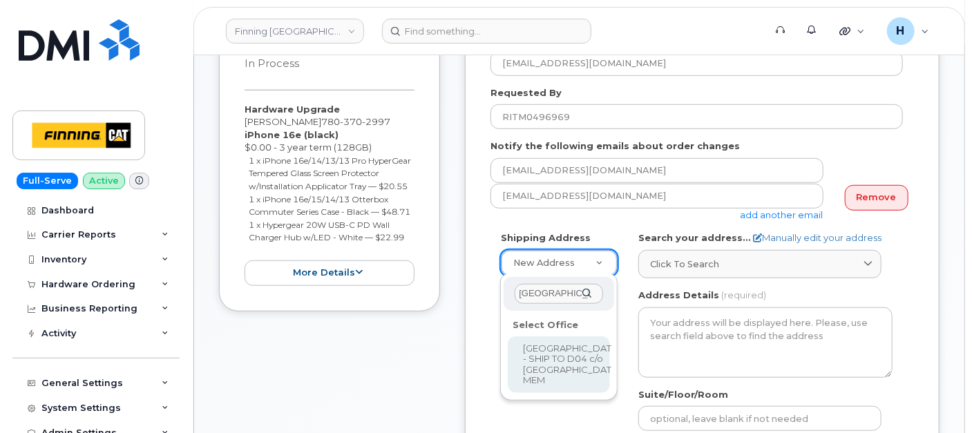
type input "FORT HILLS"
select select
type textarea "MEM/Fort Hills Dock H Suncor EnergyPO Box 4015, Main Mailroom, Tar Island Fort …"
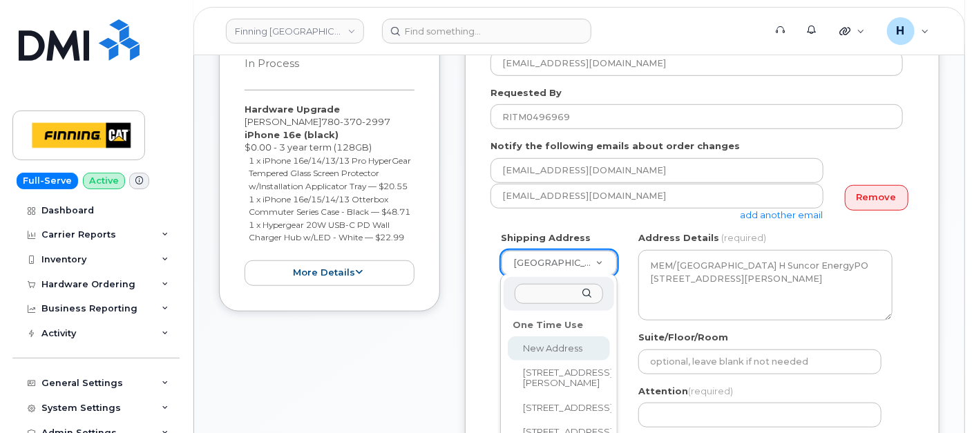
select select
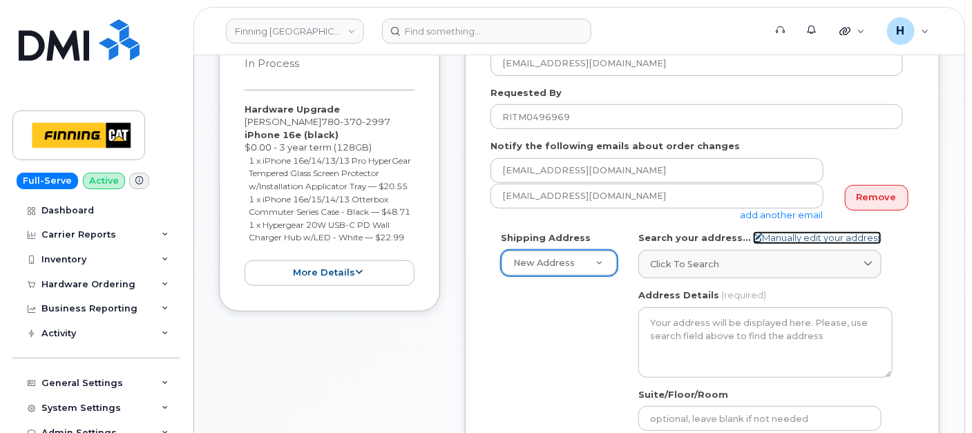
click at [780, 238] on link "Manually edit your address" at bounding box center [817, 237] width 128 height 13
select select
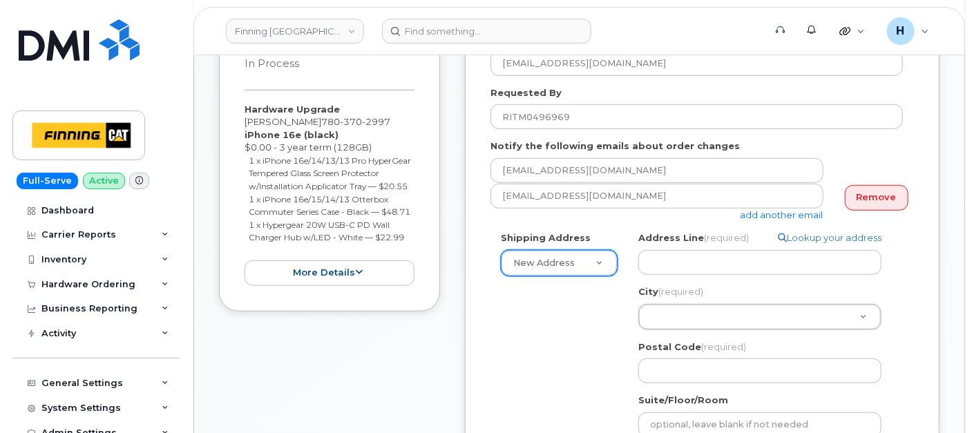
drag, startPoint x: 670, startPoint y: 312, endPoint x: 670, endPoint y: 298, distance: 14.5
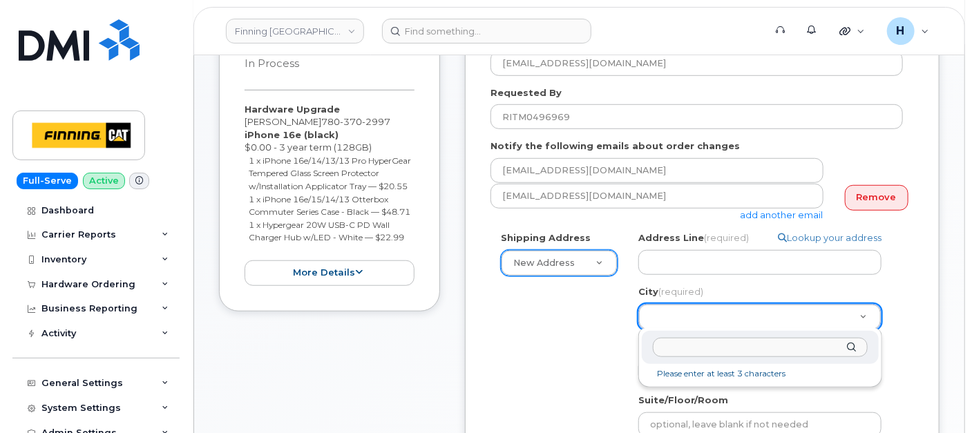
type input "Mildred Lake"
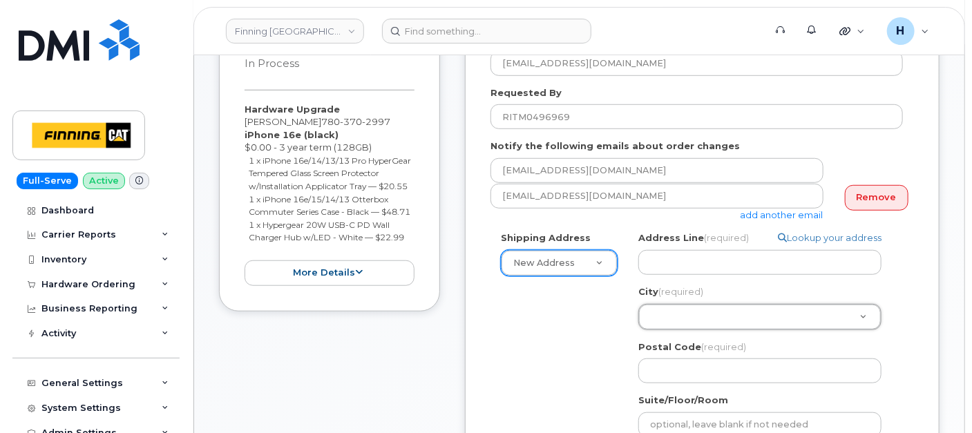
paste input "Mildred Lake"
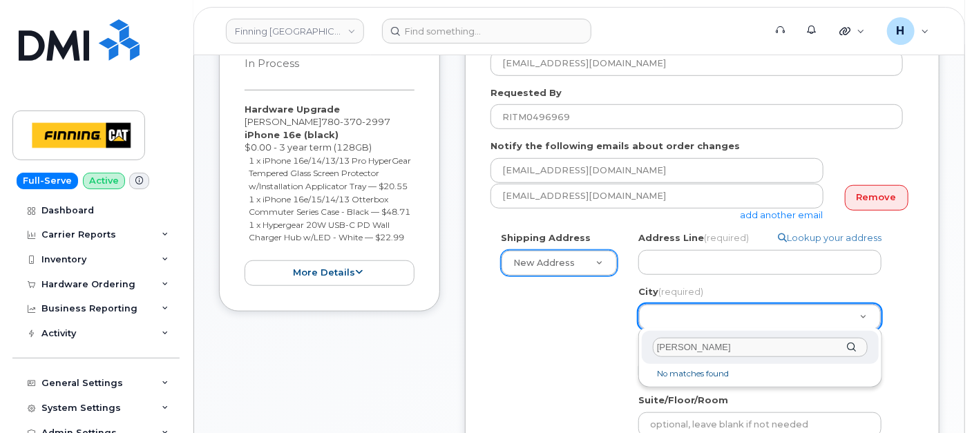
type input "Mildred Lake"
click at [693, 367] on li "No matches found" at bounding box center [759, 374] width 231 height 15
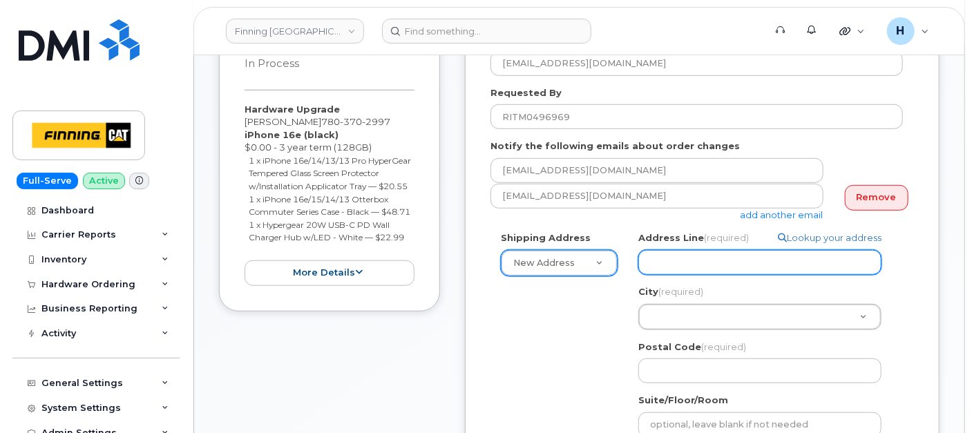
click at [659, 255] on input "Address Line (required)" at bounding box center [759, 262] width 243 height 25
paste input "Highway 63"
select select
type input "Highway 63"
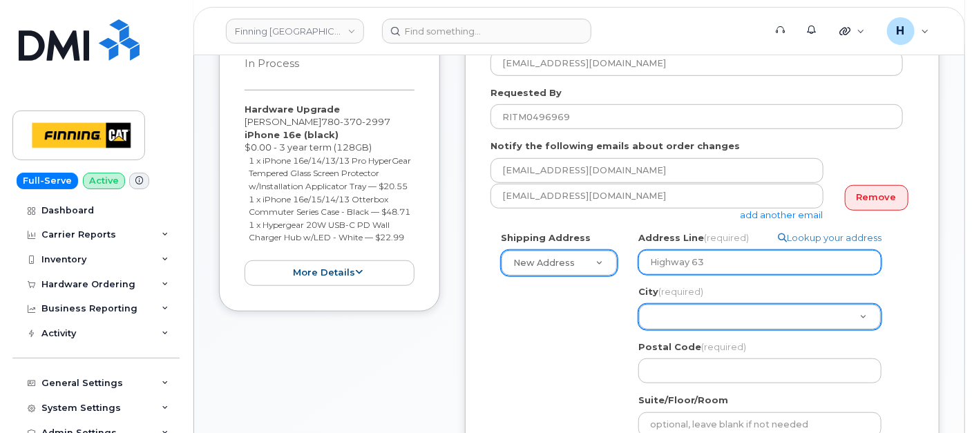
paste input "Mildred Lake"
select select
type input "Highway 63 Mildred Lake"
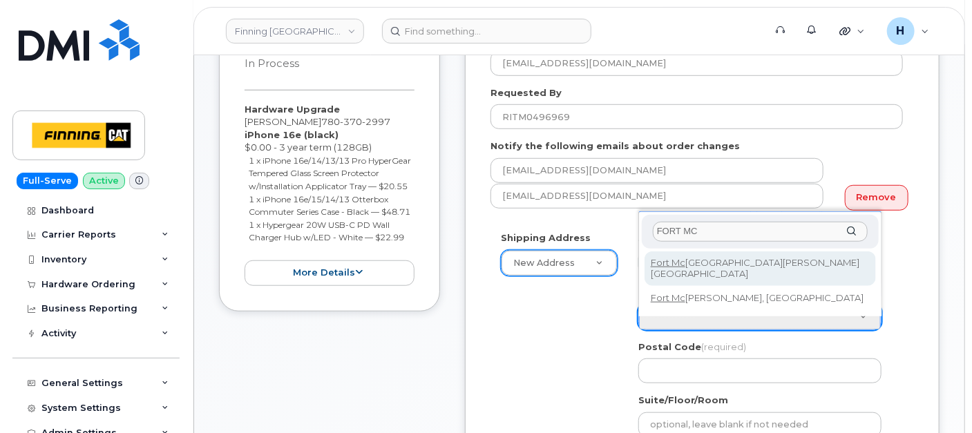
type input "FORT MC"
select select
type input "214"
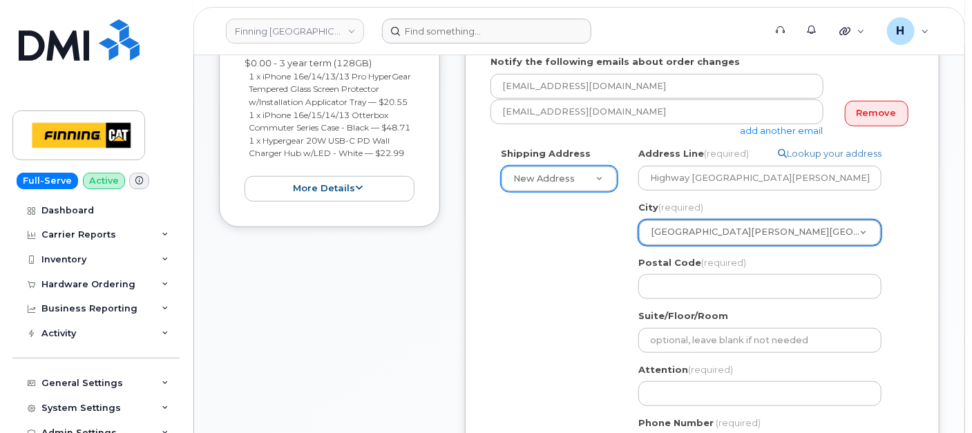
scroll to position [537, 0]
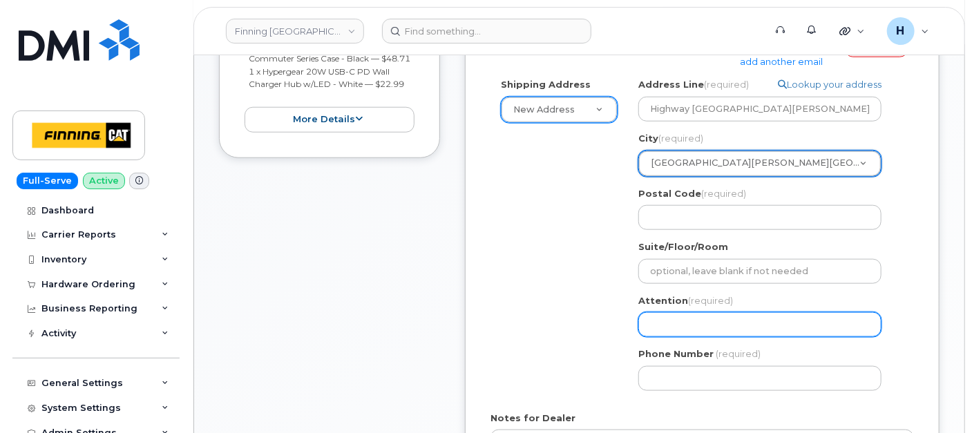
drag, startPoint x: 675, startPoint y: 320, endPoint x: 668, endPoint y: 351, distance: 31.2
click at [675, 320] on input "Attention (required)" at bounding box center [759, 324] width 243 height 25
paste input "T0P 1C0"
select select
type input "T0P 1C0"
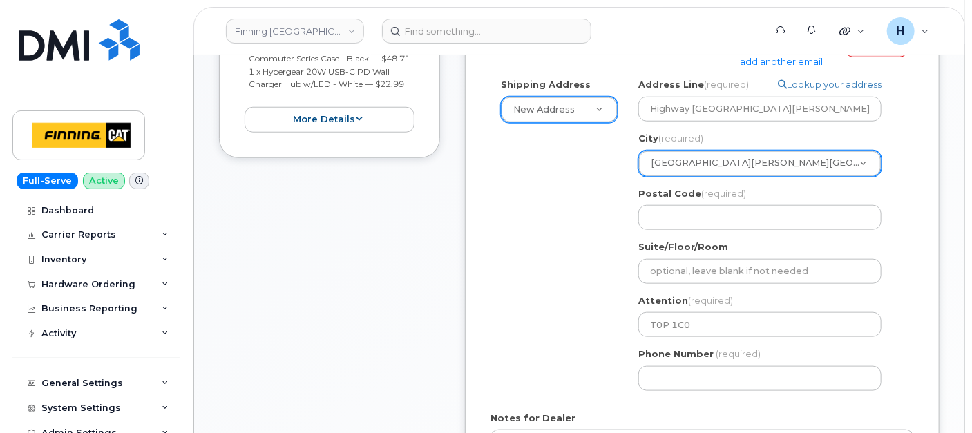
click at [682, 369] on input "Phone Number" at bounding box center [759, 378] width 243 height 25
type input "780790201"
select select
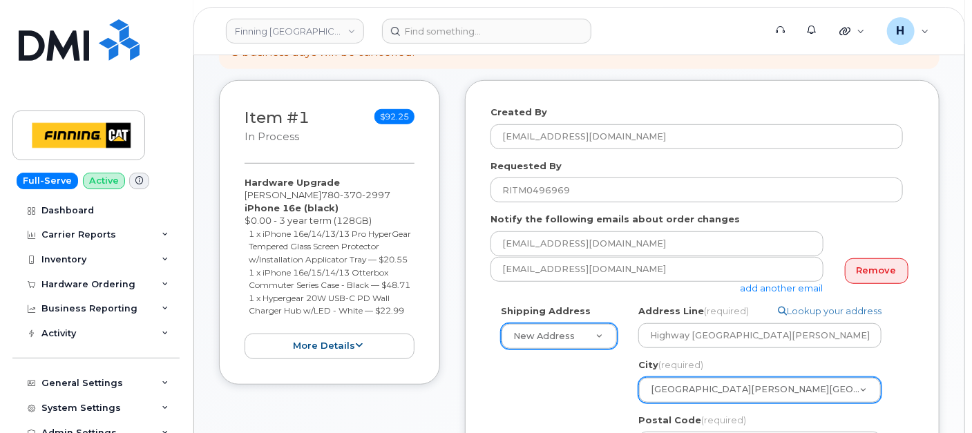
scroll to position [307, 0]
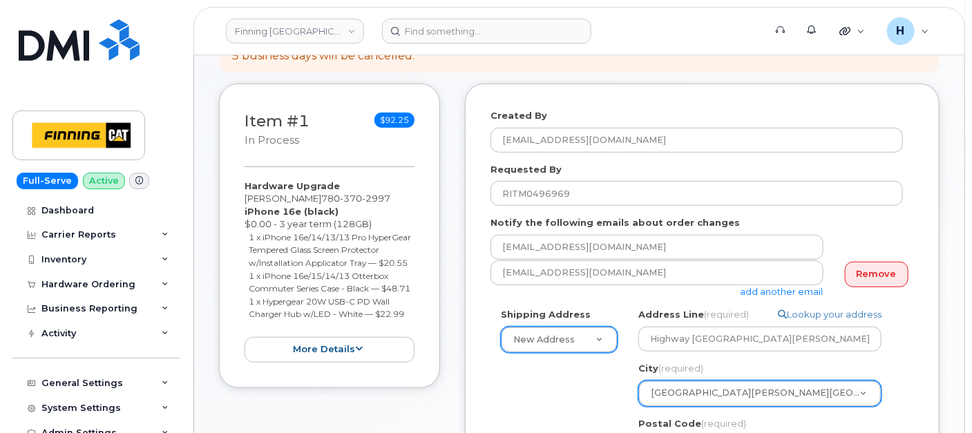
type input "7807902010"
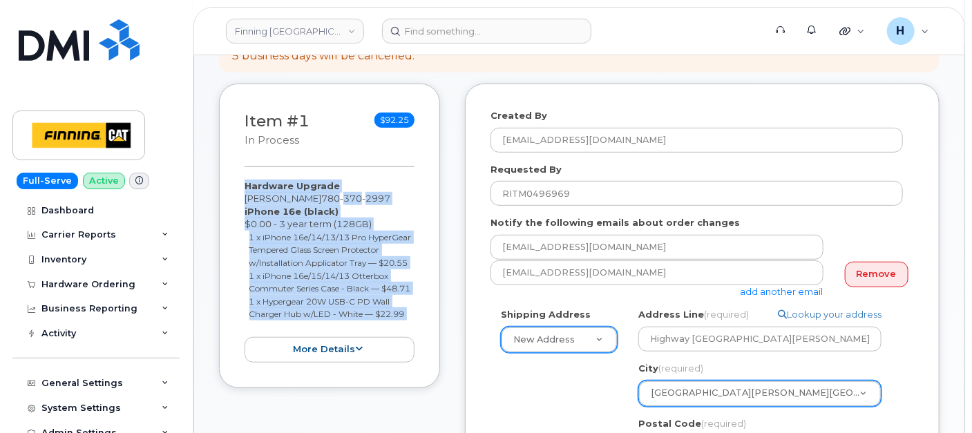
drag, startPoint x: 242, startPoint y: 188, endPoint x: 398, endPoint y: 346, distance: 222.2
click at [398, 346] on div "Item #1 in process $92.25 Hardware Upgrade Jonathan Watson 780 370 2997 iPhone …" at bounding box center [329, 236] width 221 height 305
copy div "Hardware Upgrade Jonathan Watson 780 370 2997 iPhone 16e (black) $0.00 - 3 year…"
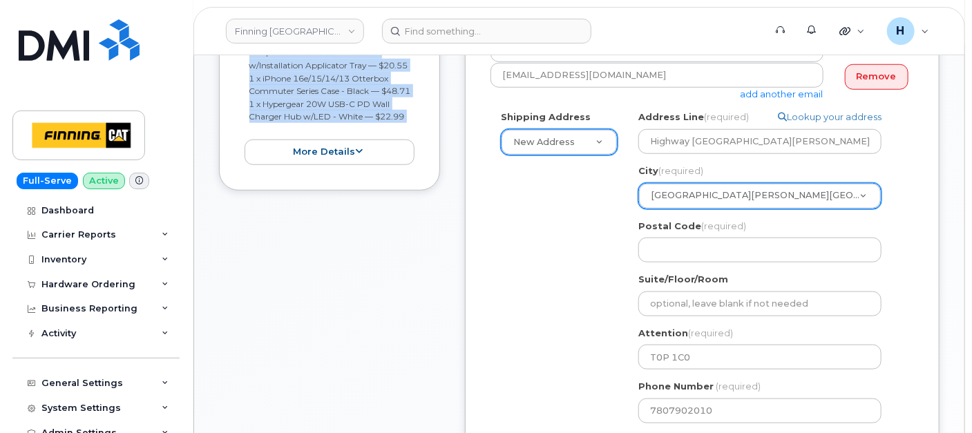
scroll to position [613, 0]
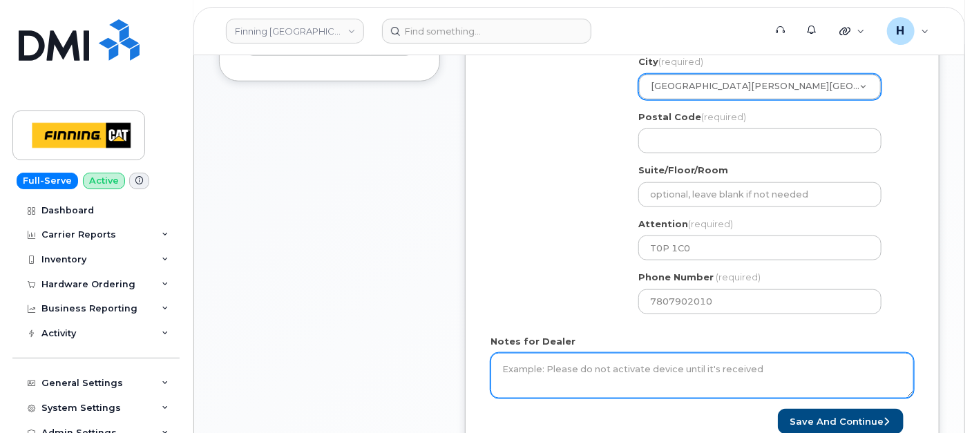
click at [526, 353] on textarea "Notes for Dealer" at bounding box center [701, 376] width 423 height 46
paste textarea "Hardware Upgrade Jonathan Watson 7803702997 iPhone 16e (black) $0.00 - 3 year t…"
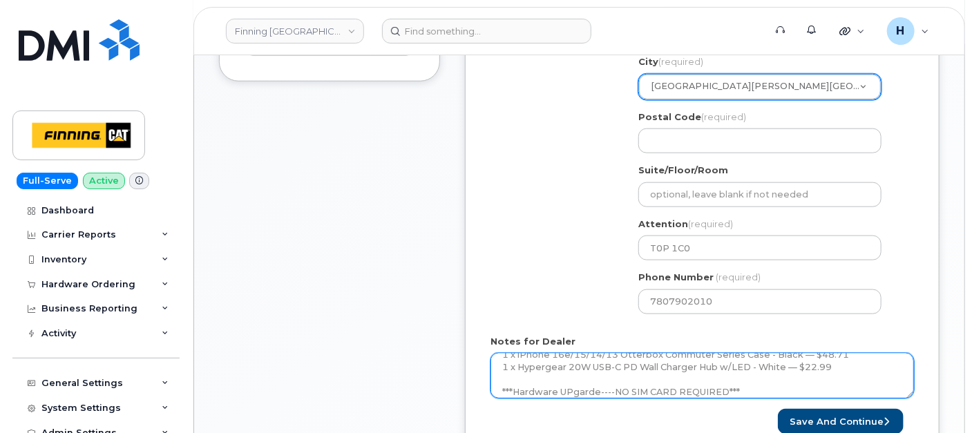
scroll to position [116, 0]
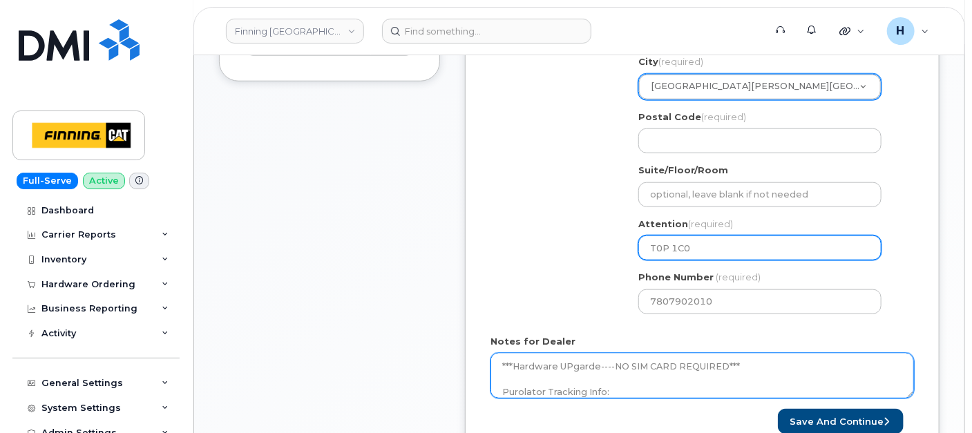
type textarea "Hardware Upgrade Jonathan Watson 7803702997 iPhone 16e (black) $0.00 - 3 year t…"
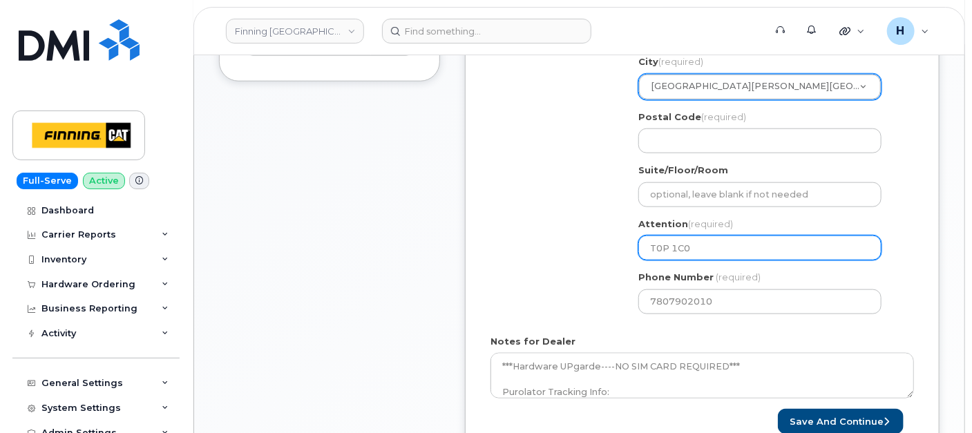
drag, startPoint x: 716, startPoint y: 240, endPoint x: 611, endPoint y: 235, distance: 105.0
click at [611, 235] on div "Shipping Address New Address New Address 7550 Edgar Industrial Dr 19050 94 Ave …" at bounding box center [696, 162] width 412 height 322
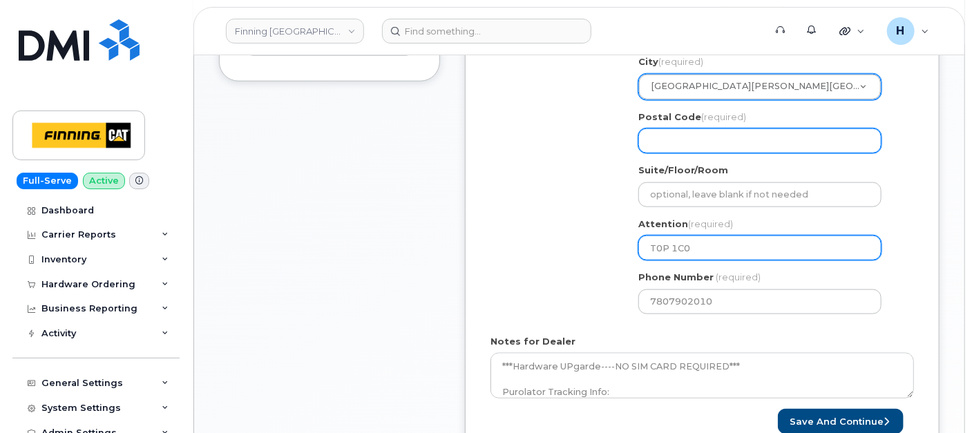
select select
click at [686, 130] on input "Postal Code (required)" at bounding box center [759, 140] width 243 height 25
paste input "T0P 1C0"
select select
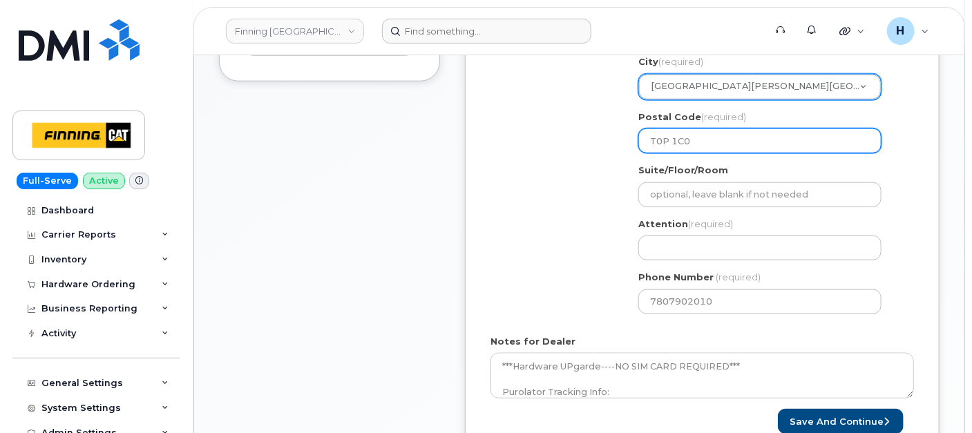
type input "T0P 1C0"
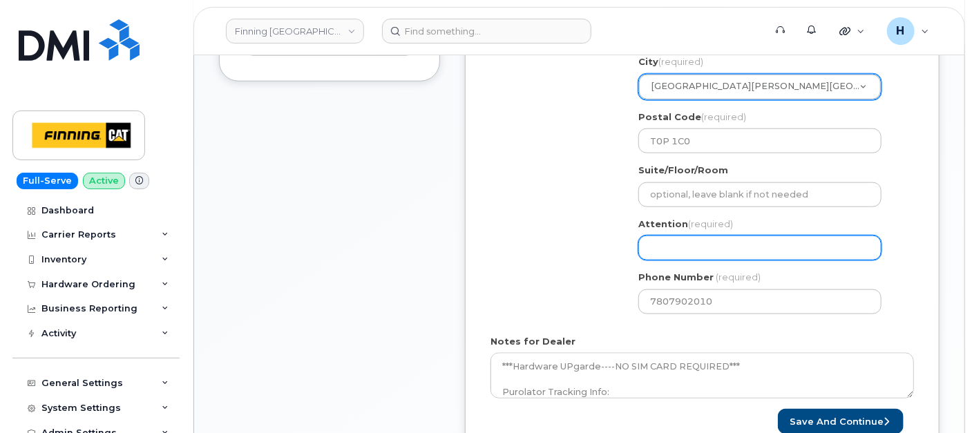
drag, startPoint x: 709, startPoint y: 240, endPoint x: 717, endPoint y: 260, distance: 22.3
click at [708, 239] on input "Attention (required)" at bounding box center [759, 247] width 243 height 25
paste input "[PERSON_NAME]"
select select
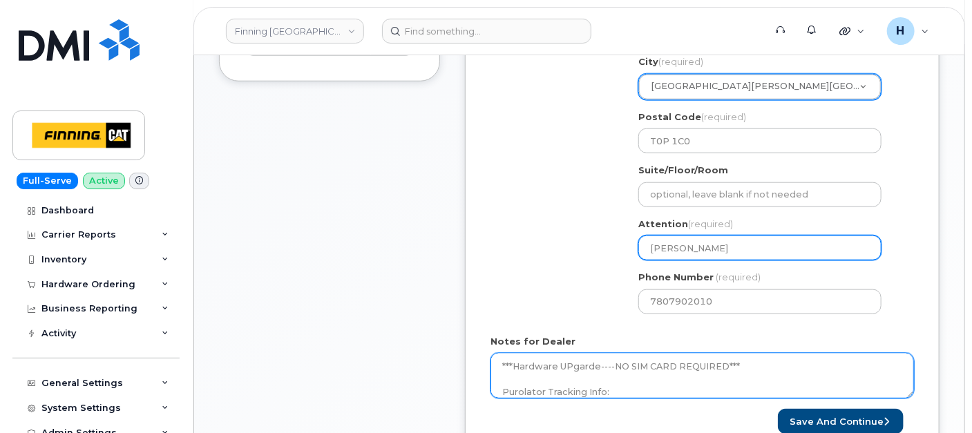
scroll to position [126, 0]
type input "[PERSON_NAME]"
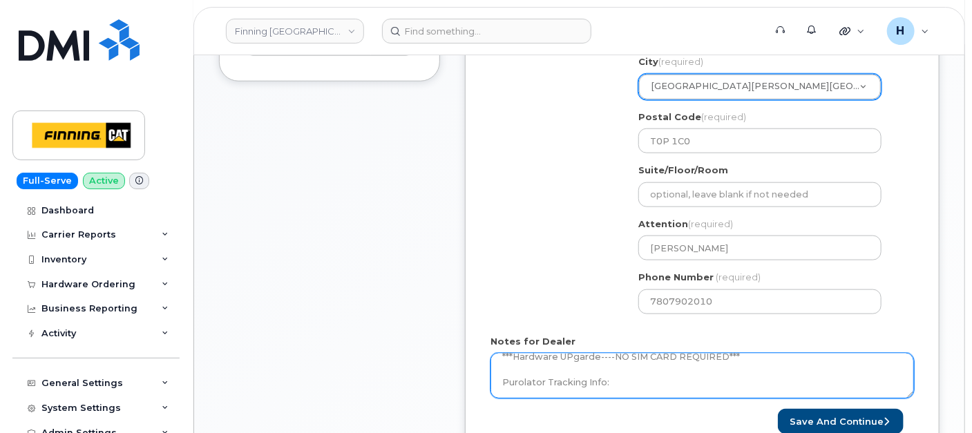
drag, startPoint x: 802, startPoint y: 376, endPoint x: 815, endPoint y: 396, distance: 24.5
click at [802, 376] on textarea "Hardware Upgrade Jonathan Watson 7803702997 iPhone 16e (black) $0.00 - 3 year t…" at bounding box center [701, 376] width 423 height 46
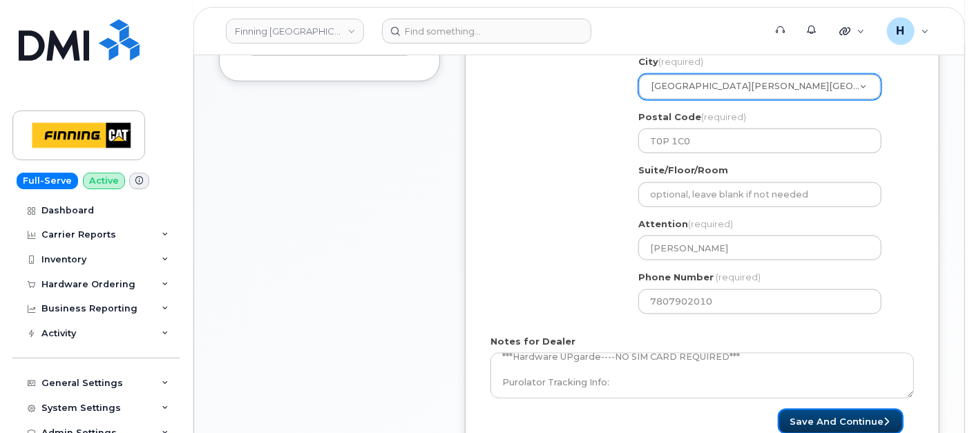
drag, startPoint x: 829, startPoint y: 419, endPoint x: 342, endPoint y: 3, distance: 640.6
click at [828, 419] on button "Save and Continue" at bounding box center [841, 422] width 126 height 26
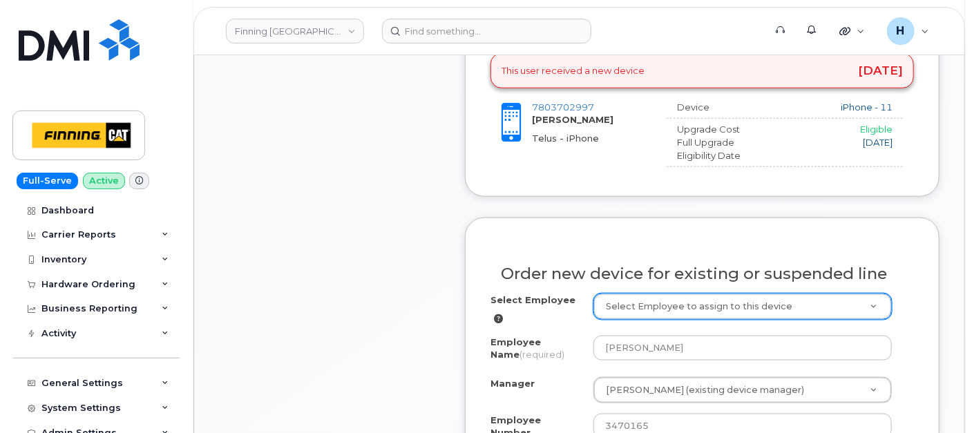
scroll to position [767, 0]
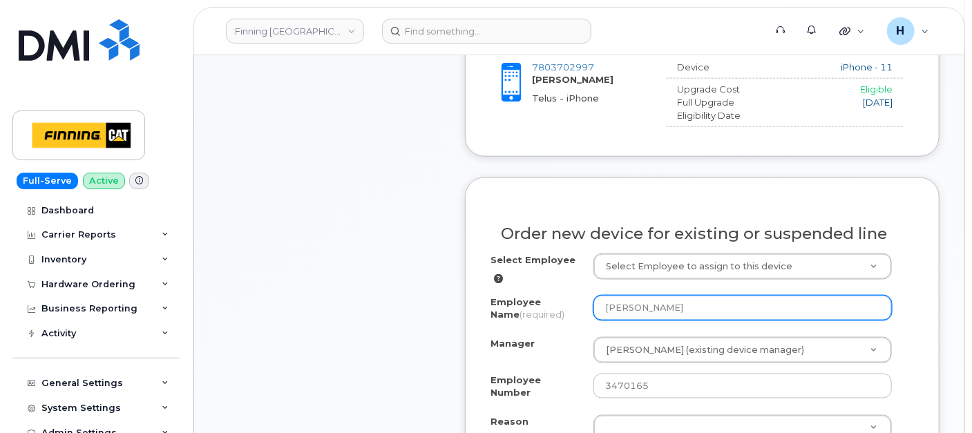
drag, startPoint x: 695, startPoint y: 307, endPoint x: 586, endPoint y: 307, distance: 109.1
click at [586, 307] on div "Employee Name (required) [PERSON_NAME]" at bounding box center [701, 311] width 423 height 31
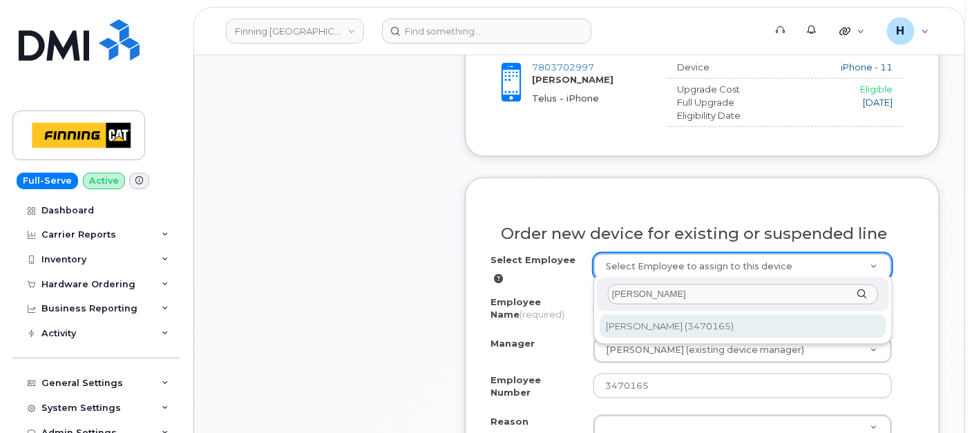
type input "[PERSON_NAME]"
type input "58205"
select select "15493"
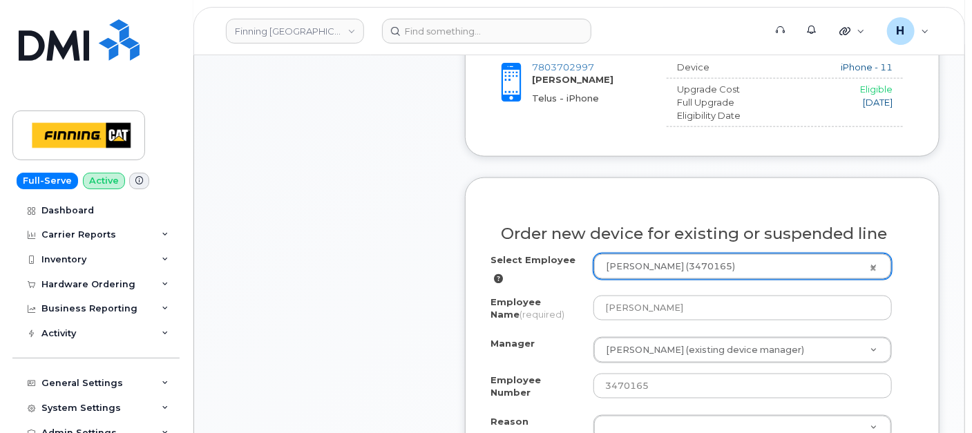
scroll to position [997, 0]
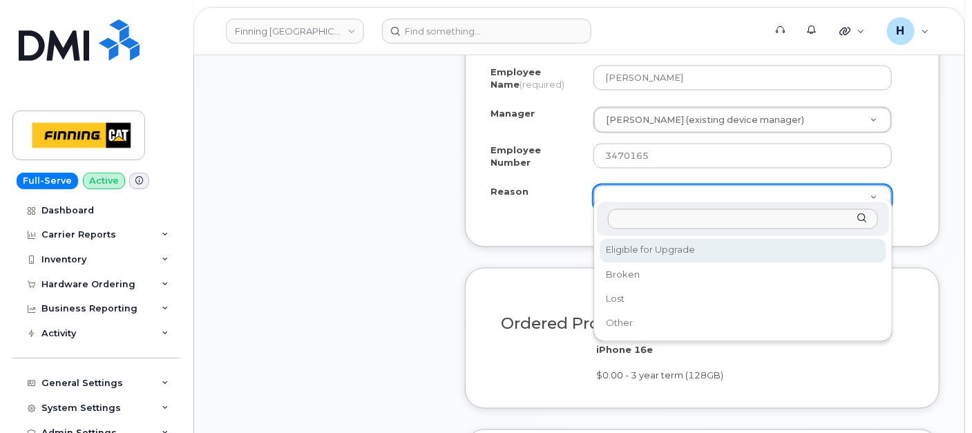
select select "eligible_for_upgrade"
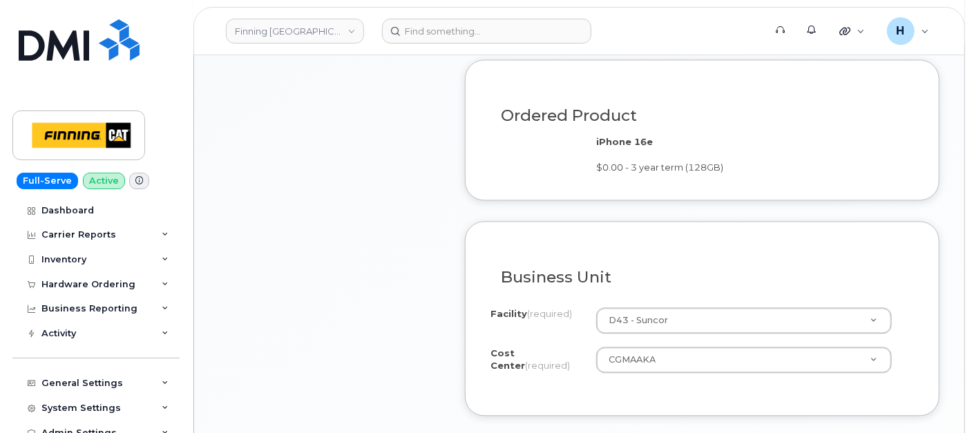
scroll to position [1304, 0]
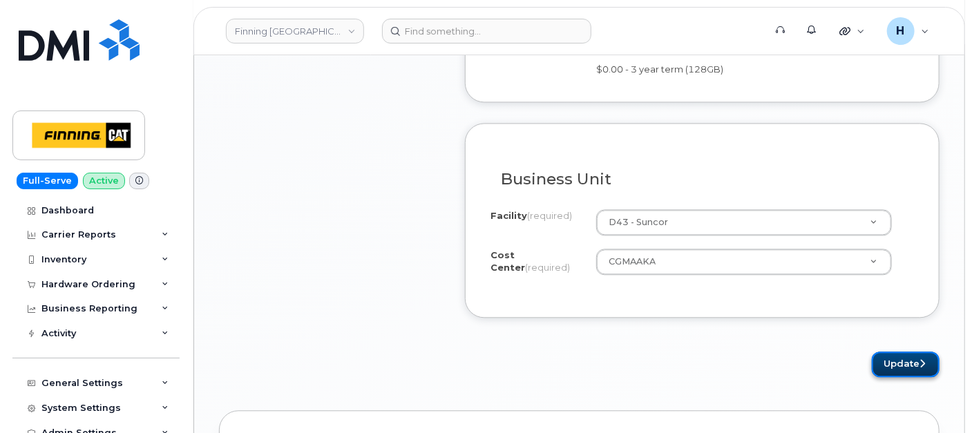
click at [891, 351] on button "Update" at bounding box center [905, 364] width 68 height 26
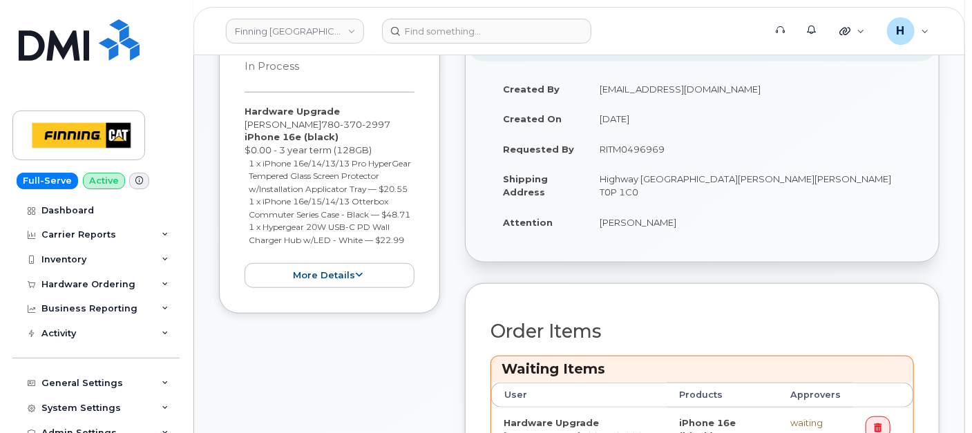
scroll to position [537, 0]
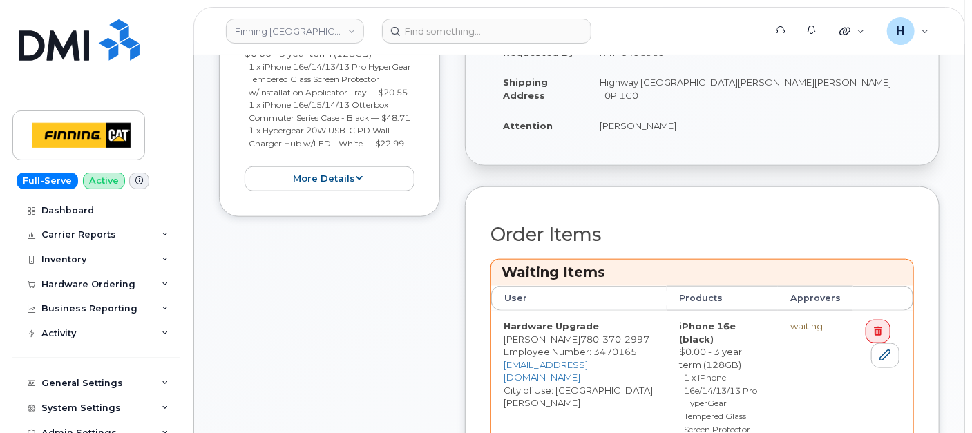
drag, startPoint x: 570, startPoint y: 124, endPoint x: 728, endPoint y: 134, distance: 157.7
click at [728, 134] on tr "Attention [PERSON_NAME]" at bounding box center [701, 125] width 423 height 30
drag, startPoint x: 728, startPoint y: 134, endPoint x: 662, endPoint y: 124, distance: 67.0
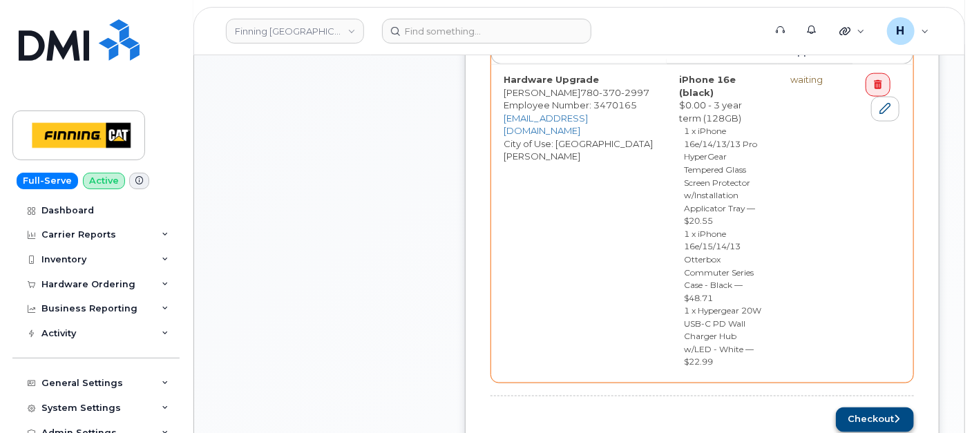
scroll to position [844, 0]
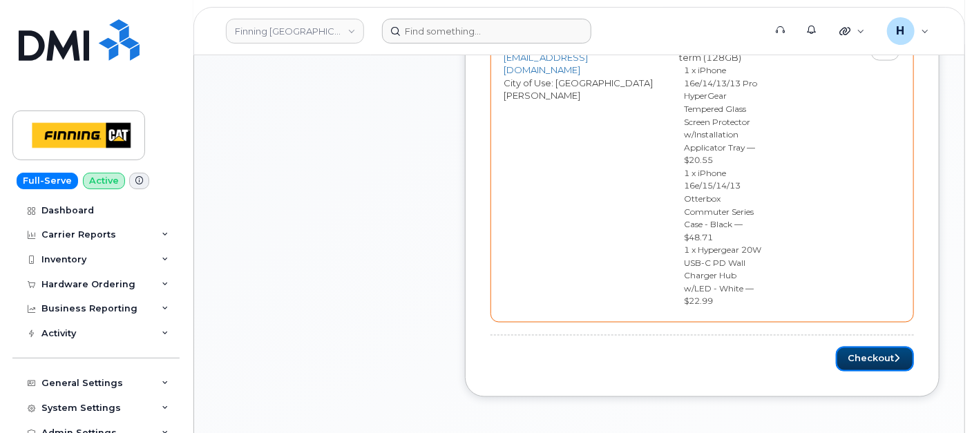
click at [870, 347] on button "Checkout" at bounding box center [875, 360] width 78 height 26
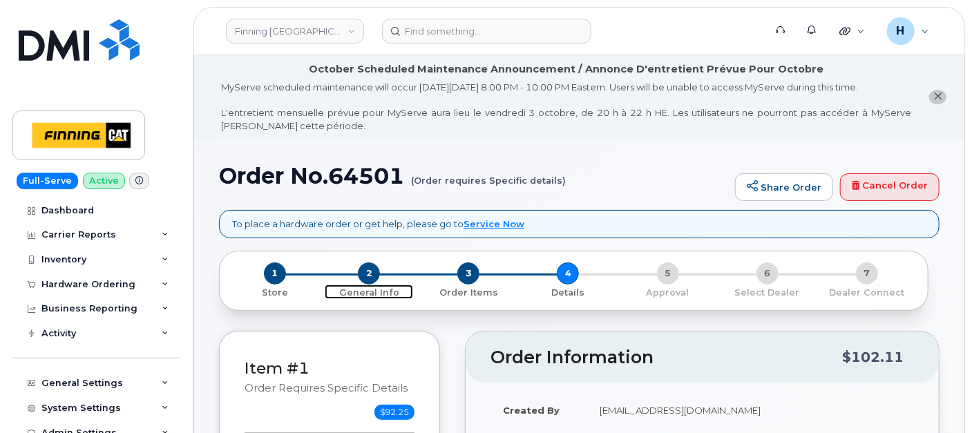
drag, startPoint x: 371, startPoint y: 272, endPoint x: 309, endPoint y: 11, distance: 268.3
click at [371, 272] on span "2" at bounding box center [369, 273] width 22 height 22
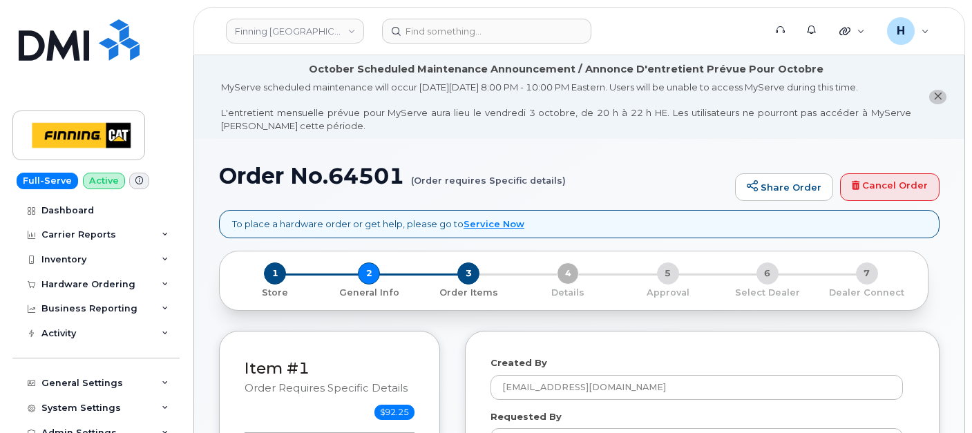
select select
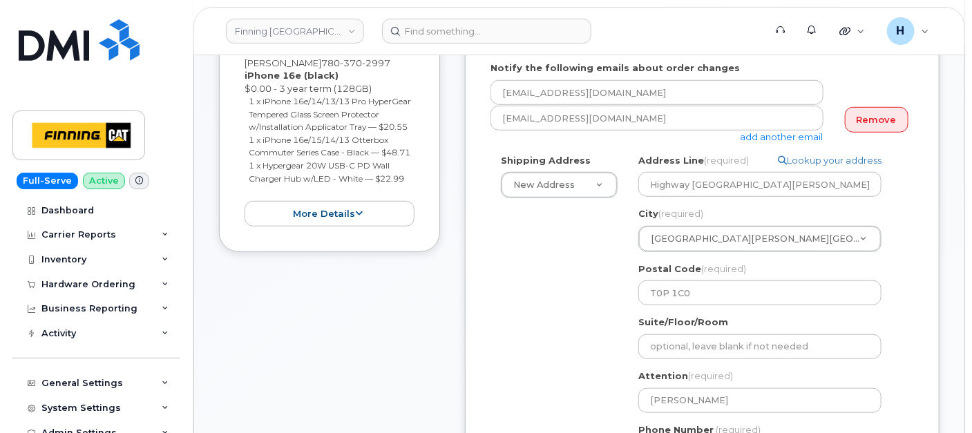
scroll to position [613, 0]
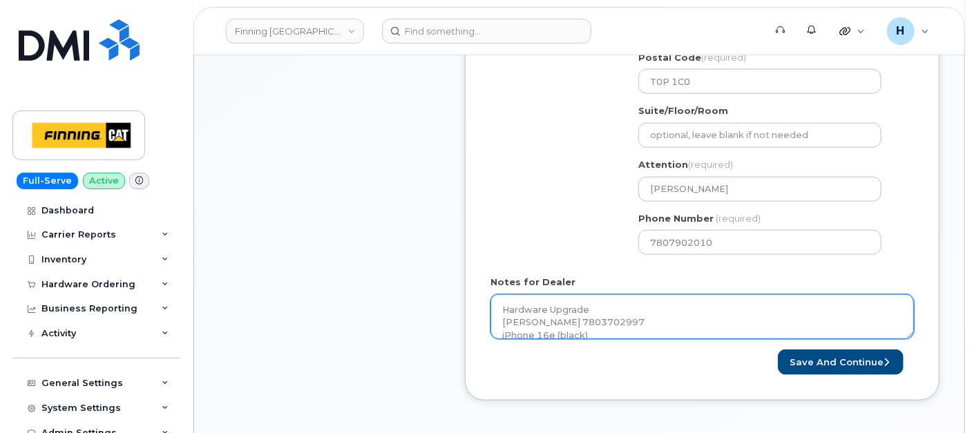
click at [613, 313] on textarea "Hardware Upgrade [PERSON_NAME] 7803702997 iPhone 16e (black) $0.00 - 3 year ter…" at bounding box center [701, 317] width 423 height 46
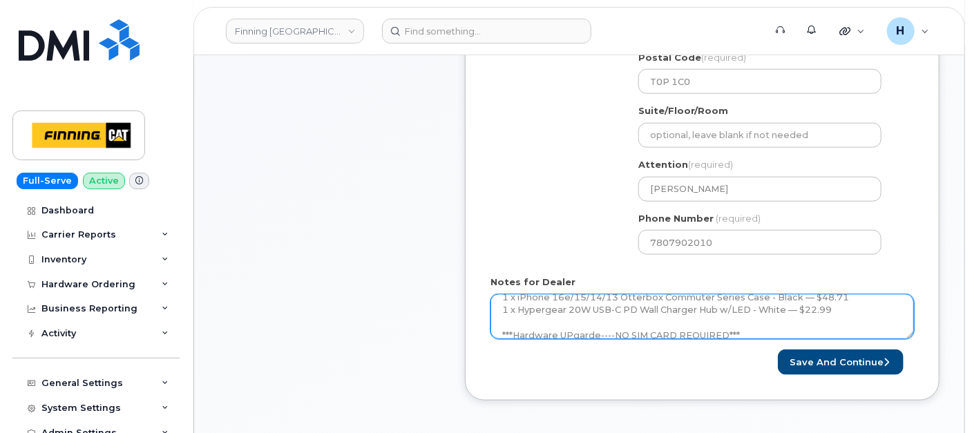
scroll to position [126, 0]
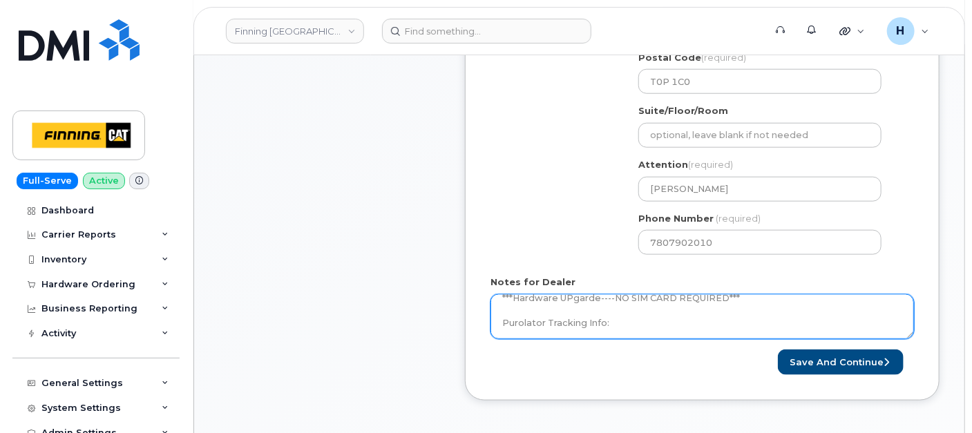
click at [705, 321] on textarea "Hardware Upgrade [PERSON_NAME] 7803702997 iPhone 16e (black) $0.00 - 3 year ter…" at bounding box center [701, 317] width 423 height 46
paste textarea "335672558533"
type textarea "Hardware Upgrade [PERSON_NAME] 7803702997 iPhone 16e (black) $0.00 - 3 year ter…"
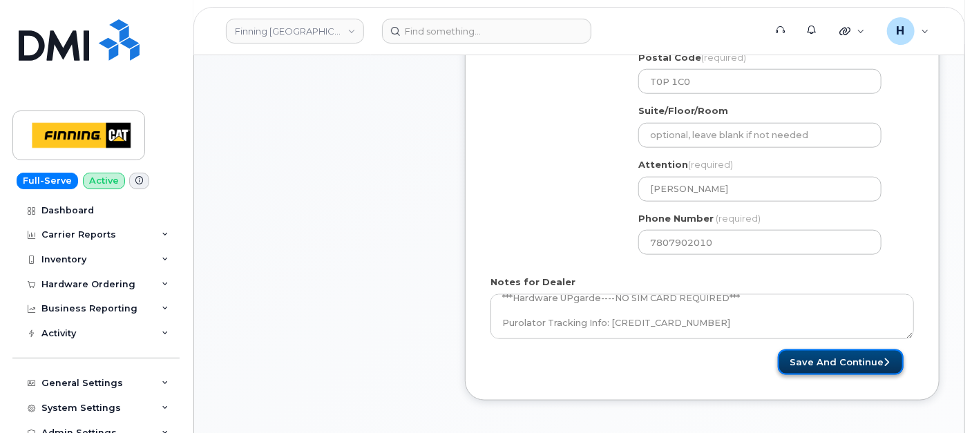
click at [820, 356] on button "Save and Continue" at bounding box center [841, 362] width 126 height 26
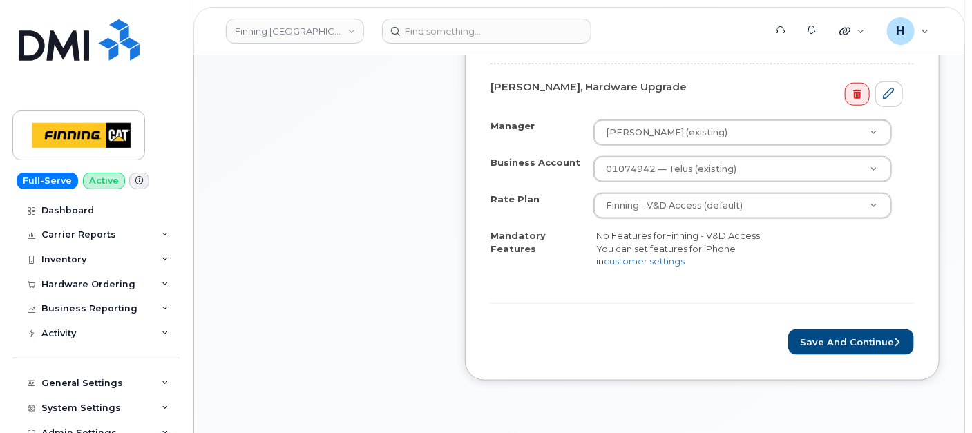
scroll to position [691, 0]
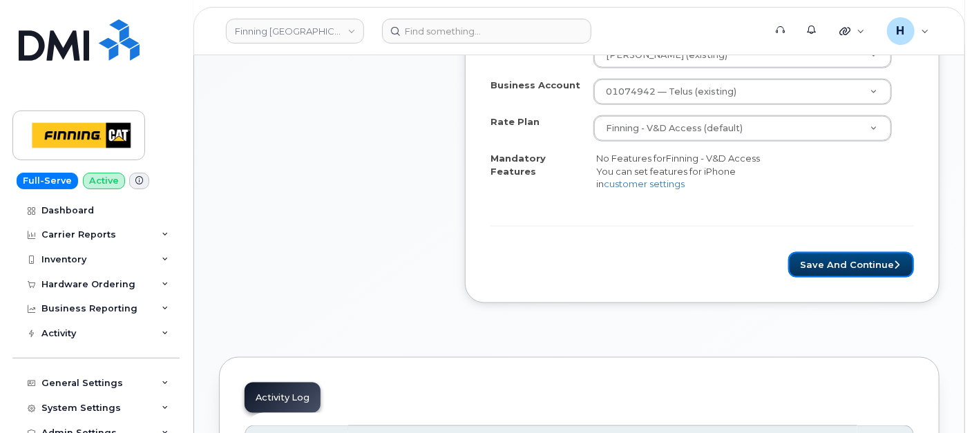
drag, startPoint x: 811, startPoint y: 270, endPoint x: 975, endPoint y: 412, distance: 216.9
click at [815, 269] on button "Save and Continue" at bounding box center [851, 265] width 126 height 26
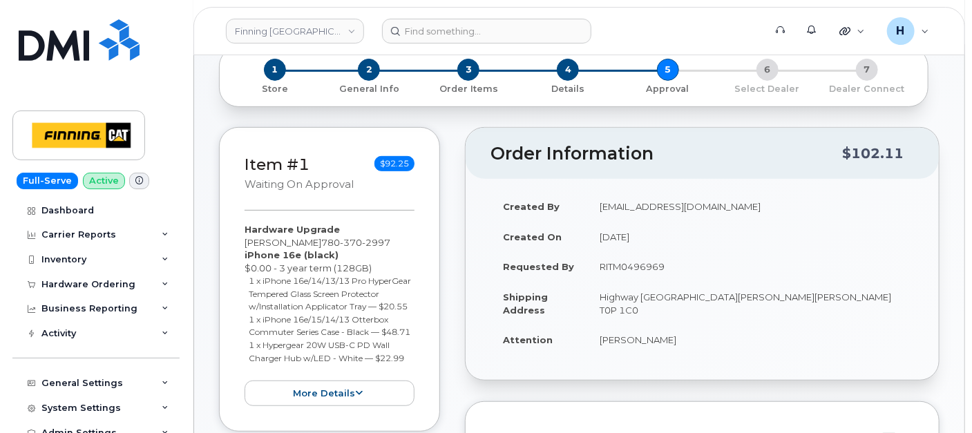
scroll to position [230, 0]
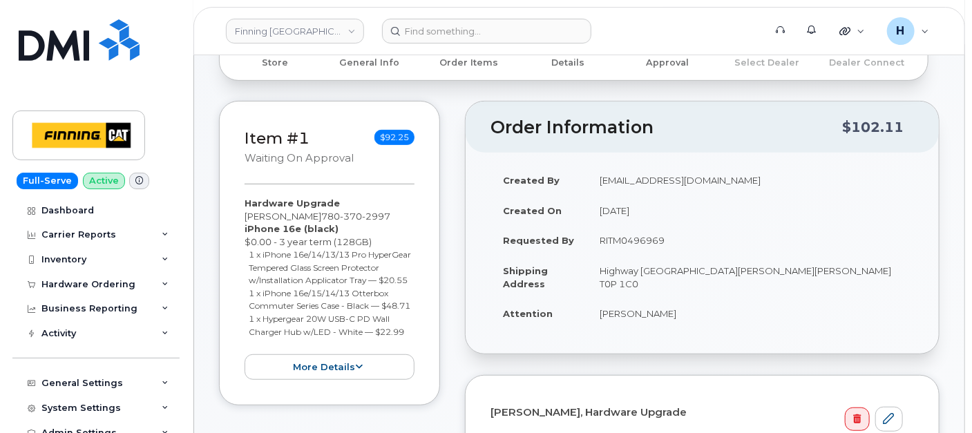
drag, startPoint x: 239, startPoint y: 201, endPoint x: 427, endPoint y: 352, distance: 241.7
click at [427, 352] on div "Item #1 Waiting On Approval $92.25 Hardware Upgrade [PERSON_NAME] [PHONE_NUMBER…" at bounding box center [329, 253] width 221 height 305
copy div "Hardware Upgrade [PERSON_NAME] [PHONE_NUMBER] iPhone 16e (black) $0.00 - 3 year…"
drag, startPoint x: 601, startPoint y: 238, endPoint x: 688, endPoint y: 238, distance: 87.0
click at [688, 238] on td "RITM0496969" at bounding box center [750, 240] width 327 height 30
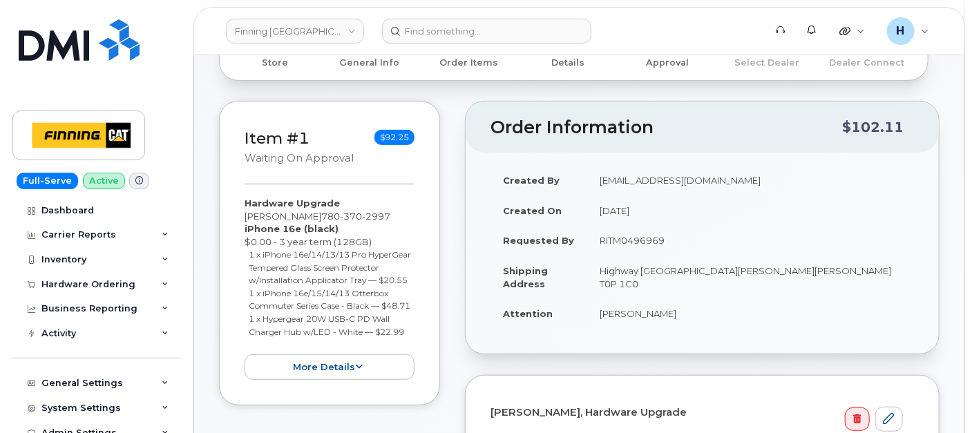
copy td "RITM0496969"
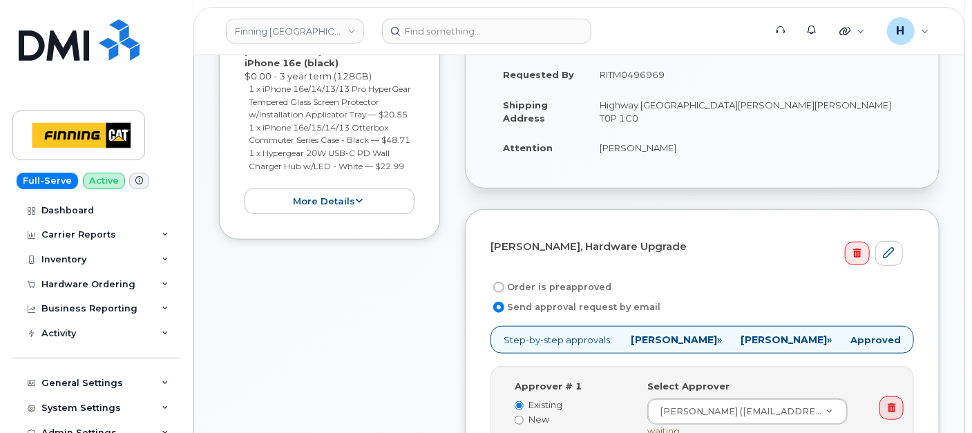
scroll to position [460, 0]
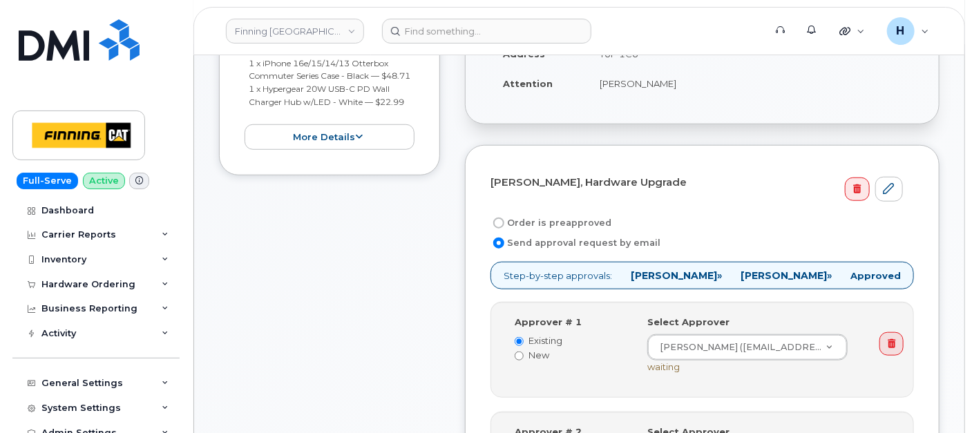
click at [525, 199] on form "[PERSON_NAME], Hardware Upgrade Order is preapproved Send approval request by e…" at bounding box center [701, 384] width 423 height 427
click at [523, 221] on label "Order is preapproved" at bounding box center [550, 223] width 121 height 17
click at [504, 221] on input "Order is preapproved" at bounding box center [498, 223] width 11 height 11
radio input "true"
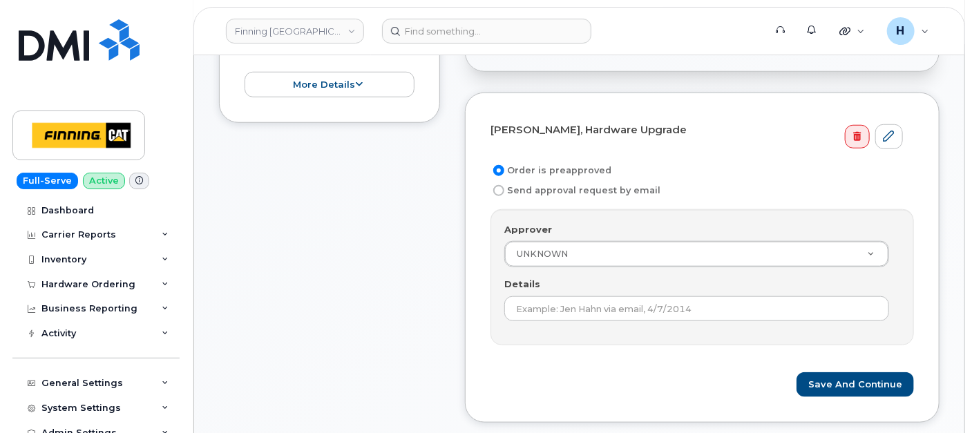
scroll to position [537, 0]
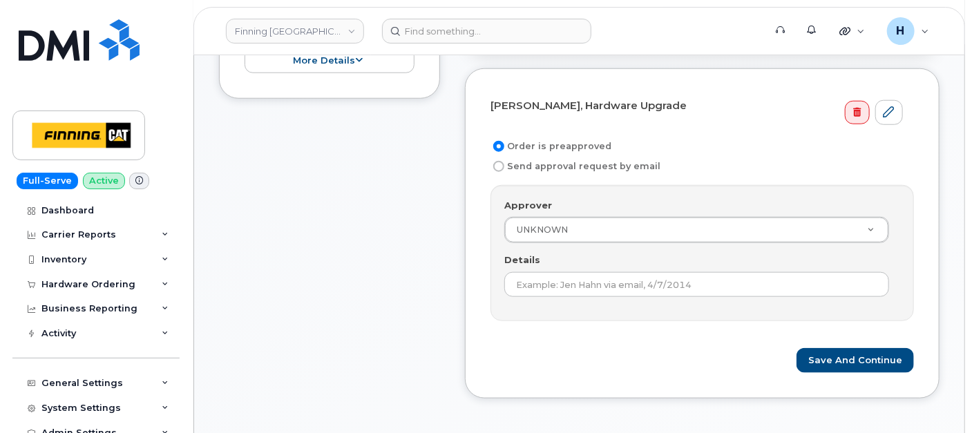
click at [492, 282] on div "Approver UNKNOWN Approver Approver UNKNOWN Aaron Andersen Aaron Edwards Aaron F…" at bounding box center [701, 253] width 423 height 136
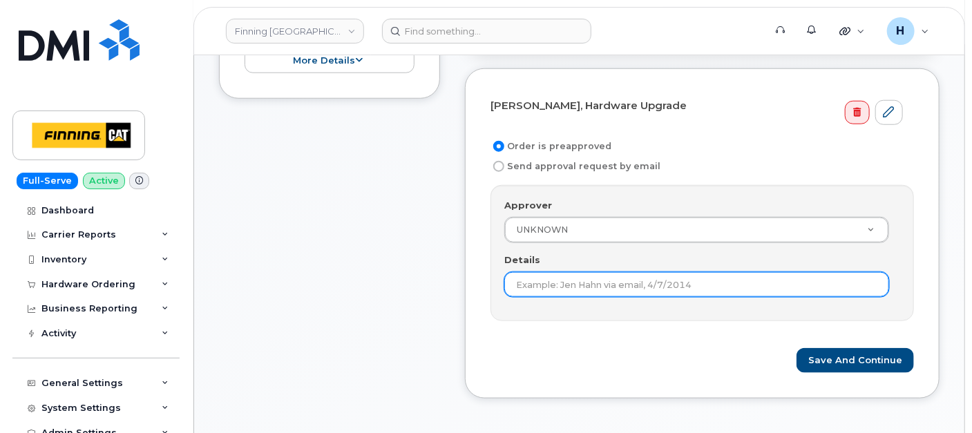
click at [525, 282] on input "Details" at bounding box center [696, 284] width 385 height 25
paste input "RITM0496969"
type input "RITM0496969"
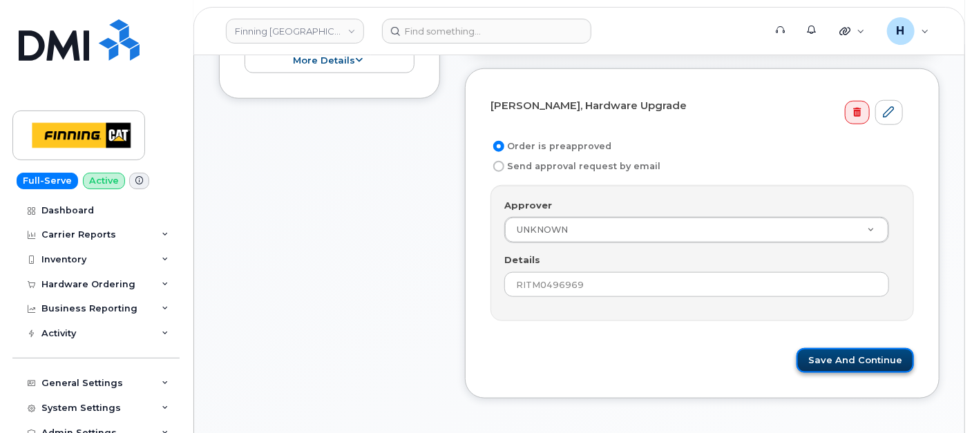
click at [896, 367] on button "Save and Continue" at bounding box center [854, 361] width 117 height 26
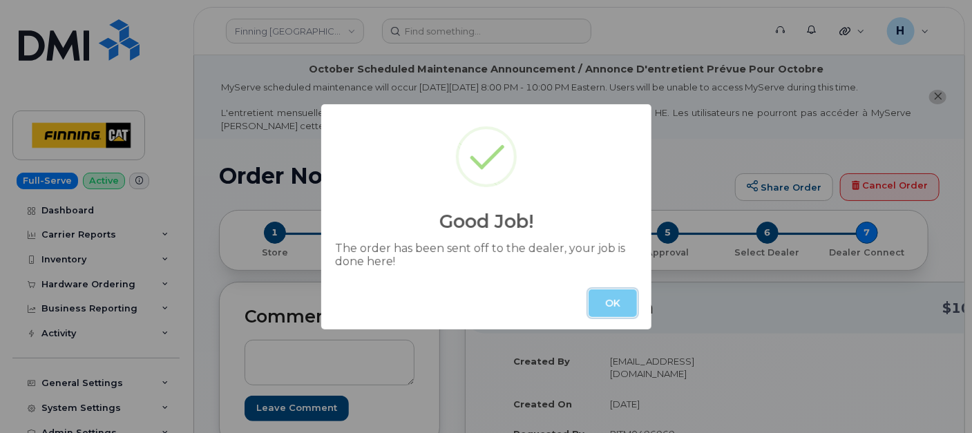
click at [611, 302] on button "OK" at bounding box center [612, 303] width 48 height 28
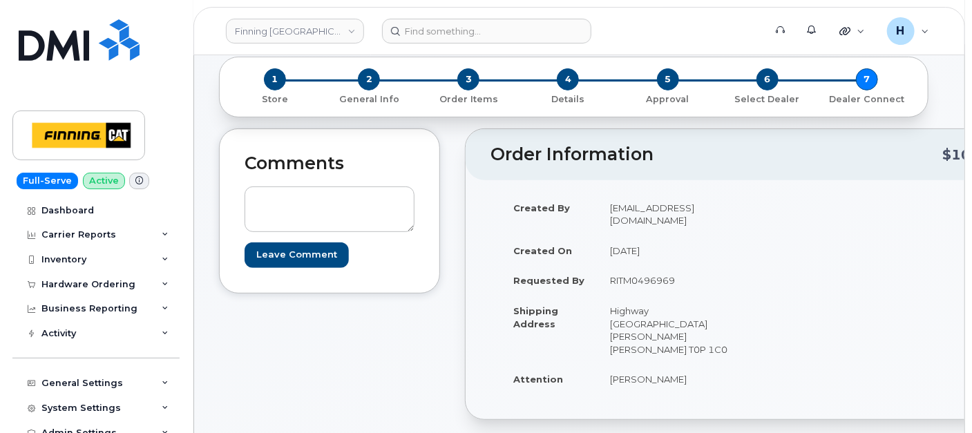
scroll to position [460, 0]
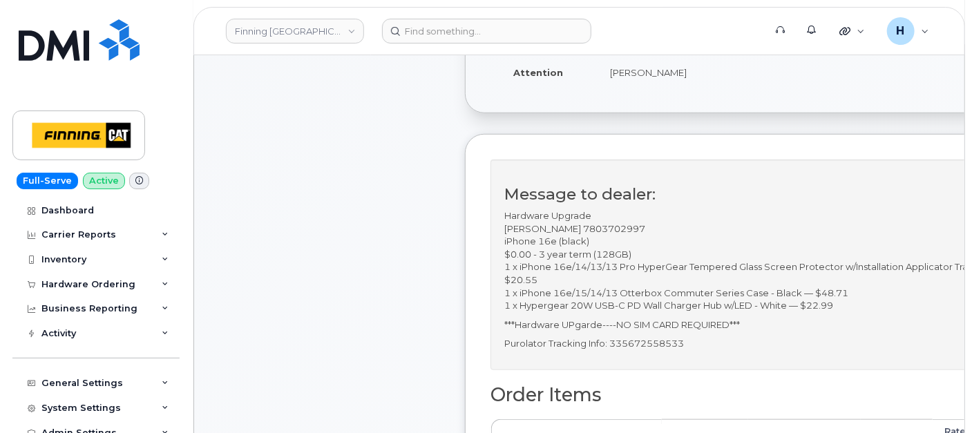
drag, startPoint x: 587, startPoint y: 200, endPoint x: 654, endPoint y: 199, distance: 67.0
click at [654, 209] on p "Hardware Upgrade [PERSON_NAME] 7803702997 iPhone 16e (black) $0.00 - 3 year ter…" at bounding box center [746, 260] width 485 height 103
copy p "7803702997"
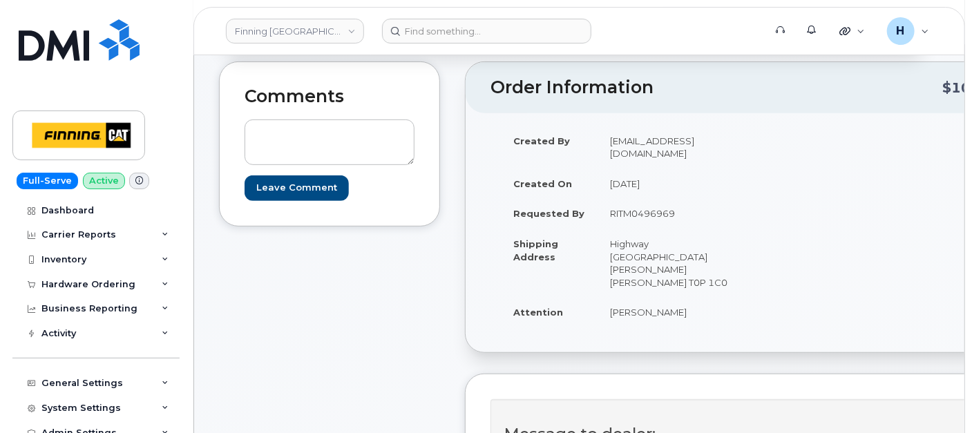
scroll to position [77, 0]
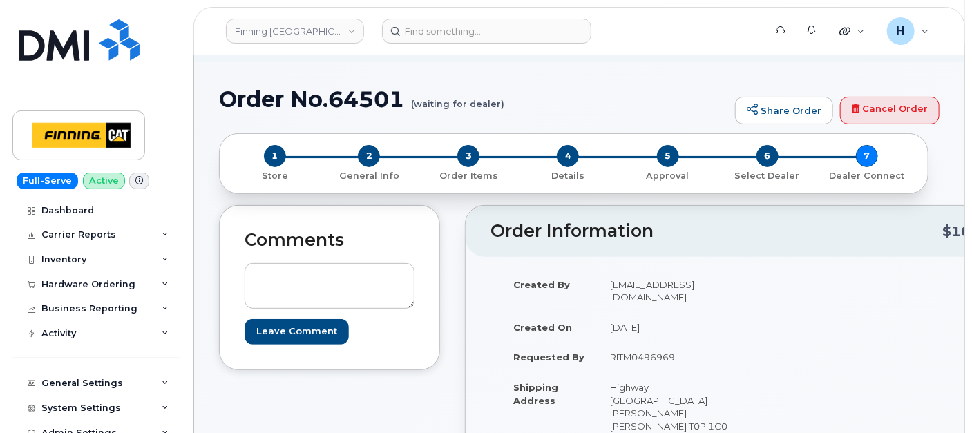
drag, startPoint x: 604, startPoint y: 343, endPoint x: 685, endPoint y: 349, distance: 81.7
click at [685, 349] on td "RITM0496969" at bounding box center [669, 357] width 144 height 30
copy td "RITM0496969"
click at [372, 275] on textarea at bounding box center [329, 286] width 170 height 46
paste textarea "TELUS Order #TL60034744"
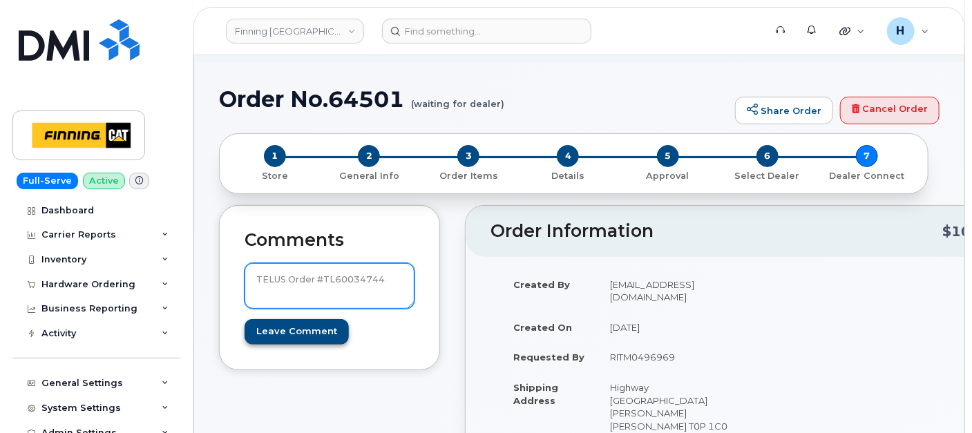
type textarea "TELUS Order #TL60034744"
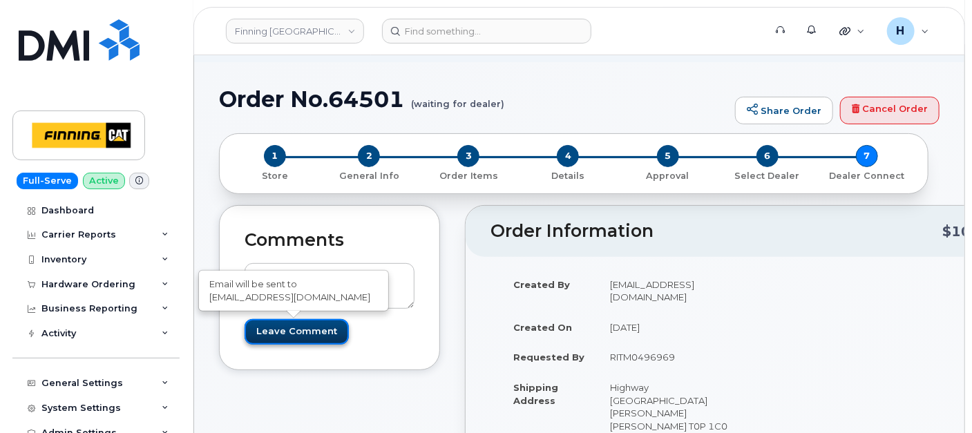
click at [291, 329] on input "Leave Comment" at bounding box center [296, 332] width 104 height 26
type input "Create Event"
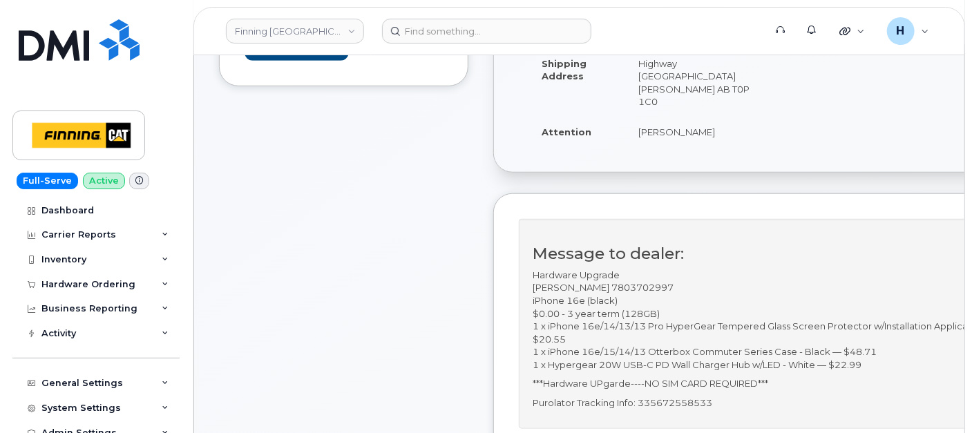
scroll to position [537, 0]
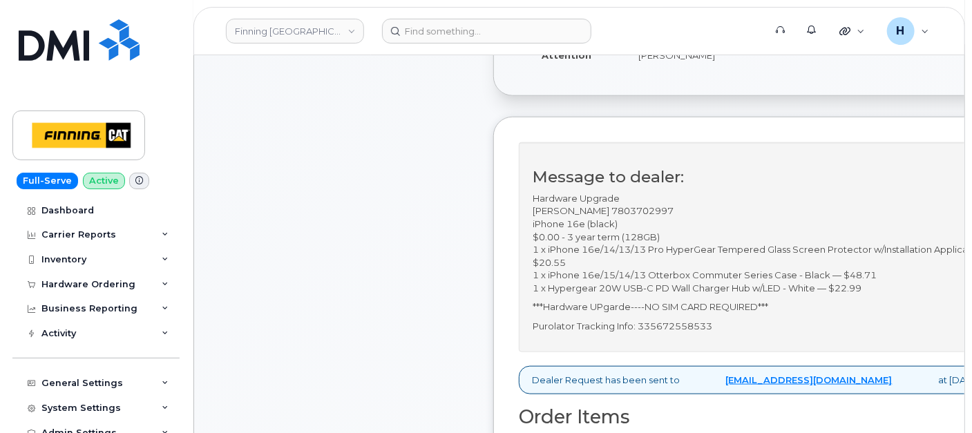
click at [608, 300] on p "***Hardware UPgarde----NO SIM CARD REQUIRED***" at bounding box center [774, 306] width 485 height 13
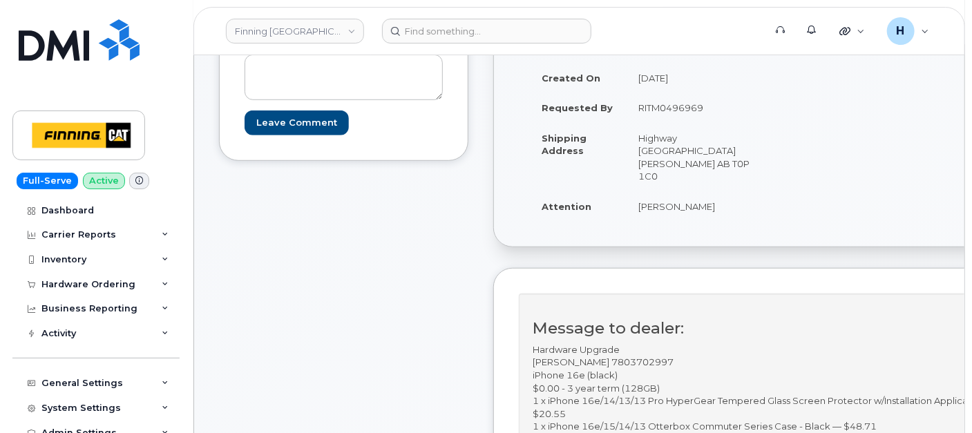
scroll to position [383, 0]
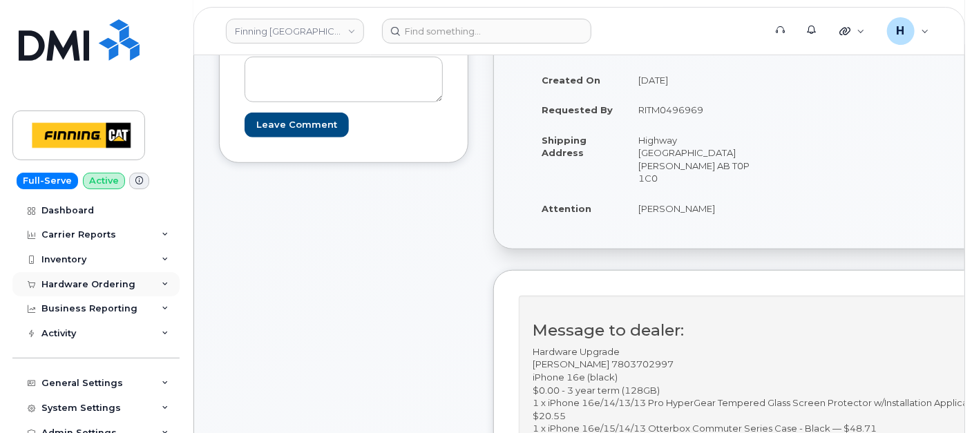
click at [122, 279] on div "Hardware Ordering" at bounding box center [88, 284] width 94 height 11
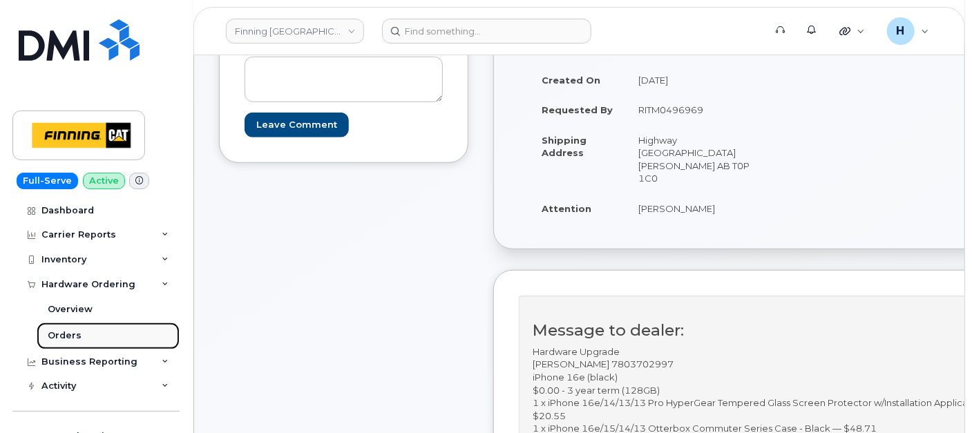
click at [86, 334] on link "Orders" at bounding box center [108, 335] width 143 height 26
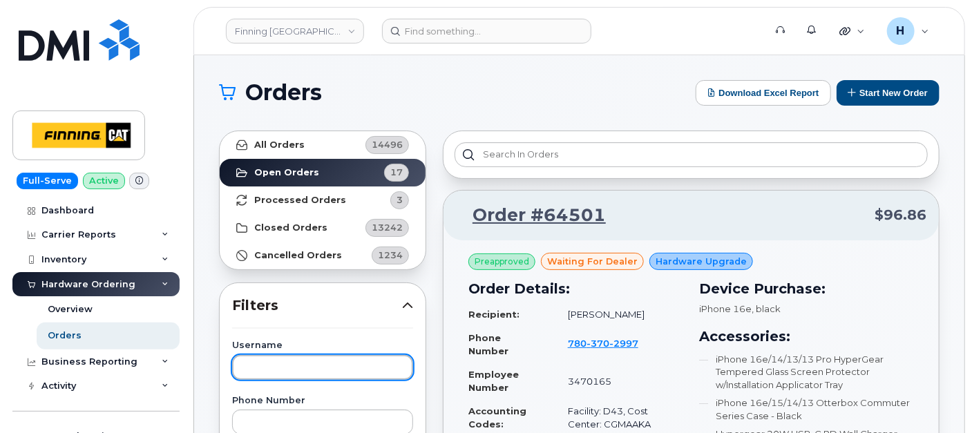
click at [275, 366] on input "text" at bounding box center [322, 367] width 181 height 25
type input "WATSON"
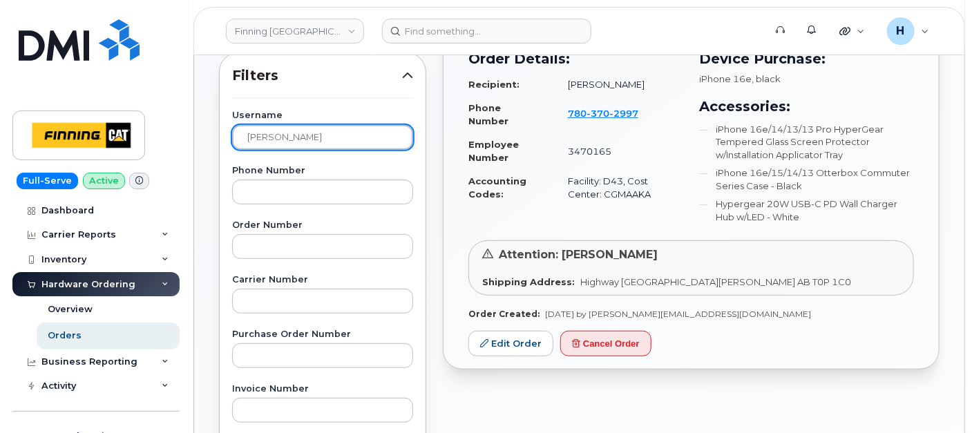
scroll to position [77, 0]
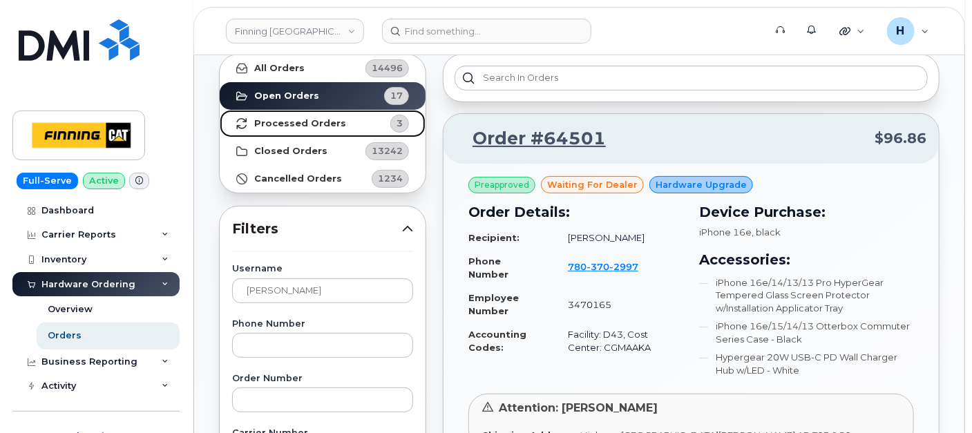
click at [346, 124] on link "Processed Orders 3" at bounding box center [323, 124] width 206 height 28
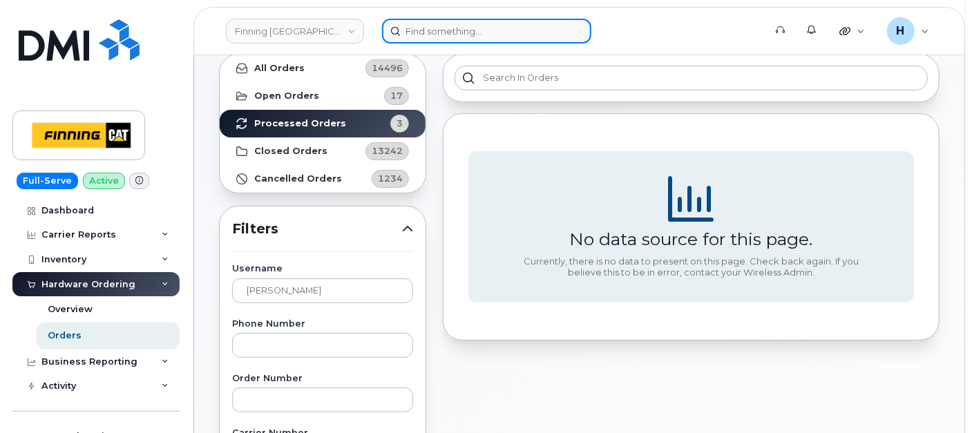
click at [442, 34] on input at bounding box center [486, 31] width 209 height 25
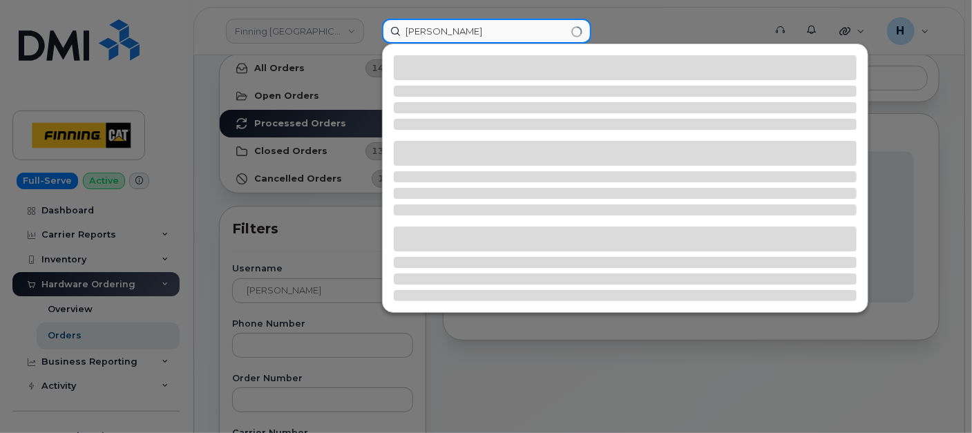
type input "kyle Miller"
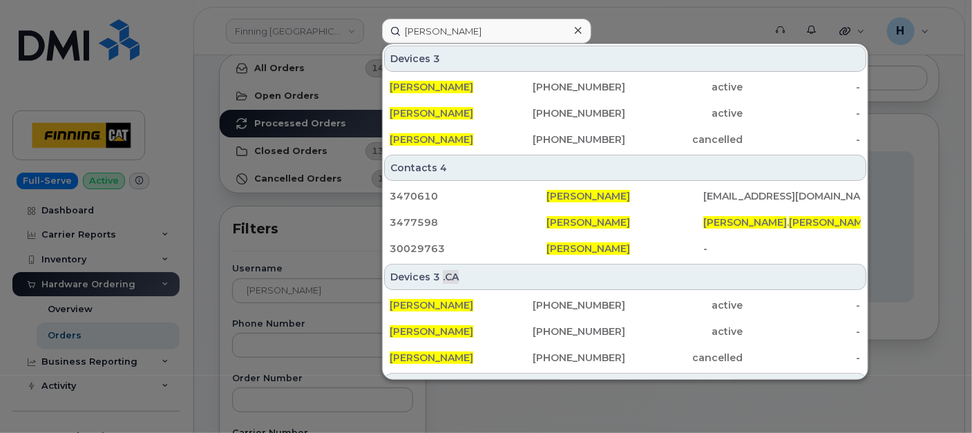
click at [103, 273] on div at bounding box center [486, 216] width 972 height 433
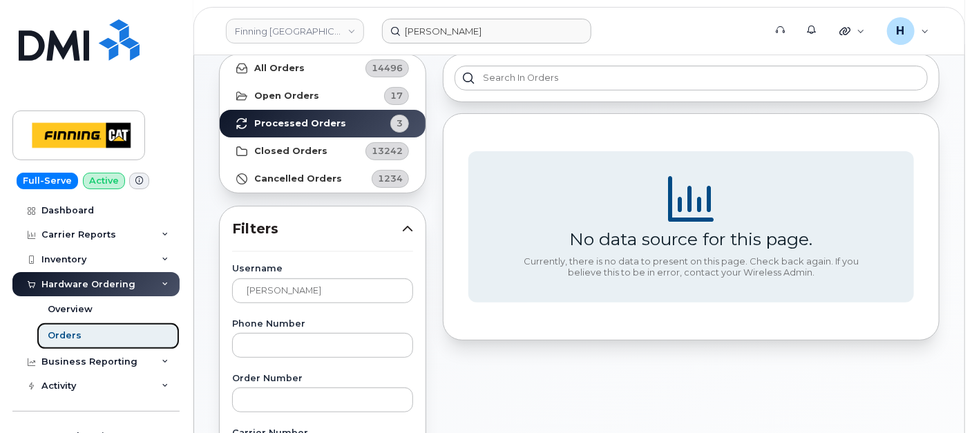
drag, startPoint x: 90, startPoint y: 345, endPoint x: 98, endPoint y: 340, distance: 9.0
click at [90, 345] on link "Orders" at bounding box center [108, 335] width 143 height 26
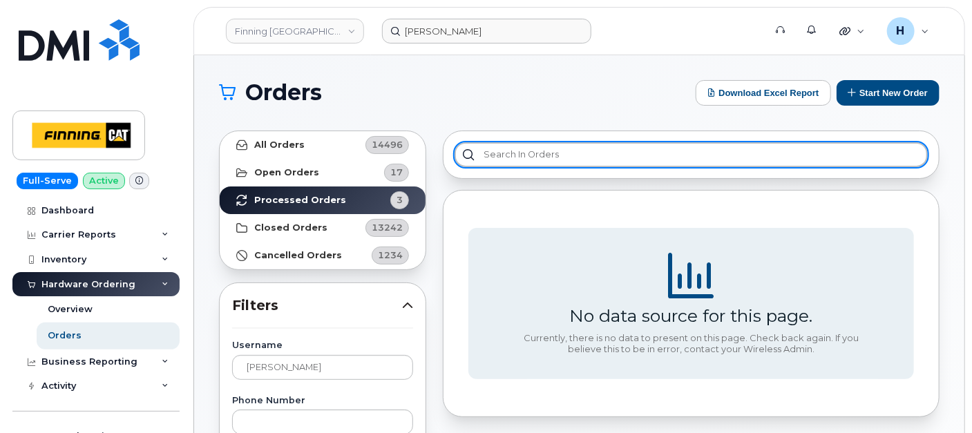
click at [510, 151] on input "text" at bounding box center [690, 154] width 473 height 25
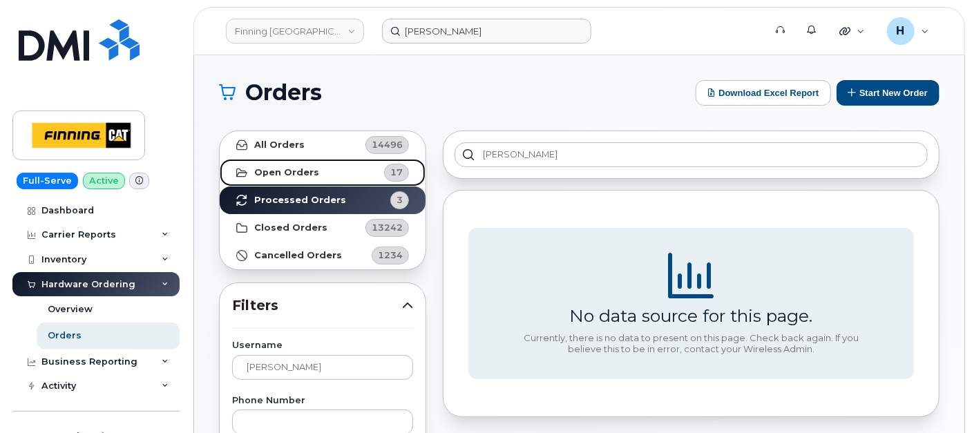
click at [310, 179] on link "Open Orders 17" at bounding box center [323, 173] width 206 height 28
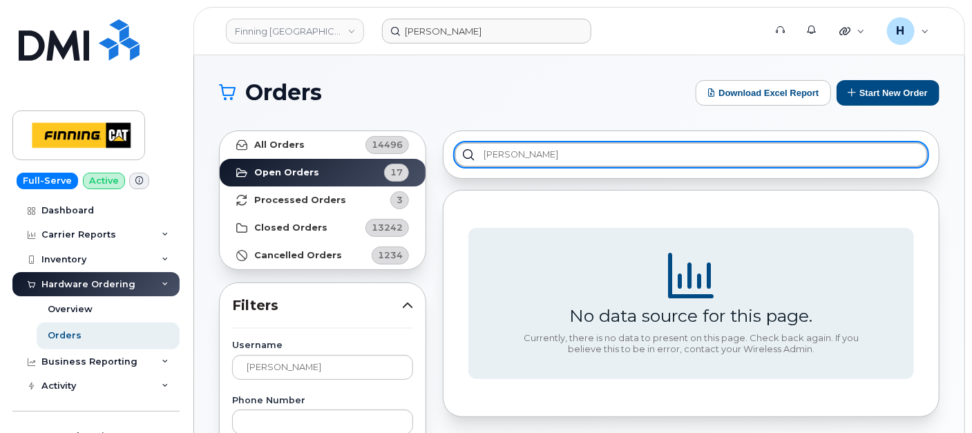
click at [527, 153] on input "kyle" at bounding box center [690, 154] width 473 height 25
type input "kyle miller"
drag, startPoint x: 478, startPoint y: 160, endPoint x: 454, endPoint y: 160, distance: 23.5
click at [454, 160] on div "kyle miller" at bounding box center [690, 154] width 473 height 25
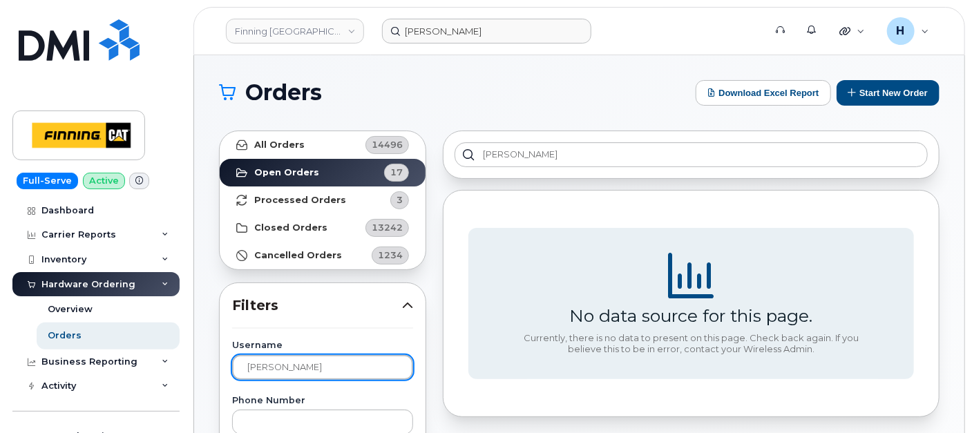
drag, startPoint x: 291, startPoint y: 362, endPoint x: 179, endPoint y: 357, distance: 112.7
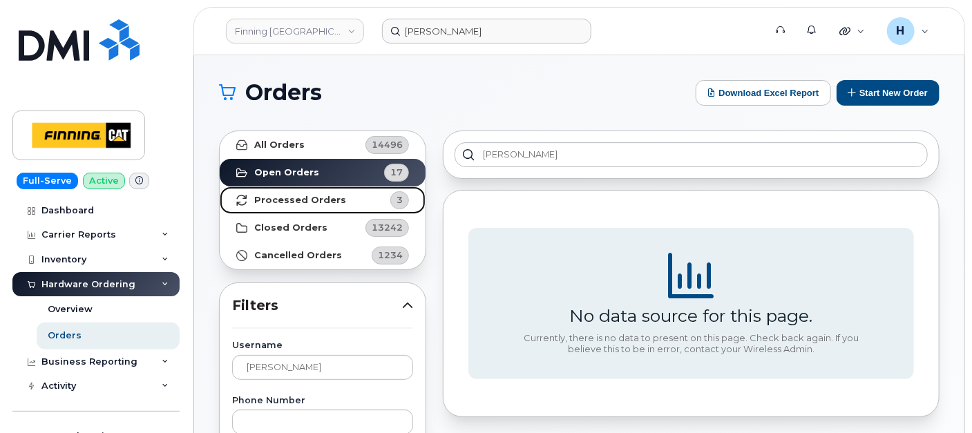
click at [331, 196] on strong "Processed Orders" at bounding box center [300, 200] width 92 height 11
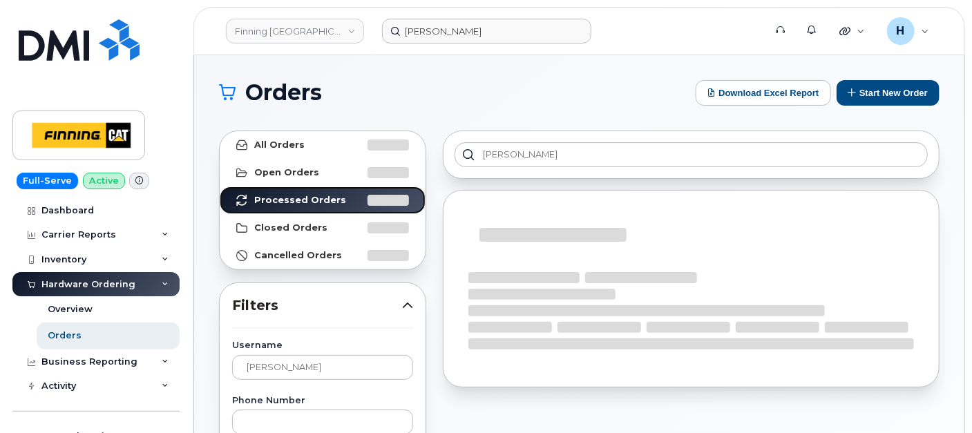
click at [220, 186] on link "Processed Orders" at bounding box center [323, 200] width 206 height 28
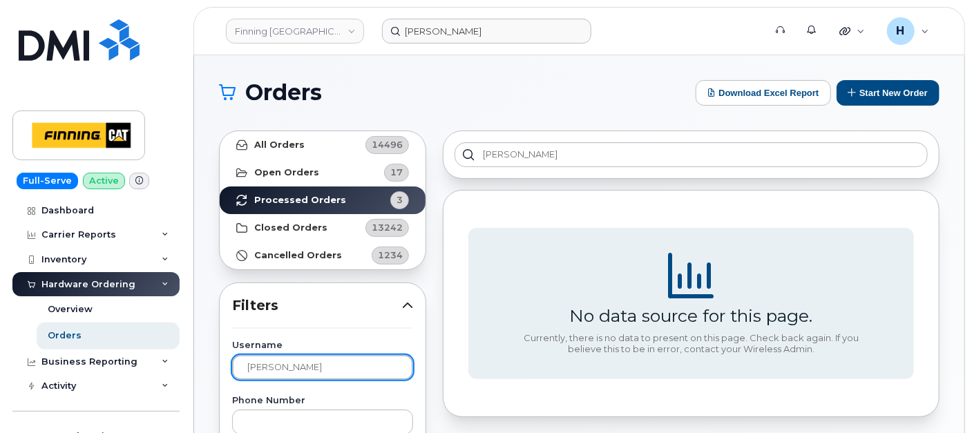
click at [302, 360] on input "STUART" at bounding box center [322, 367] width 181 height 25
type input "HUGO"
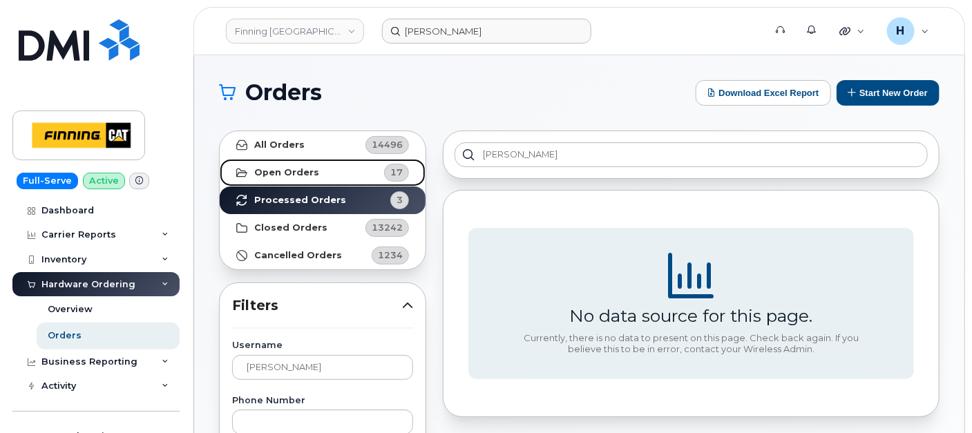
click at [326, 164] on link "Open Orders 17" at bounding box center [323, 173] width 206 height 28
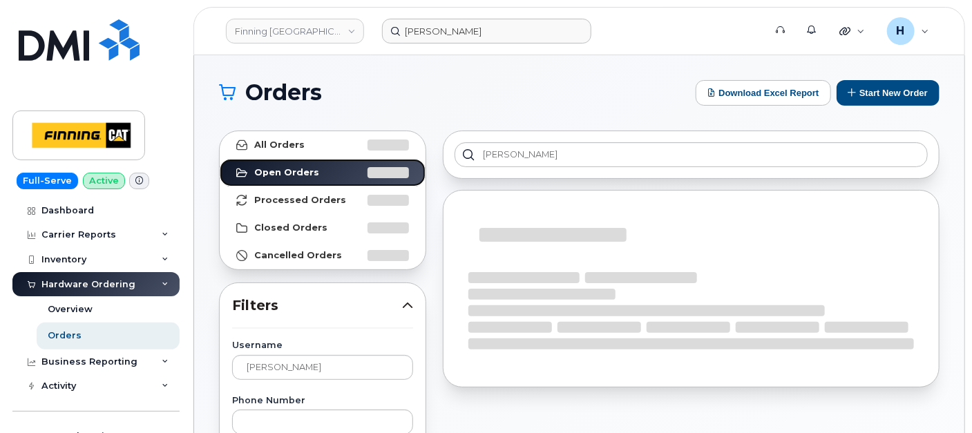
click at [220, 159] on link "Open Orders" at bounding box center [323, 173] width 206 height 28
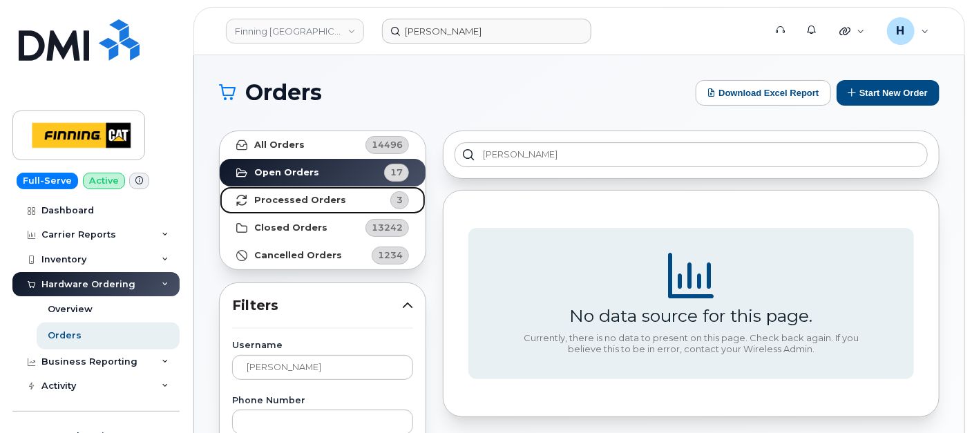
click at [256, 204] on strong "Processed Orders" at bounding box center [300, 200] width 92 height 11
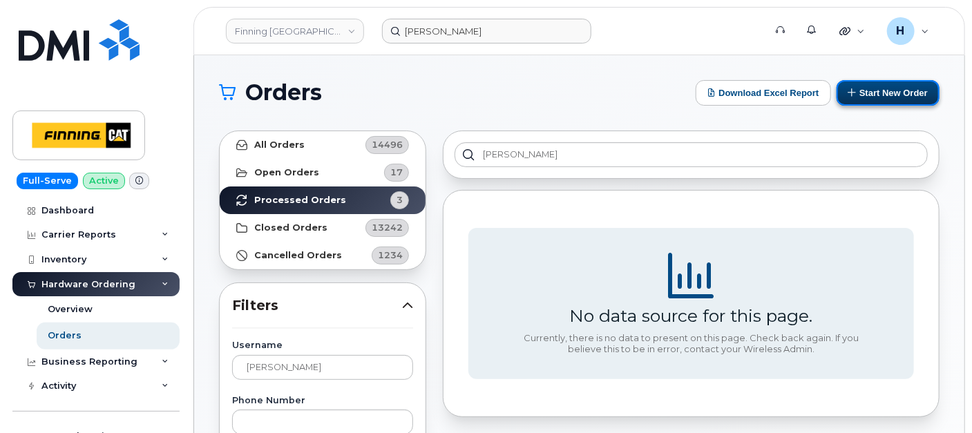
click at [874, 93] on button "Start New Order" at bounding box center [887, 93] width 103 height 26
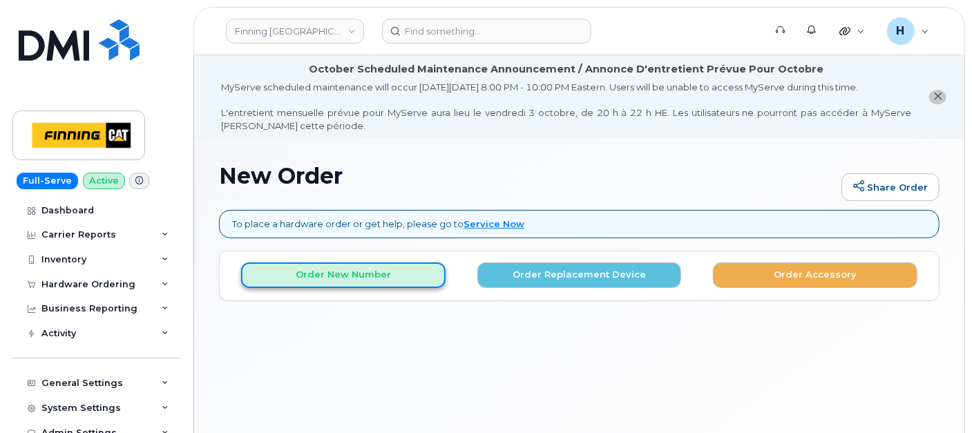
click at [361, 273] on button "Order New Number" at bounding box center [343, 275] width 204 height 26
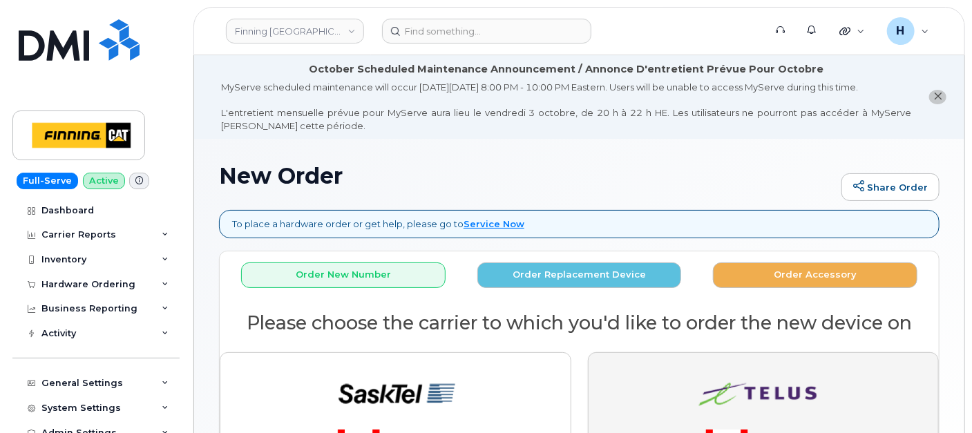
click at [702, 385] on img "button" at bounding box center [762, 422] width 193 height 116
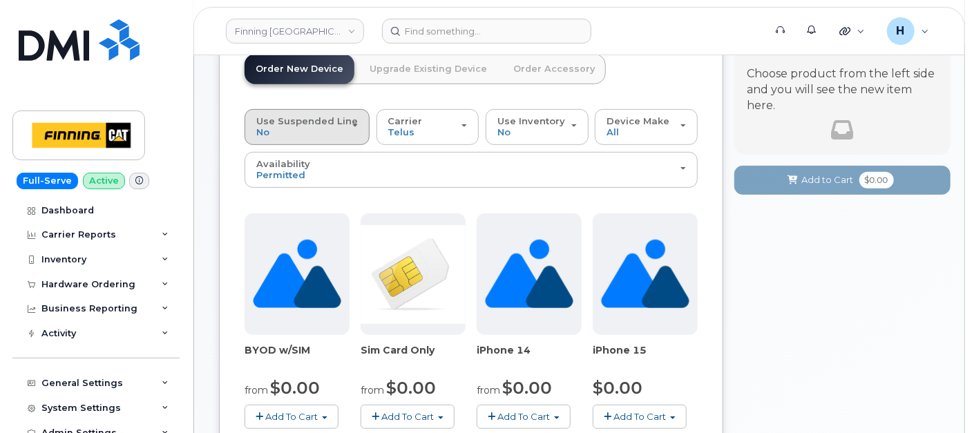
scroll to position [243, 0]
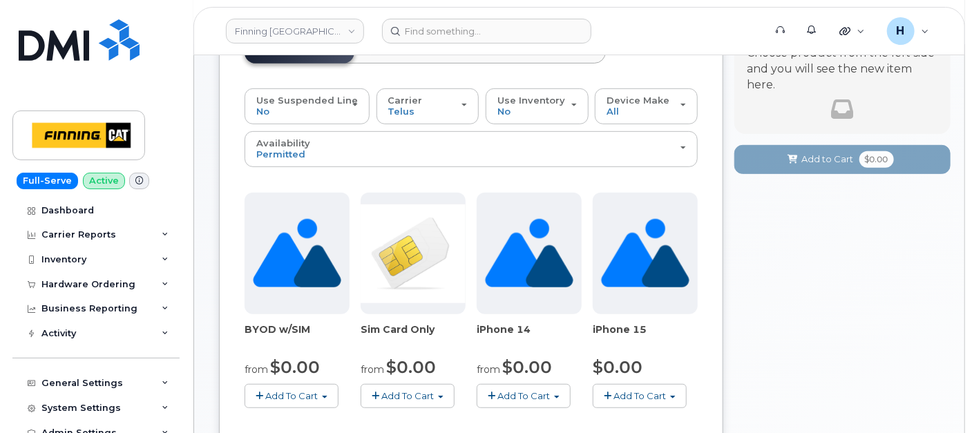
click at [386, 390] on span "Add To Cart" at bounding box center [408, 395] width 52 height 11
click at [404, 413] on link "$0.00 - New Activation" at bounding box center [439, 421] width 151 height 17
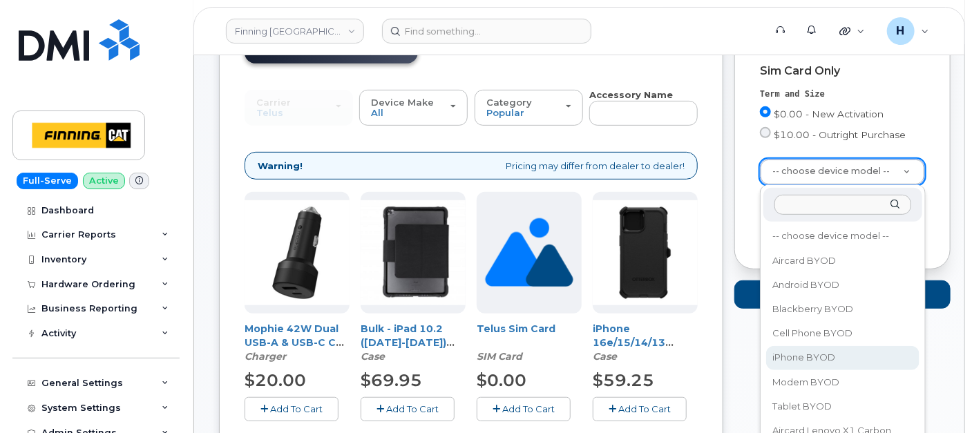
select select "2546"
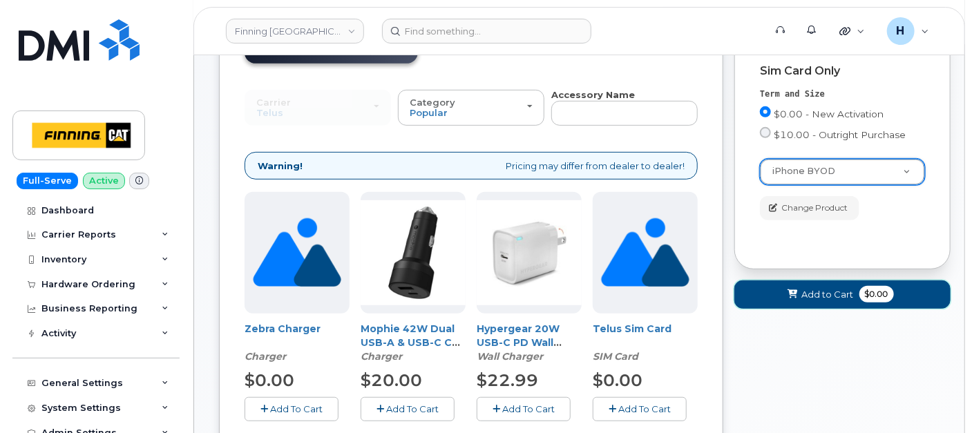
click at [753, 291] on button "Add to Cart $0.00" at bounding box center [842, 294] width 216 height 28
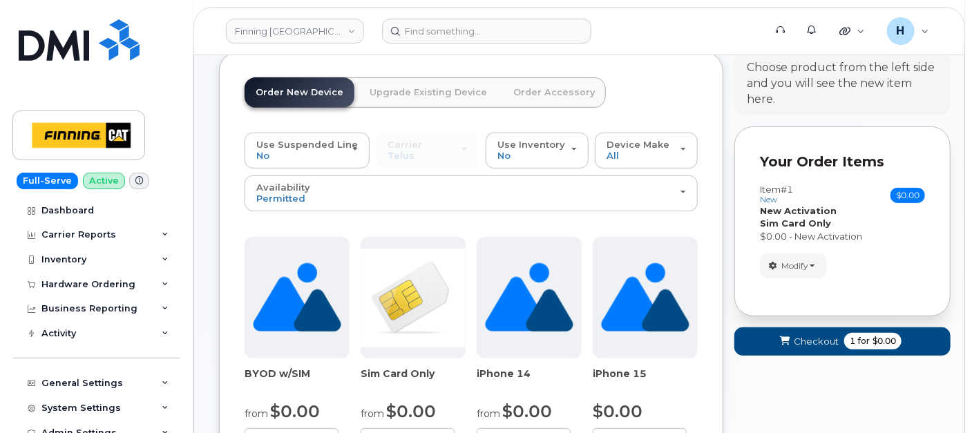
scroll to position [166, 0]
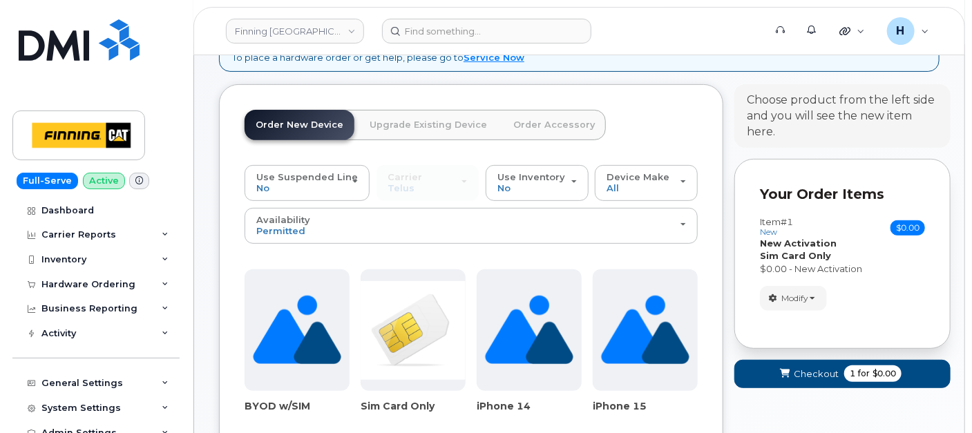
click at [544, 121] on link "Order Accessory" at bounding box center [554, 125] width 104 height 30
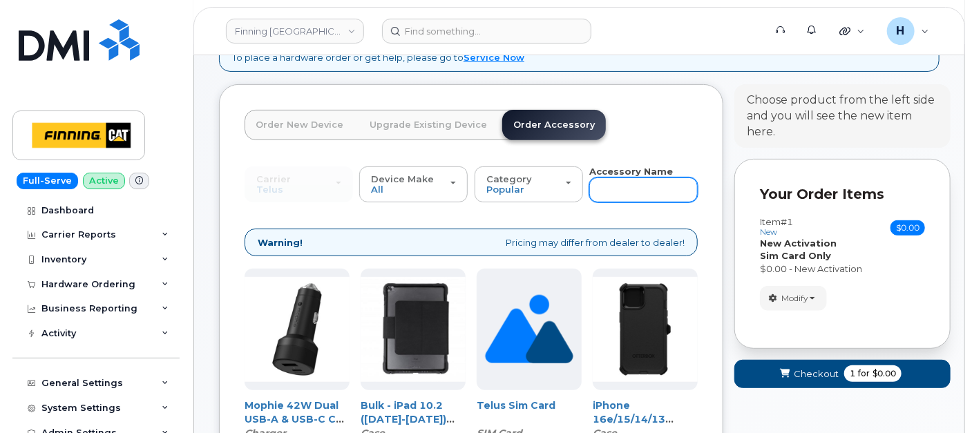
click at [634, 183] on input "text" at bounding box center [643, 189] width 108 height 25
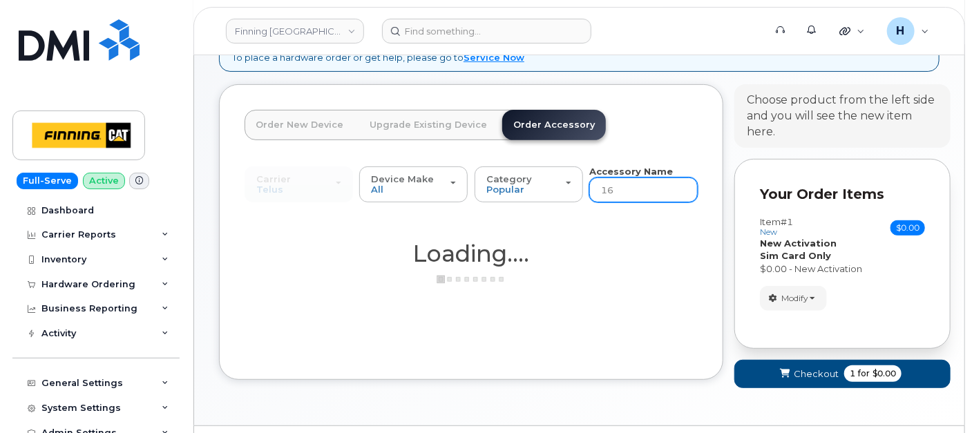
type input "16E"
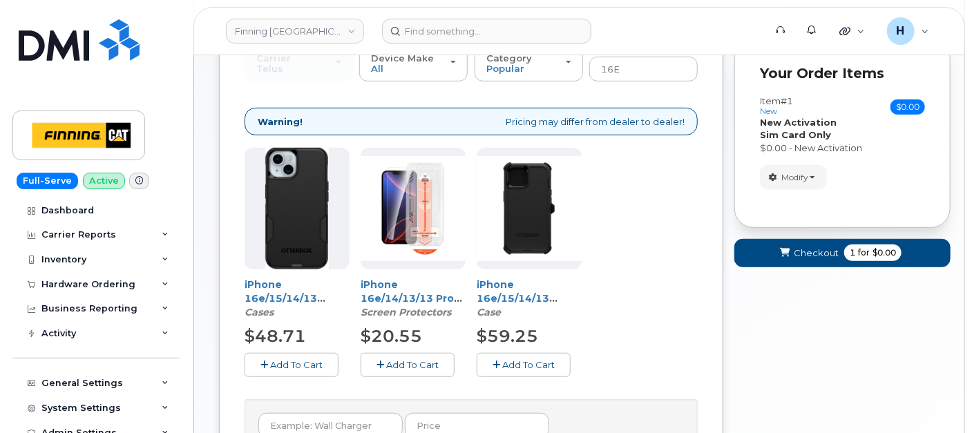
scroll to position [320, 0]
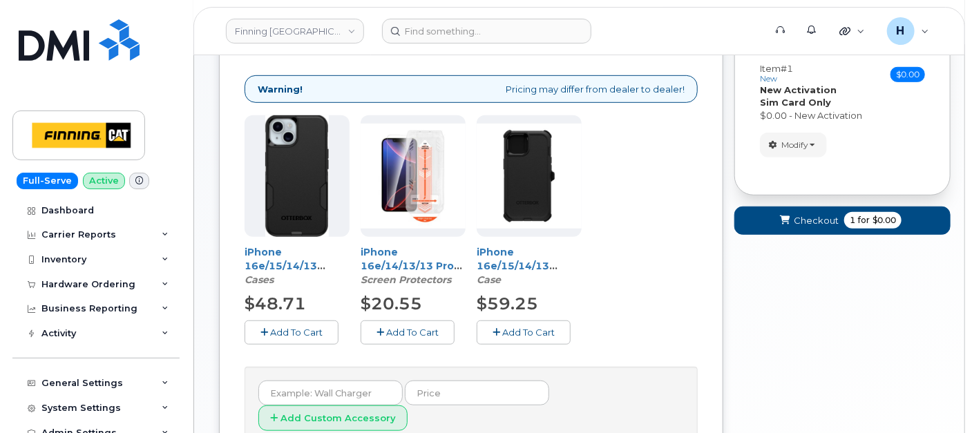
drag, startPoint x: 405, startPoint y: 327, endPoint x: 394, endPoint y: 331, distance: 11.2
click at [404, 327] on span "Add To Cart" at bounding box center [412, 332] width 52 height 11
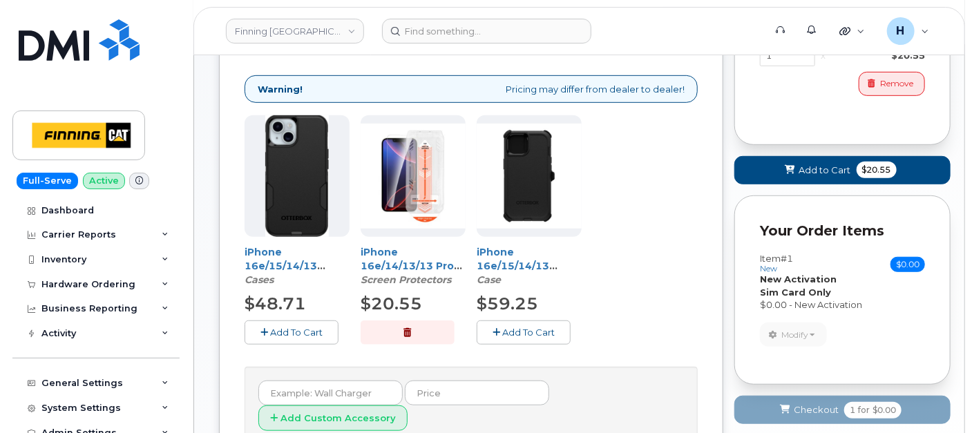
drag, startPoint x: 279, startPoint y: 330, endPoint x: 354, endPoint y: 325, distance: 75.4
click at [280, 330] on span "Add To Cart" at bounding box center [296, 332] width 52 height 11
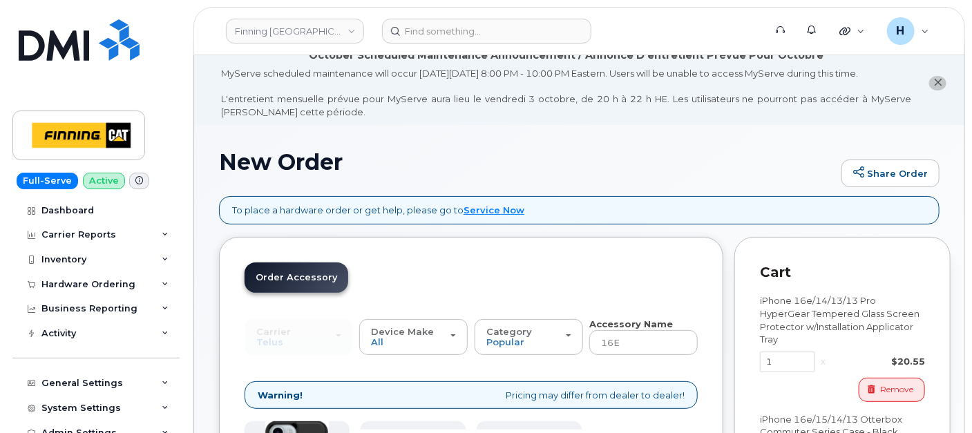
scroll to position [13, 0]
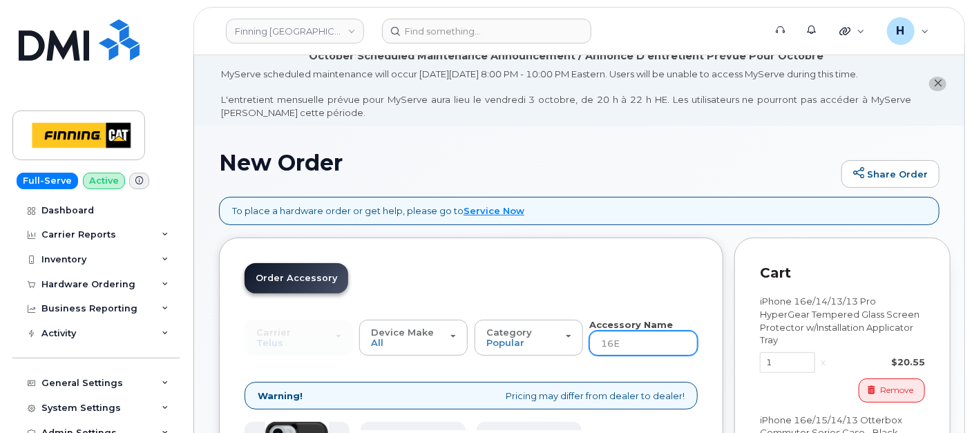
click at [591, 339] on input "16E" at bounding box center [643, 343] width 108 height 25
type input "wall"
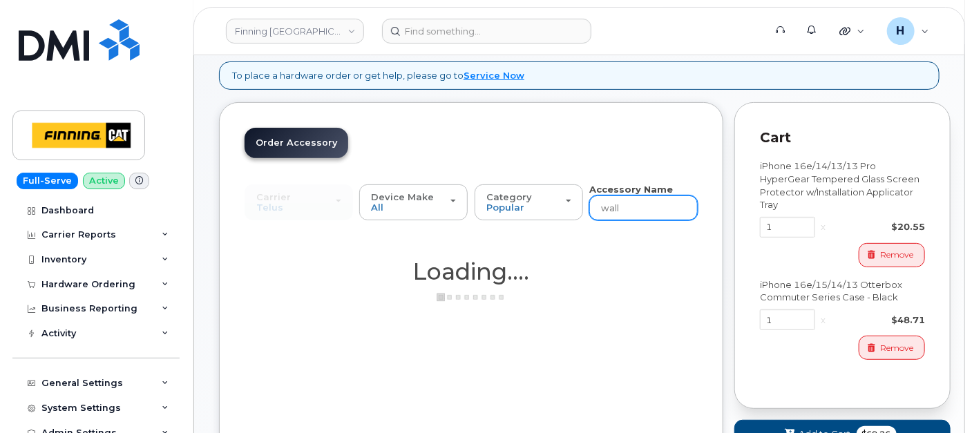
scroll to position [320, 0]
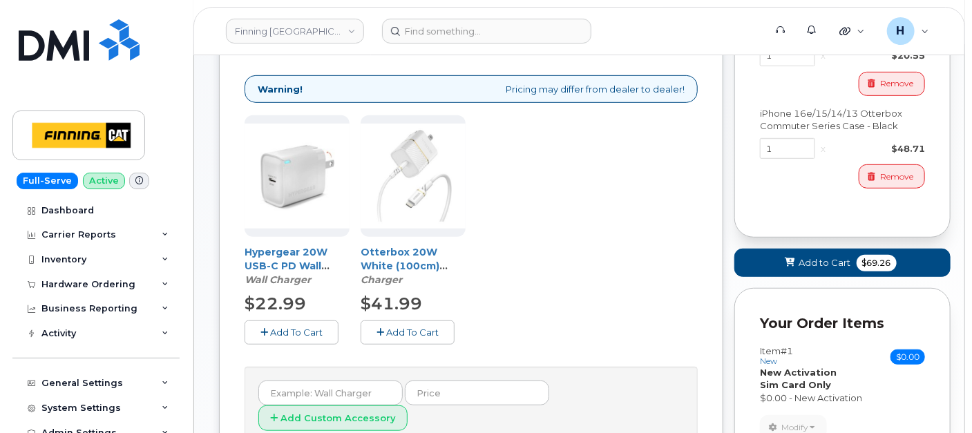
click at [310, 327] on span "Add To Cart" at bounding box center [296, 332] width 52 height 11
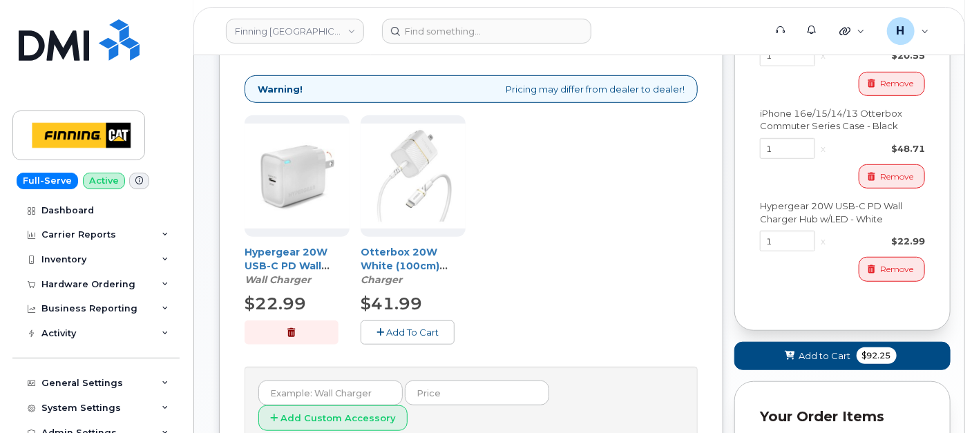
scroll to position [575, 0]
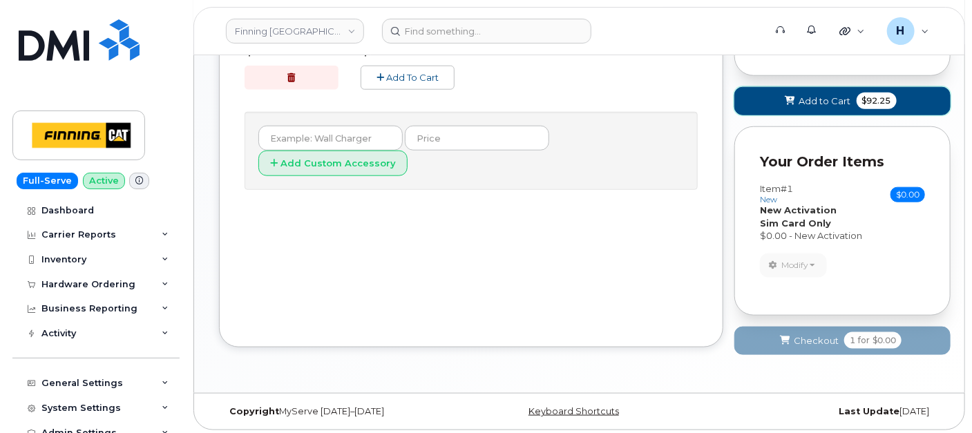
click at [818, 90] on button "Add to Cart $92.25" at bounding box center [842, 101] width 216 height 28
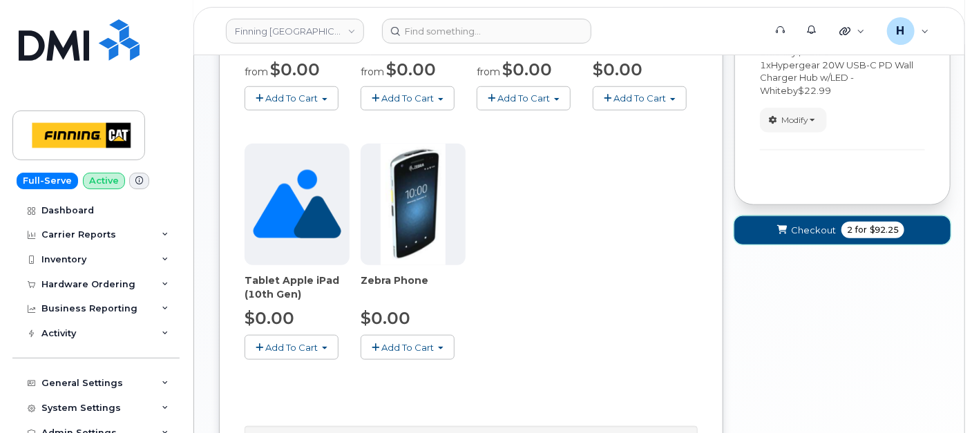
click at [791, 236] on button "Checkout 2 for $92.25" at bounding box center [842, 230] width 216 height 28
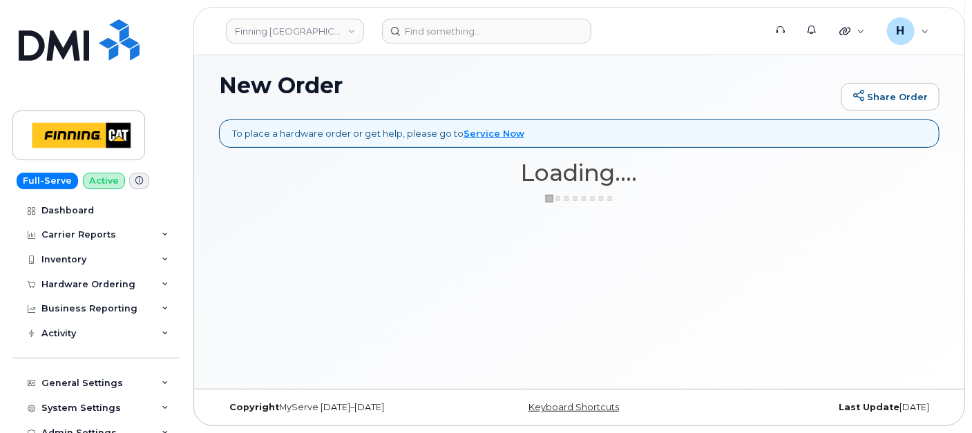
scroll to position [90, 0]
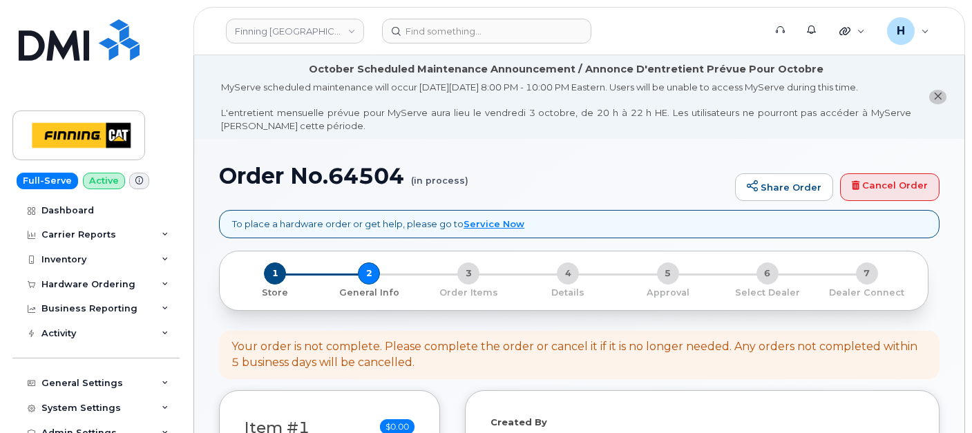
select select
drag, startPoint x: 0, startPoint y: 0, endPoint x: 218, endPoint y: 99, distance: 239.2
click at [218, 99] on li "October Scheduled Maintenance Announcement / Annonce D'entretient Prévue Pour O…" at bounding box center [579, 97] width 770 height 84
drag, startPoint x: 204, startPoint y: 164, endPoint x: 394, endPoint y: 189, distance: 190.9
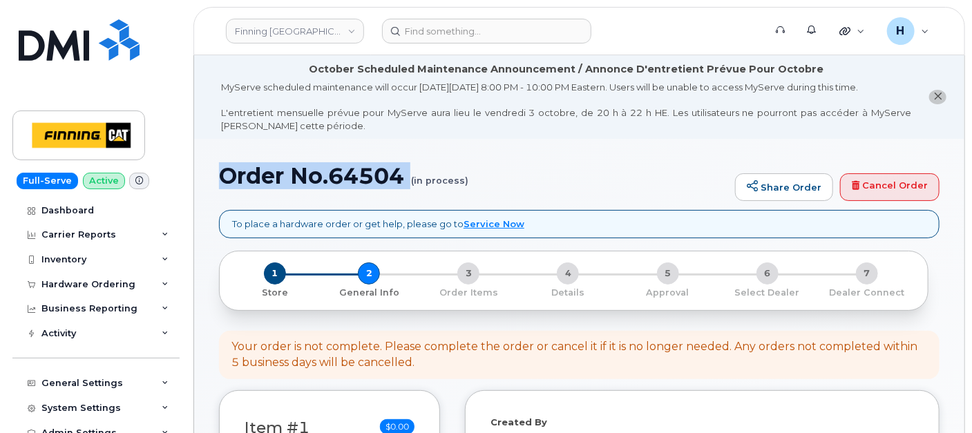
copy h1 "Order No.64504"
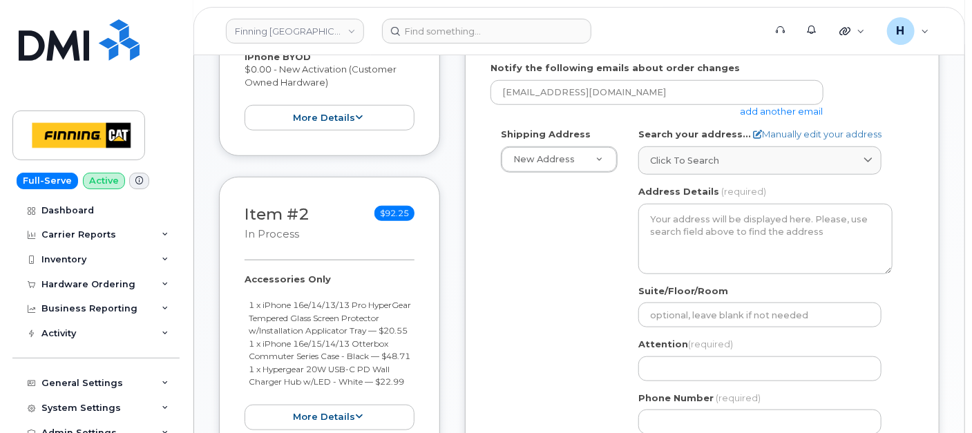
scroll to position [383, 0]
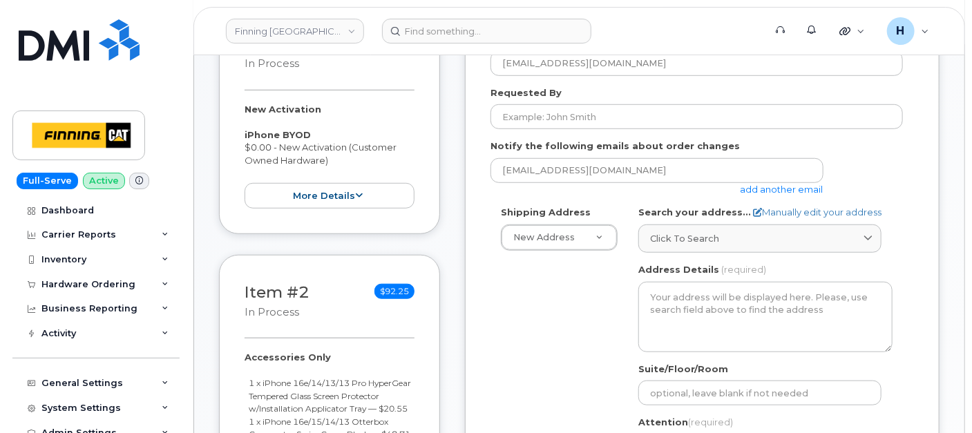
drag, startPoint x: 242, startPoint y: 106, endPoint x: 383, endPoint y: 156, distance: 149.0
click at [383, 156] on div "Item #1 in process $0.00 New Activation iPhone BYOD $0.00 - New Activation (Cus…" at bounding box center [329, 120] width 221 height 227
copy div "New Activation iPhone BYOD $0.00 - New Activation (Customer Owned Hardware)"
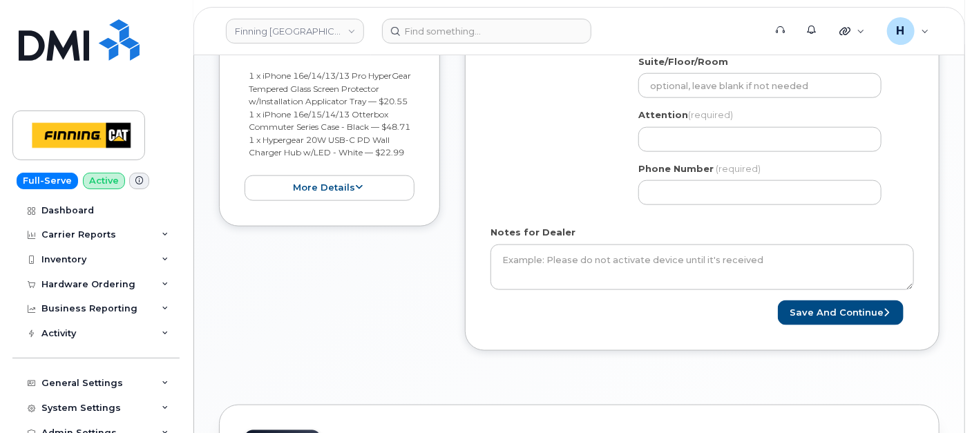
scroll to position [613, 0]
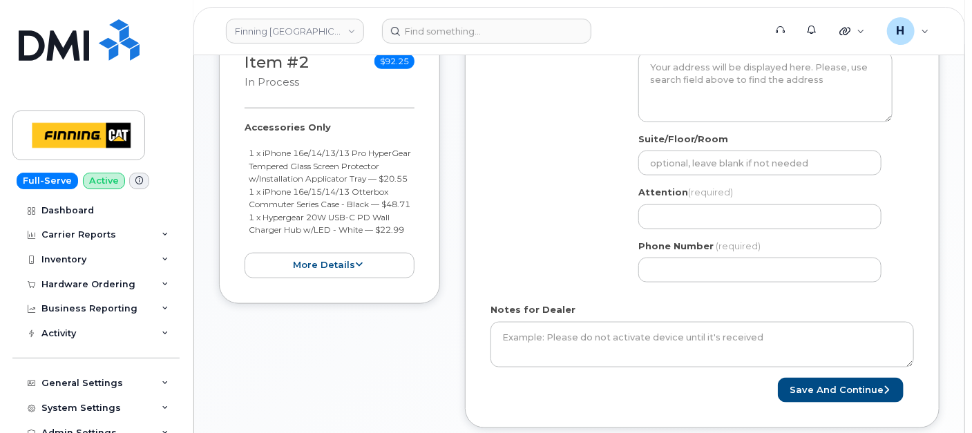
drag, startPoint x: 241, startPoint y: 129, endPoint x: 412, endPoint y: 254, distance: 212.0
click at [412, 254] on div "Item #2 in process $92.25 Accessories Only 1 x iPhone 16e/14/13/13 Pro HyperGea…" at bounding box center [329, 164] width 221 height 278
copy div "Accessories Only 1 x iPhone 16e/14/13/13 Pro HyperGear Tempered Glass Screen Pr…"
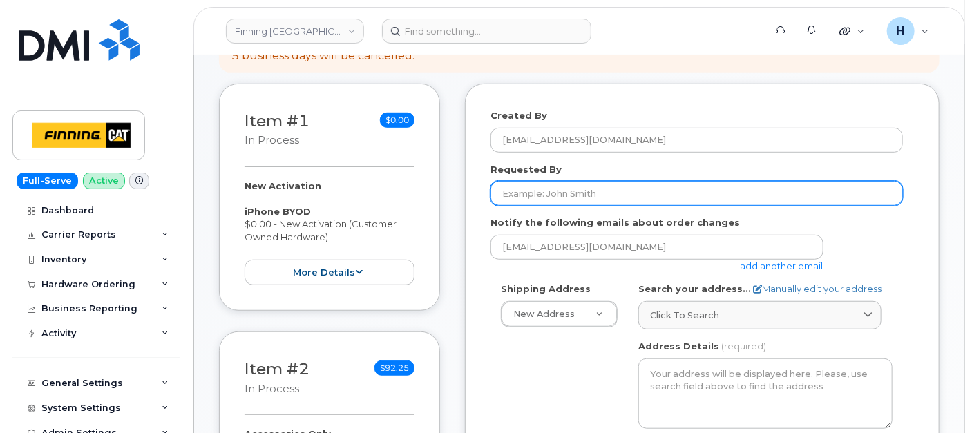
click at [592, 181] on input "Requested By" at bounding box center [696, 193] width 412 height 25
paste input "RITM0492175"
type input "RITM0492175"
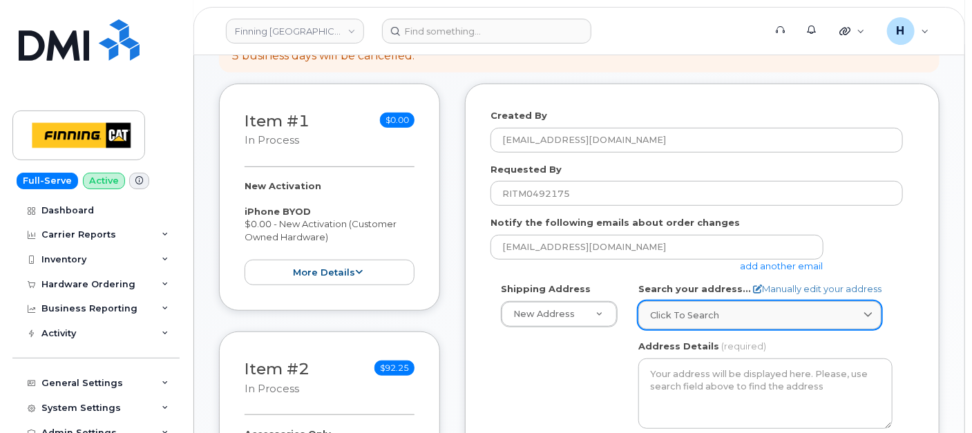
click at [678, 320] on link "Click to search" at bounding box center [759, 315] width 243 height 28
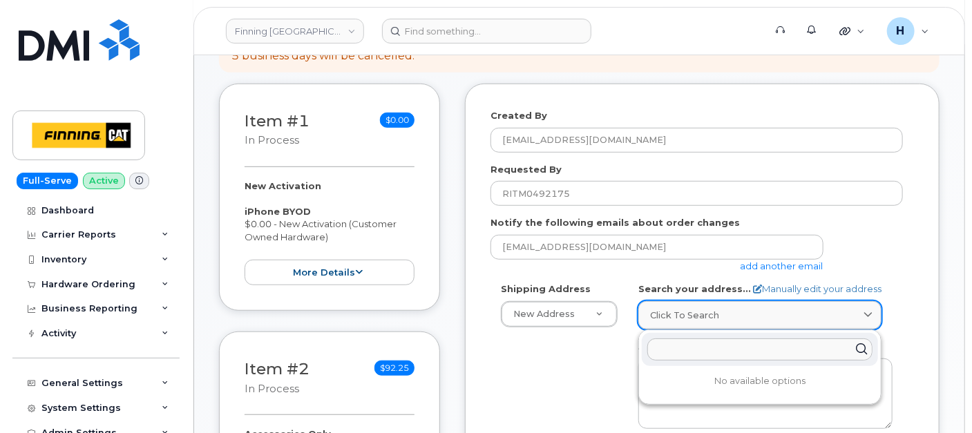
paste input "19050 – [GEOGRAPHIC_DATA]"
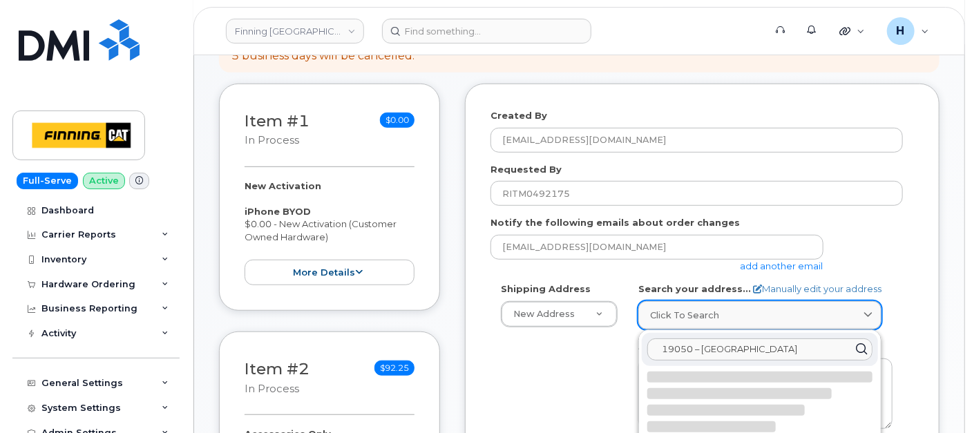
scroll to position [460, 0]
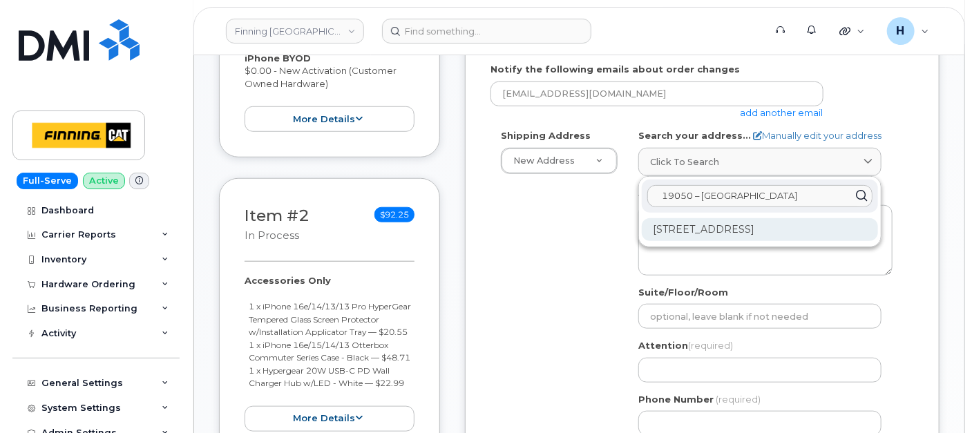
type input "19050 – [GEOGRAPHIC_DATA]"
click at [759, 232] on div "[STREET_ADDRESS]" at bounding box center [759, 229] width 236 height 23
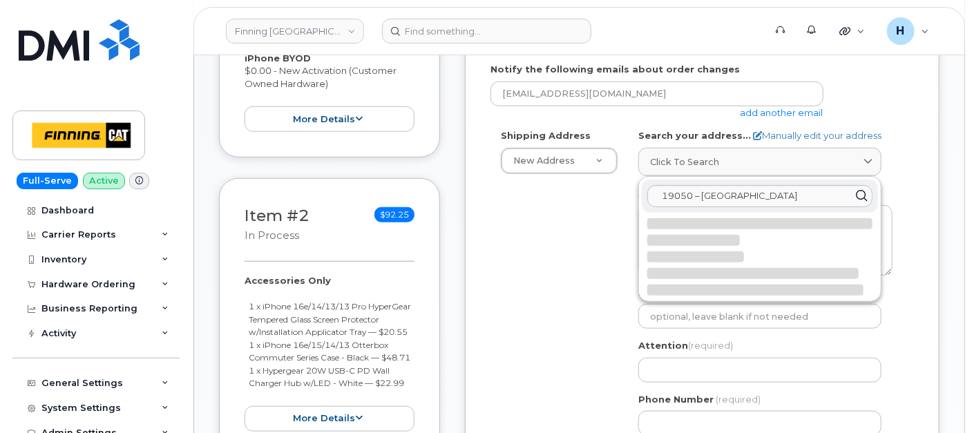
select select
type textarea "[STREET_ADDRESS]"
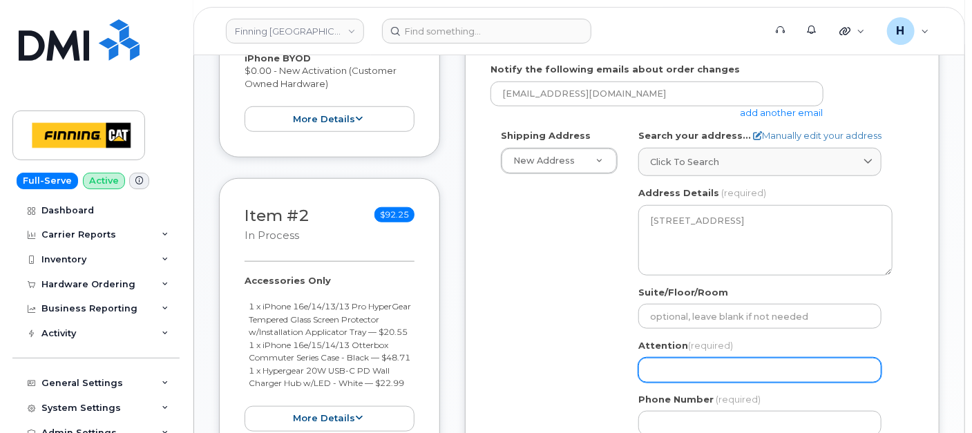
click at [664, 367] on input "Attention (required)" at bounding box center [759, 370] width 243 height 25
paste input "[PERSON_NAME] [PERSON_NAME]"
select select
type input "[PERSON_NAME] [PERSON_NAME]"
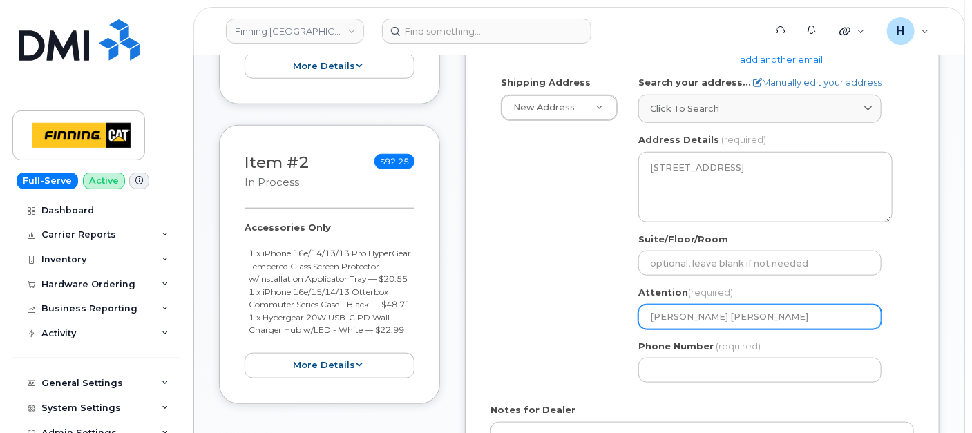
scroll to position [537, 0]
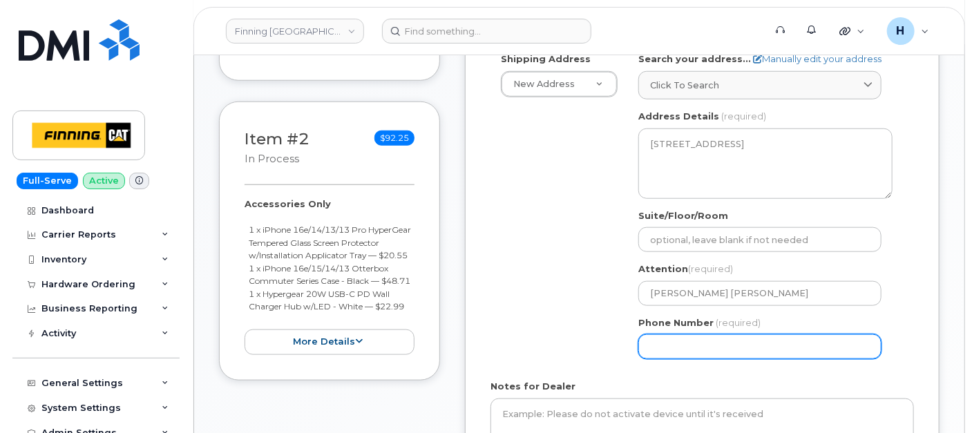
drag, startPoint x: 668, startPoint y: 339, endPoint x: 590, endPoint y: 306, distance: 85.4
click at [668, 339] on input "Phone Number" at bounding box center [759, 346] width 243 height 25
paste input "604888787"
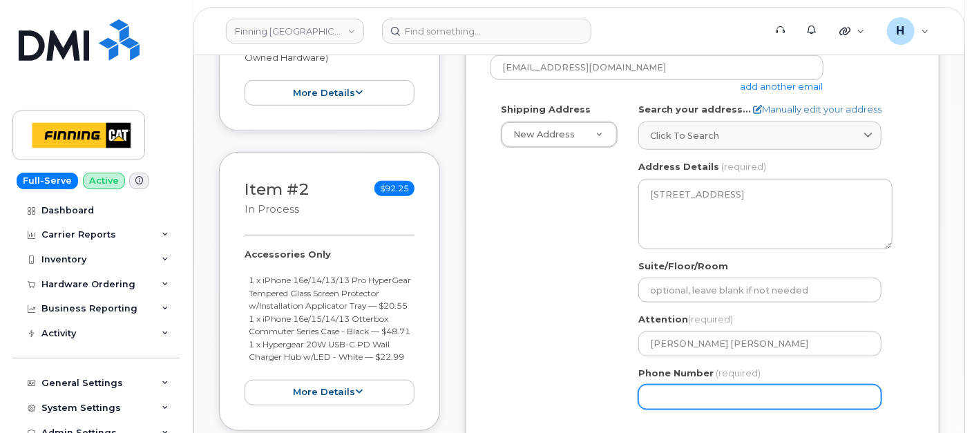
scroll to position [613, 0]
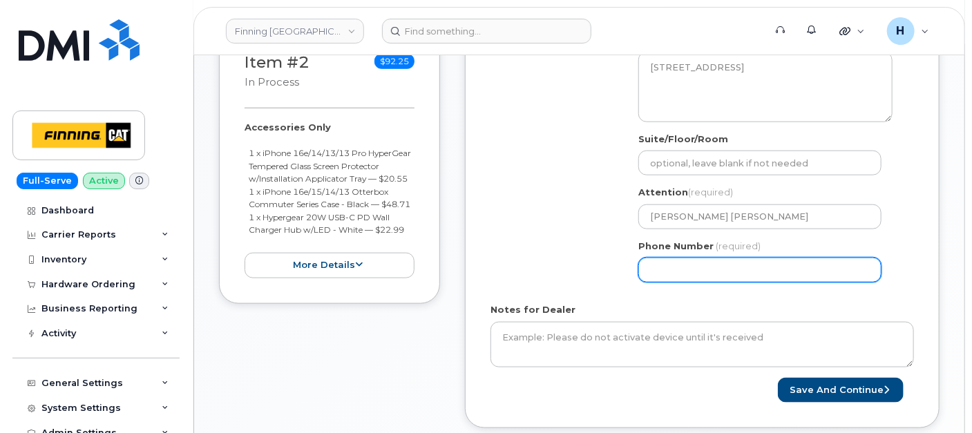
type input "604888787"
select select
type input "6048885787"
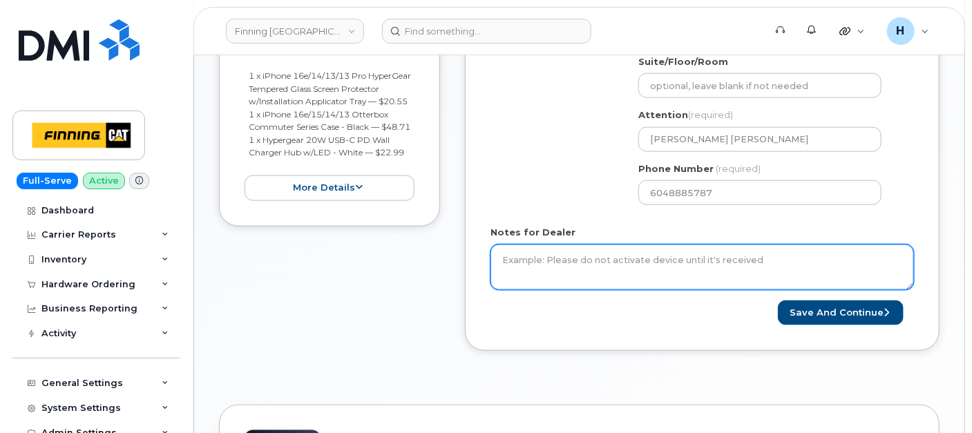
click at [592, 268] on textarea "Notes for Dealer" at bounding box center [701, 267] width 423 height 46
paste textarea "New Activation iPhone BYOD $0.00 - New Activation (Customer Owned Hardware) Acc…"
click at [505, 256] on textarea "New Activation iPhone BYOD $0.00 - New Activation (Customer Owned Hardware) Acc…" at bounding box center [701, 267] width 423 height 46
click at [733, 258] on textarea "Per Finca Mobility, activate a new line for the user New Activation iPhone BYOD…" at bounding box center [701, 267] width 423 height 46
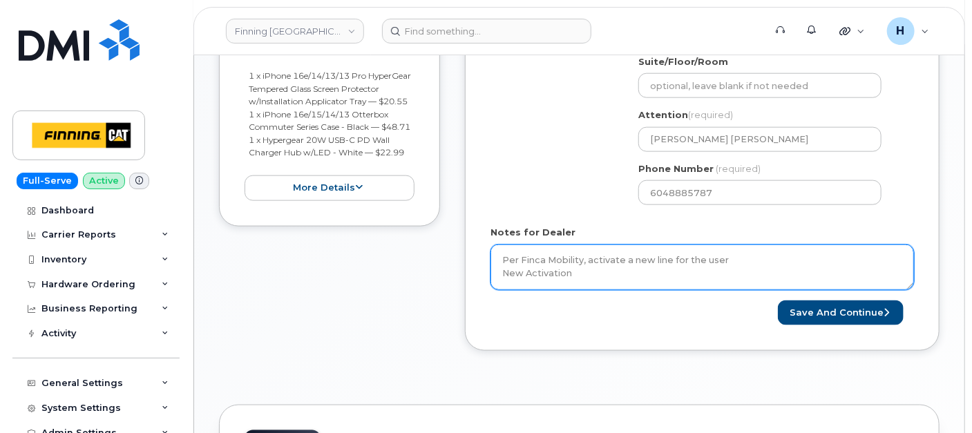
click at [733, 258] on textarea "Per Finca Mobility, activate a new line for the user New Activation iPhone BYOD…" at bounding box center [701, 267] width 423 height 46
type textarea "Per Finca Mobility, activate a new line for the user New Activation iPhone BYOD…"
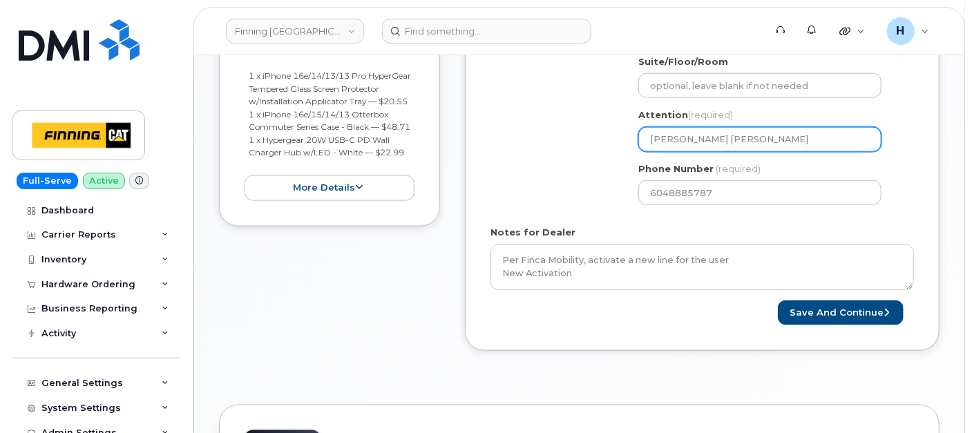
drag, startPoint x: 753, startPoint y: 142, endPoint x: 639, endPoint y: 144, distance: 114.0
click at [639, 144] on input "[PERSON_NAME] [PERSON_NAME]" at bounding box center [759, 139] width 243 height 25
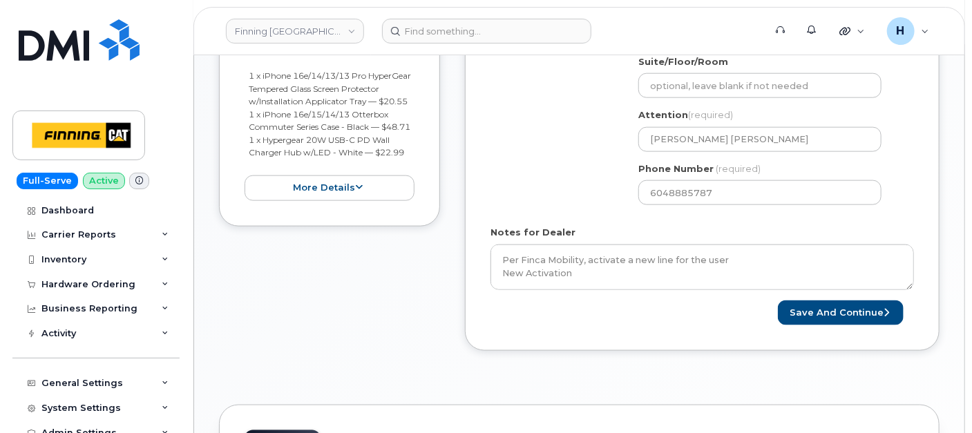
click at [786, 291] on form "Created By hakaur@dminc.com Requested By RITM0492175 Notify the following email…" at bounding box center [701, 25] width 423 height 600
click at [807, 314] on button "Save and Continue" at bounding box center [841, 313] width 126 height 26
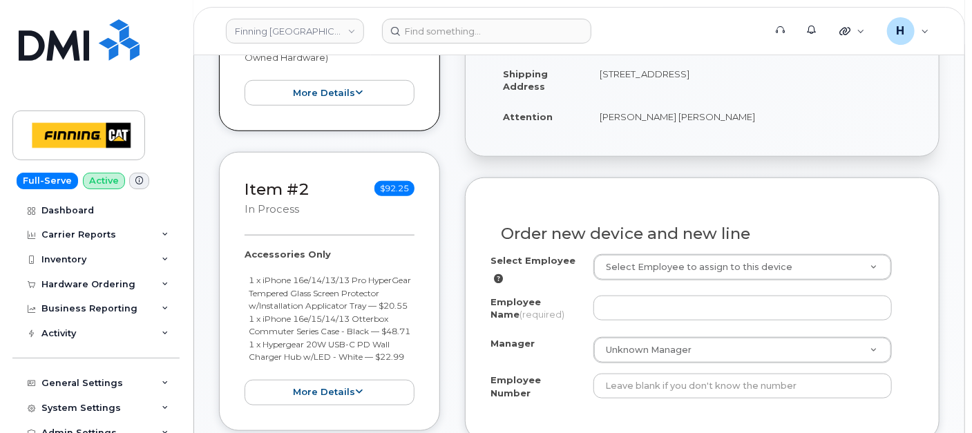
scroll to position [390, 0]
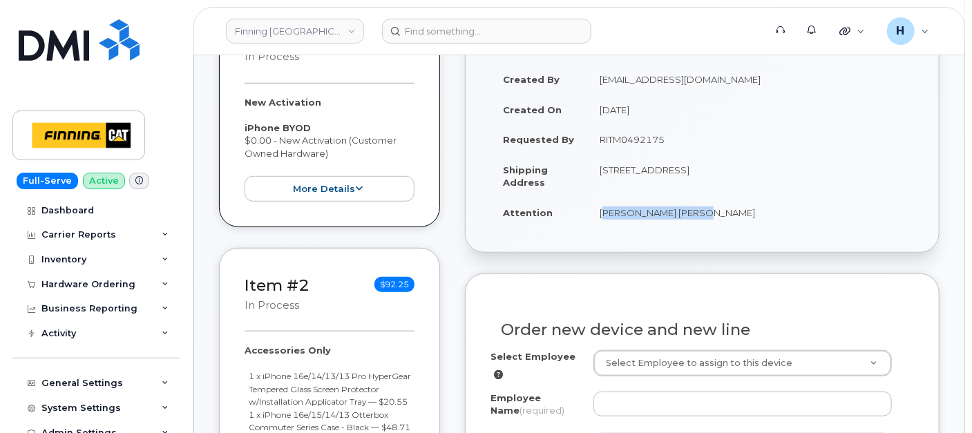
drag, startPoint x: 594, startPoint y: 219, endPoint x: 697, endPoint y: 215, distance: 102.9
click at [697, 215] on td "[PERSON_NAME] [PERSON_NAME]" at bounding box center [750, 212] width 327 height 30
copy td "[PERSON_NAME] [PERSON_NAME]"
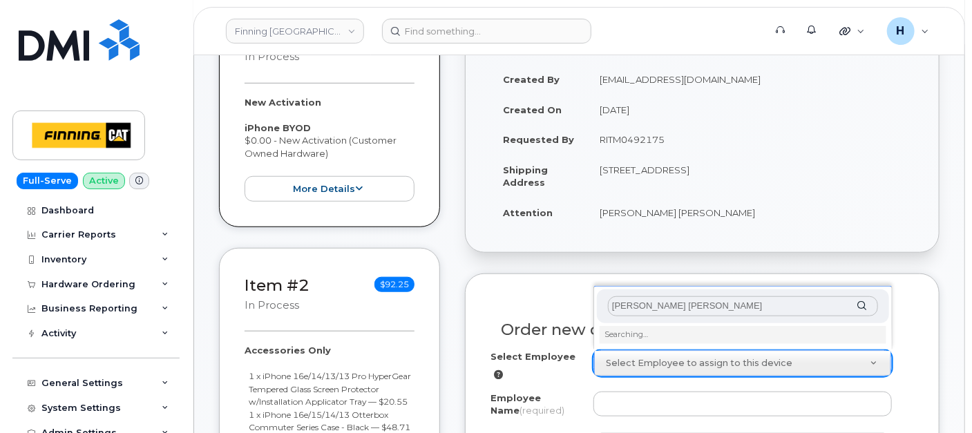
scroll to position [467, 0]
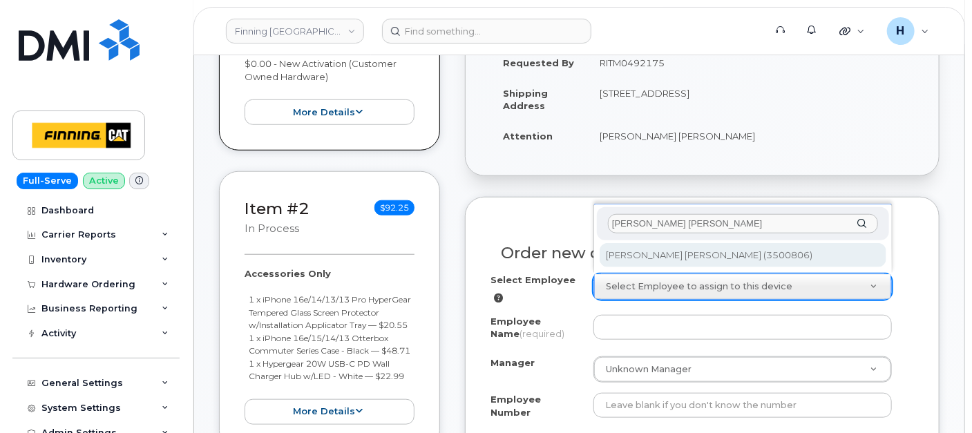
type input "[PERSON_NAME] [PERSON_NAME]"
type input "820491"
type input "[PERSON_NAME] [PERSON_NAME]"
type input "3500806"
select select "400"
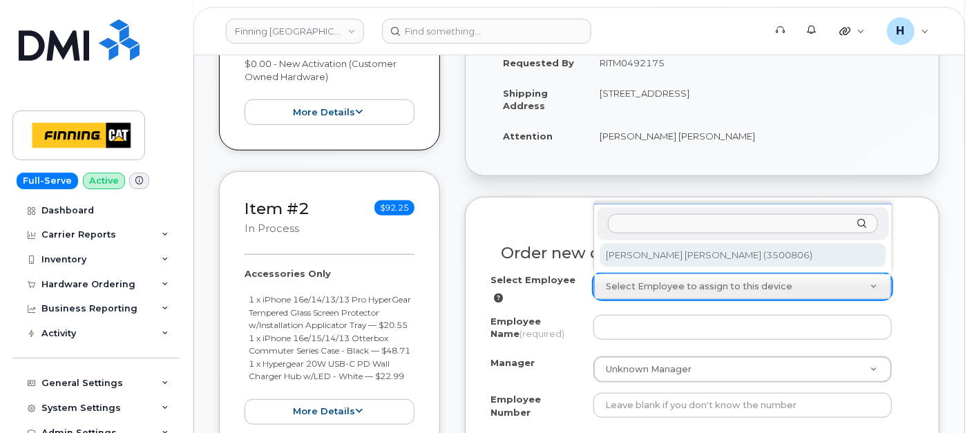
select select "400"
select select "768812"
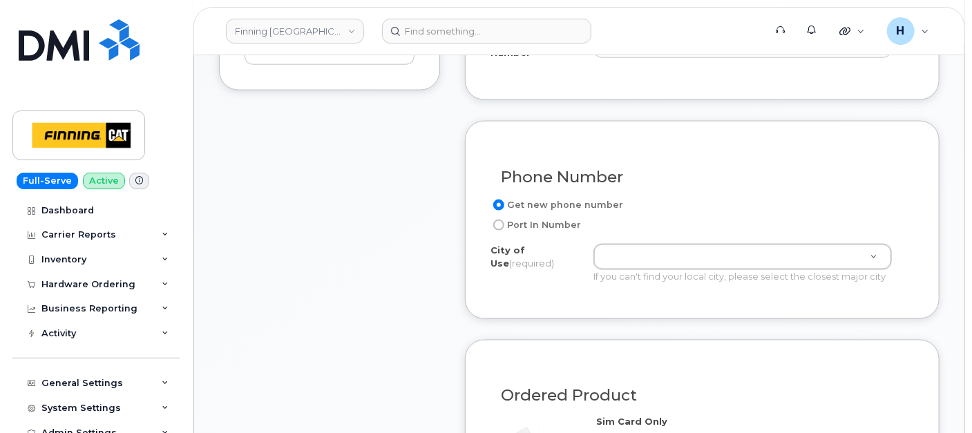
scroll to position [850, 0]
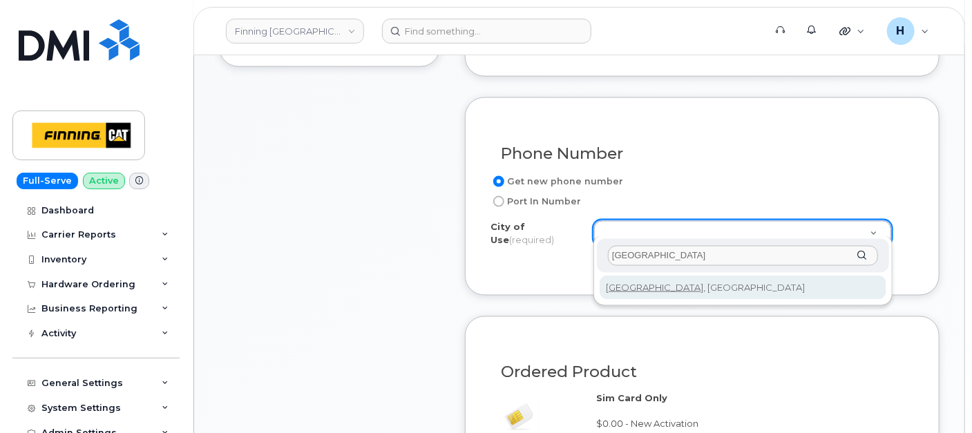
type input "vancouver"
type input "951"
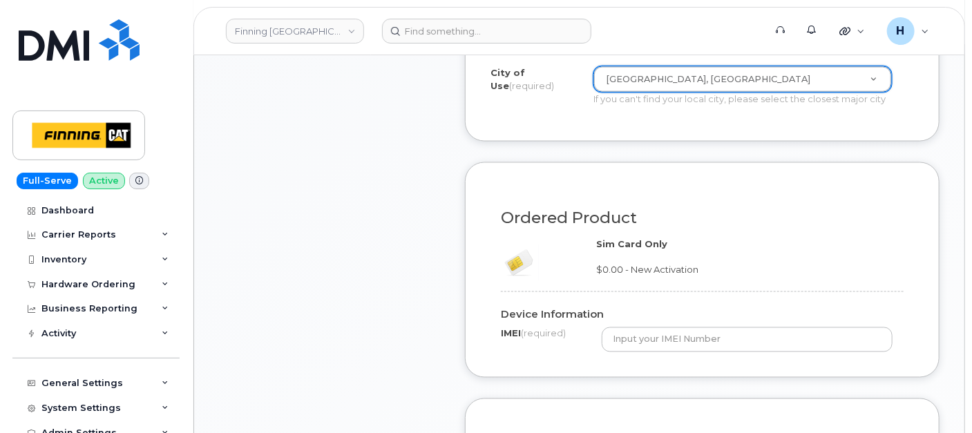
scroll to position [1157, 0]
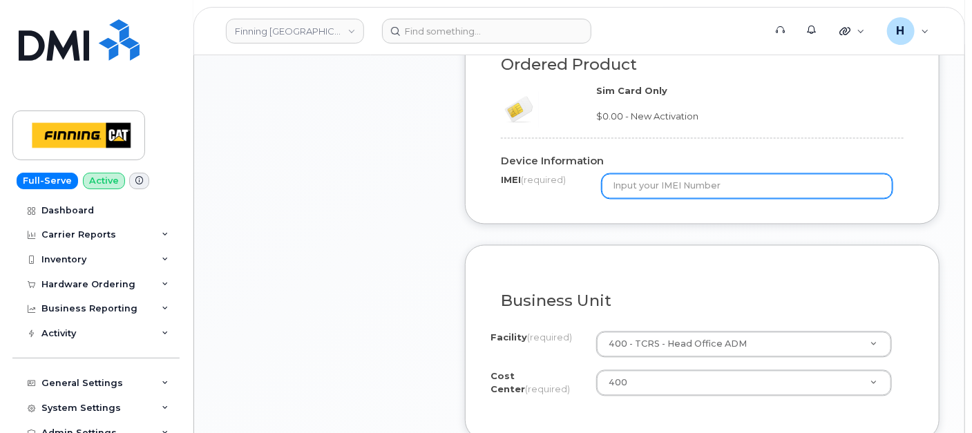
click at [645, 178] on input "text" at bounding box center [746, 186] width 291 height 25
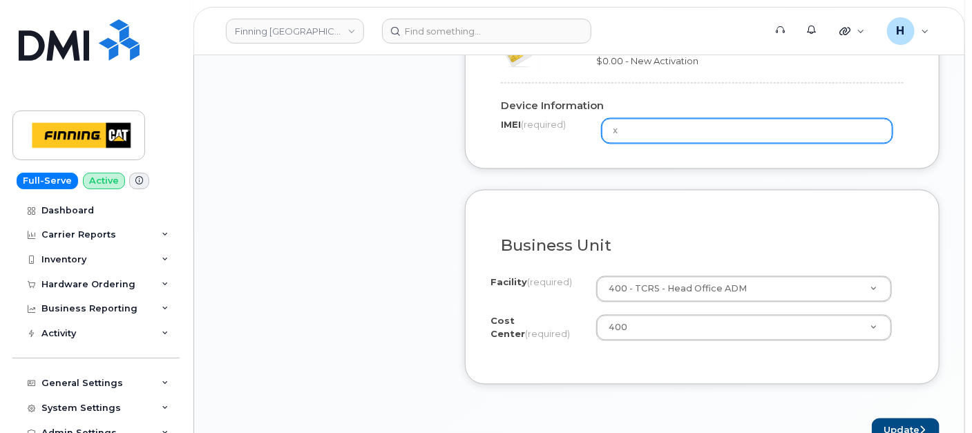
scroll to position [1311, 0]
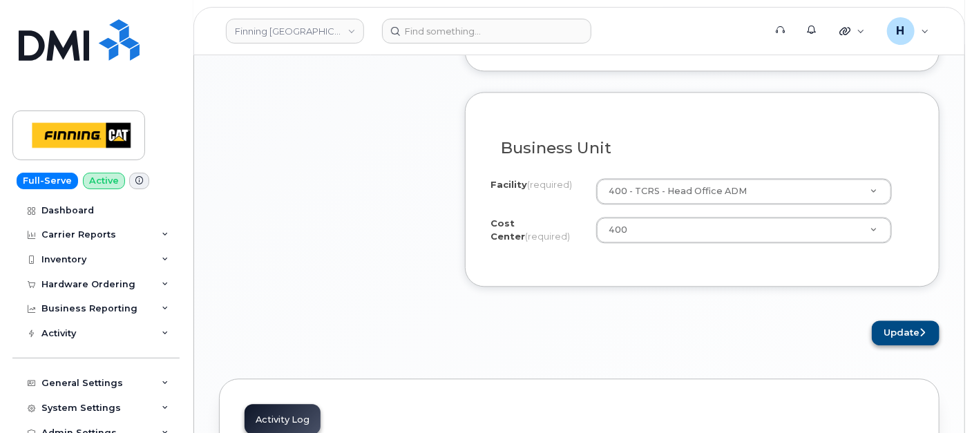
type input "x"
click at [910, 329] on button "Update" at bounding box center [905, 333] width 68 height 26
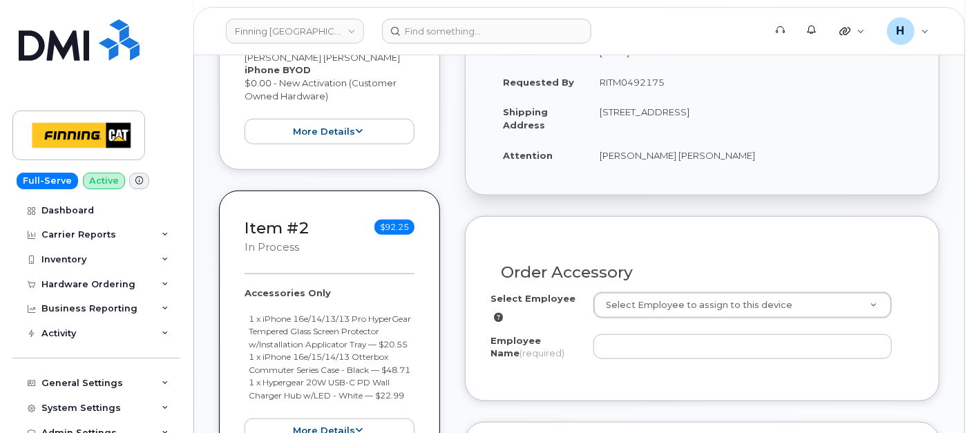
scroll to position [460, 0]
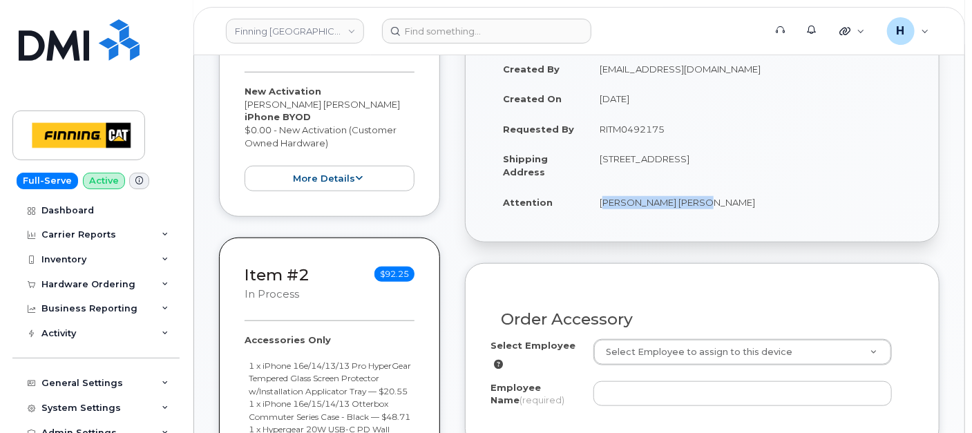
drag, startPoint x: 597, startPoint y: 201, endPoint x: 705, endPoint y: 201, distance: 107.7
click at [705, 201] on td "[PERSON_NAME] [PERSON_NAME]" at bounding box center [750, 202] width 327 height 30
copy td "[PERSON_NAME] [PERSON_NAME]"
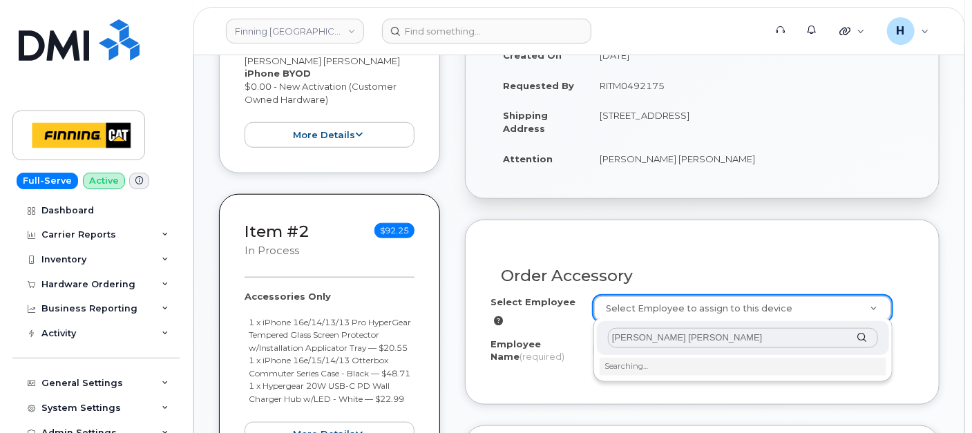
scroll to position [537, 0]
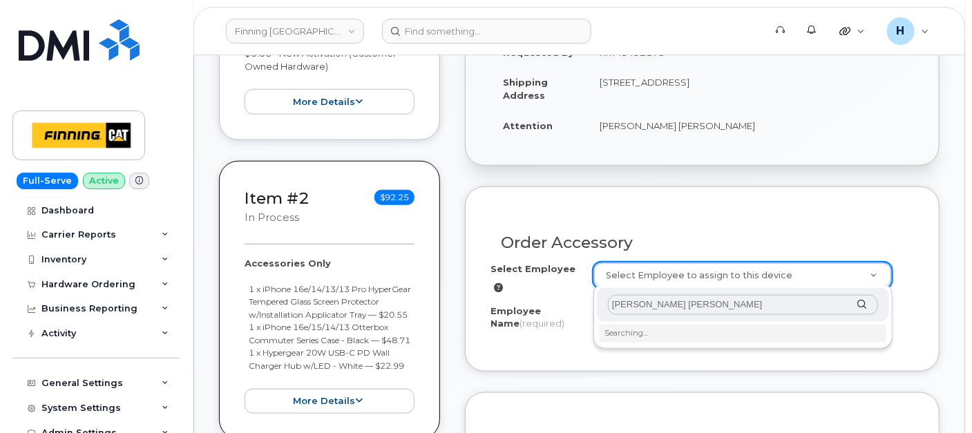
type input "[PERSON_NAME] [PERSON_NAME]"
type input "820491"
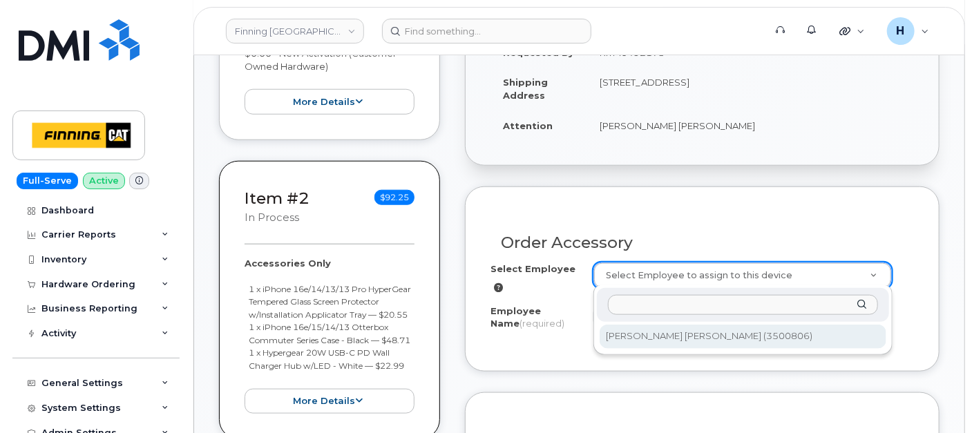
type input "[PERSON_NAME] [PERSON_NAME]"
select select "400"
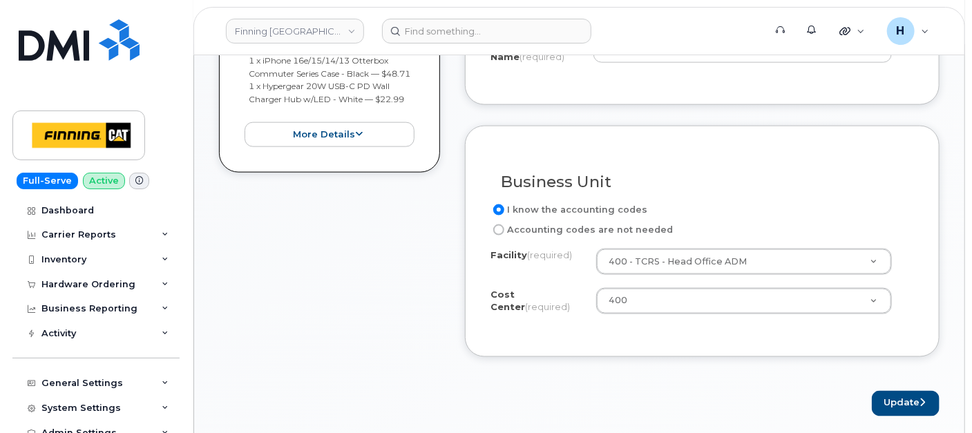
scroll to position [844, 0]
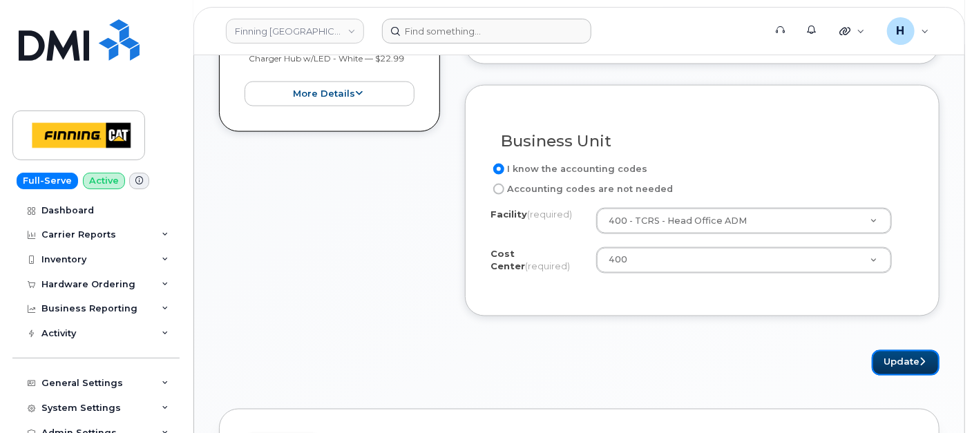
drag, startPoint x: 903, startPoint y: 358, endPoint x: 613, endPoint y: 23, distance: 442.6
click at [903, 358] on button "Update" at bounding box center [905, 363] width 68 height 26
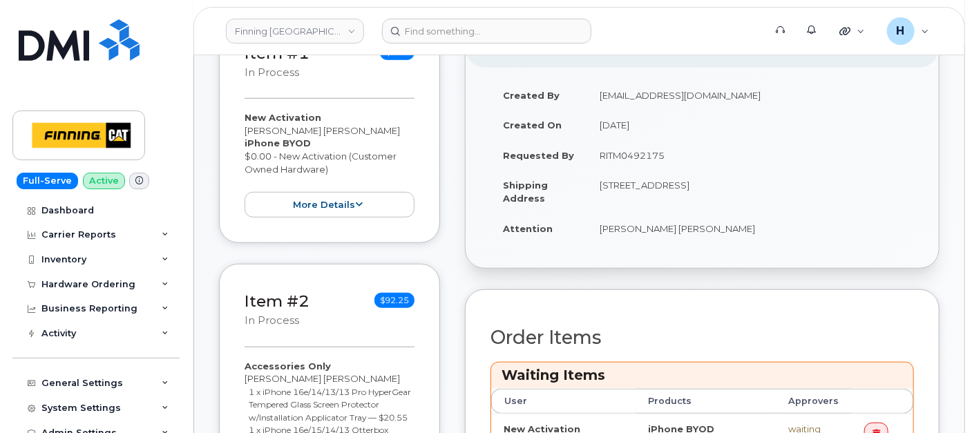
scroll to position [460, 0]
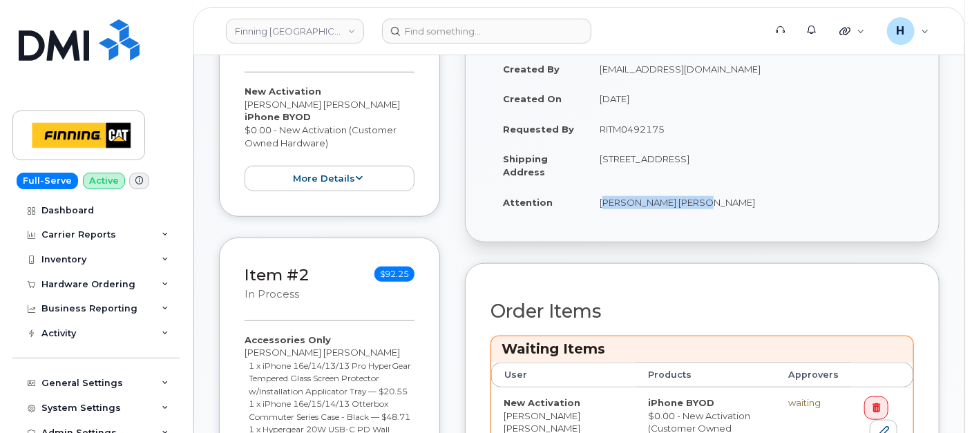
drag, startPoint x: 691, startPoint y: 211, endPoint x: 747, endPoint y: 213, distance: 56.7
click at [747, 213] on td "[PERSON_NAME] [PERSON_NAME]" at bounding box center [750, 202] width 327 height 30
copy td "[PERSON_NAME] [PERSON_NAME]"
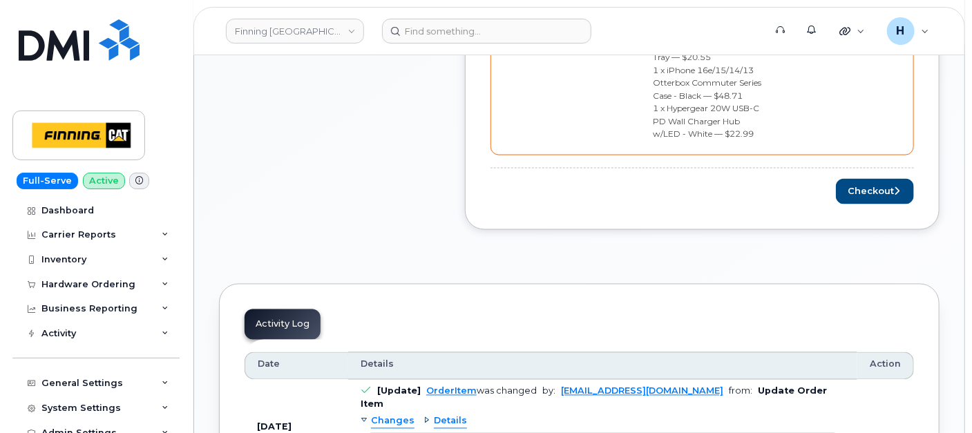
scroll to position [1150, 0]
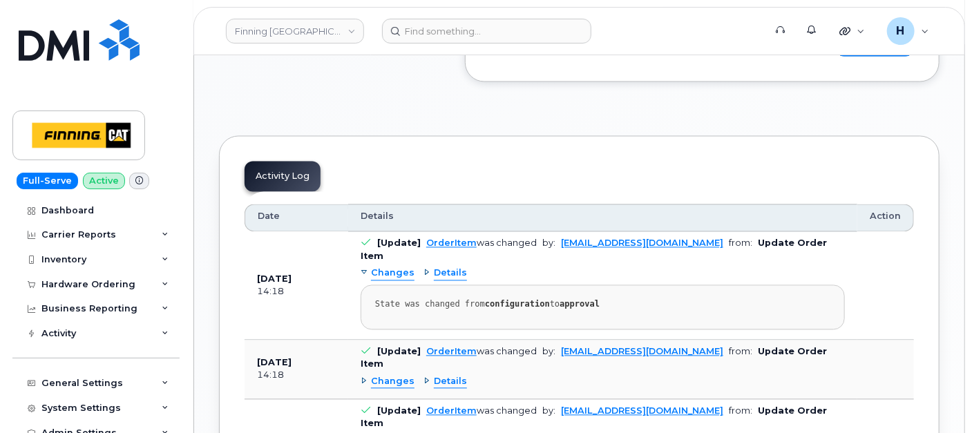
drag, startPoint x: 853, startPoint y: 98, endPoint x: 6, endPoint y: 420, distance: 905.7
click at [851, 57] on button "Checkout" at bounding box center [875, 44] width 78 height 26
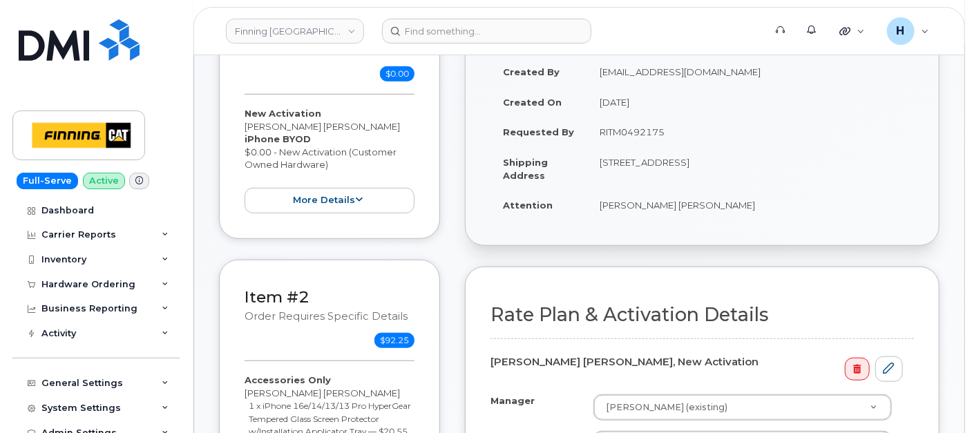
scroll to position [613, 0]
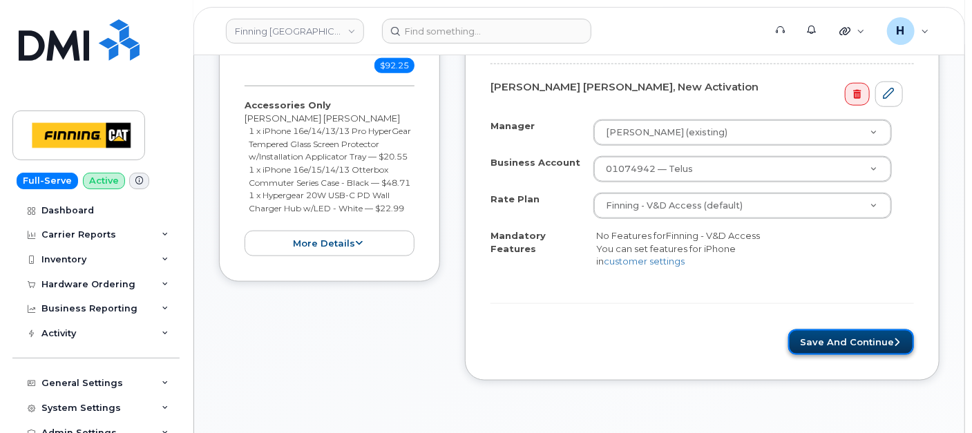
click at [831, 355] on button "Save and Continue" at bounding box center [851, 342] width 126 height 26
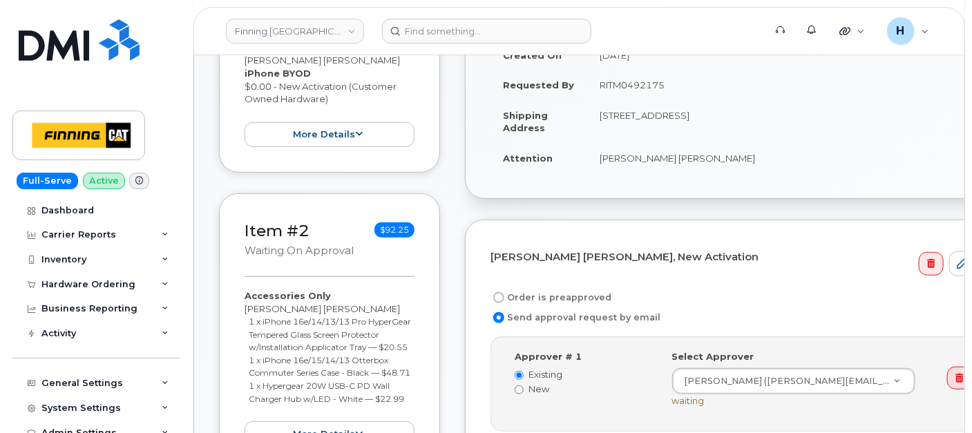
scroll to position [390, 0]
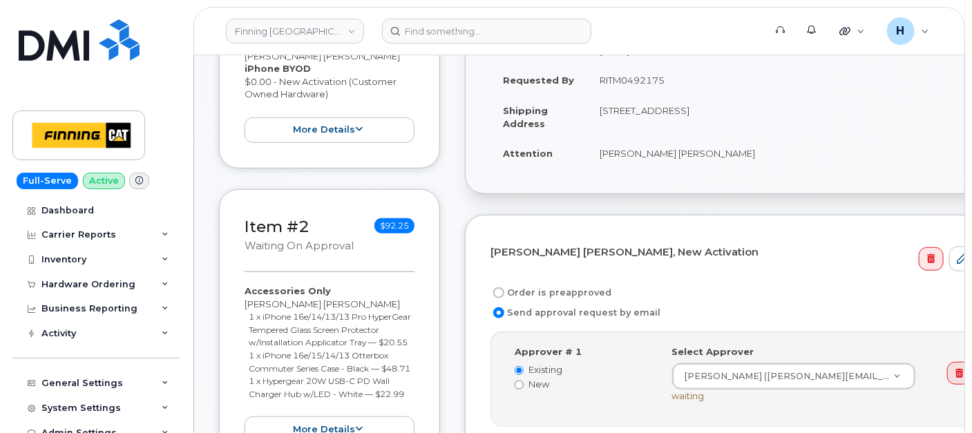
drag, startPoint x: 586, startPoint y: 83, endPoint x: 663, endPoint y: 79, distance: 77.4
click at [663, 79] on td "RITM0492175" at bounding box center [787, 80] width 400 height 30
copy td "RITM0492175"
click at [538, 284] on label "Order is preapproved" at bounding box center [550, 292] width 121 height 17
click at [504, 287] on input "Order is preapproved" at bounding box center [498, 292] width 11 height 11
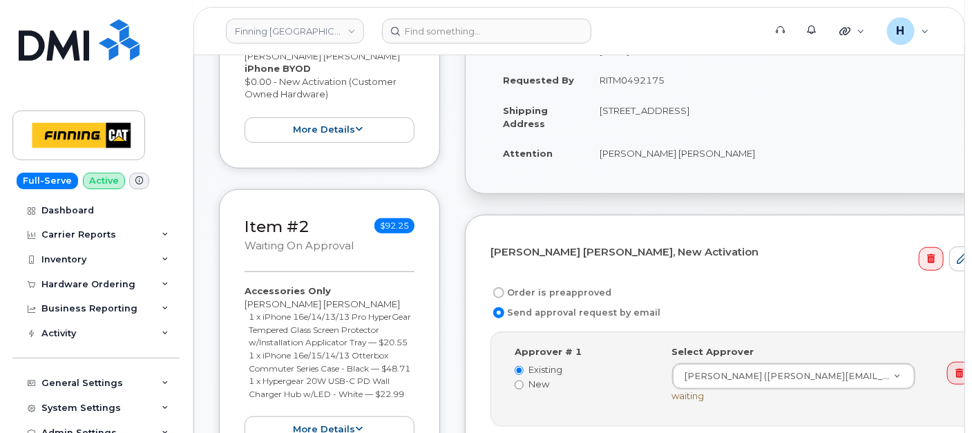
radio input "true"
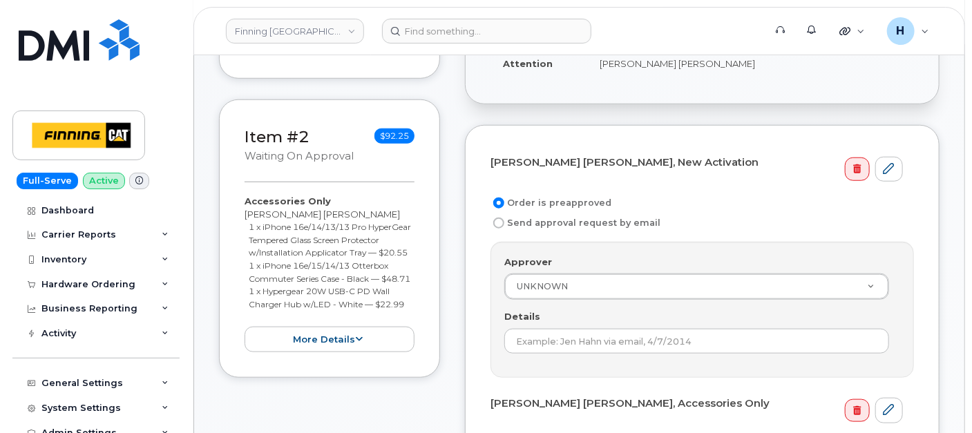
scroll to position [543, 0]
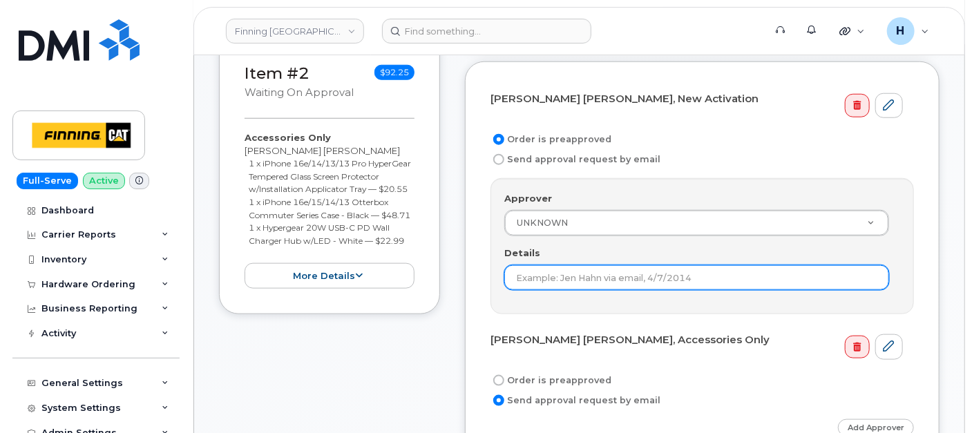
click at [539, 276] on input "Details" at bounding box center [696, 277] width 385 height 25
paste input "RITM0492175"
type input "RITM0492175"
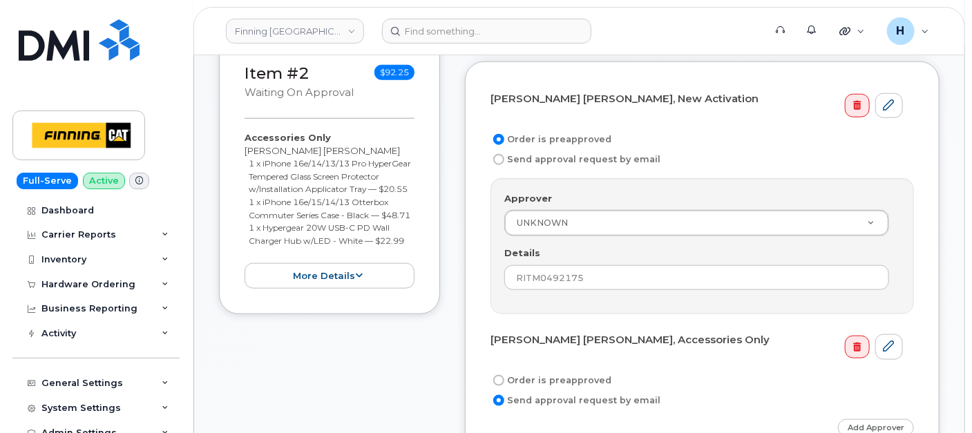
click at [514, 372] on label "Order is preapproved" at bounding box center [550, 380] width 121 height 17
click at [504, 375] on input "Order is preapproved" at bounding box center [498, 380] width 11 height 11
radio input "true"
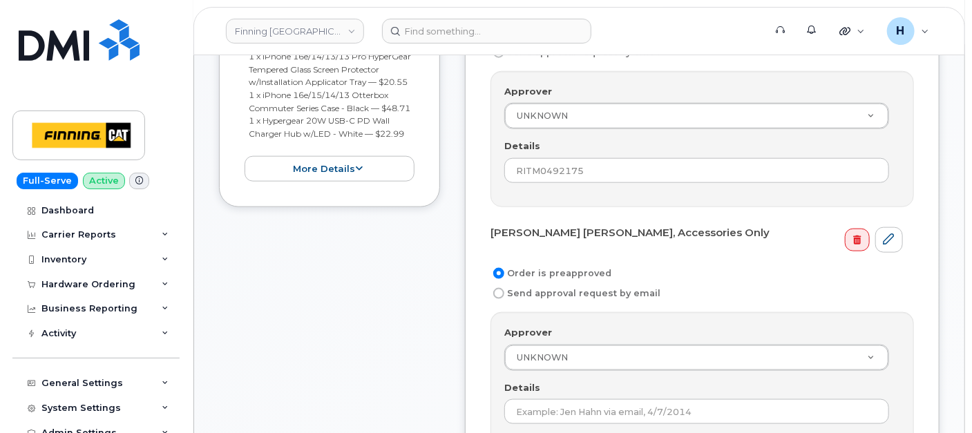
scroll to position [773, 0]
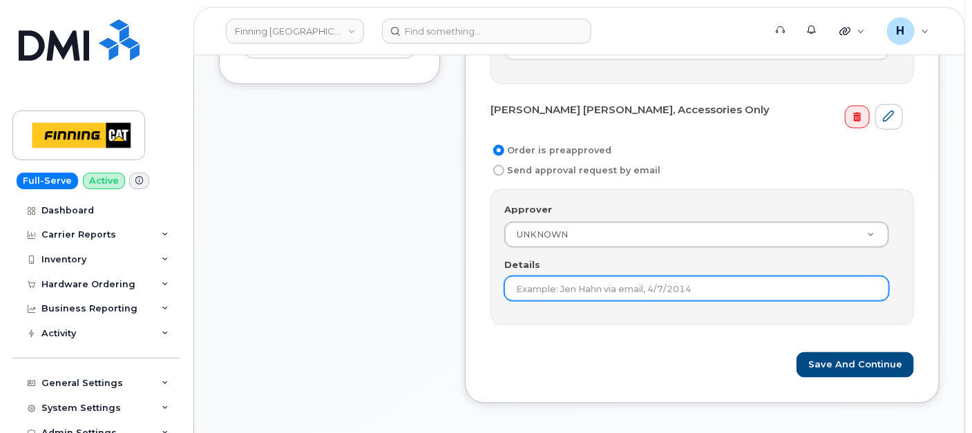
click at [546, 278] on input "Details" at bounding box center [696, 288] width 385 height 25
paste input "RITM0492175"
type input "RITM0492175"
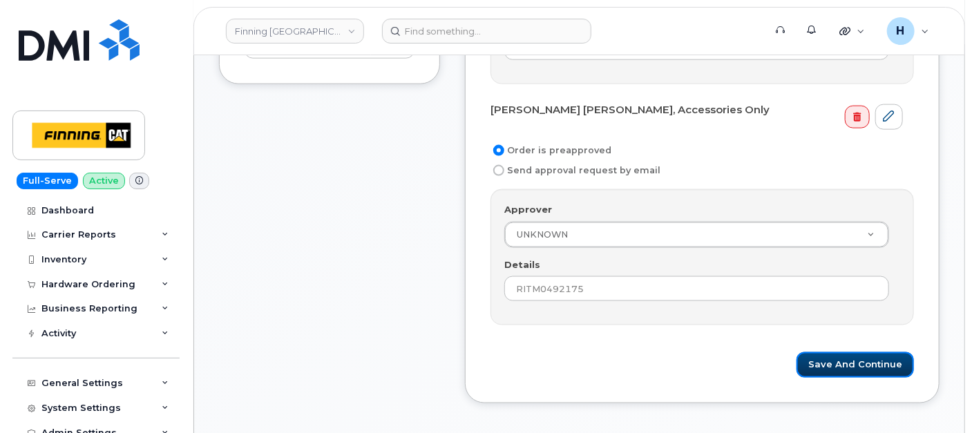
drag, startPoint x: 833, startPoint y: 355, endPoint x: 803, endPoint y: 327, distance: 40.6
click at [827, 352] on button "Save and Continue" at bounding box center [854, 365] width 117 height 26
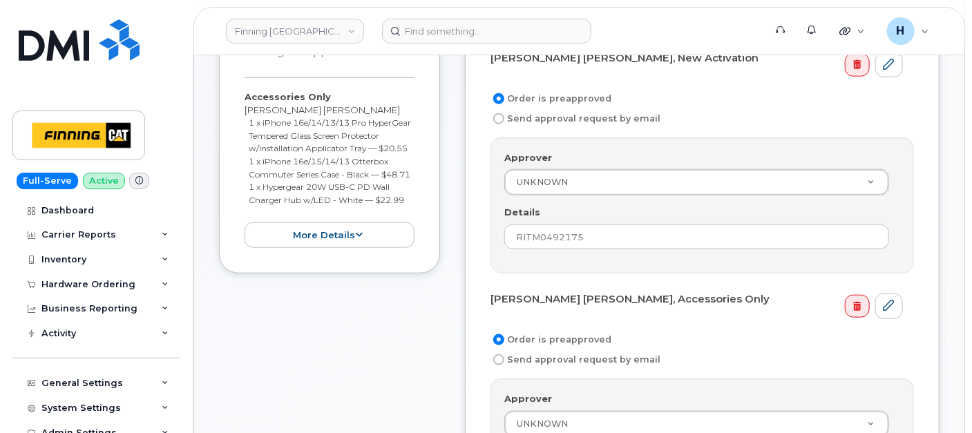
scroll to position [467, 0]
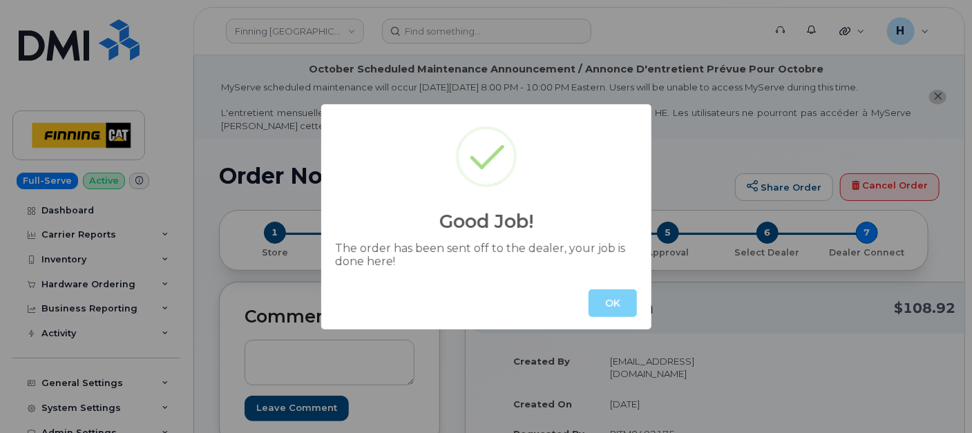
click at [637, 311] on div "OK" at bounding box center [486, 303] width 330 height 52
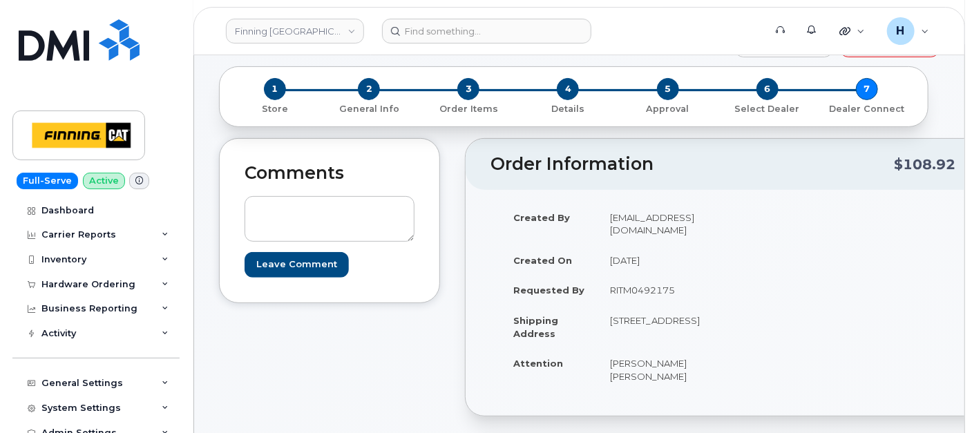
scroll to position [230, 0]
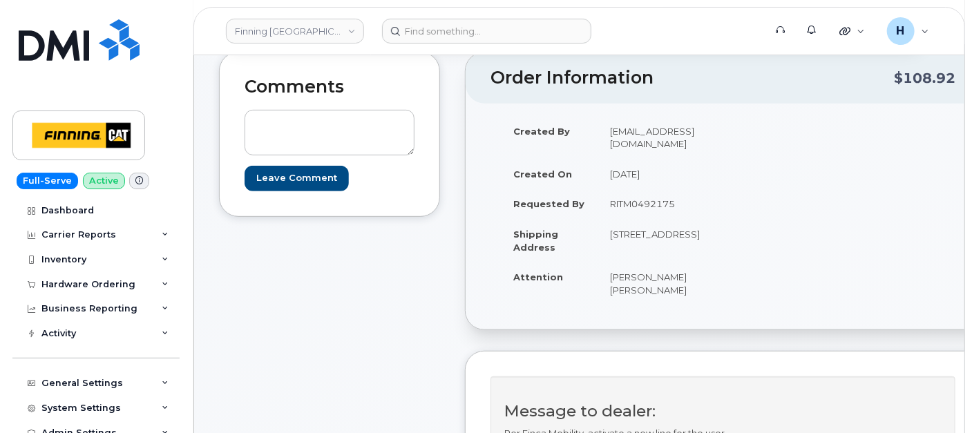
drag, startPoint x: 663, startPoint y: 231, endPoint x: 627, endPoint y: 231, distance: 35.9
click at [627, 231] on td "[STREET_ADDRESS]" at bounding box center [657, 240] width 120 height 43
copy td "V4N 4X8"
drag, startPoint x: 595, startPoint y: 215, endPoint x: 645, endPoint y: 215, distance: 49.7
click at [645, 219] on tr "Shipping Address 19050 94 Ave SURREY BC V4N 4X8 CANADA" at bounding box center [609, 240] width 217 height 43
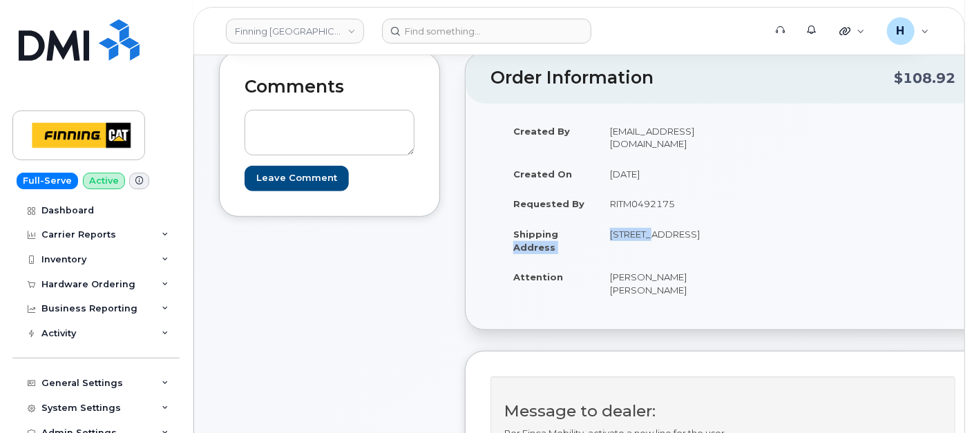
copy tr "Address 19050"
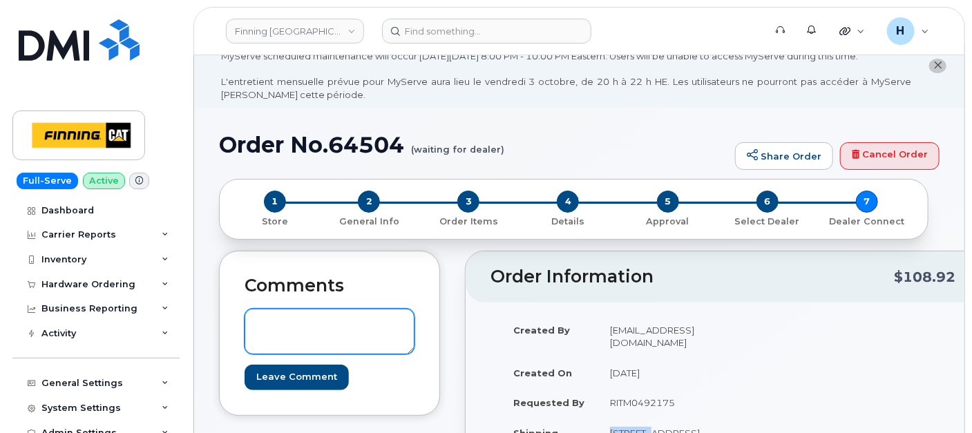
scroll to position [0, 0]
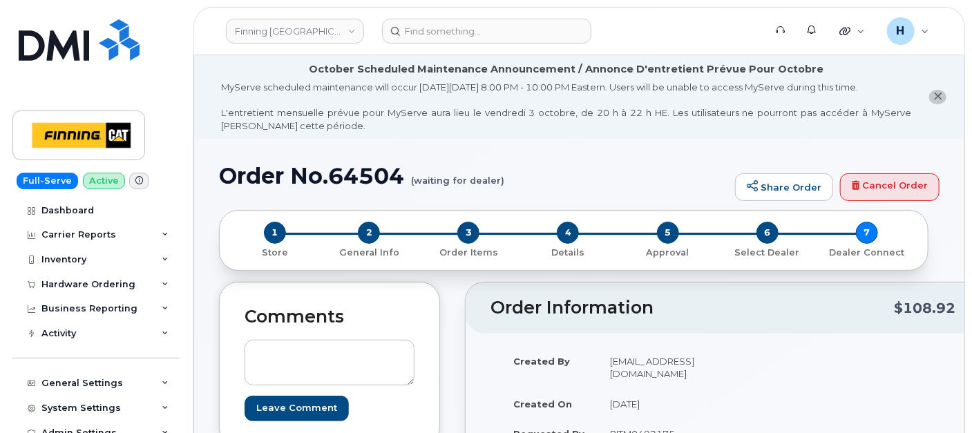
click at [363, 175] on h1 "Order No.64504 (waiting for dealer)" at bounding box center [473, 176] width 509 height 24
copy h1 "64504"
click at [372, 230] on span "2" at bounding box center [369, 233] width 22 height 22
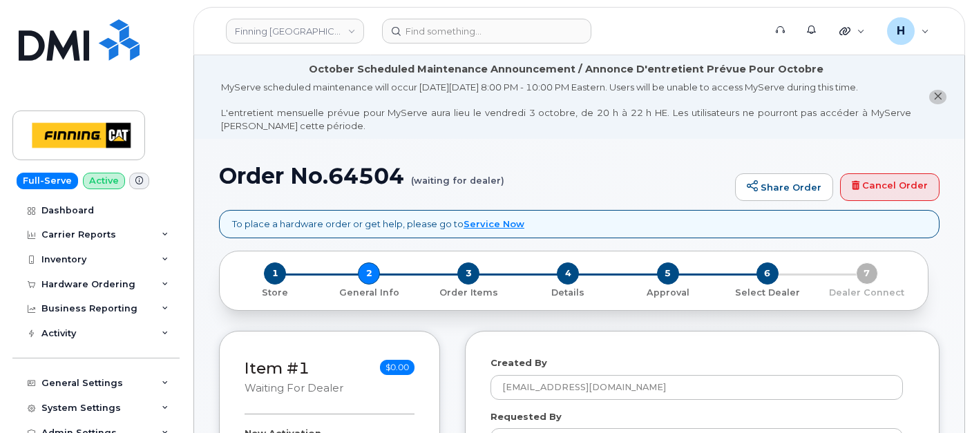
select select
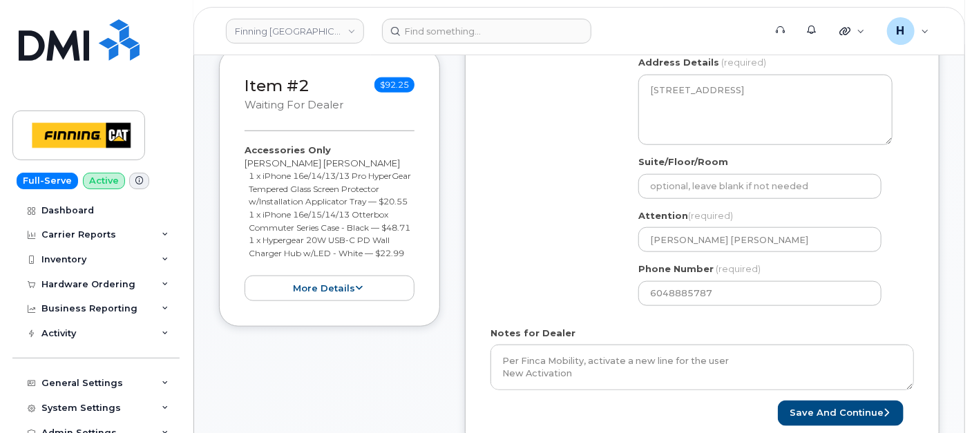
scroll to position [613, 0]
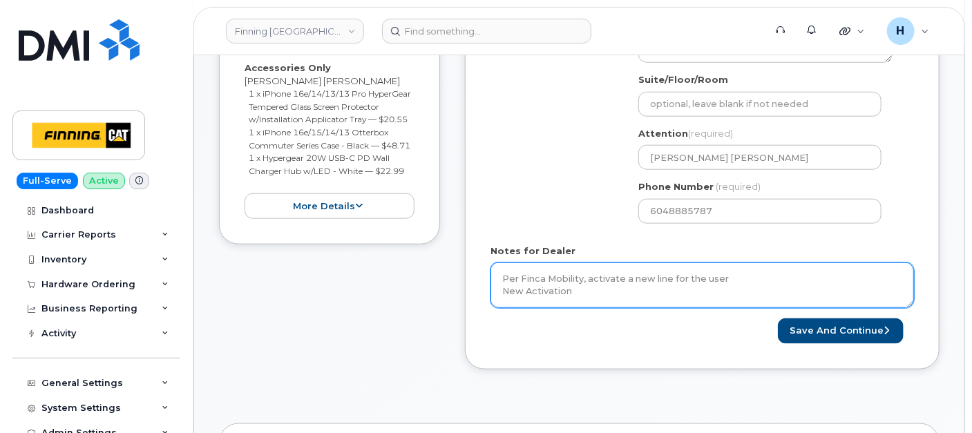
click at [577, 270] on textarea "Per Finca Mobility, activate a new line for the user New Activation iPhone BYOD…" at bounding box center [701, 285] width 423 height 46
click at [628, 291] on textarea "Per Finca Mobility, activate a new line for the user New Activation iPhone BYOD…" at bounding box center [701, 285] width 423 height 46
paste textarea "335672696986"
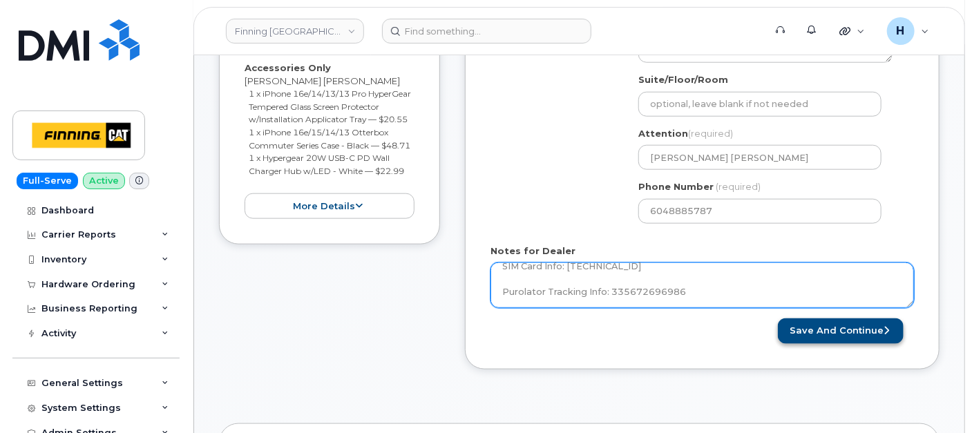
type textarea "Per Finca Mobility, activate a new line for the user New Activation iPhone BYOD…"
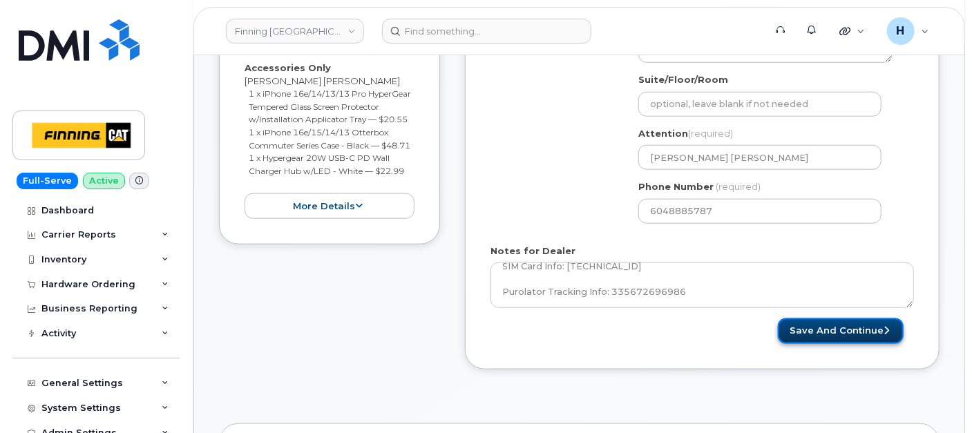
click at [858, 323] on button "Save and Continue" at bounding box center [841, 331] width 126 height 26
